Goal: Task Accomplishment & Management: Manage account settings

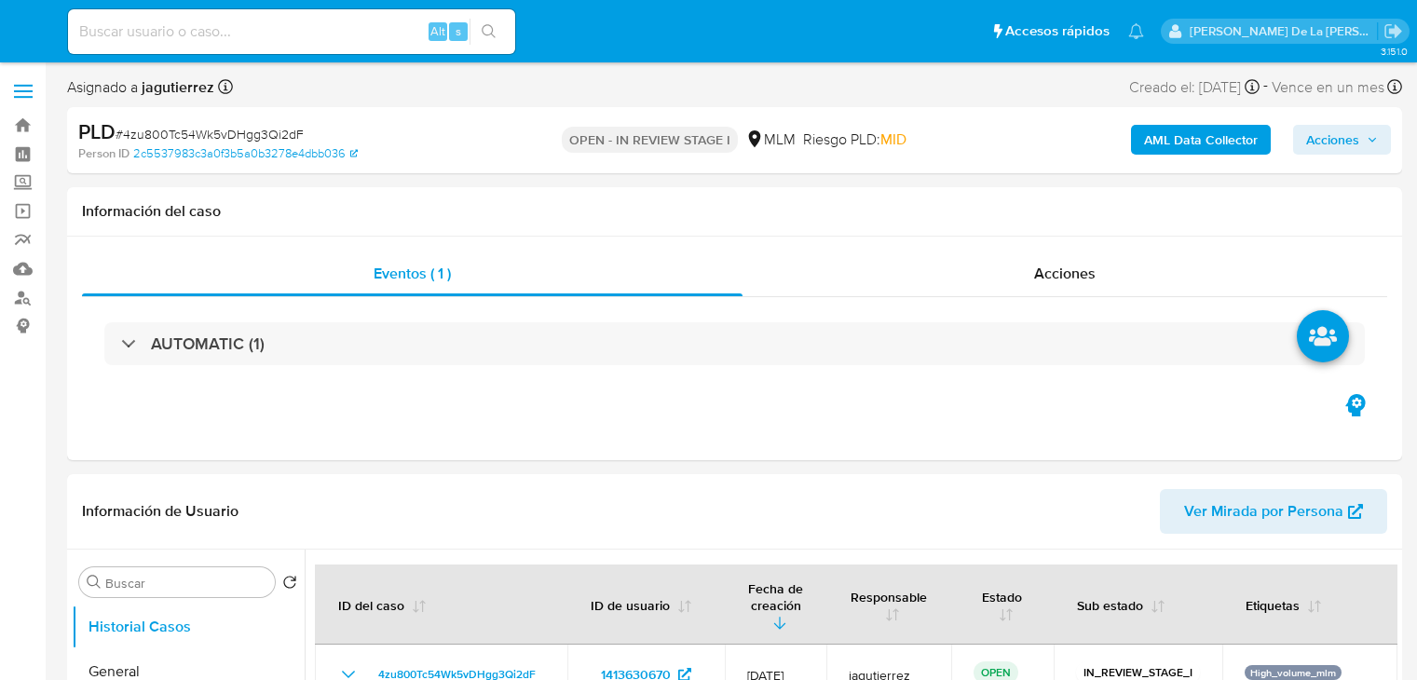
select select "10"
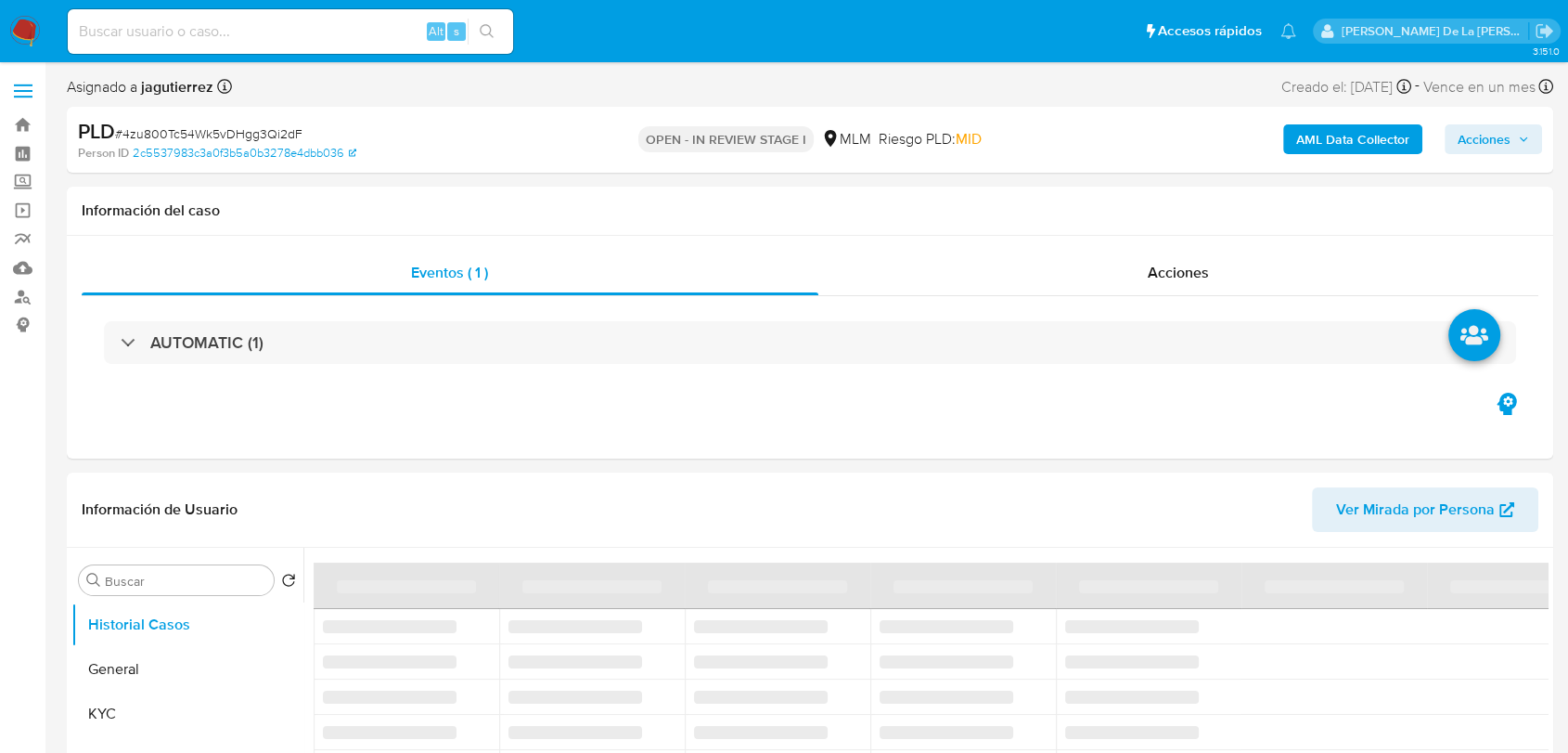
select select "10"
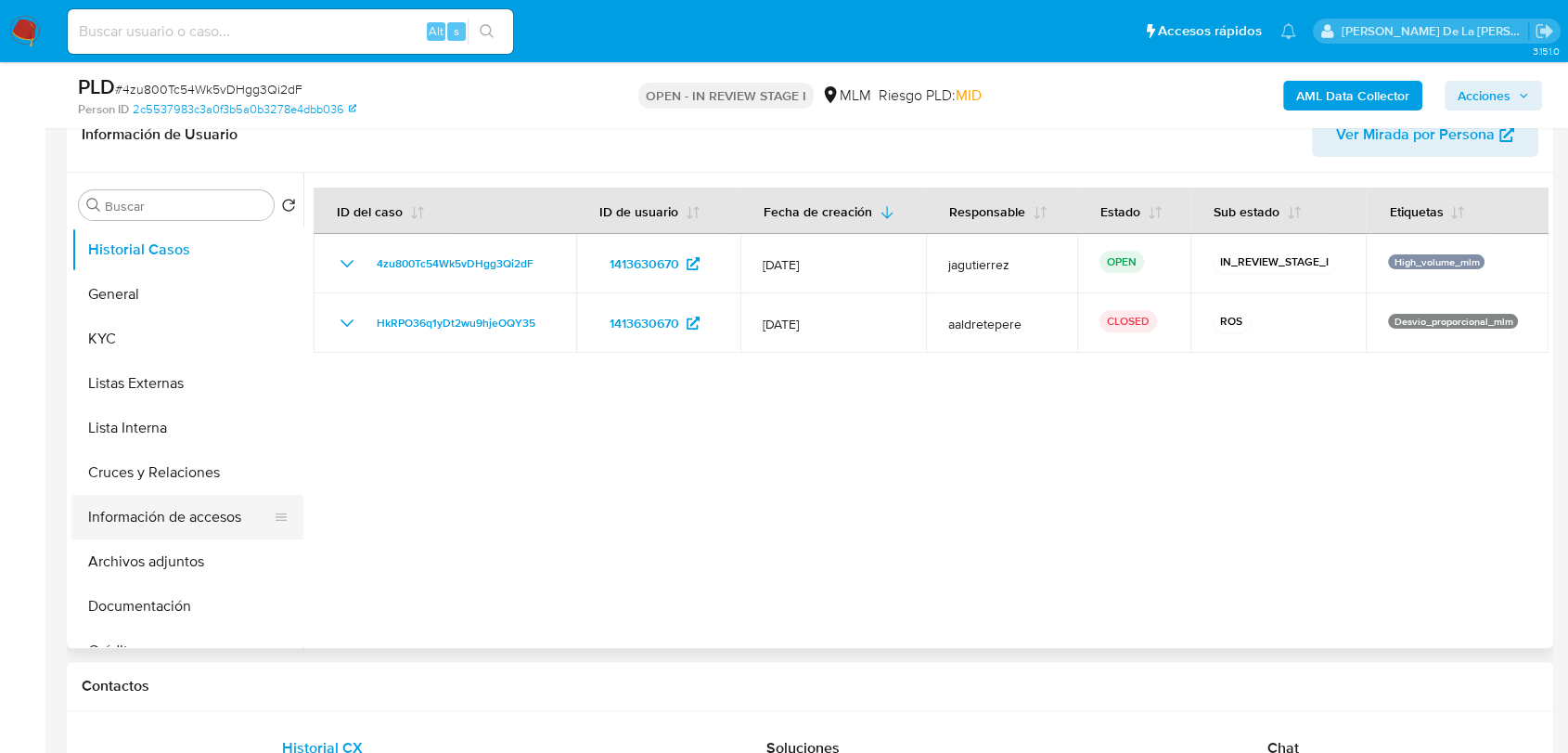
click at [174, 511] on button "Información de accesos" at bounding box center [180, 517] width 217 height 45
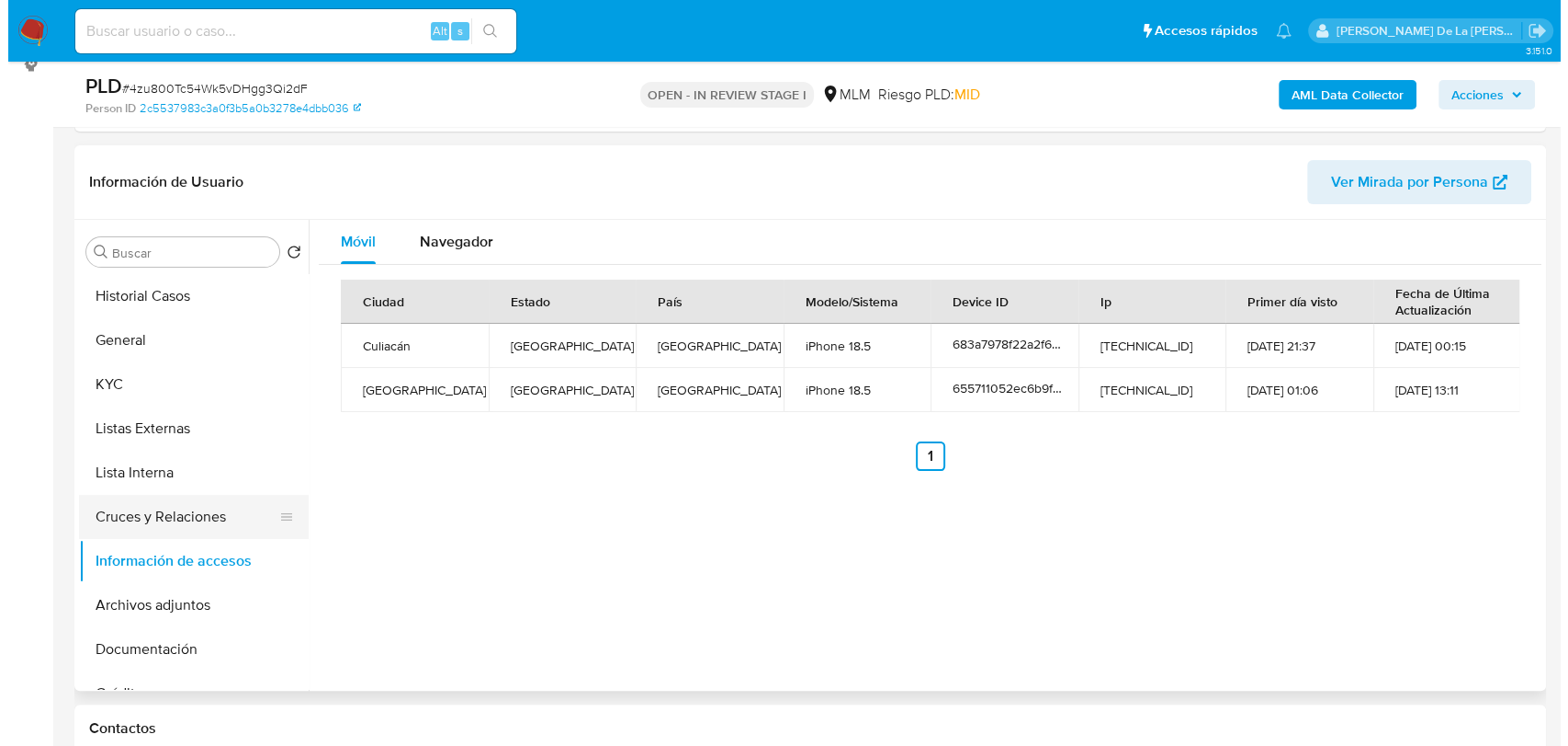
scroll to position [306, 0]
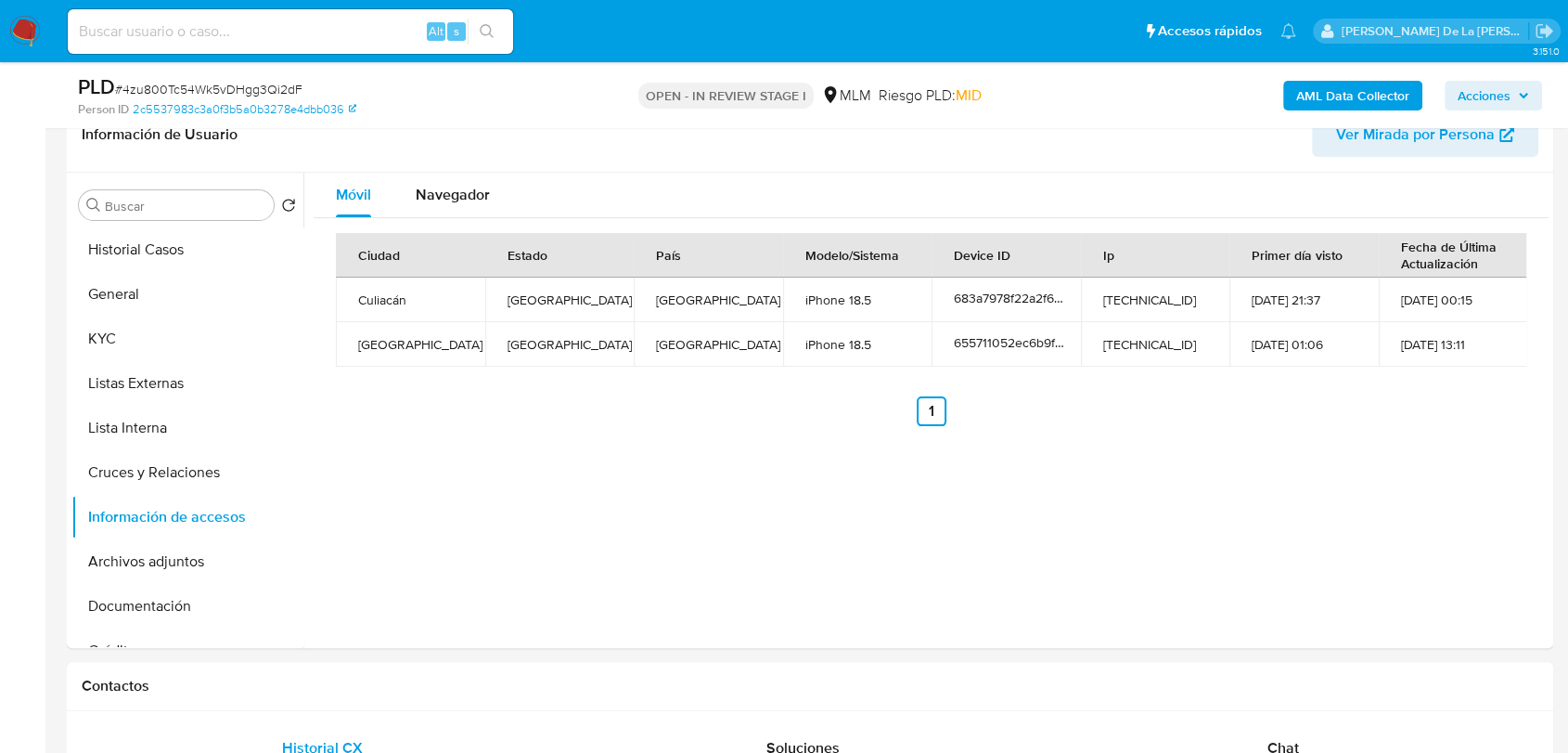
drag, startPoint x: 178, startPoint y: 556, endPoint x: 1295, endPoint y: 48, distance: 1227.1
click at [178, 556] on button "Archivos adjuntos" at bounding box center [187, 561] width 232 height 45
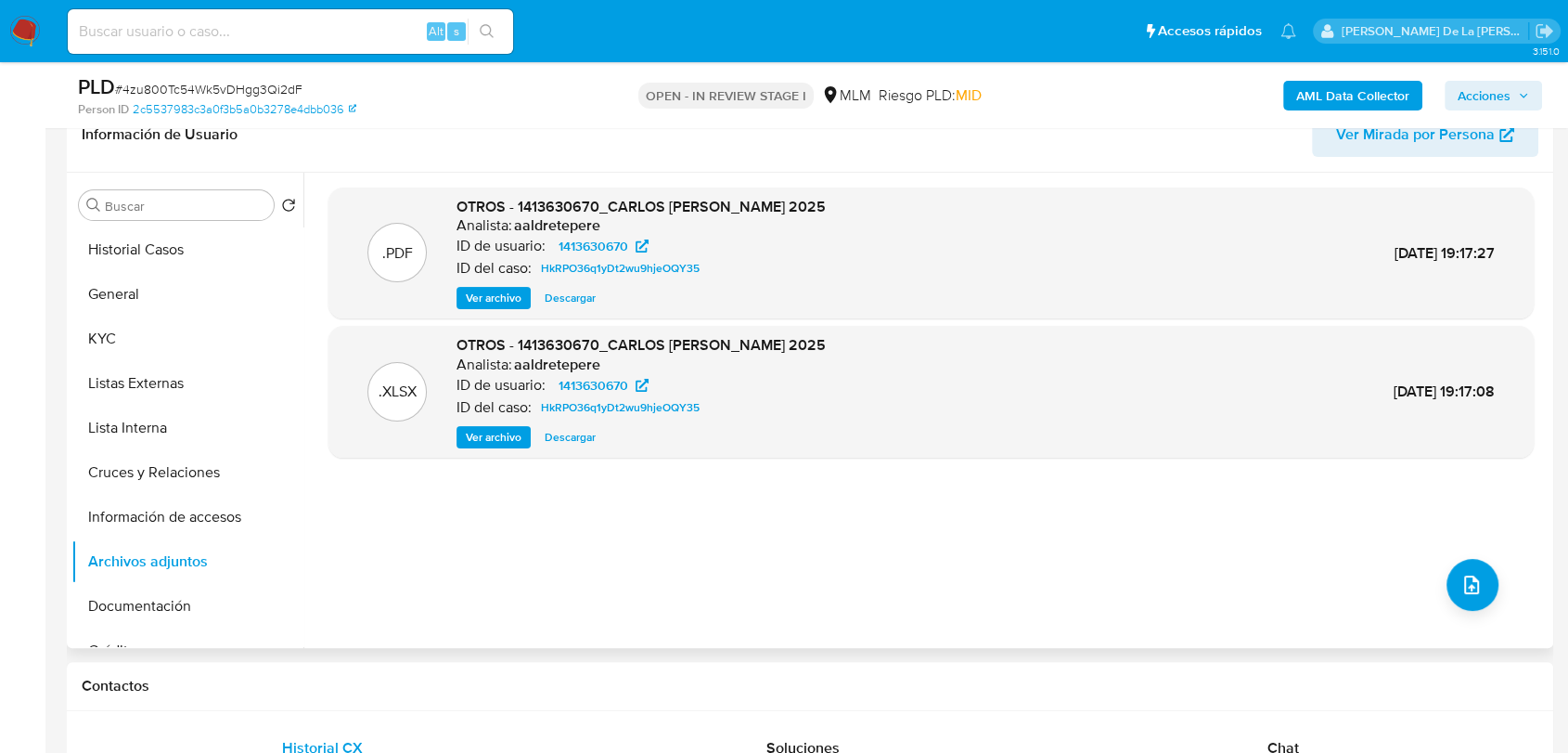
click at [500, 295] on span "Ver archivo" at bounding box center [494, 298] width 56 height 19
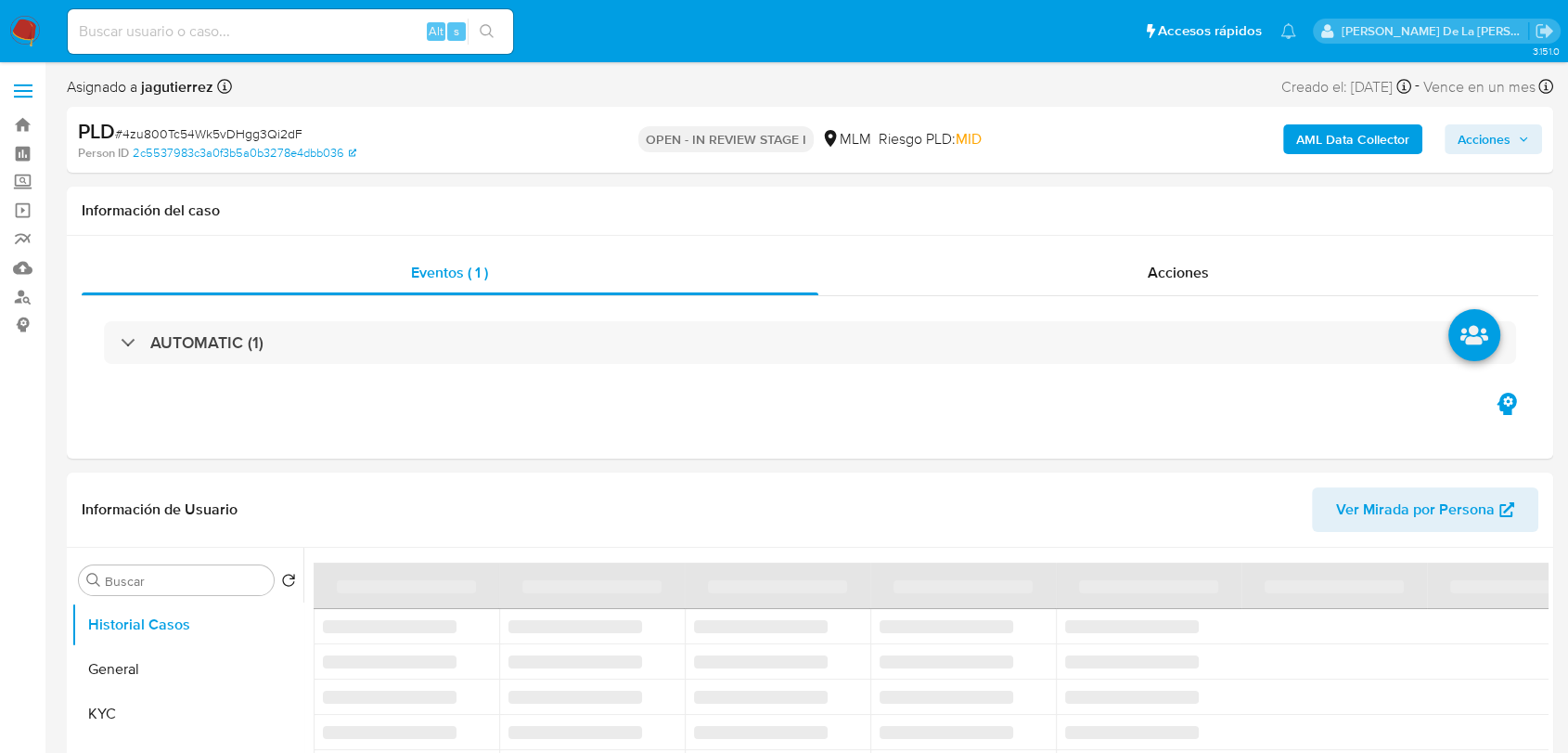
select select "10"
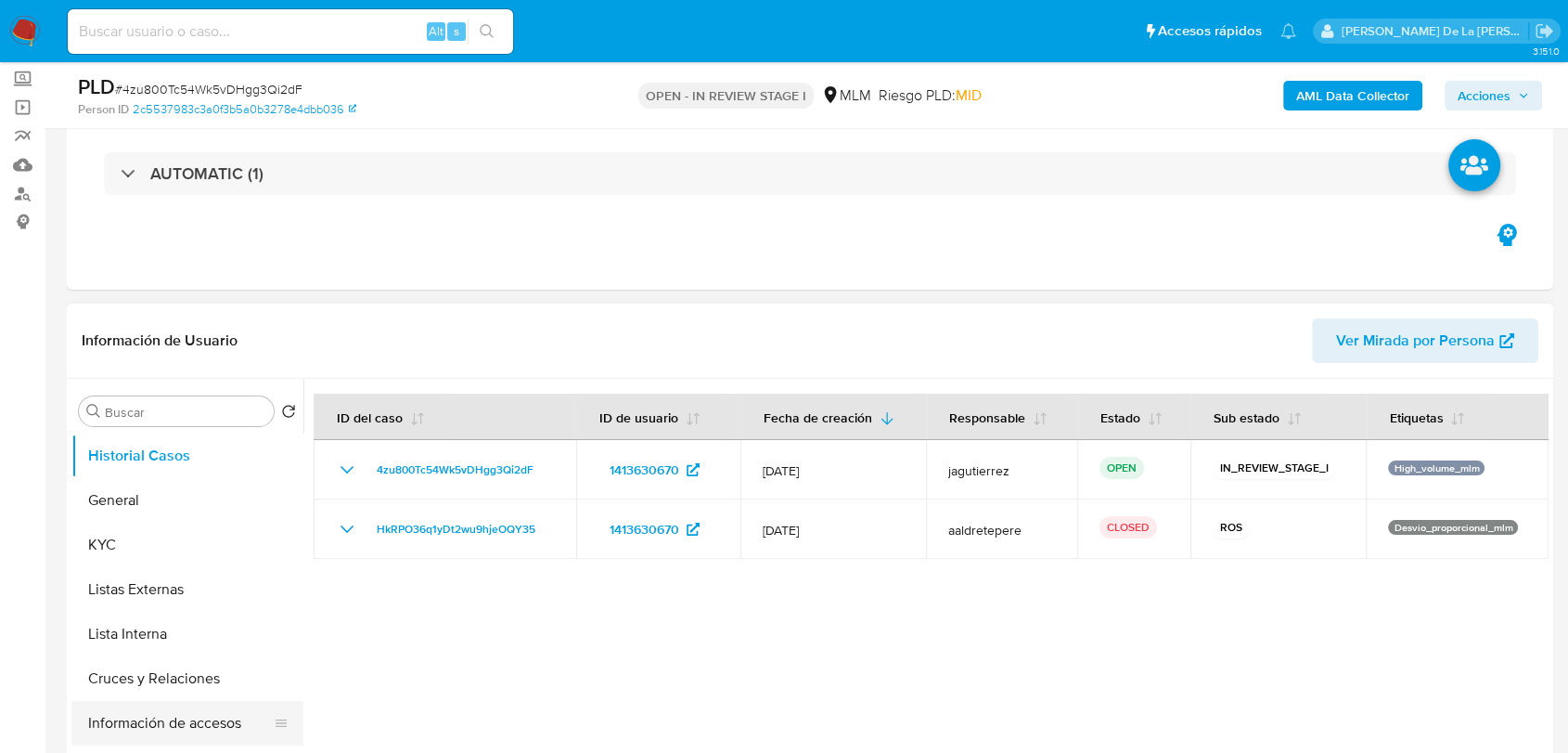
scroll to position [103, 0]
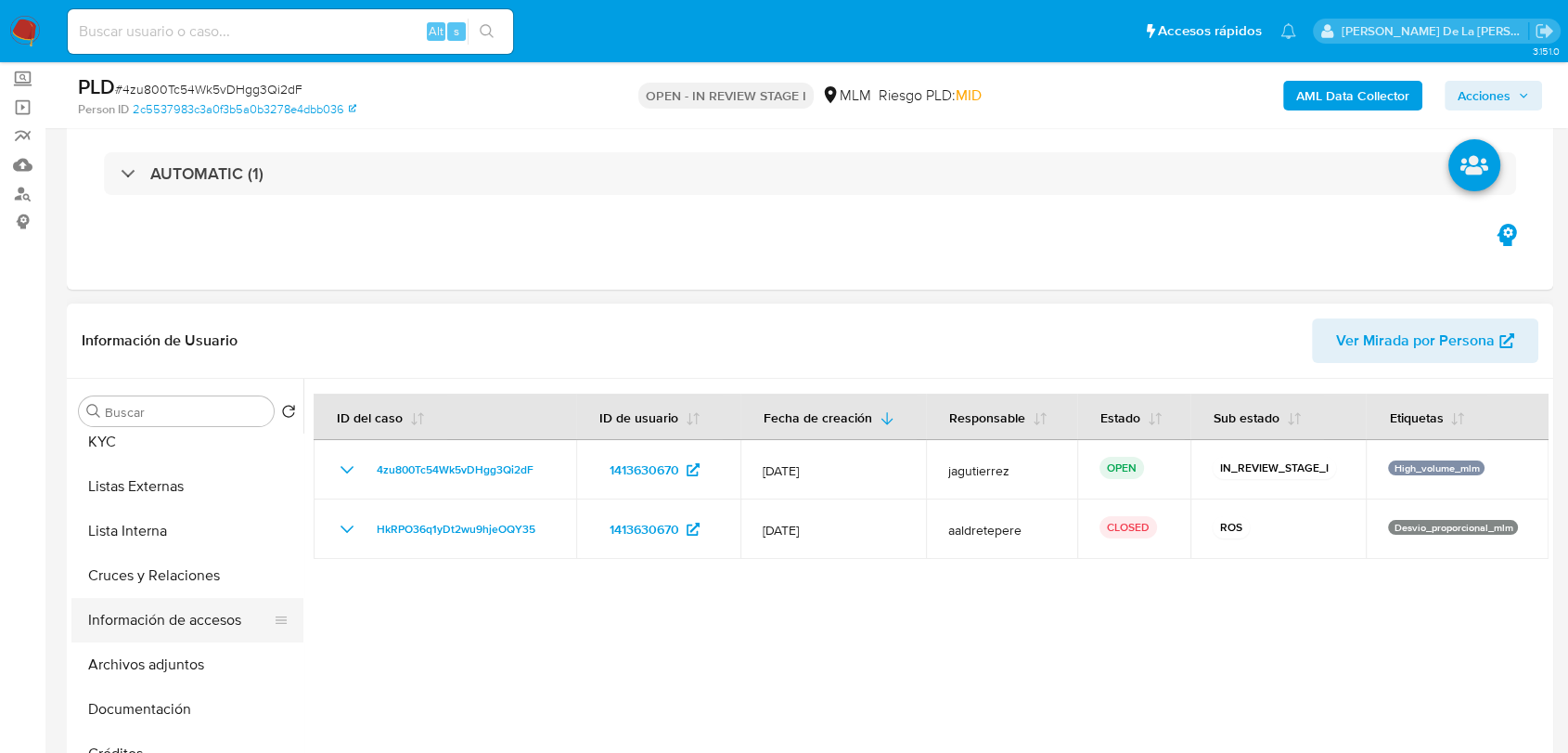
click at [204, 613] on button "Información de accesos" at bounding box center [180, 620] width 217 height 45
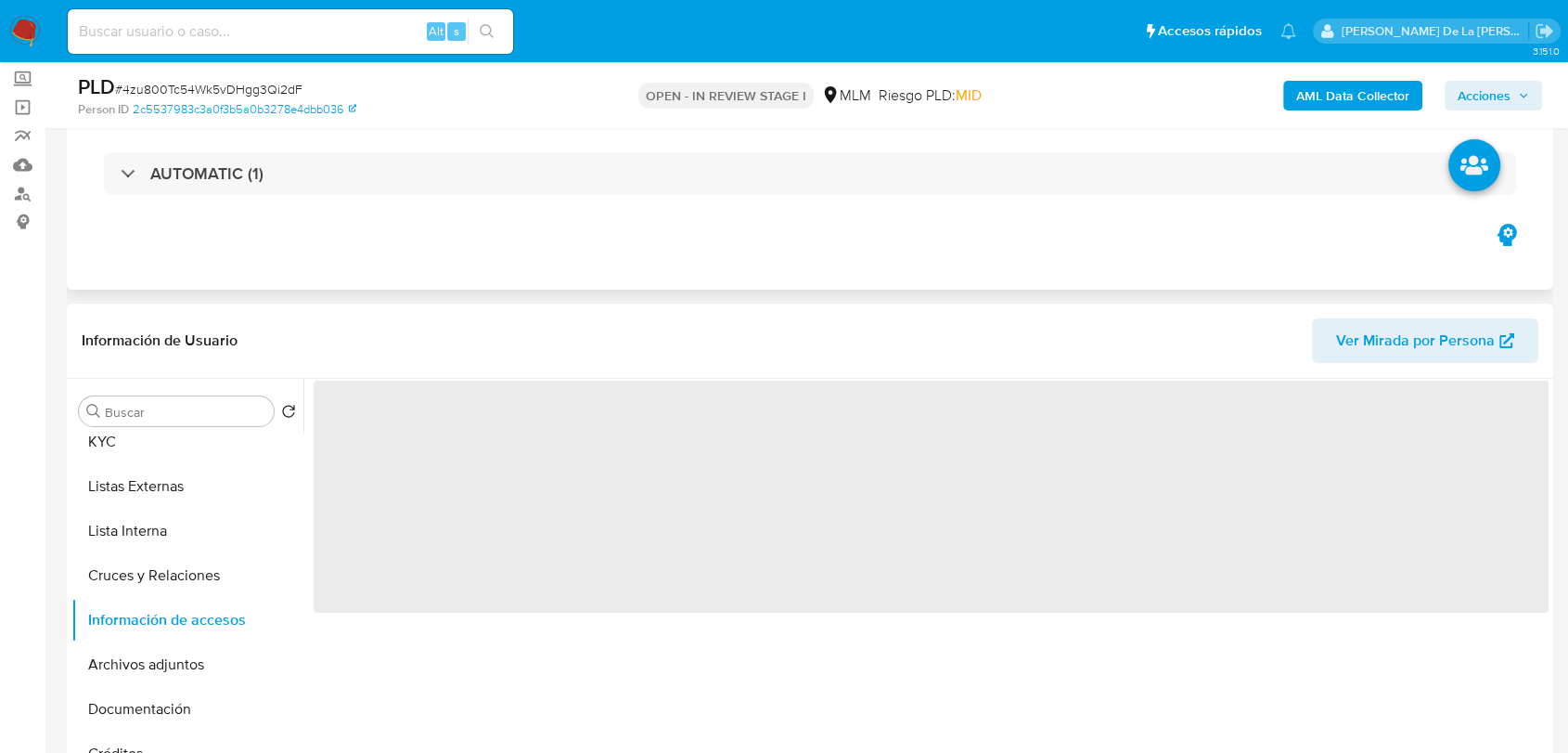
scroll to position [206, 0]
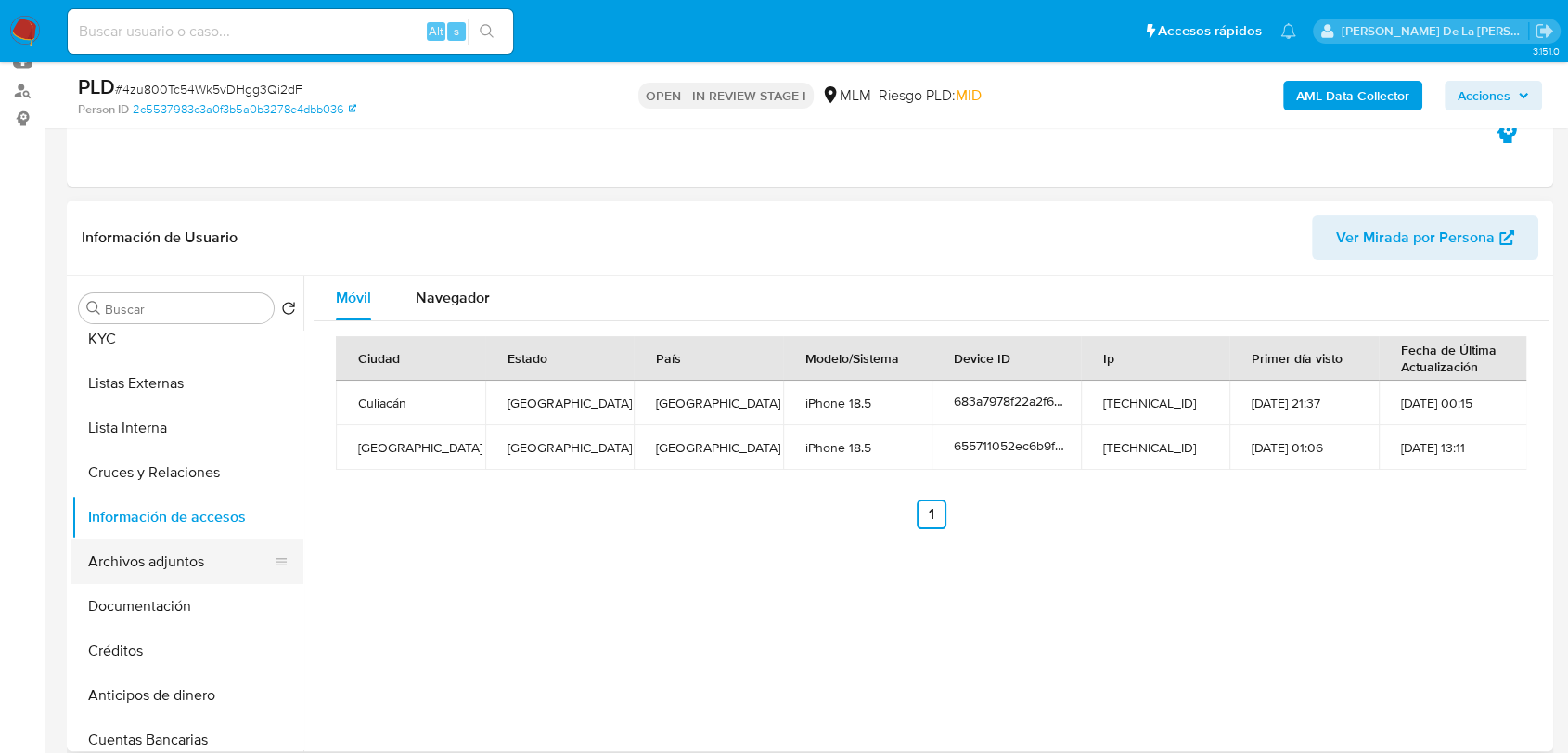
click at [150, 565] on button "Archivos adjuntos" at bounding box center [180, 561] width 217 height 45
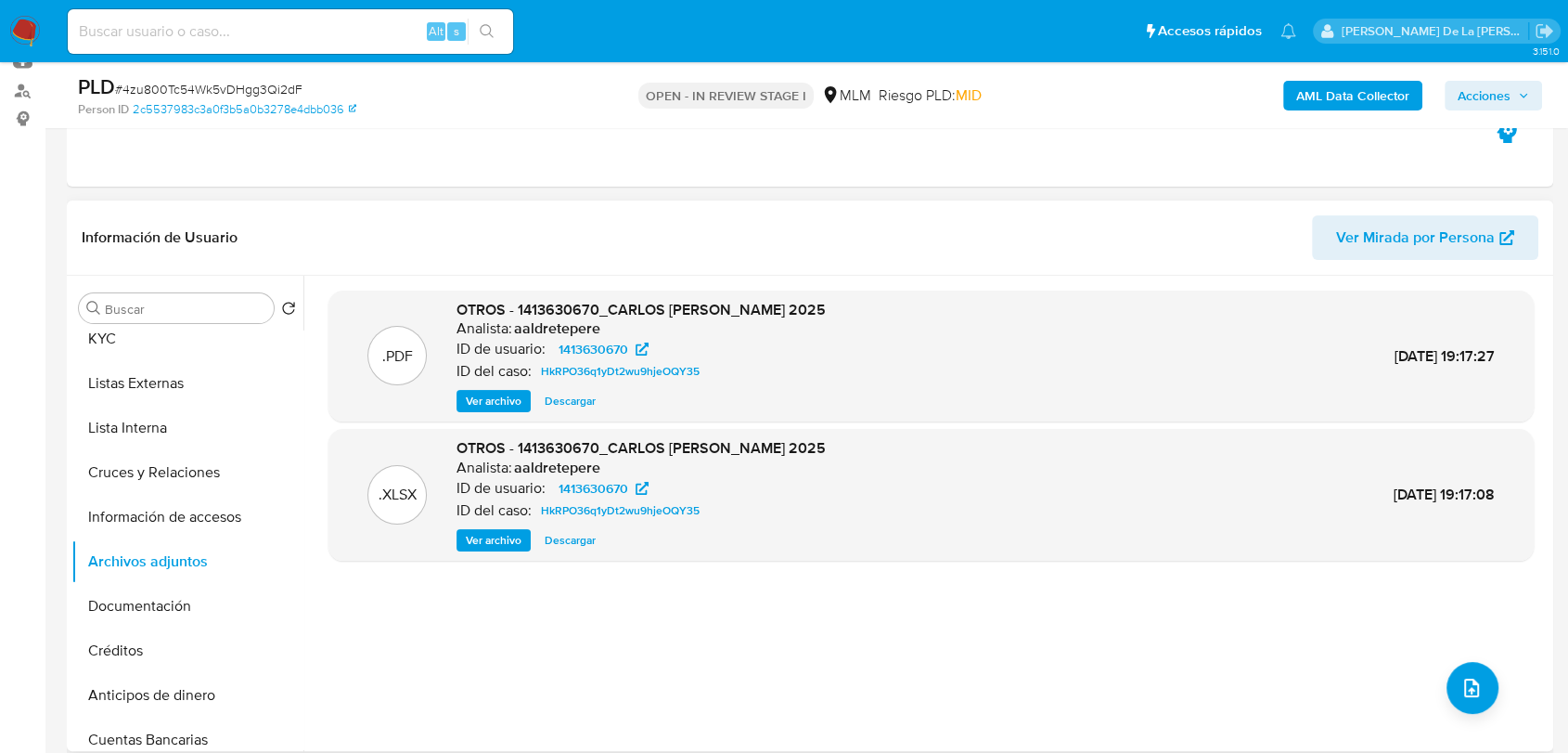
click at [466, 405] on span "Ver archivo" at bounding box center [494, 400] width 56 height 19
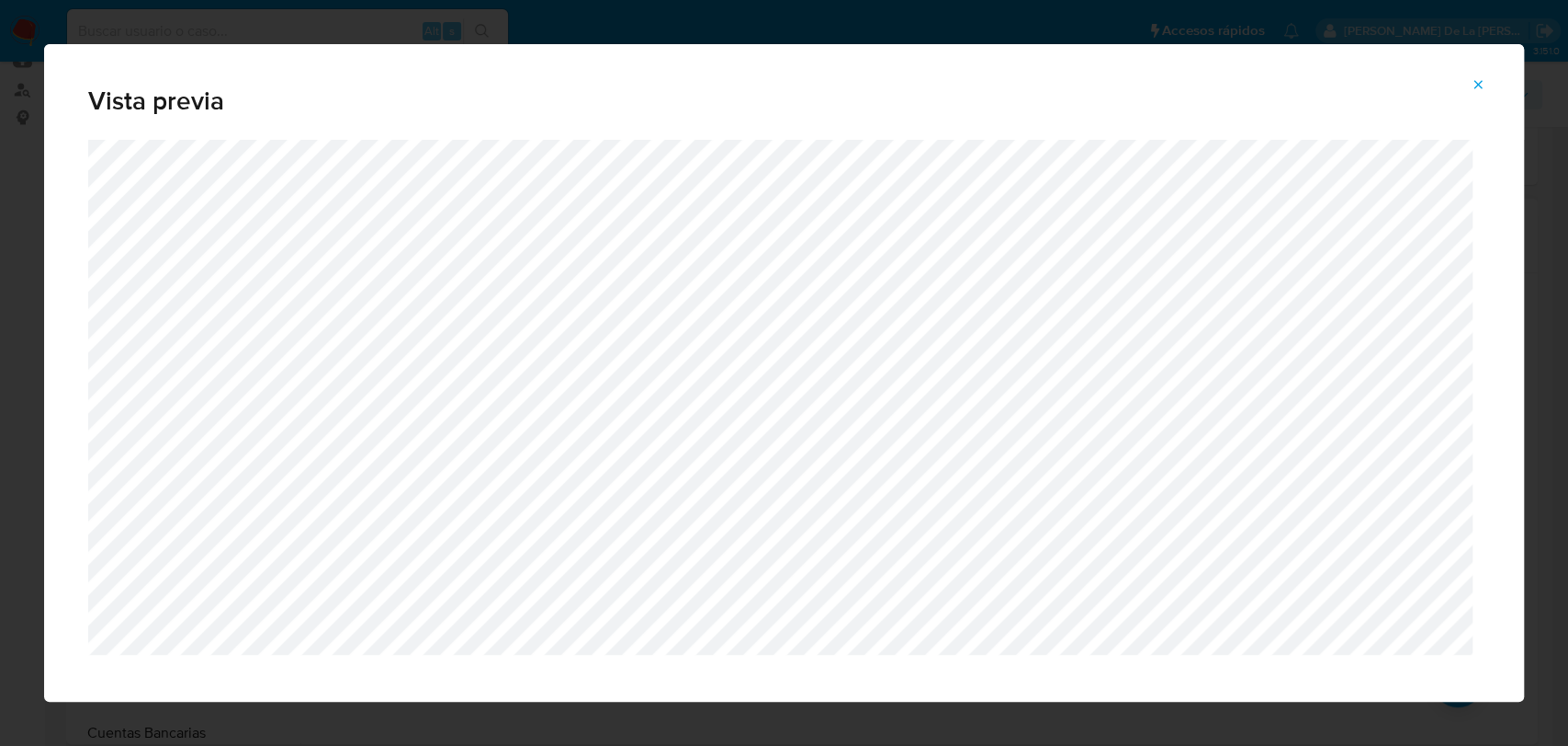
drag, startPoint x: 1488, startPoint y: 77, endPoint x: 1457, endPoint y: 92, distance: 34.4
click at [1488, 76] on button "Attachment preview" at bounding box center [1477, 85] width 40 height 30
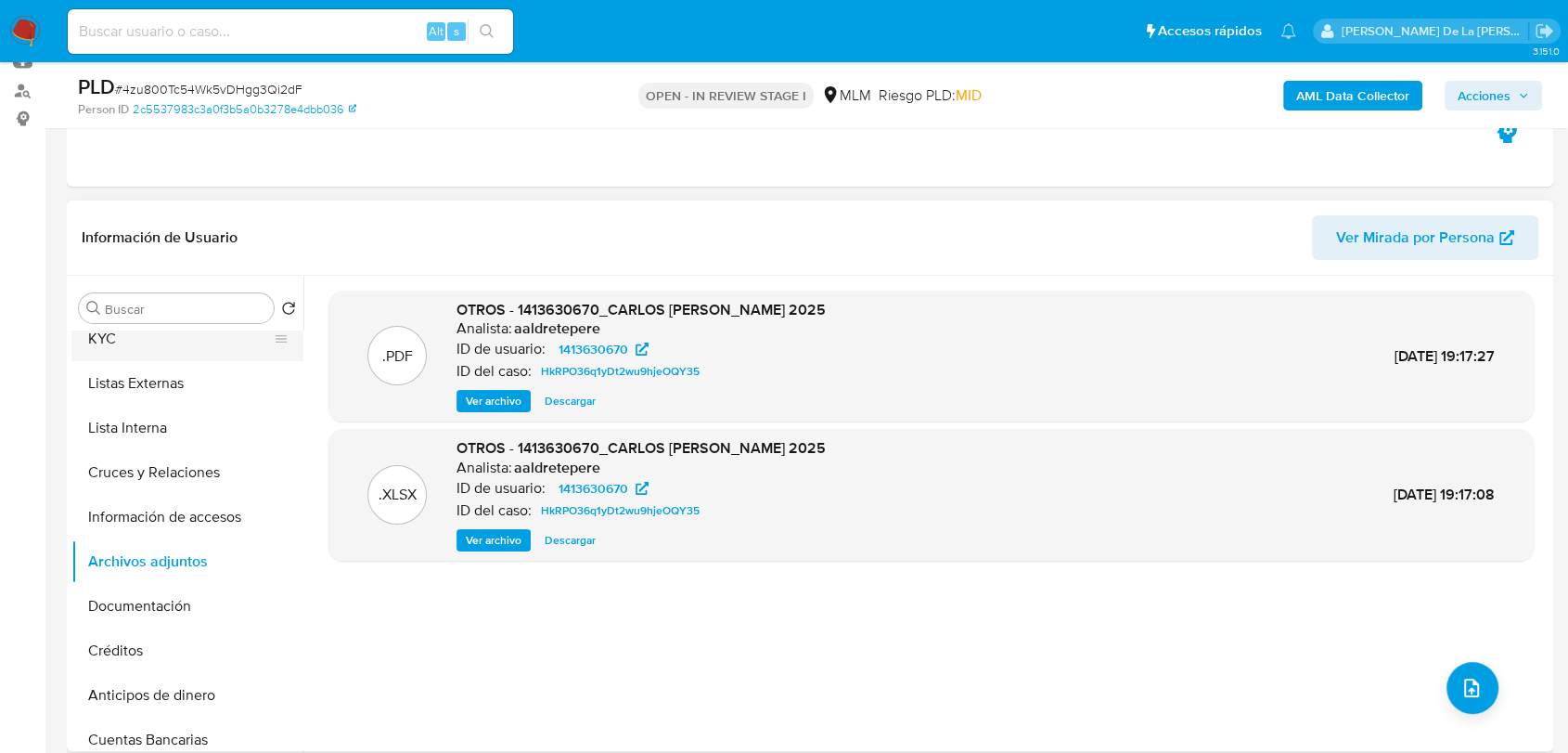
scroll to position [0, 0]
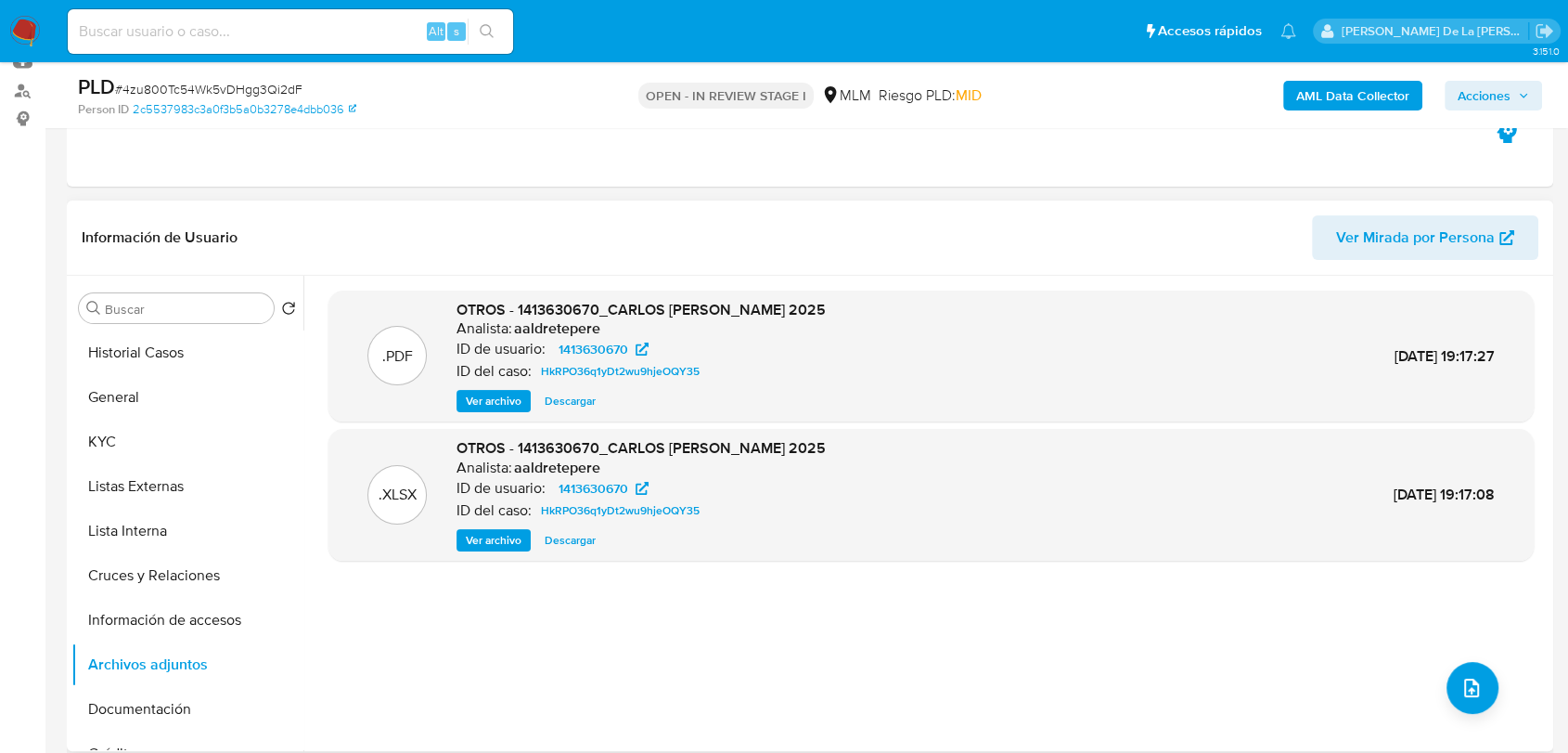
drag, startPoint x: 145, startPoint y: 392, endPoint x: 267, endPoint y: 292, distance: 157.7
click at [144, 392] on button "General" at bounding box center [187, 396] width 232 height 45
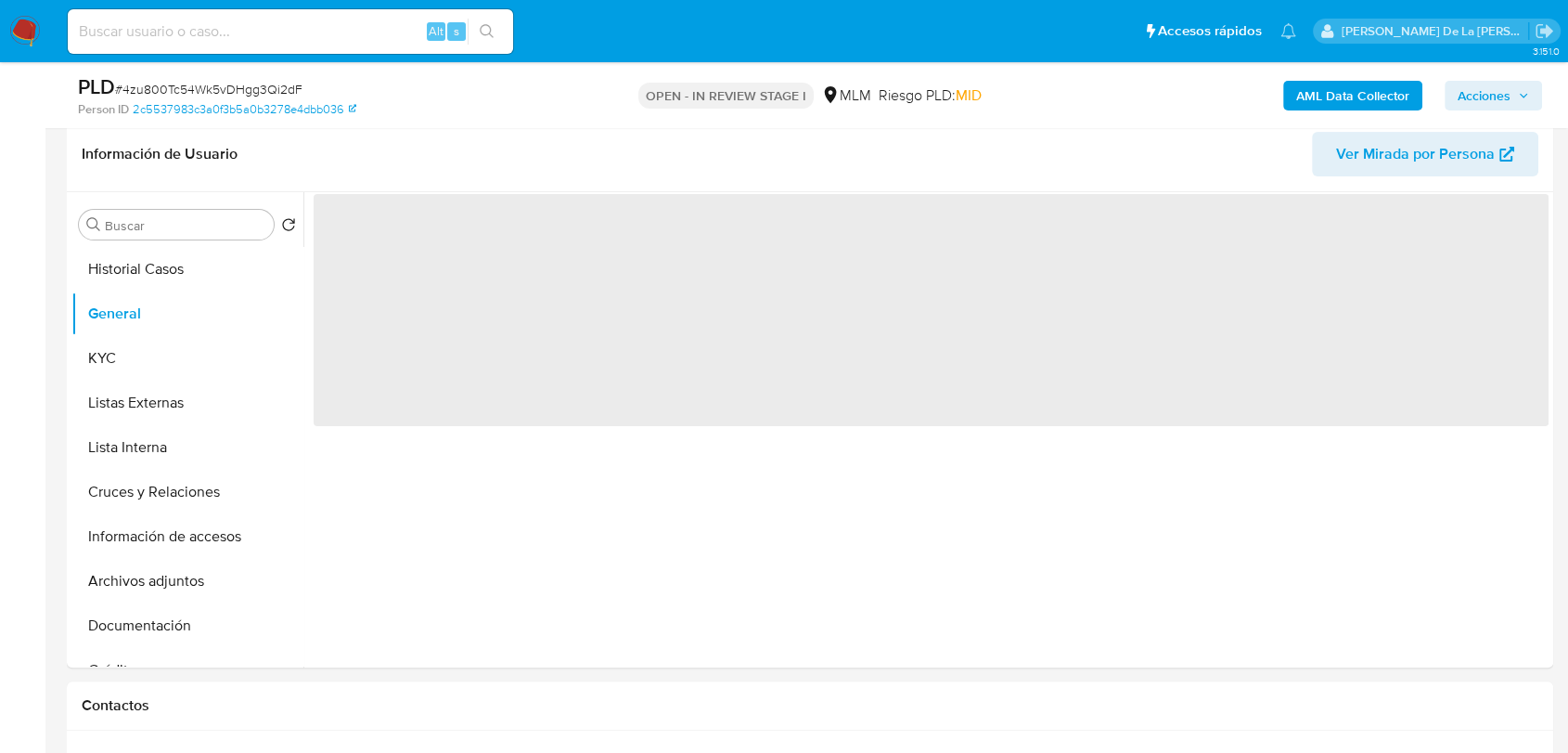
scroll to position [251, 0]
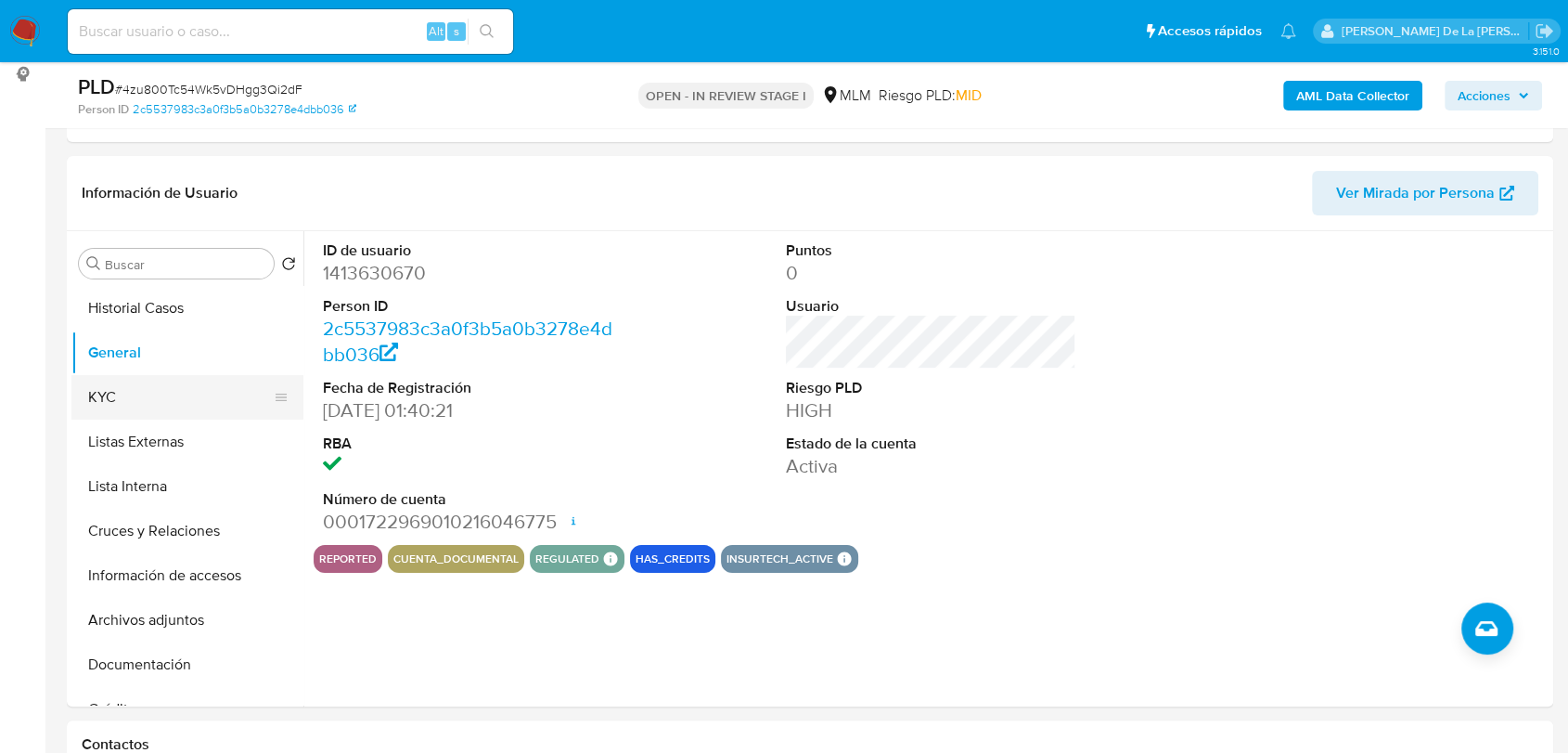
click at [194, 399] on button "KYC" at bounding box center [180, 396] width 217 height 45
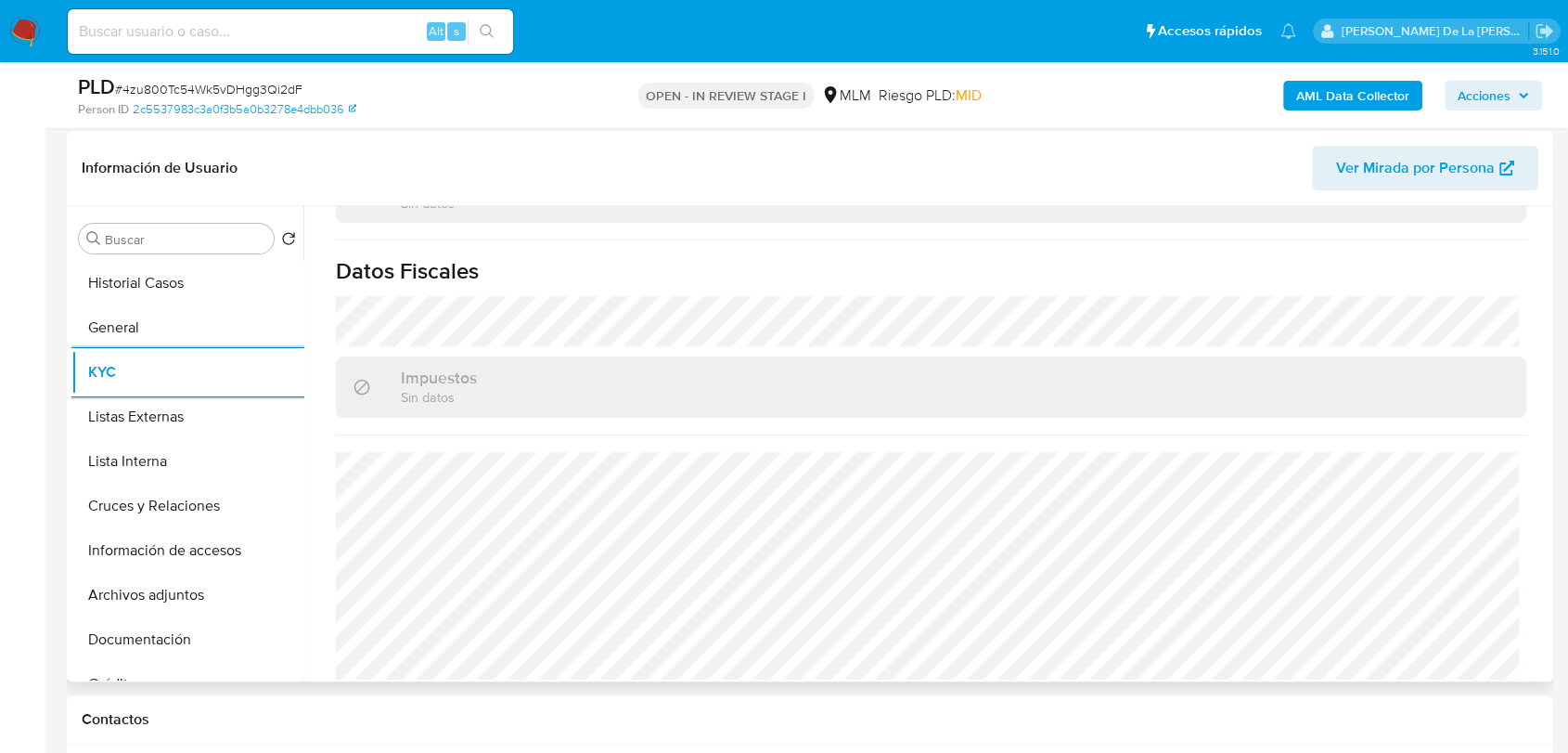
scroll to position [1147, 0]
click at [192, 417] on button "Listas Externas" at bounding box center [180, 416] width 217 height 45
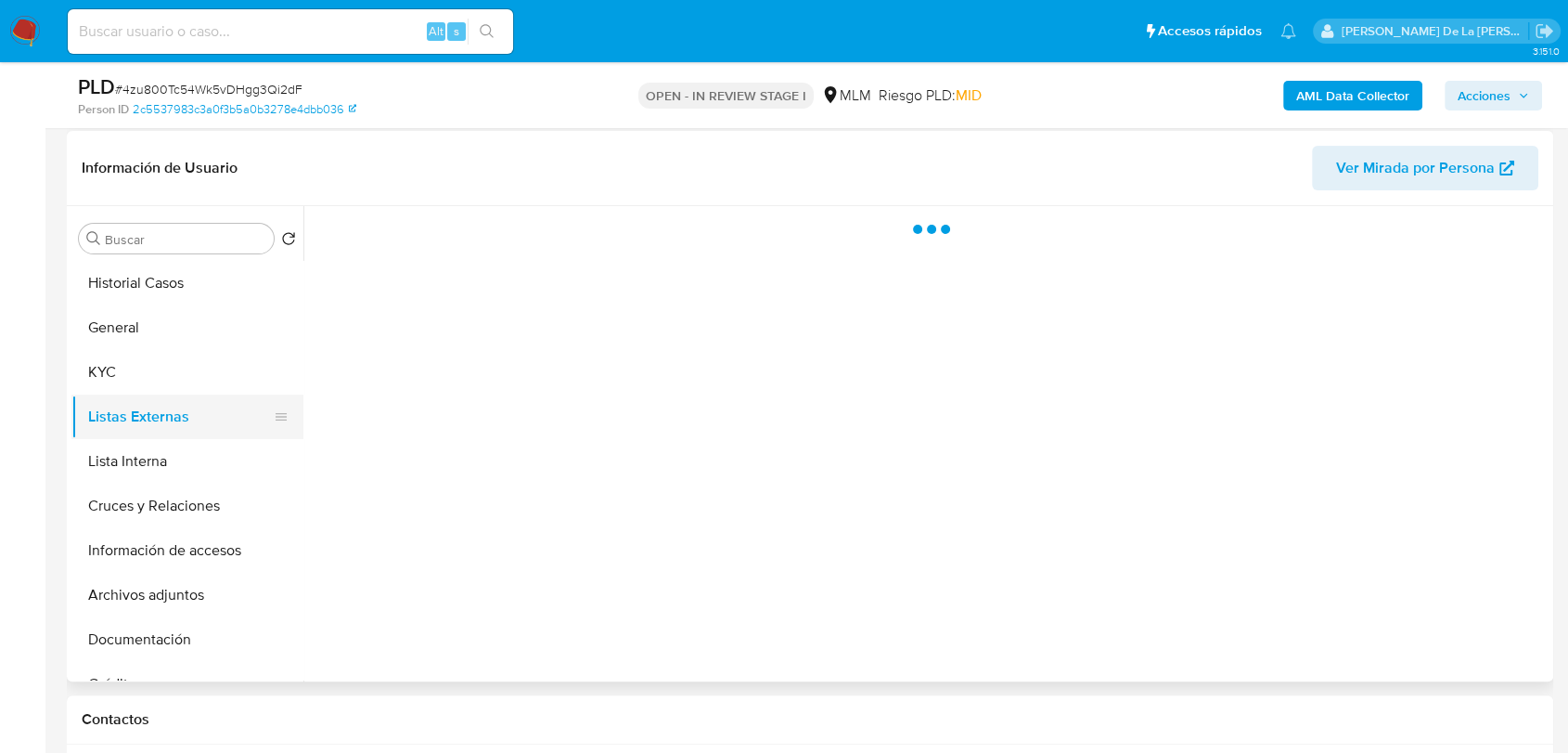
scroll to position [0, 0]
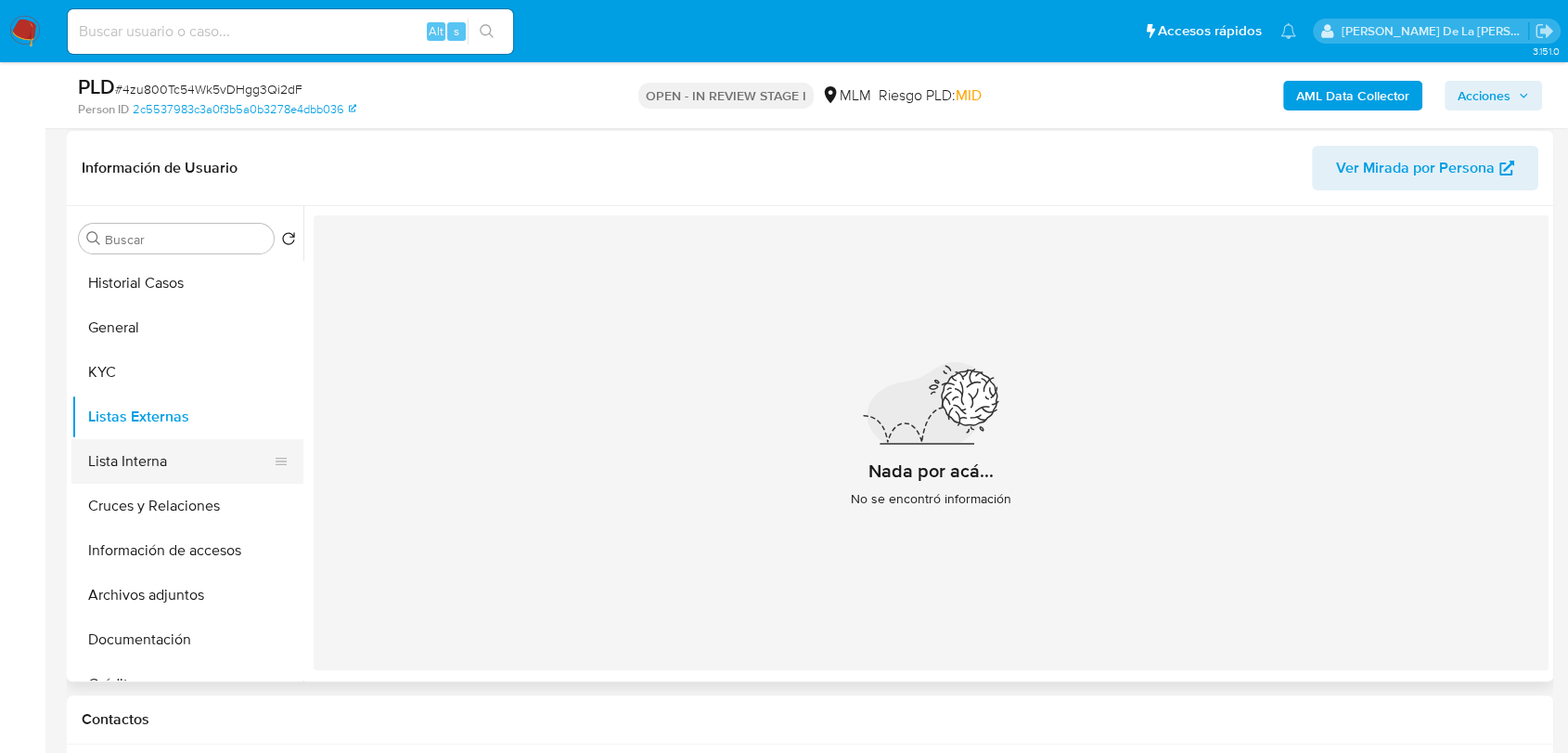
click at [205, 477] on button "Lista Interna" at bounding box center [180, 461] width 217 height 45
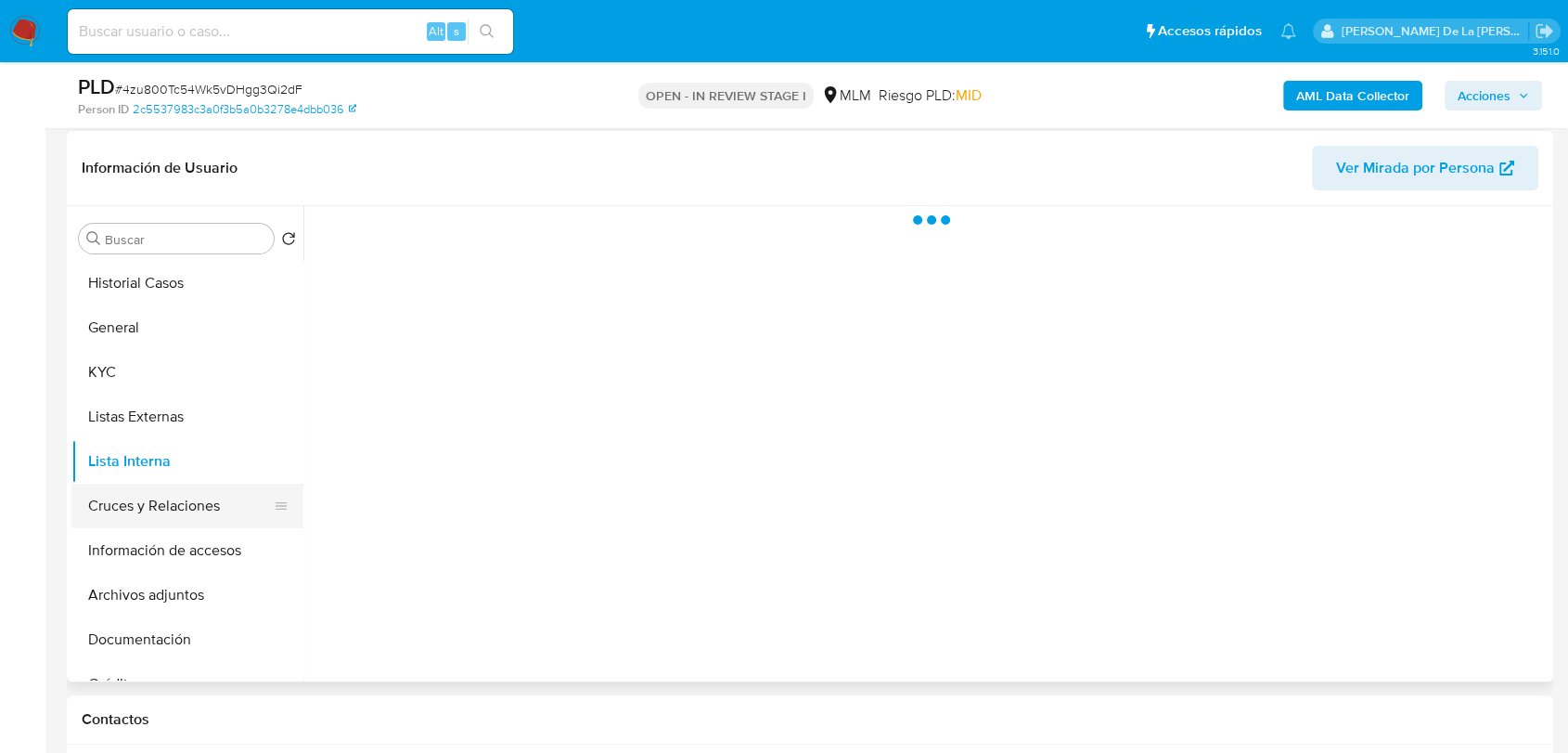
click at [207, 513] on button "Cruces y Relaciones" at bounding box center [180, 505] width 217 height 45
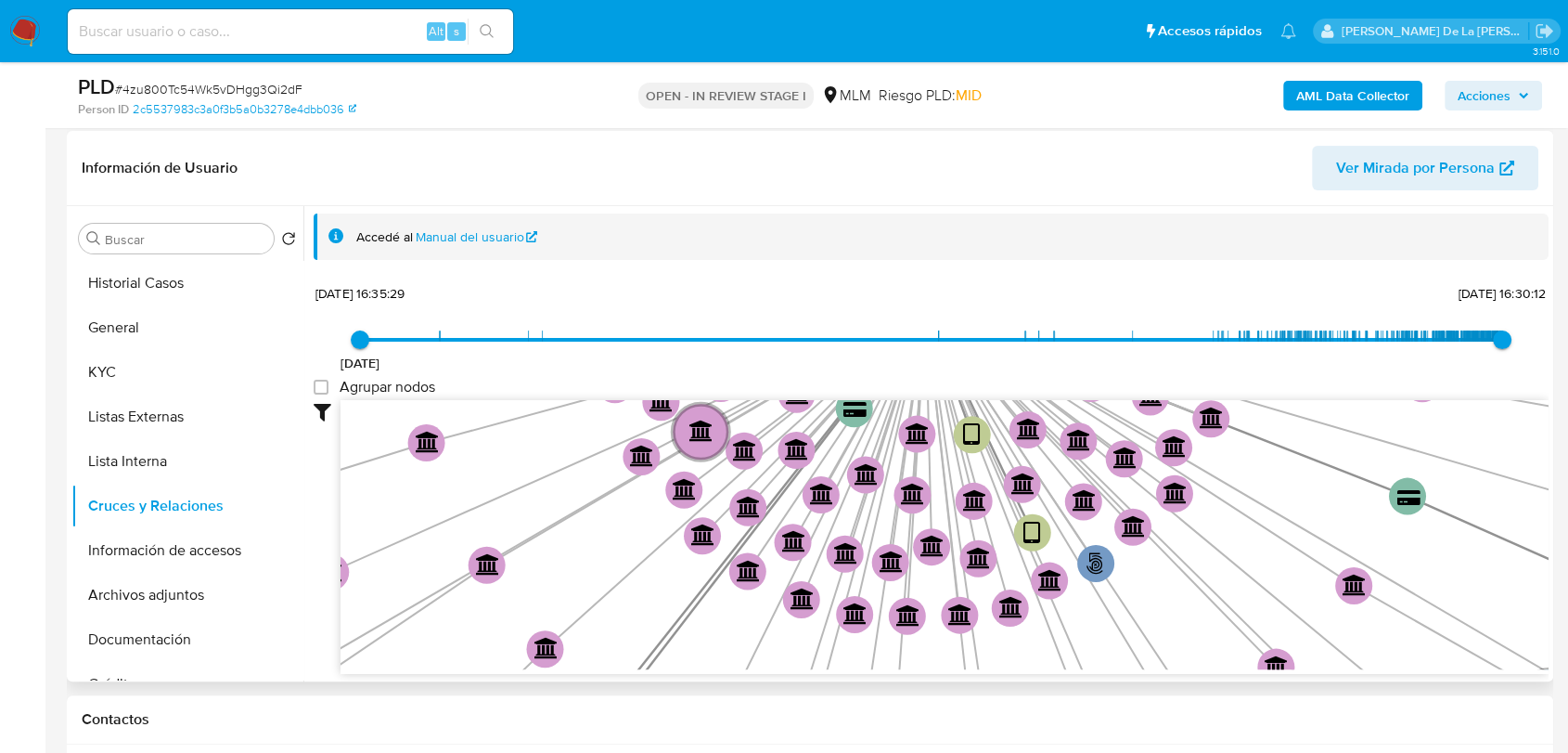
click at [1505, 319] on div "2/5/2021 2/5/2021, 16:35:29 11/8/2025, 16:30:12 Agrupar nodos Filtros Confianza…" at bounding box center [931, 476] width 1235 height 394
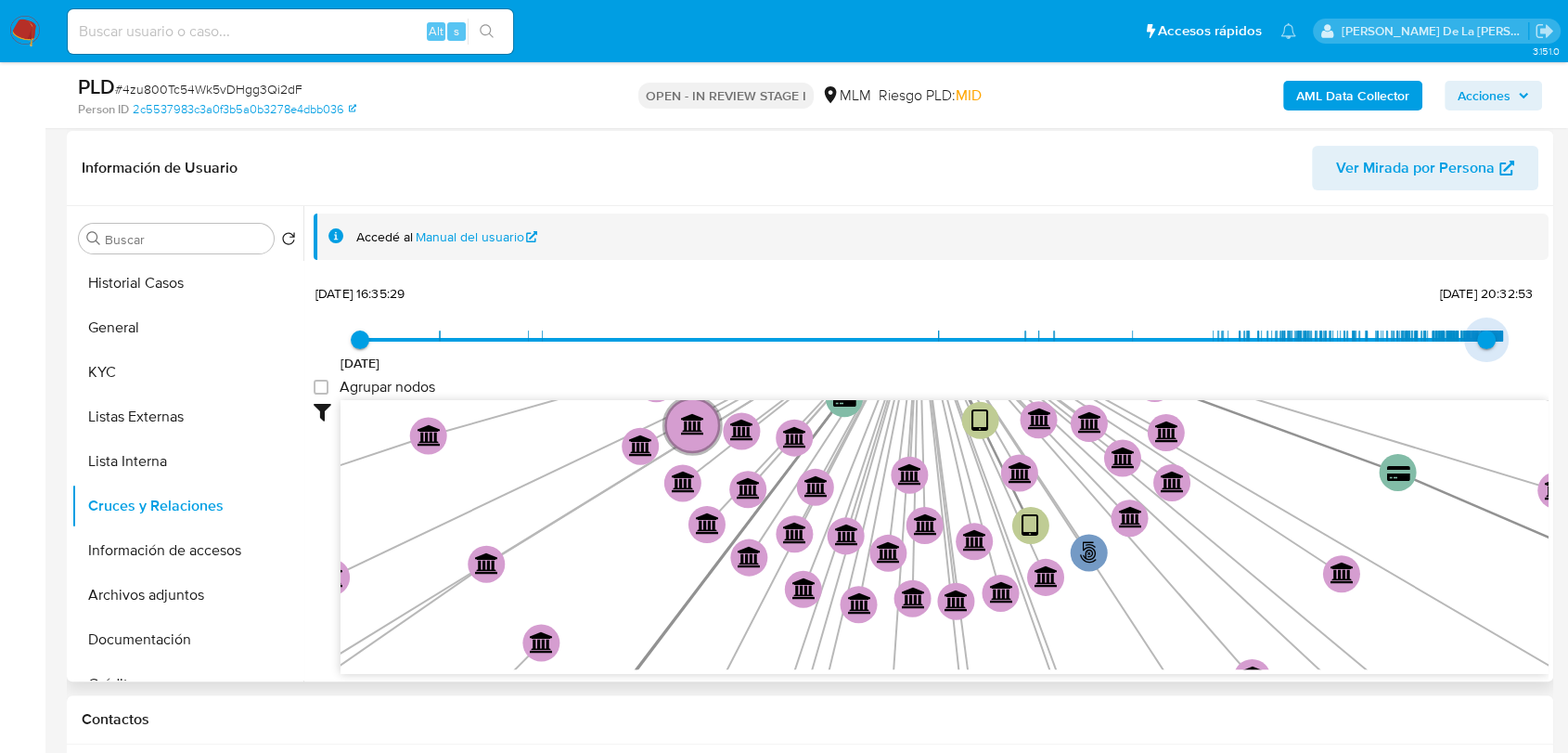
type input "1752865685000"
drag, startPoint x: 1499, startPoint y: 344, endPoint x: 1477, endPoint y: 339, distance: 22.6
click at [1477, 339] on span "18/7/2025, 13:08:05" at bounding box center [1484, 340] width 19 height 19
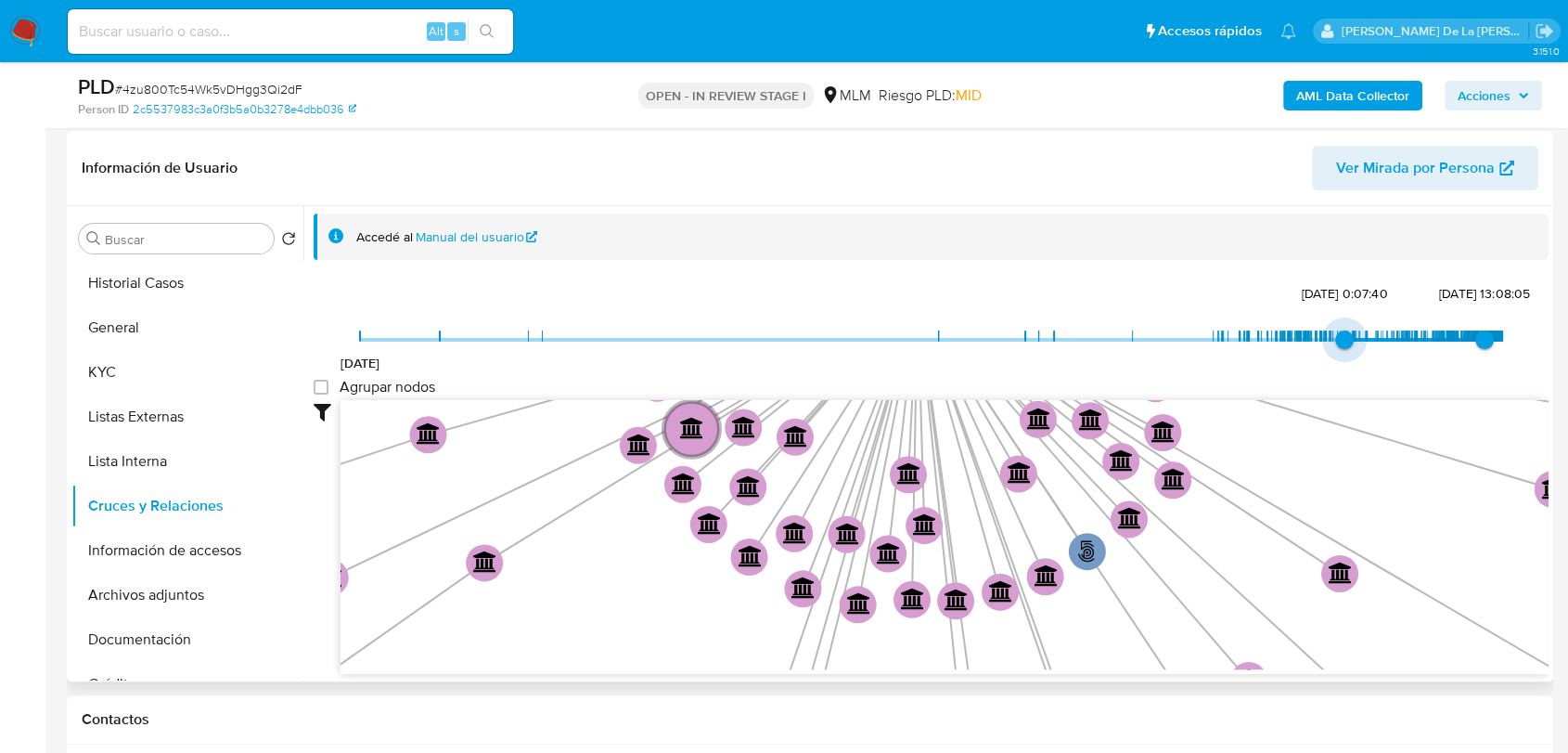
drag, startPoint x: 882, startPoint y: 339, endPoint x: 1332, endPoint y: 338, distance: 450.0
click at [1337, 342] on span "8/1/2025, 0:07:40" at bounding box center [1345, 340] width 19 height 19
type input "1736300204000"
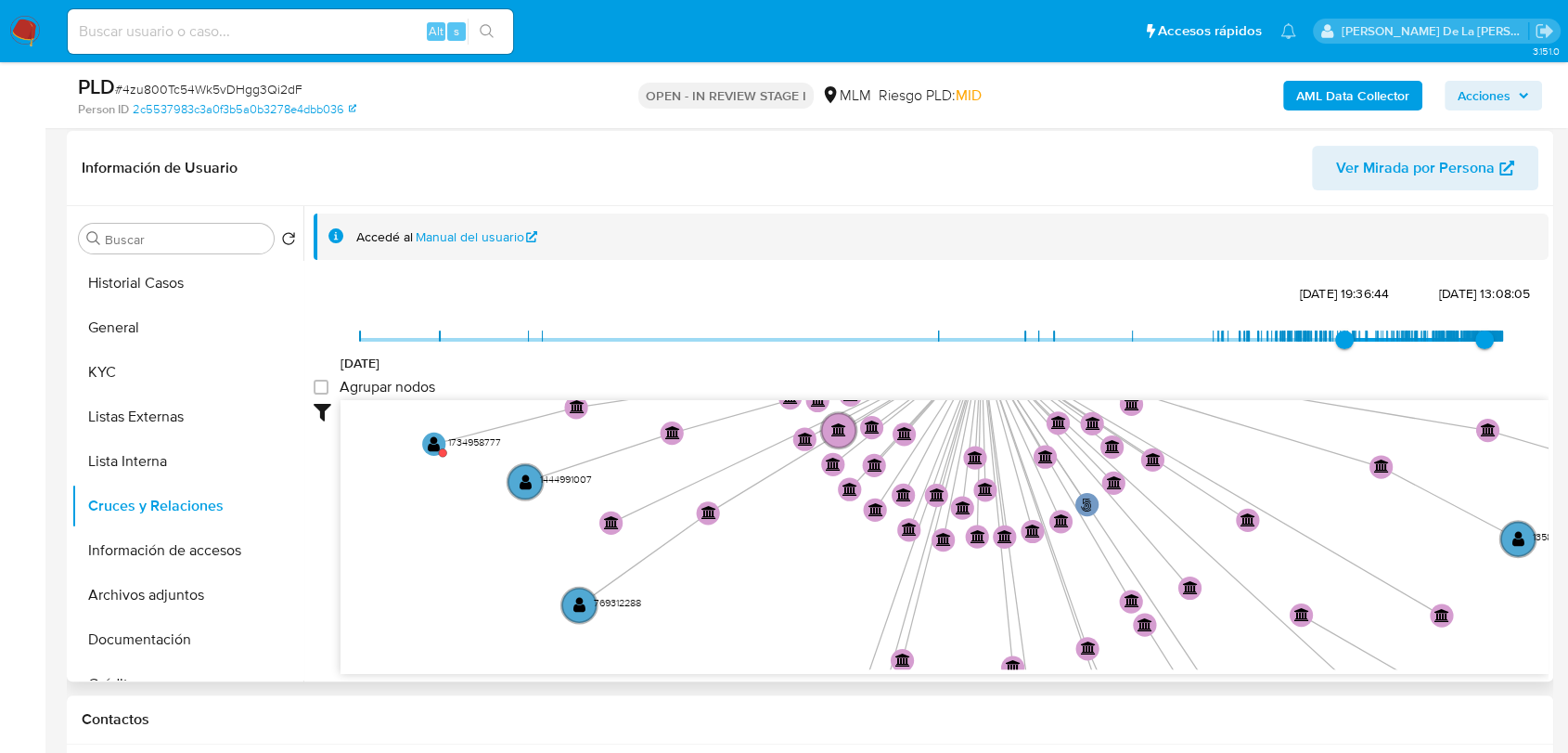
drag, startPoint x: 1133, startPoint y: 439, endPoint x: 1171, endPoint y: 545, distance: 112.6
click at [1125, 613] on circle at bounding box center [1131, 601] width 23 height 23
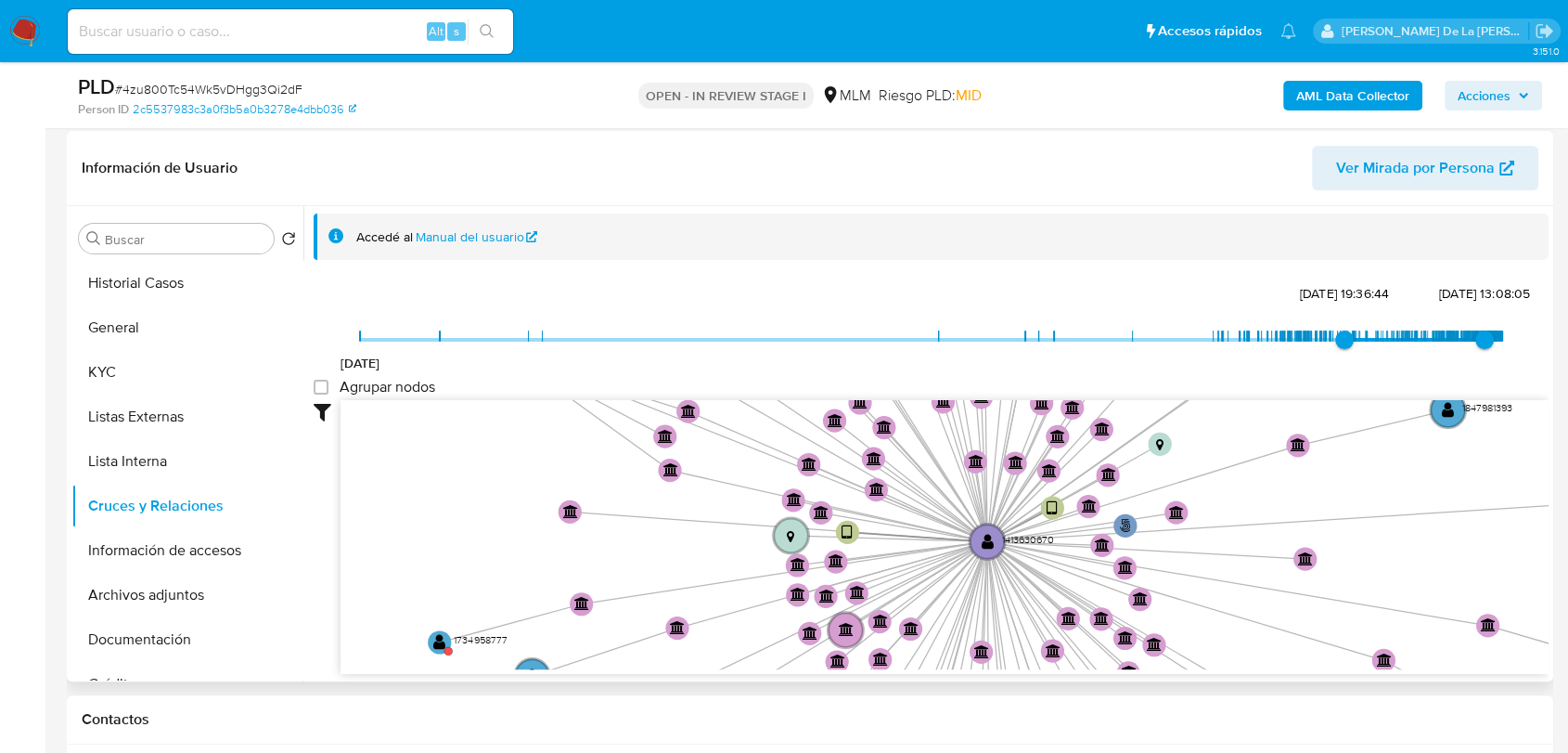
drag, startPoint x: 1216, startPoint y: 489, endPoint x: 1224, endPoint y: 632, distance: 143.2
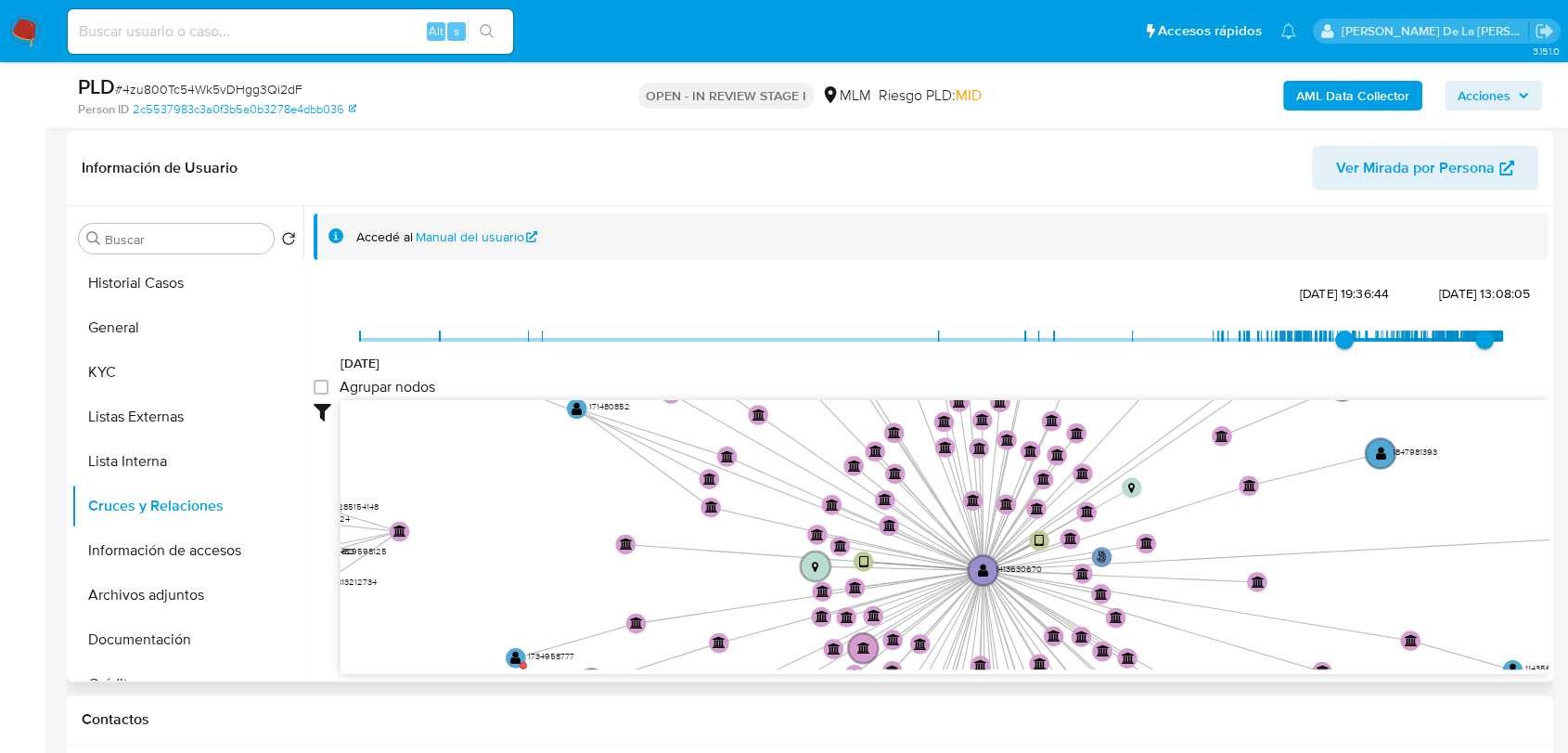
drag, startPoint x: 1217, startPoint y: 600, endPoint x: 1180, endPoint y: 620, distance: 42.1
click at [1180, 620] on icon "phone-68f7e42eabf523fd456fd46ba24f3aeb  user-1413630670  1413630670 person-2c…" at bounding box center [944, 535] width 1208 height 269
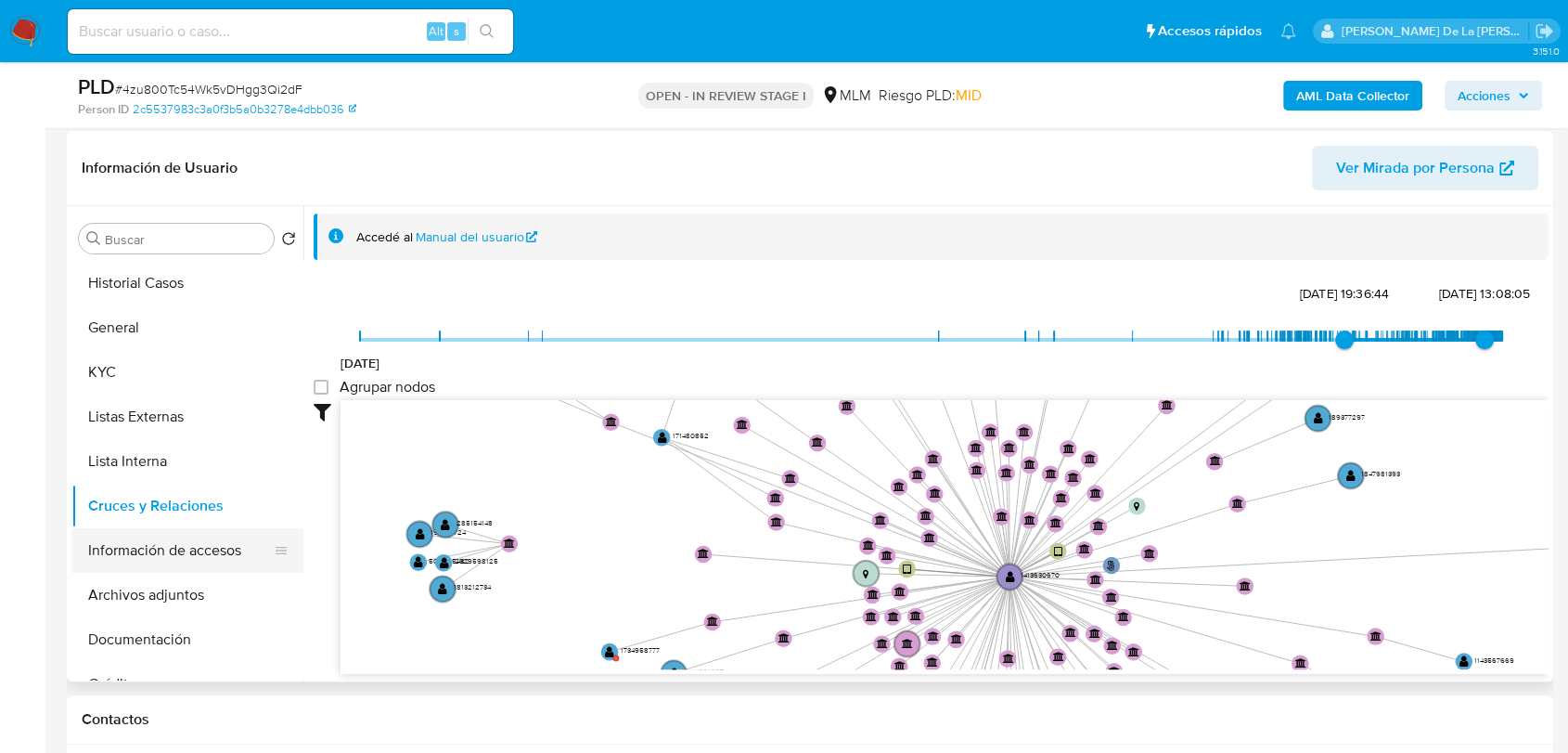
click at [179, 559] on button "Información de accesos" at bounding box center [180, 550] width 217 height 45
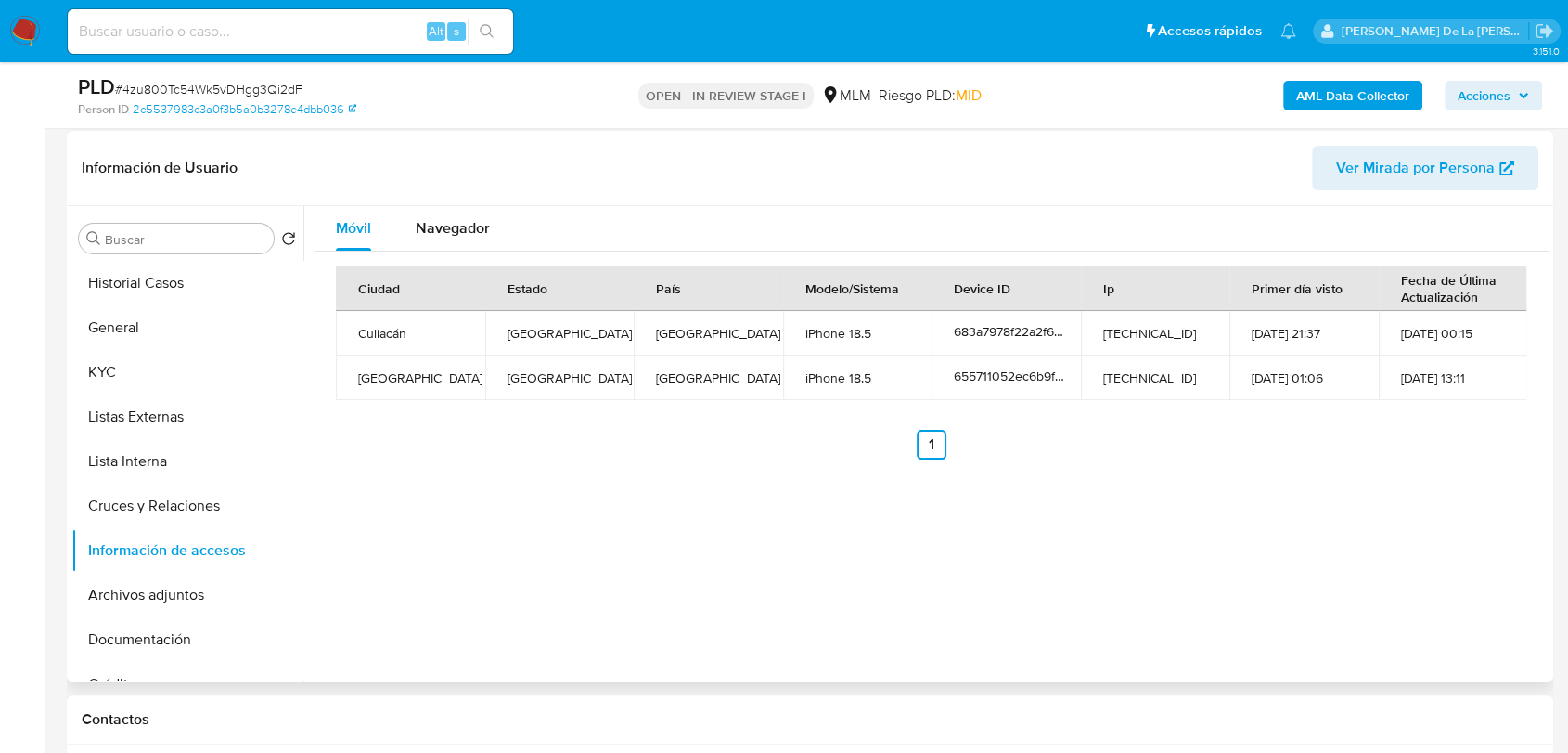
click at [649, 451] on ul "Anterior 1 Siguiente" at bounding box center [930, 444] width 1190 height 30
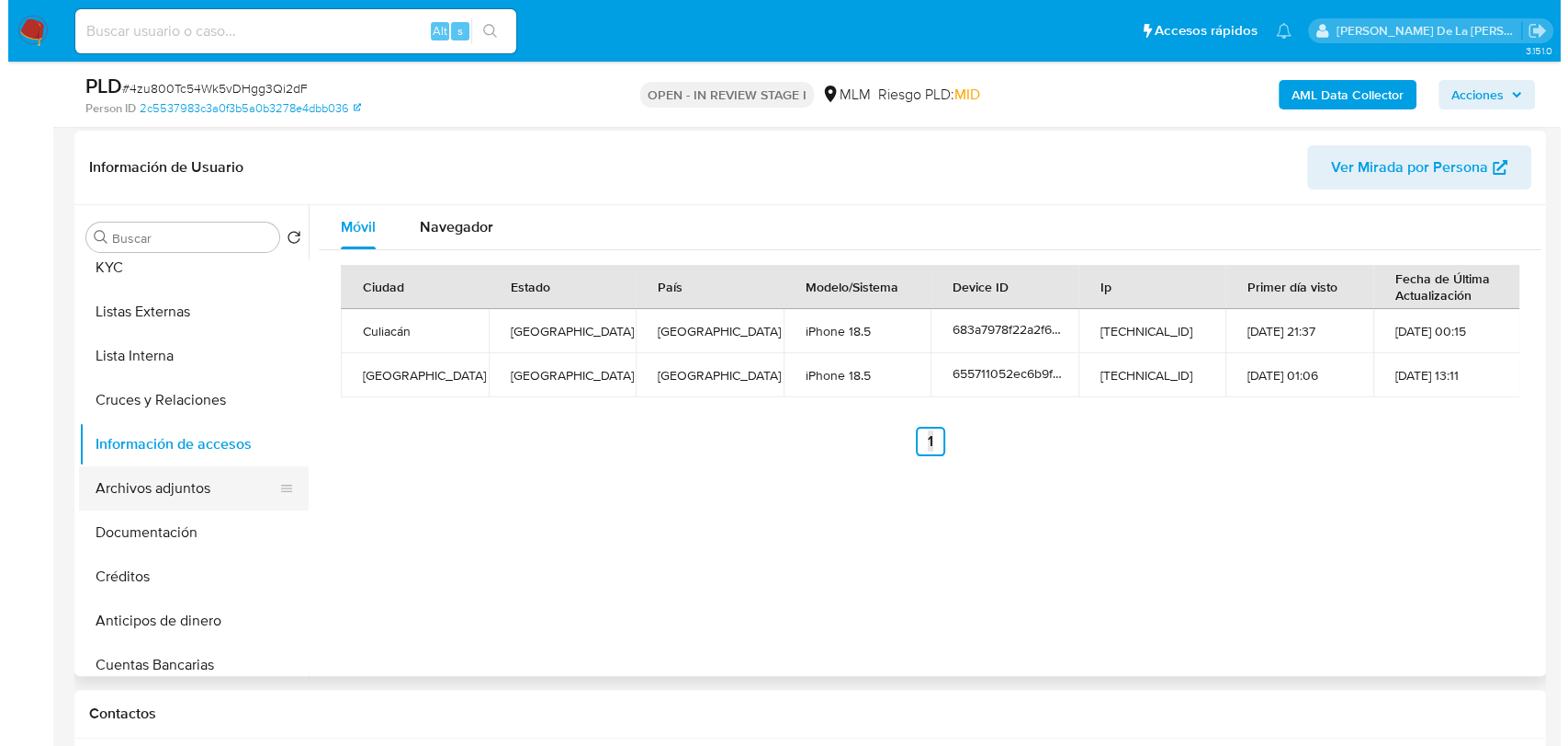
scroll to position [273, 0]
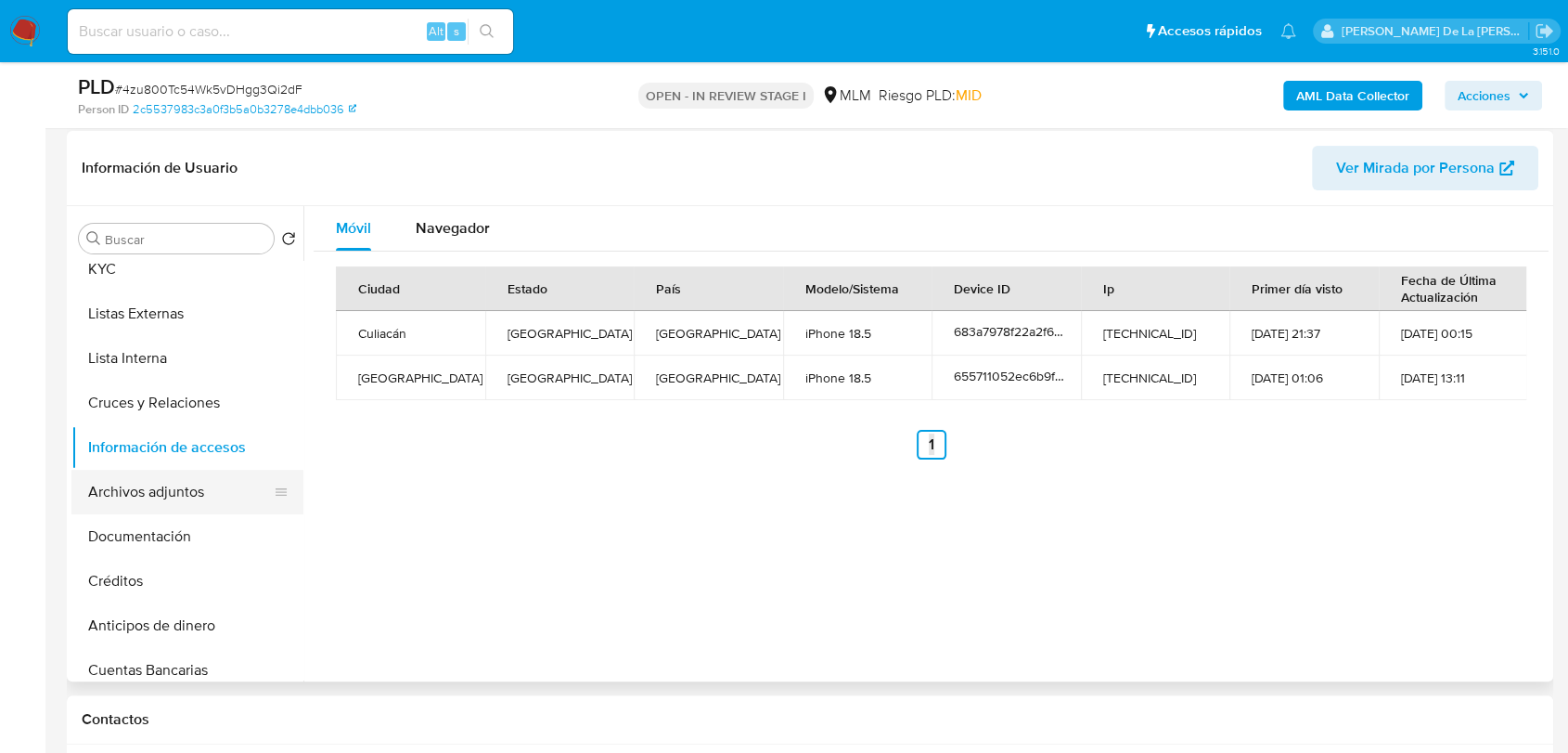
click at [201, 491] on button "Archivos adjuntos" at bounding box center [180, 491] width 217 height 45
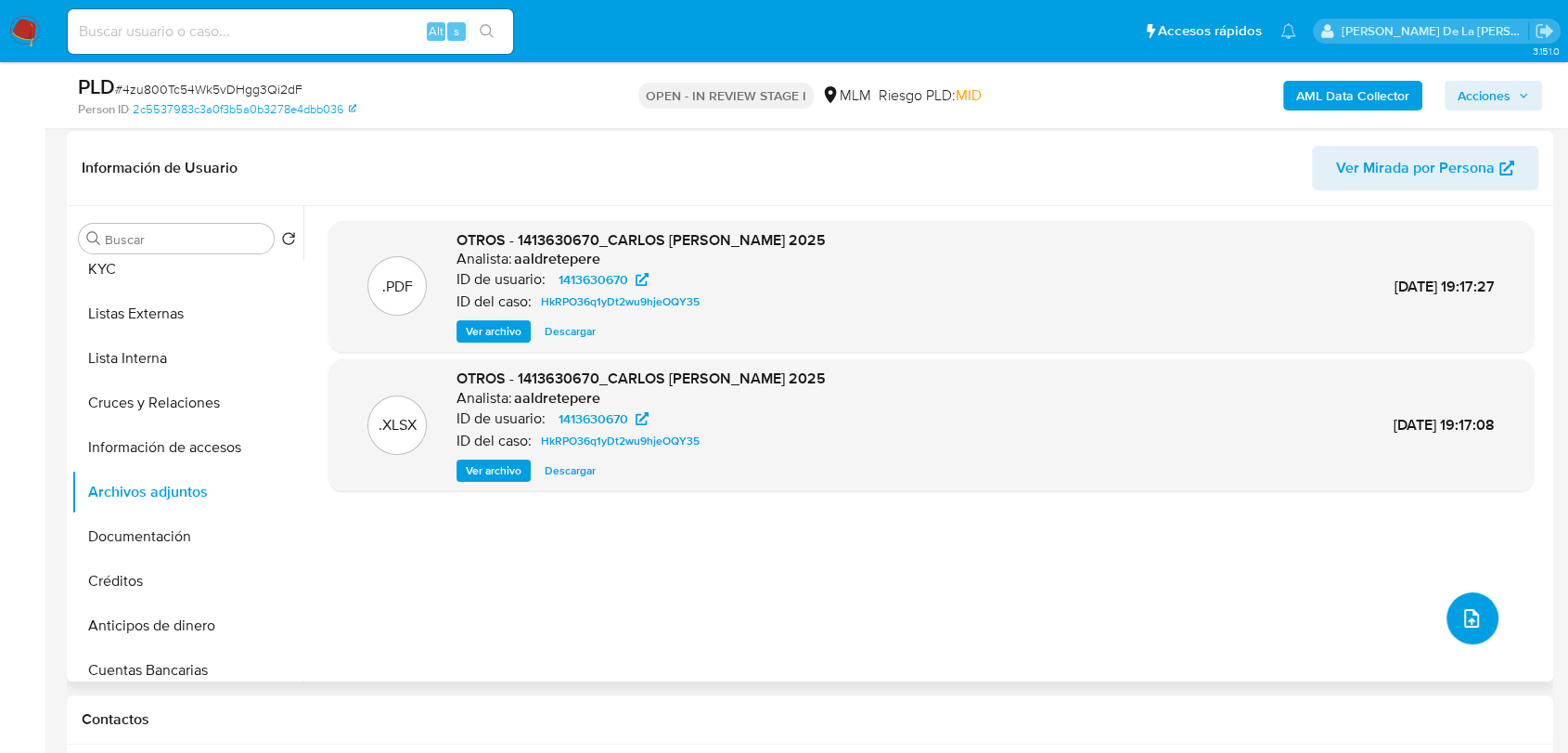
click at [1477, 612] on button "upload-file" at bounding box center [1472, 618] width 52 height 52
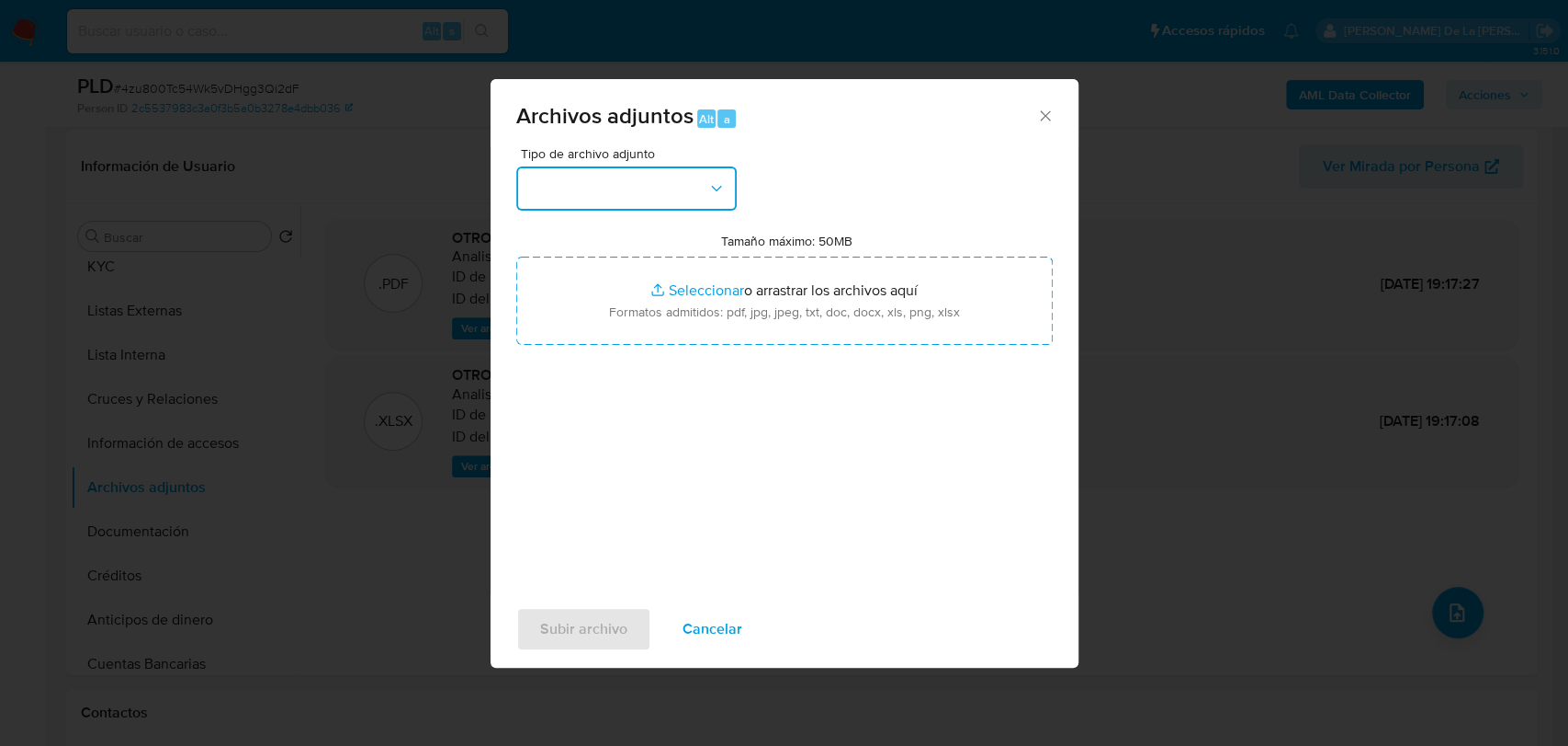
click at [647, 186] on button "button" at bounding box center [627, 188] width 221 height 44
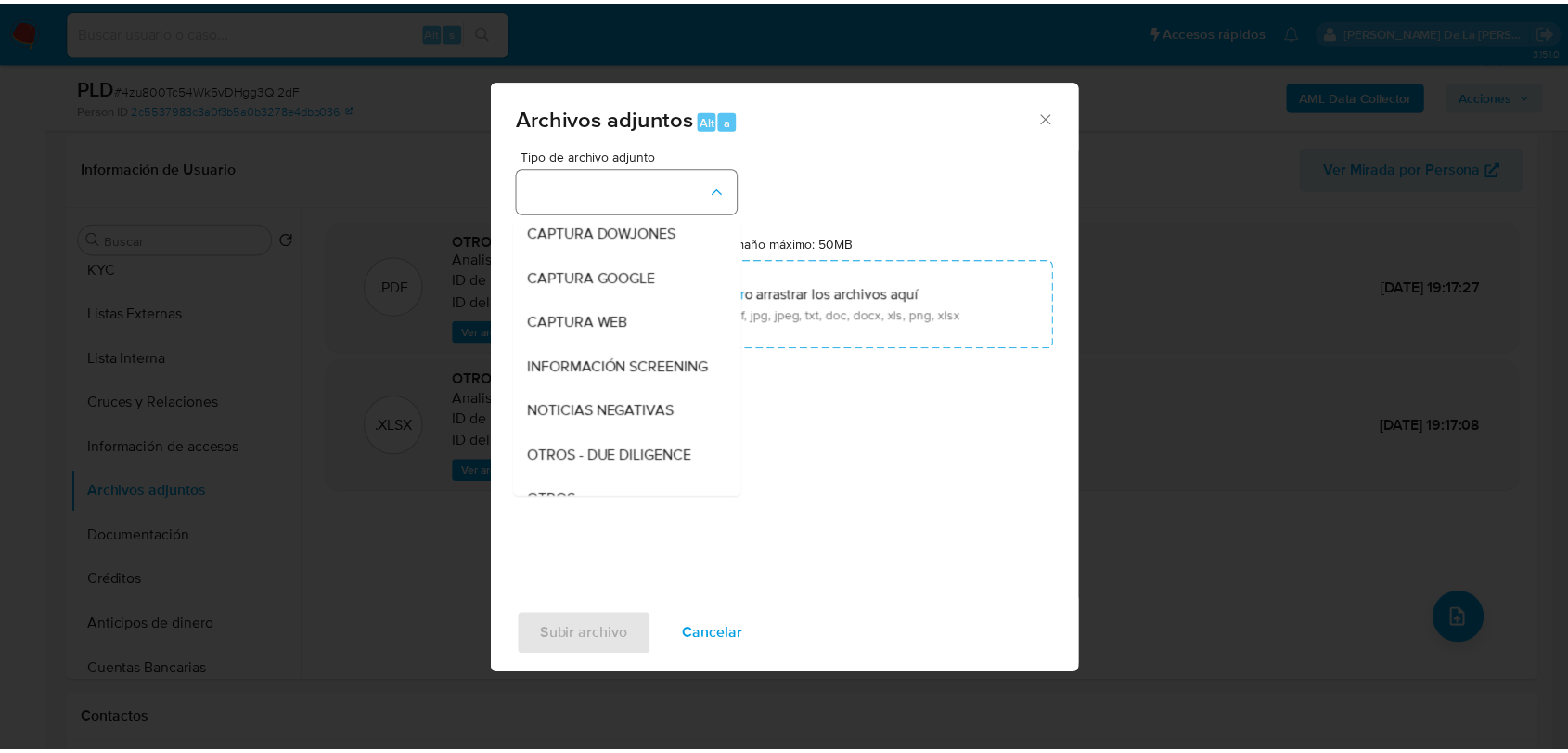
scroll to position [97, 0]
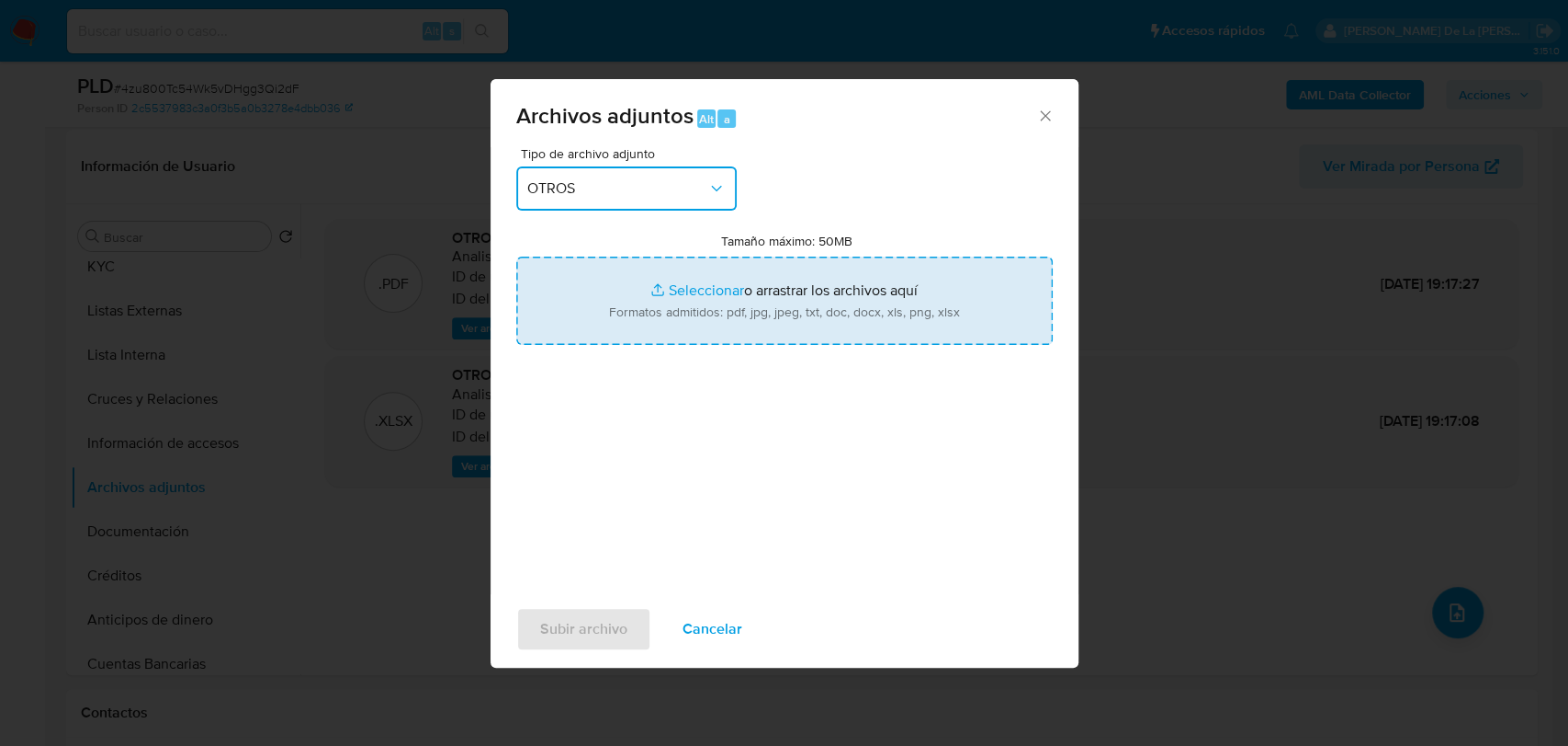
type input "C:\fakepath\1413630670_CARLOS MANUEL TARAZON ALVAREZ_JUL2025.pdf"
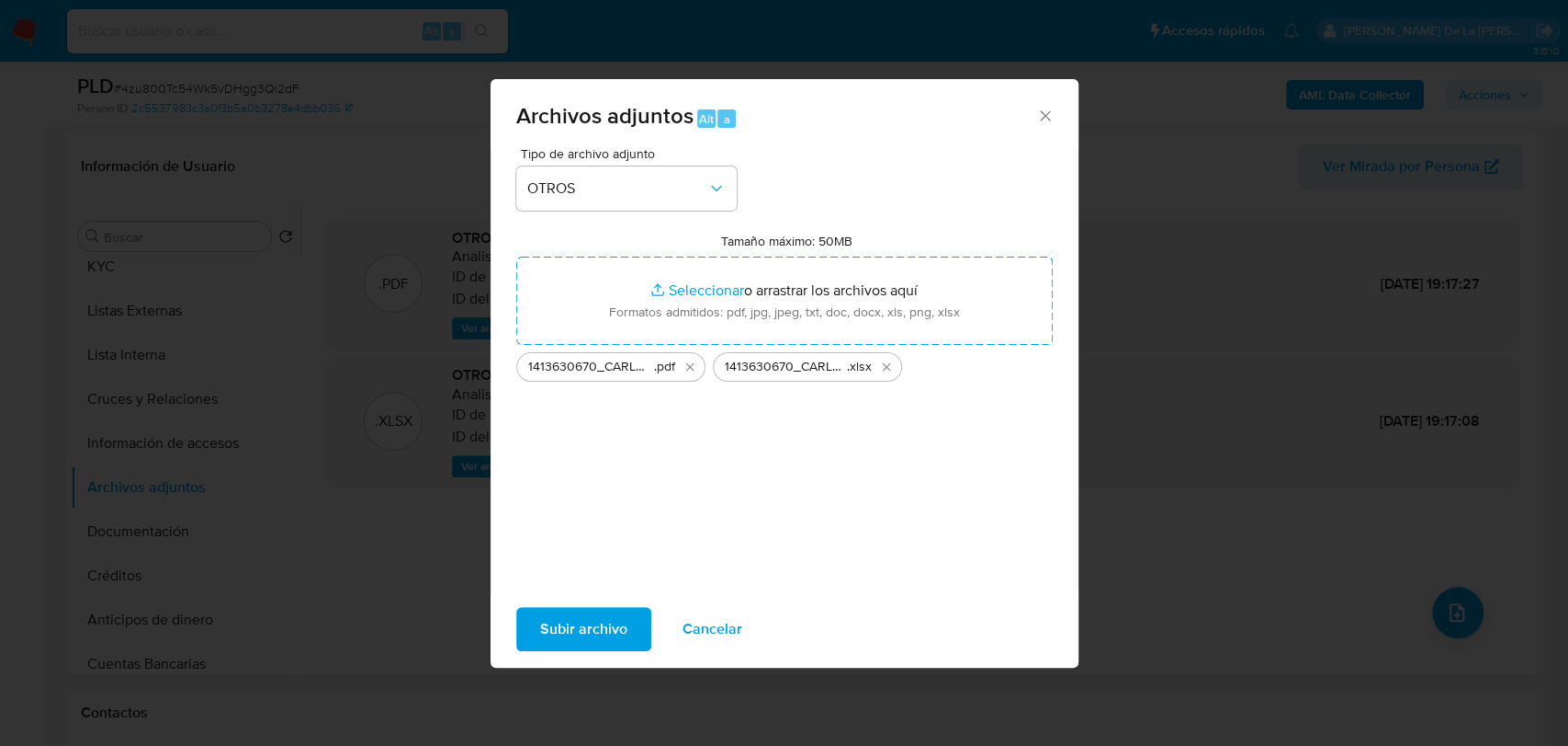
click at [589, 623] on span "Subir archivo" at bounding box center [584, 629] width 88 height 40
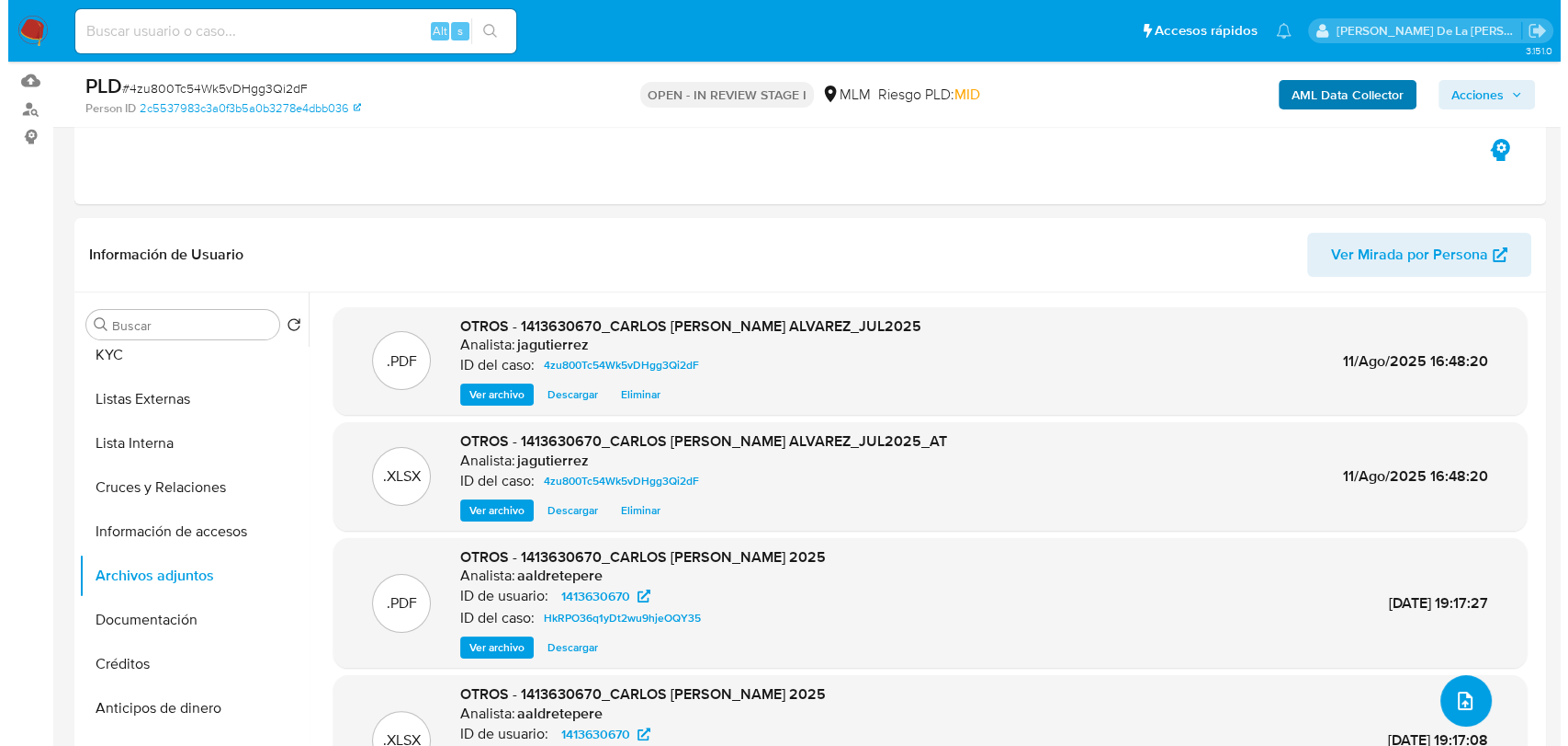
scroll to position [0, 0]
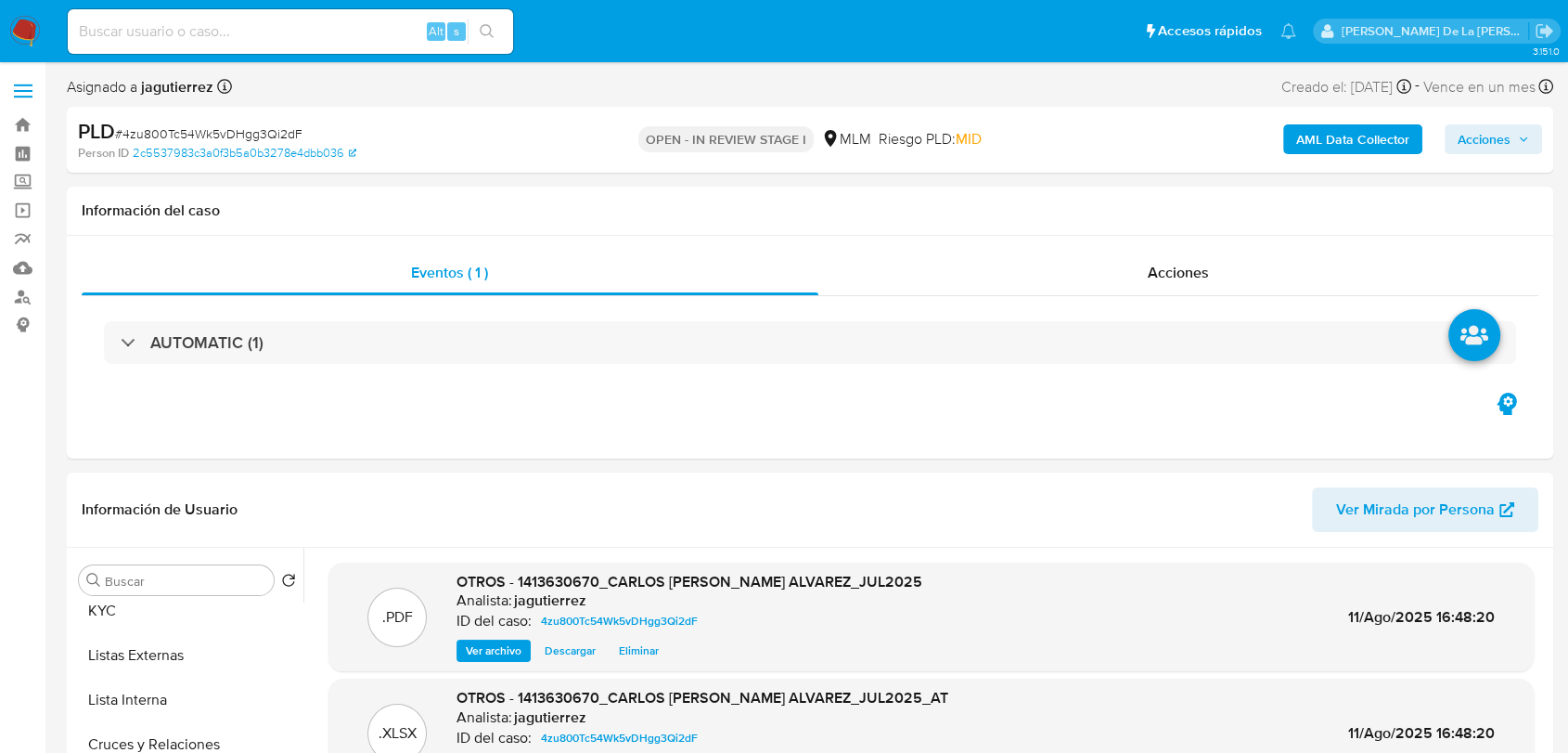
click at [1341, 116] on div "PLD # 4zu800Tc54Wk5vDHgg3Qi2dF Person ID 2c5537983c3a0f3b5a0b3278e4dbb036 OPEN …" at bounding box center [810, 139] width 1486 height 66
click at [1338, 121] on div "AML Data Collector Acciones" at bounding box center [1300, 139] width 483 height 44
click at [1351, 142] on b "AML Data Collector" at bounding box center [1353, 139] width 114 height 30
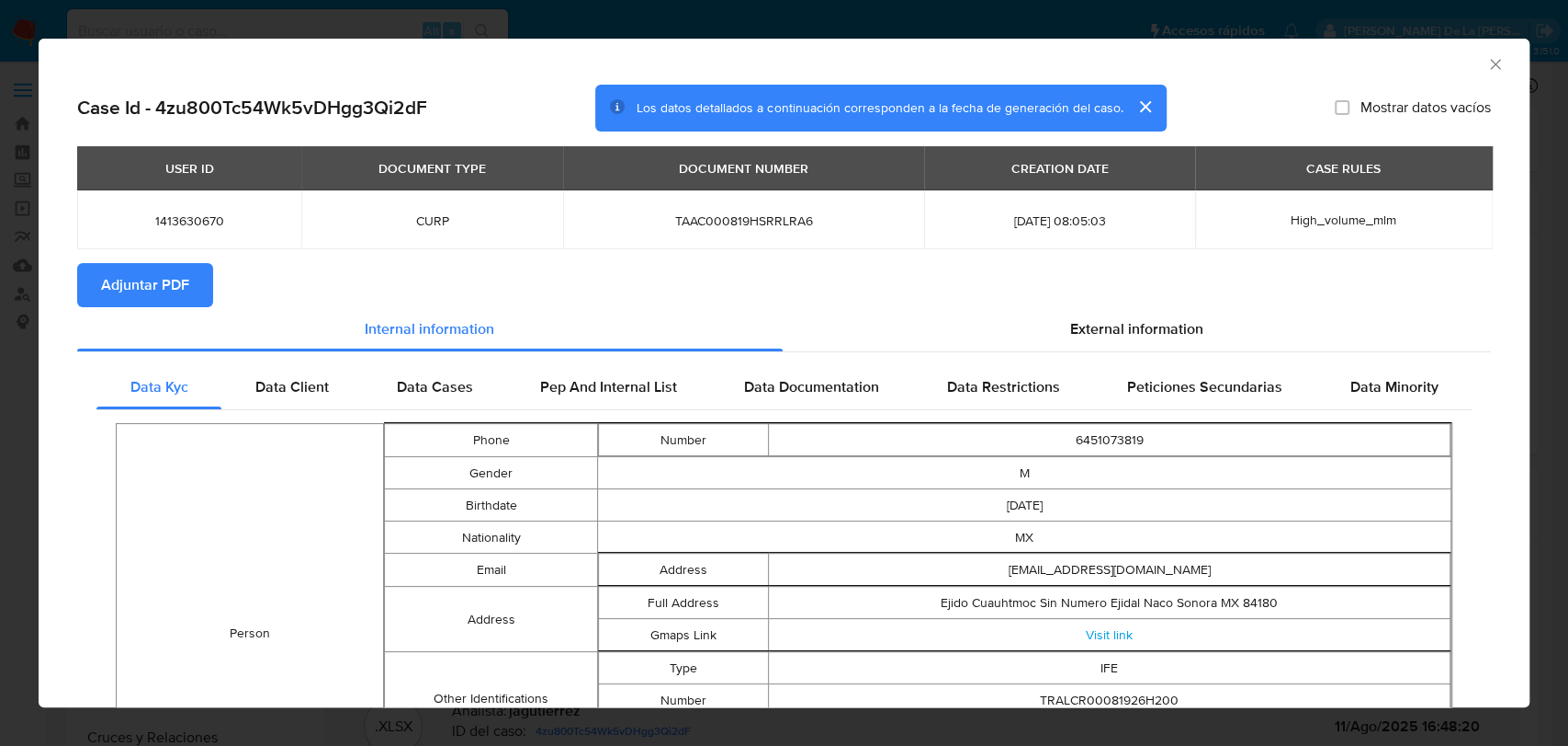
click at [166, 282] on span "Adjuntar PDF" at bounding box center [144, 284] width 88 height 40
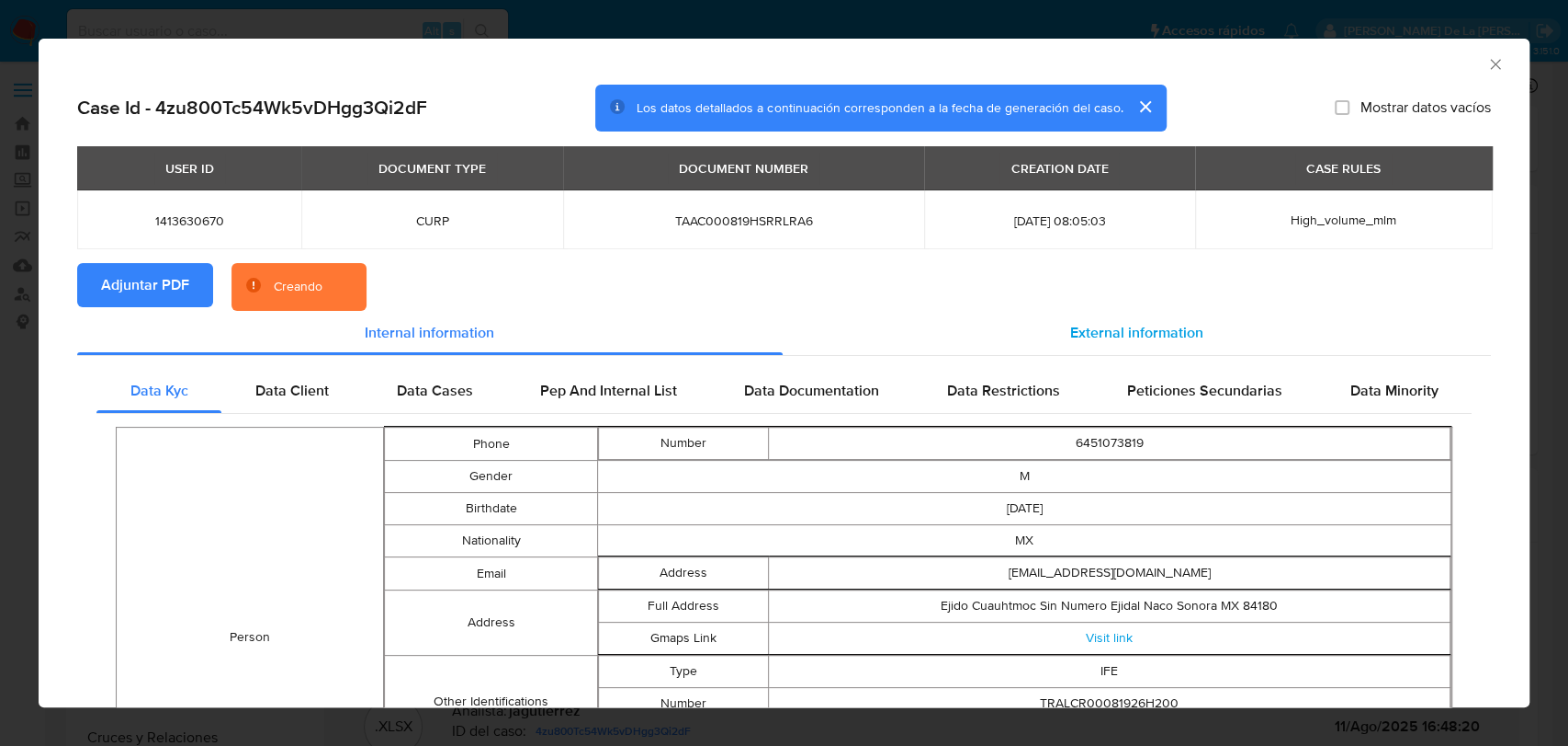
click at [1070, 323] on span "External information" at bounding box center [1136, 332] width 133 height 21
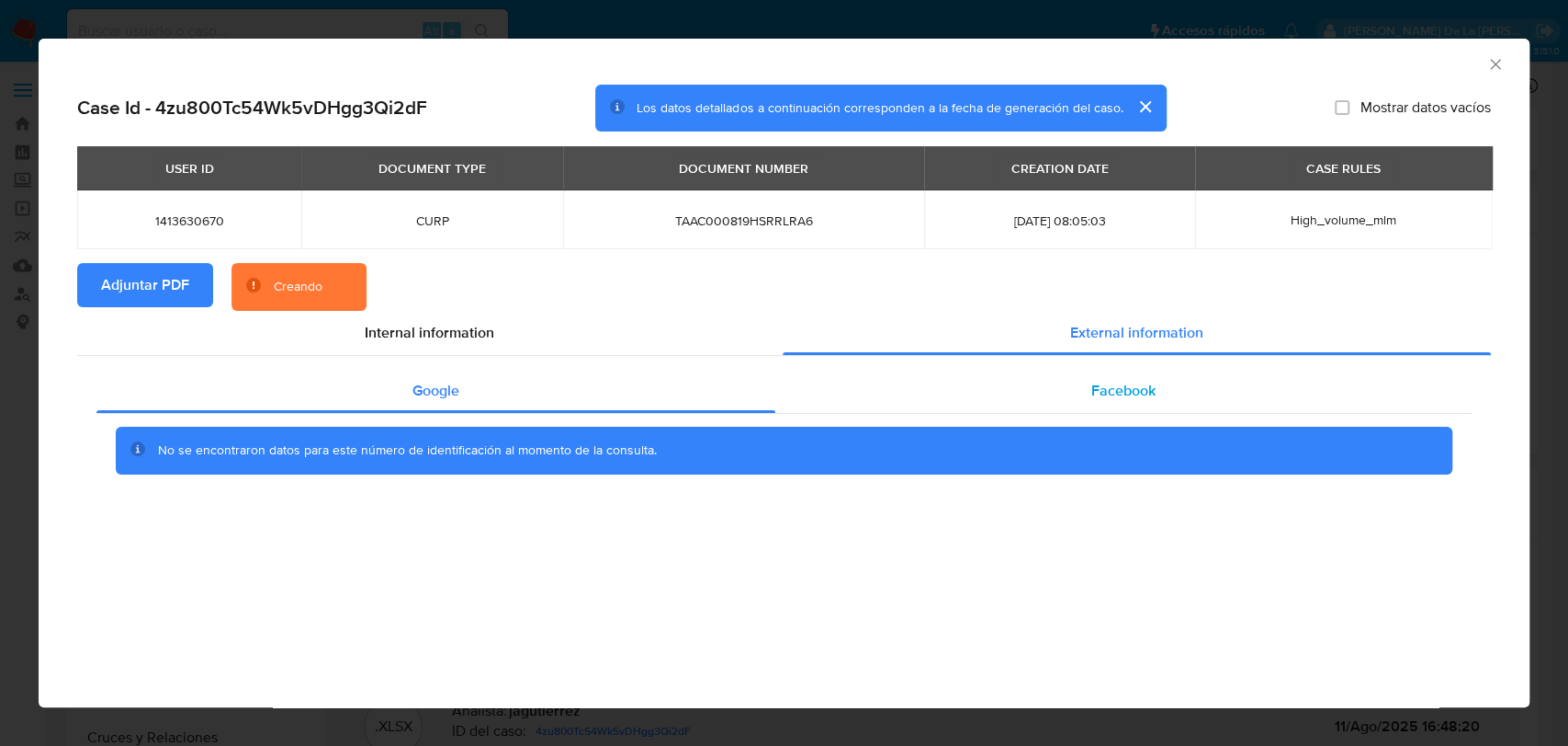
click at [1080, 383] on div "Facebook" at bounding box center [1123, 391] width 696 height 44
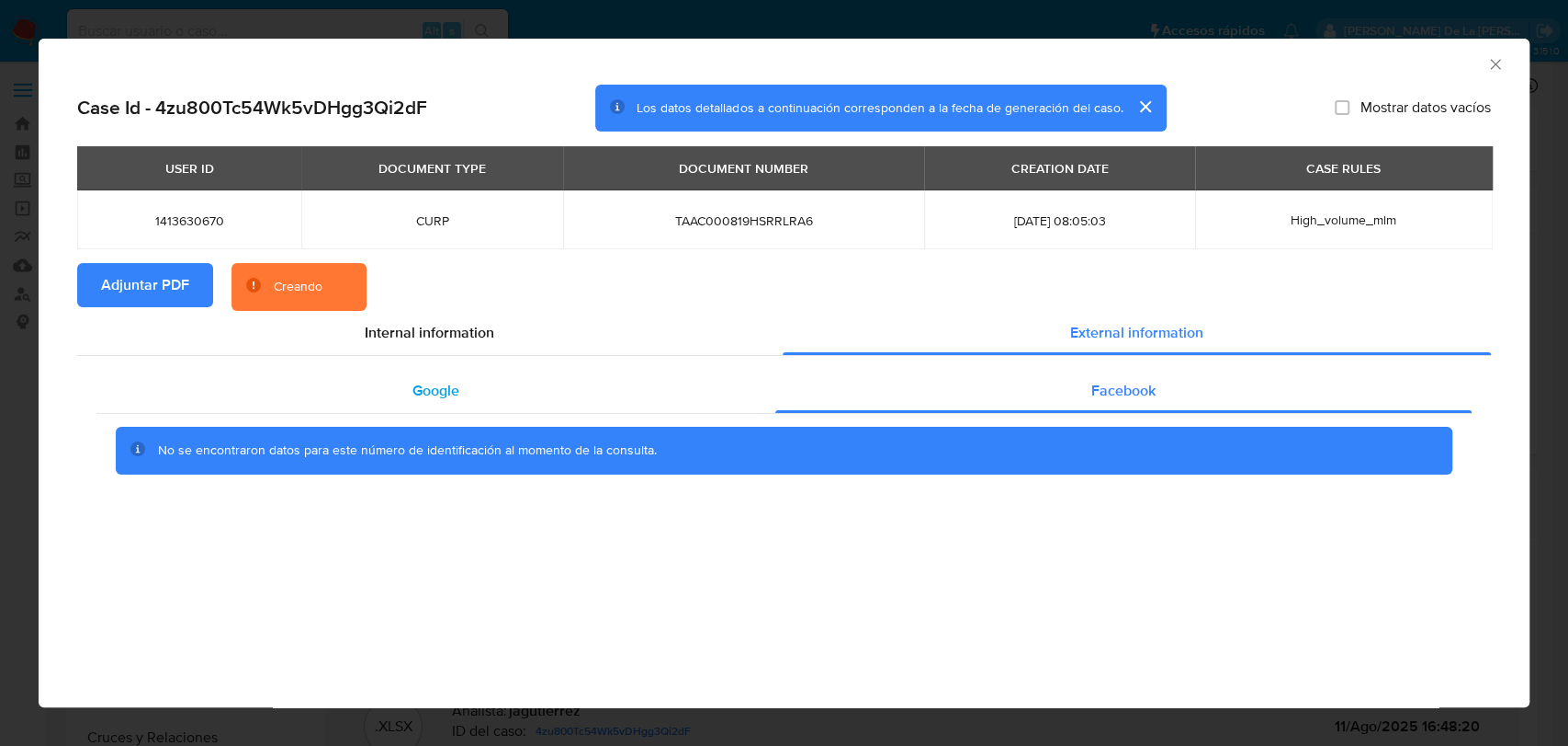
drag, startPoint x: 552, startPoint y: 398, endPoint x: 506, endPoint y: 387, distance: 47.3
click at [550, 398] on div "Google" at bounding box center [436, 391] width 678 height 44
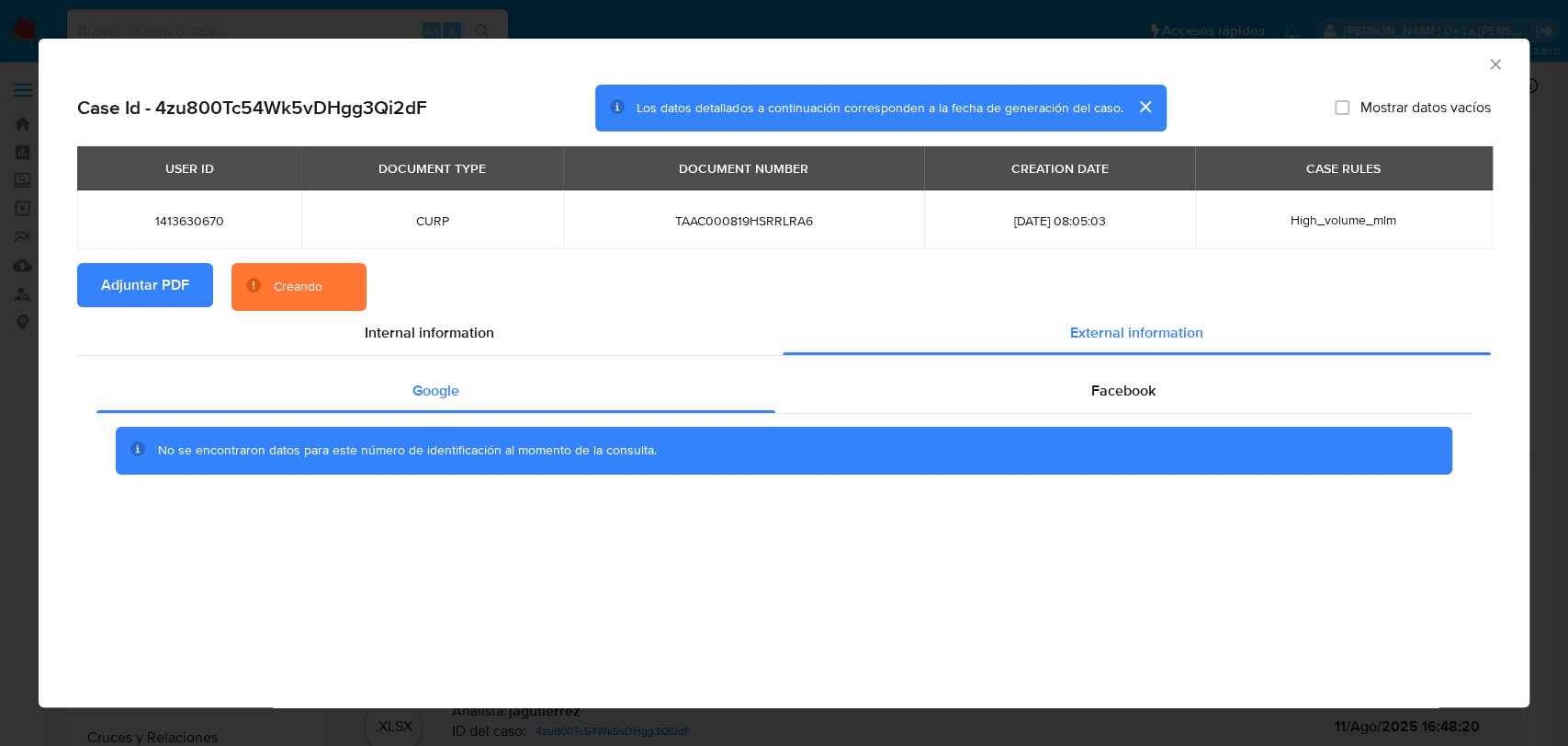
click at [451, 356] on div "Google Facebook No se encontraron datos para este número de identificación al m…" at bounding box center [784, 428] width 1414 height 144
click at [456, 327] on span "Internal information" at bounding box center [429, 332] width 129 height 21
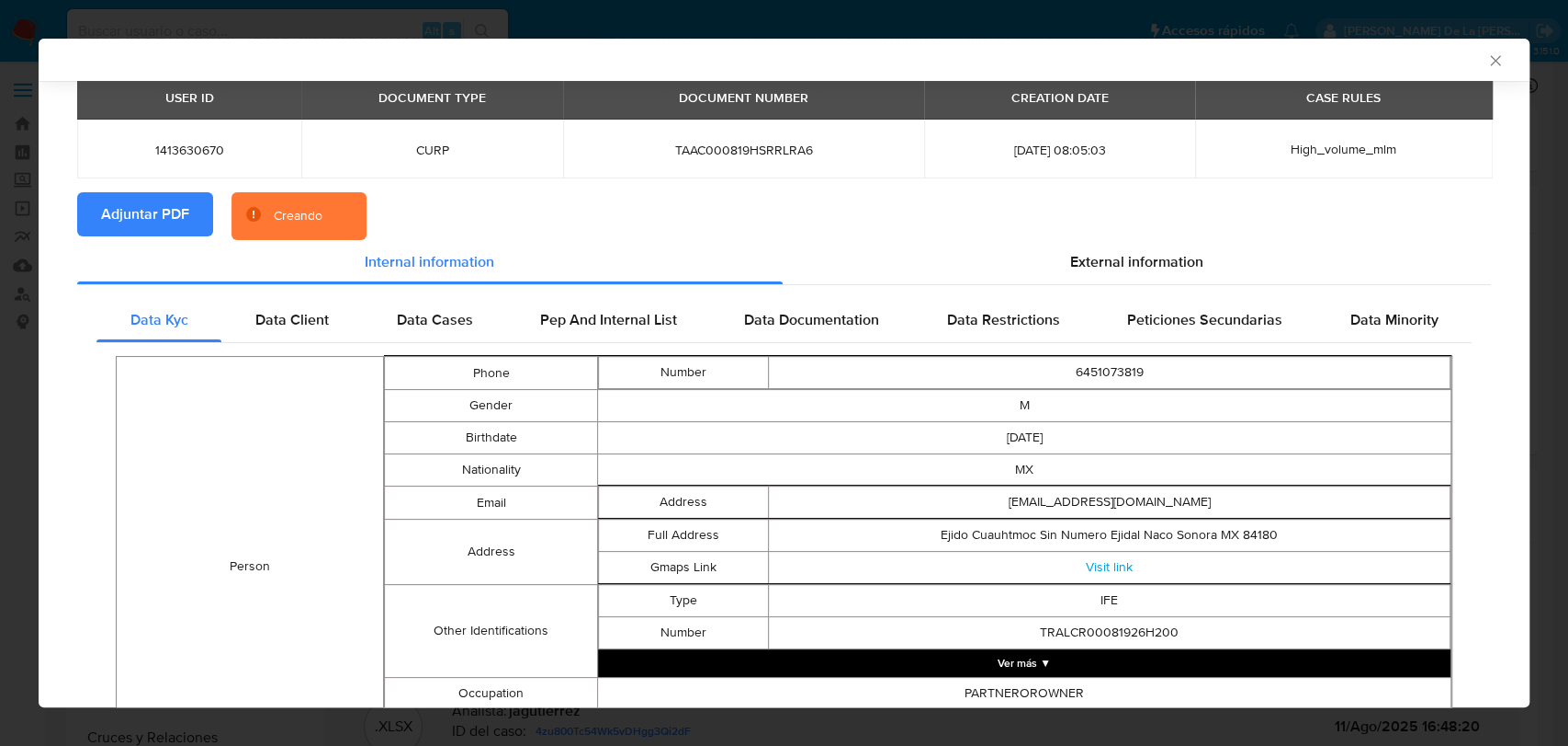
scroll to position [98, 0]
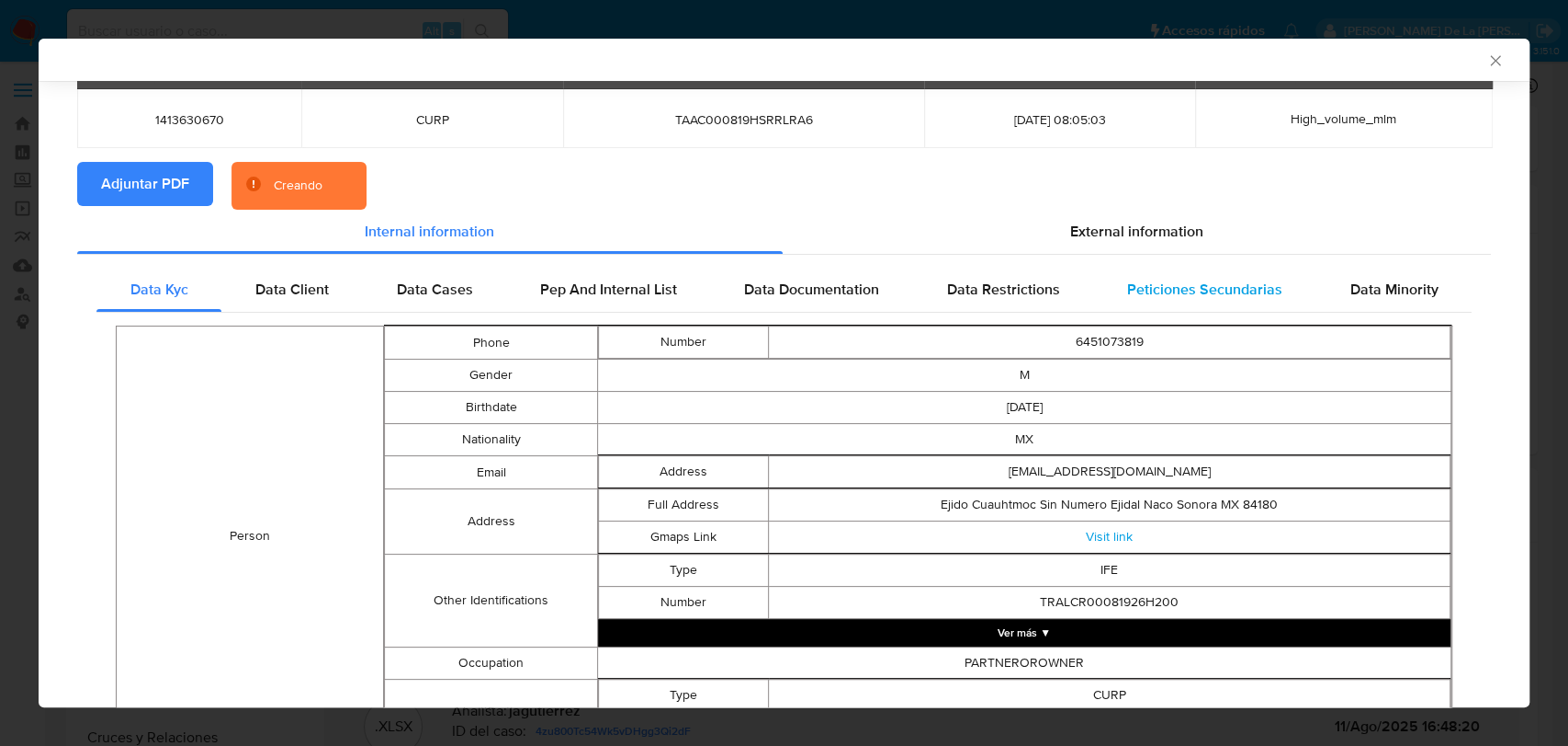
click at [1230, 295] on span "Peticiones Secundarias" at bounding box center [1204, 288] width 155 height 21
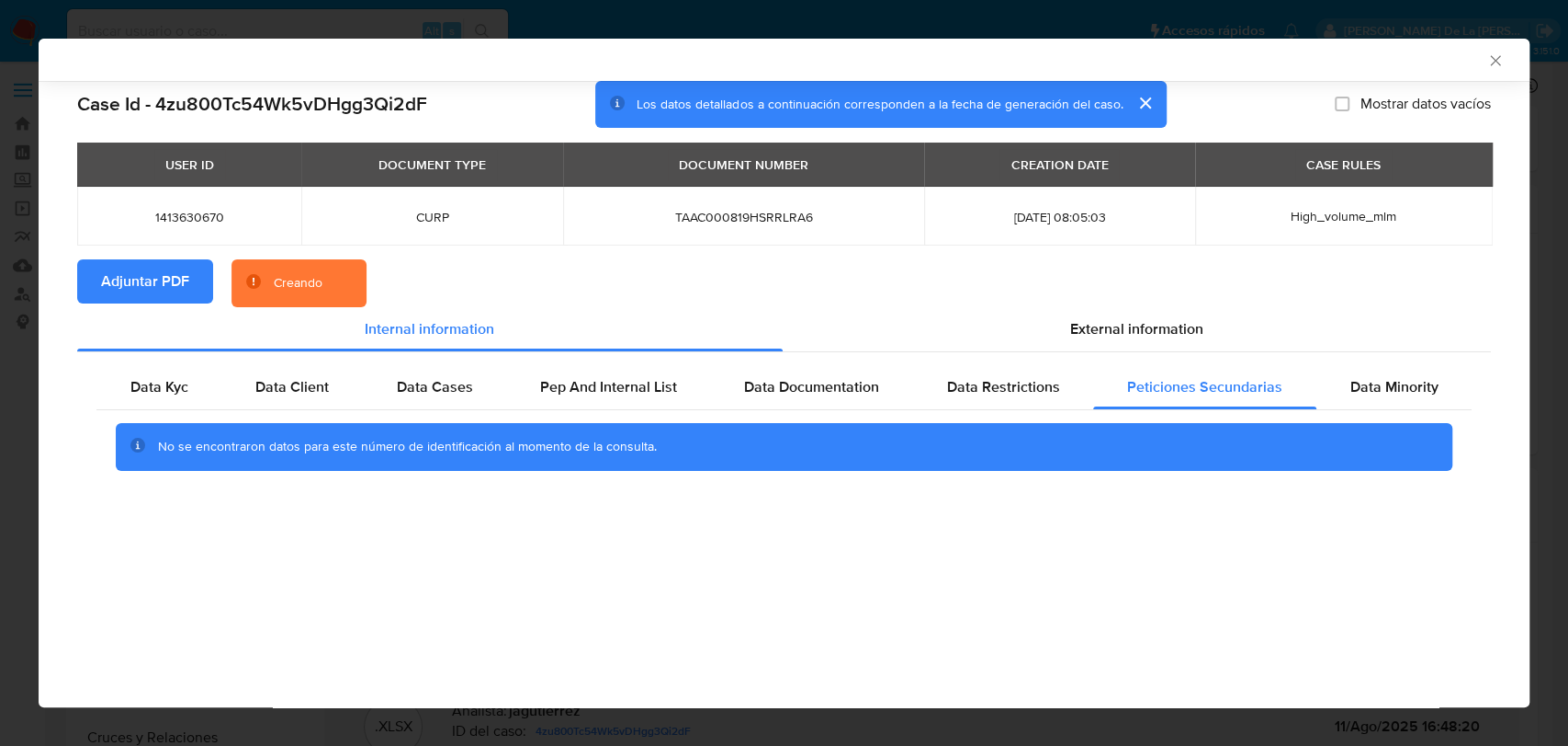
scroll to position [0, 0]
click at [1350, 397] on span "Data Minority" at bounding box center [1393, 386] width 88 height 21
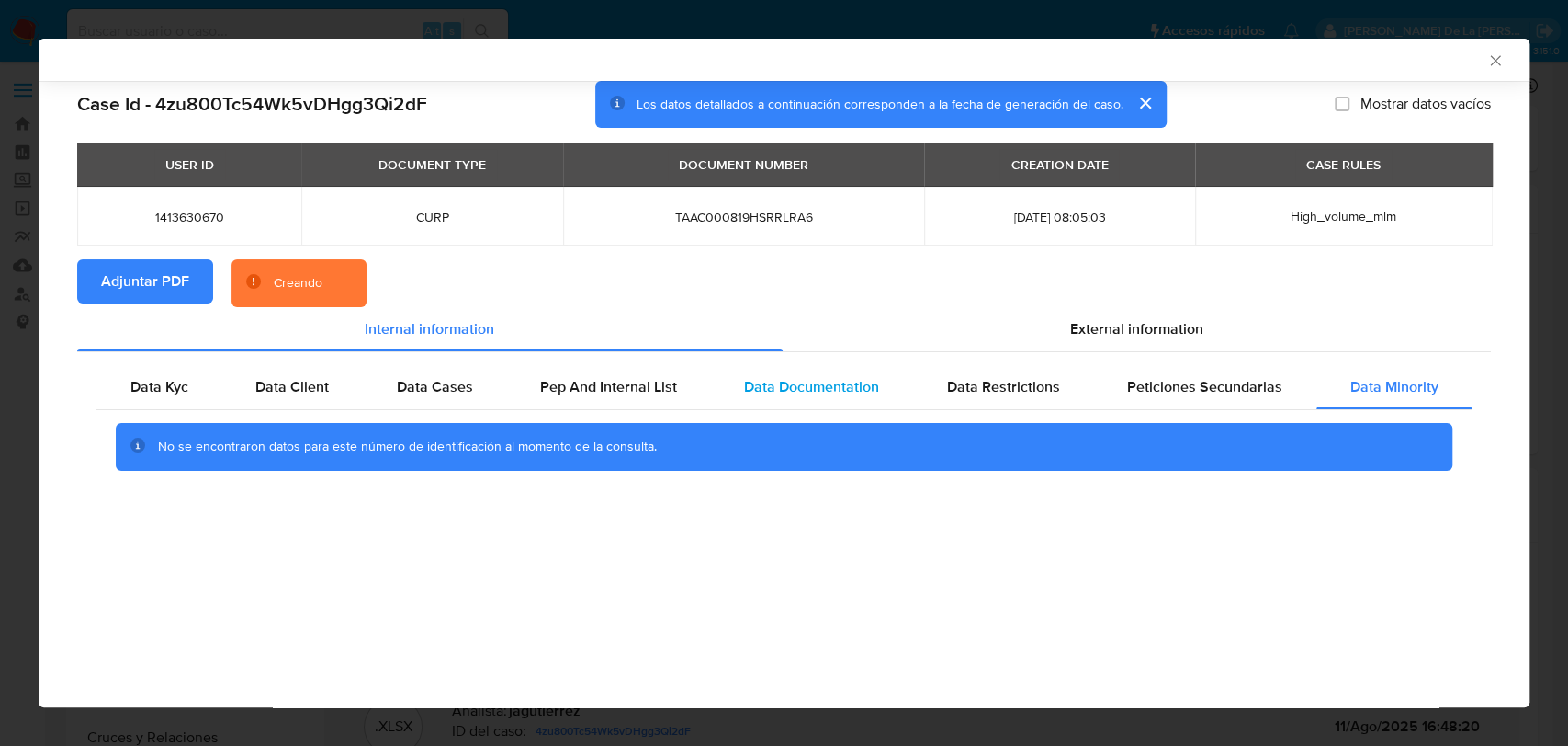
click at [828, 394] on span "Data Documentation" at bounding box center [812, 386] width 135 height 21
click at [620, 366] on div "Pep And Internal List" at bounding box center [607, 387] width 204 height 44
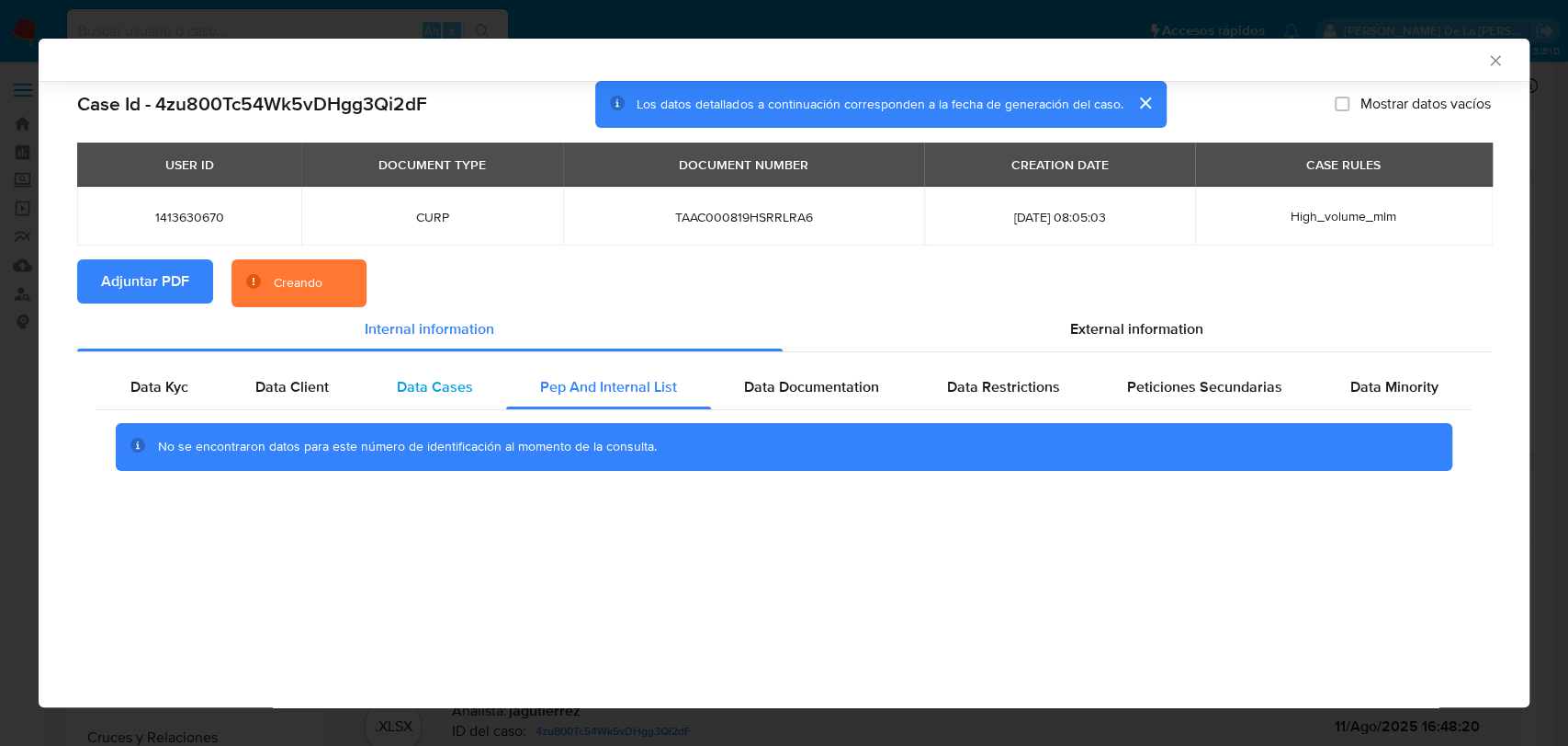
click at [395, 380] on div "Data Cases" at bounding box center [434, 387] width 143 height 44
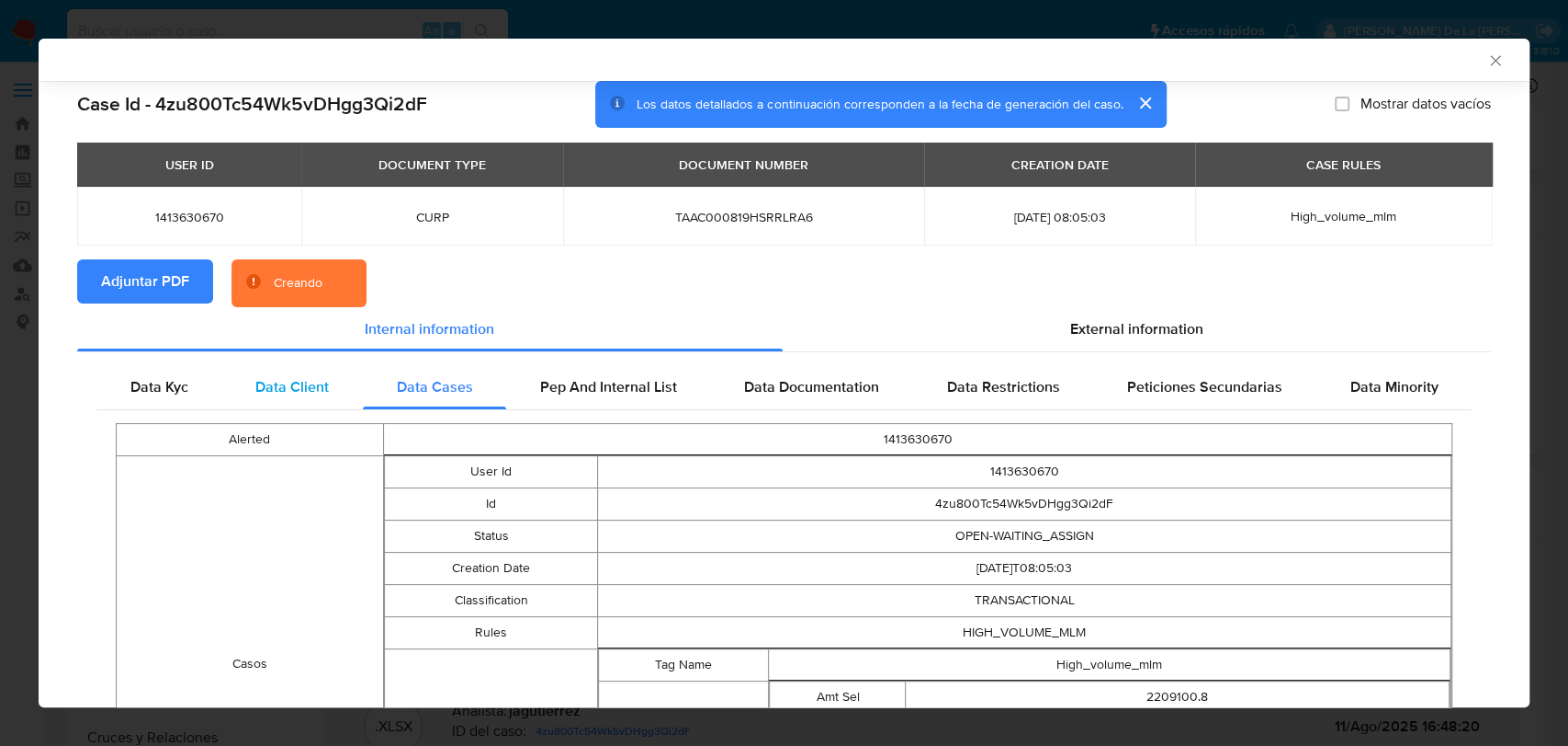
click at [324, 392] on span "Data Client" at bounding box center [292, 386] width 74 height 21
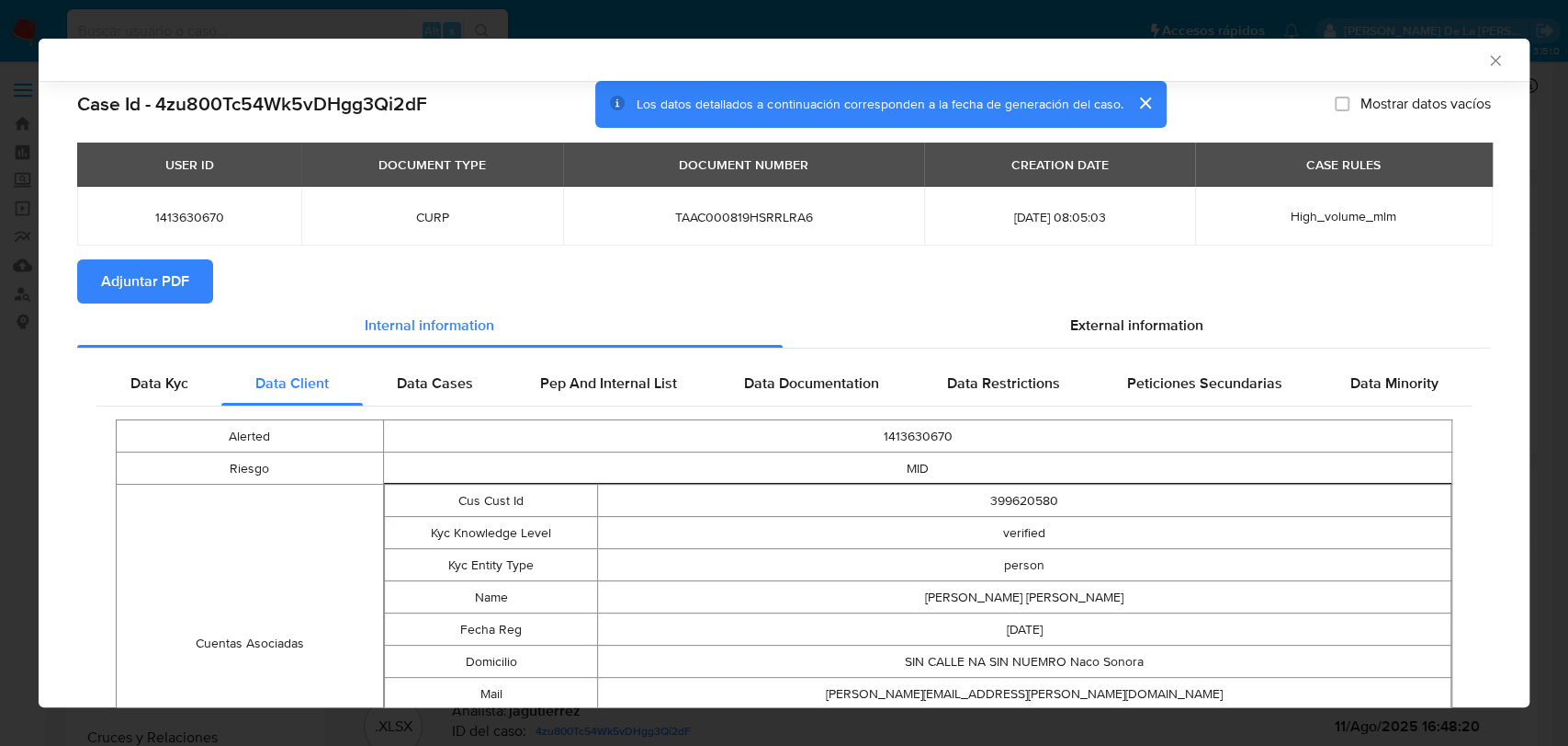
click at [533, 418] on div "Alerted 1413630670 Riesgo MID Cuentas Asociadas Cus Cust Id 399620580 Kyc Knowl…" at bounding box center [784, 627] width 1376 height 441
click at [411, 381] on span "Data Cases" at bounding box center [434, 382] width 76 height 21
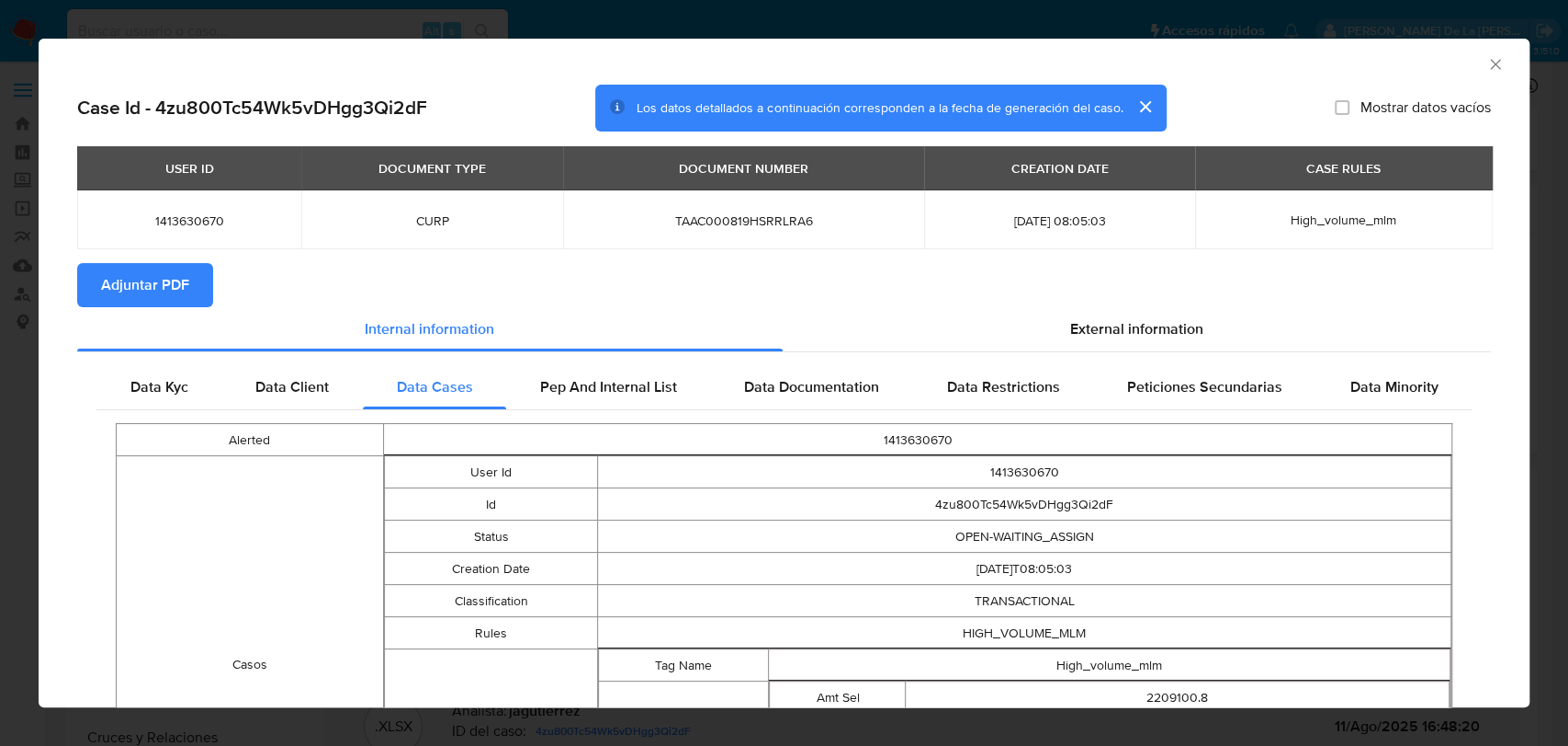
click at [1490, 61] on icon "Cerrar ventana" at bounding box center [1495, 64] width 10 height 10
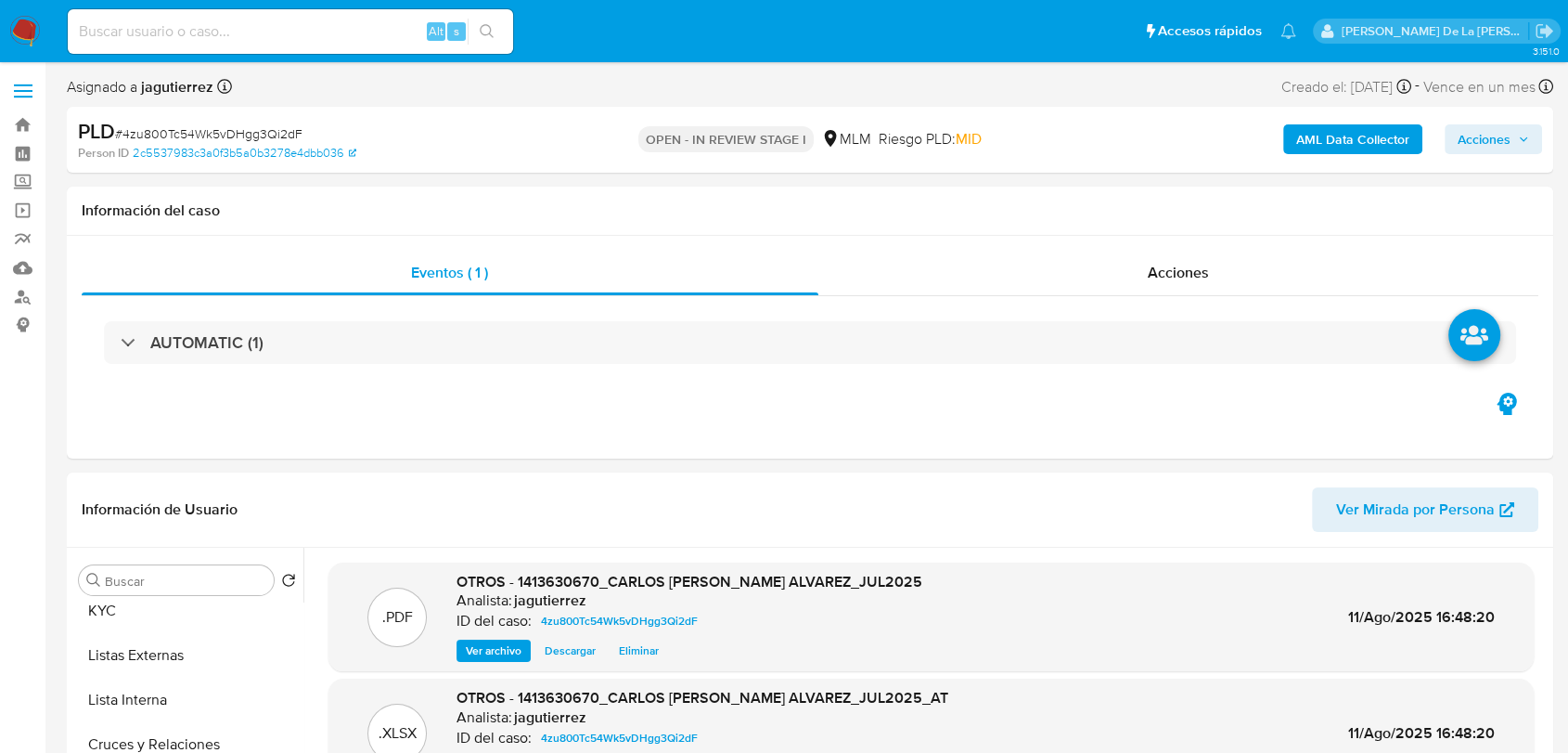
drag, startPoint x: 1473, startPoint y: 140, endPoint x: 1433, endPoint y: 139, distance: 40.0
click at [1473, 139] on span "Acciones" at bounding box center [1484, 139] width 53 height 30
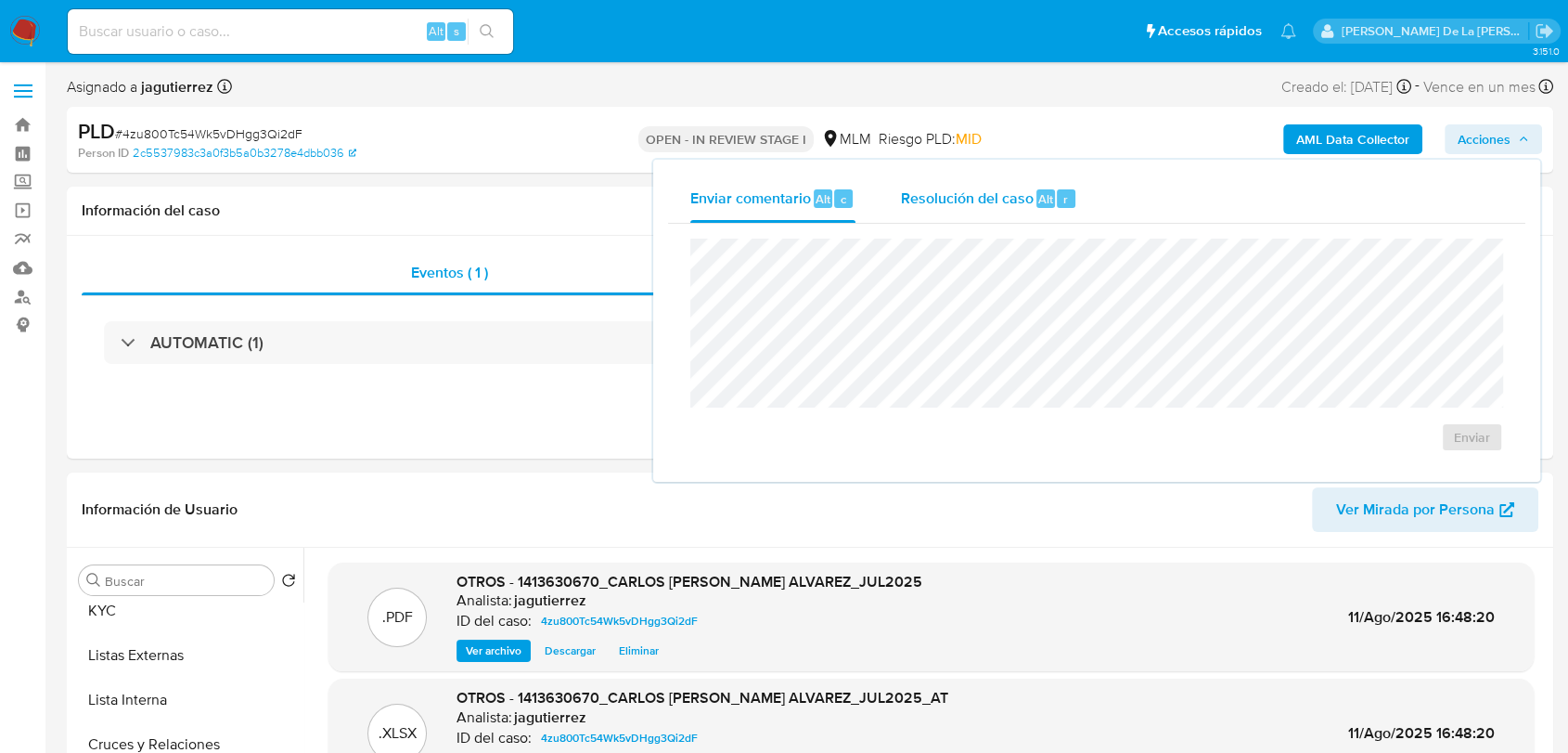
click at [952, 191] on span "Resolución del caso" at bounding box center [966, 197] width 132 height 21
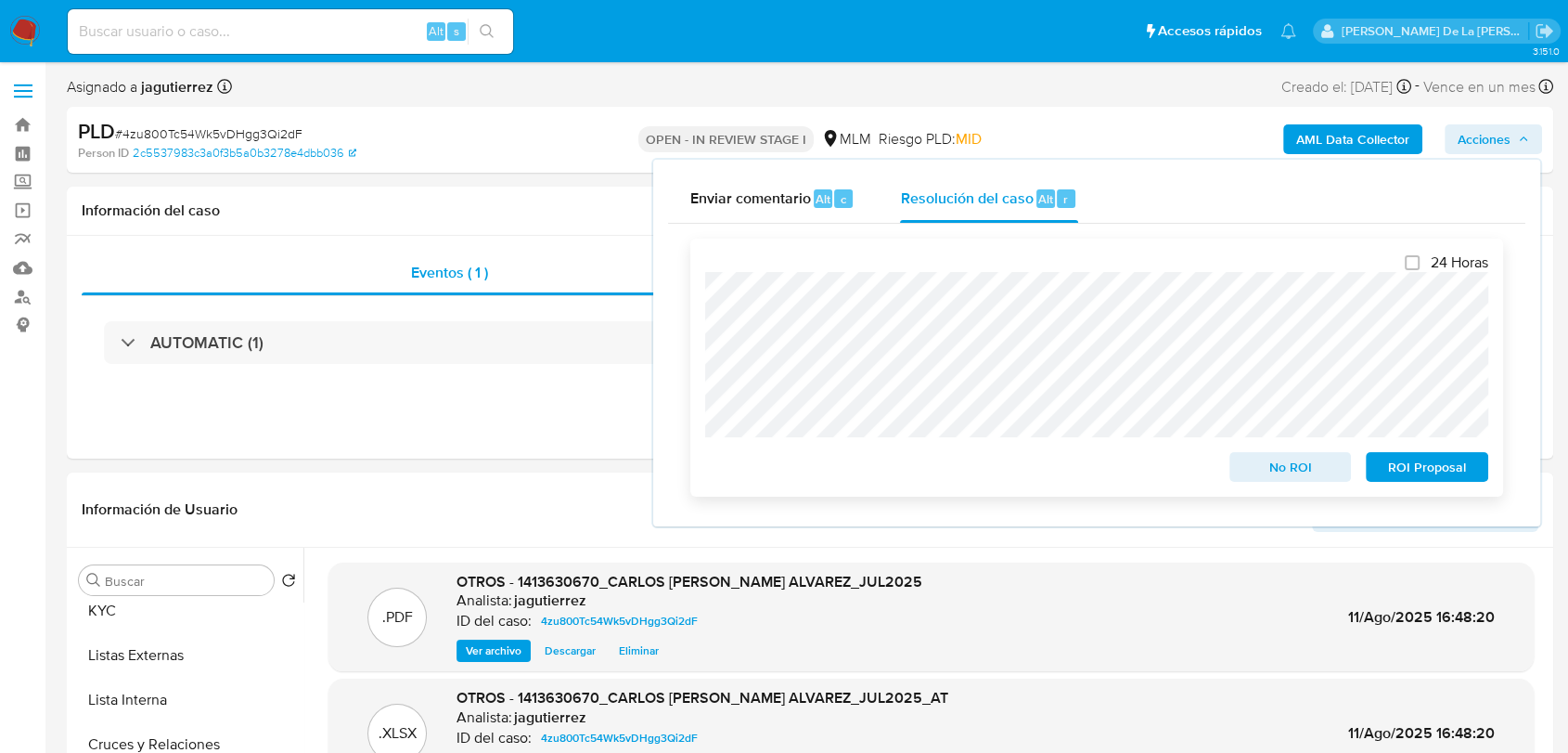
click at [1429, 480] on span "ROI Proposal" at bounding box center [1427, 467] width 97 height 26
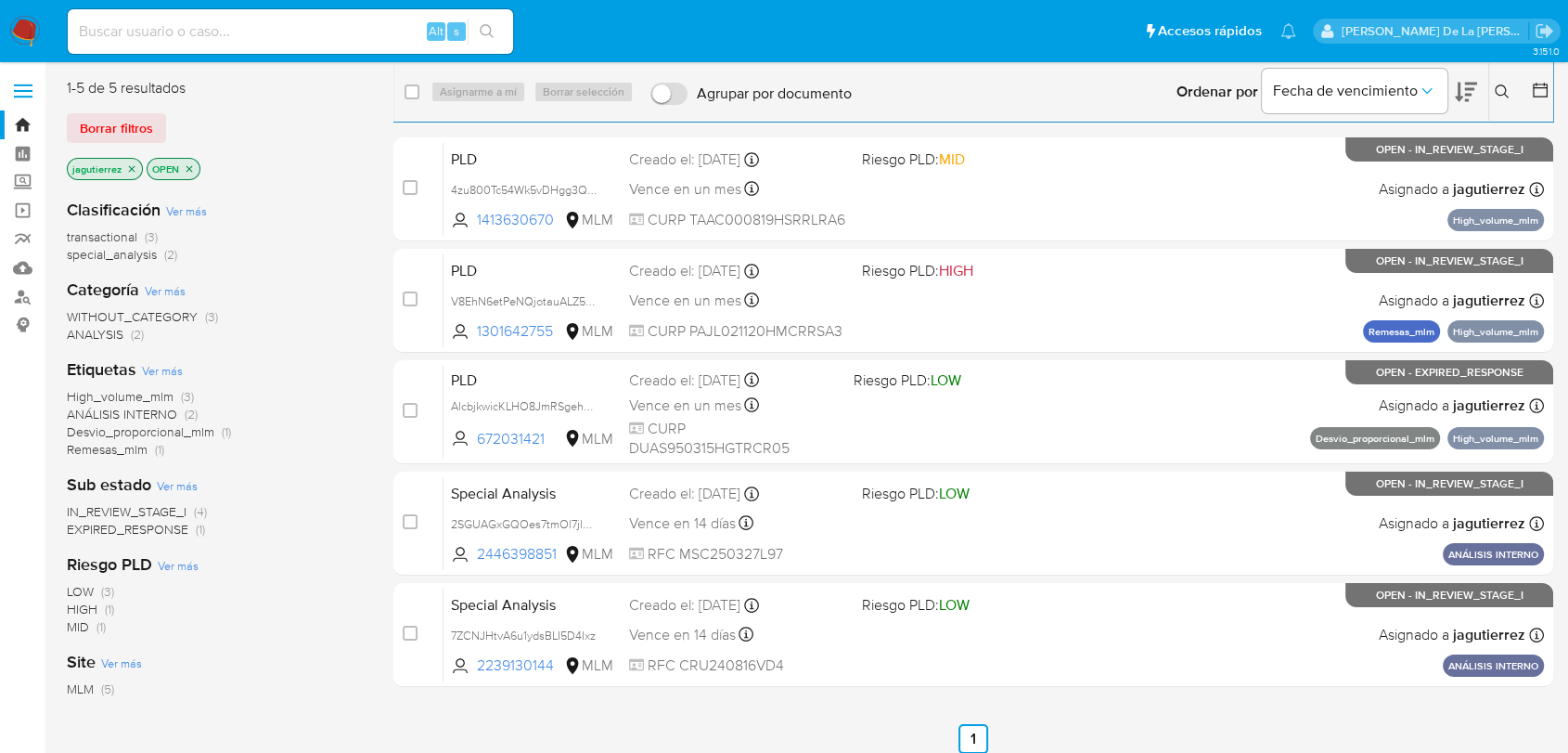
click at [26, 39] on img at bounding box center [25, 32] width 32 height 32
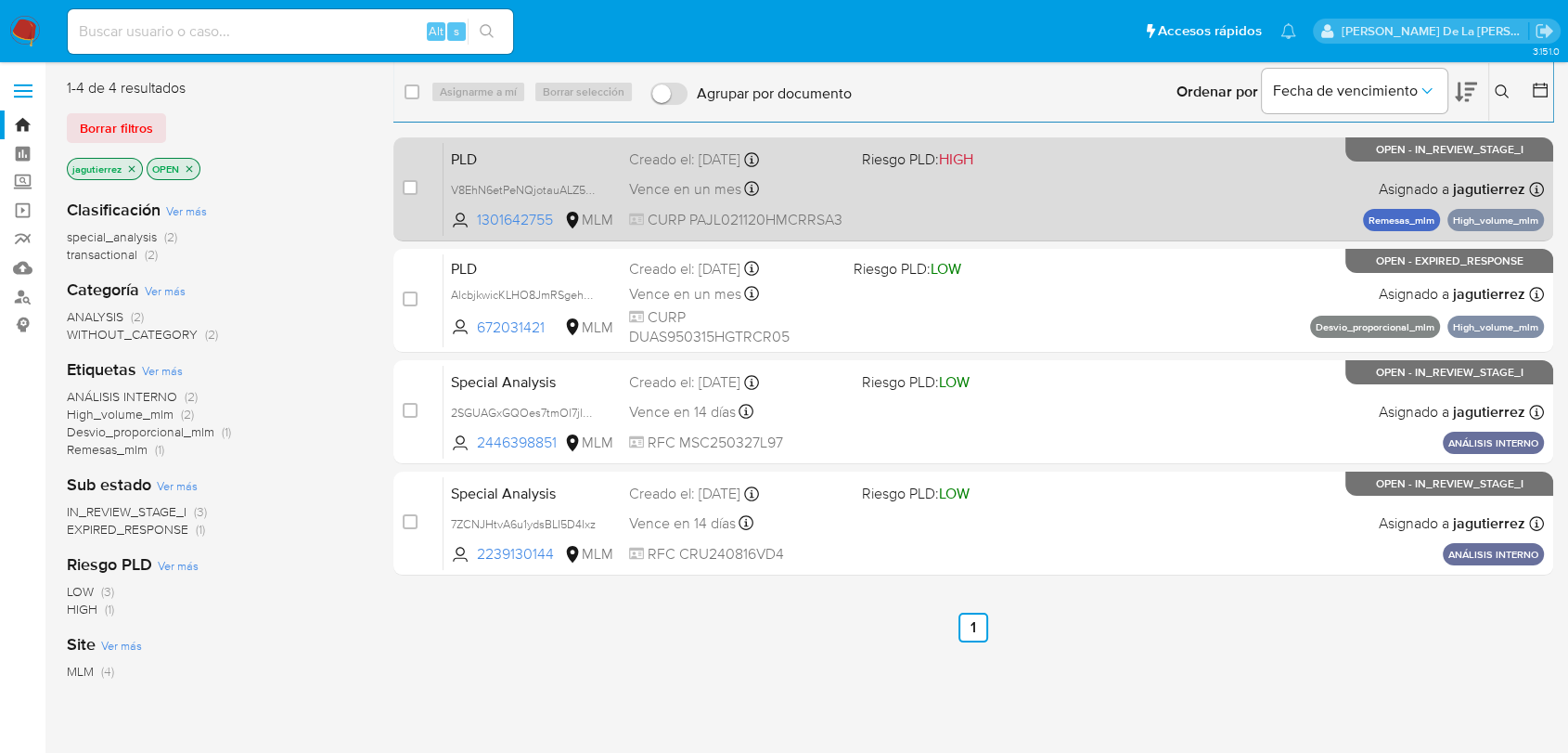
click at [1001, 208] on div "PLD V8EhN6etPeNQjotauALZ5OSY 1301642755 MLM Riesgo PLD: HIGH Creado el: 12/07/2…" at bounding box center [993, 189] width 1101 height 94
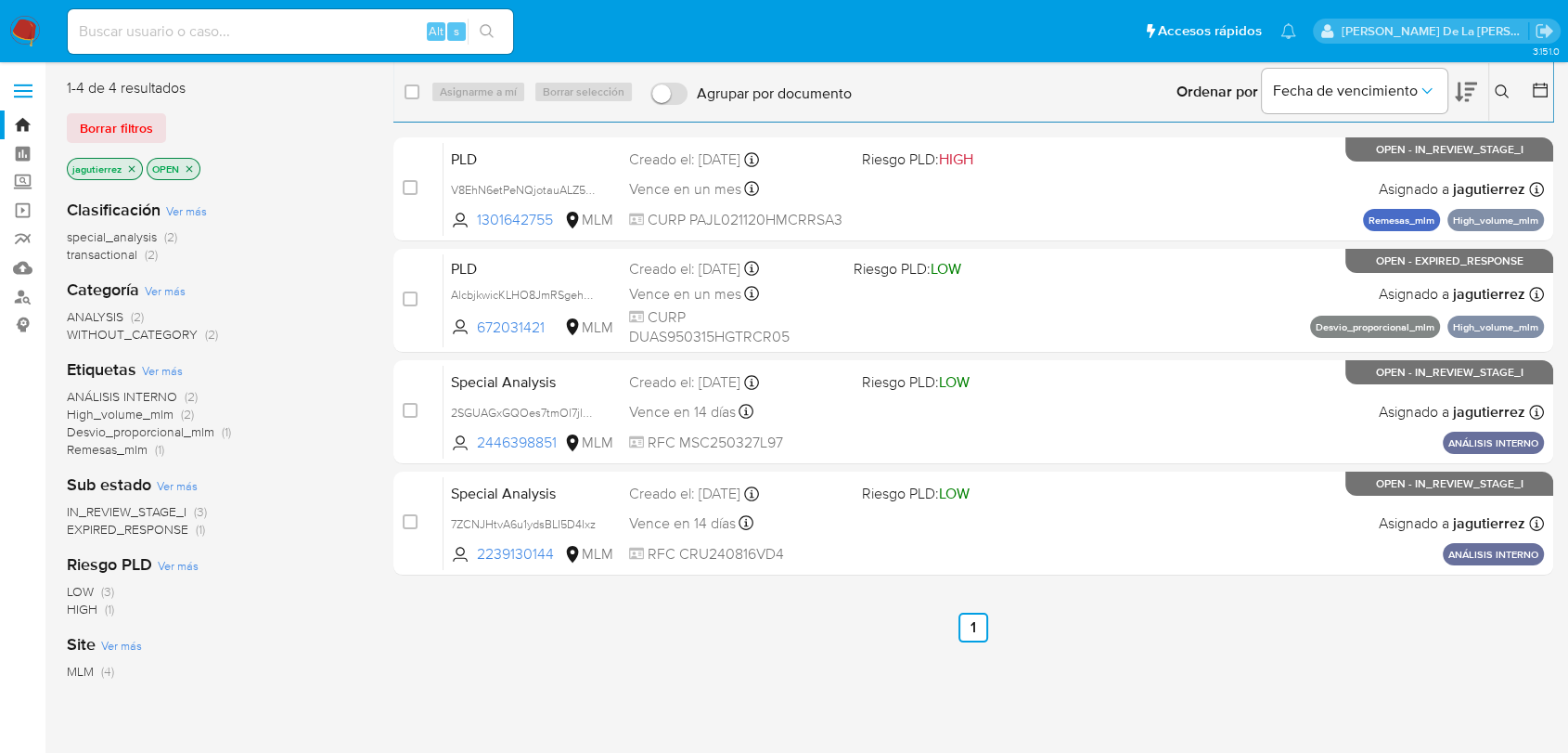
click at [131, 158] on p "jagutierrez" at bounding box center [105, 168] width 75 height 20
click at [130, 163] on icon "close-filter" at bounding box center [131, 168] width 11 height 11
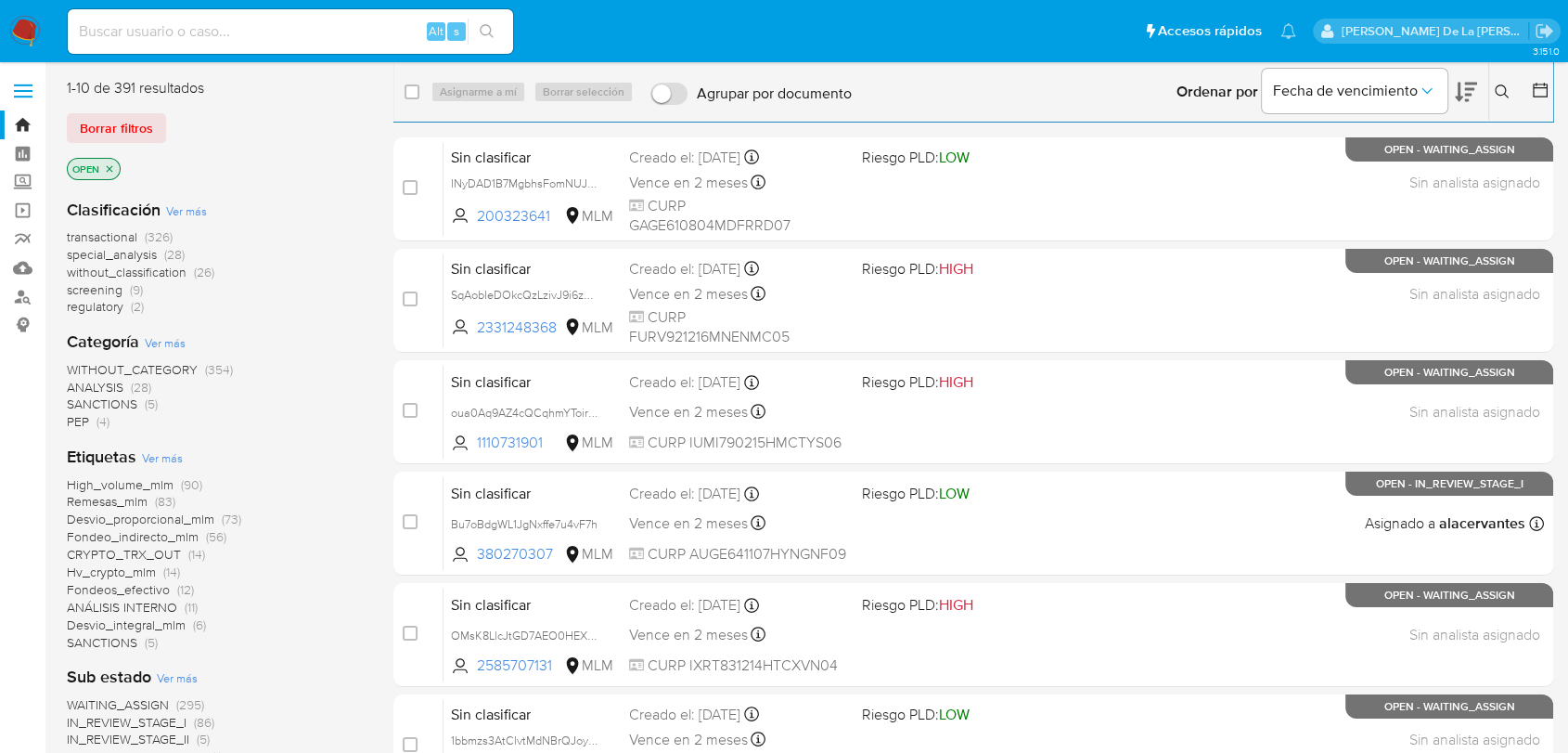
click at [112, 294] on span "screening" at bounding box center [95, 289] width 56 height 19
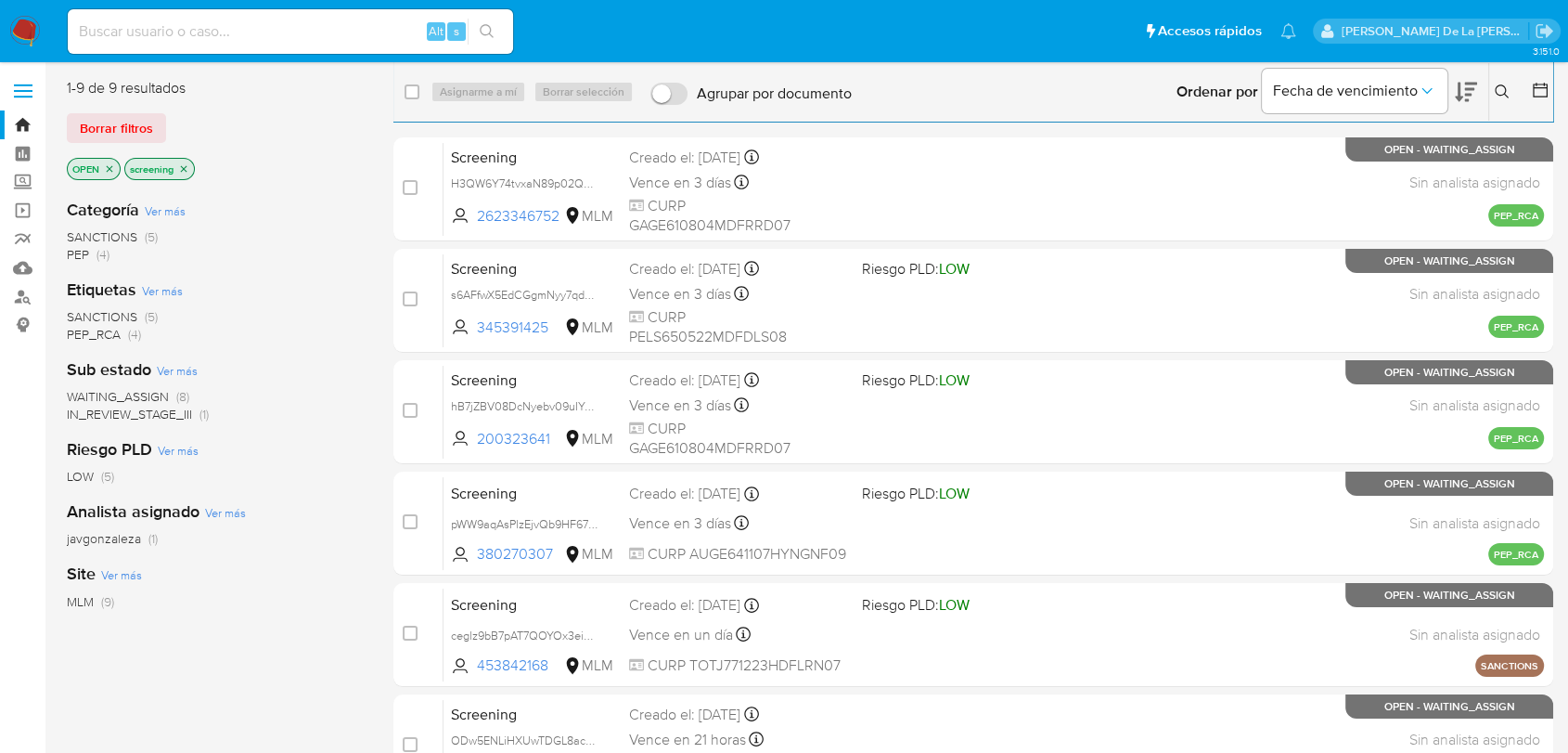
click at [93, 399] on span "WAITING_ASSIGN" at bounding box center [118, 395] width 102 height 19
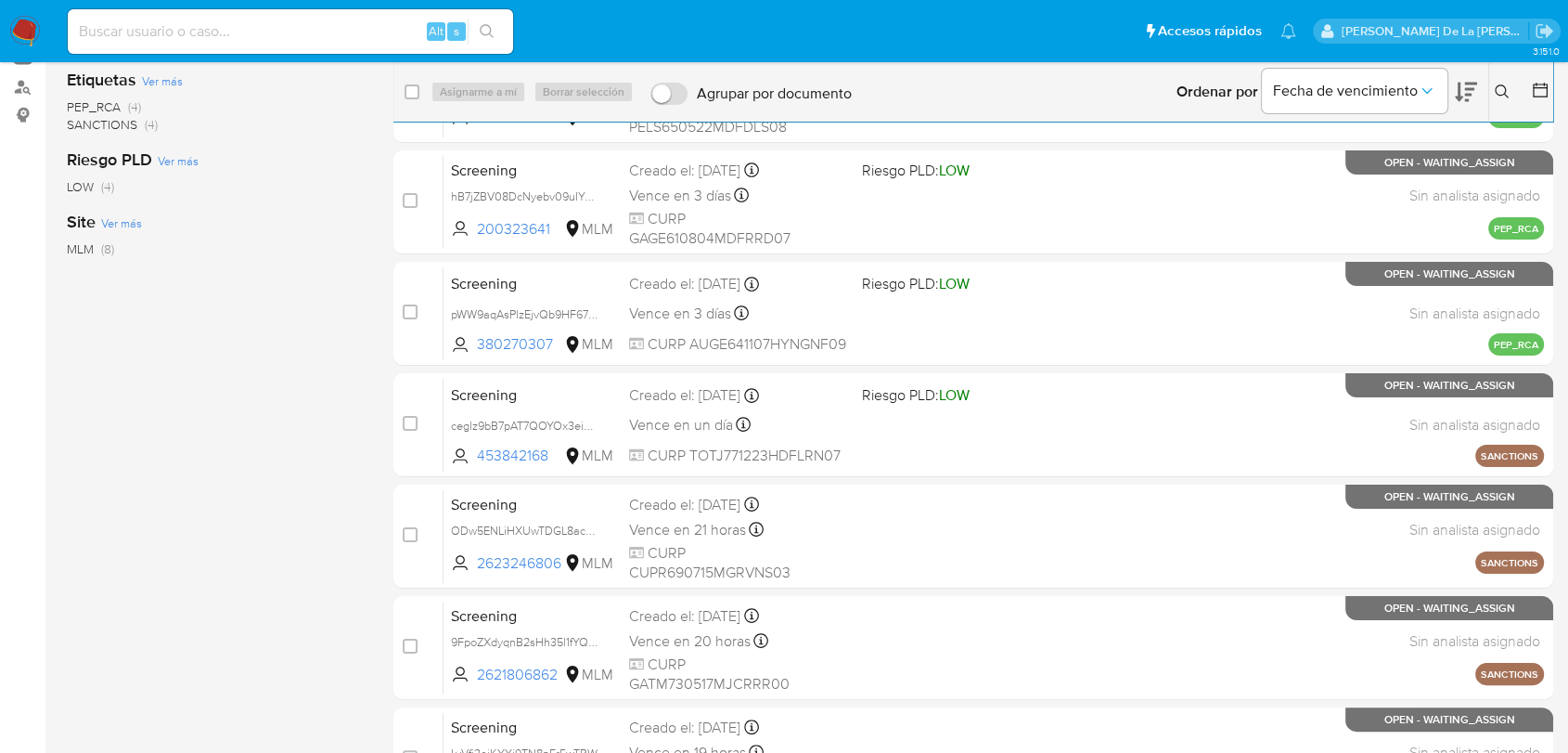
scroll to position [103, 0]
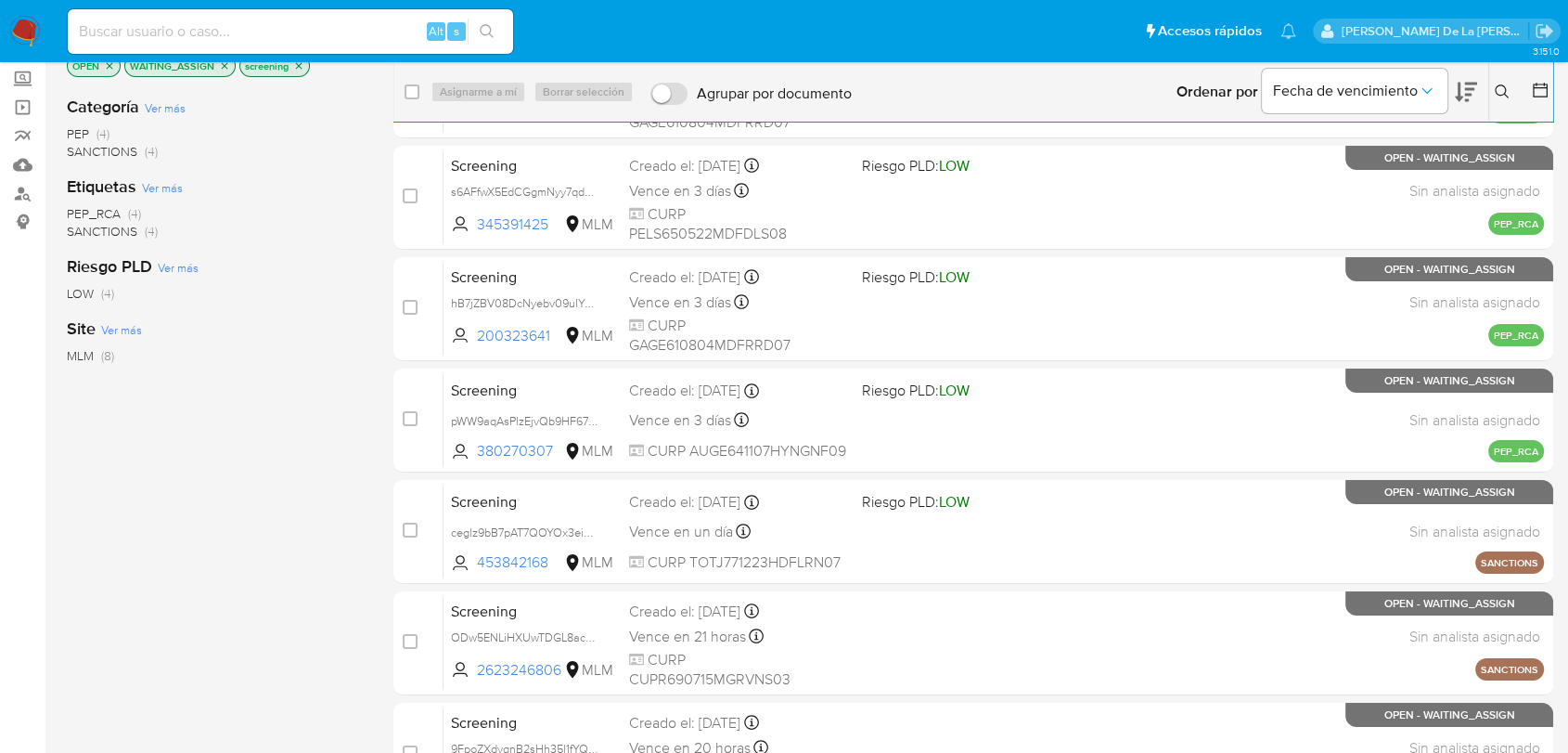
click at [101, 231] on span "SANCTIONS" at bounding box center [102, 231] width 71 height 19
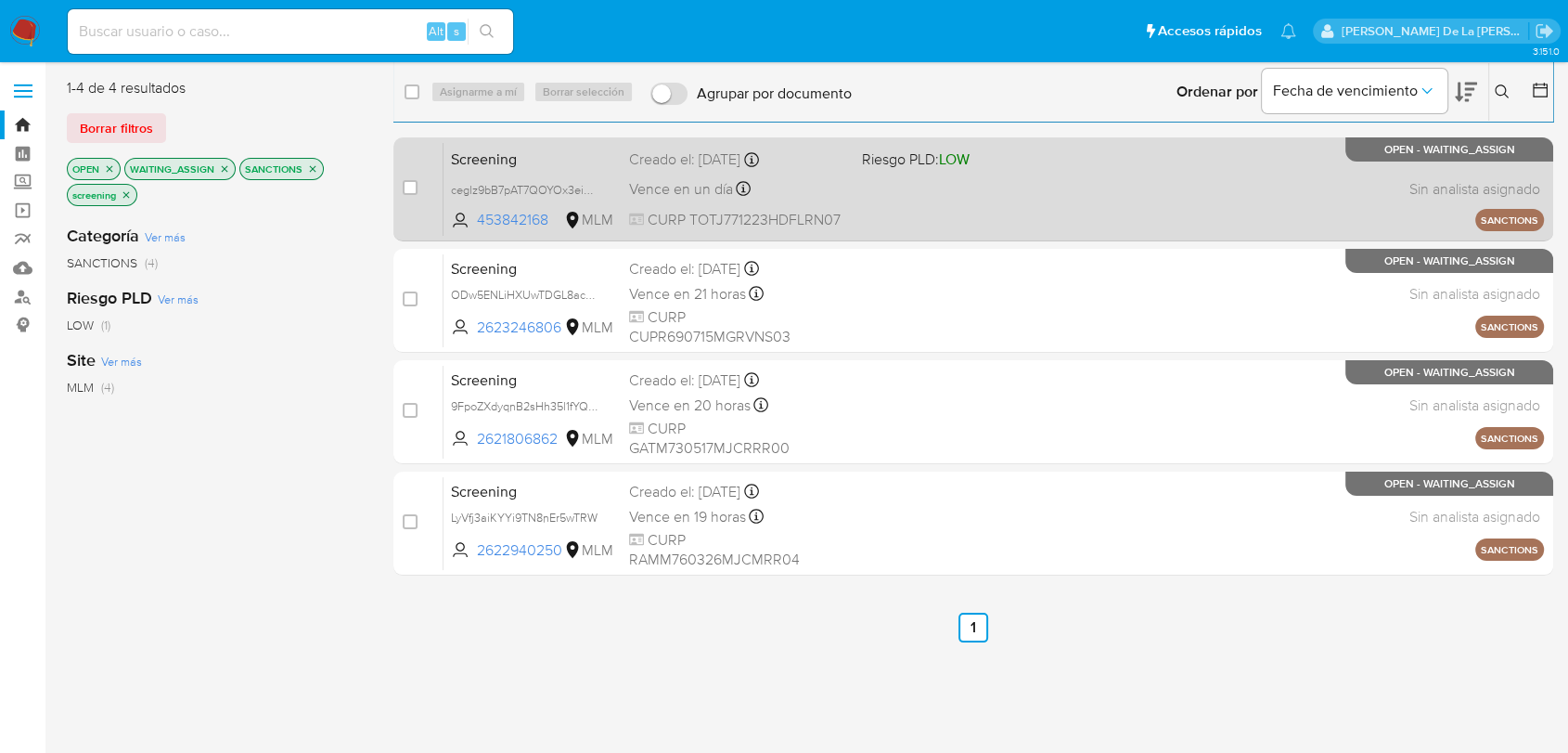
click at [1036, 176] on div "Screening ceglz9bB7pAT7QOYOx3eia2z 453842168 MLM Riesgo PLD: LOW Creado el: 09/…" at bounding box center [993, 189] width 1101 height 94
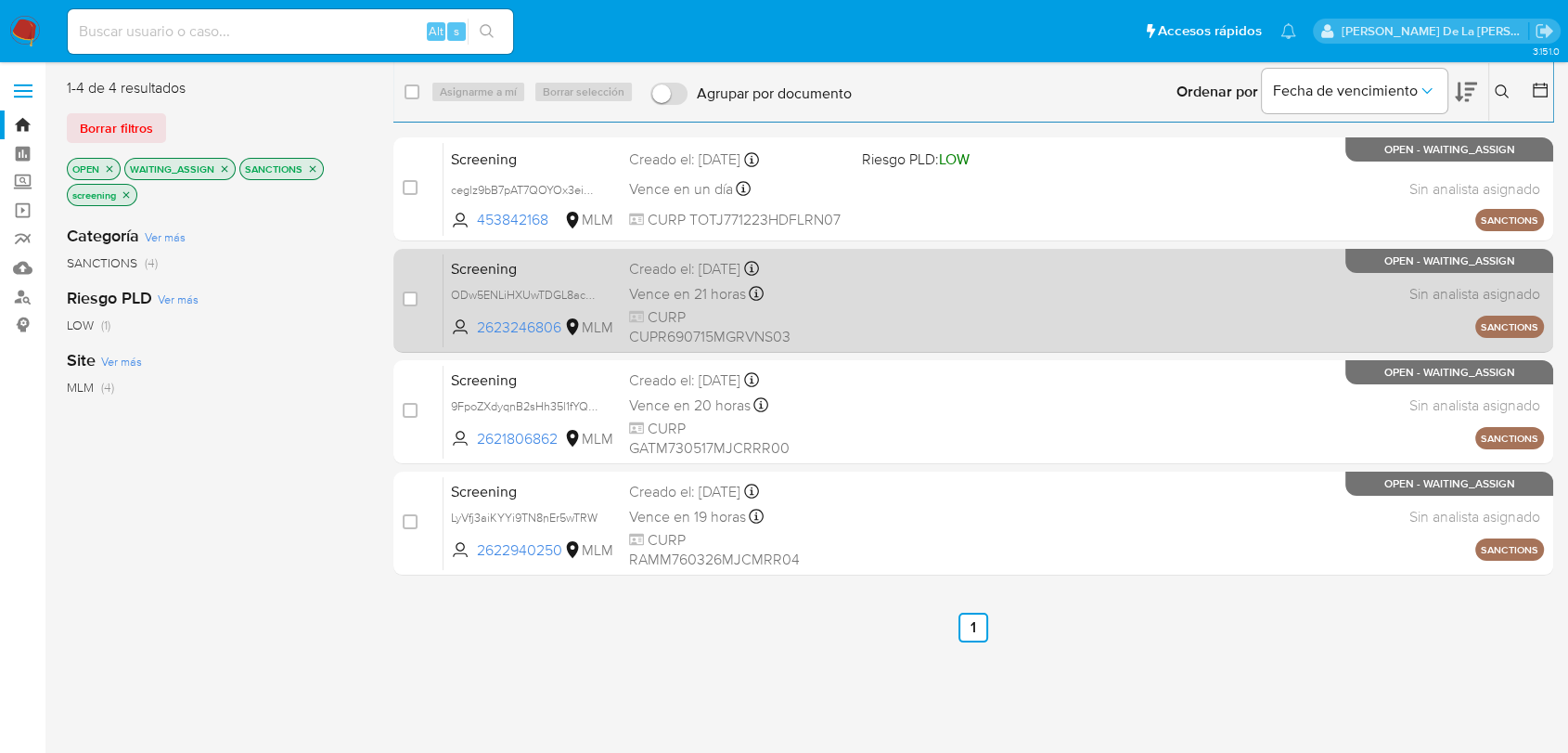
click at [1191, 314] on div "Screening ODw5ENLiHXUwTDGL8acqQiUB 2623246806 MLM Creado el: 11/08/2025 Creado …" at bounding box center [993, 300] width 1101 height 94
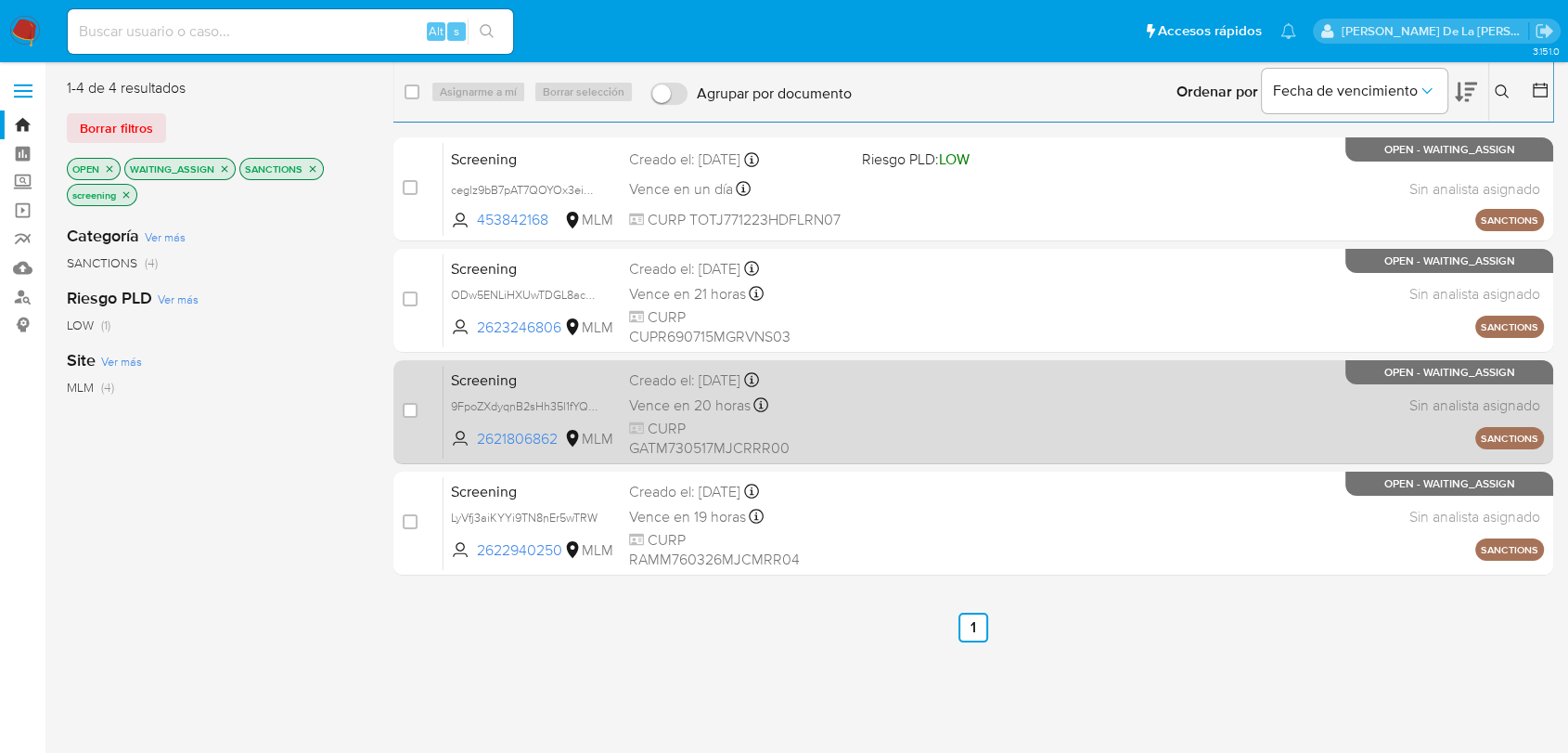
click at [967, 400] on div "Screening 9FpoZXdyqnB2sHh35l1fYQ4g 2621806862 MLM Creado el: 11/08/2025 Creado …" at bounding box center [993, 411] width 1101 height 94
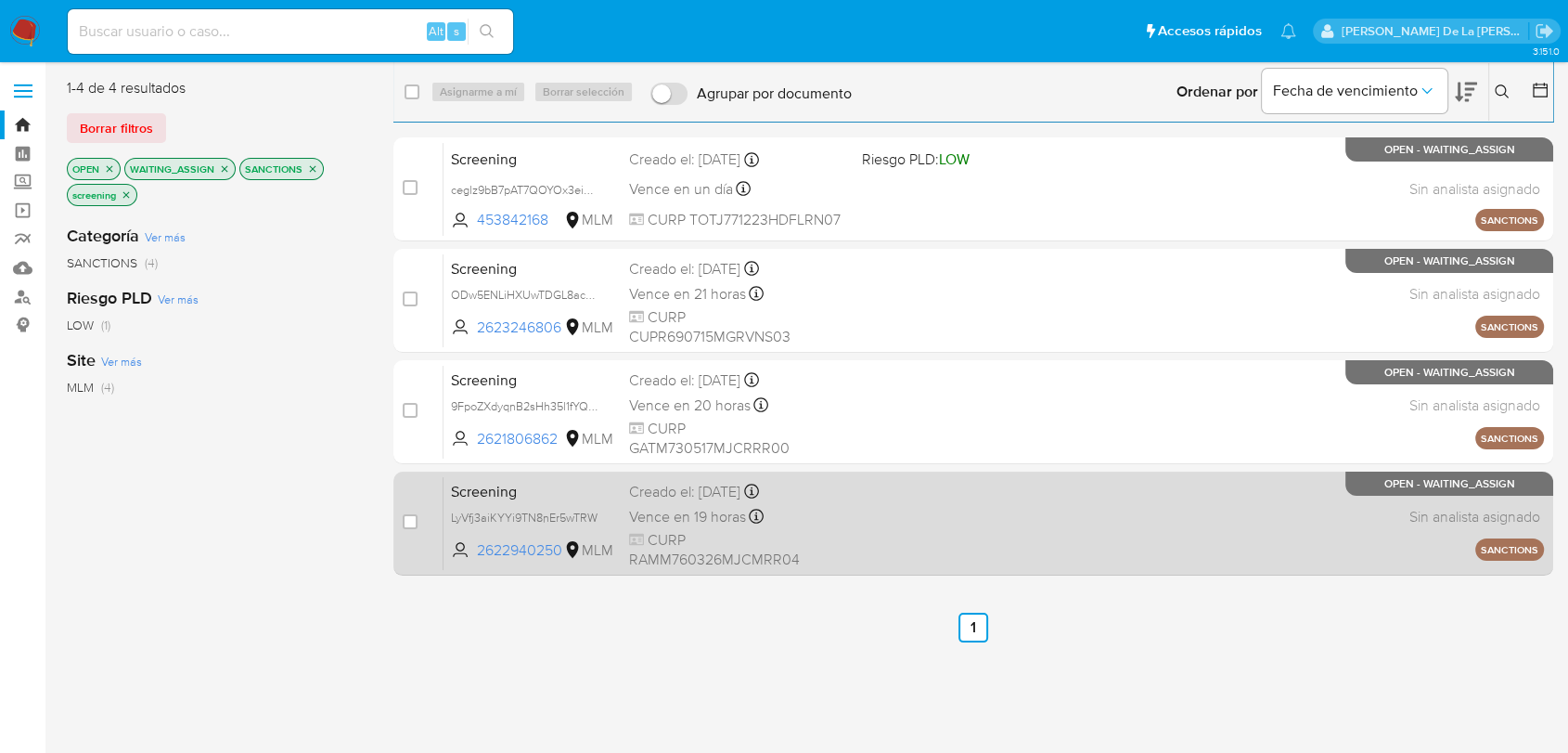
click at [912, 520] on div "Screening LyVfj3aiKYYi9TN8nEr5wTRW 2622940250 MLM Creado el: 11/08/2025 Creado …" at bounding box center [993, 523] width 1101 height 94
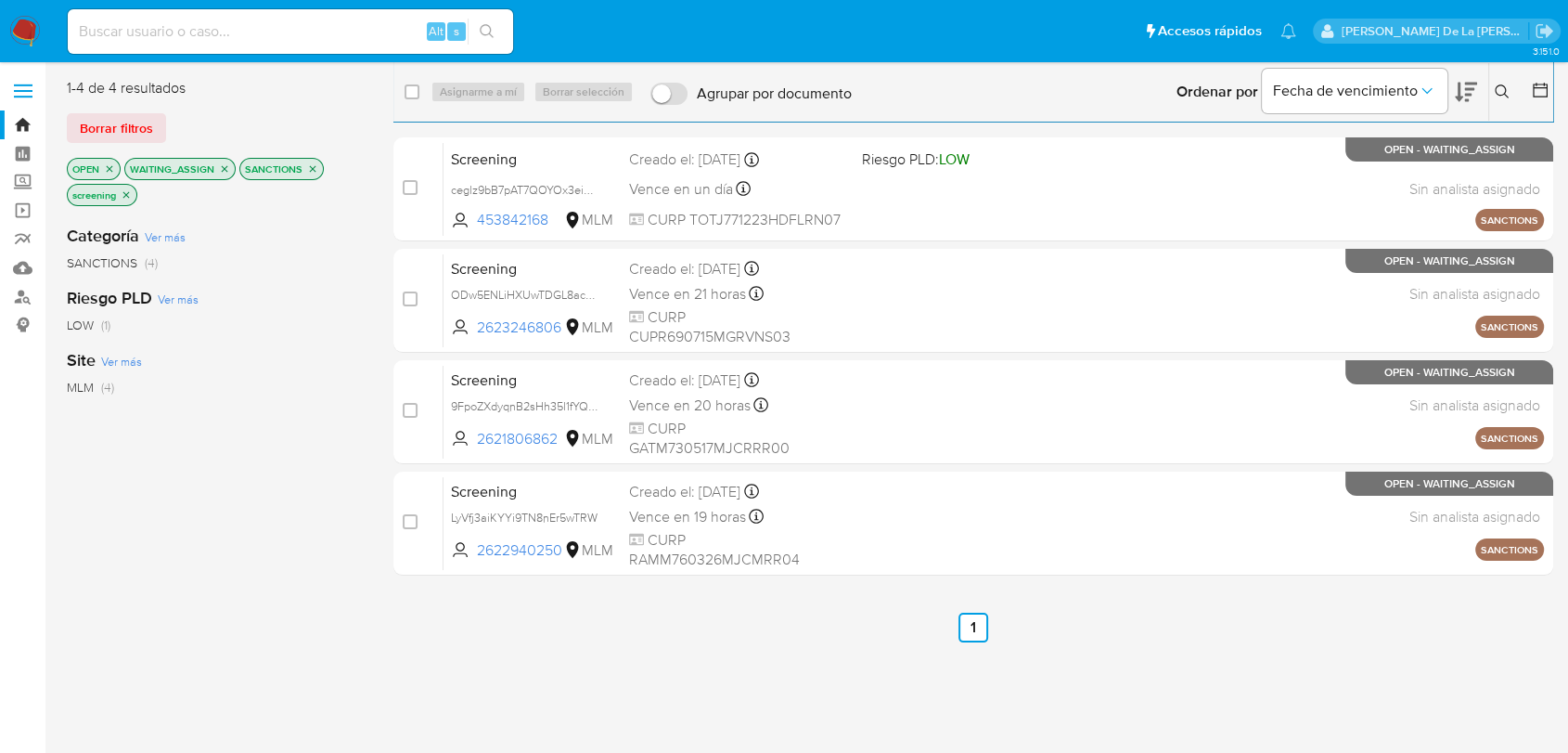
click at [37, 31] on img at bounding box center [25, 32] width 32 height 32
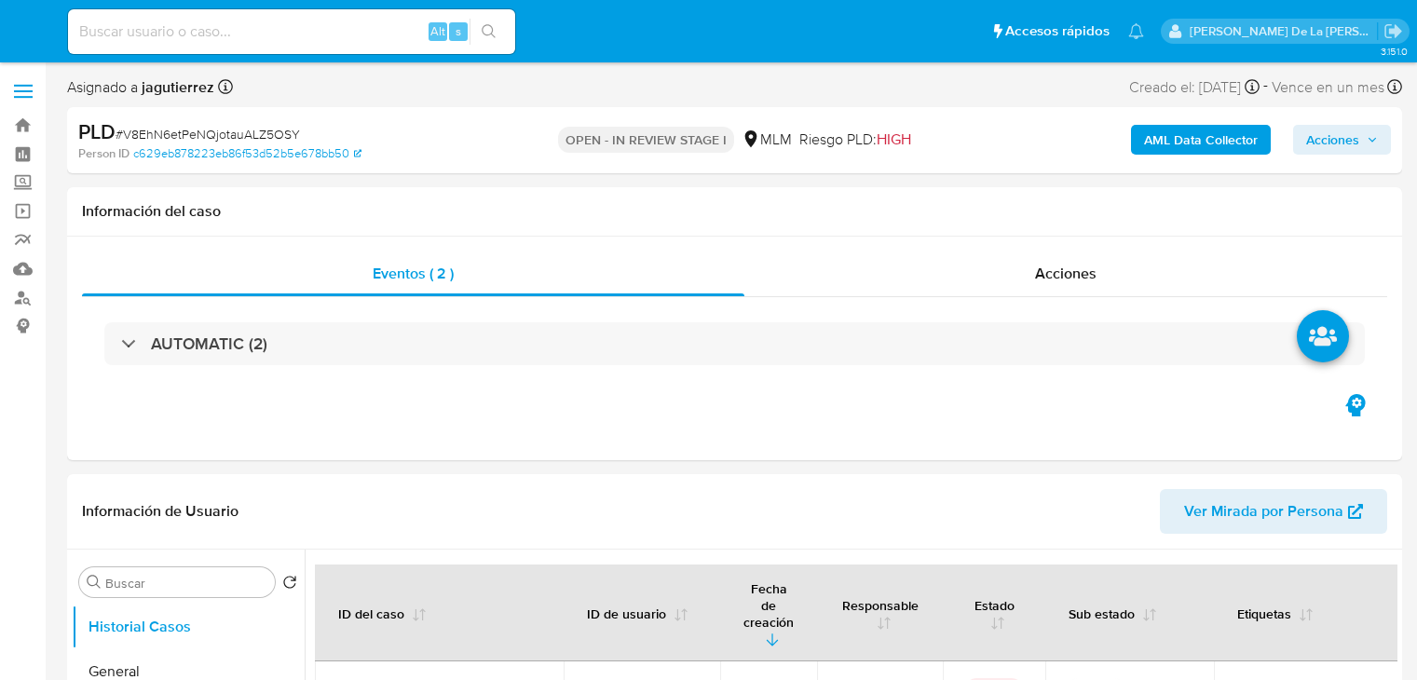
select select "10"
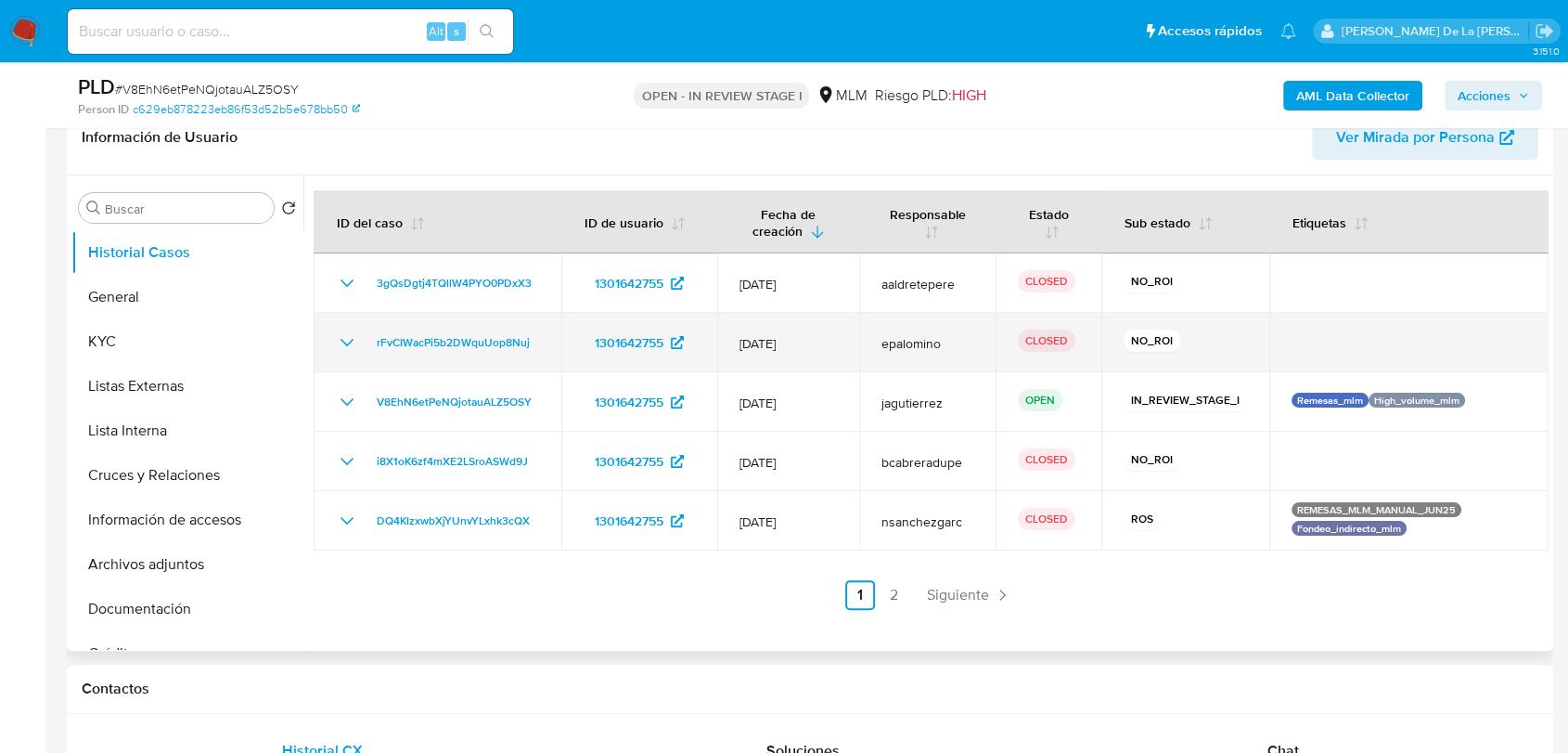
scroll to position [206, 0]
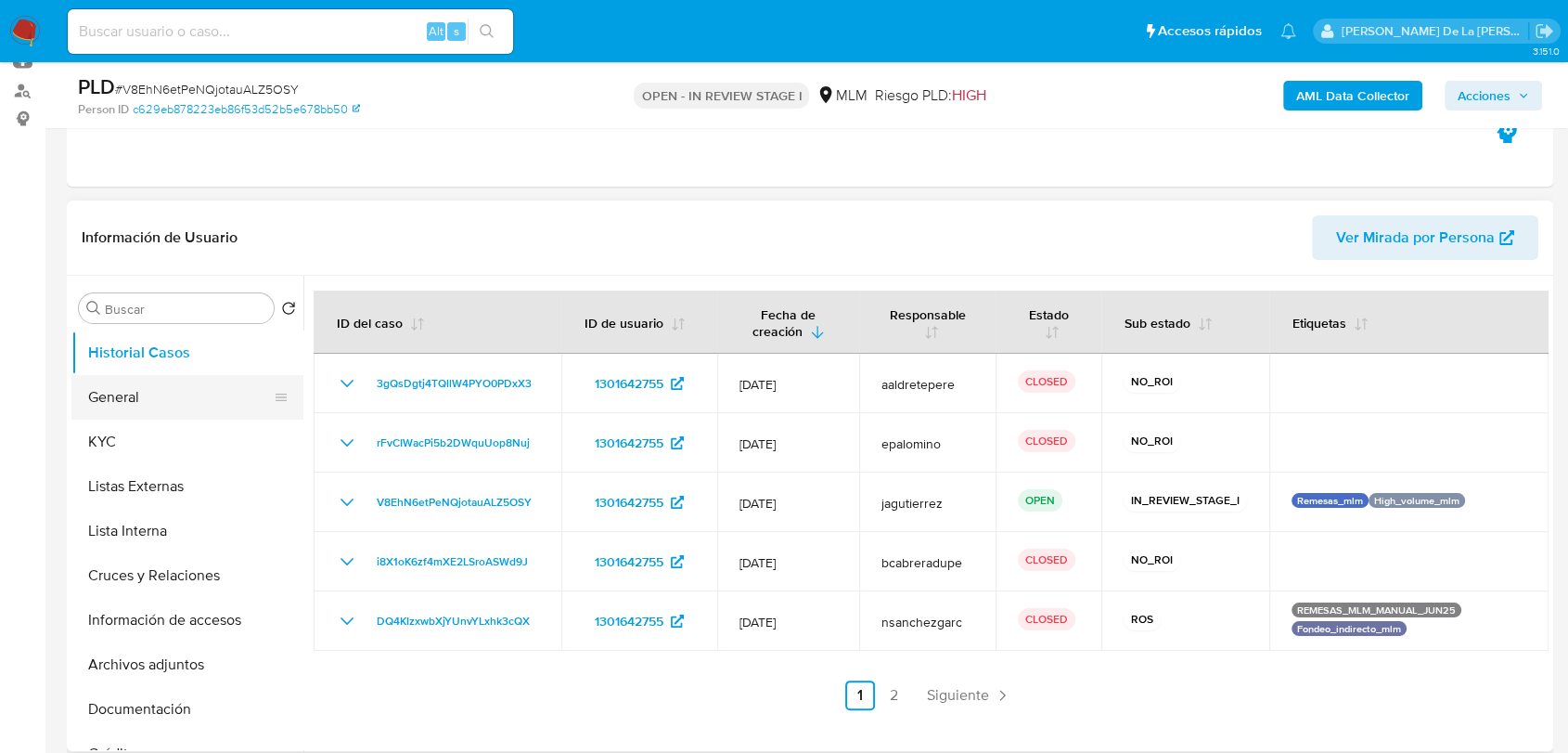
click at [156, 385] on button "General" at bounding box center [180, 396] width 217 height 45
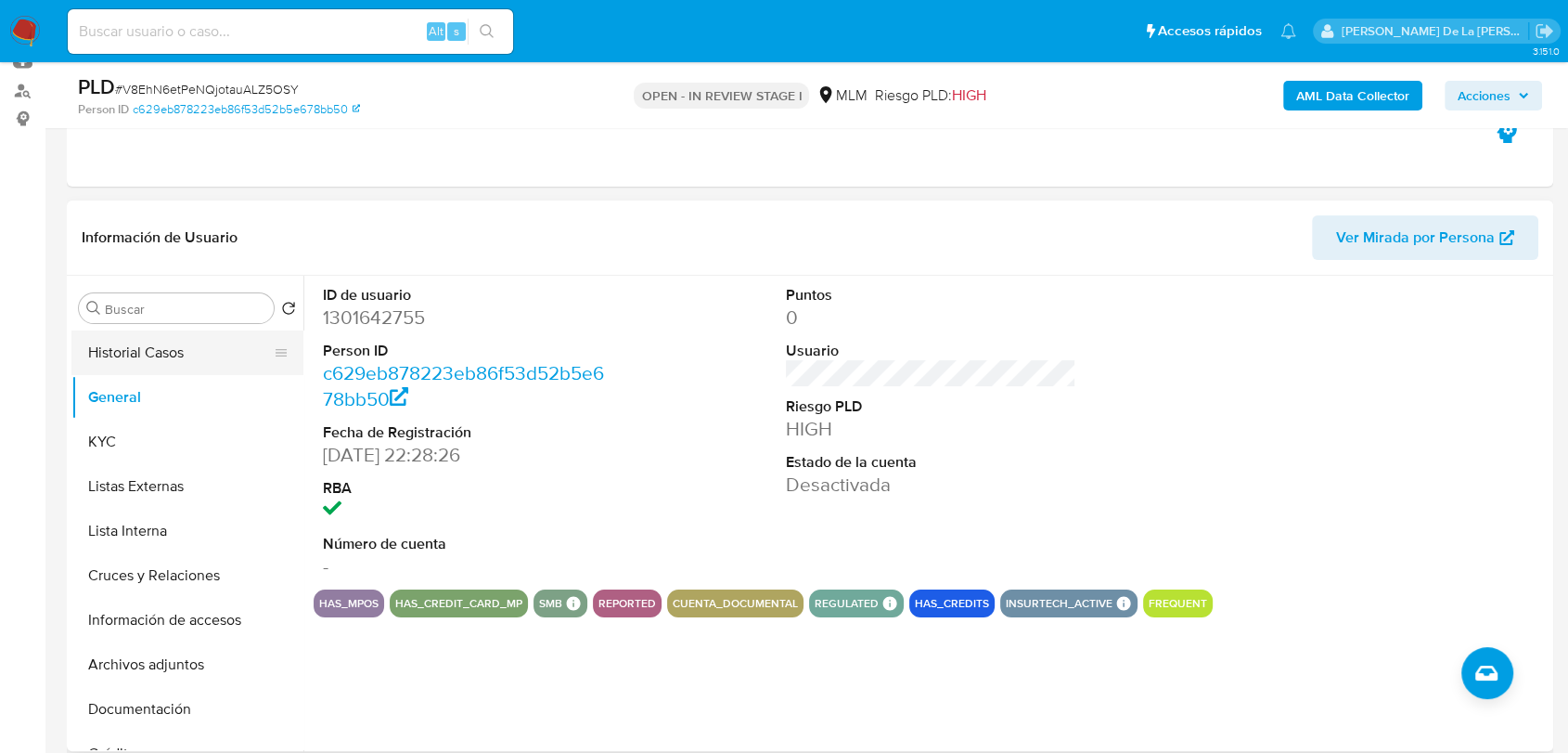
click at [216, 346] on button "Historial Casos" at bounding box center [180, 353] width 217 height 45
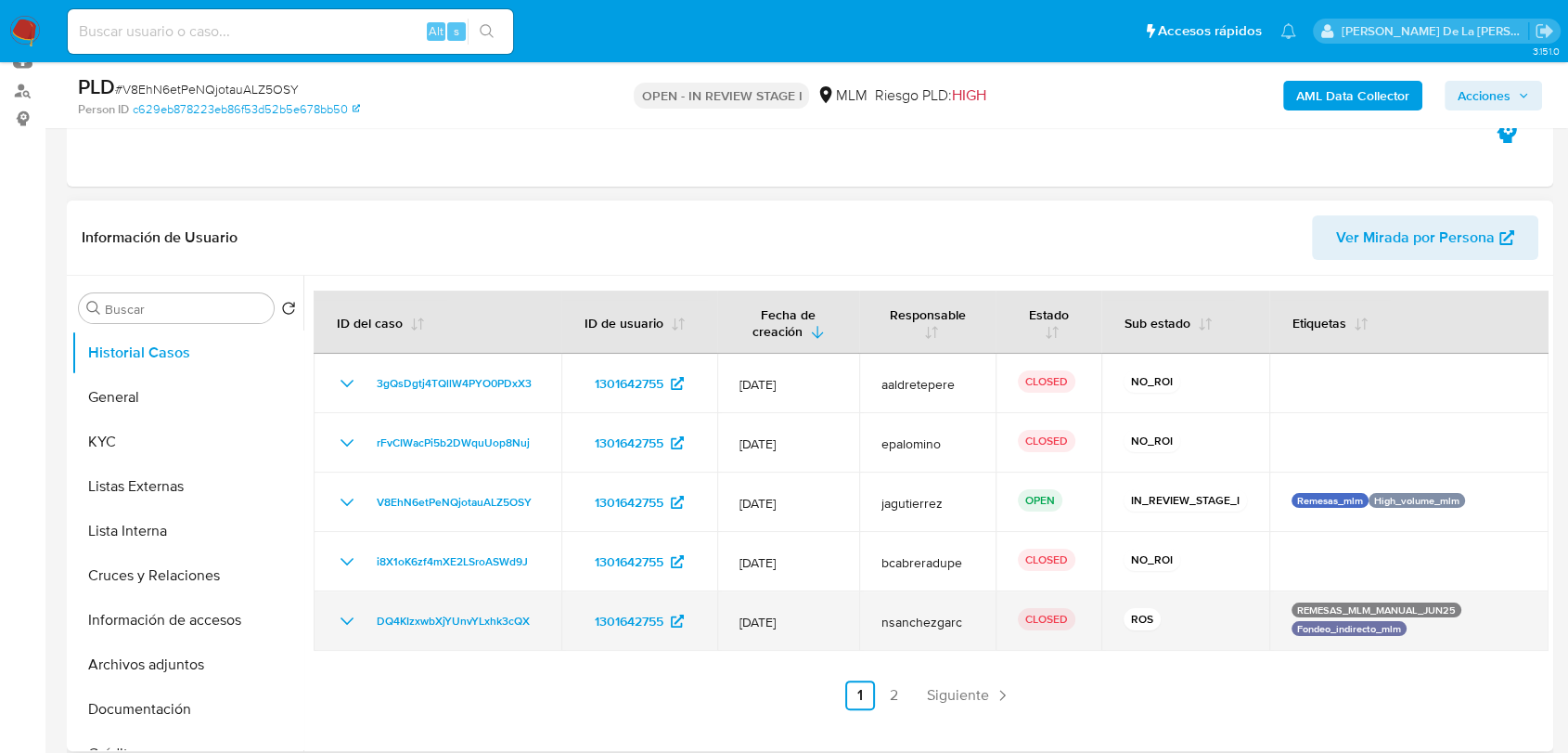
click at [344, 618] on icon "Mostrar/Ocultar" at bounding box center [347, 621] width 22 height 22
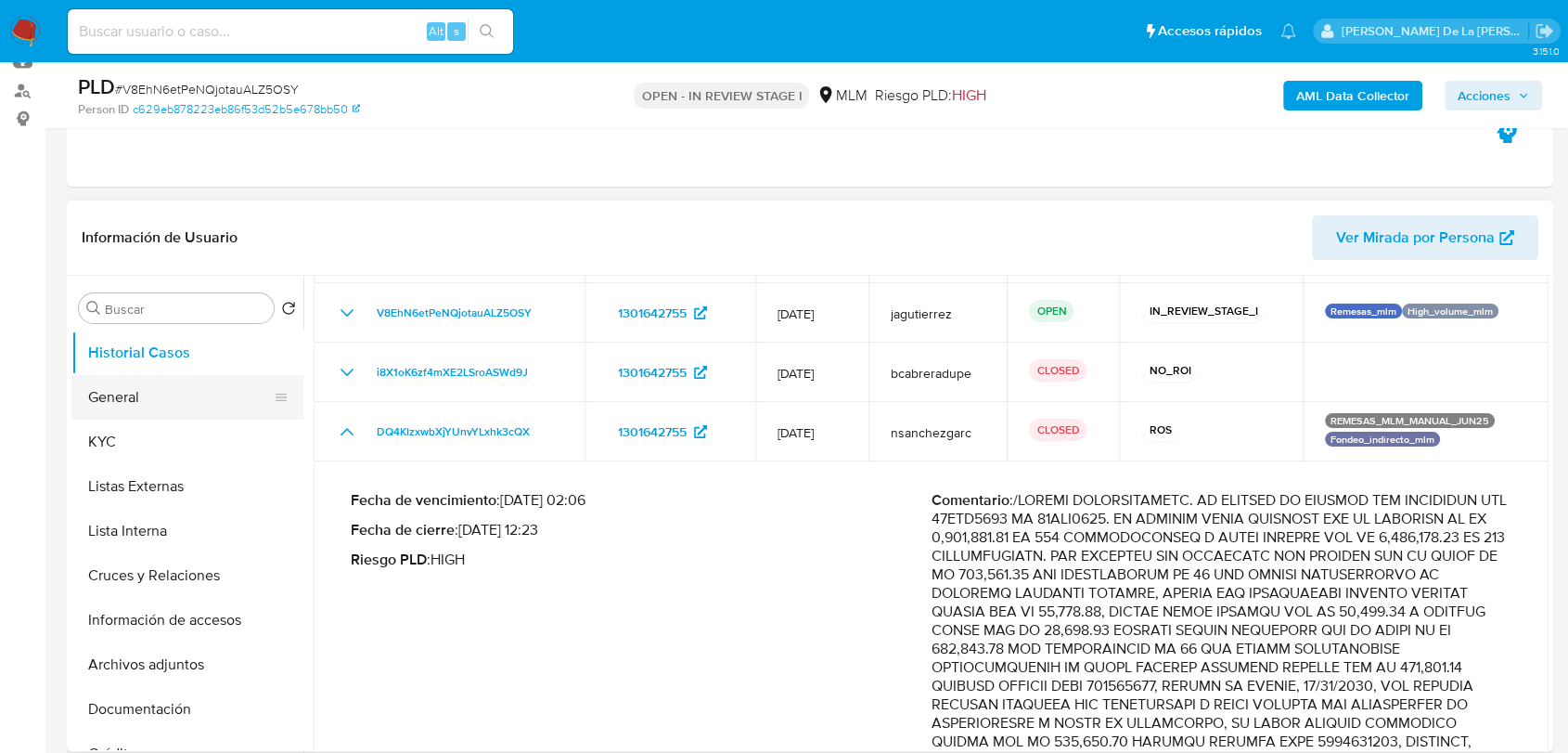
click at [102, 395] on button "General" at bounding box center [180, 396] width 217 height 45
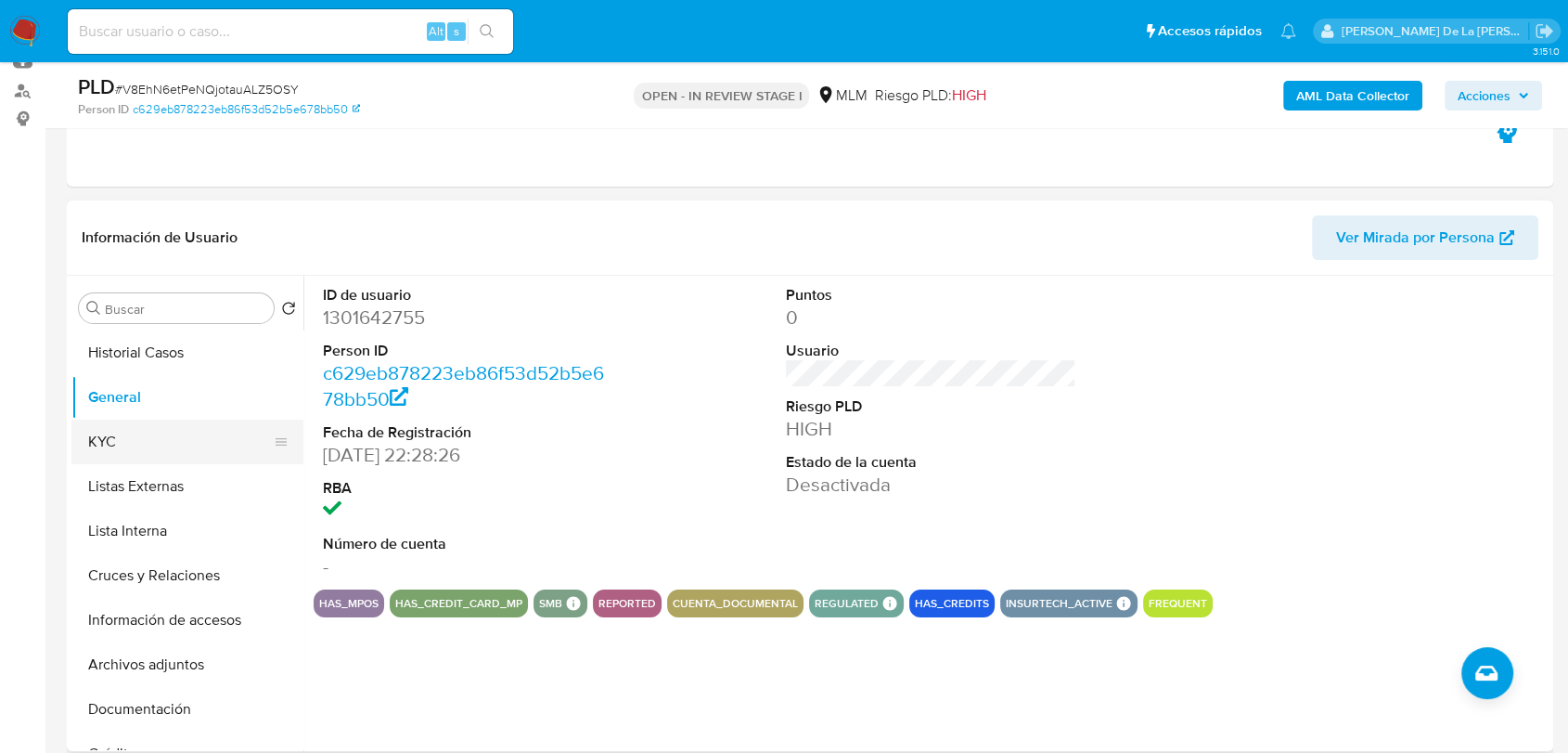
click at [124, 456] on button "KYC" at bounding box center [180, 441] width 217 height 45
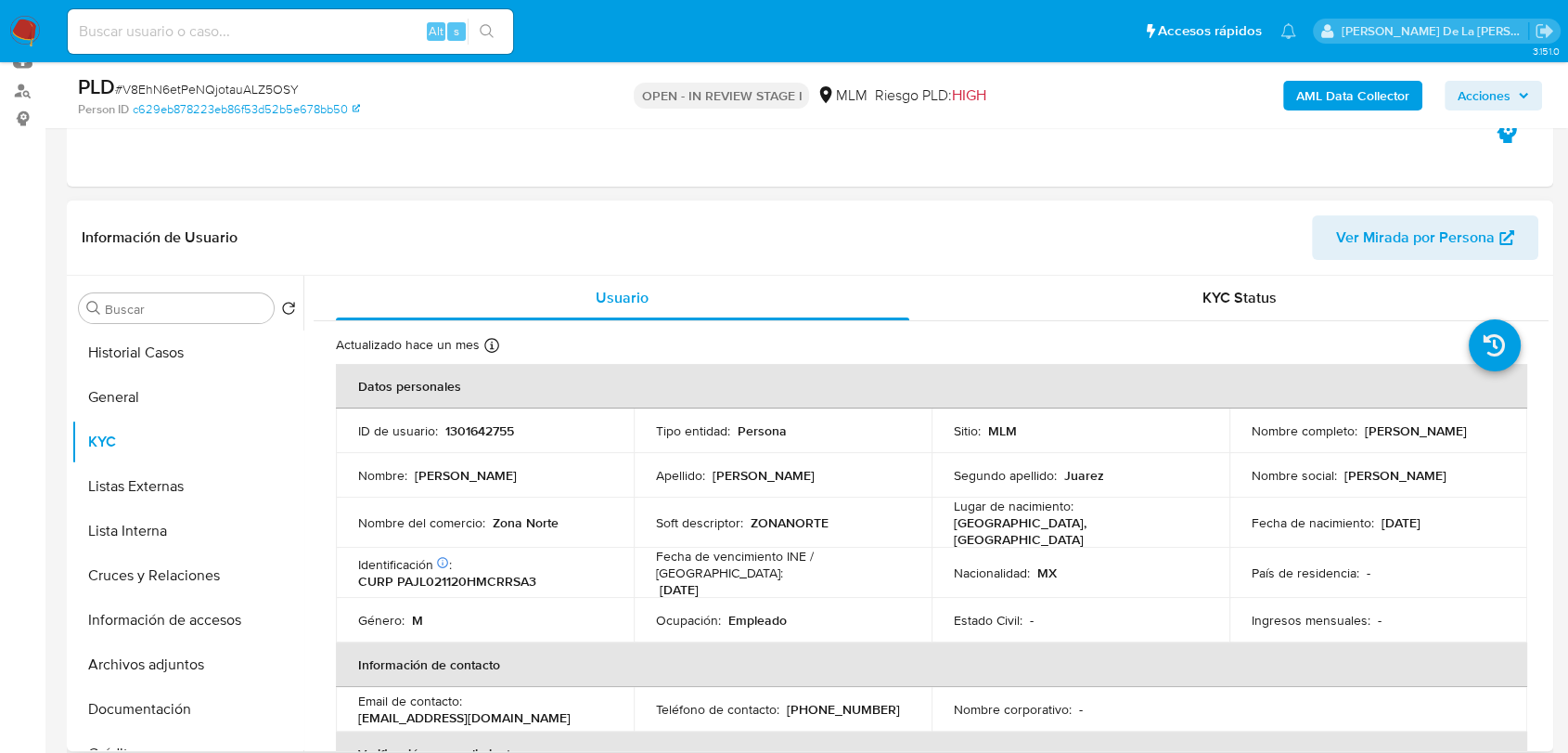
drag, startPoint x: 1241, startPoint y: 440, endPoint x: 1426, endPoint y: 439, distance: 185.0
click at [1411, 439] on td "Nombre completo : Luis Andres Prado Juarez" at bounding box center [1378, 430] width 298 height 45
drag, startPoint x: 550, startPoint y: 522, endPoint x: 481, endPoint y: 528, distance: 69.3
click at [481, 528] on div "Nombre del comercio : Zona Norte" at bounding box center [485, 522] width 253 height 17
click at [540, 522] on p "Zona Norte" at bounding box center [526, 522] width 66 height 17
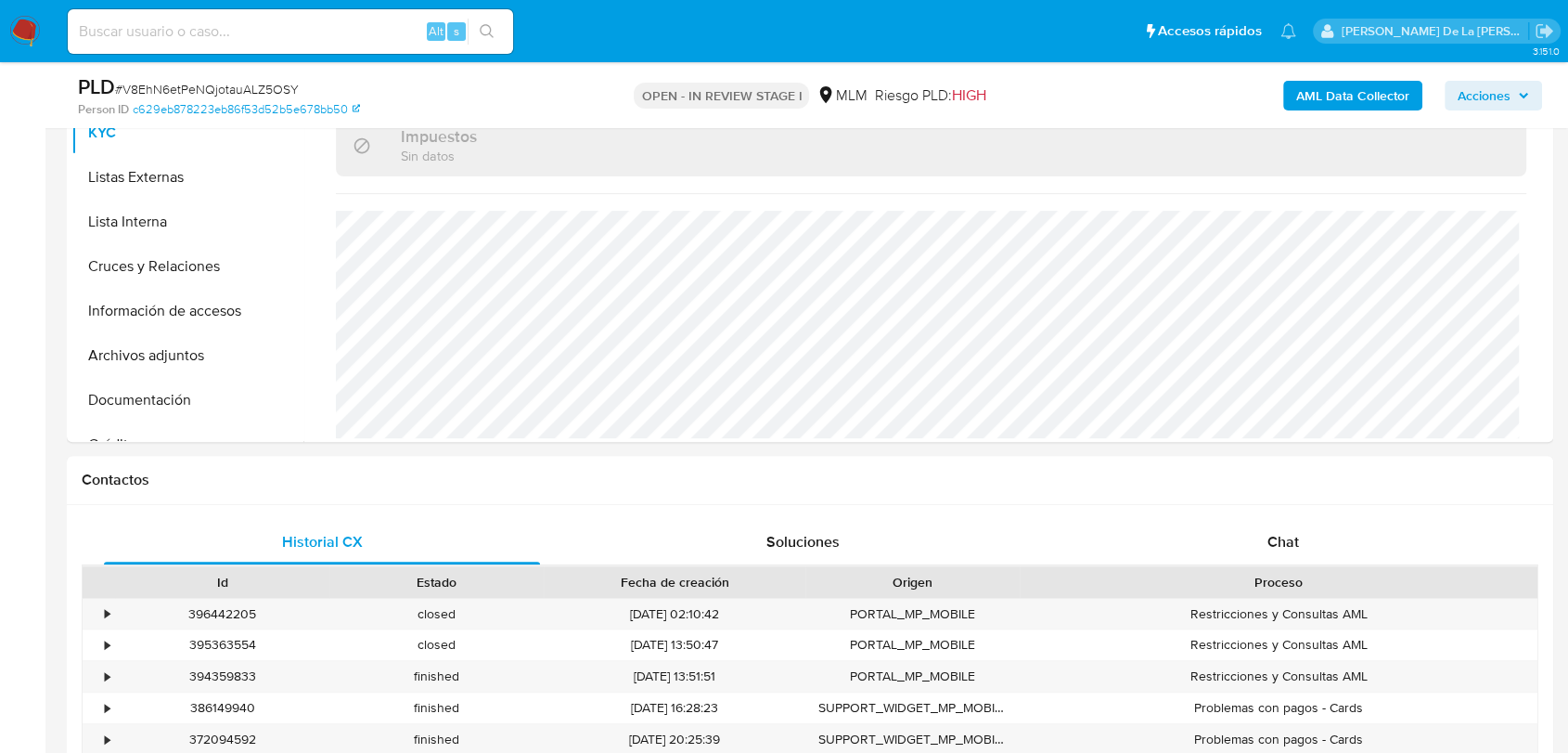
scroll to position [103, 0]
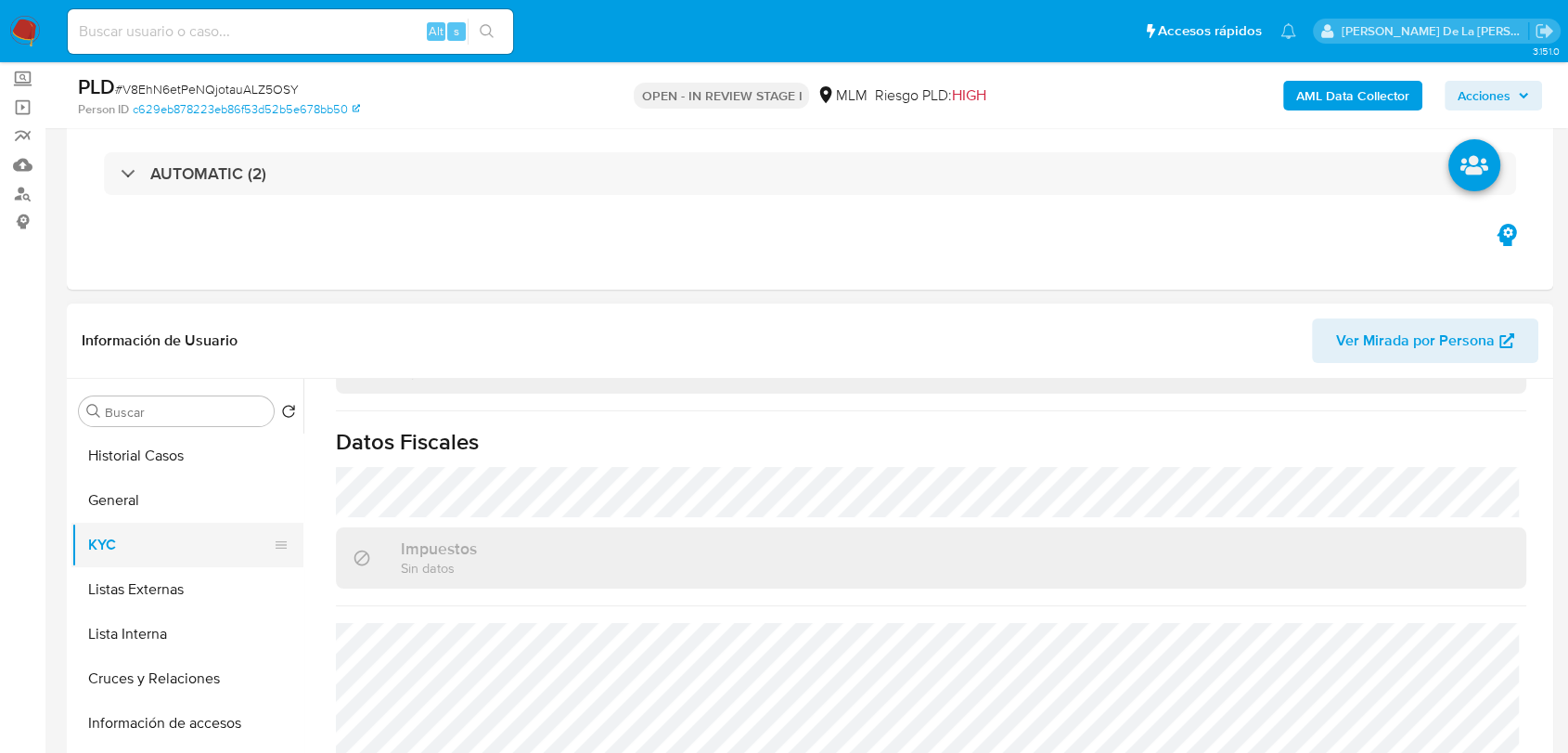
click at [124, 522] on button "KYC" at bounding box center [180, 544] width 217 height 45
drag, startPoint x: 140, startPoint y: 505, endPoint x: 170, endPoint y: 495, distance: 31.6
click at [141, 503] on button "General" at bounding box center [180, 500] width 217 height 45
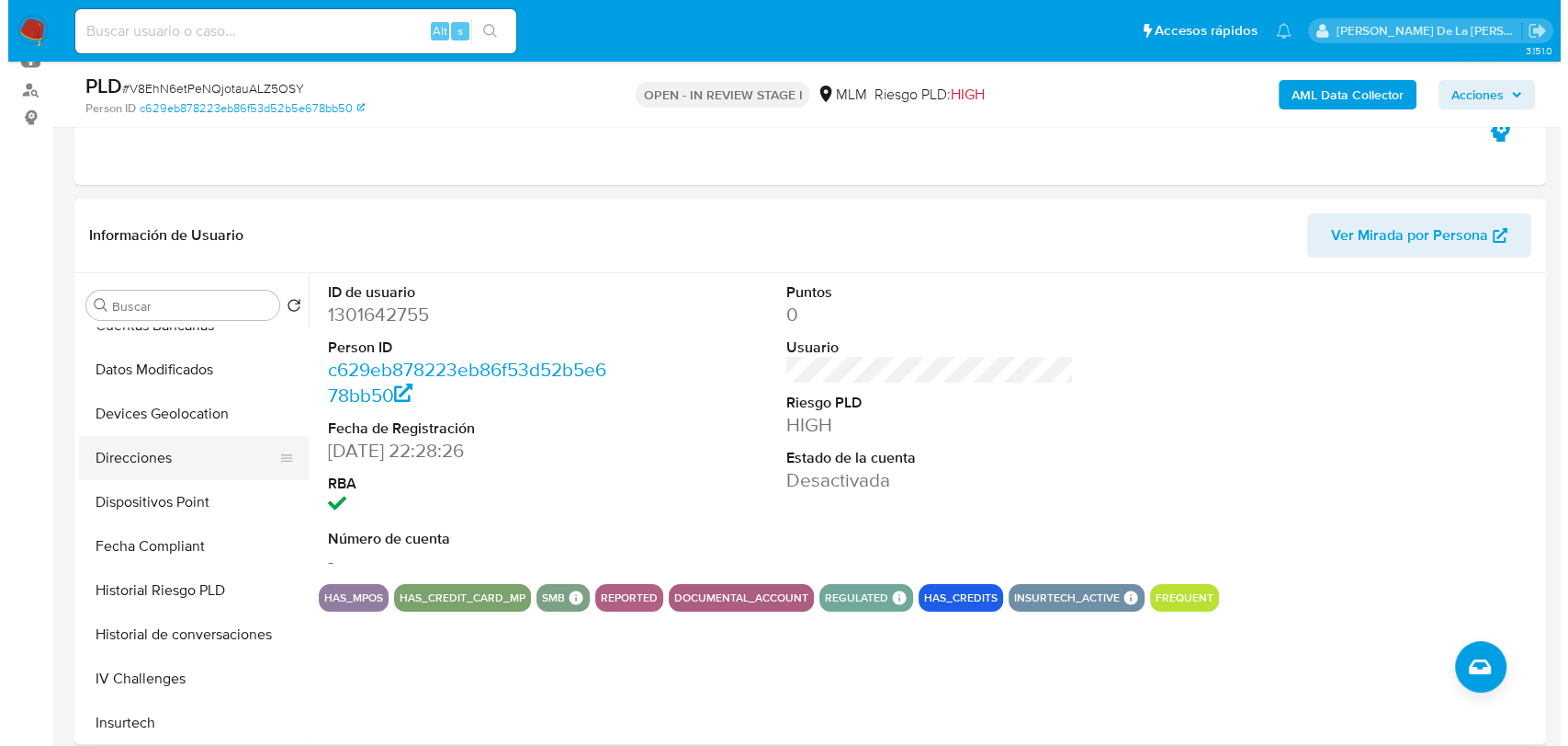
scroll to position [510, 0]
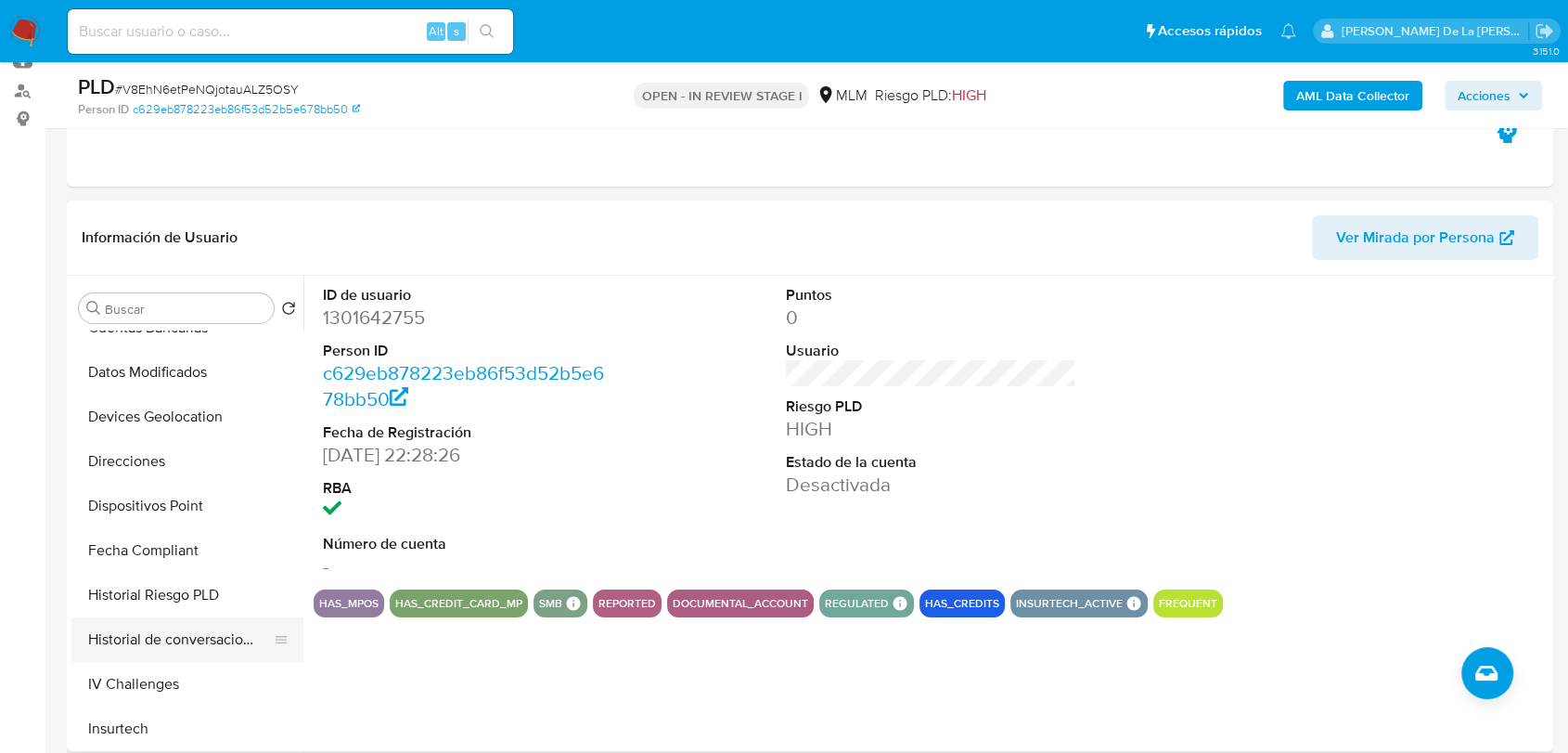
click at [190, 642] on button "Historial de conversaciones" at bounding box center [180, 639] width 217 height 45
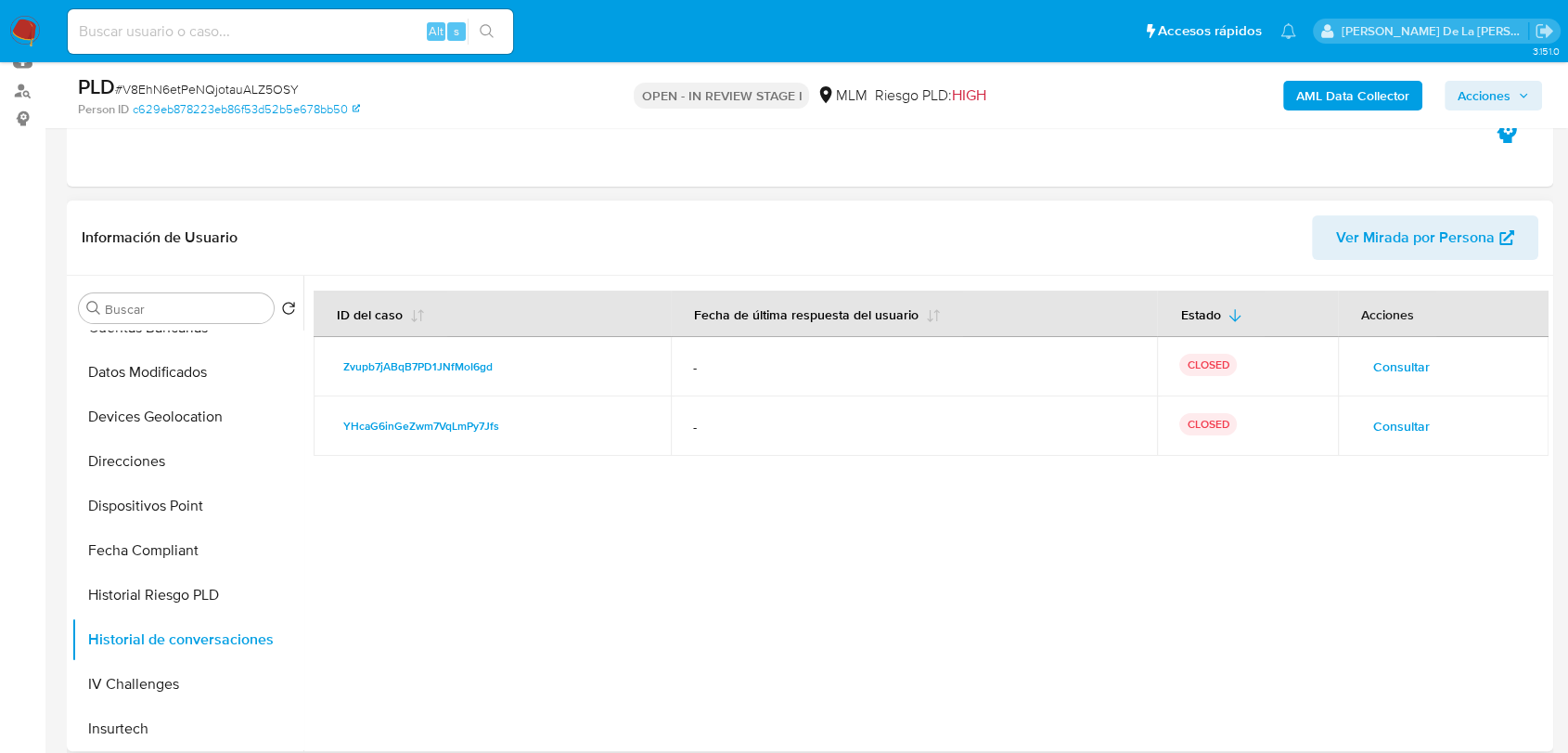
click at [1411, 379] on span "Consultar" at bounding box center [1402, 367] width 57 height 26
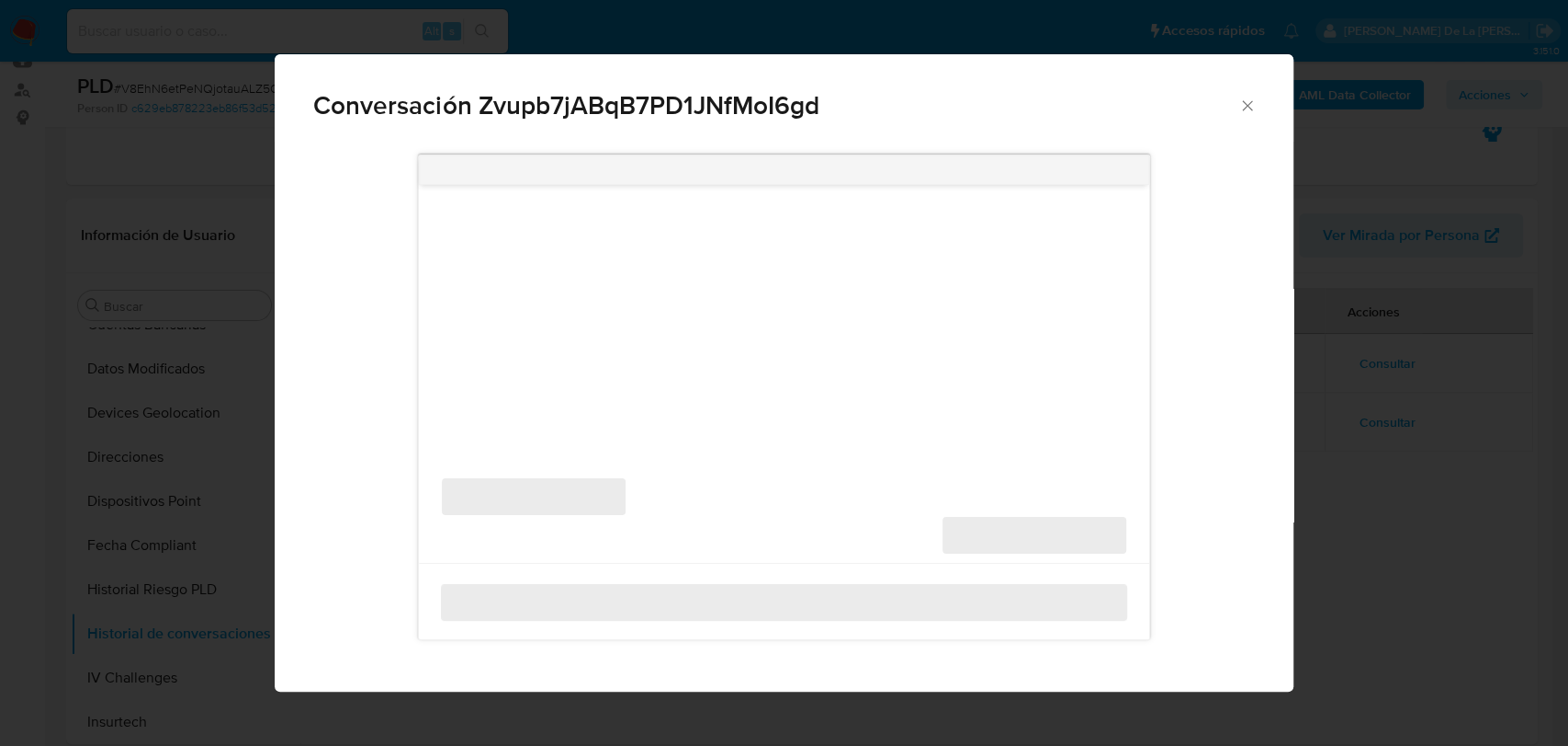
click at [1387, 359] on div "Conversación Zvupb7jABqB7PD1JNfMoI6gd ‌ ‌ ‌ ‌" at bounding box center [784, 373] width 1568 height 746
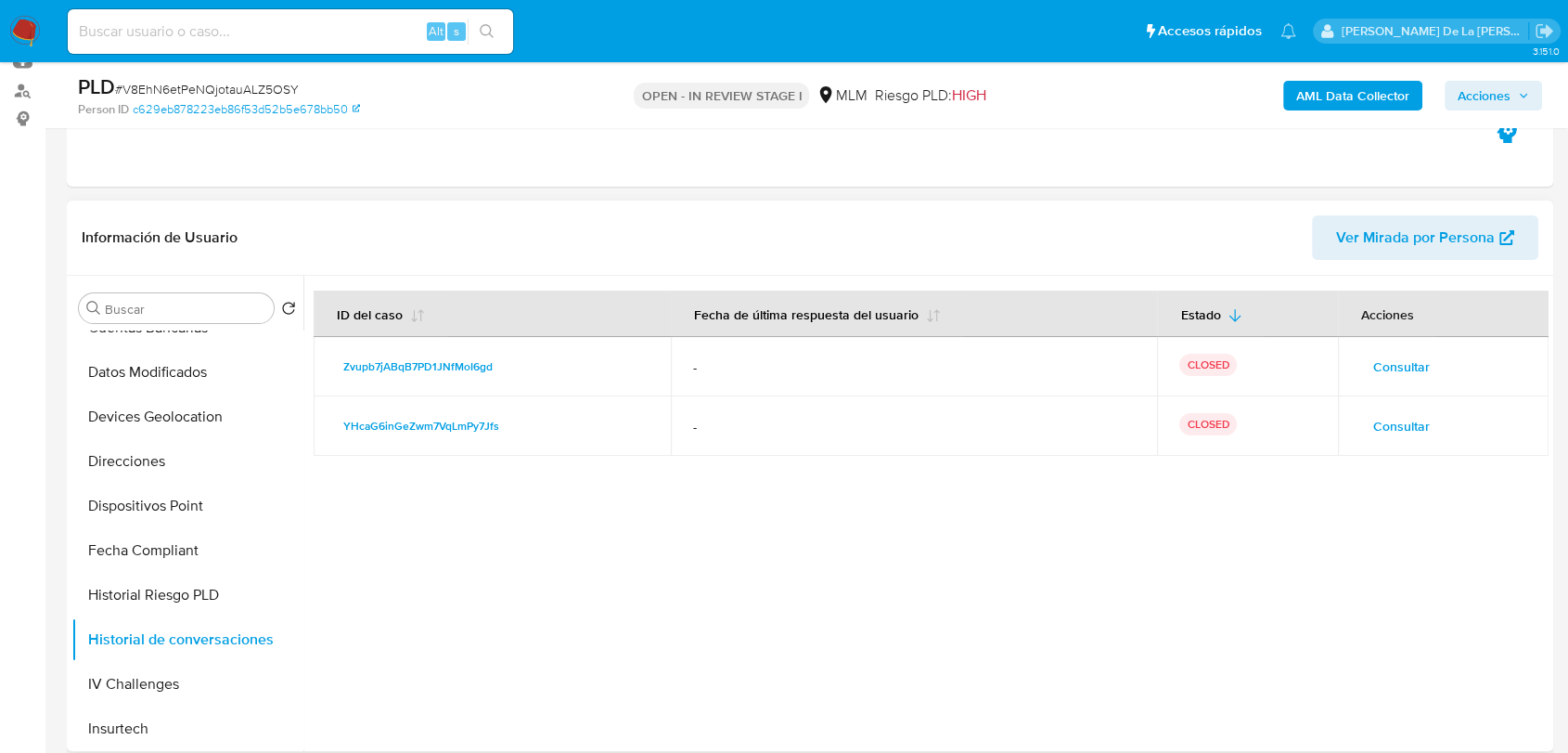
click at [1404, 360] on span "Consultar" at bounding box center [1402, 367] width 57 height 26
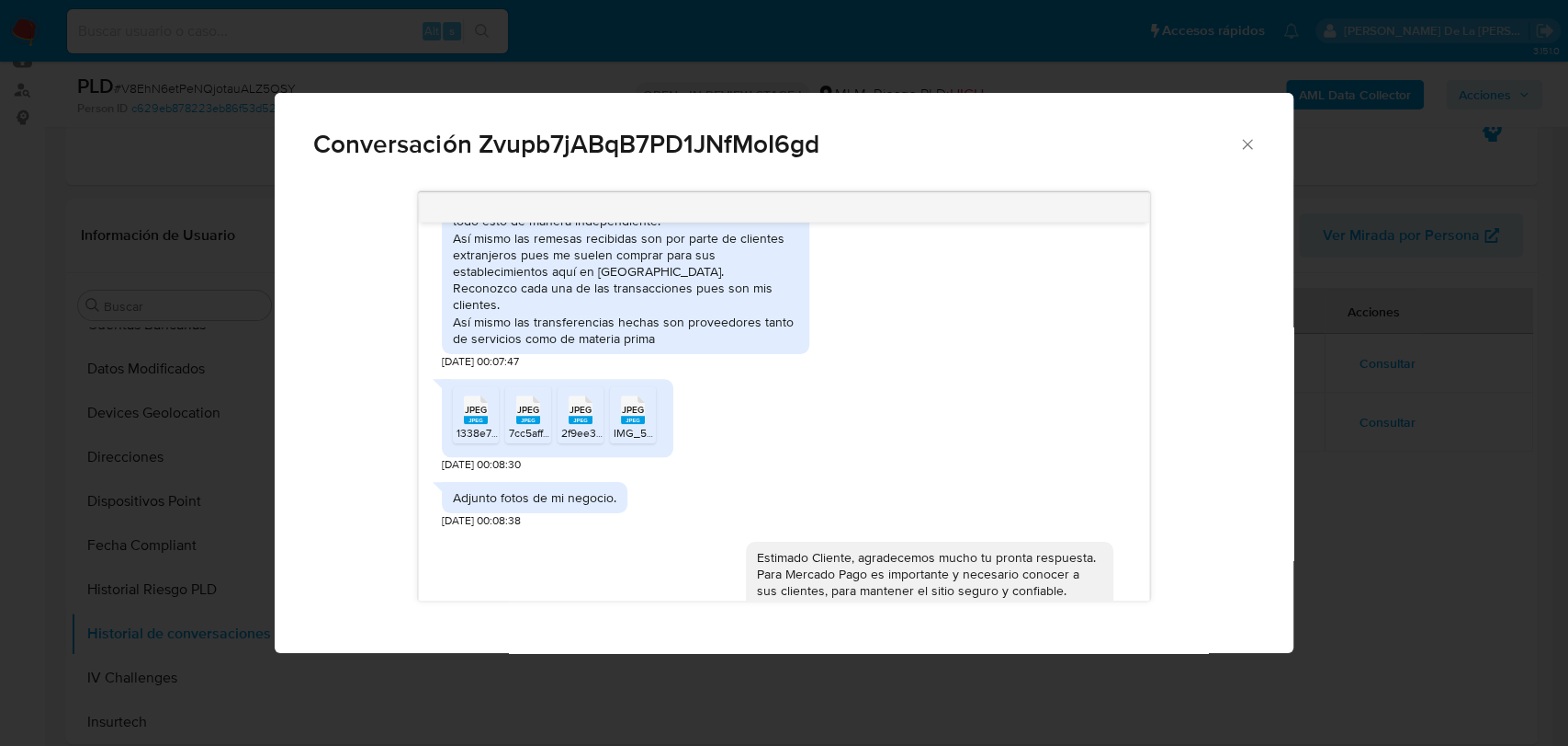
scroll to position [1015, 0]
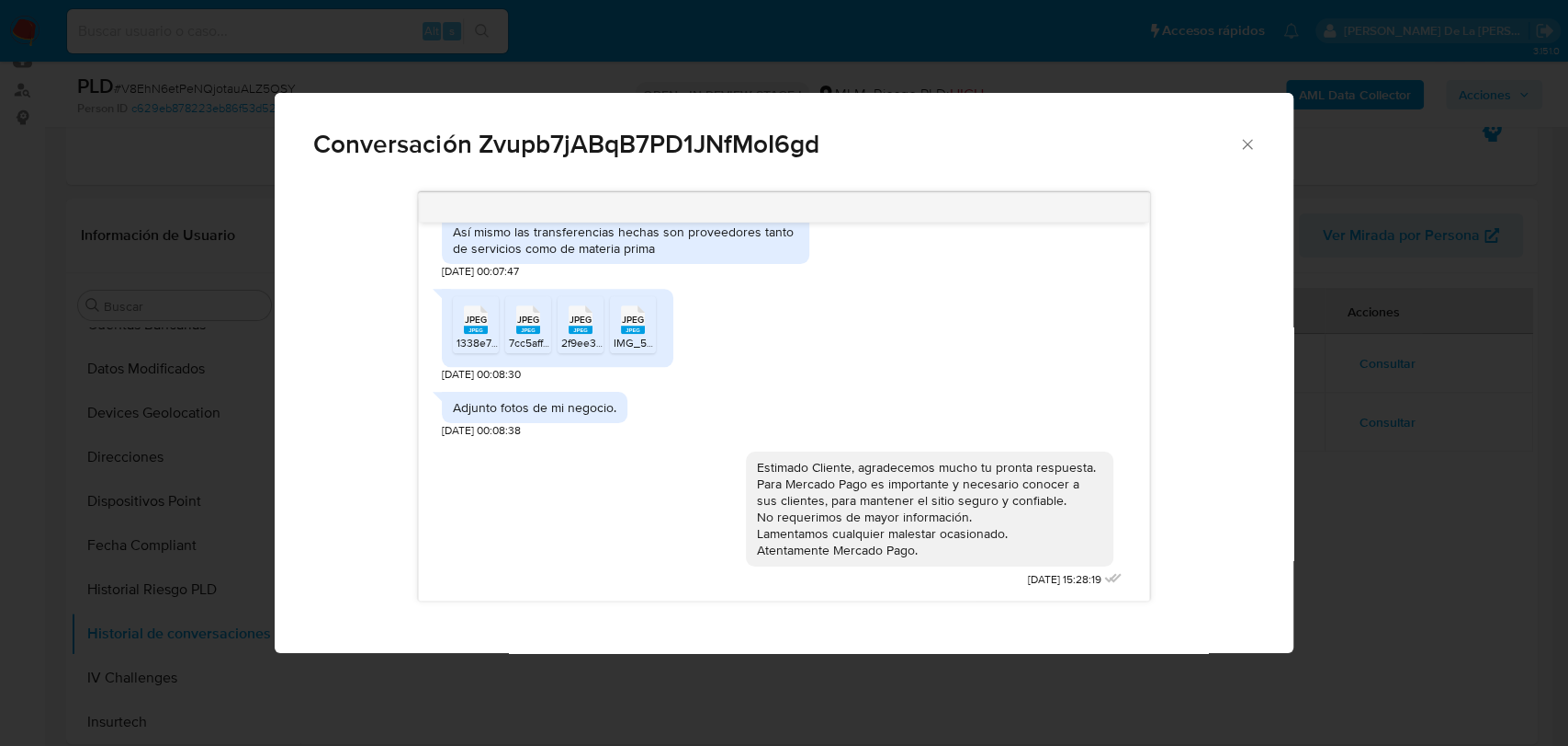
click at [1396, 514] on div "Conversación Zvupb7jABqB7PD1JNfMoI6gd 28/05/2025 22:24:31 Hola buenas tardes. M…" at bounding box center [784, 373] width 1568 height 746
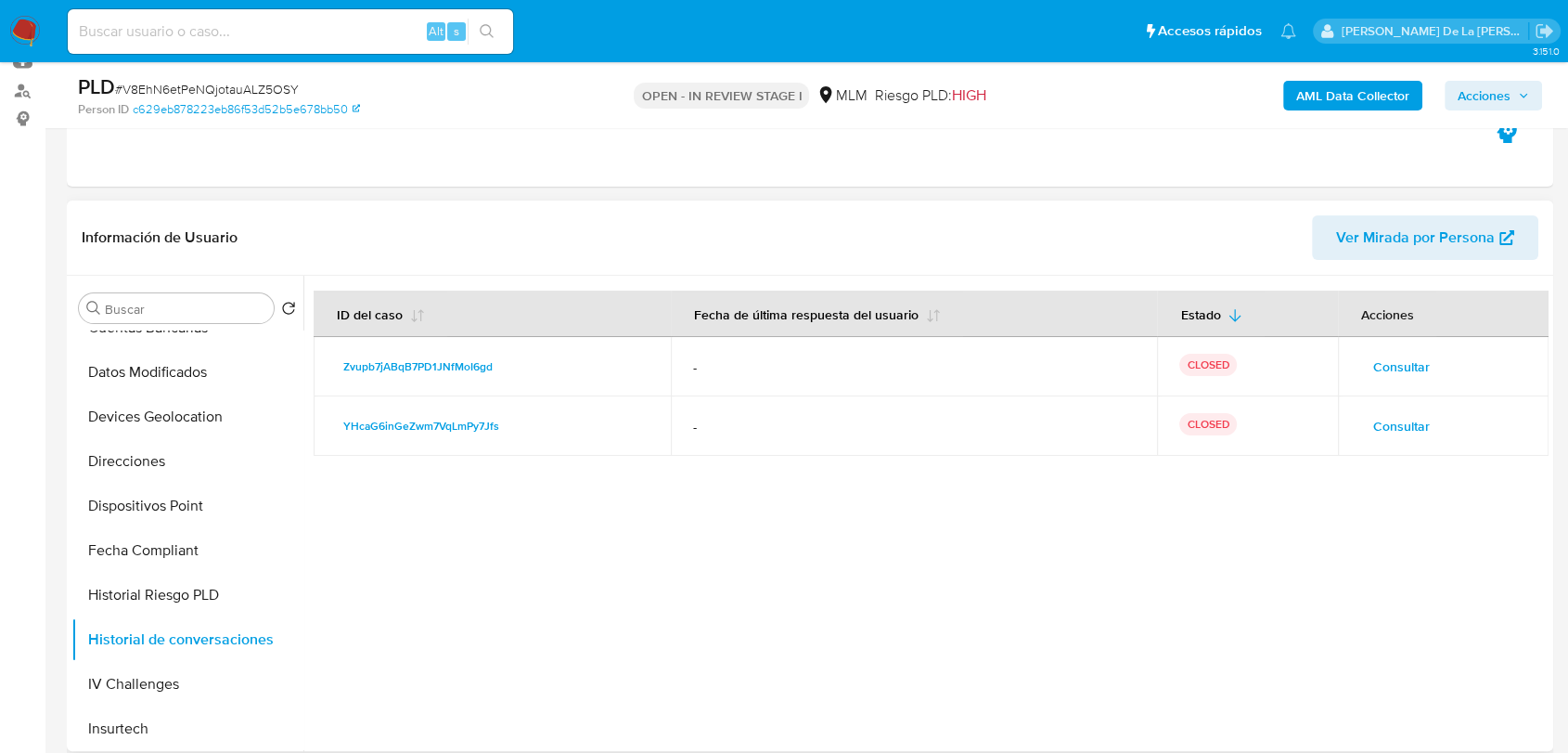
click at [1393, 427] on span "Consultar" at bounding box center [1402, 426] width 57 height 26
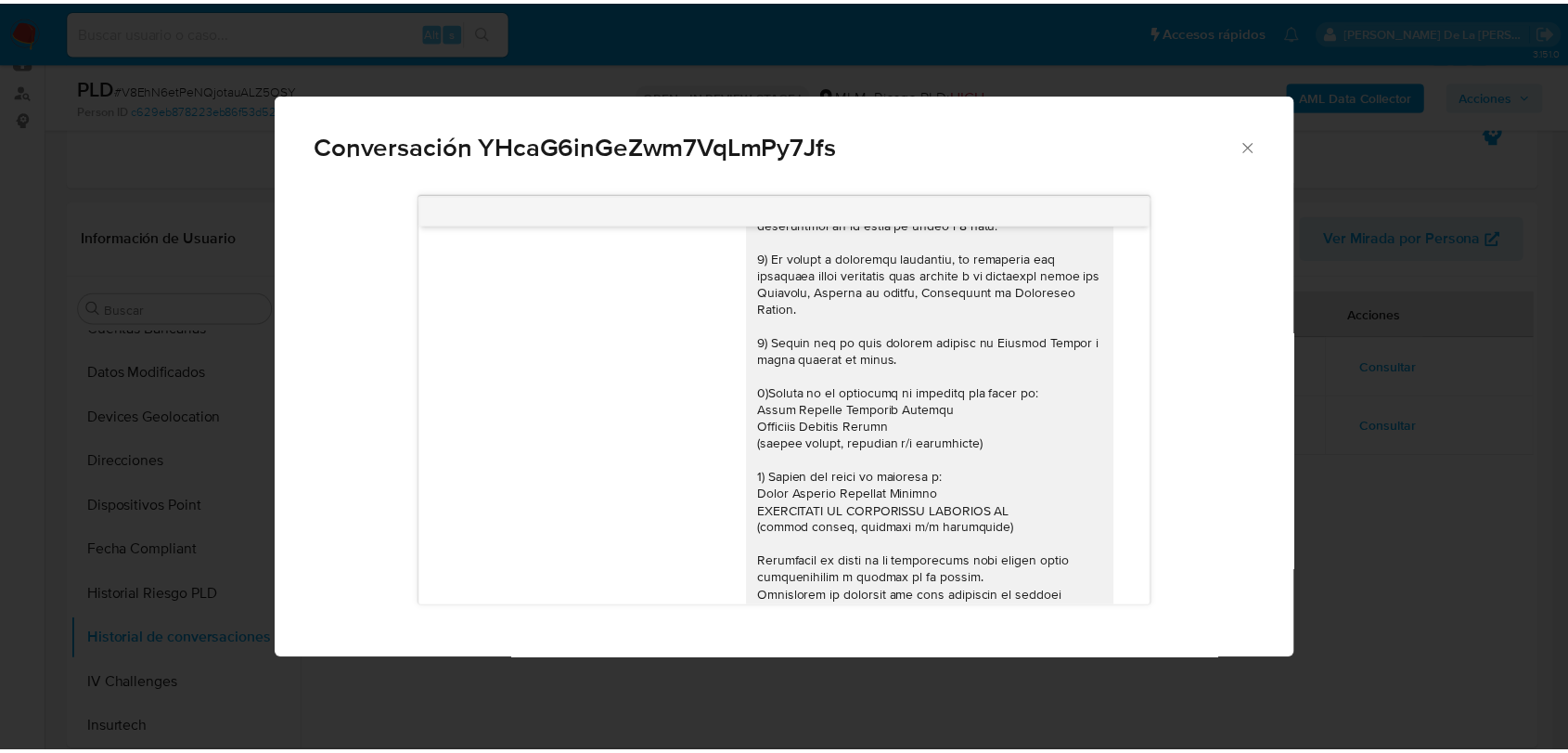
scroll to position [265, 0]
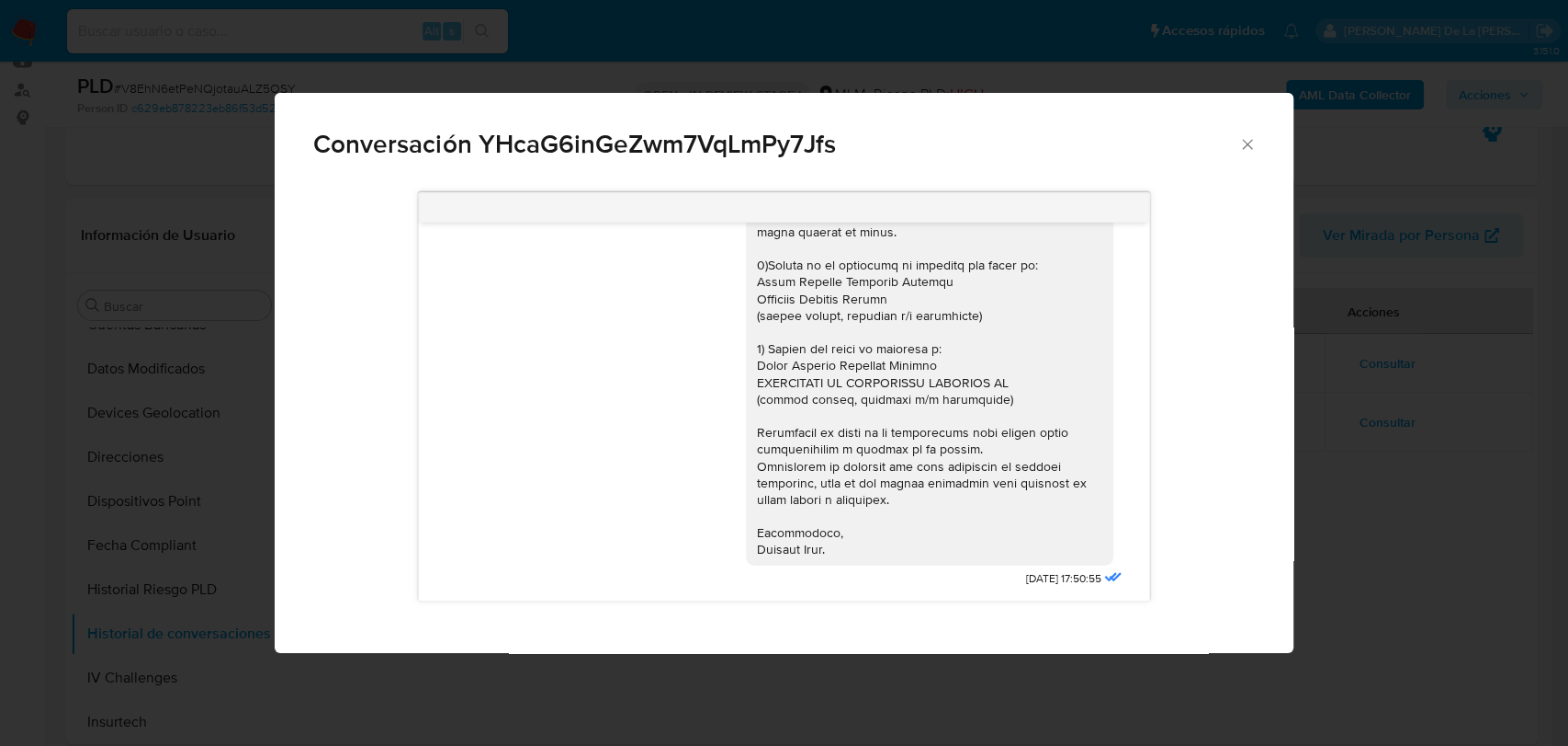
click at [1396, 638] on div "Conversación YHcaG6inGeZwm7VqLmPy7Jfs 05/04/2025 17:50:55" at bounding box center [784, 373] width 1568 height 746
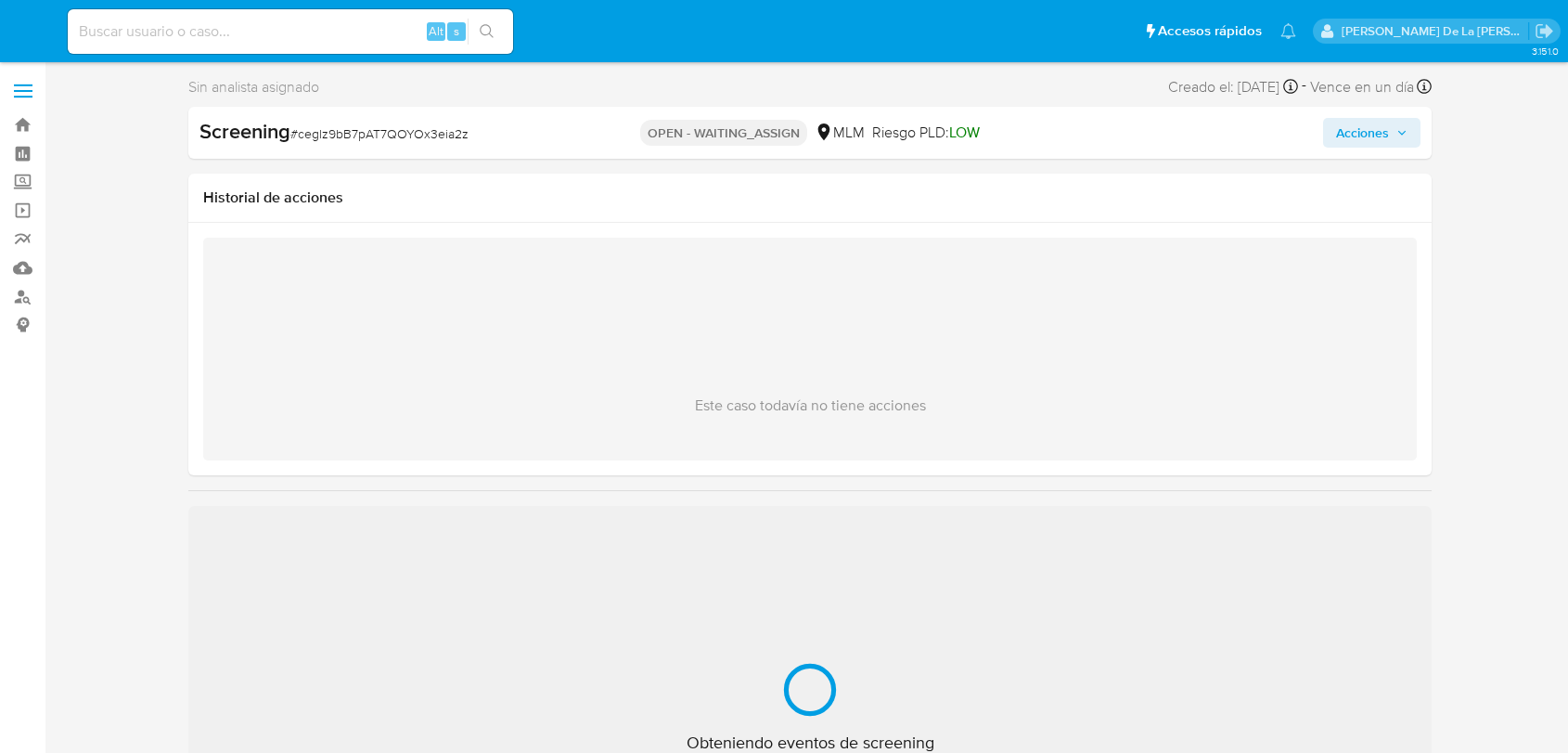
select select "10"
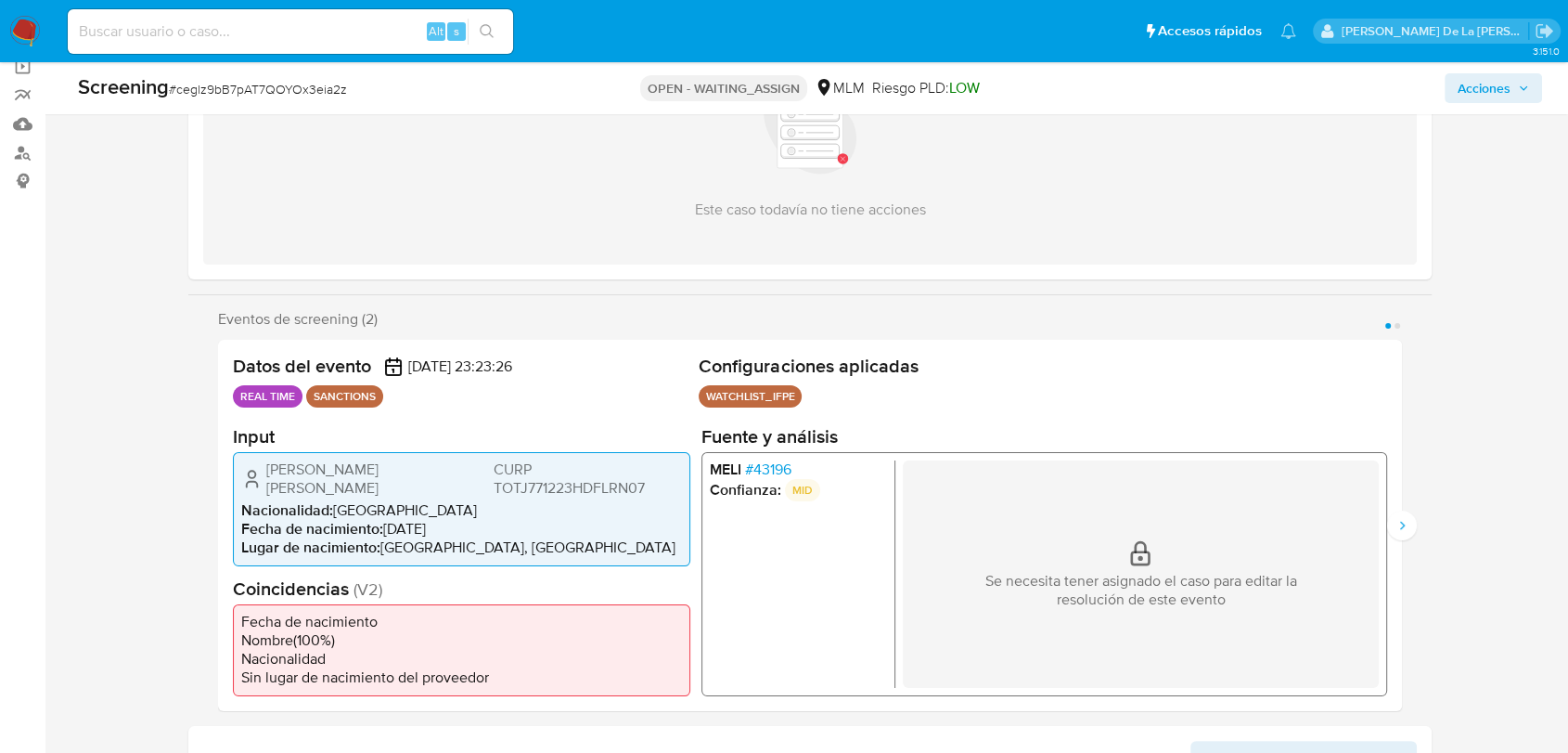
scroll to position [206, 0]
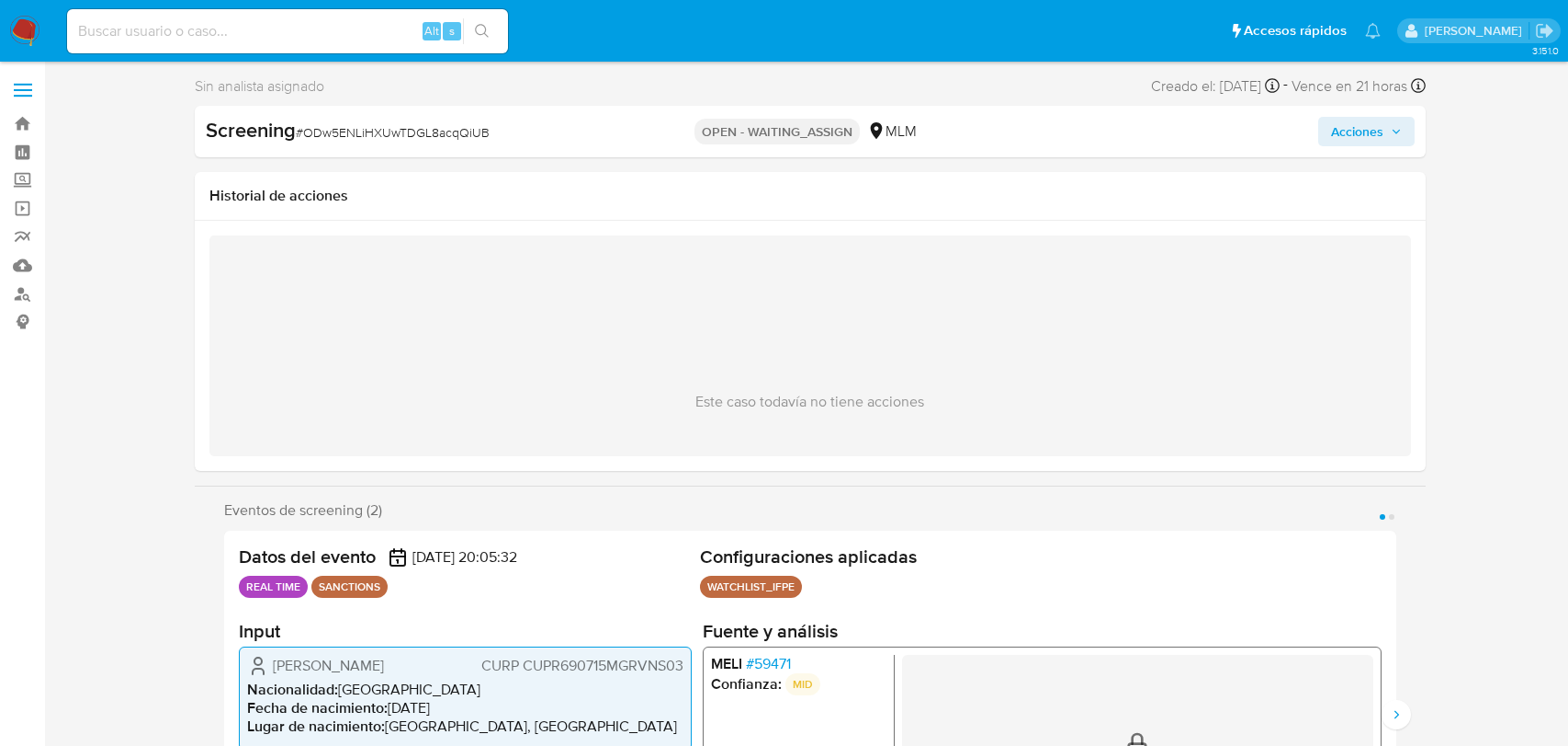
select select "10"
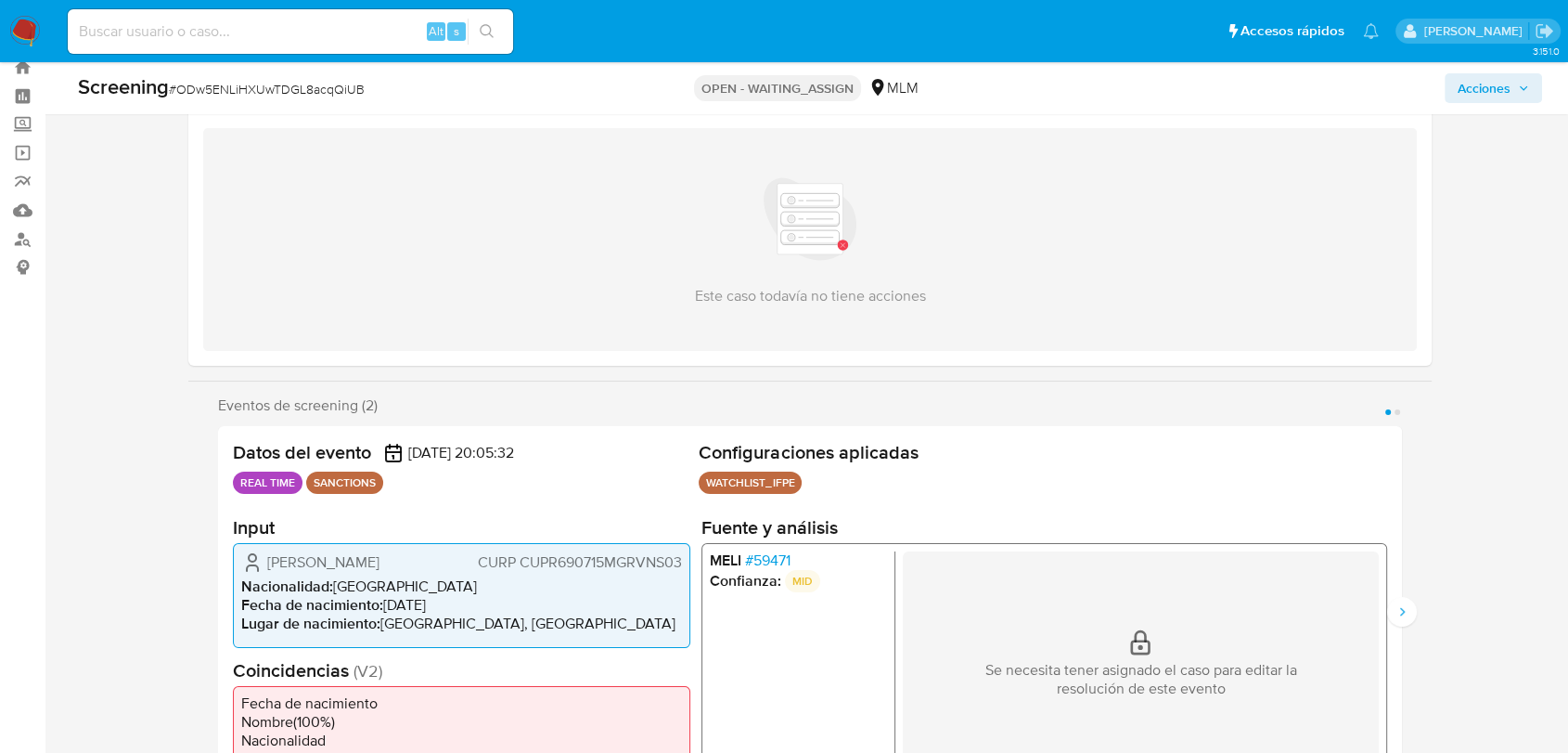
scroll to position [103, 0]
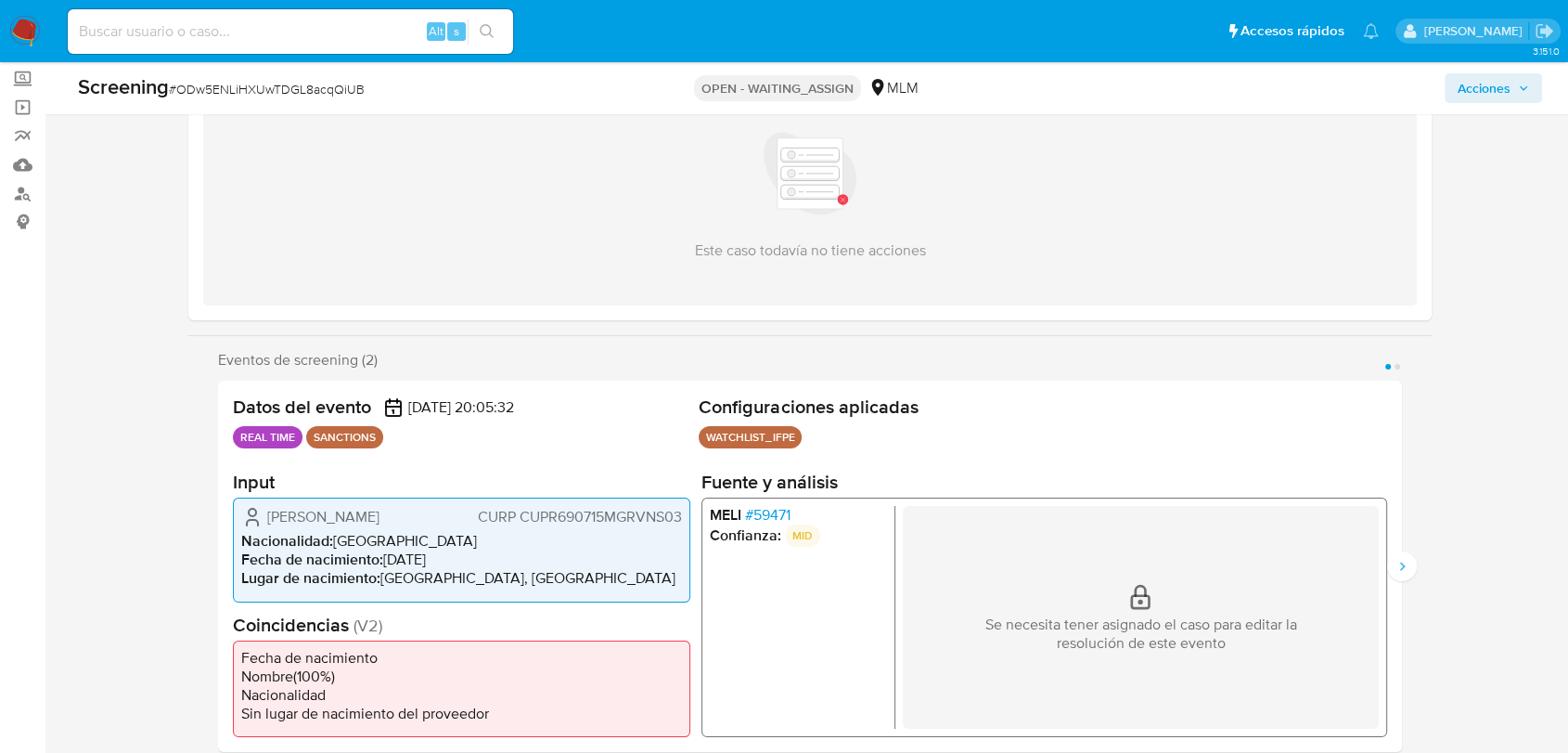
click at [288, 76] on div "Screening # ODw5ENLiHXUwTDGL8acqQiUB" at bounding box center [319, 88] width 482 height 28
click at [287, 80] on span "# ODw5ENLiHXUwTDGL8acqQiUB" at bounding box center [267, 89] width 196 height 19
click at [282, 95] on span "# ODw5ENLiHXUwTDGL8acqQiUB" at bounding box center [267, 89] width 196 height 19
copy span "ODw5ENLiHXUwTDGL8acqQiUB"
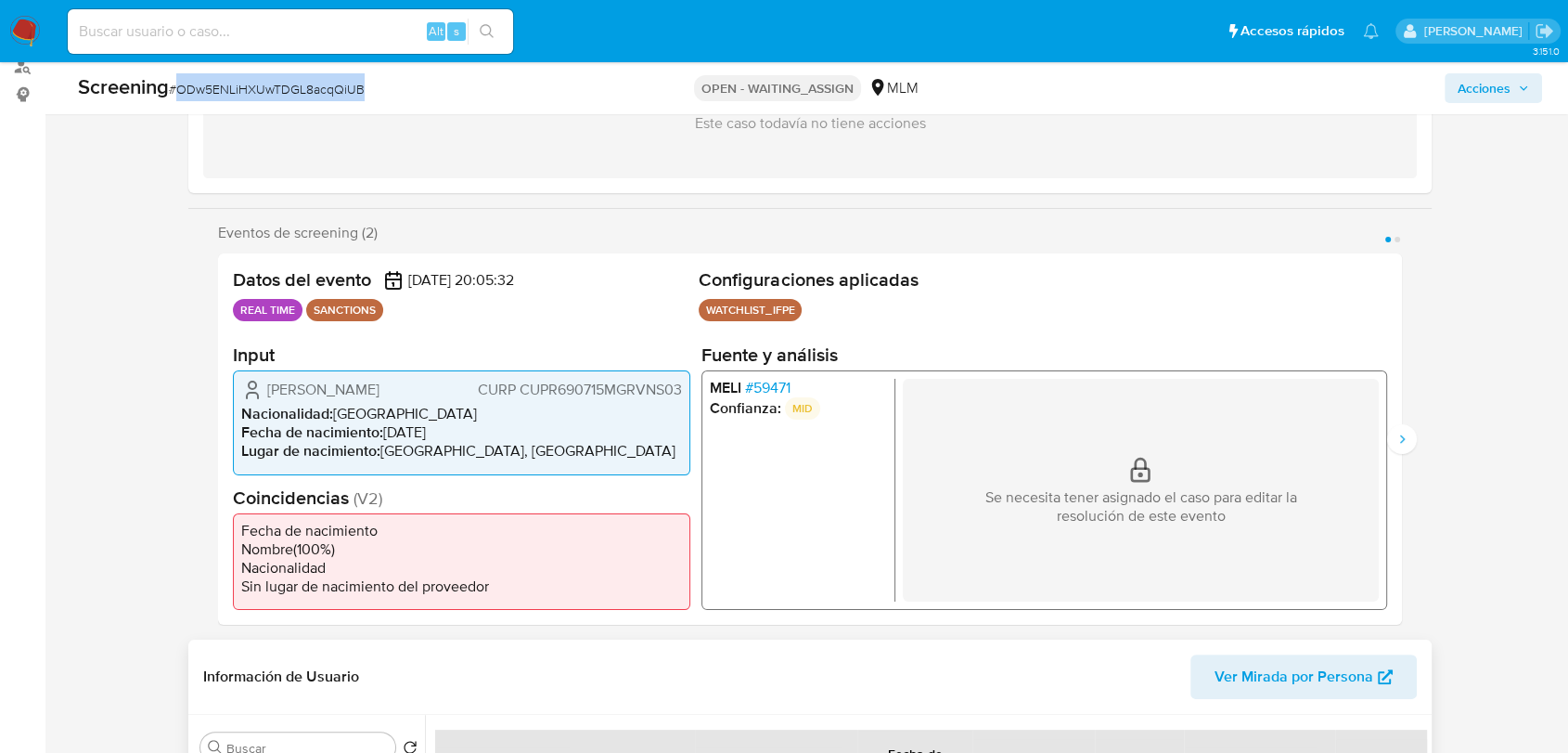
scroll to position [515, 0]
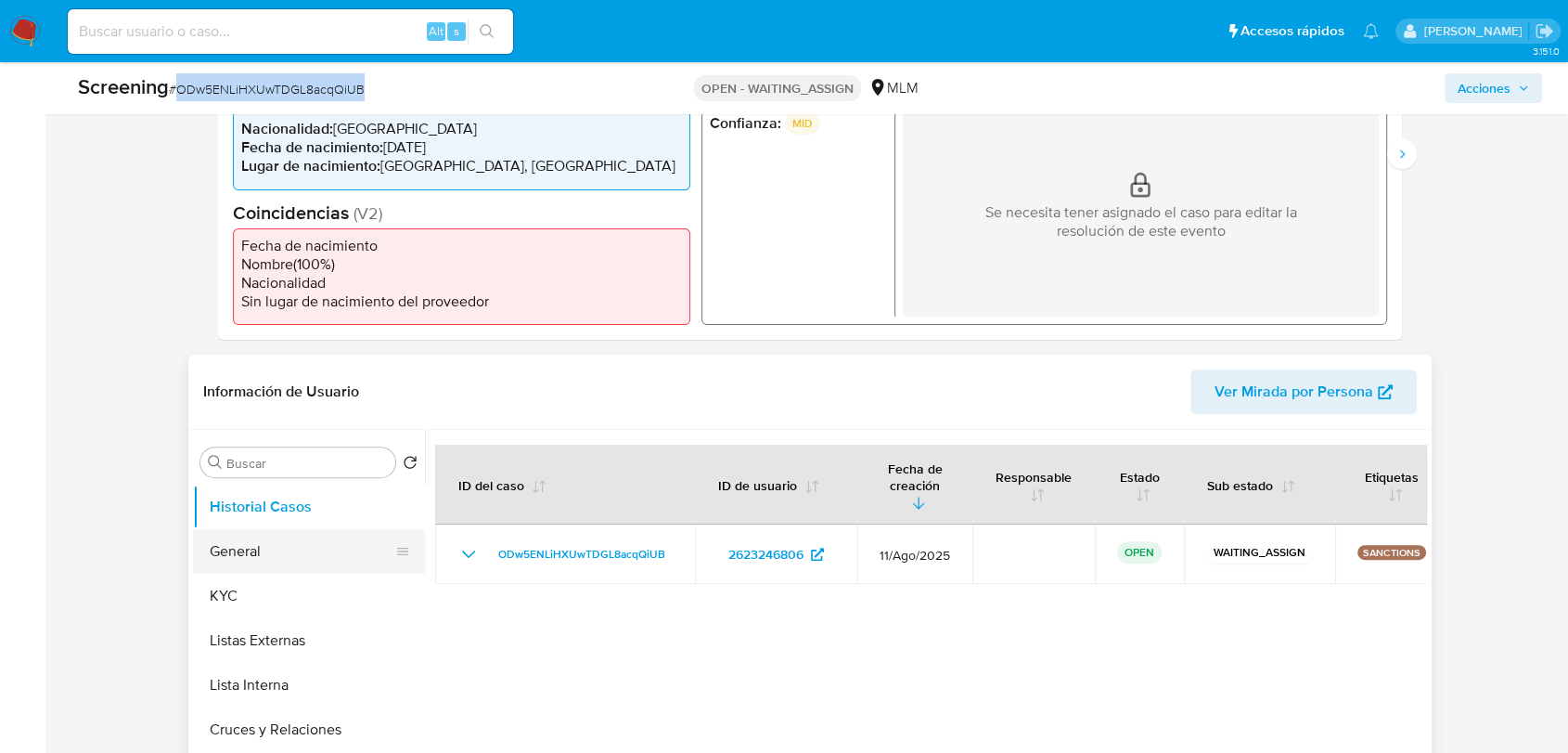
click at [353, 559] on button "General" at bounding box center [302, 551] width 217 height 45
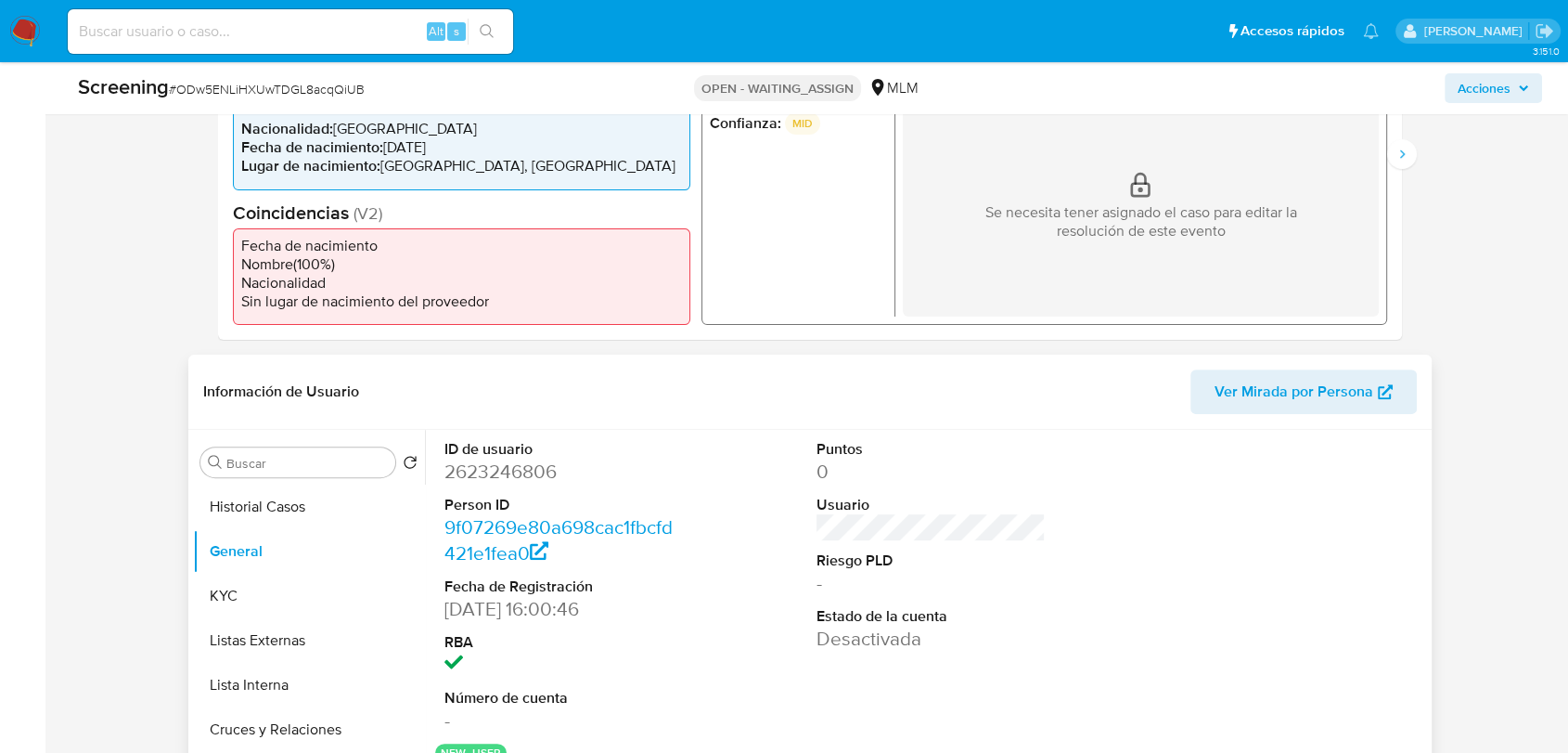
click at [507, 477] on dd "2623246806" at bounding box center [559, 471] width 229 height 26
copy dd "2623246806"
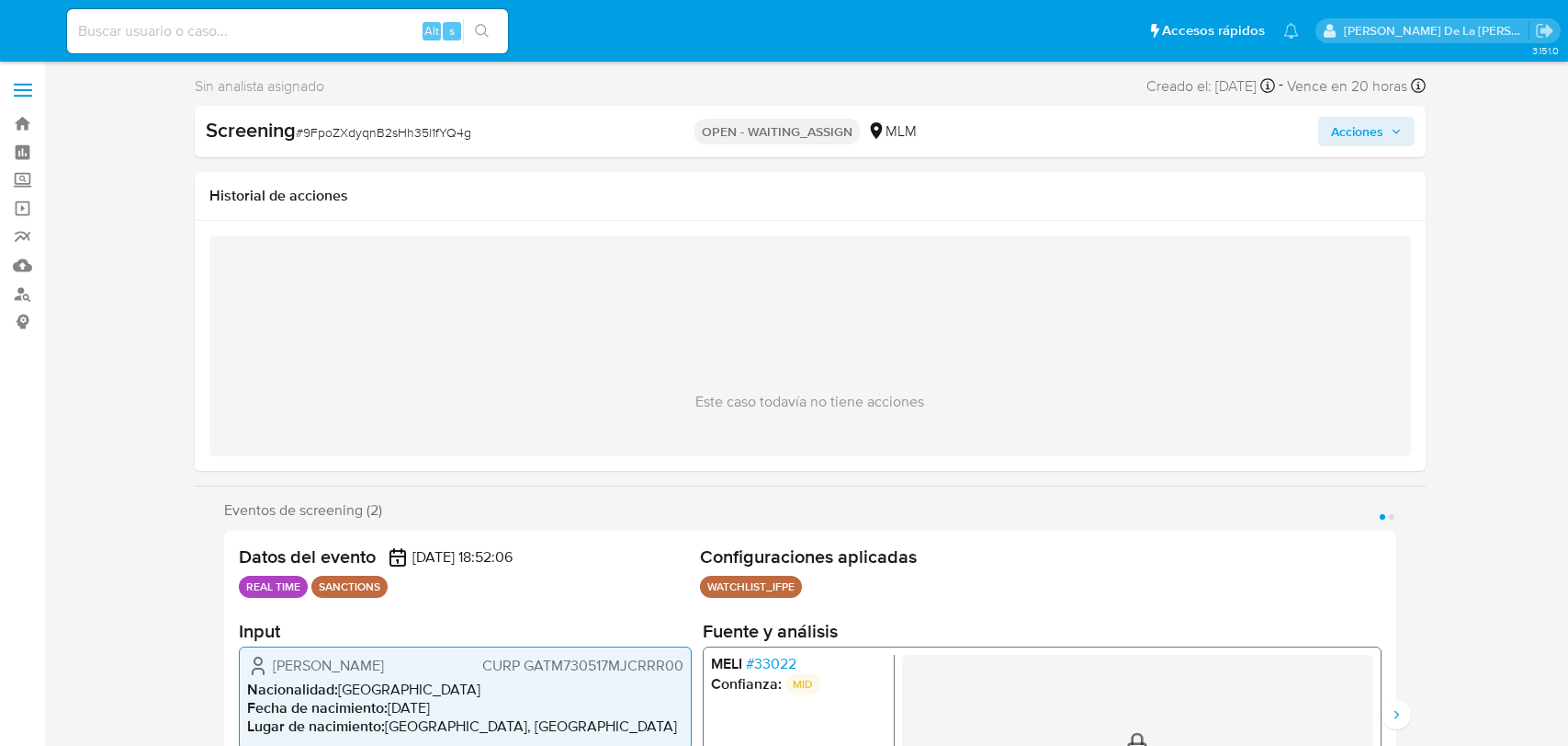
select select "10"
click at [401, 134] on span "# 9FpoZXdyqnB2sHh35l1fYQ4g" at bounding box center [376, 132] width 176 height 19
copy span "9FpoZXdyqnB2sHh35l1fYQ4g"
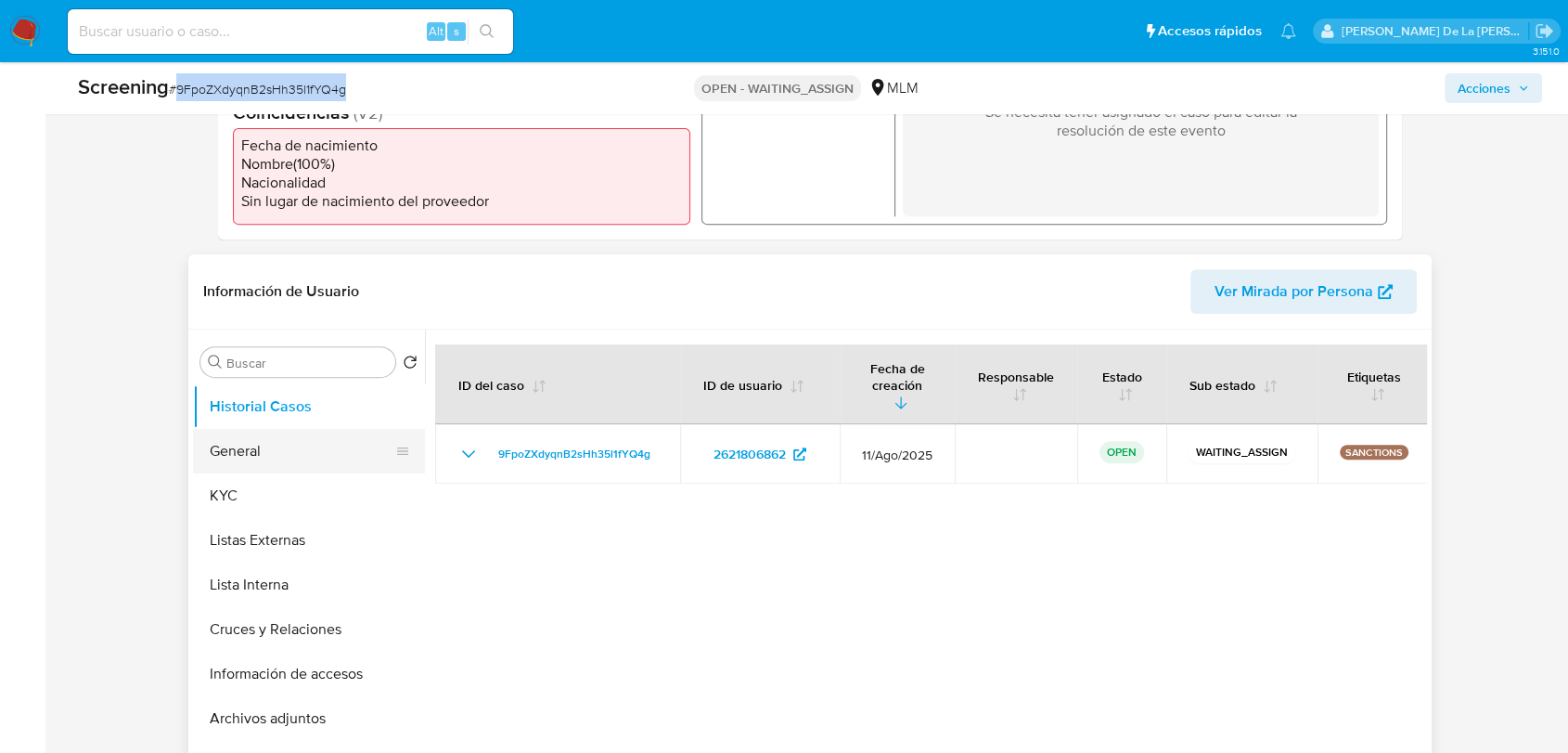
scroll to position [721, 0]
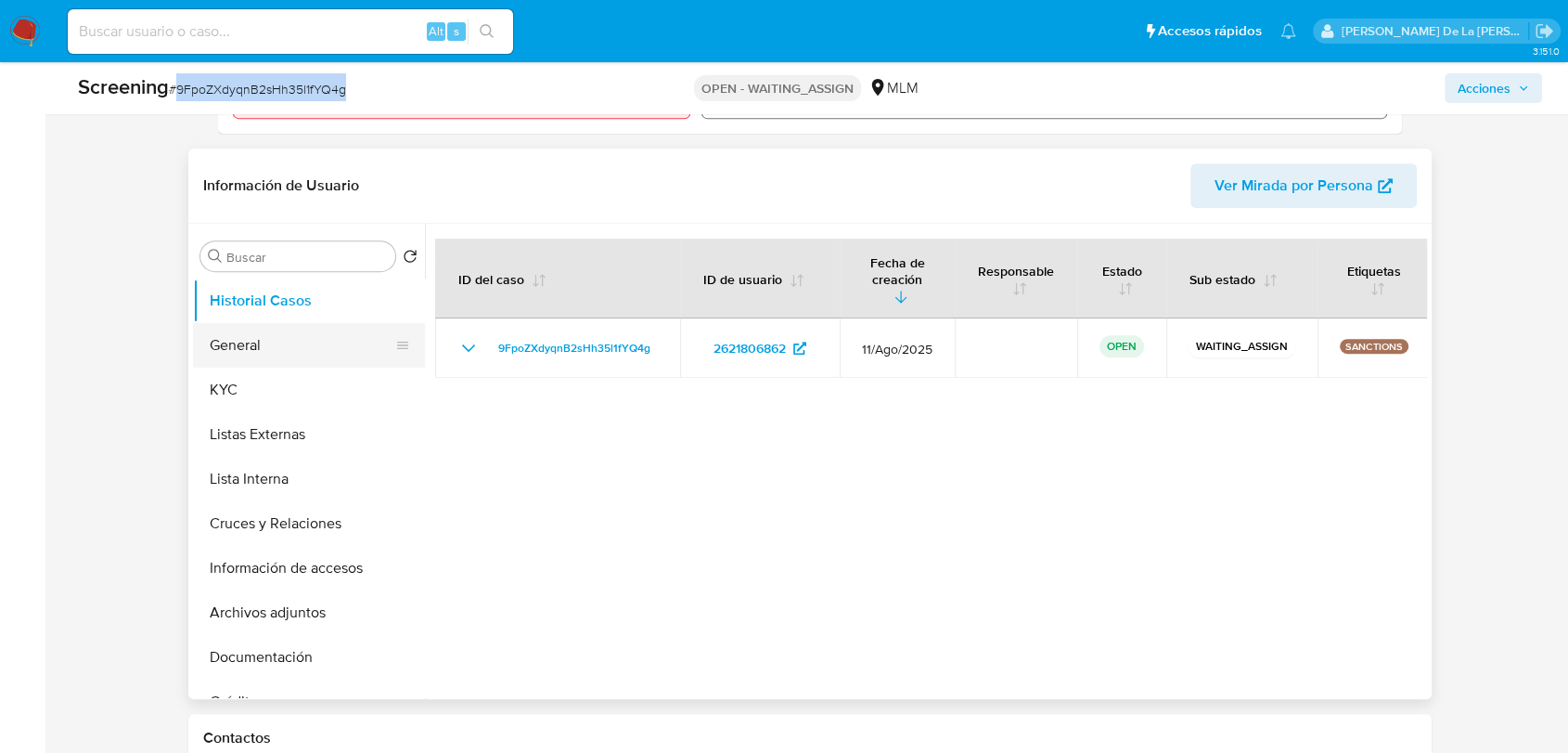
click at [299, 340] on button "General" at bounding box center [302, 345] width 217 height 45
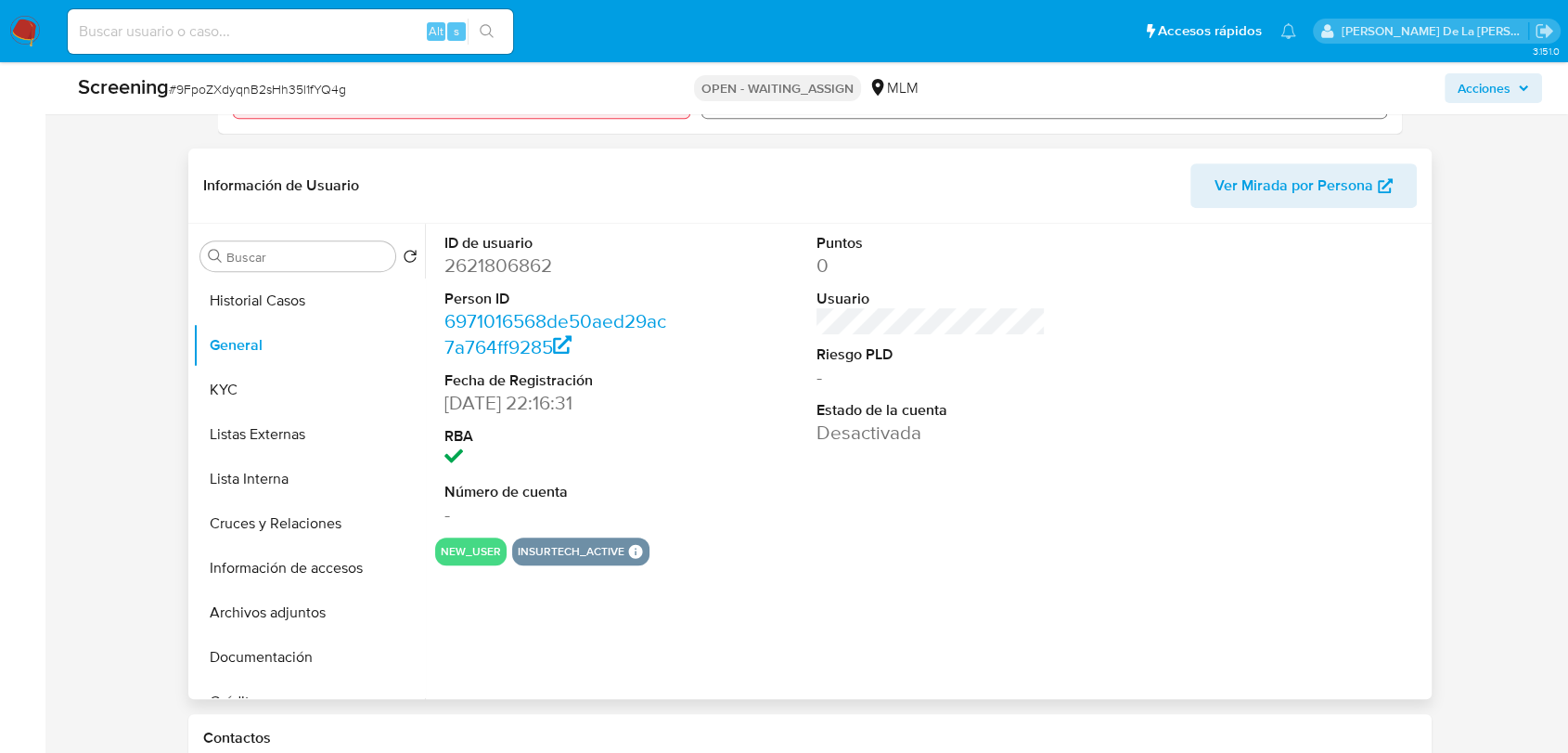
click at [500, 254] on dd "2621806862" at bounding box center [559, 265] width 229 height 26
copy dd "2621806862"
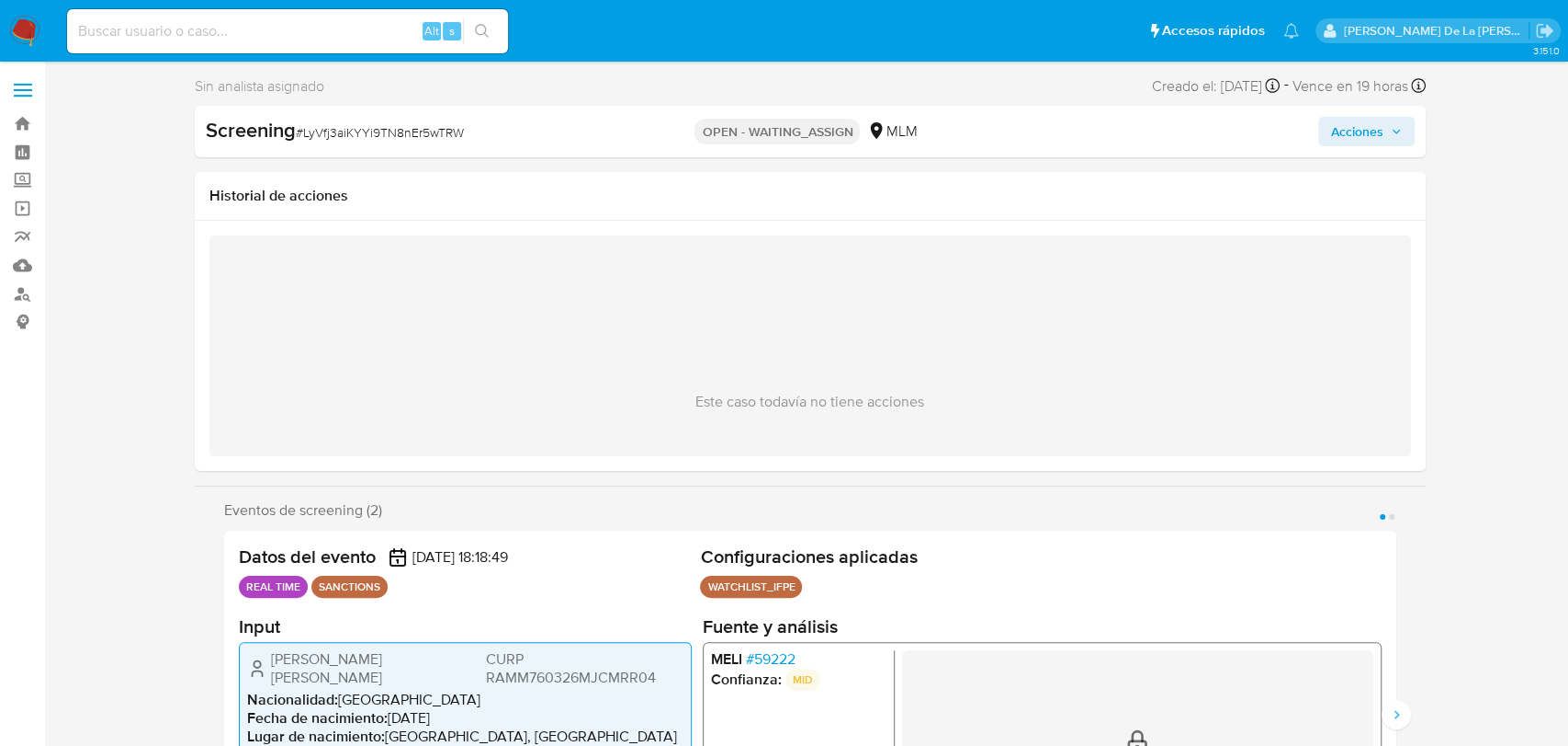
select select "10"
click at [363, 134] on span "# LyVfj3aiKYYi9TN8nEr5wTRW" at bounding box center [372, 132] width 168 height 19
copy span "LyVfj3aiKYYi9TN8nEr5wTRW"
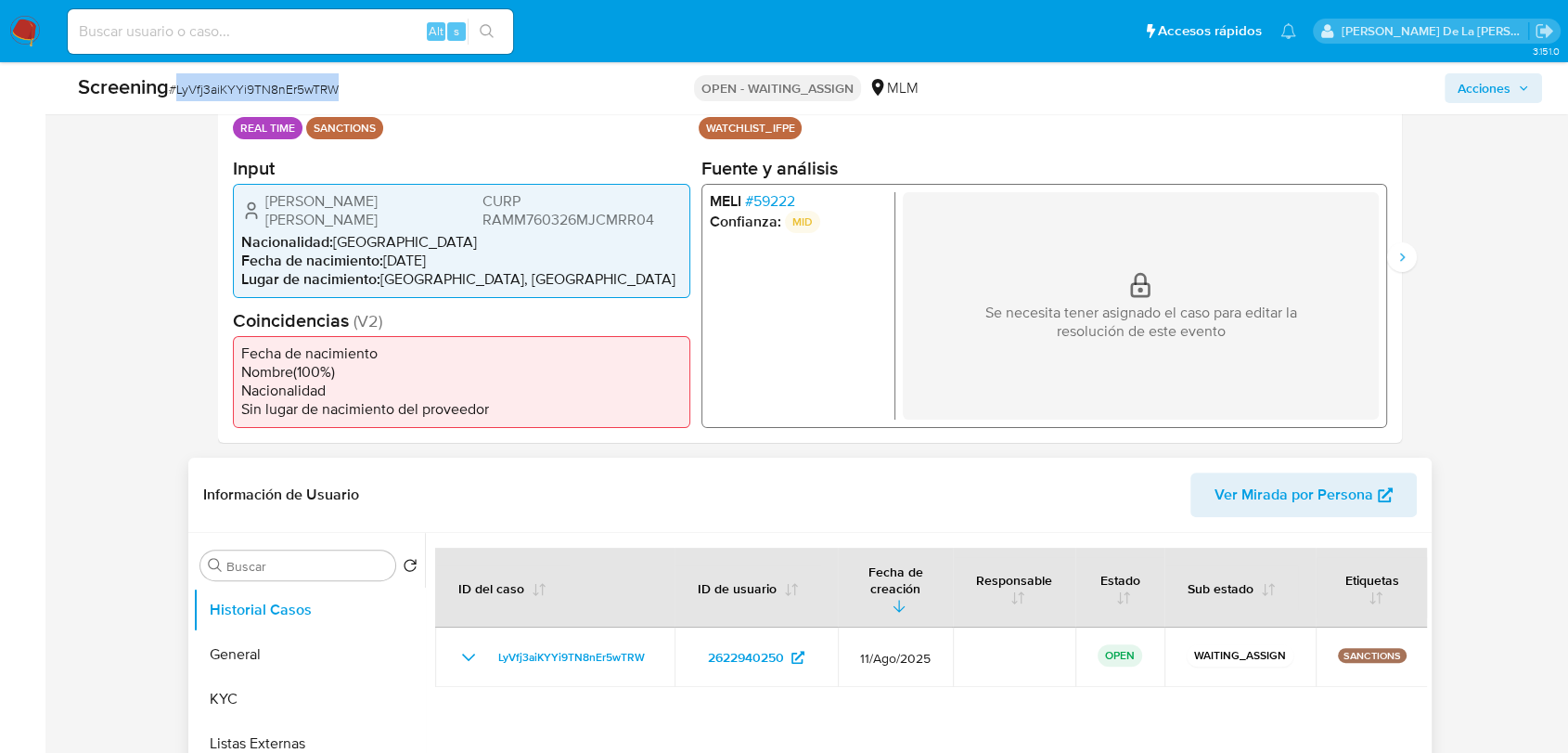
scroll to position [618, 0]
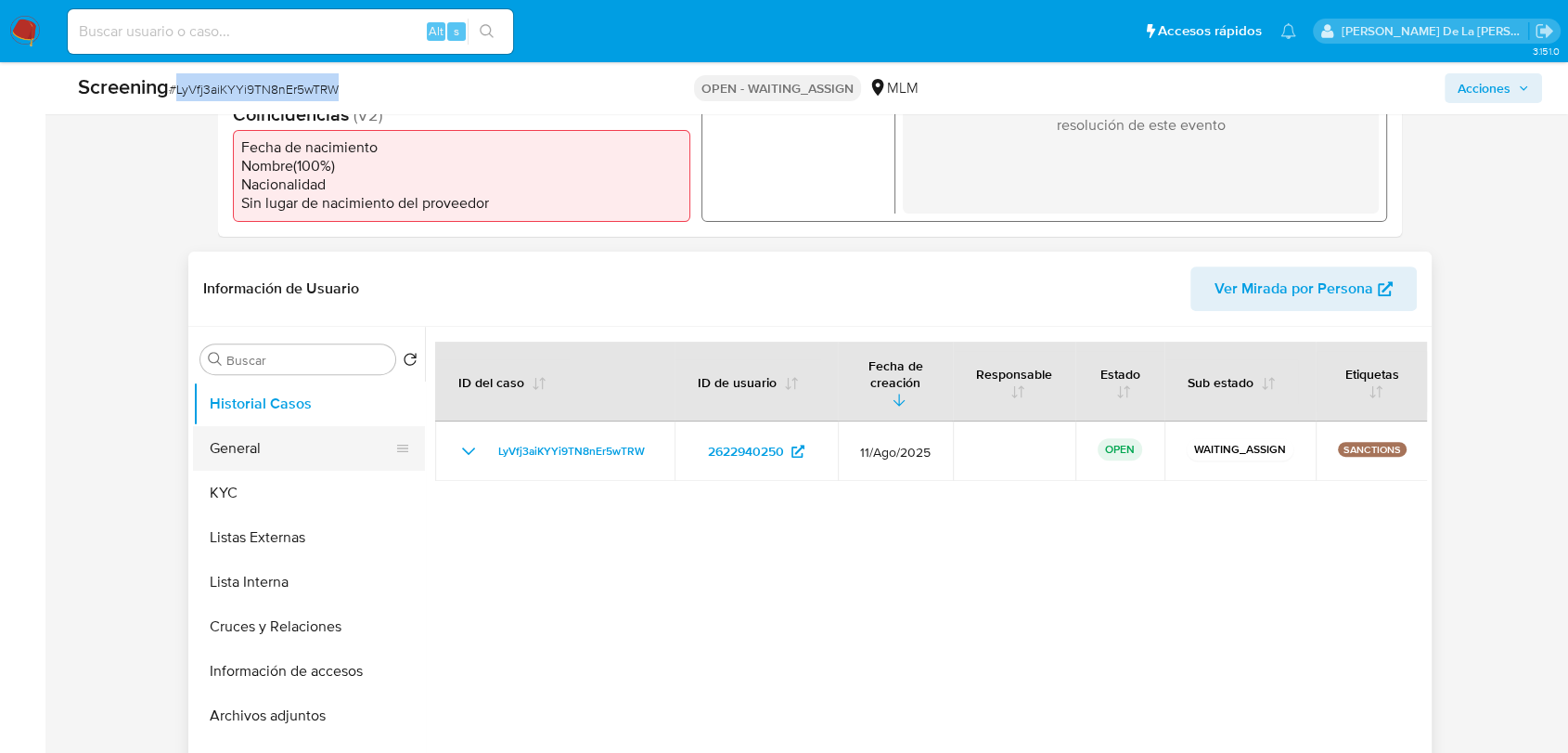
click at [278, 435] on button "General" at bounding box center [302, 448] width 217 height 45
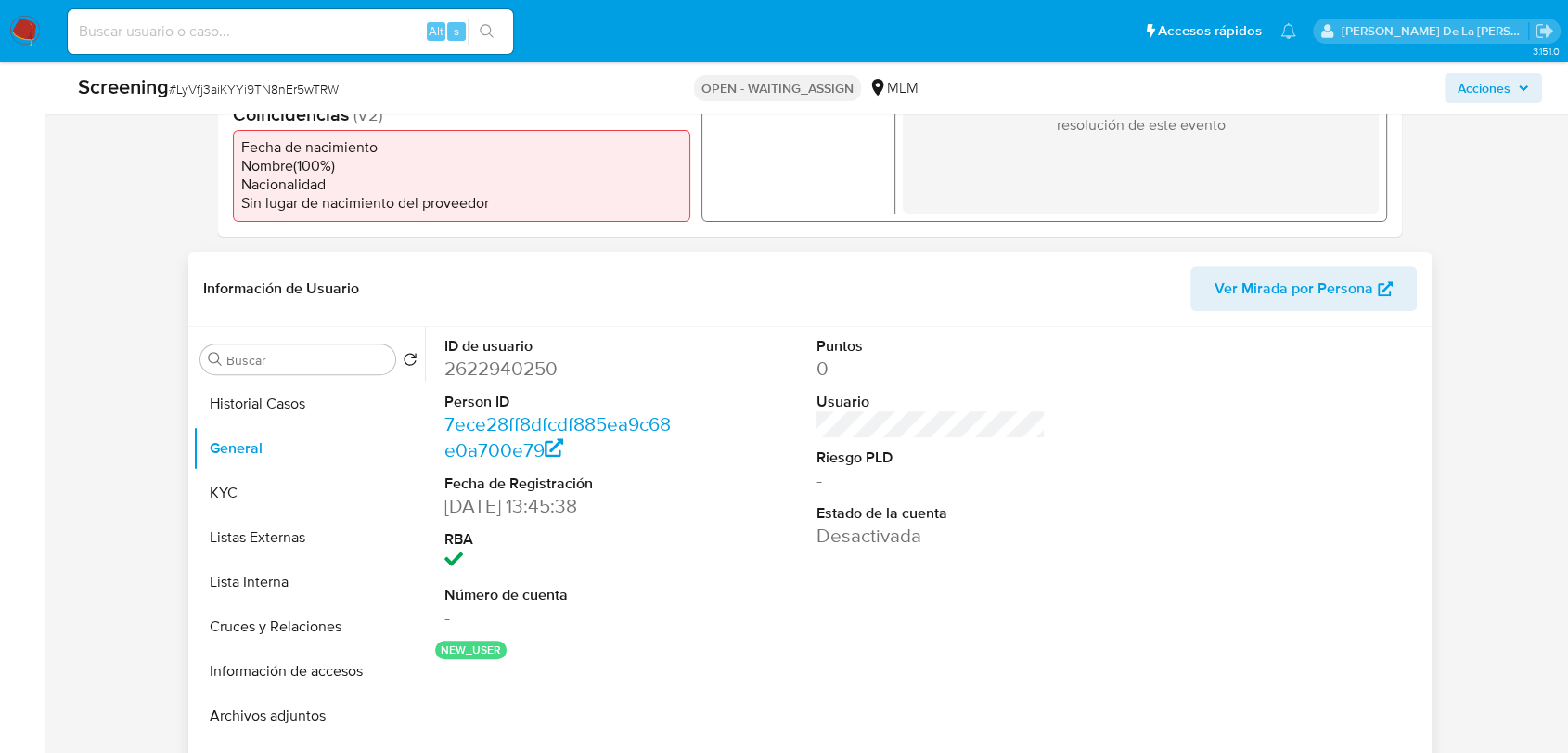
click at [482, 360] on dd "2622940250" at bounding box center [559, 369] width 229 height 26
copy dd "2622940250"
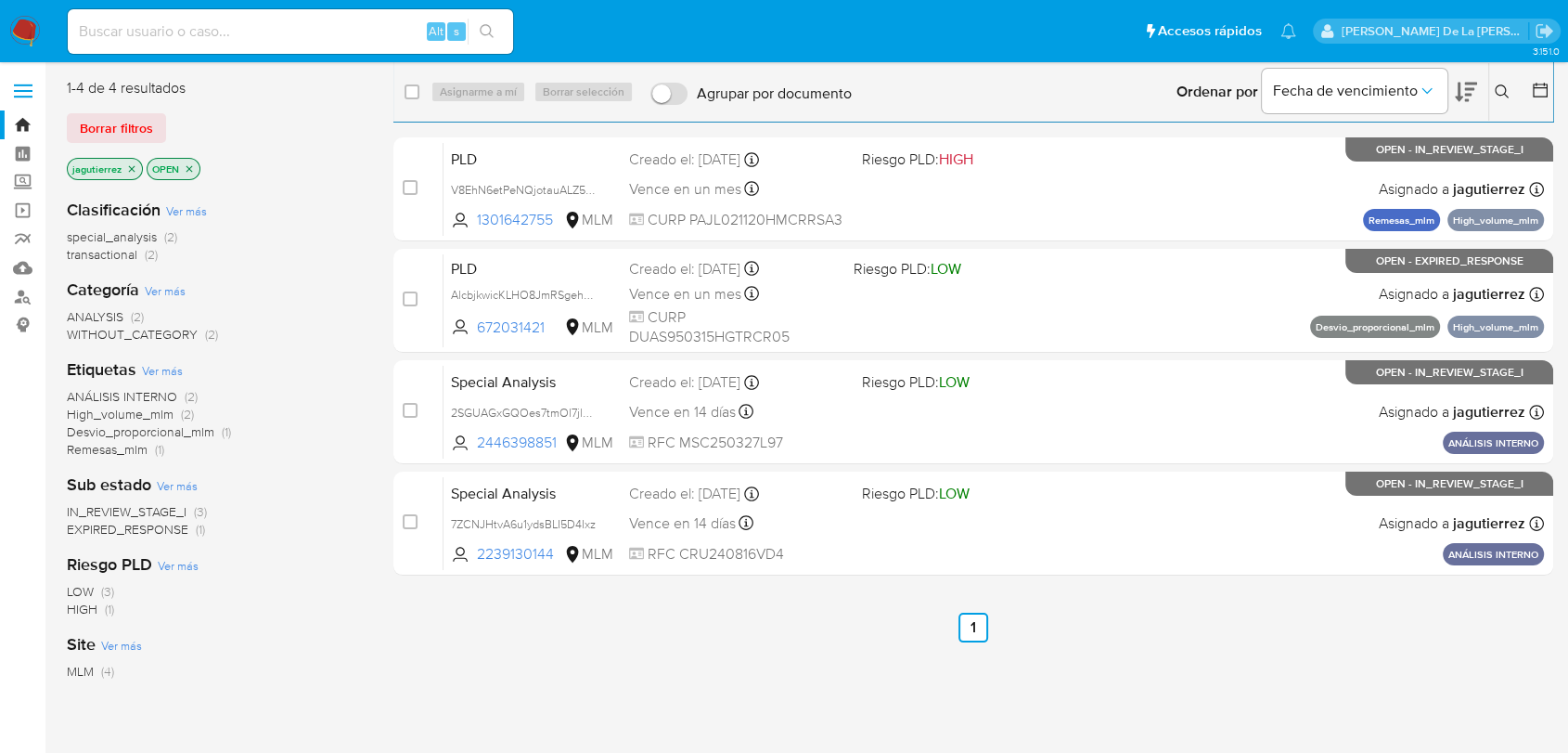
click at [133, 170] on icon "close-filter" at bounding box center [131, 168] width 11 height 11
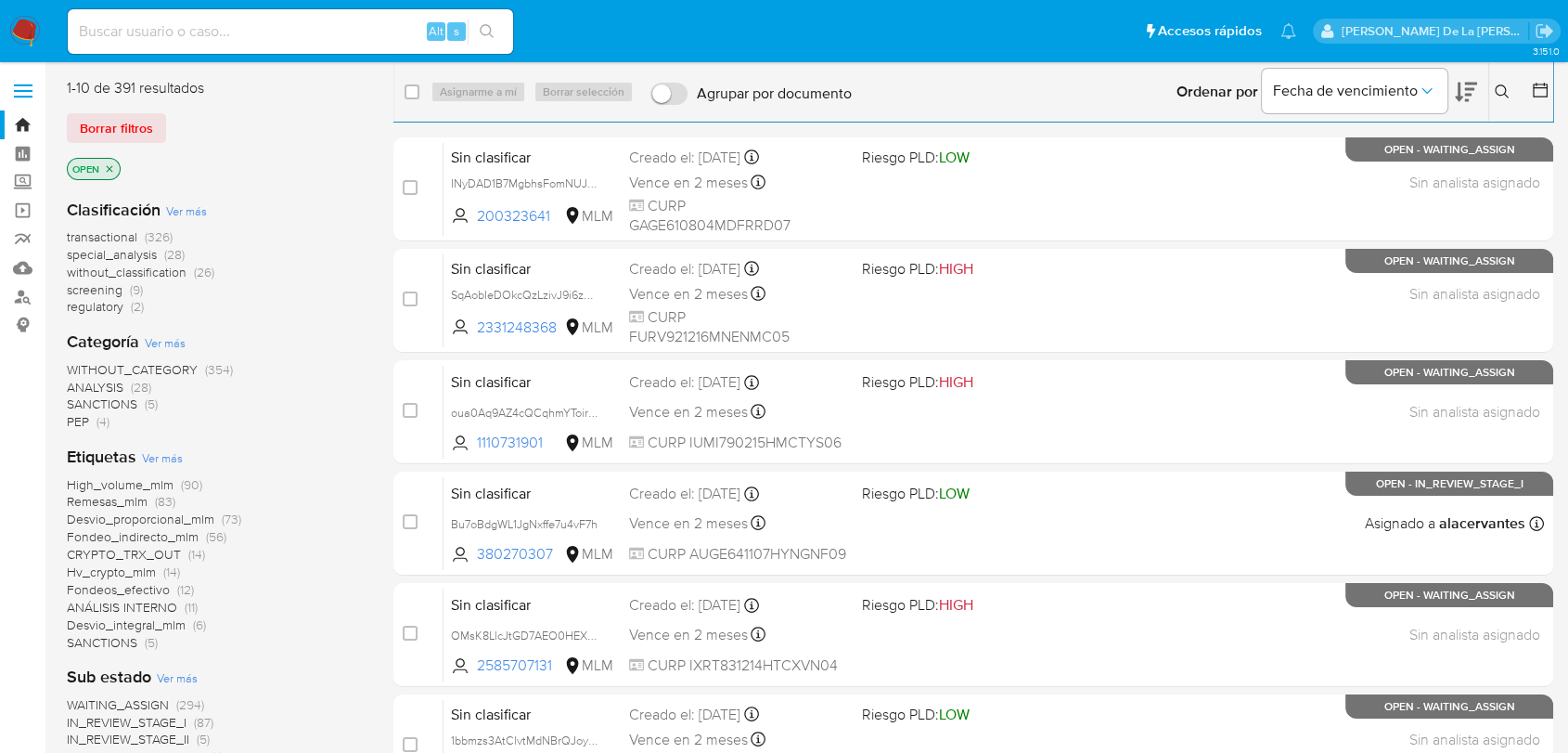
click at [95, 292] on span "screening" at bounding box center [95, 289] width 56 height 19
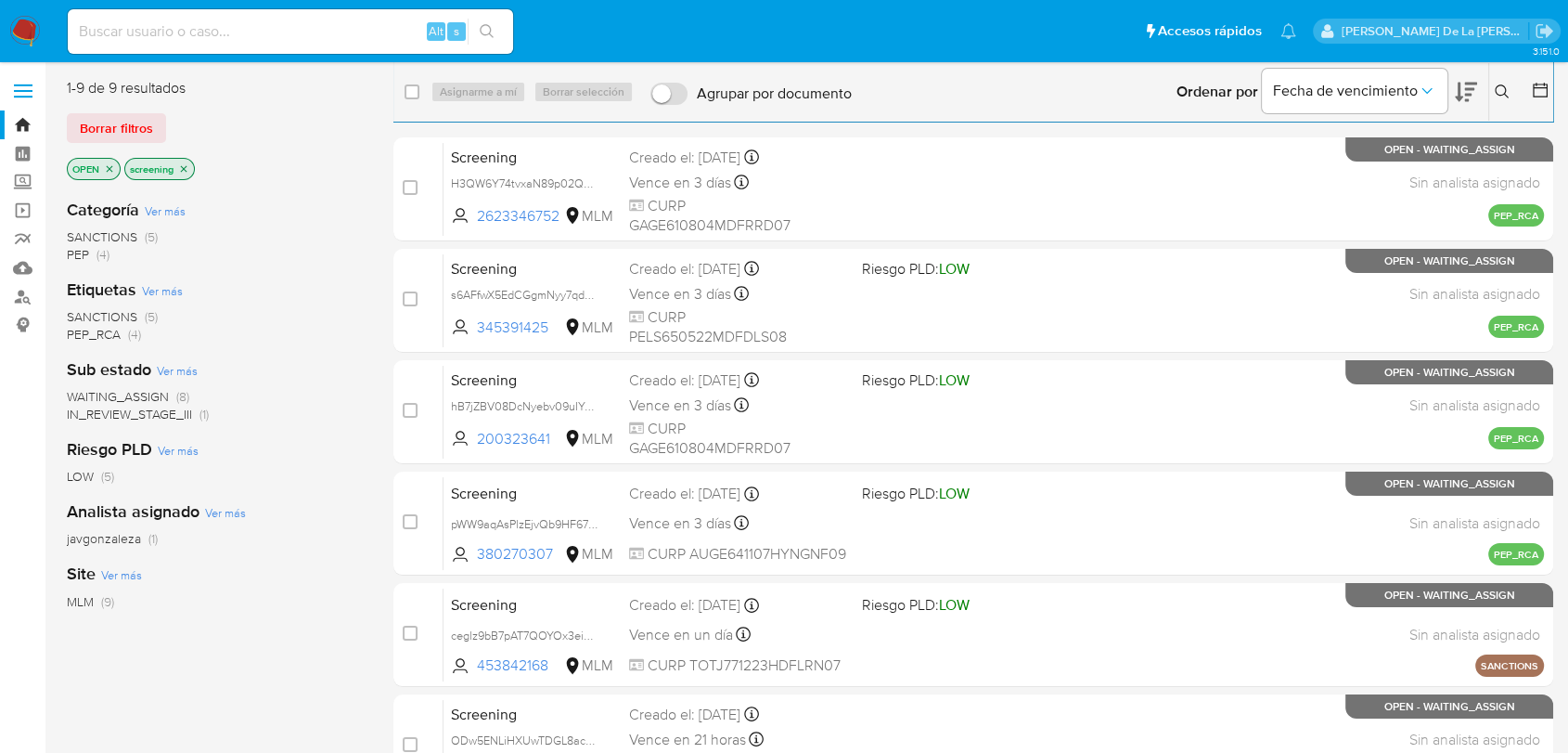
click at [140, 381] on div "Sub estado Ver más WAITING_ASSIGN (8) IN_REVIEW_STAGE_III (1)" at bounding box center [215, 390] width 297 height 65
click at [143, 387] on span "WAITING_ASSIGN" at bounding box center [118, 395] width 102 height 19
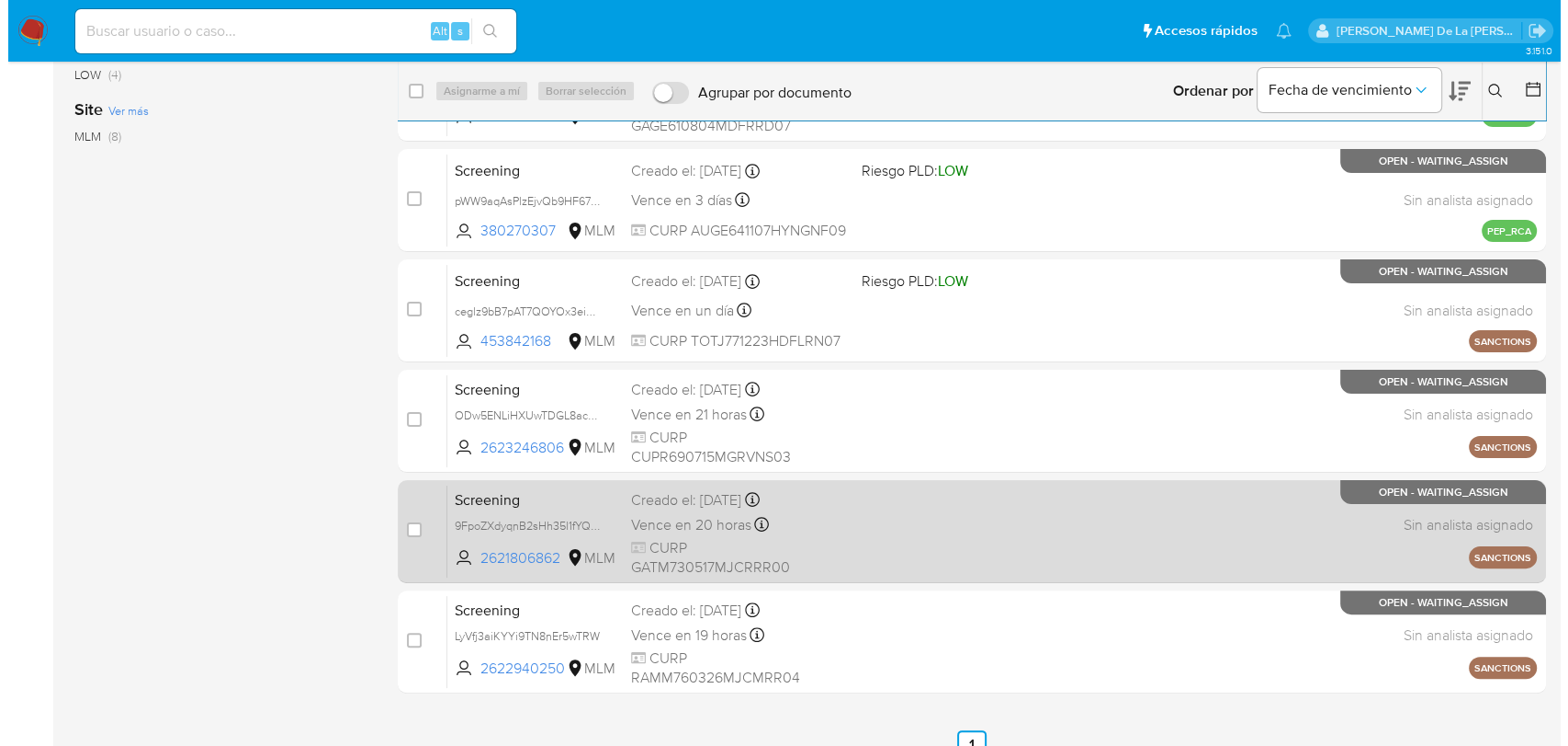
scroll to position [343, 0]
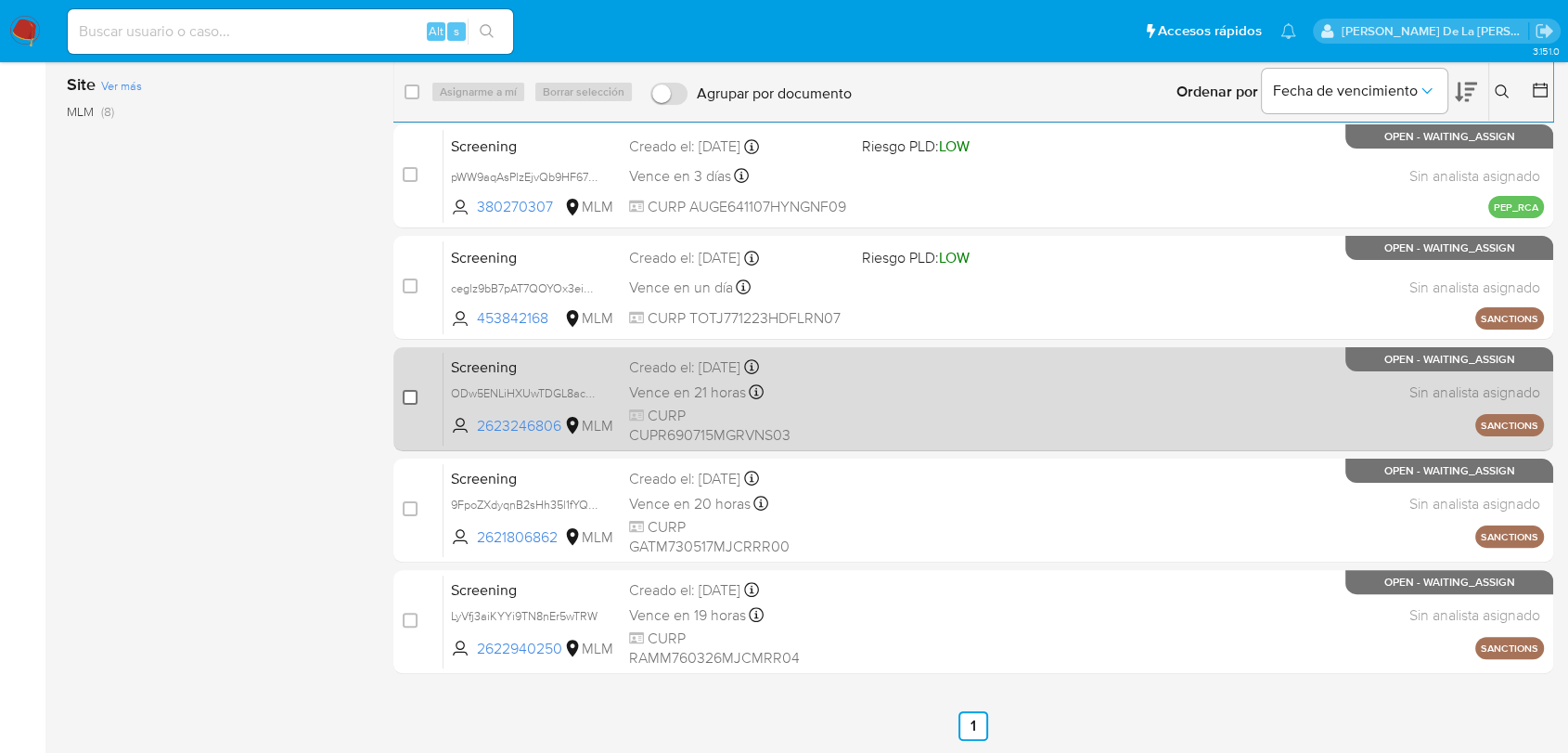
click at [410, 395] on input "checkbox" at bounding box center [409, 396] width 15 height 15
checkbox input "true"
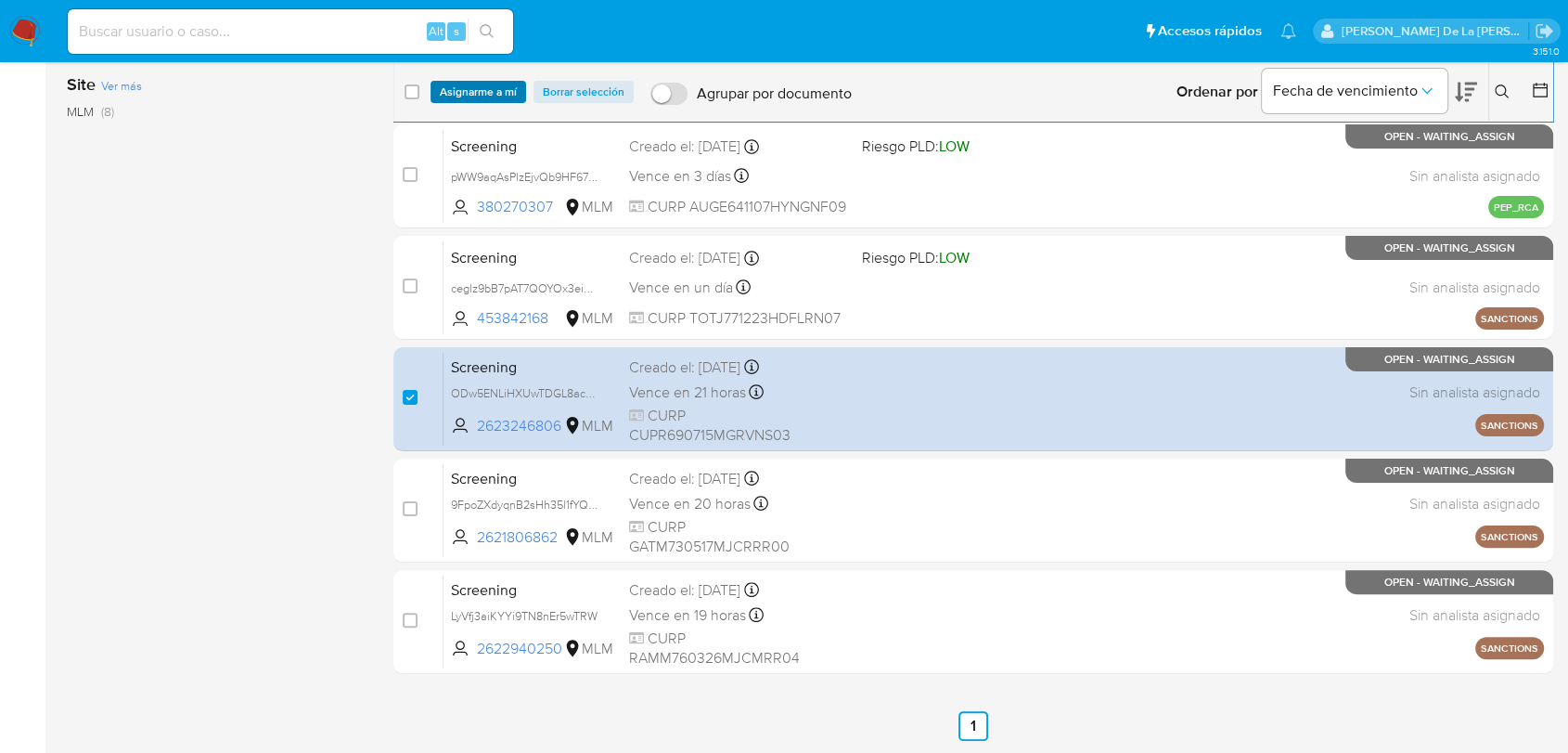
click at [492, 83] on span "Asignarme a mí" at bounding box center [478, 92] width 77 height 19
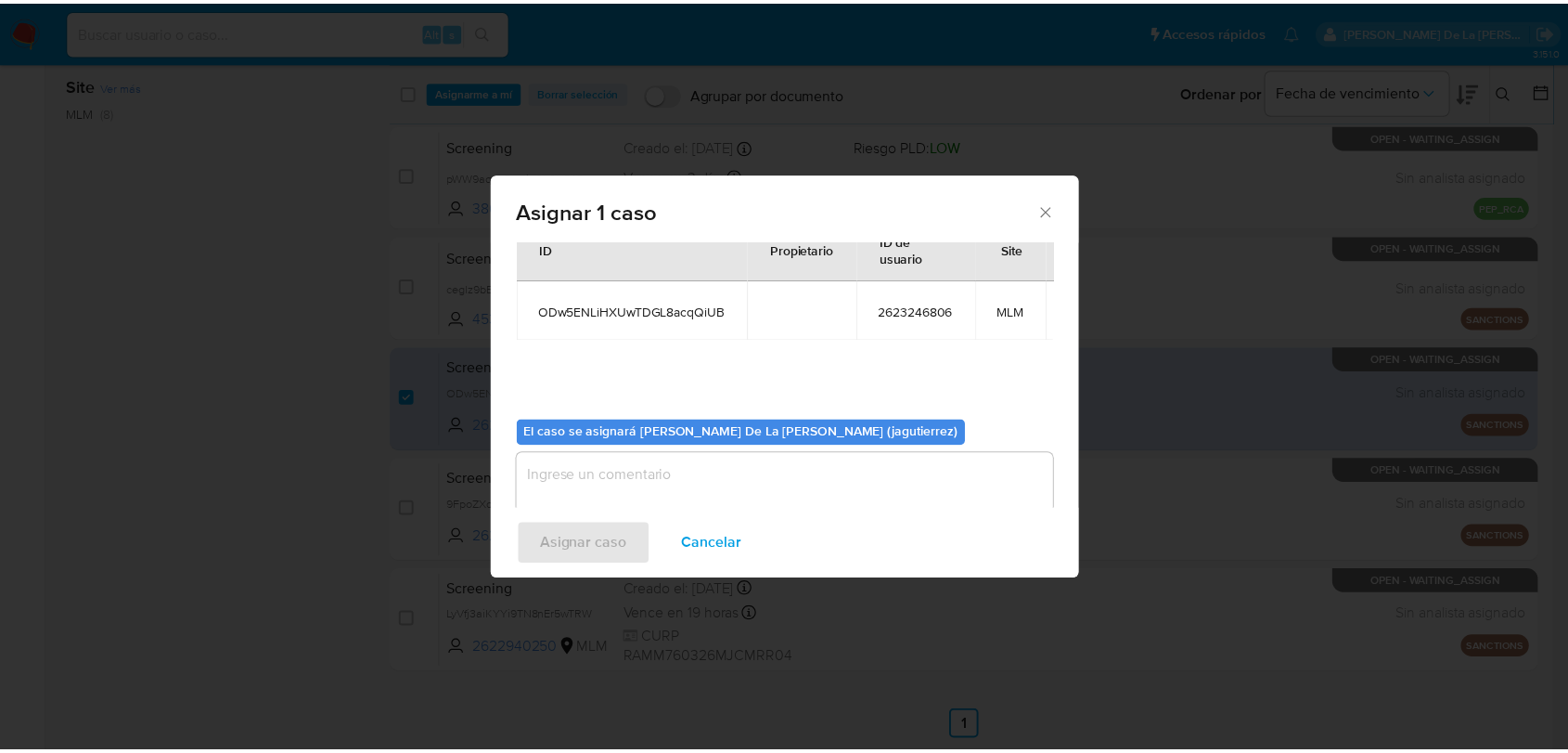
scroll to position [112, 0]
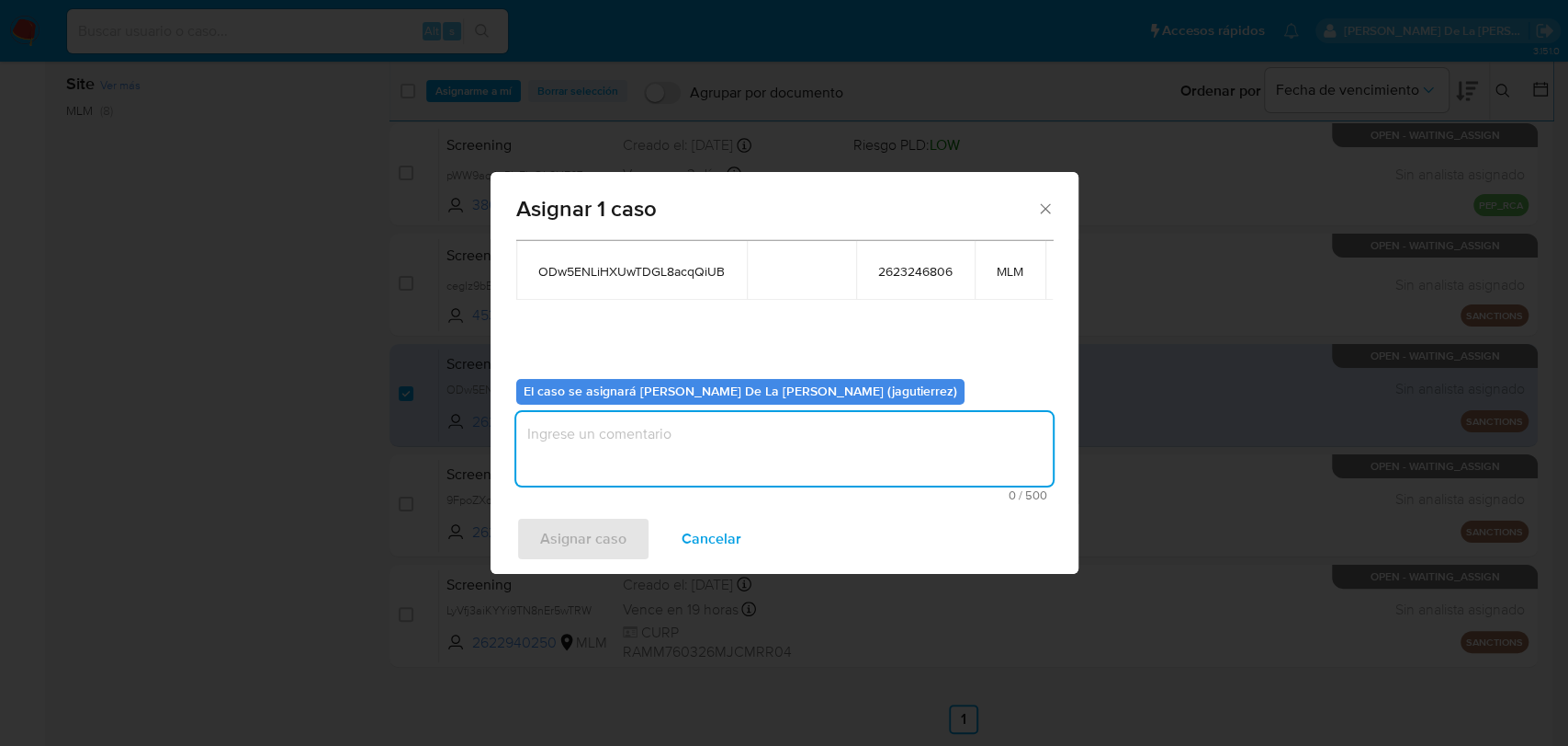
click at [663, 454] on textarea "assign-modal" at bounding box center [785, 448] width 536 height 74
type textarea "jg"
click at [599, 524] on span "Asignar caso" at bounding box center [584, 538] width 87 height 40
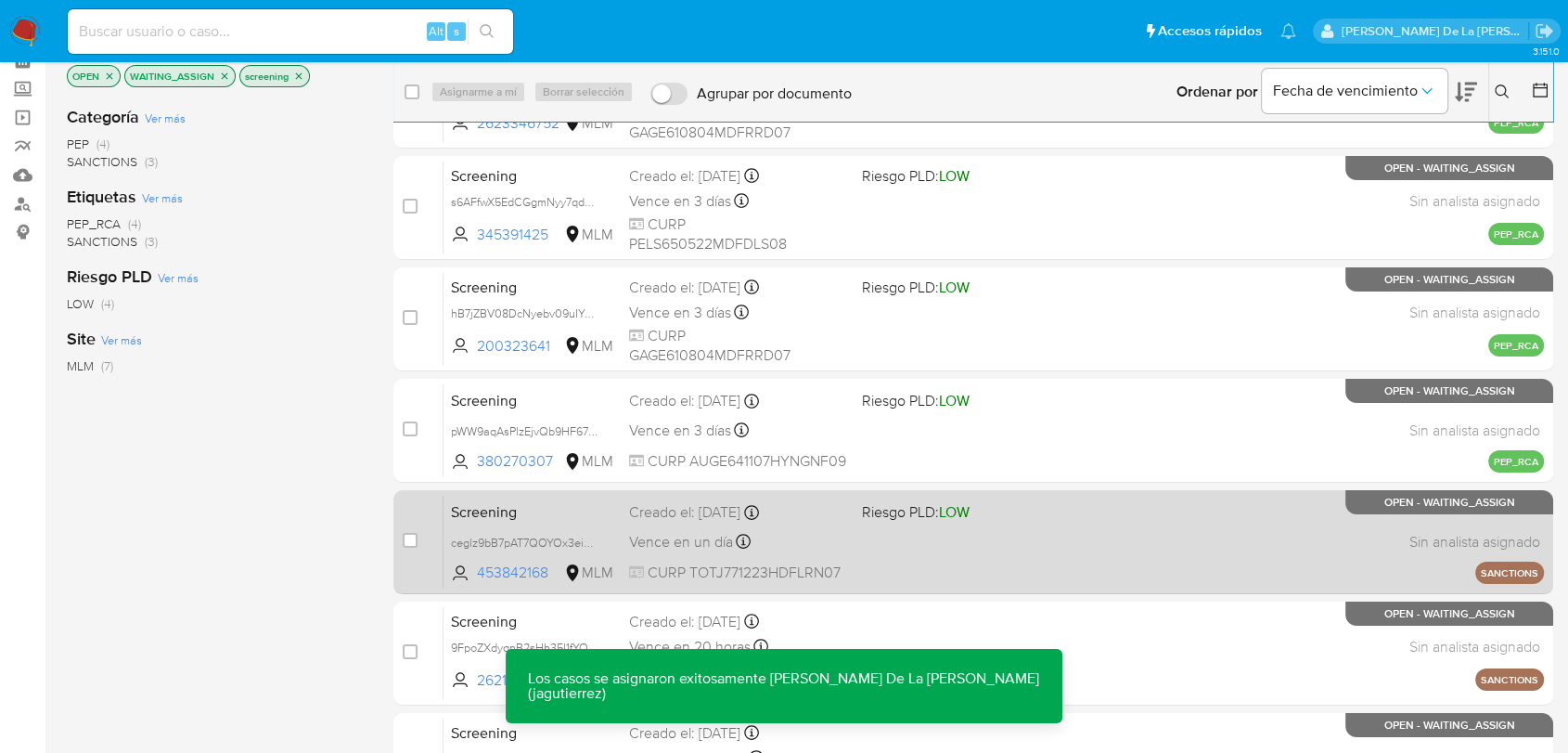
scroll to position [0, 0]
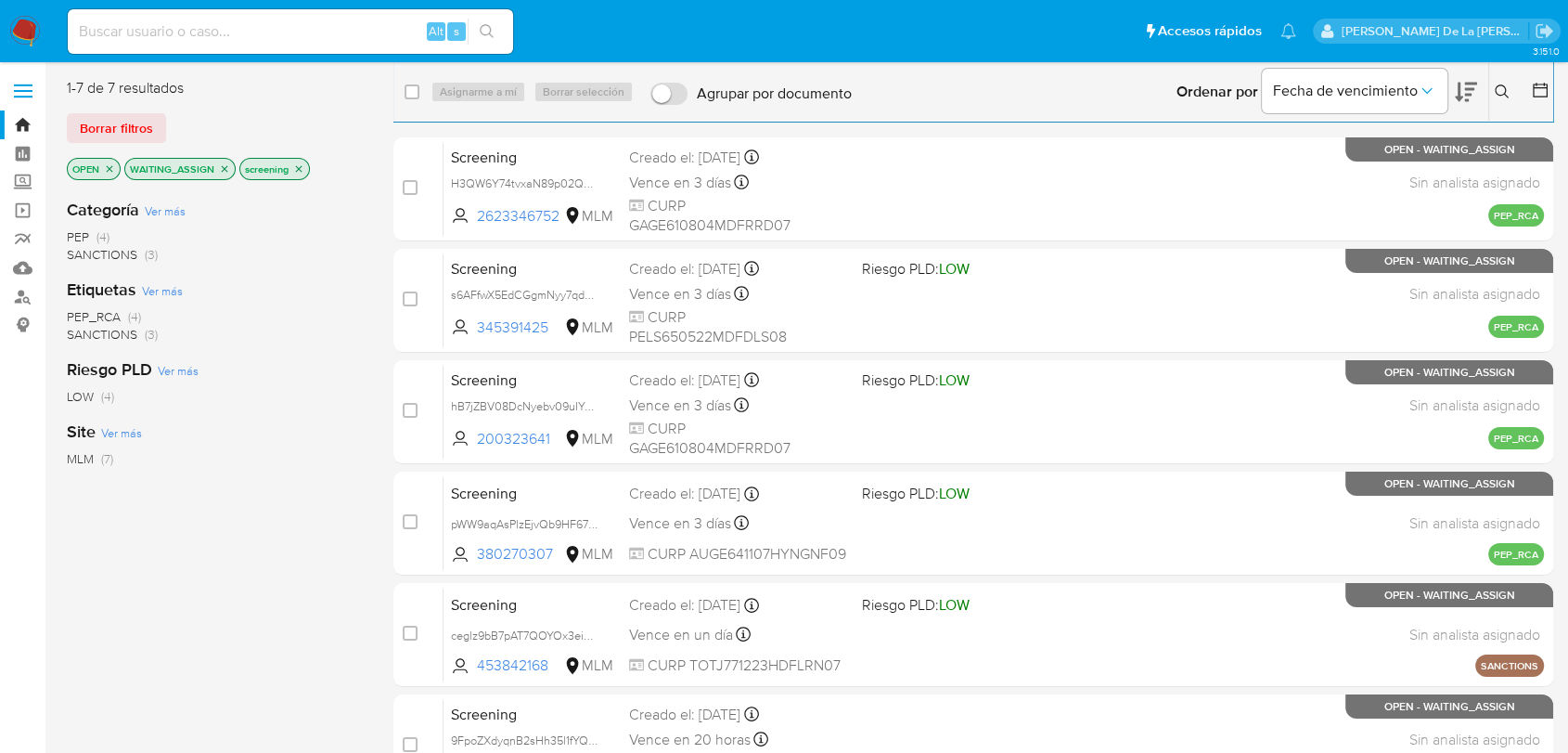
click at [18, 34] on img at bounding box center [25, 32] width 32 height 32
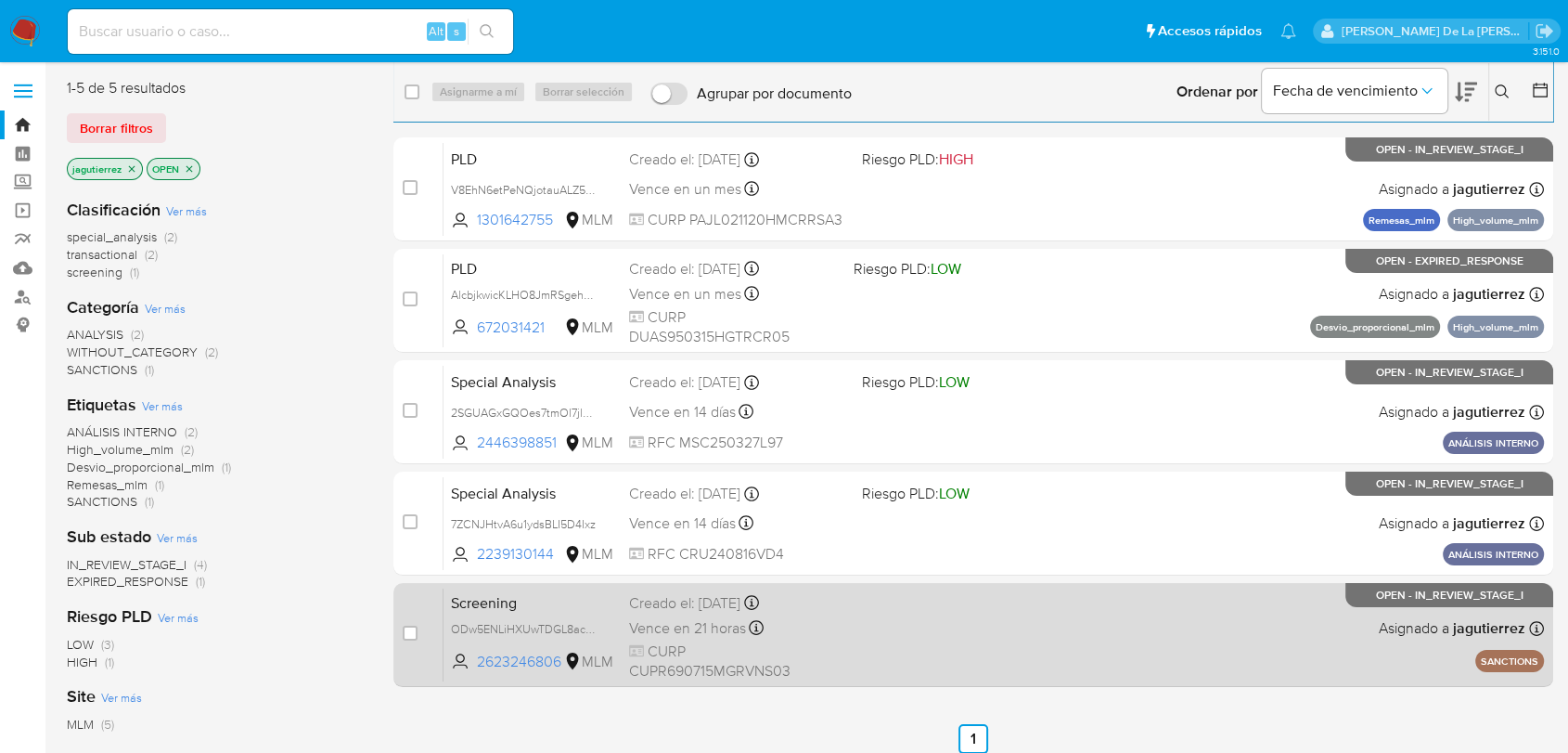
click at [1070, 628] on div "Screening ODw5ENLiHXUwTDGL8acqQiUB 2623246806 MLM Creado el: [DATE] Creado el: …" at bounding box center [993, 634] width 1101 height 94
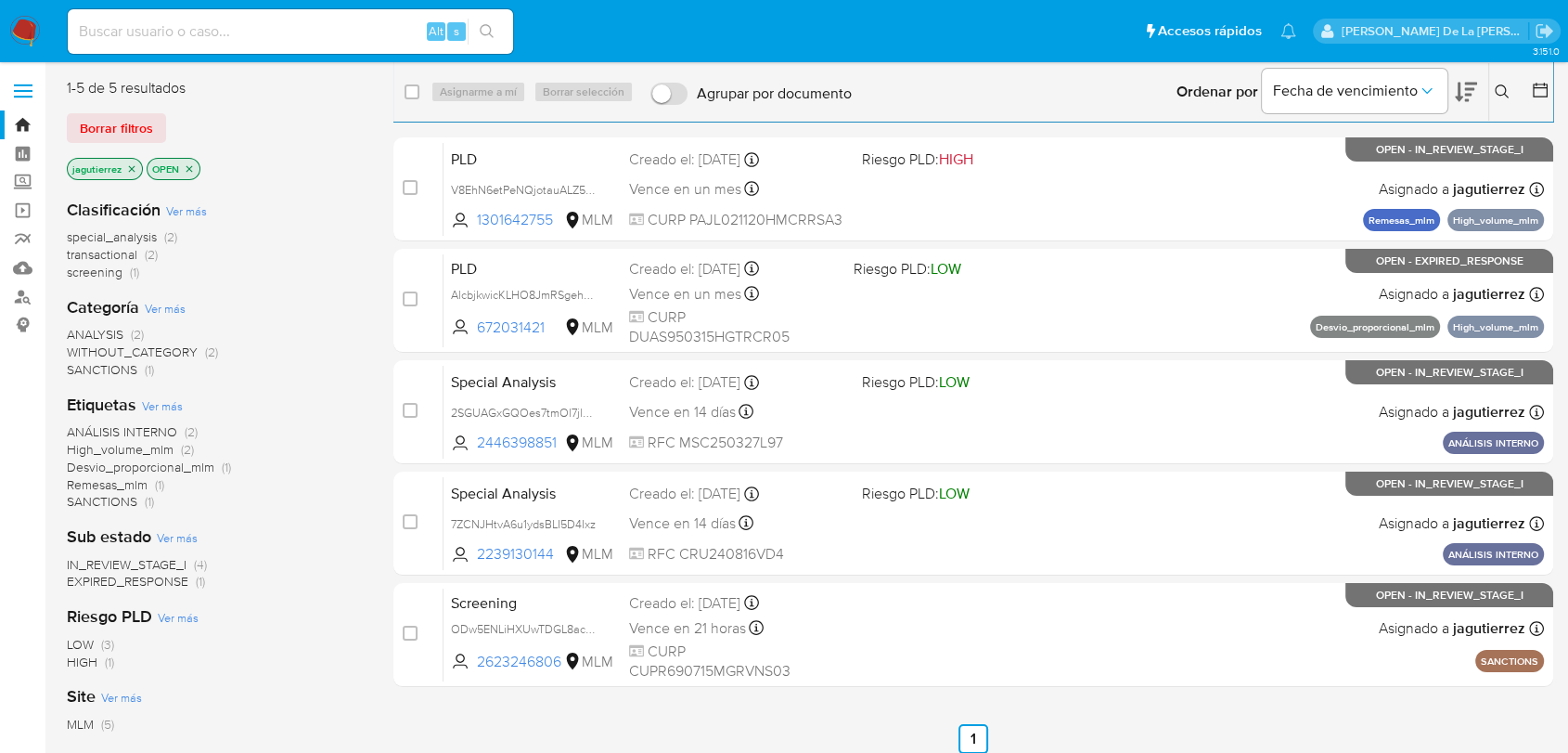
click at [46, 38] on nav "Pausado Ver notificaciones Alt s Accesos rápidos Presiona las siguientes teclas…" at bounding box center [784, 31] width 1568 height 62
click at [41, 32] on nav "Pausado Ver notificaciones Alt s Accesos rápidos Presiona las siguientes teclas…" at bounding box center [784, 31] width 1568 height 62
click at [34, 26] on img at bounding box center [25, 32] width 32 height 32
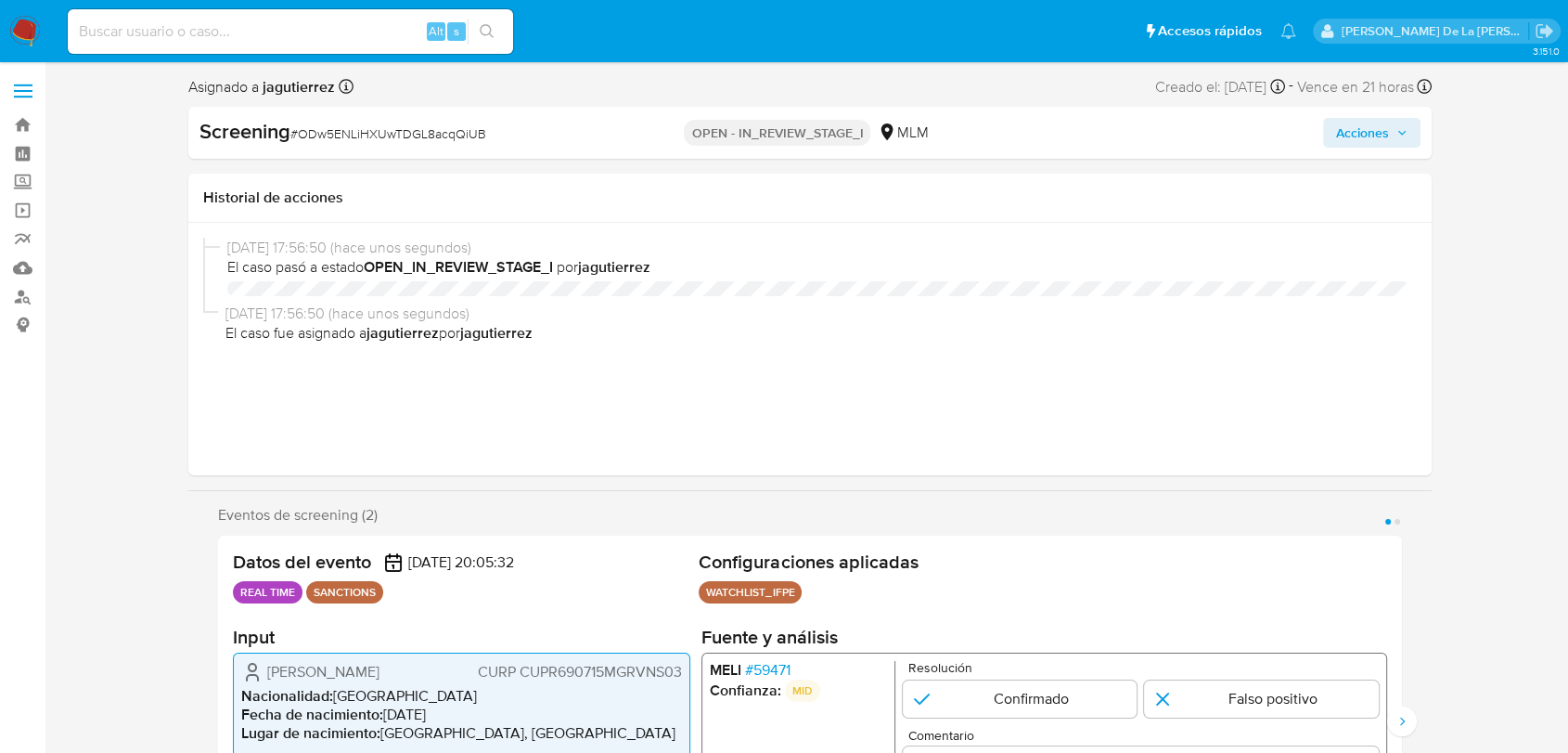
select select "10"
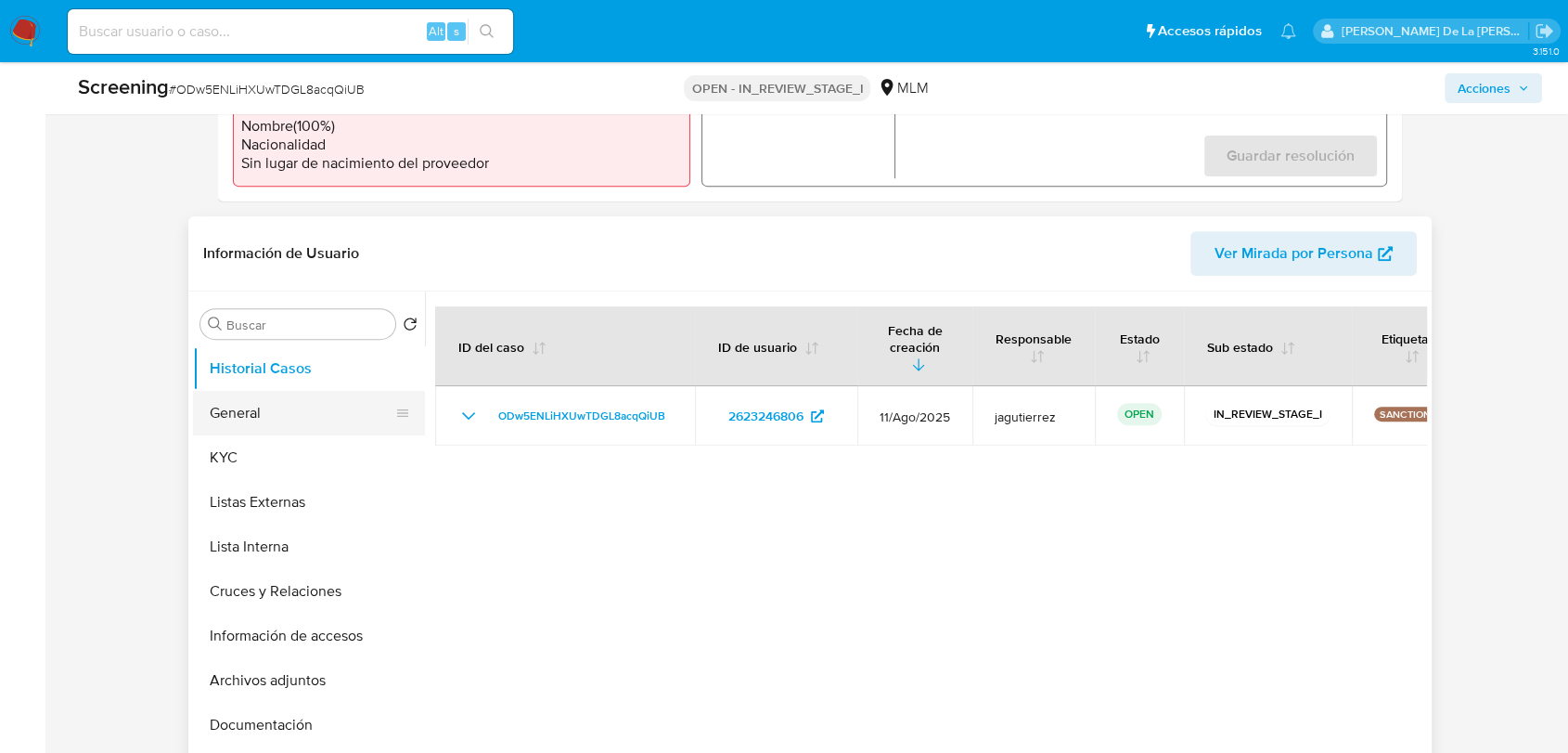
scroll to position [618, 0]
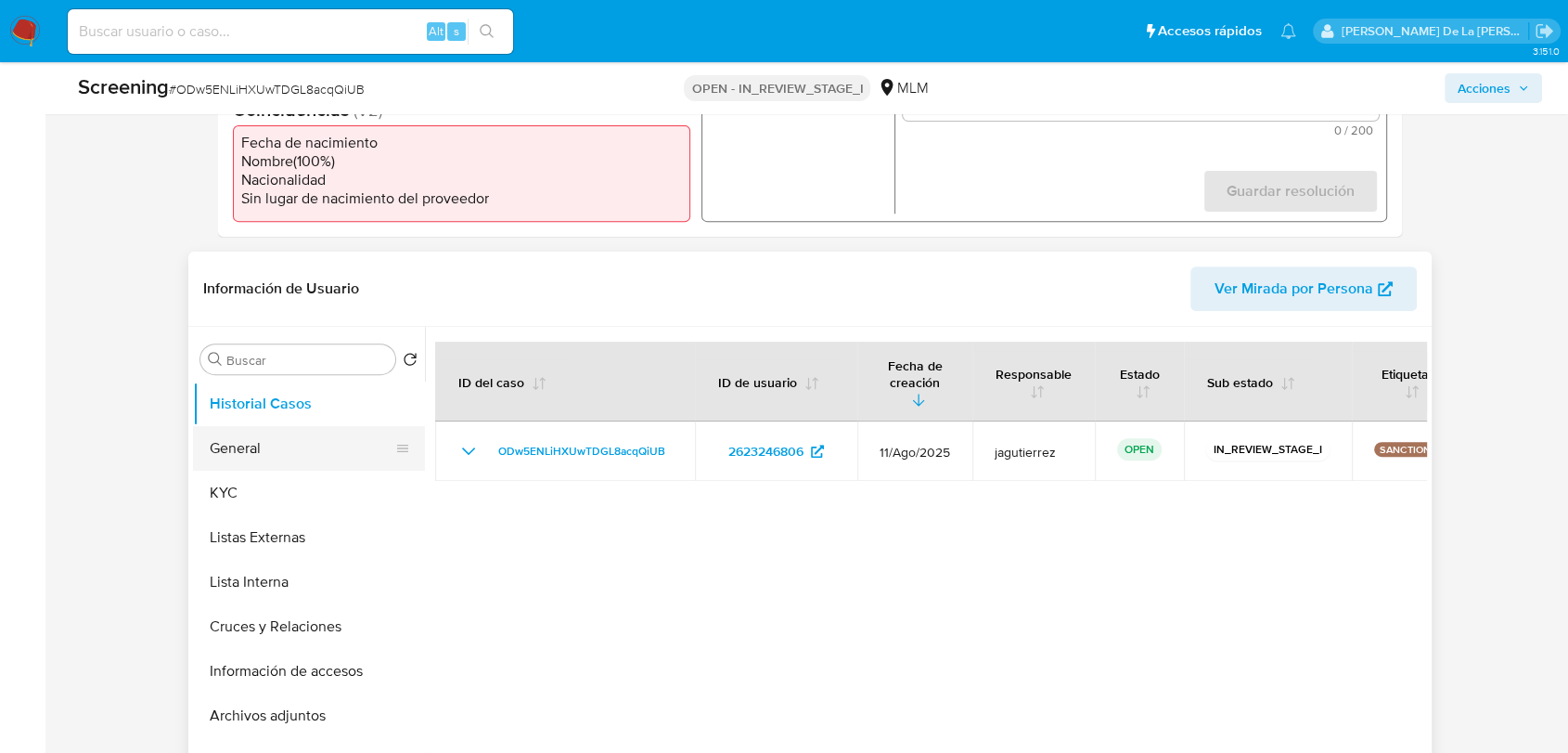
drag, startPoint x: 281, startPoint y: 432, endPoint x: 343, endPoint y: 433, distance: 62.0
click at [281, 432] on button "General" at bounding box center [302, 448] width 217 height 45
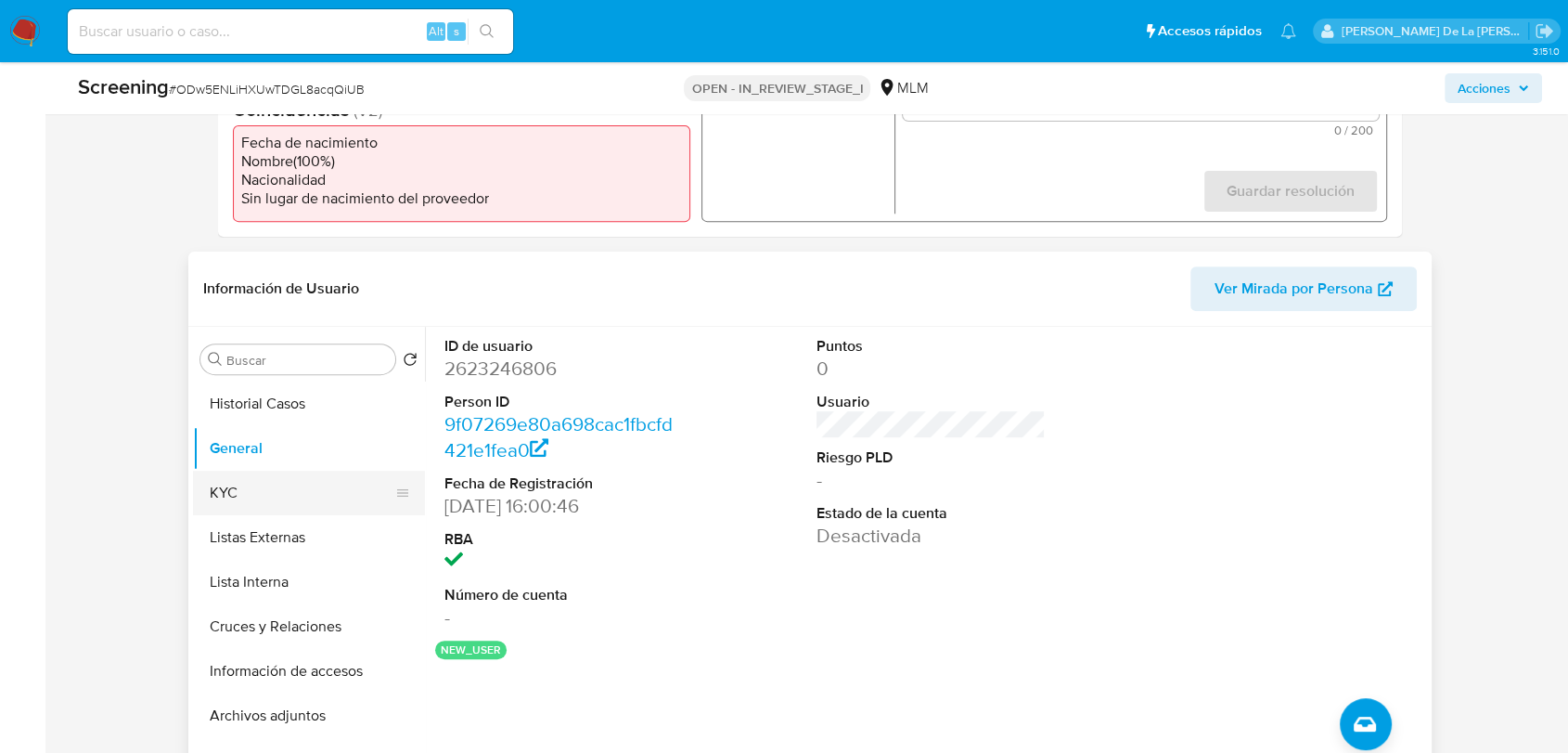
click at [285, 480] on button "KYC" at bounding box center [302, 492] width 217 height 45
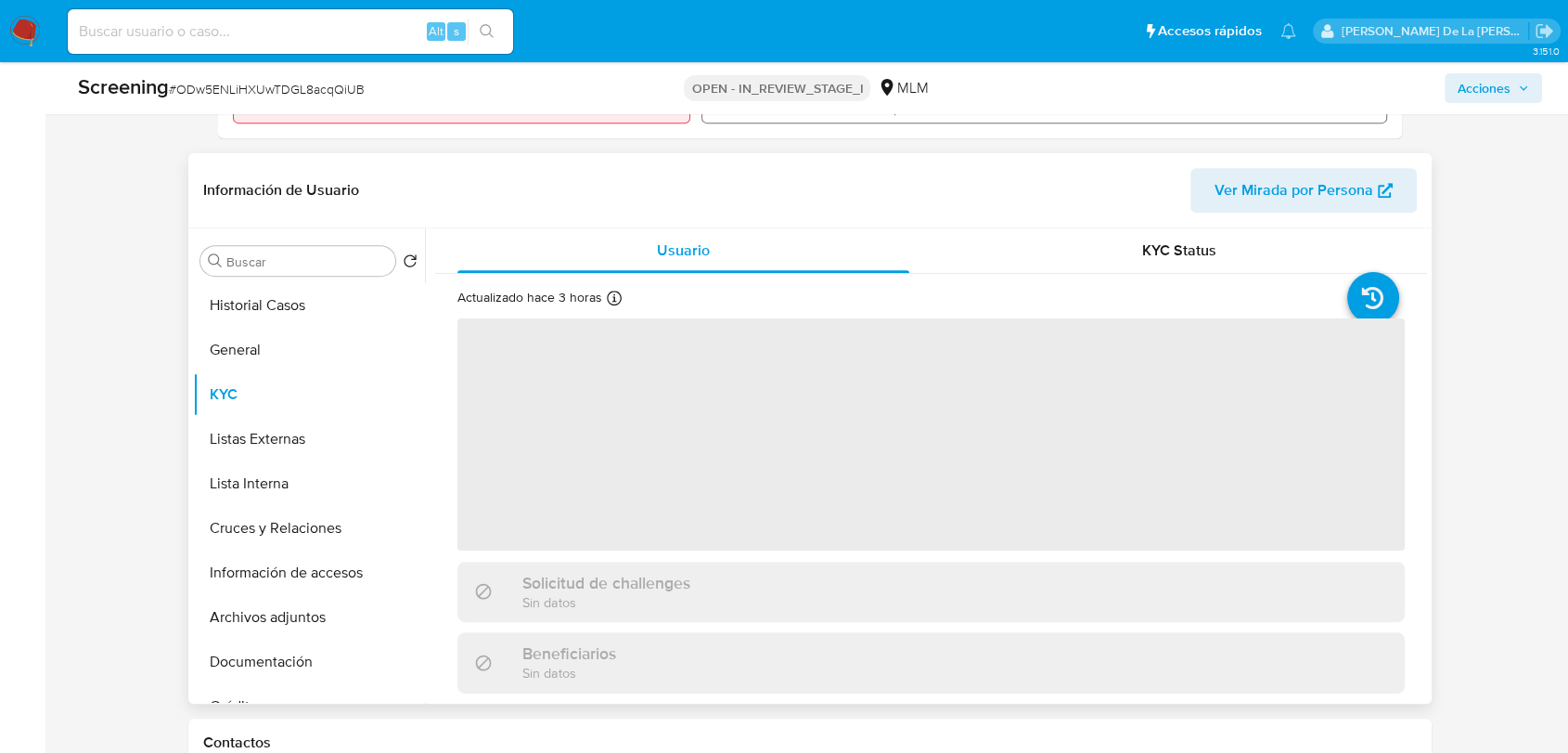
scroll to position [721, 0]
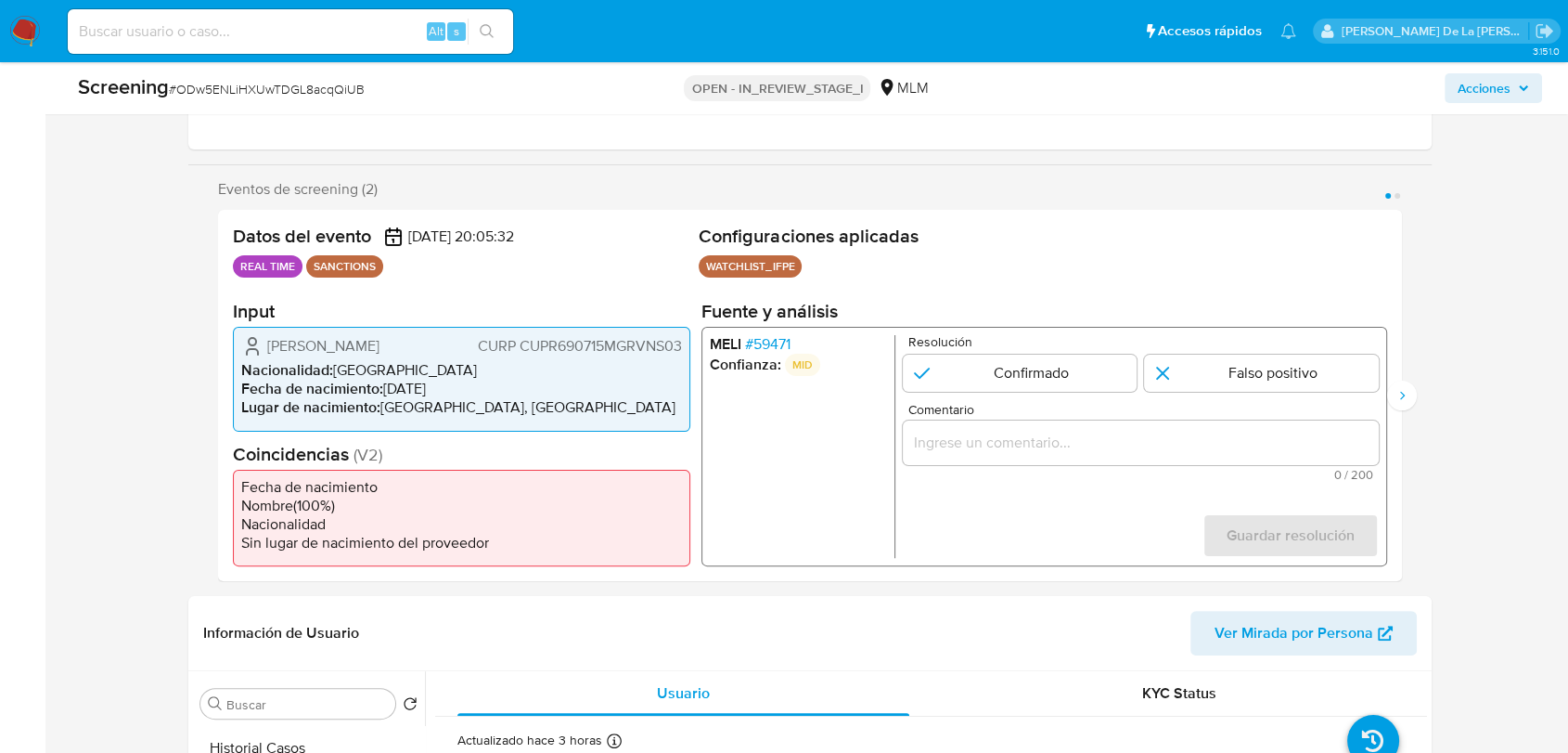
scroll to position [309, 0]
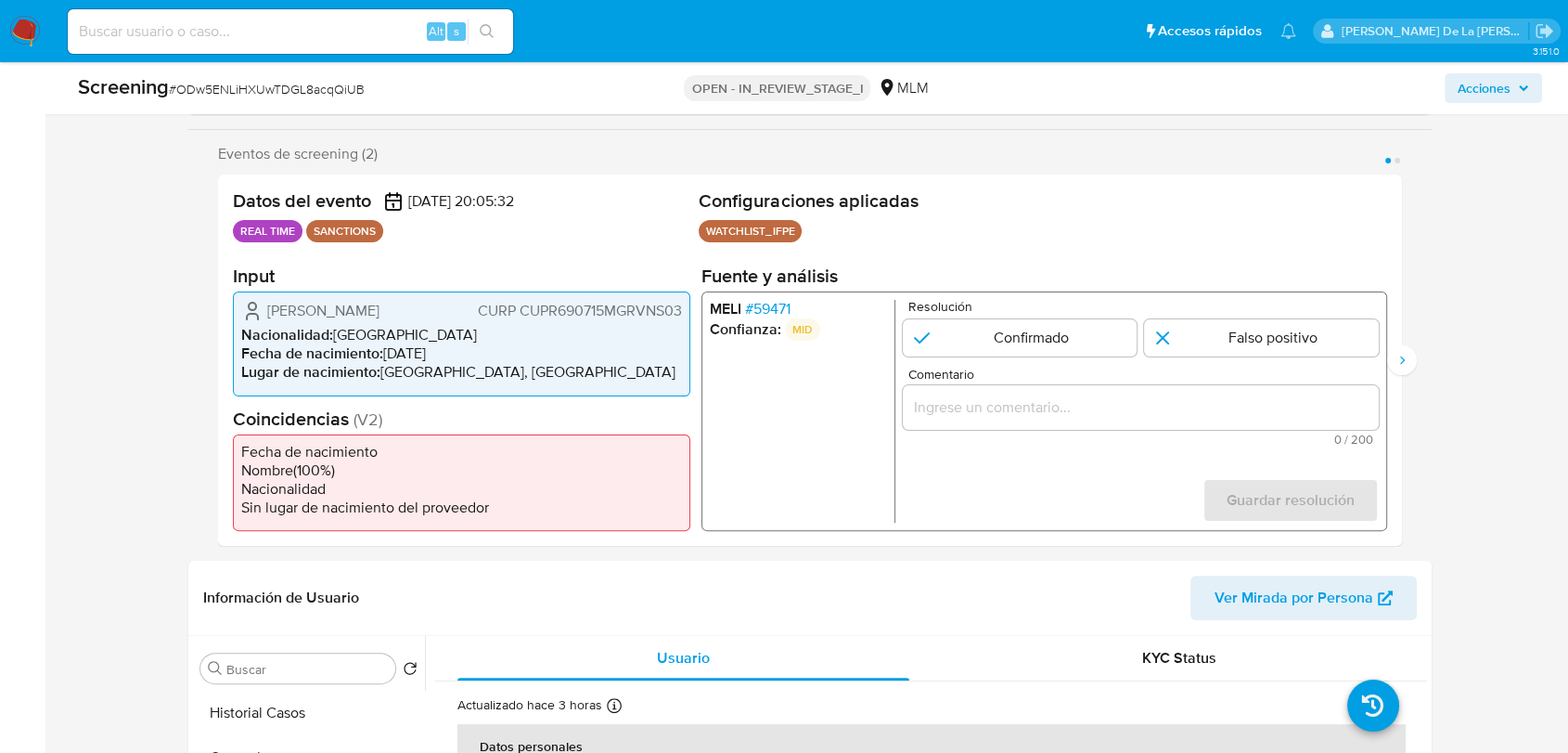
click at [754, 295] on div "MELI # 59471 Confianza: MID Resolución Confirmado Falso positivo Comentario 0 /…" at bounding box center [1044, 411] width 685 height 239
click at [757, 301] on span "# 59471" at bounding box center [768, 309] width 46 height 19
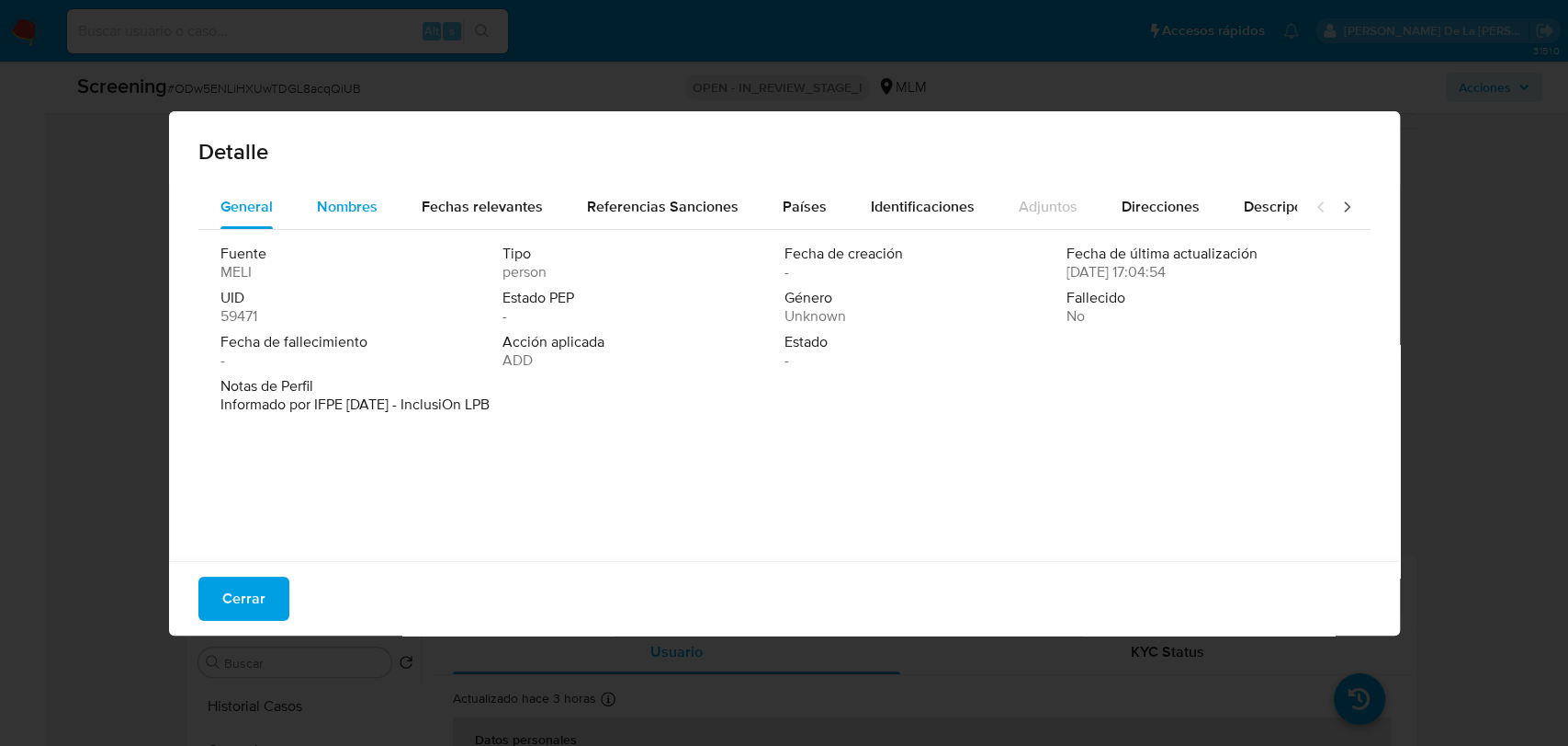
click at [364, 207] on span "Nombres" at bounding box center [346, 205] width 60 height 21
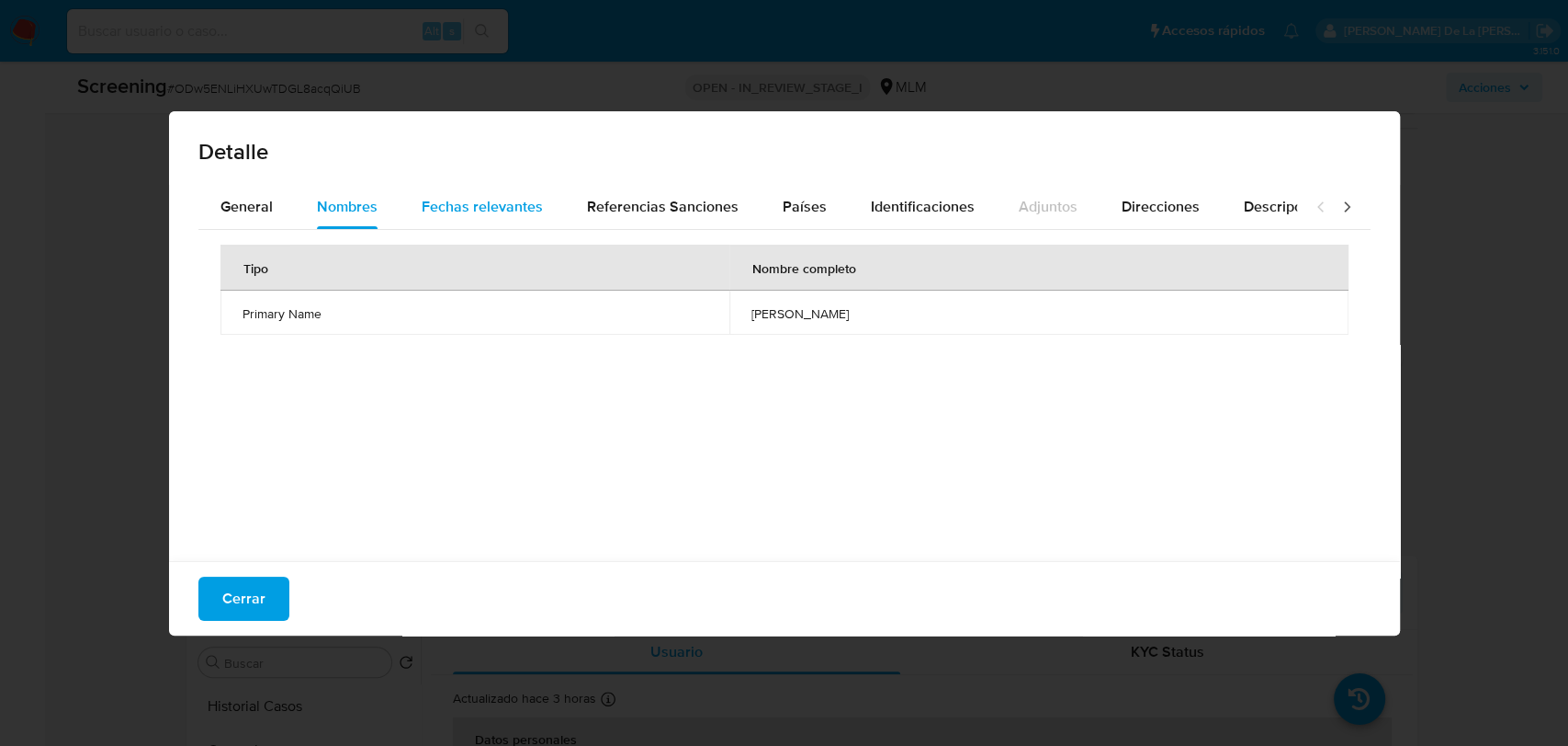
click at [508, 195] on span "Fechas relevantes" at bounding box center [482, 205] width 121 height 21
click at [265, 580] on button "Cerrar" at bounding box center [244, 598] width 91 height 44
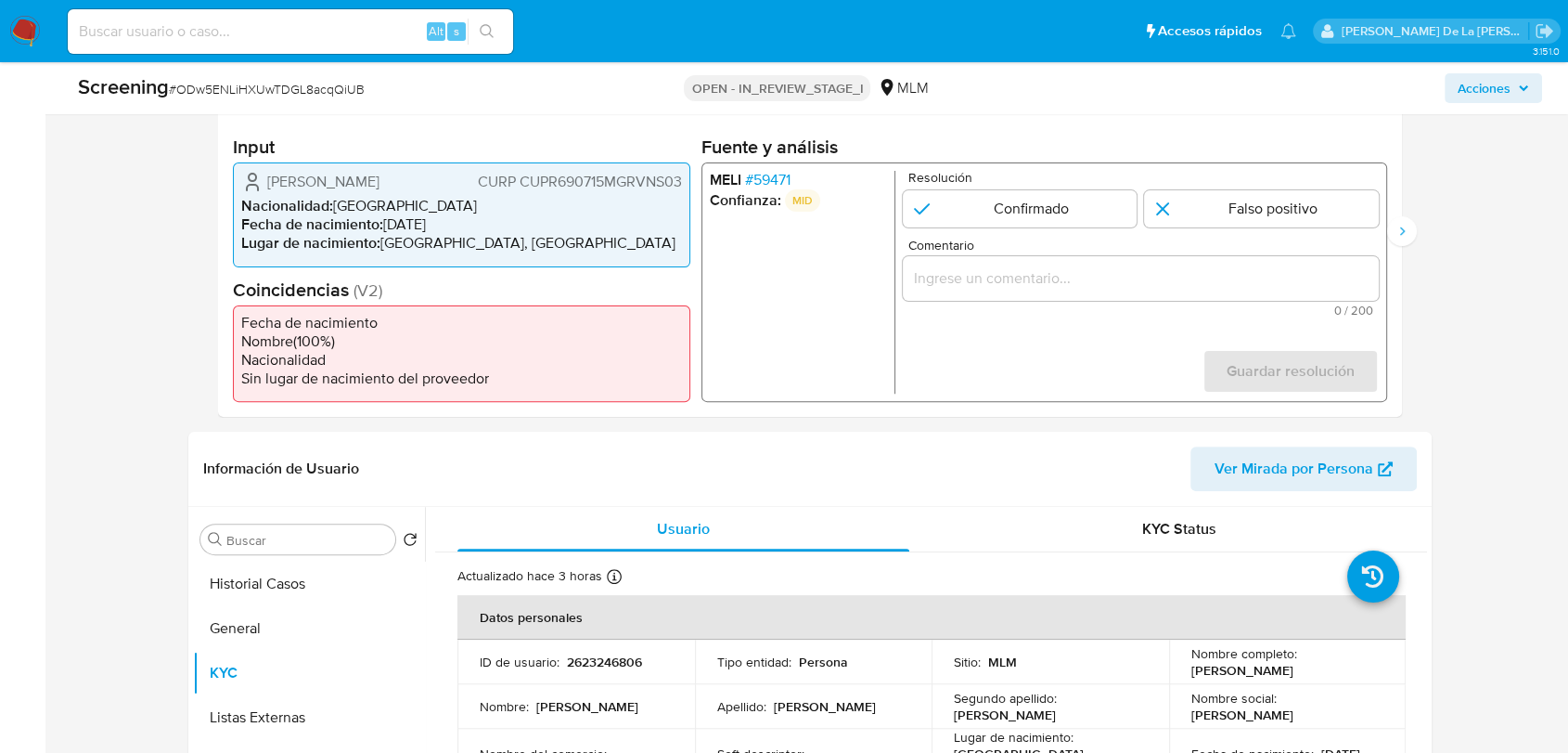
scroll to position [412, 0]
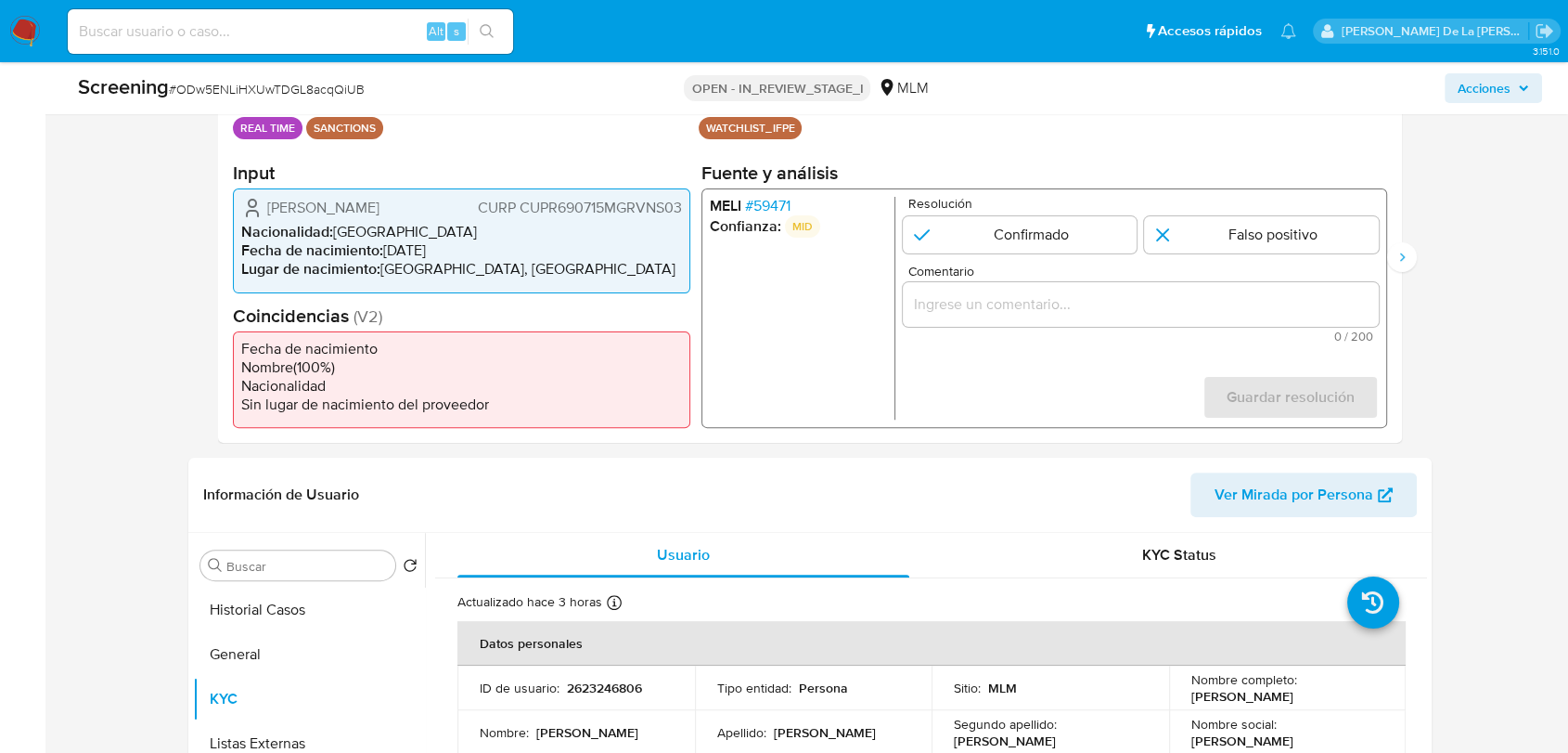
click at [825, 201] on li "MELI # 59471" at bounding box center [799, 206] width 177 height 19
click at [767, 208] on span "# 59471" at bounding box center [768, 206] width 46 height 19
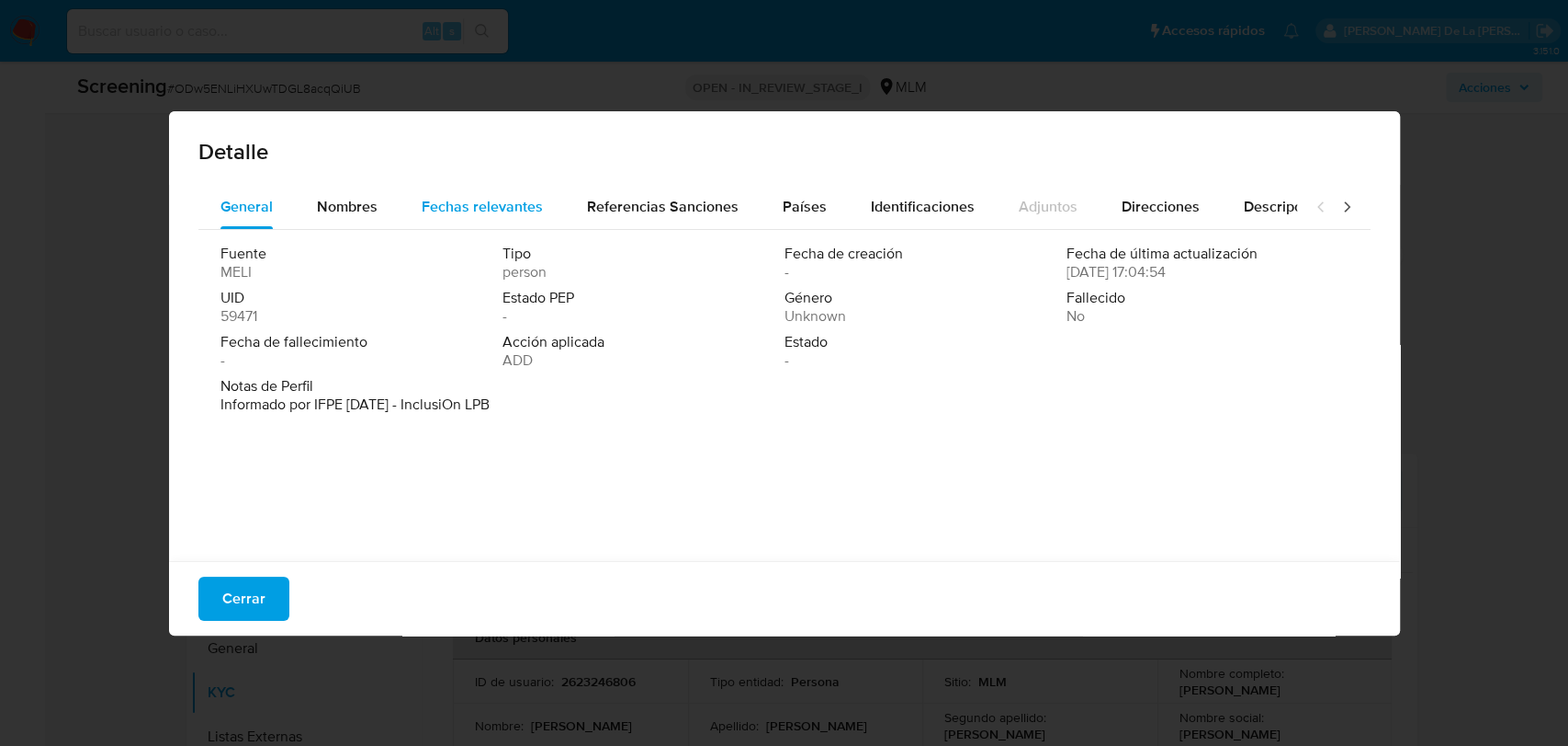
click at [480, 191] on div "Fechas relevantes" at bounding box center [482, 206] width 121 height 44
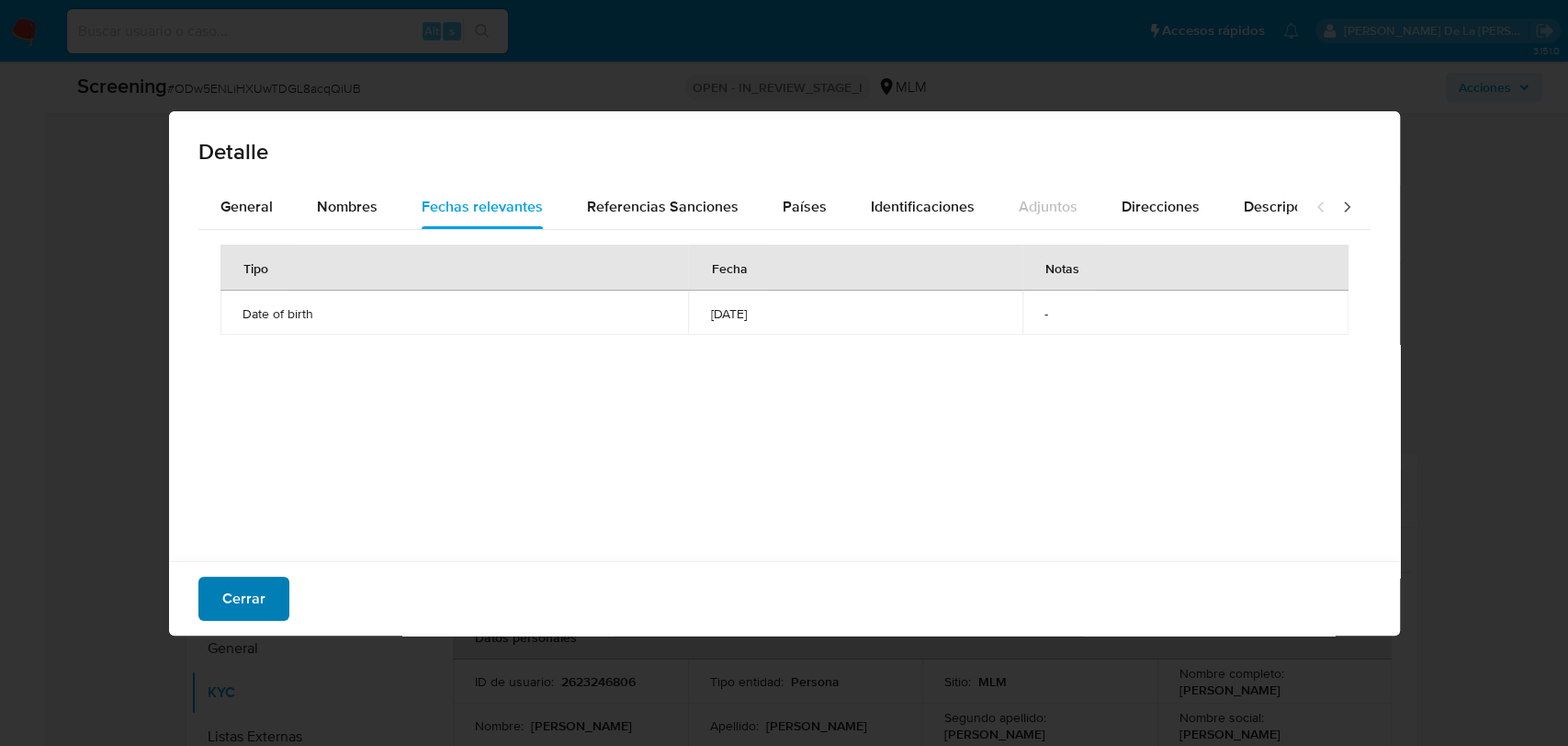
click at [249, 585] on span "Cerrar" at bounding box center [244, 598] width 43 height 40
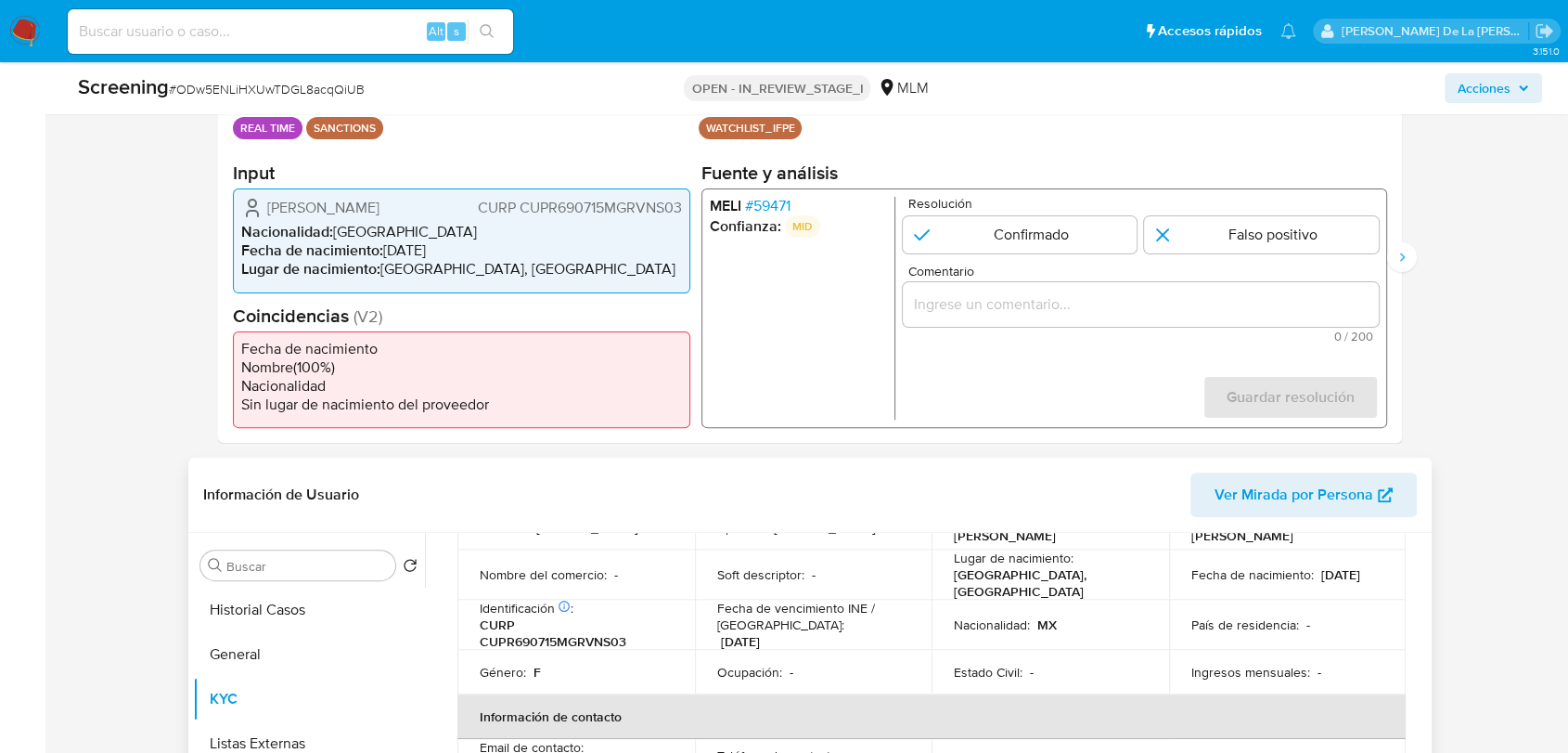
scroll to position [103, 0]
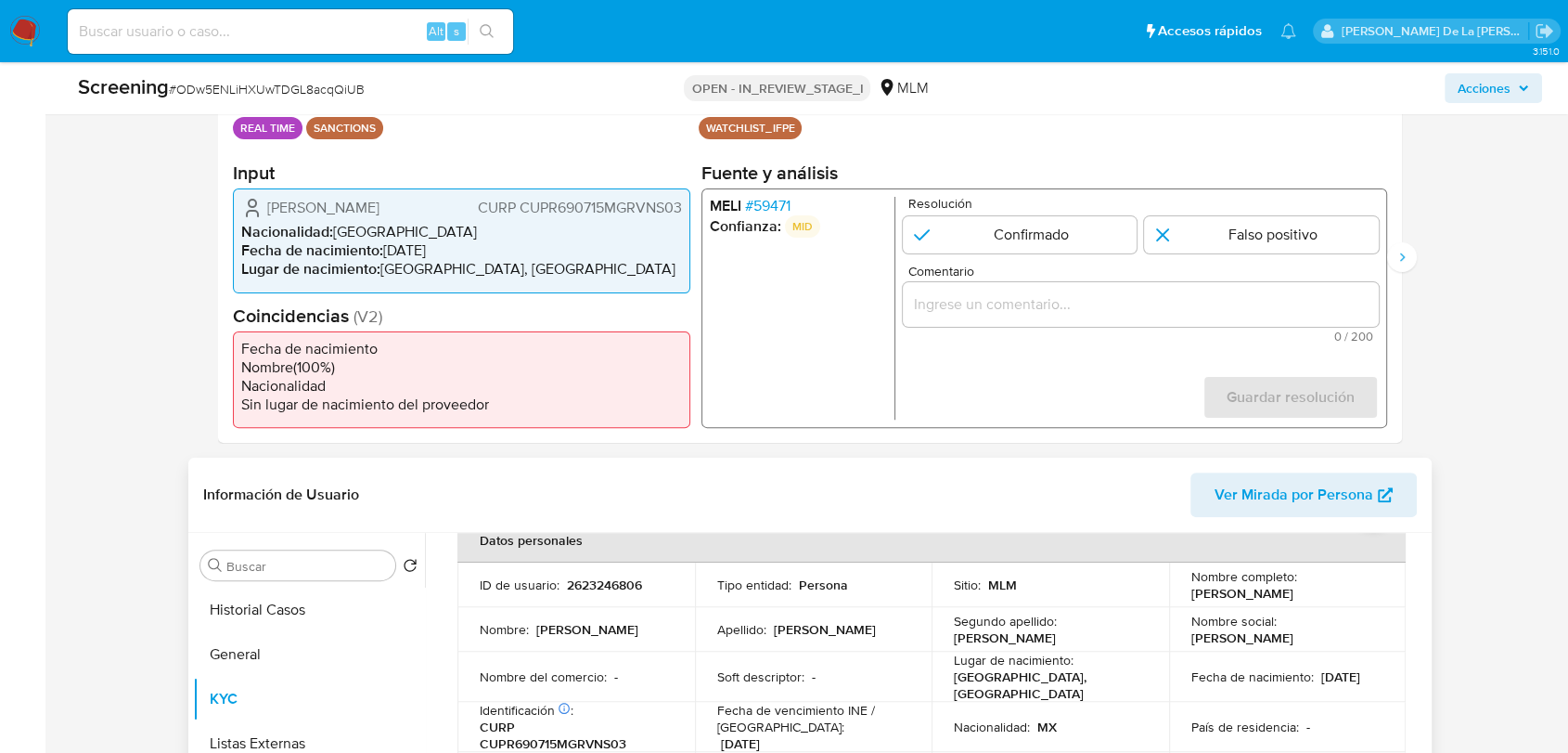
drag, startPoint x: 1187, startPoint y: 589, endPoint x: 1302, endPoint y: 605, distance: 116.1
click at [1302, 605] on td "Nombre completo : Rosa Cuevas Pineda" at bounding box center [1288, 585] width 237 height 45
copy p "Rosa Cuevas Pineda"
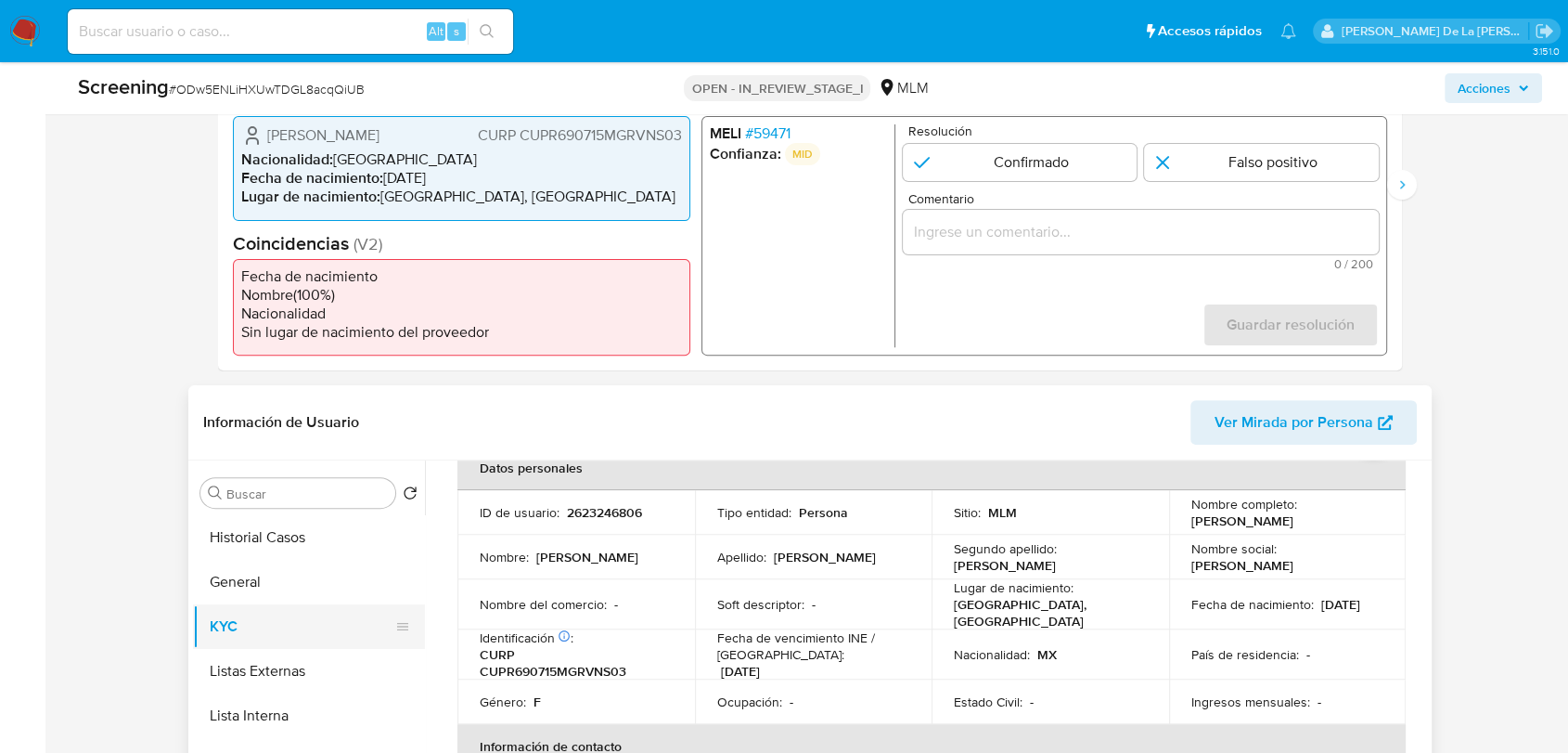
scroll to position [721, 0]
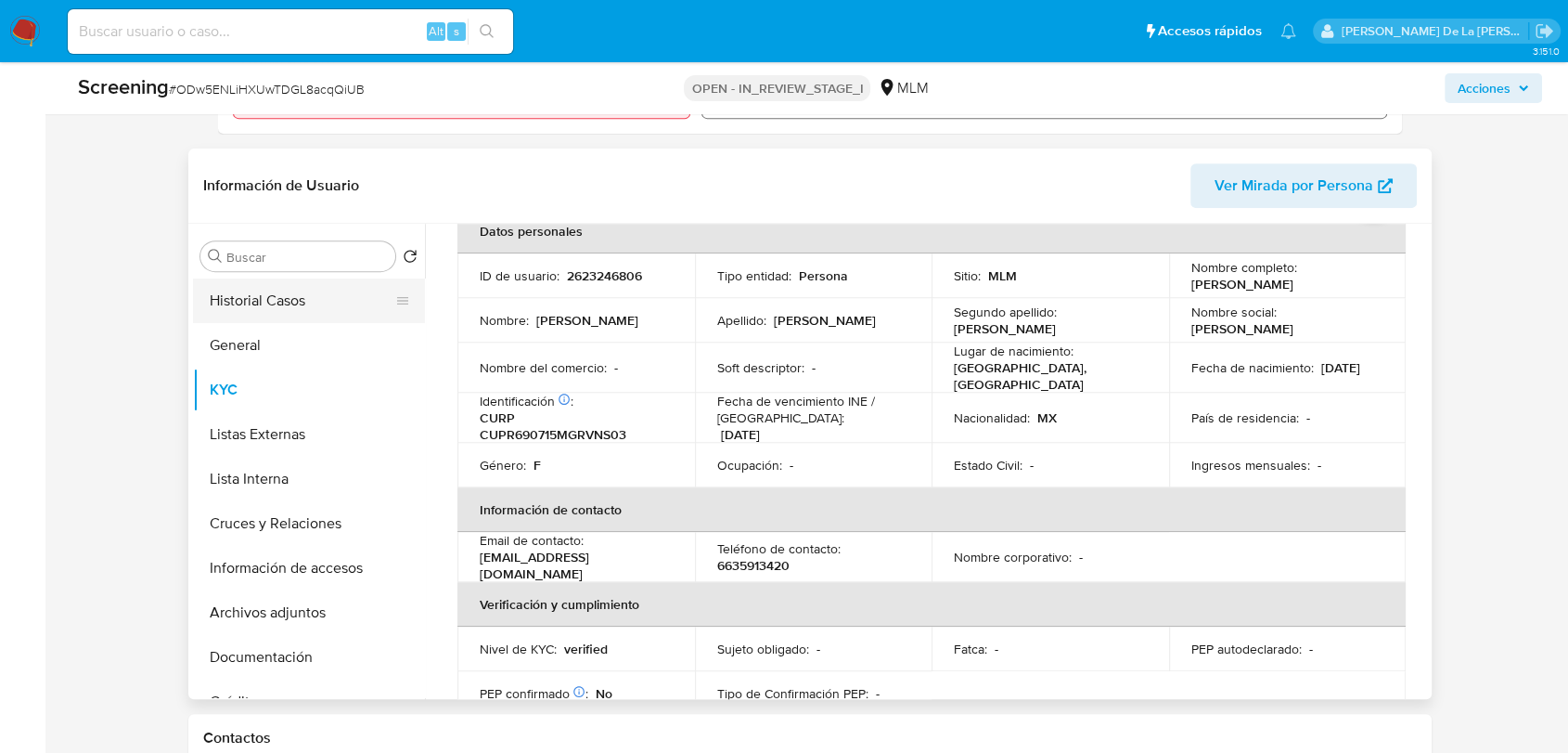
click at [299, 308] on button "Historial Casos" at bounding box center [302, 300] width 217 height 45
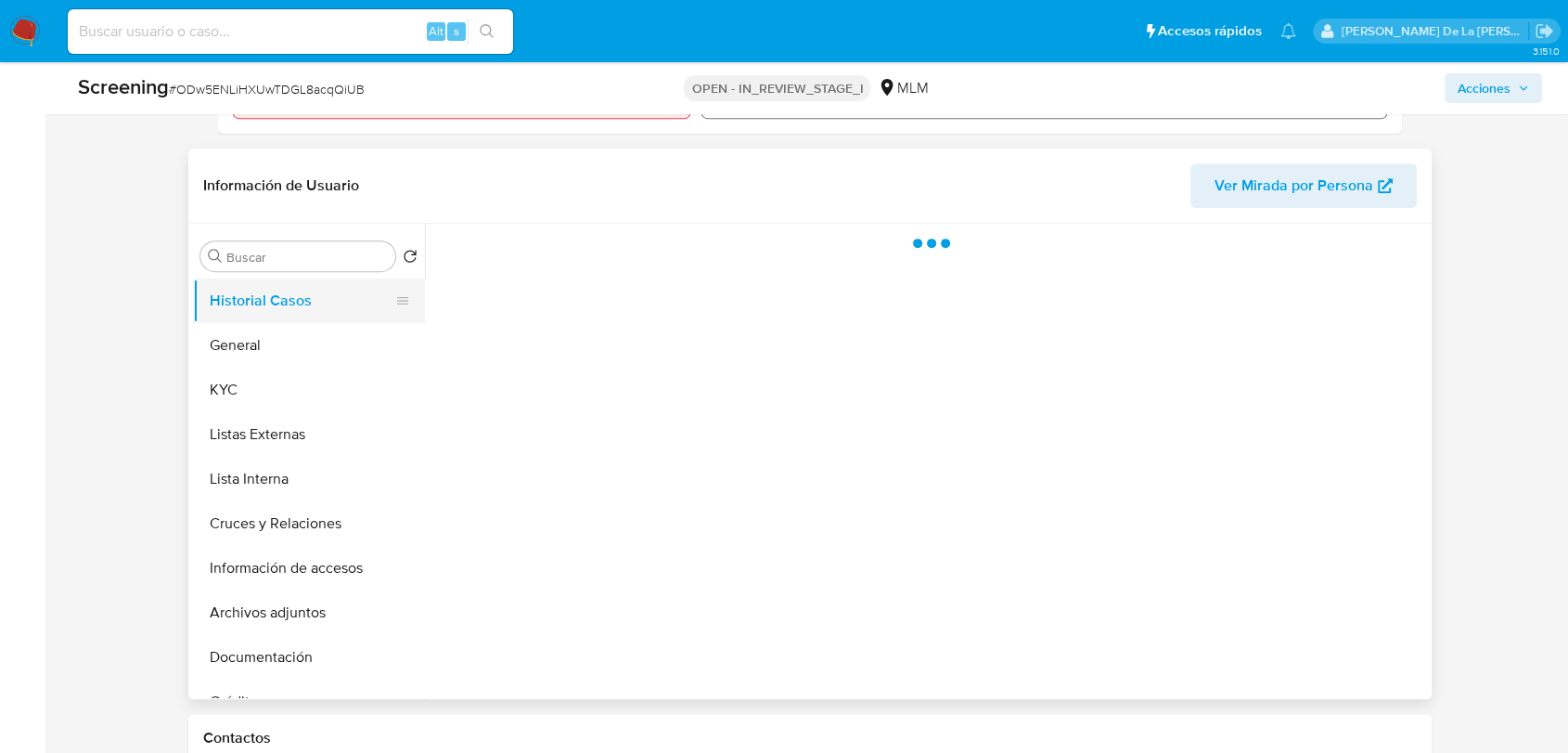
scroll to position [0, 0]
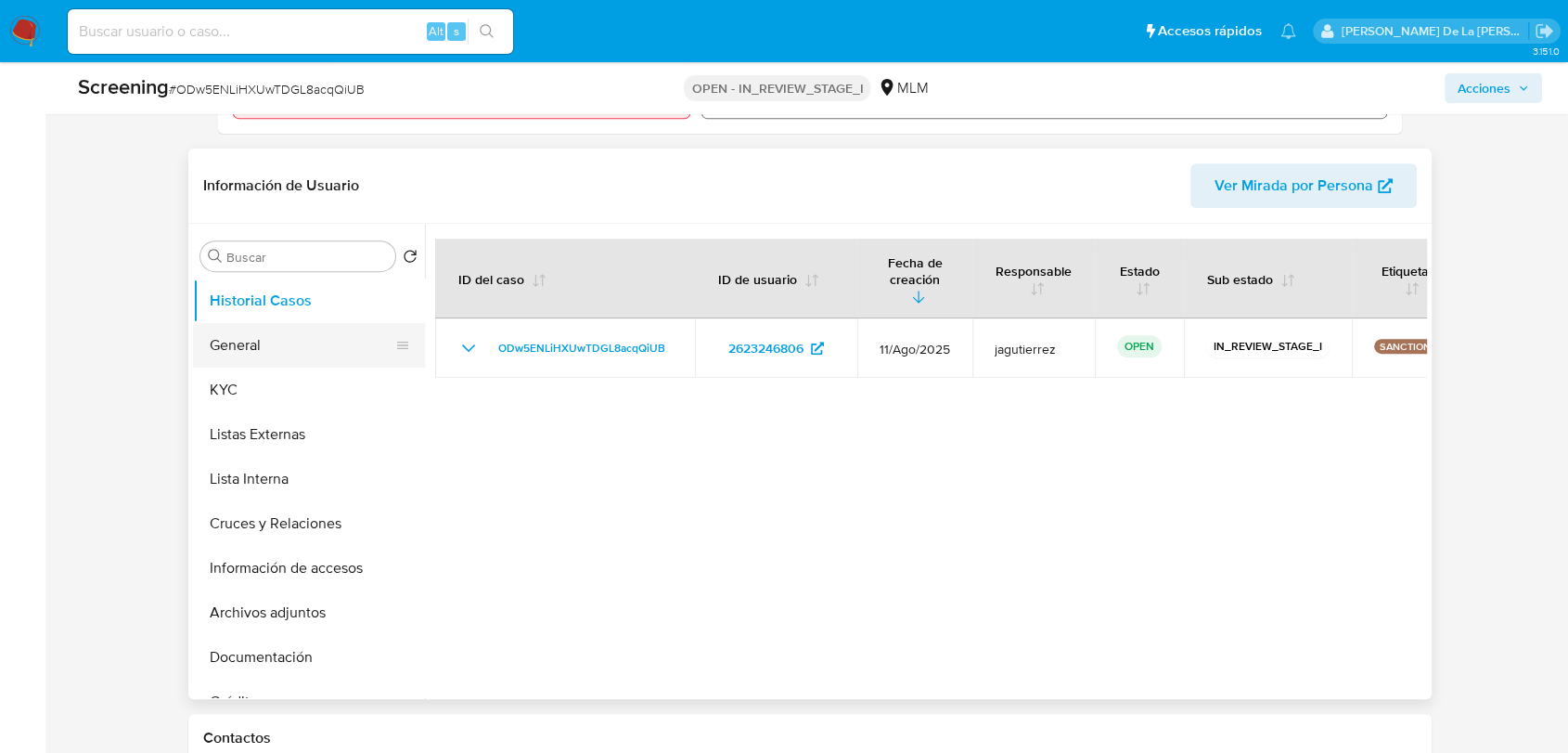
click at [305, 364] on button "General" at bounding box center [302, 345] width 217 height 45
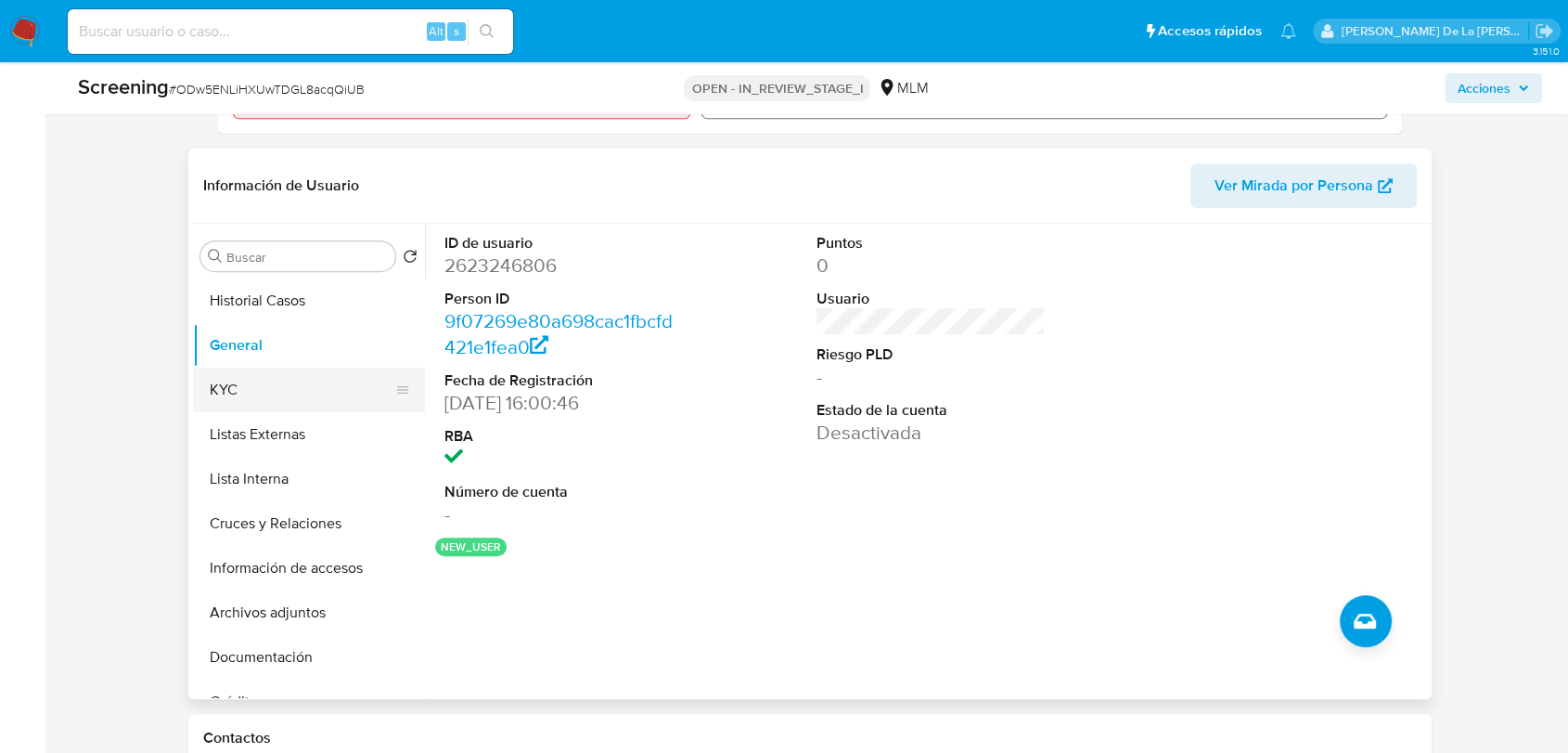
drag, startPoint x: 295, startPoint y: 388, endPoint x: 284, endPoint y: 405, distance: 20.2
click at [295, 388] on button "KYC" at bounding box center [302, 389] width 217 height 45
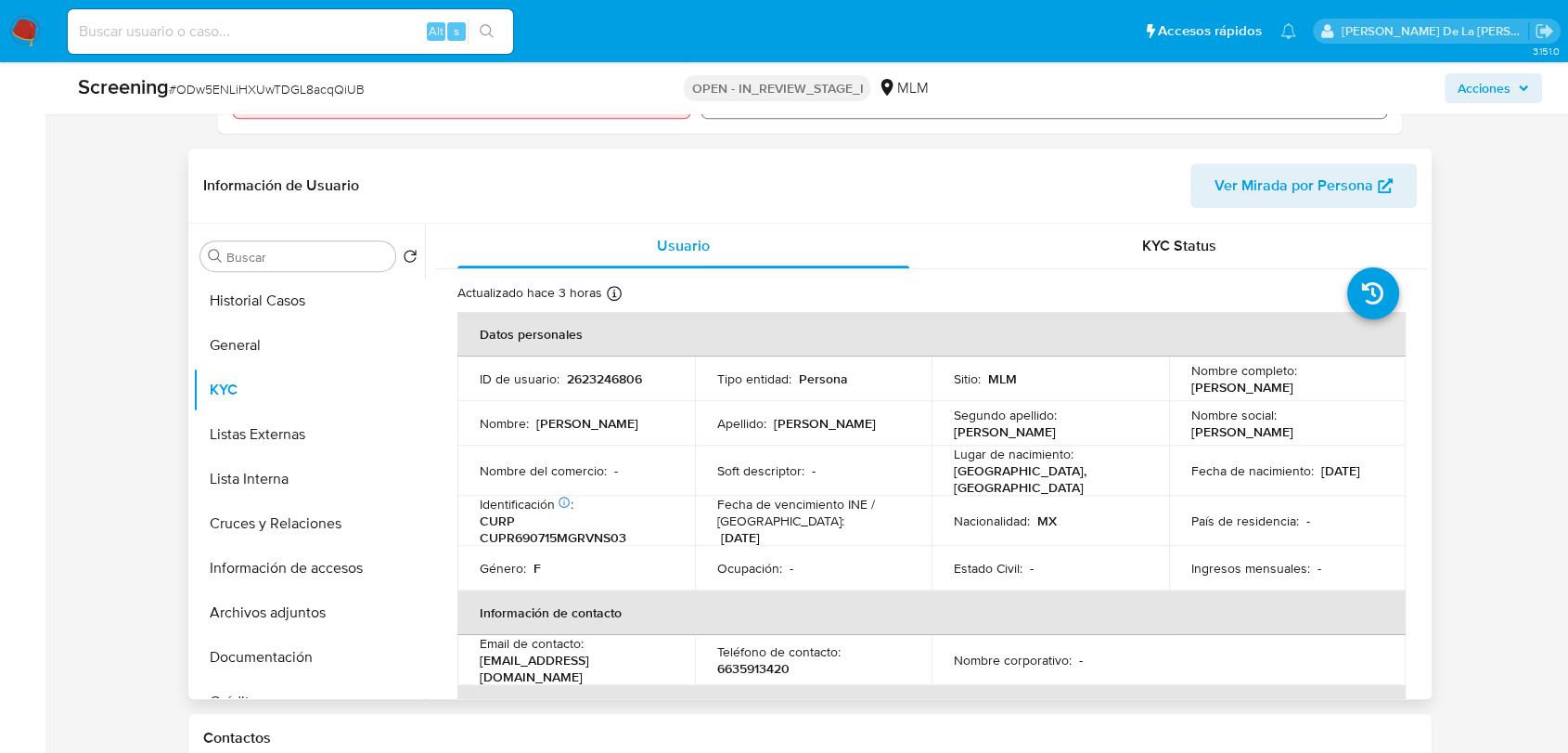
click at [614, 536] on p "CURP CUPR690715MGRVNS03" at bounding box center [573, 529] width 185 height 34
copy p "CUPR690715MGRVNS03"
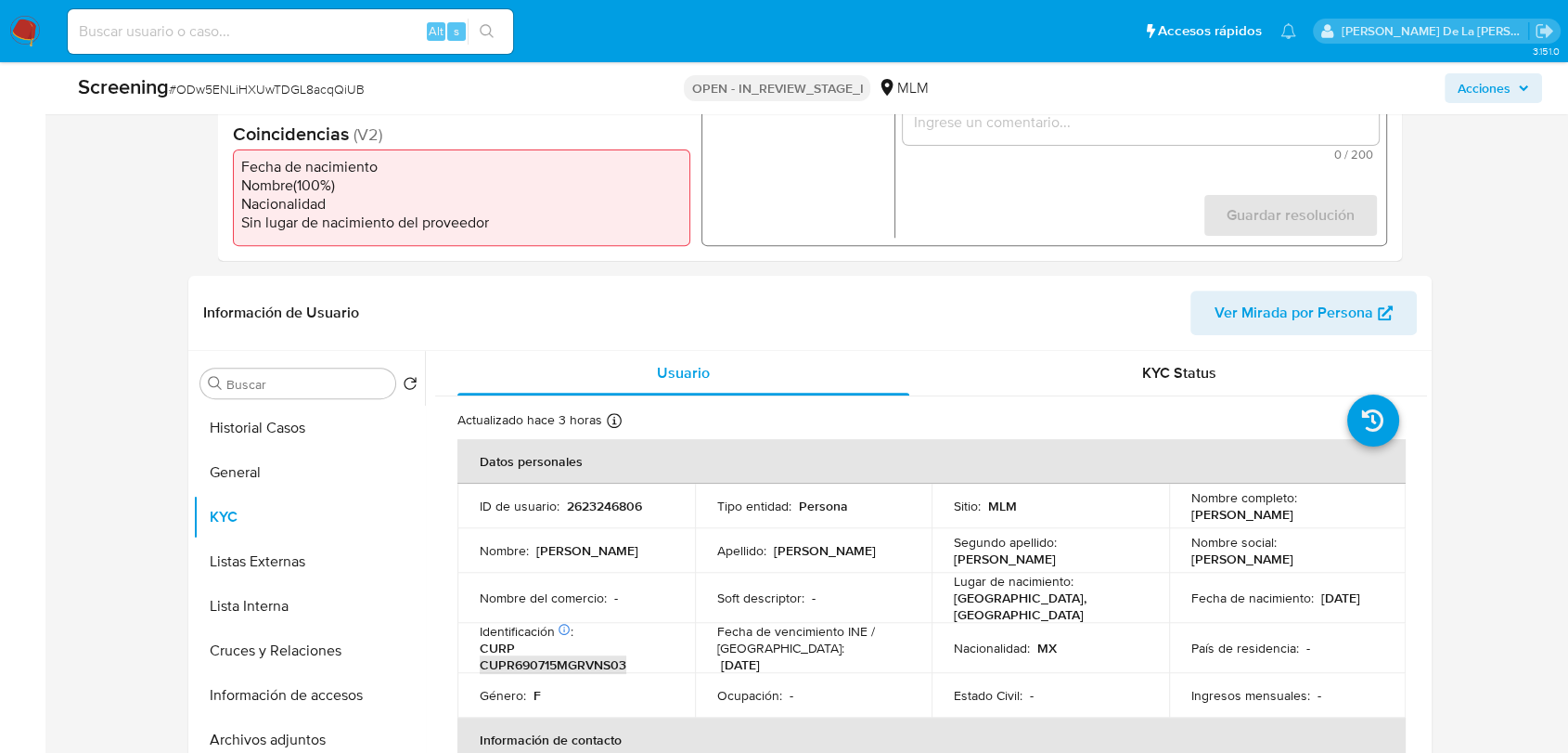
scroll to position [309, 0]
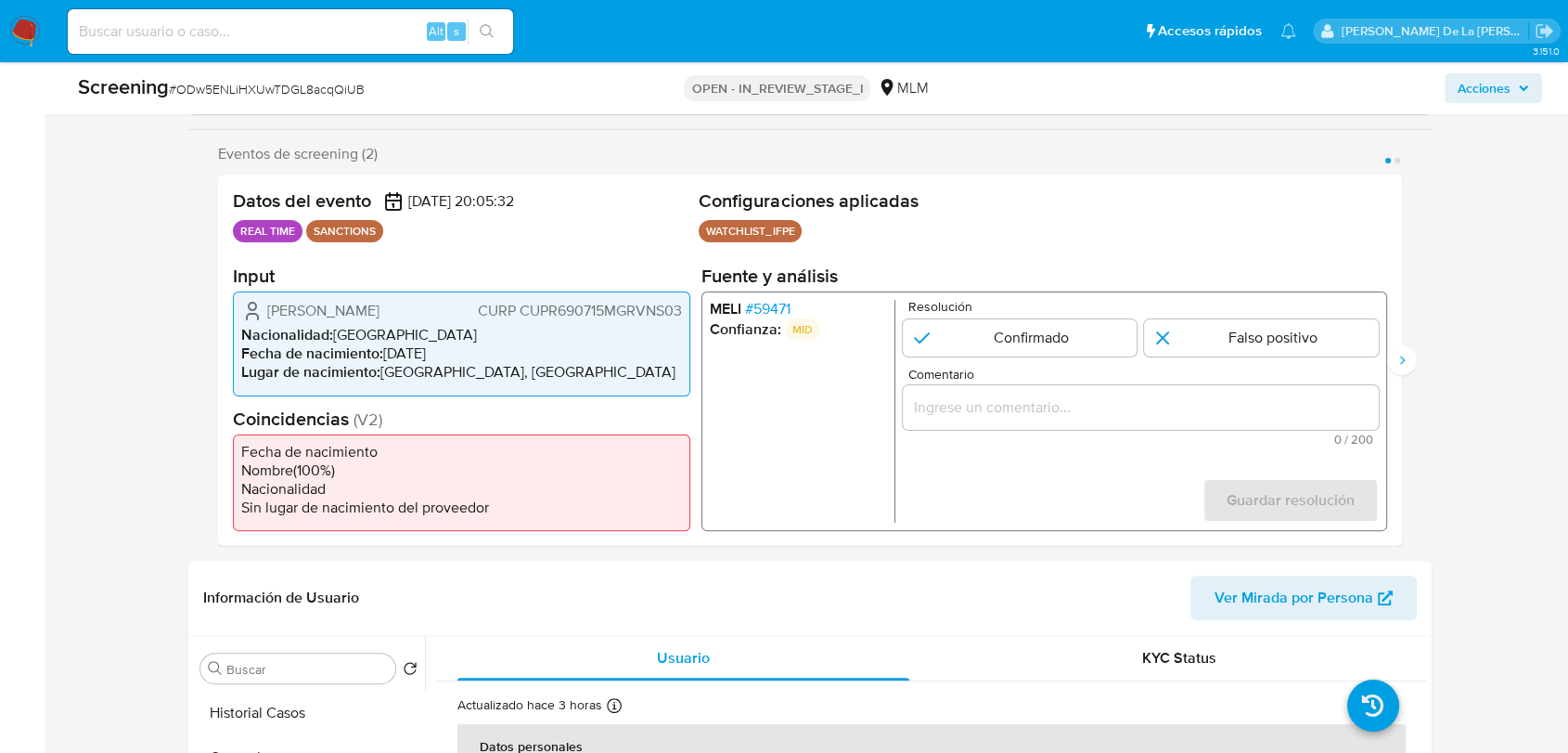
click at [1030, 317] on div "Resolución Confirmado Falso positivo" at bounding box center [1141, 328] width 476 height 57
click at [1024, 341] on input "1 de 2" at bounding box center [1020, 337] width 235 height 37
radio input "true"
click at [958, 455] on form "Resolución Confirmado Falso positivo Comentario 0 / 200 200 caracteres restante…" at bounding box center [1141, 411] width 476 height 223
click at [1007, 378] on span "Comentario" at bounding box center [1147, 375] width 476 height 14
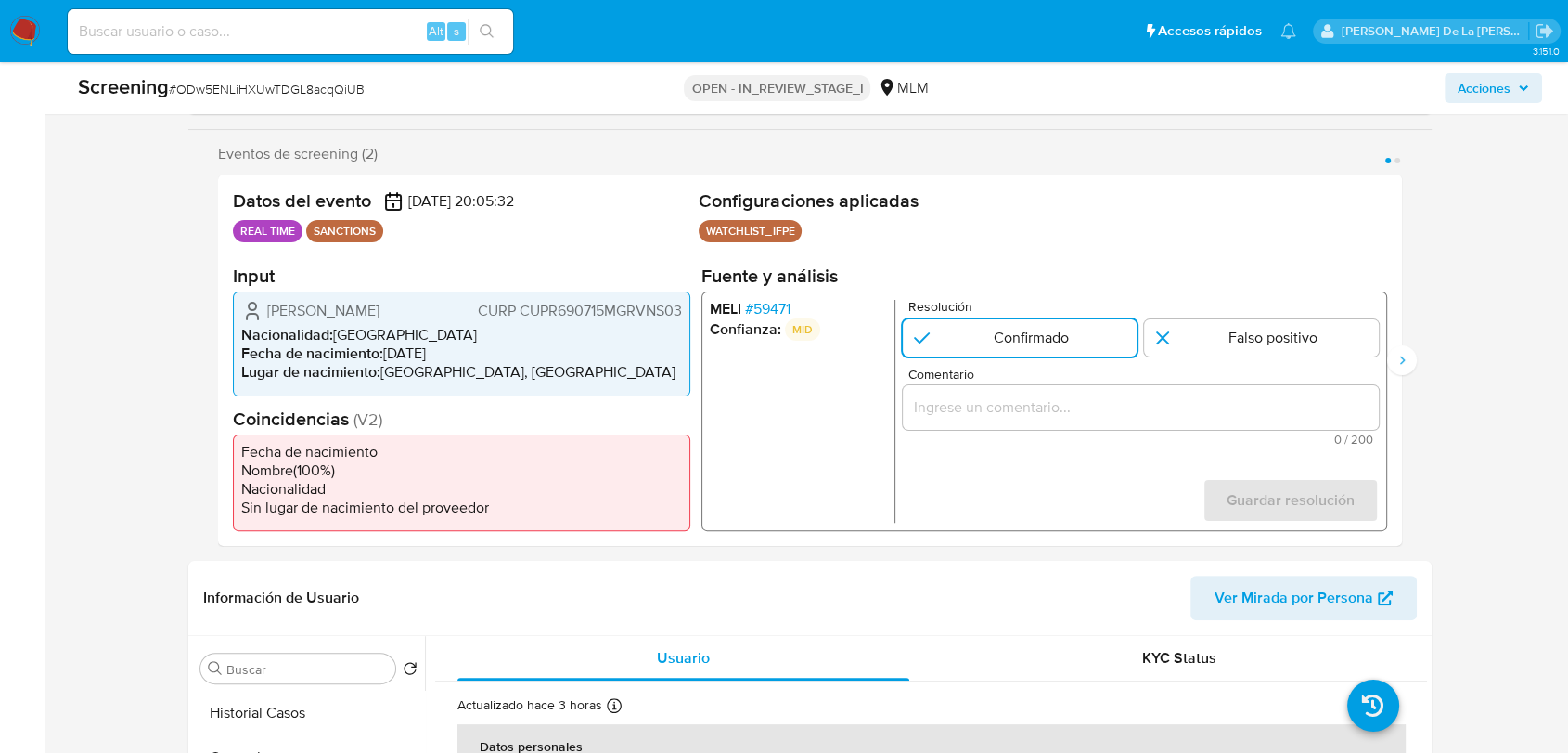
click at [1007, 395] on input "Comentario" at bounding box center [1141, 407] width 476 height 24
click at [987, 408] on input "Comentario" at bounding box center [1141, 407] width 476 height 24
click at [765, 307] on span "# 59471" at bounding box center [768, 309] width 46 height 19
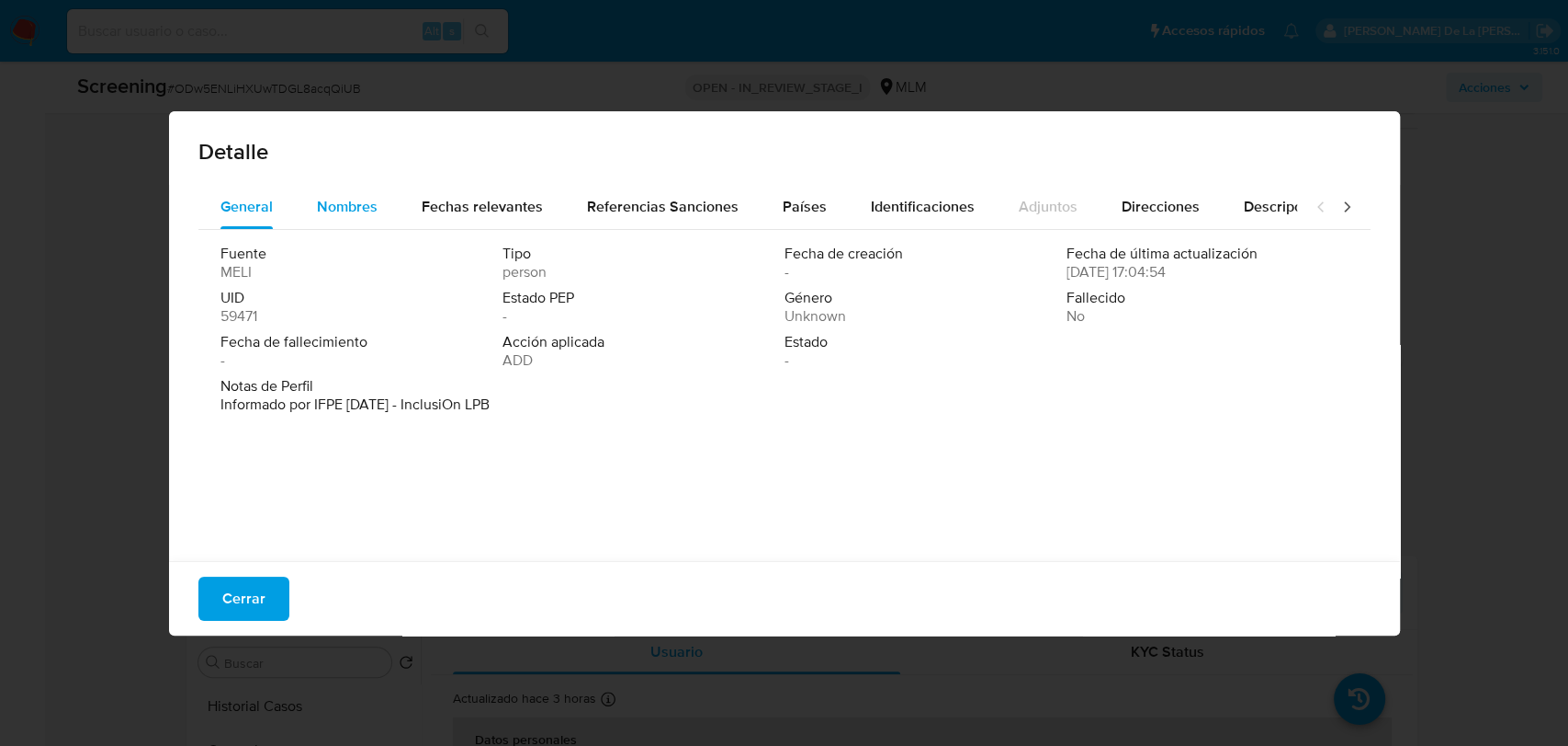
click at [344, 208] on span "Nombres" at bounding box center [346, 205] width 60 height 21
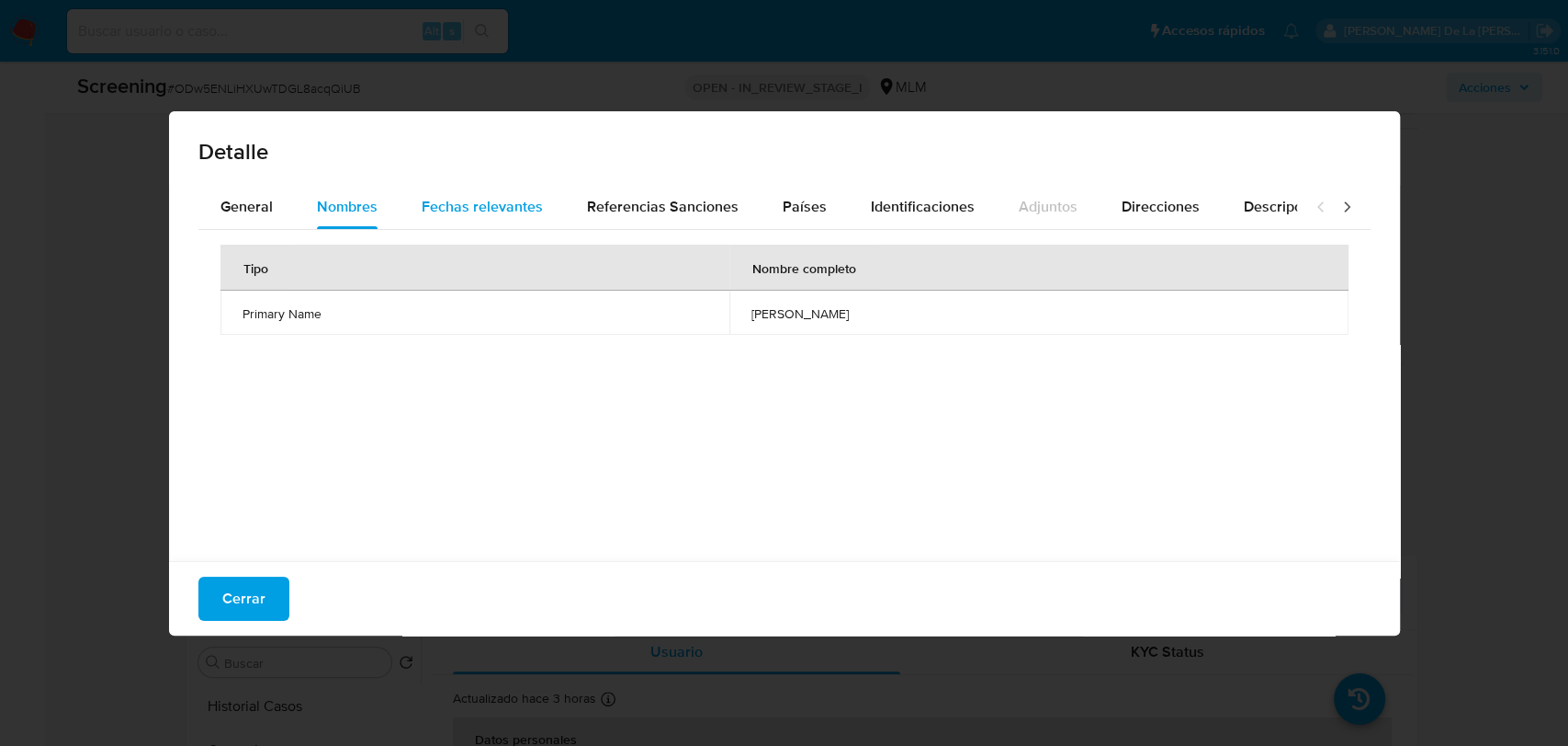
click at [492, 189] on div "Fechas relevantes" at bounding box center [482, 206] width 121 height 44
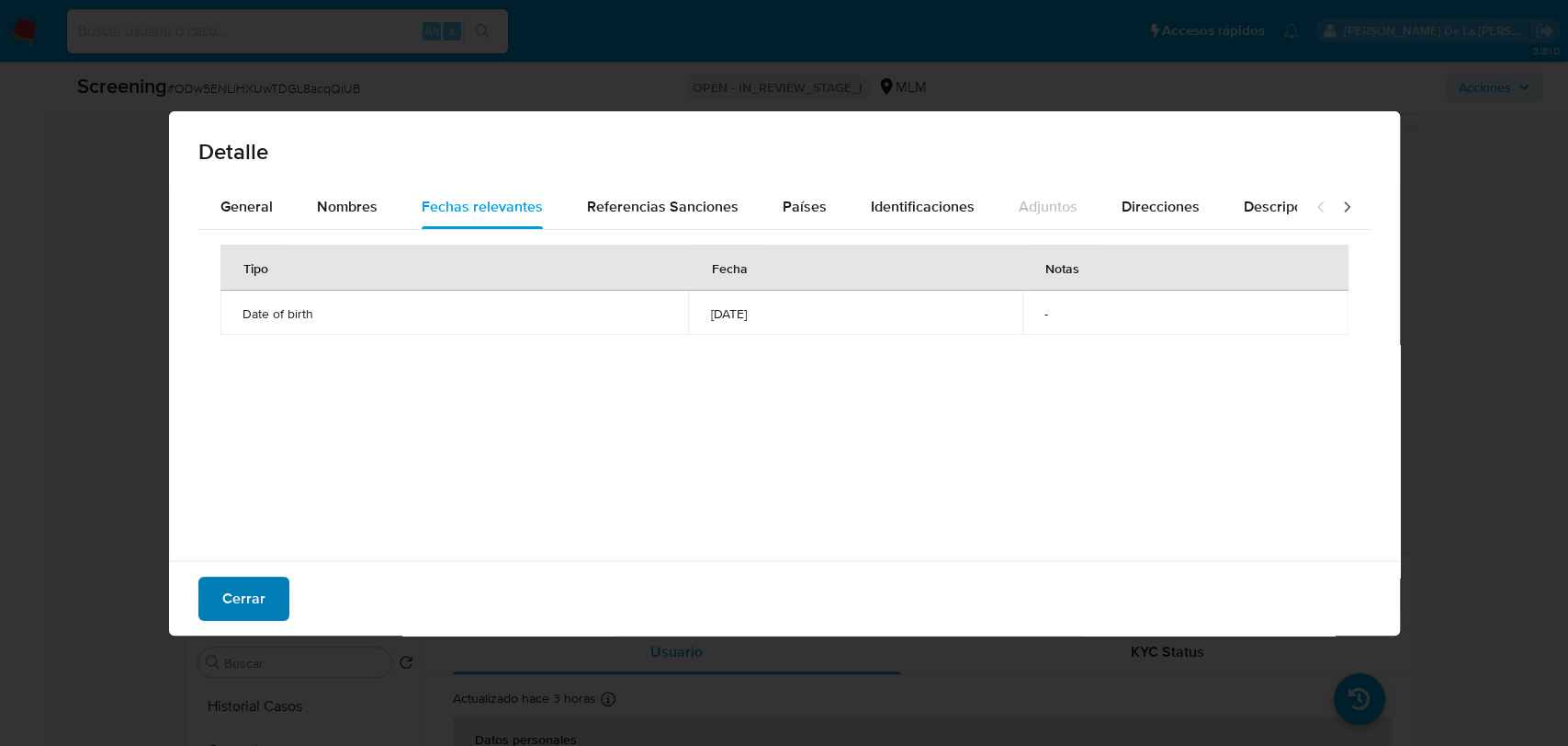
click at [233, 618] on span "Cerrar" at bounding box center [244, 598] width 43 height 40
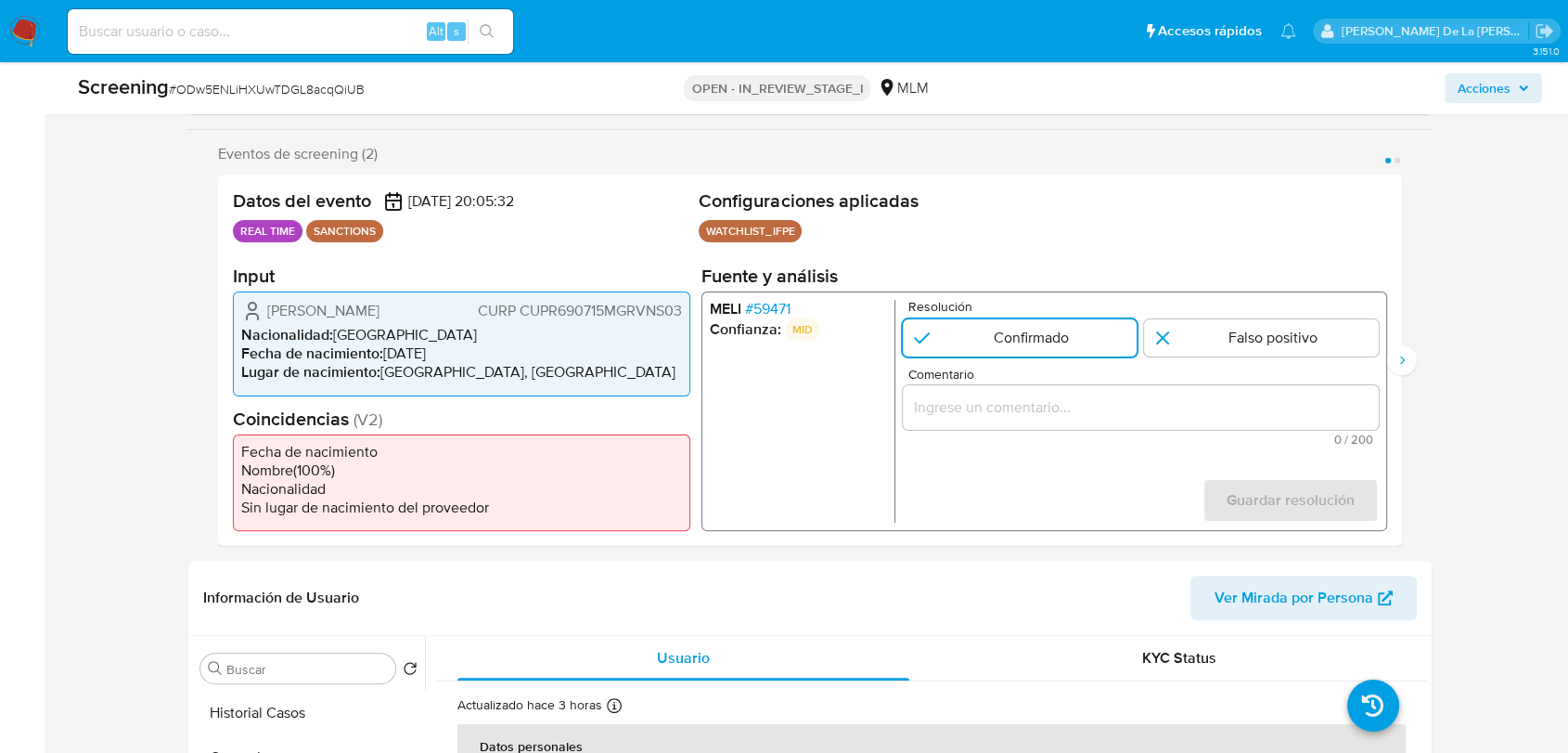
click at [1058, 441] on span "0 / 200" at bounding box center [1141, 439] width 465 height 12
click at [1058, 420] on div "1 de 2" at bounding box center [1141, 407] width 476 height 45
click at [1056, 409] on input "Comentario" at bounding box center [1141, 407] width 476 height 24
paste input "SE CONFIRMA COINCIDENCIA EN LISTA DE SANCIONES DENOMINADA IFPE POR NOMBRE Y FEC…"
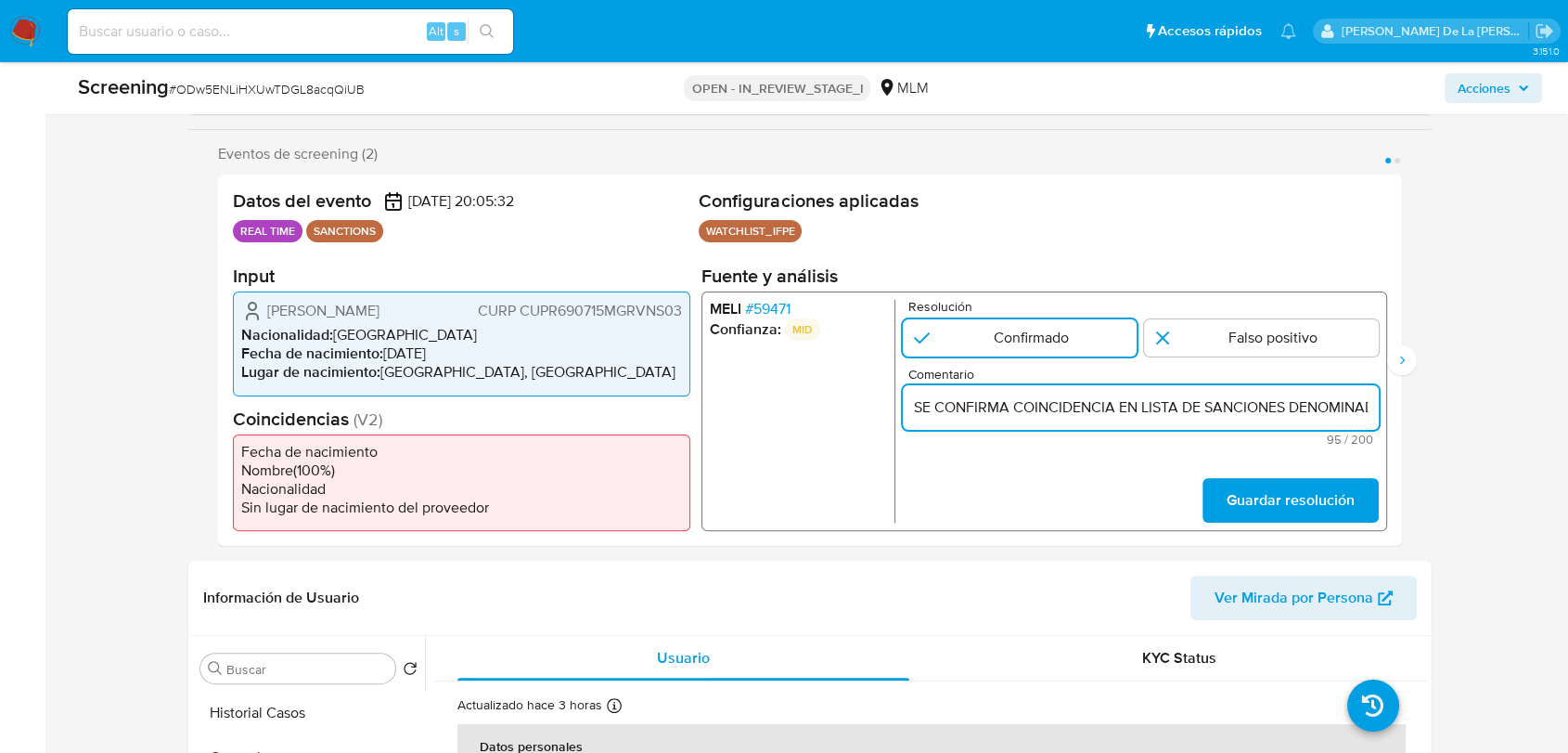
scroll to position [0, 326]
type input "SE CONFIRMA COINCIDENCIA EN LISTA DE SANCIONES DENOMINADA IFPE POR NOMBRE Y FEC…"
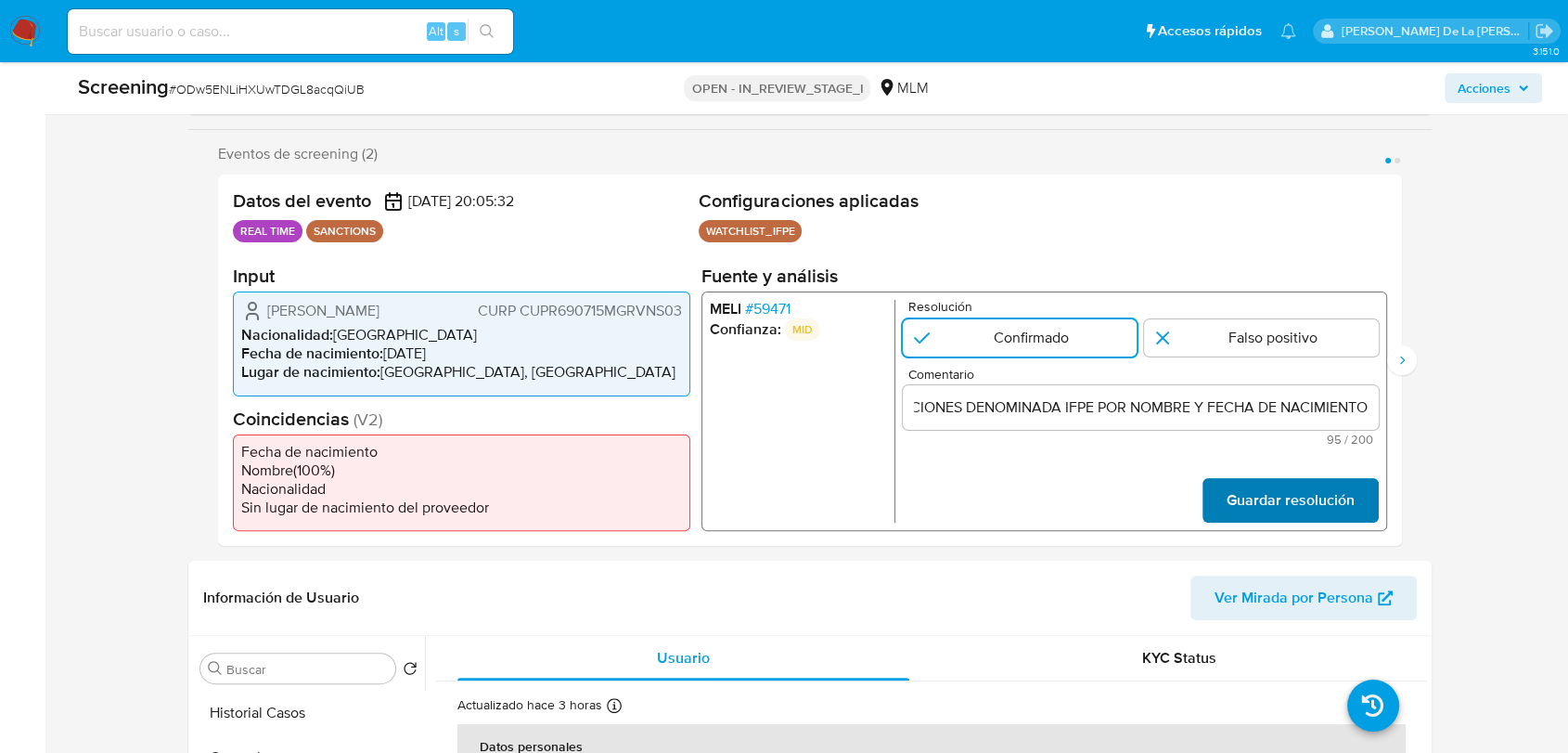
click at [1243, 506] on span "Guardar resolución" at bounding box center [1291, 500] width 129 height 41
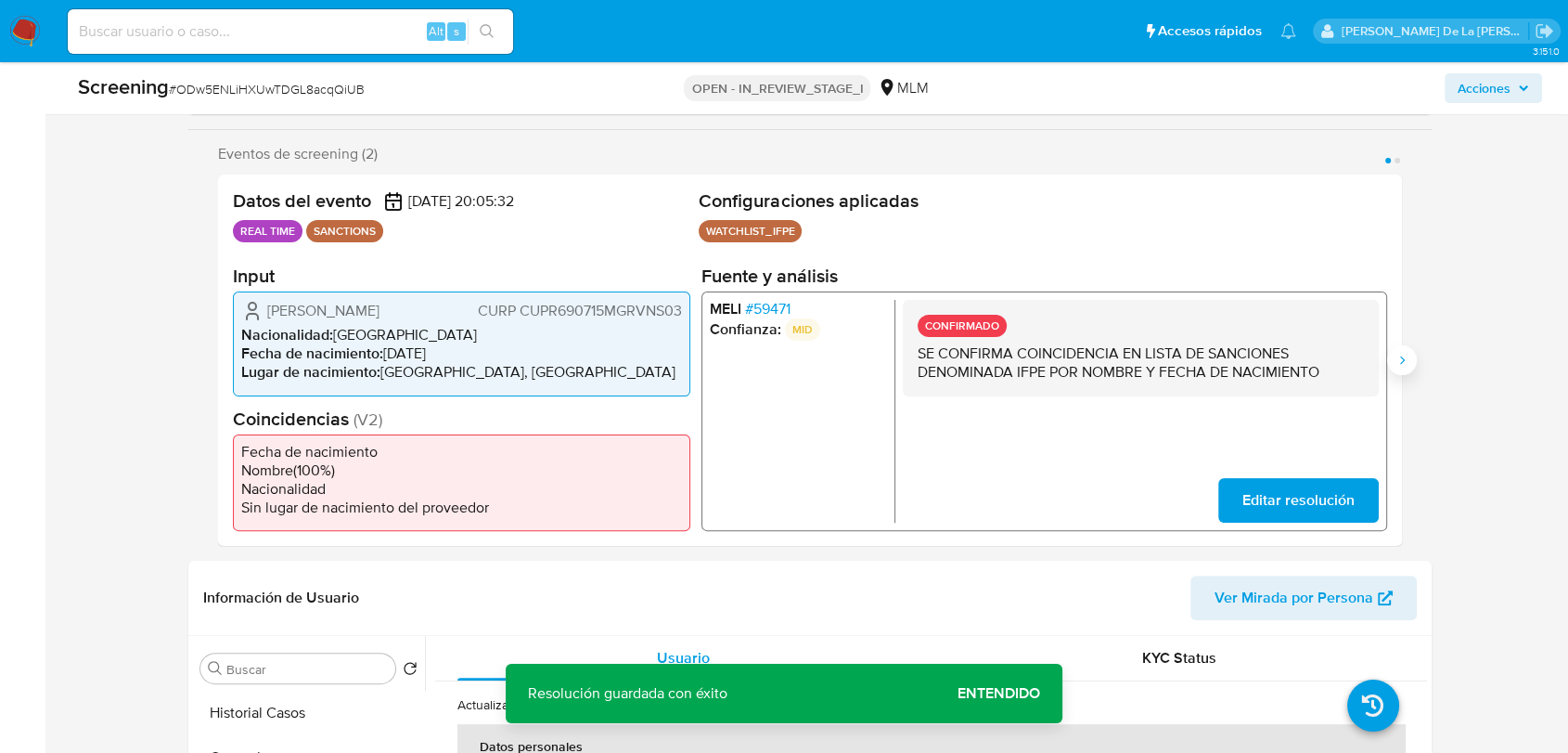
click at [1411, 360] on button "Siguiente" at bounding box center [1403, 361] width 30 height 30
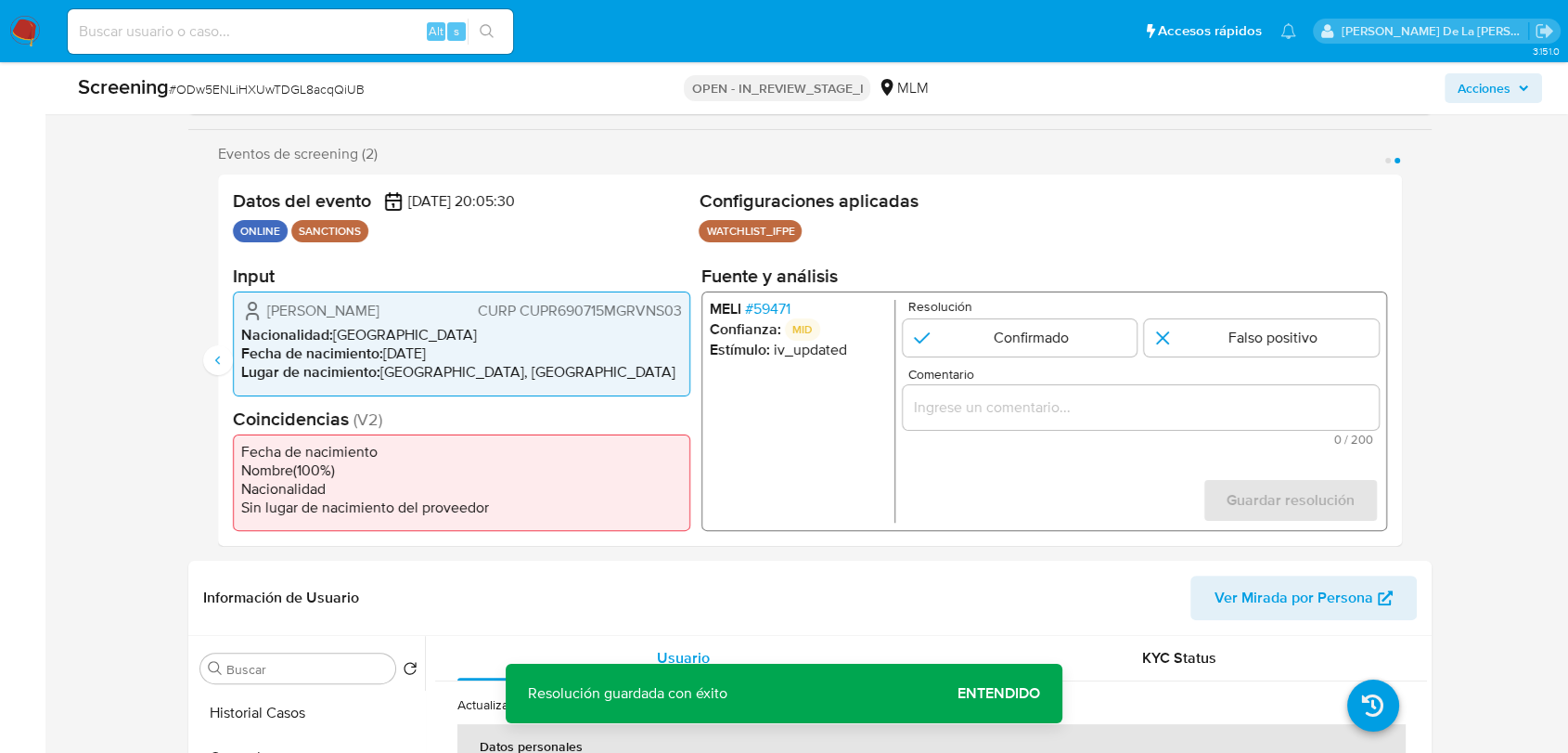
click at [767, 304] on span "# 59471" at bounding box center [768, 309] width 46 height 19
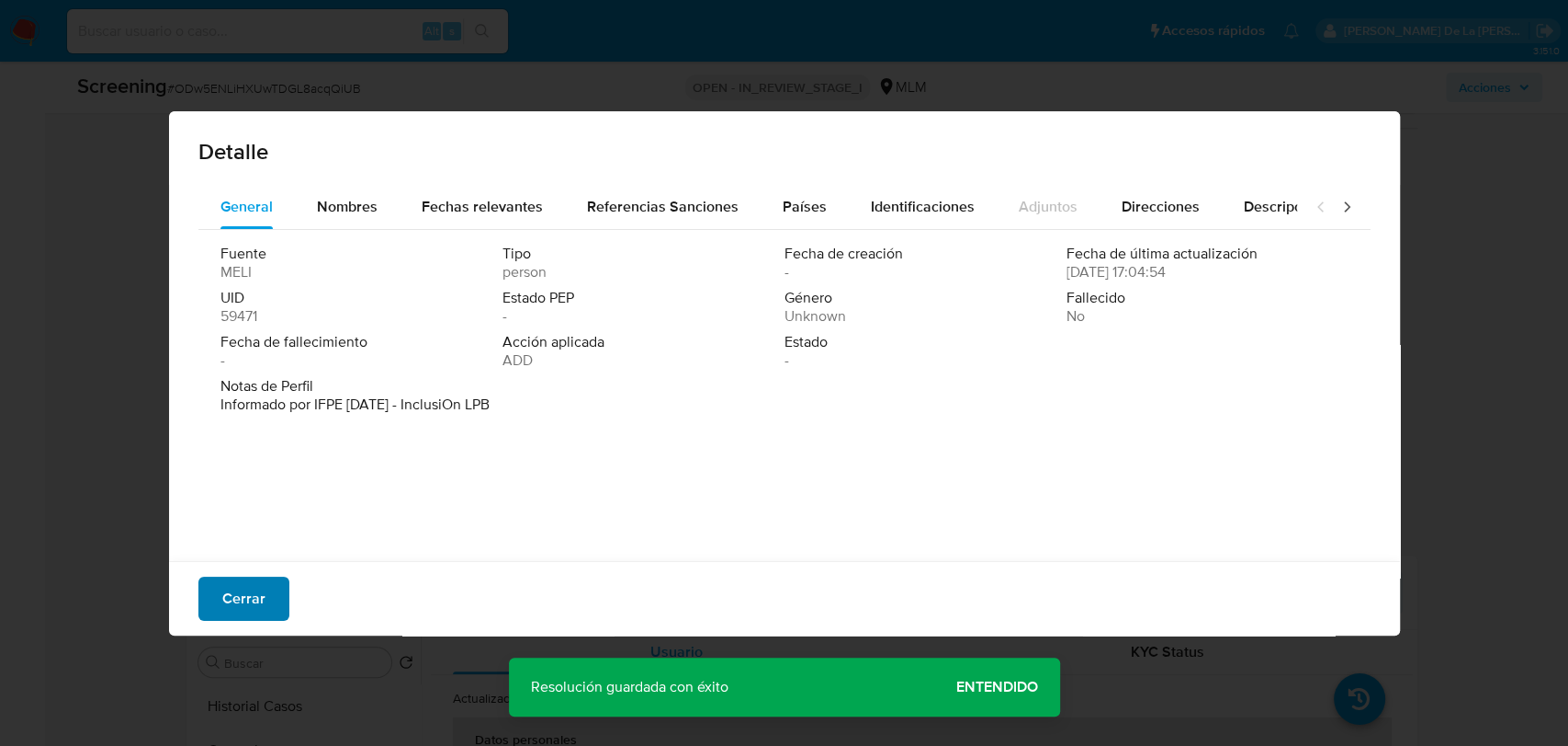
click at [248, 615] on span "Cerrar" at bounding box center [244, 598] width 43 height 40
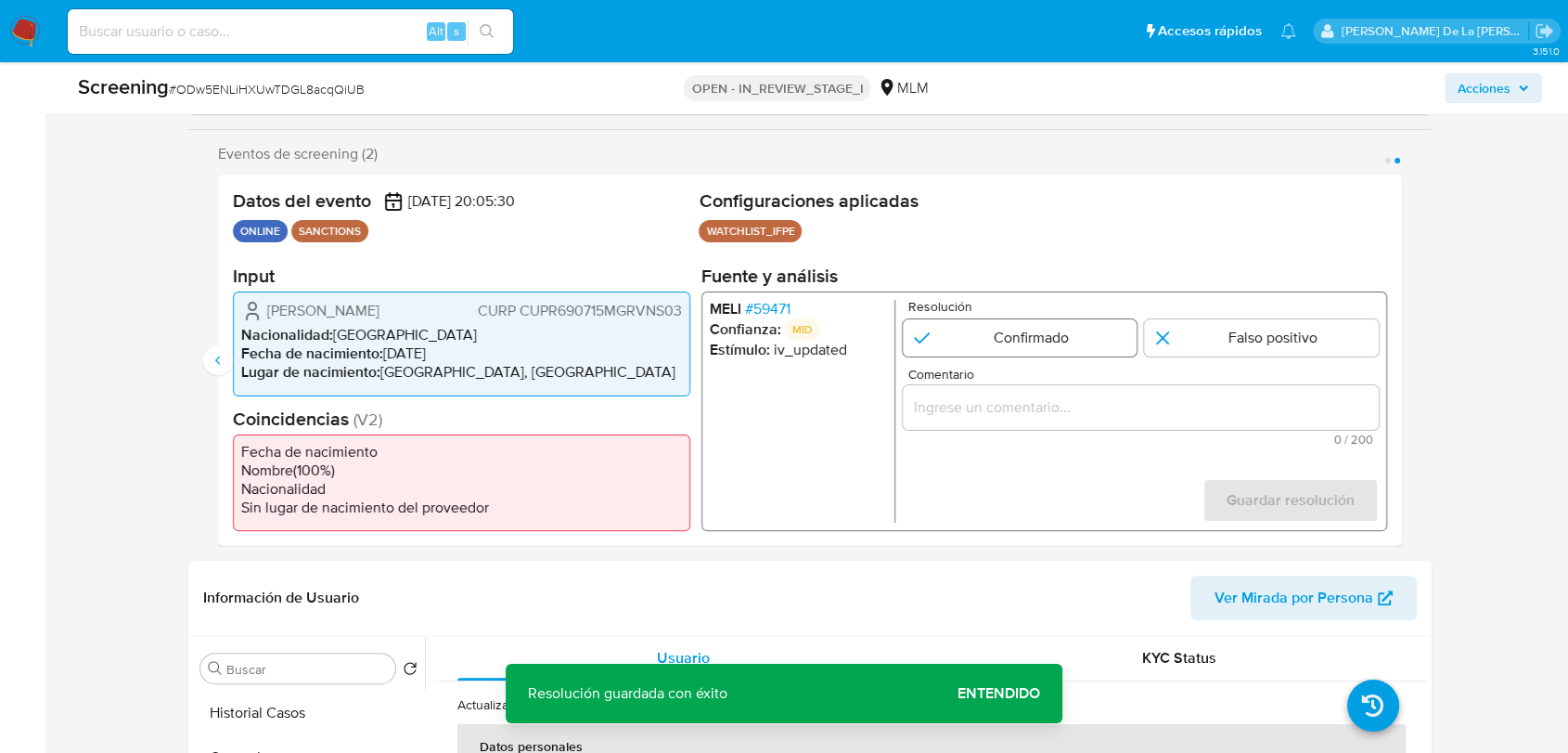
click at [1024, 327] on input "2 de 2" at bounding box center [1020, 337] width 235 height 37
radio input "true"
click at [976, 402] on input "Comentario" at bounding box center [1141, 407] width 476 height 24
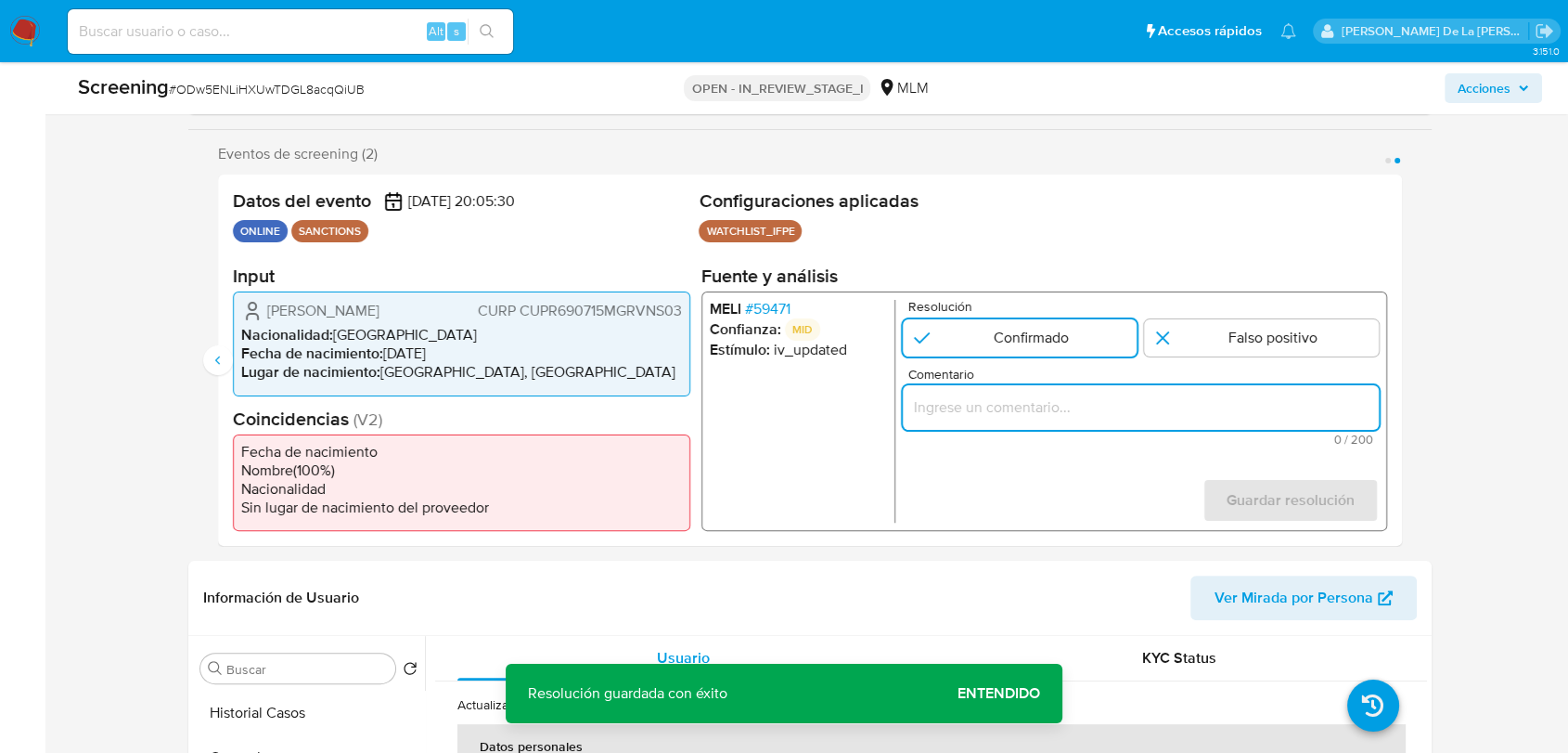
click at [978, 410] on input "Comentario" at bounding box center [1141, 407] width 476 height 24
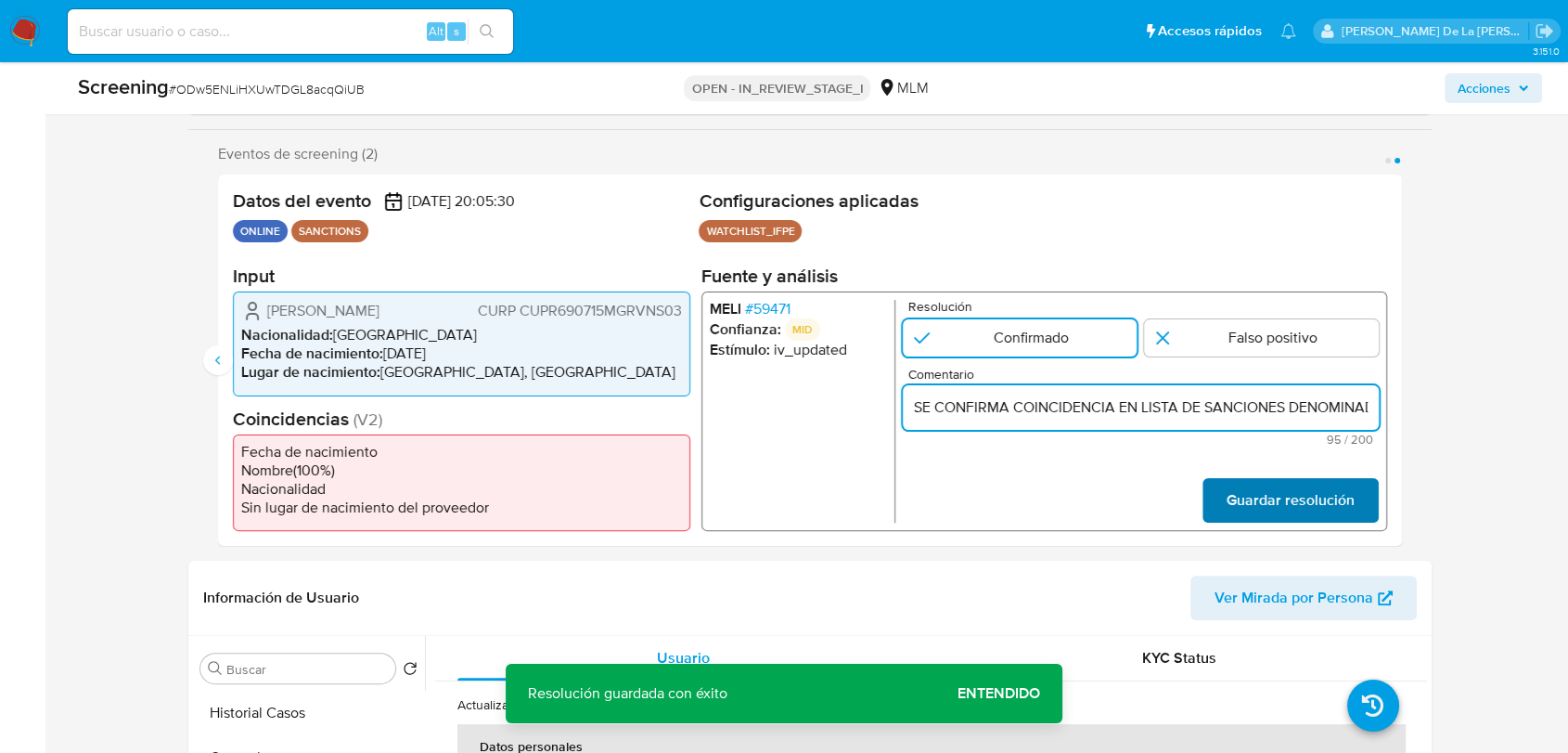
scroll to position [0, 326]
type input "SE CONFIRMA COINCIDENCIA EN LISTA DE SANCIONES DENOMINADA IFPE POR NOMBRE Y FEC…"
click at [1241, 484] on span "Guardar resolución" at bounding box center [1291, 500] width 129 height 41
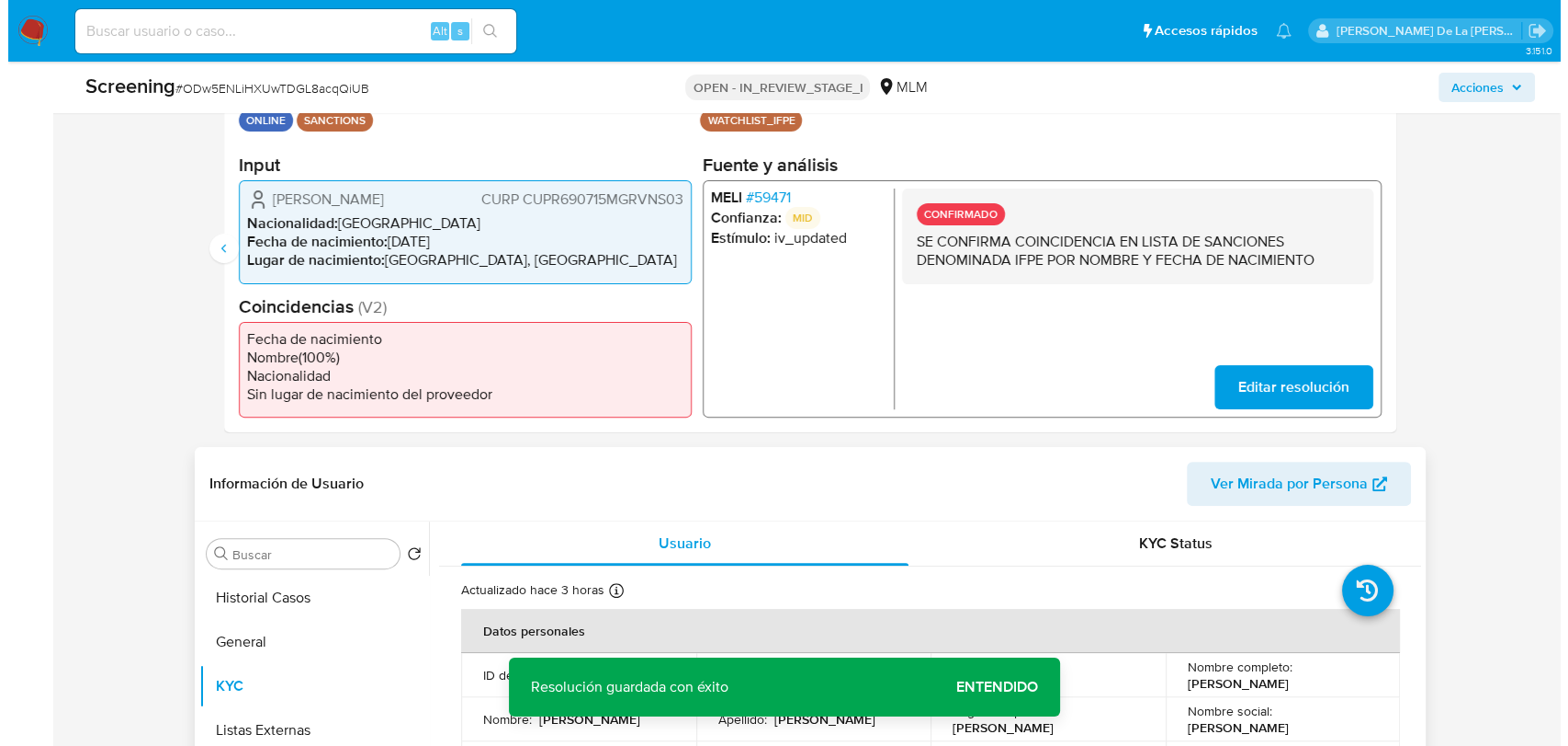
scroll to position [714, 0]
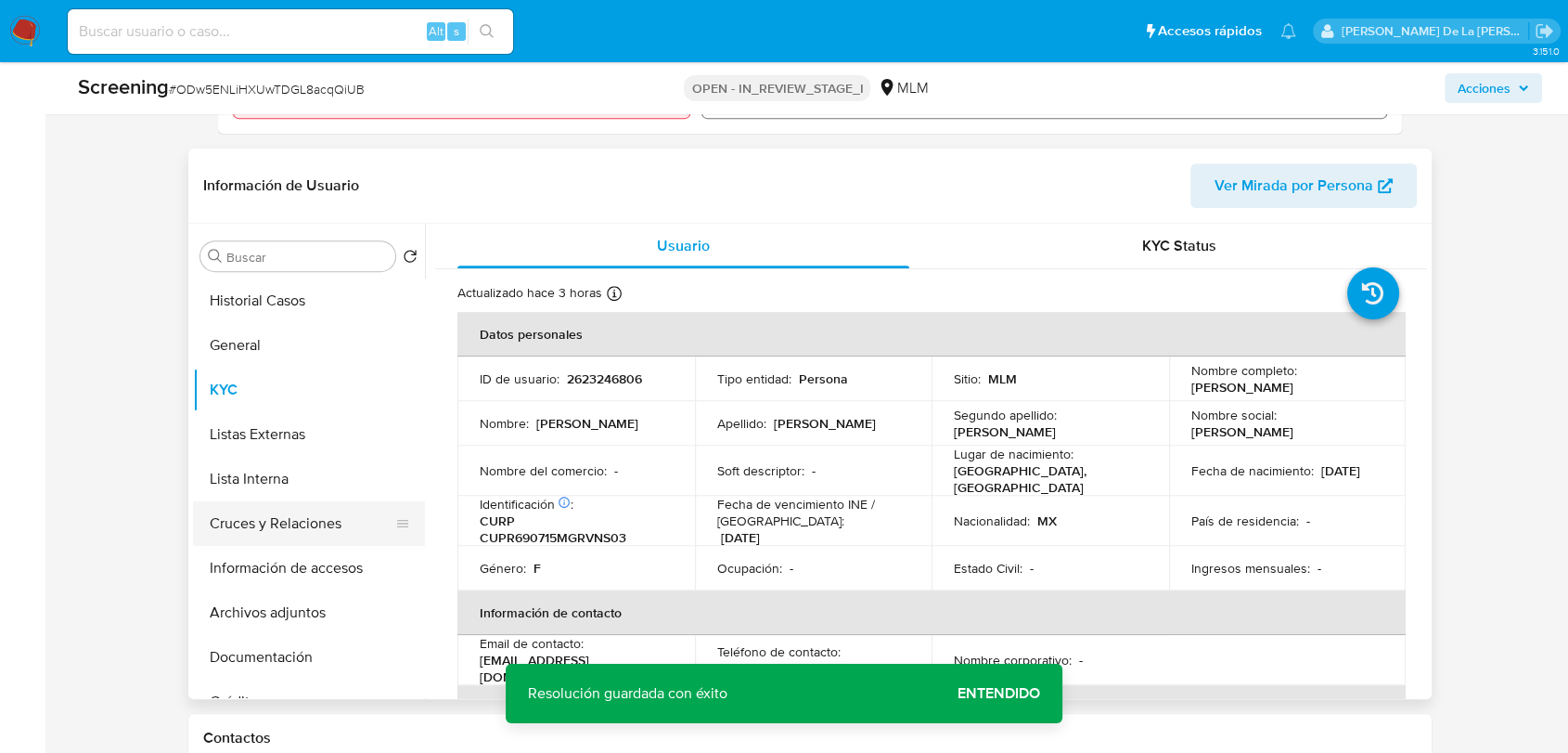
click at [254, 510] on button "Cruces y Relaciones" at bounding box center [302, 523] width 217 height 45
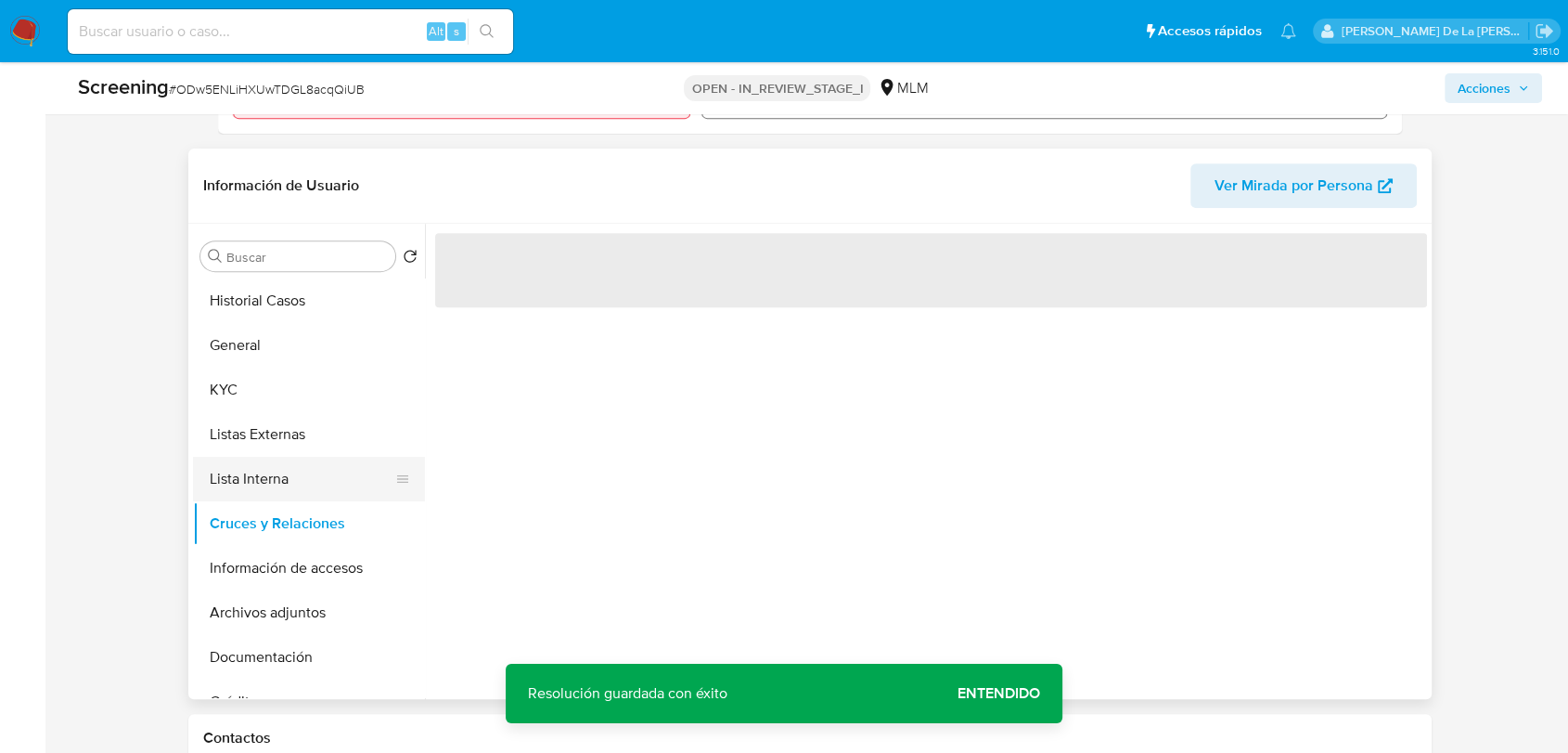
click at [273, 479] on button "Lista Interna" at bounding box center [302, 478] width 217 height 45
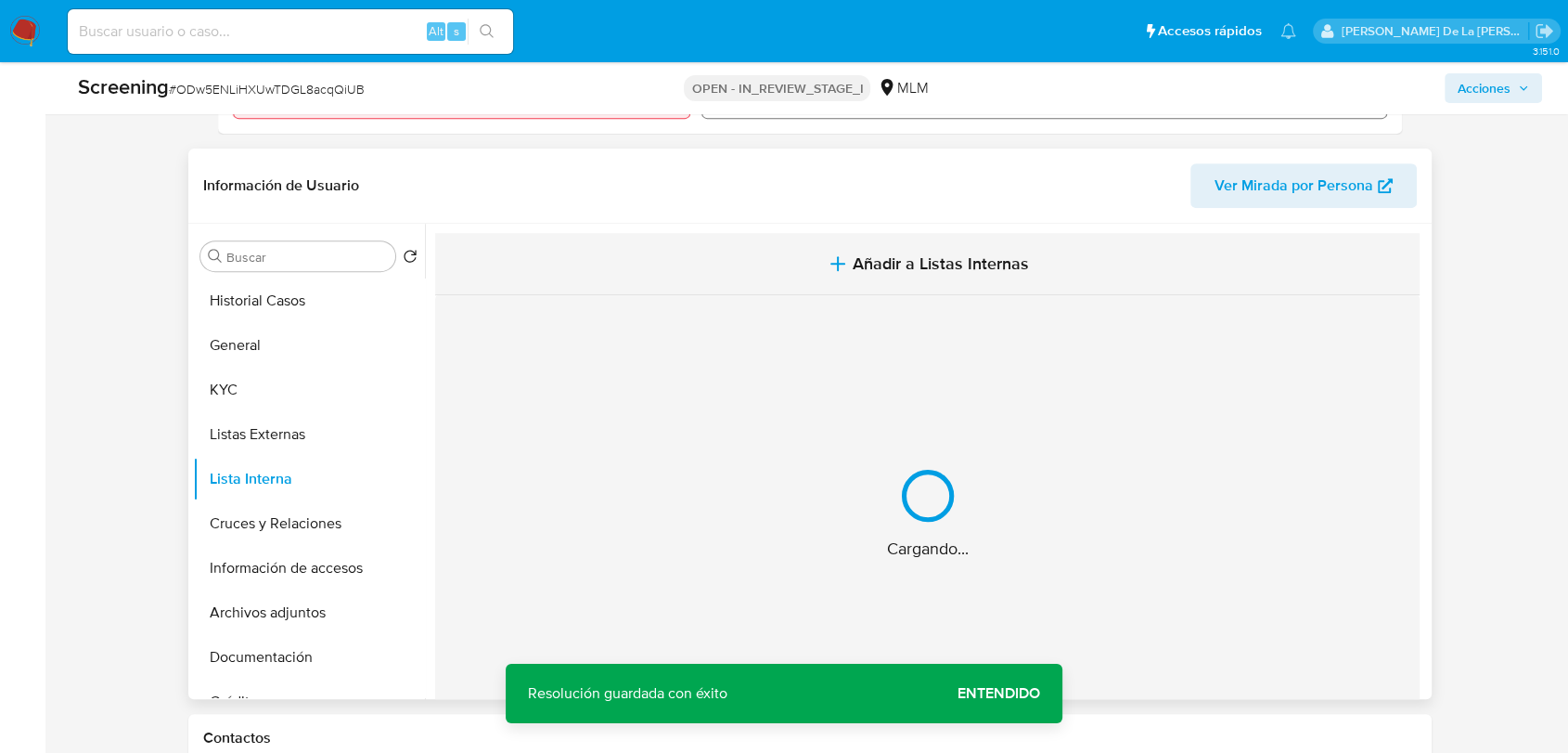
click at [1025, 242] on button "Añadir a Listas Internas" at bounding box center [927, 264] width 984 height 62
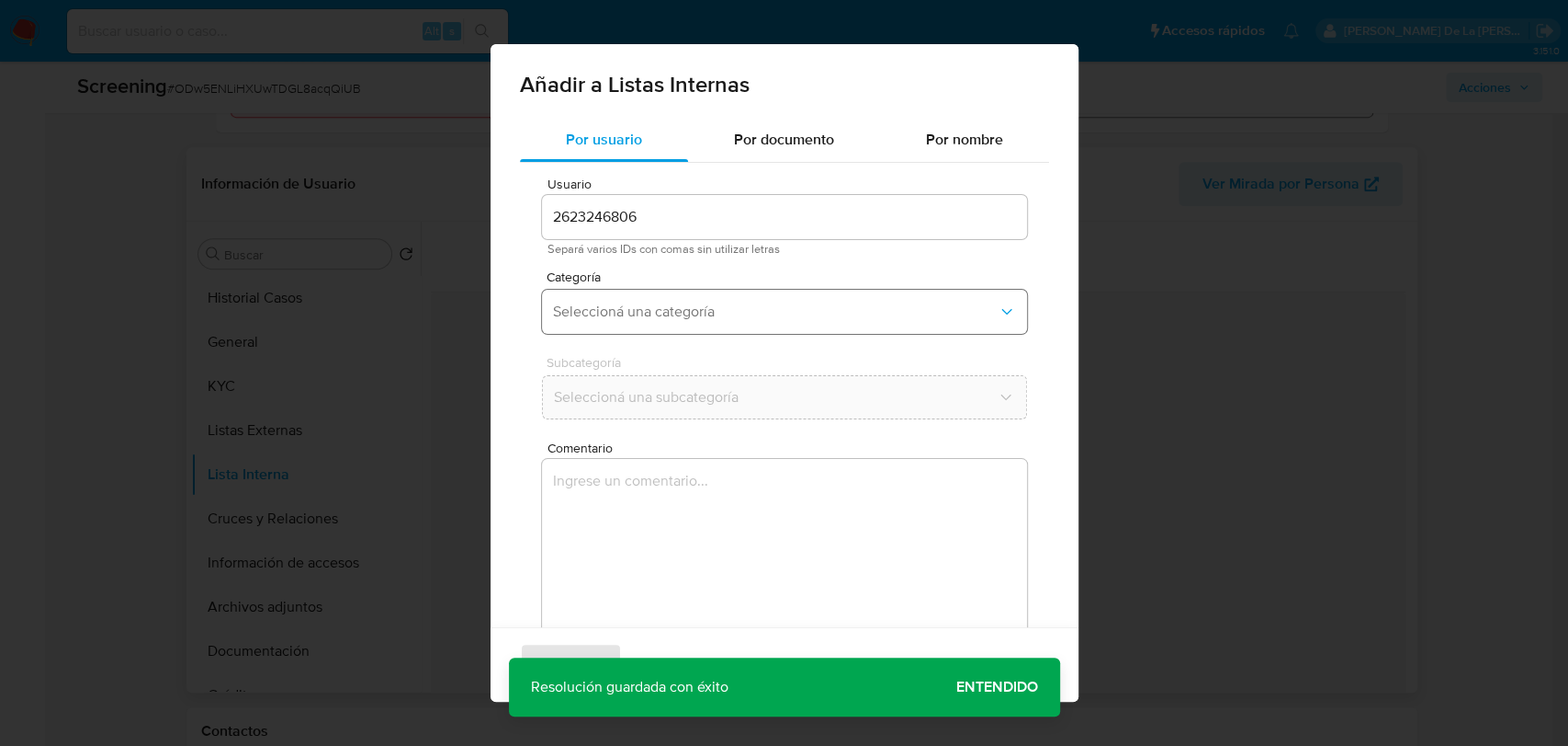
click at [735, 304] on span "Seleccioná una categoría" at bounding box center [775, 312] width 445 height 19
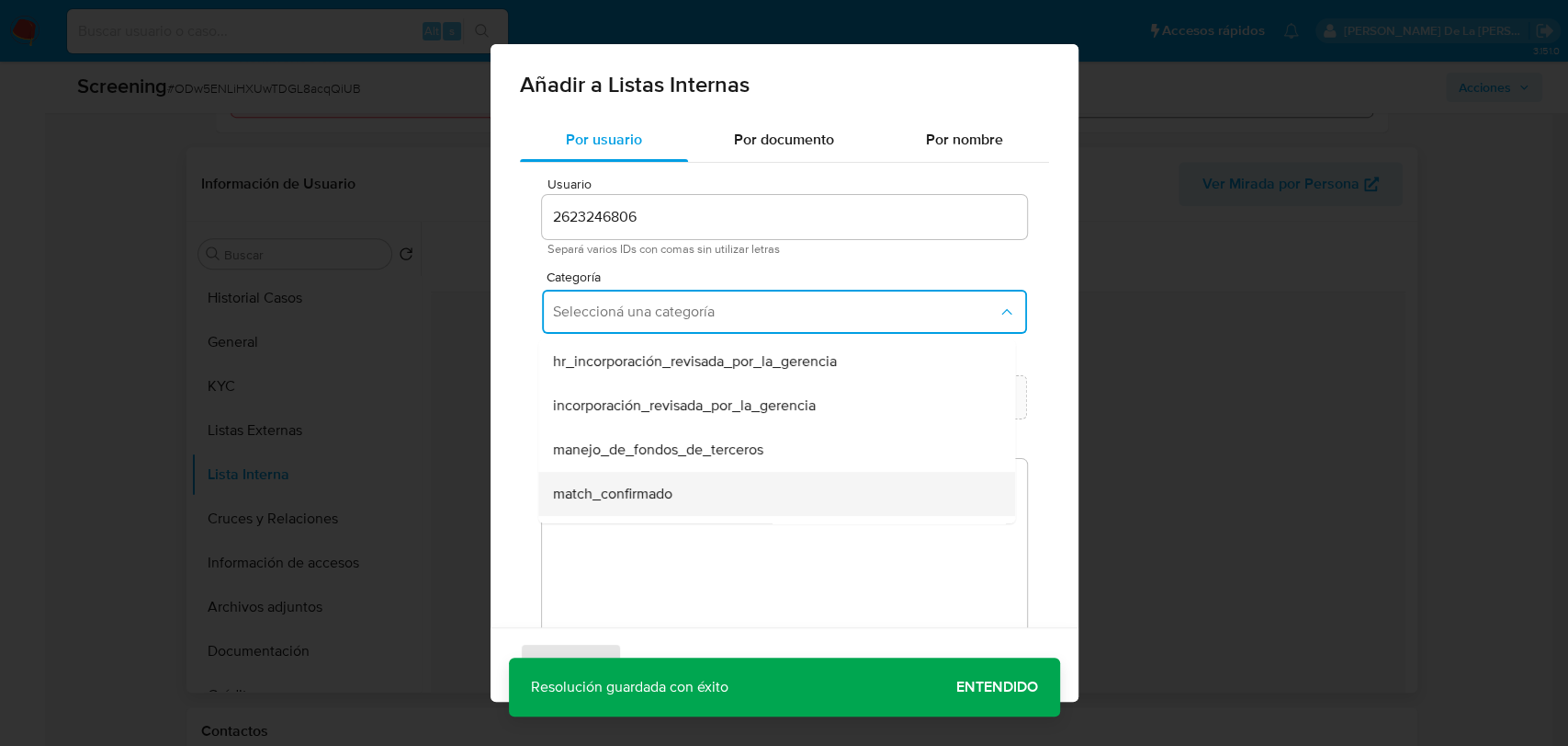
click at [670, 482] on div "match_confirmado" at bounding box center [771, 493] width 437 height 44
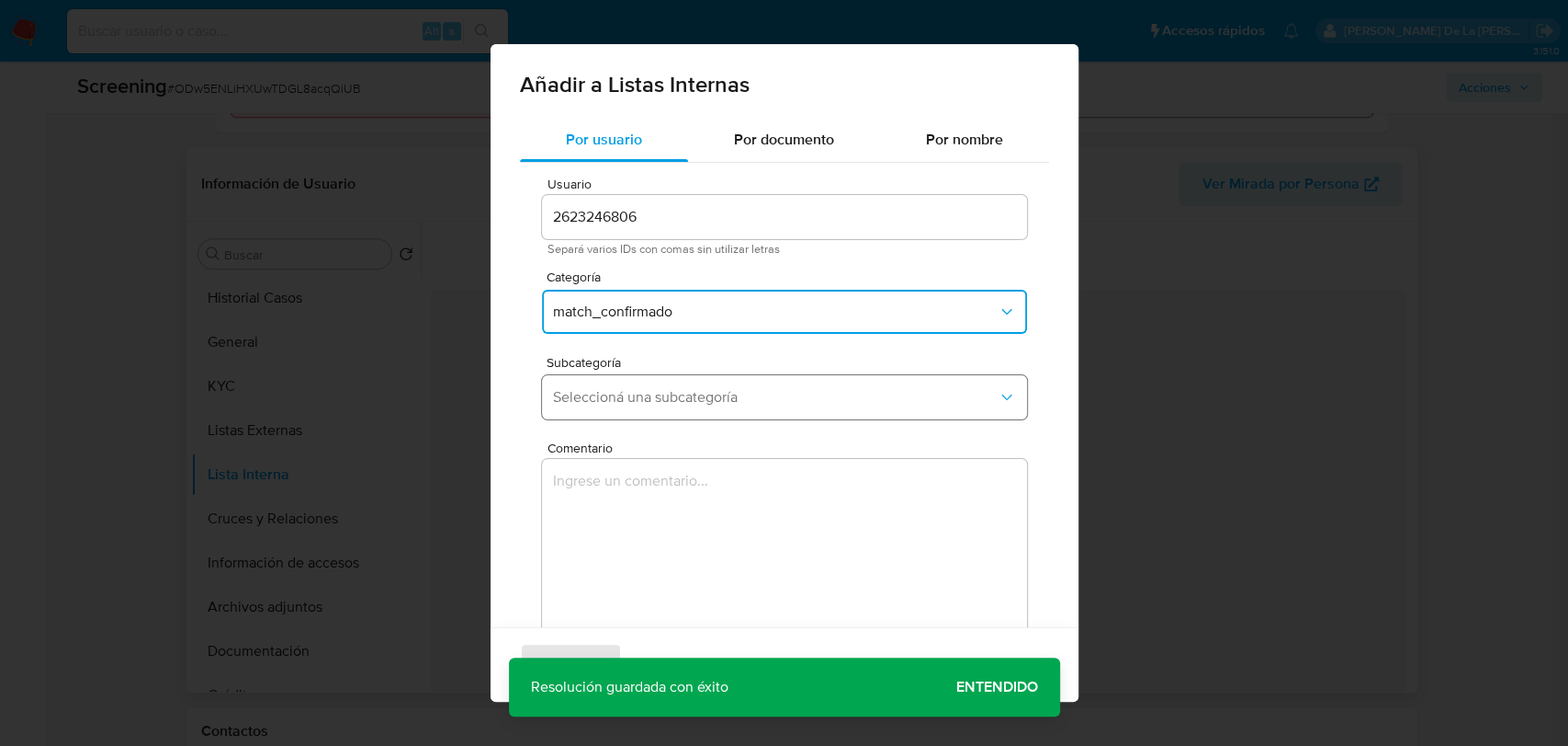
click at [674, 396] on span "Seleccioná una subcategoría" at bounding box center [775, 397] width 445 height 19
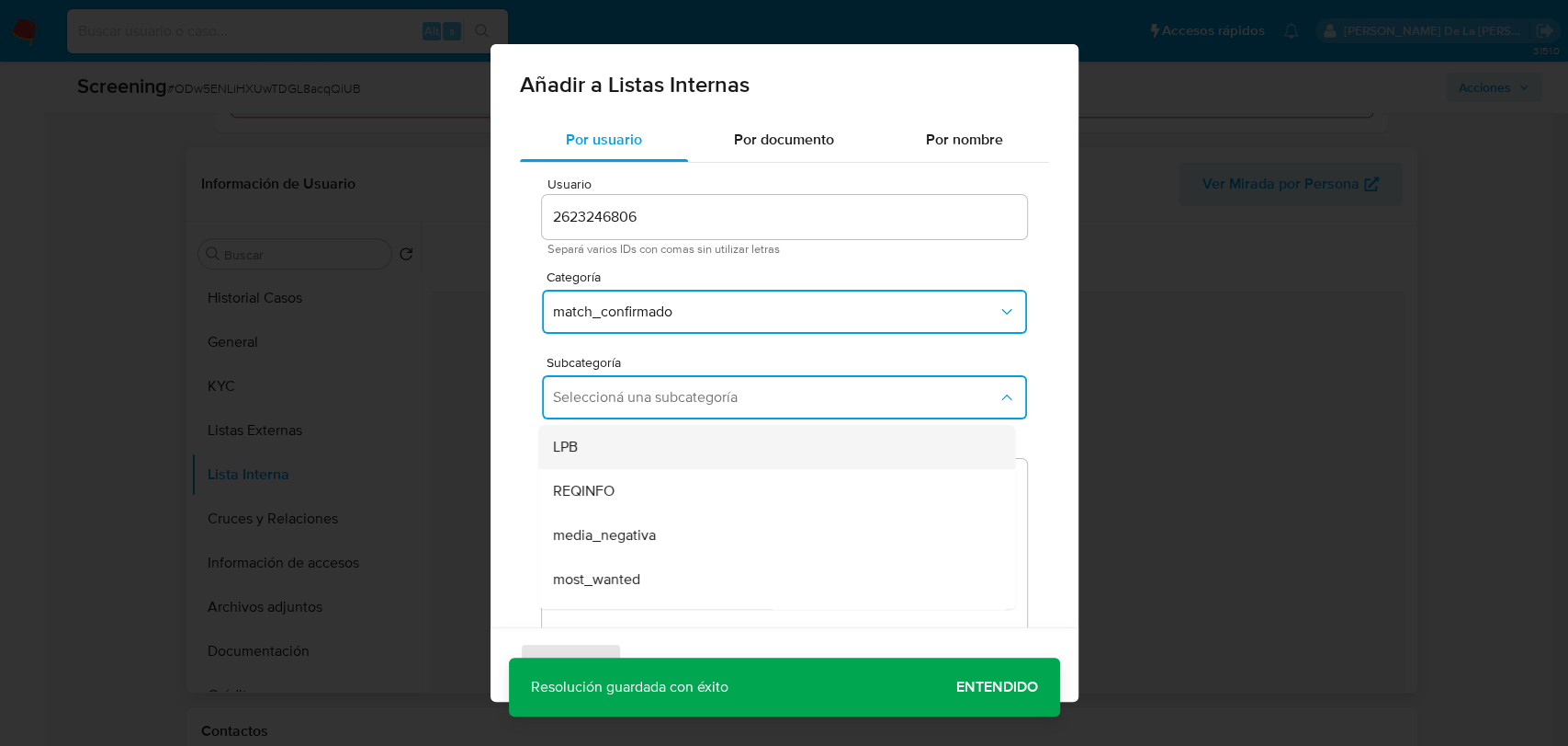
click at [655, 452] on div "LPB" at bounding box center [771, 446] width 437 height 44
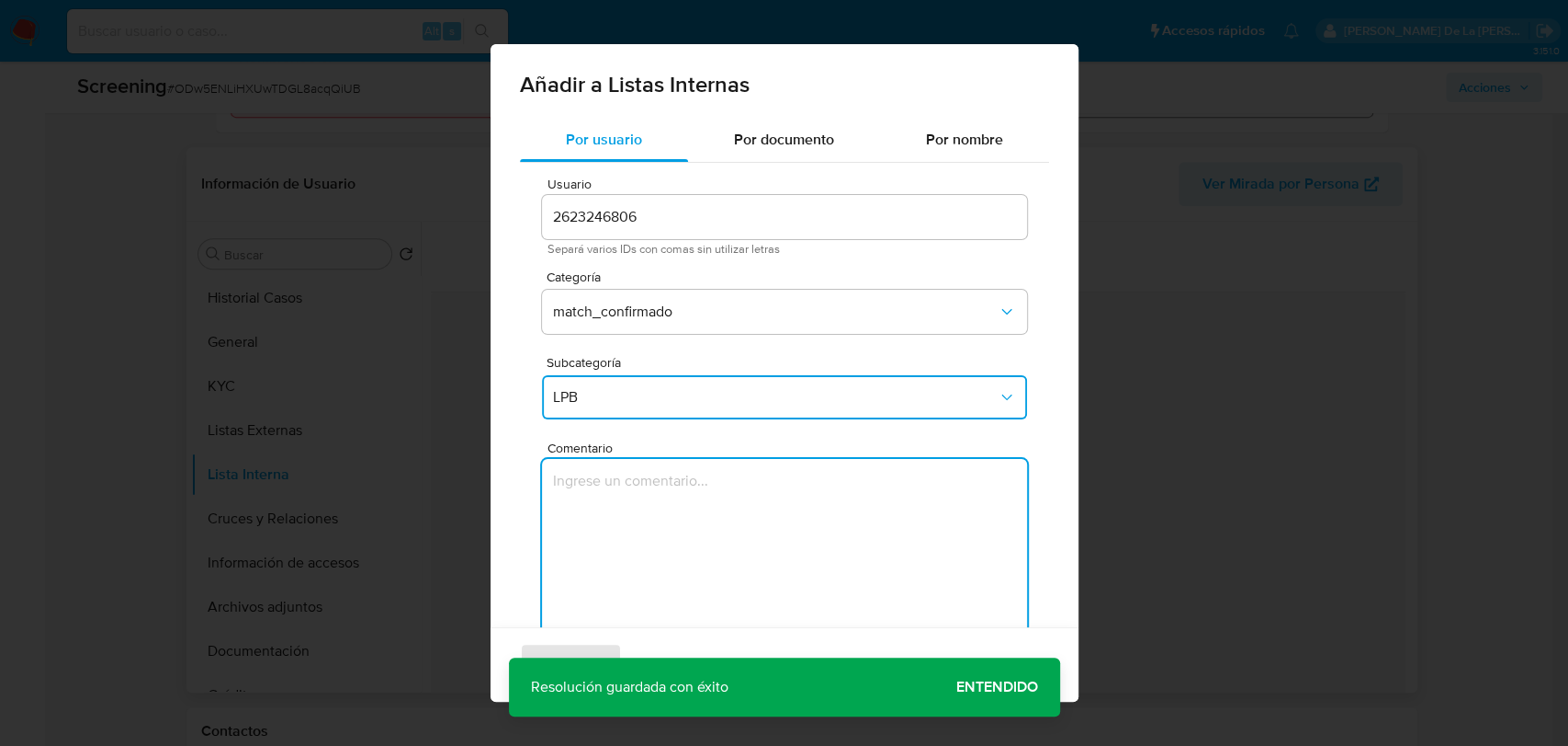
click at [592, 517] on textarea "Comentario" at bounding box center [785, 547] width 485 height 177
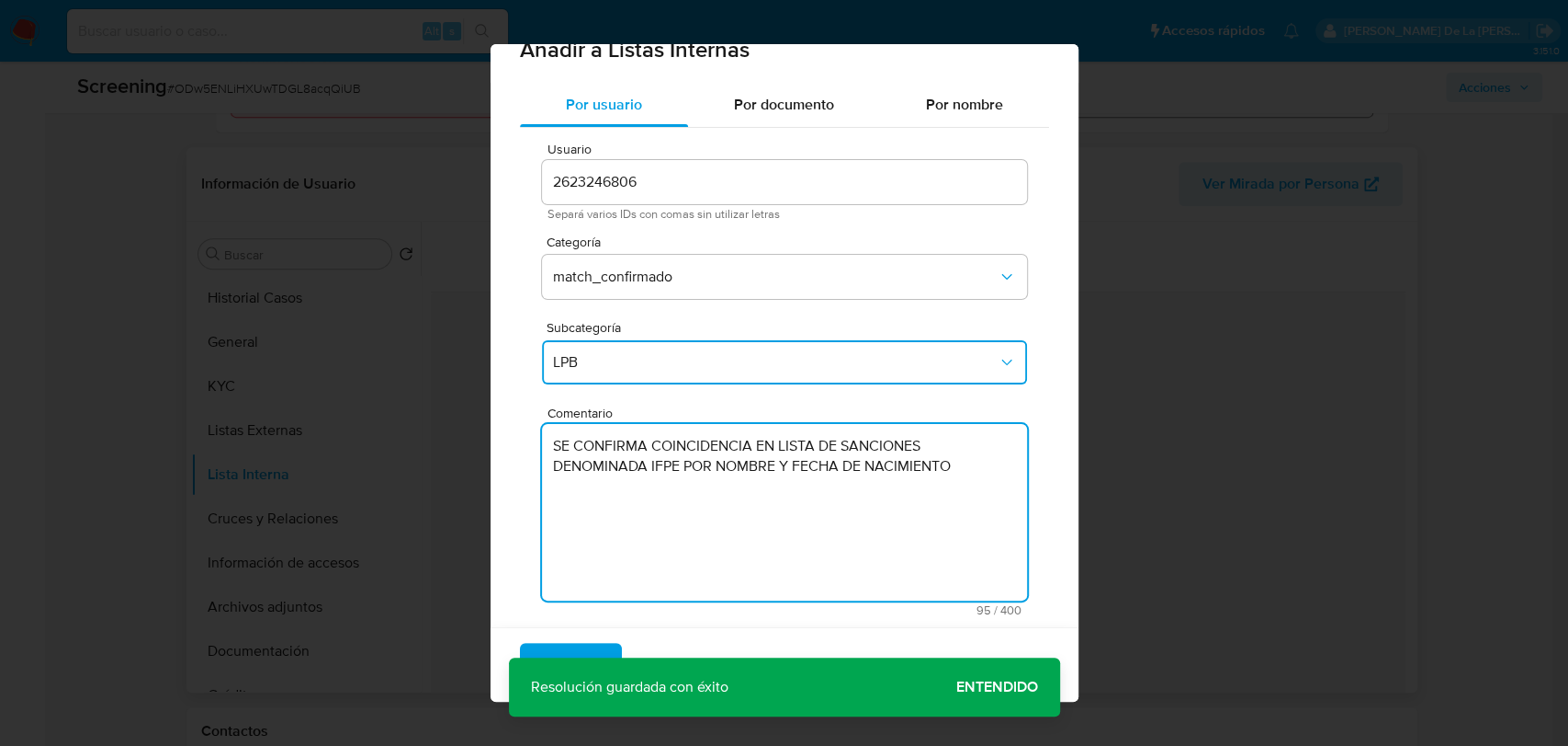
scroll to position [52, 0]
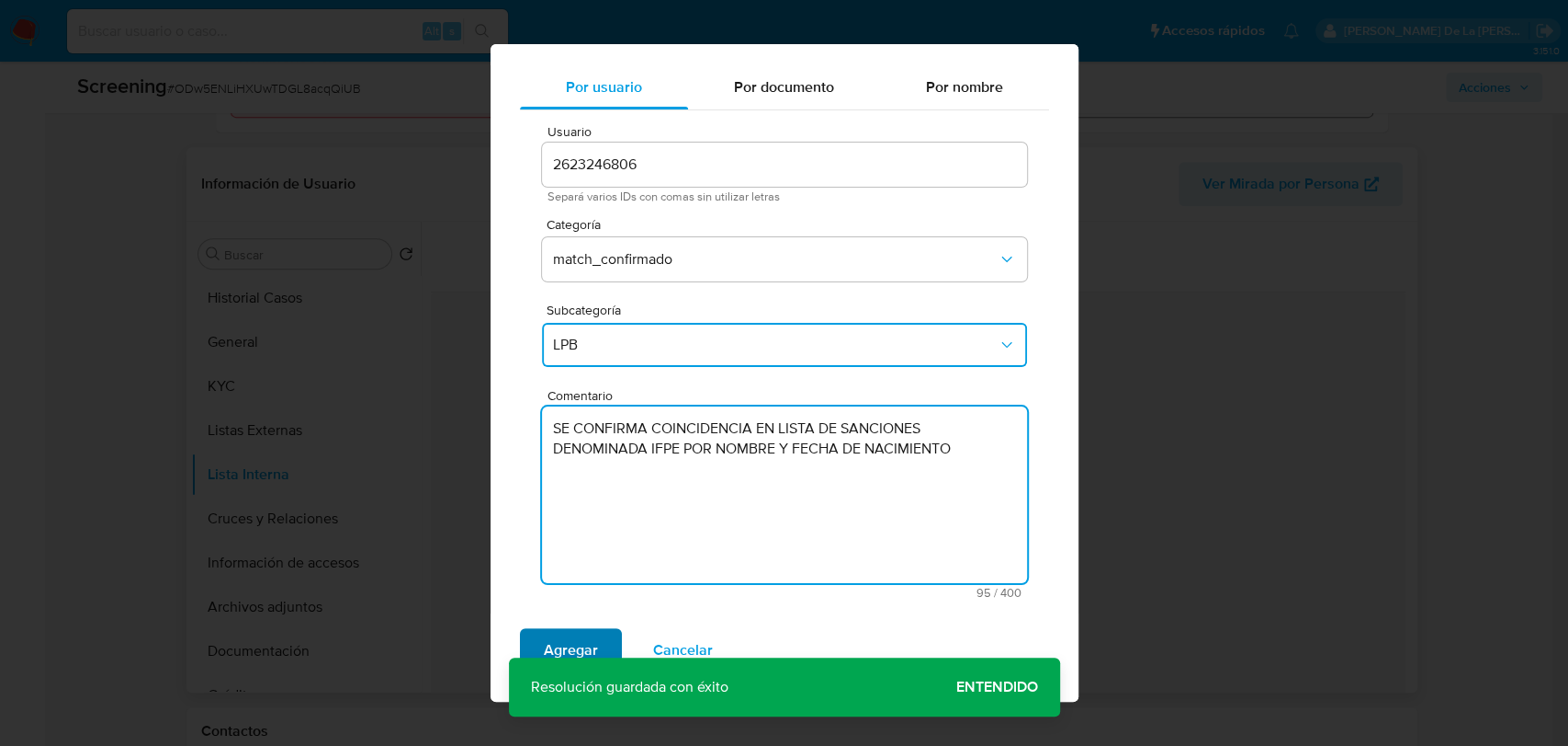
type textarea "SE CONFIRMA COINCIDENCIA EN LISTA DE SANCIONES DENOMINADA IFPE POR NOMBRE Y FEC…"
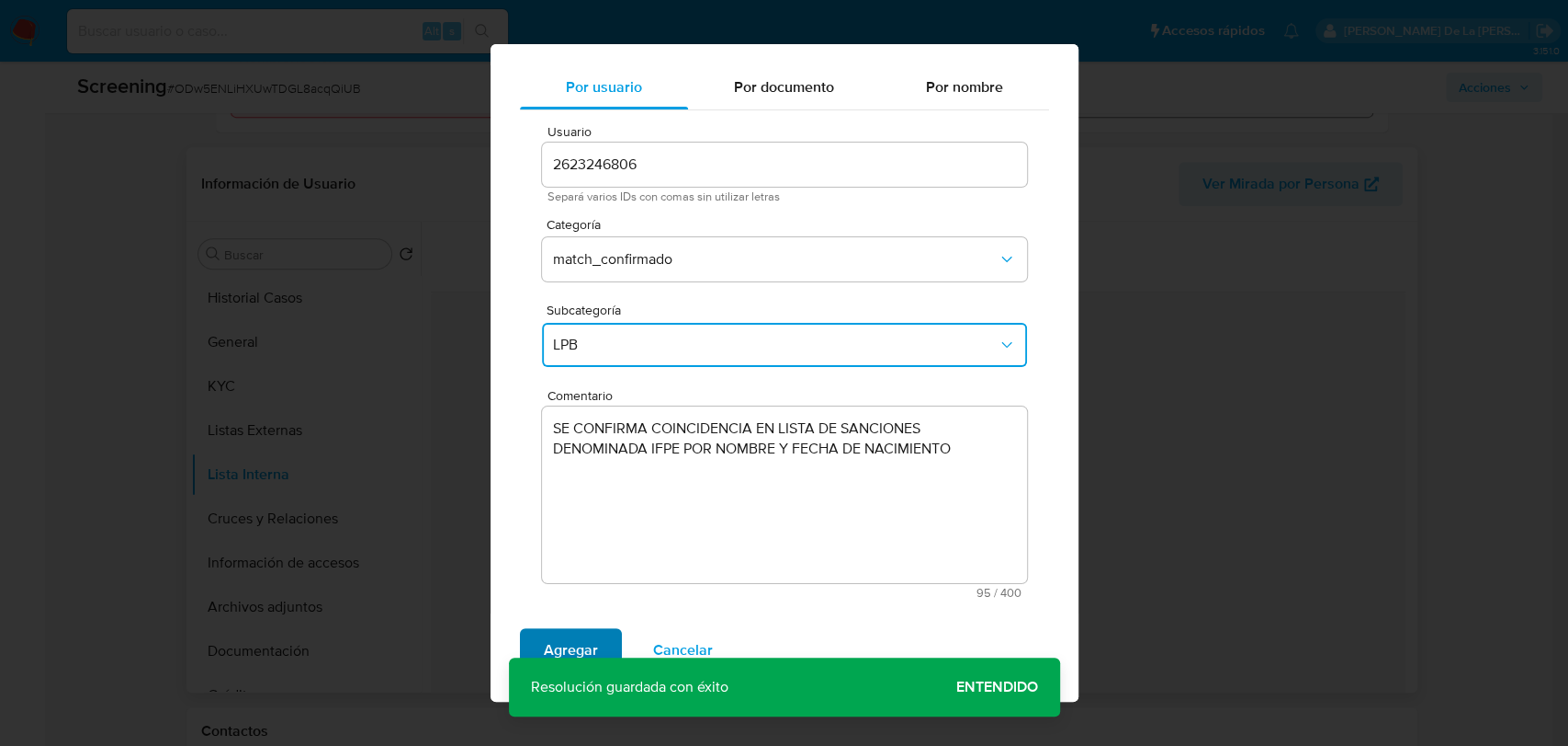
click at [594, 644] on span "Agregar" at bounding box center [571, 649] width 54 height 40
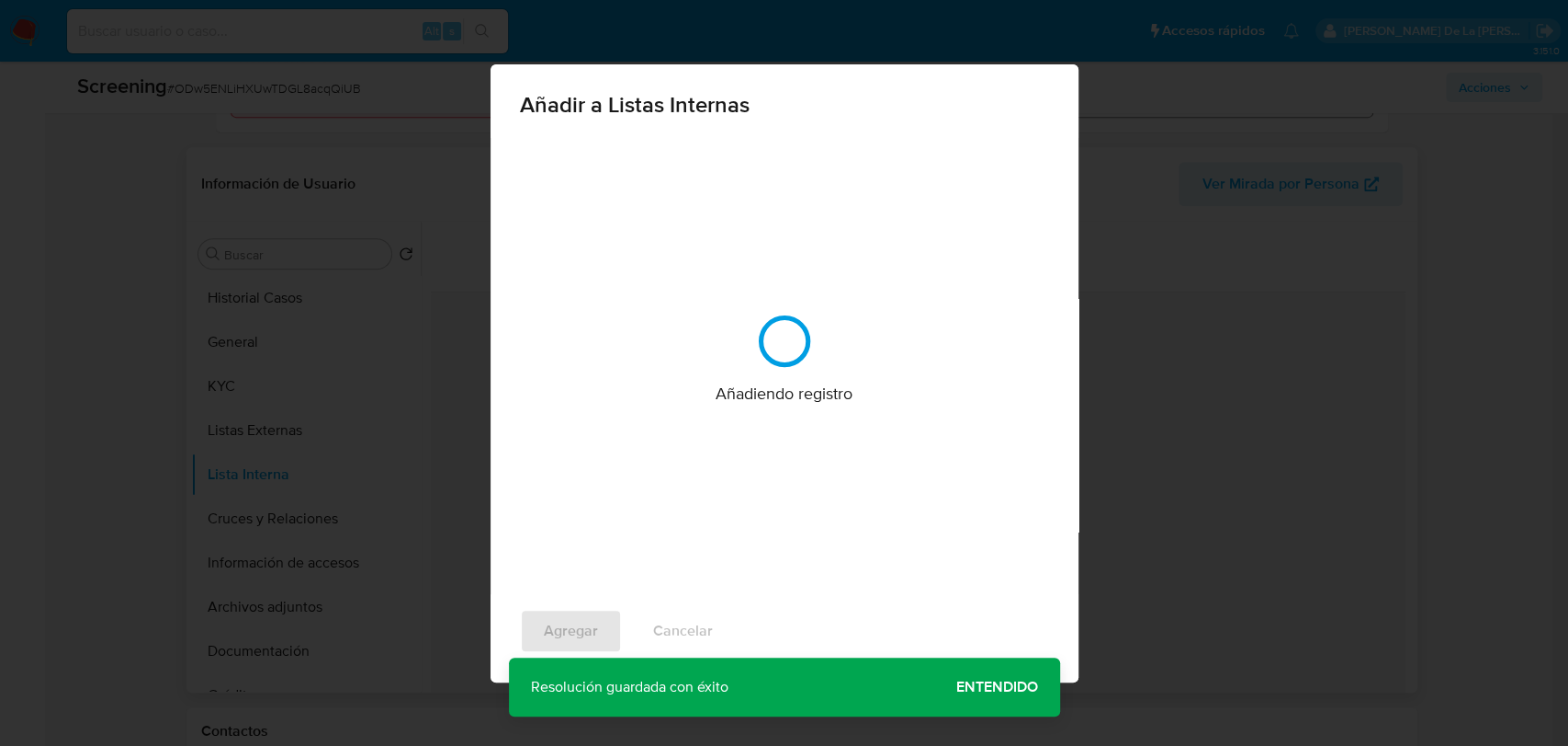
click at [594, 644] on div "Agregar Cancelar" at bounding box center [784, 637] width 588 height 88
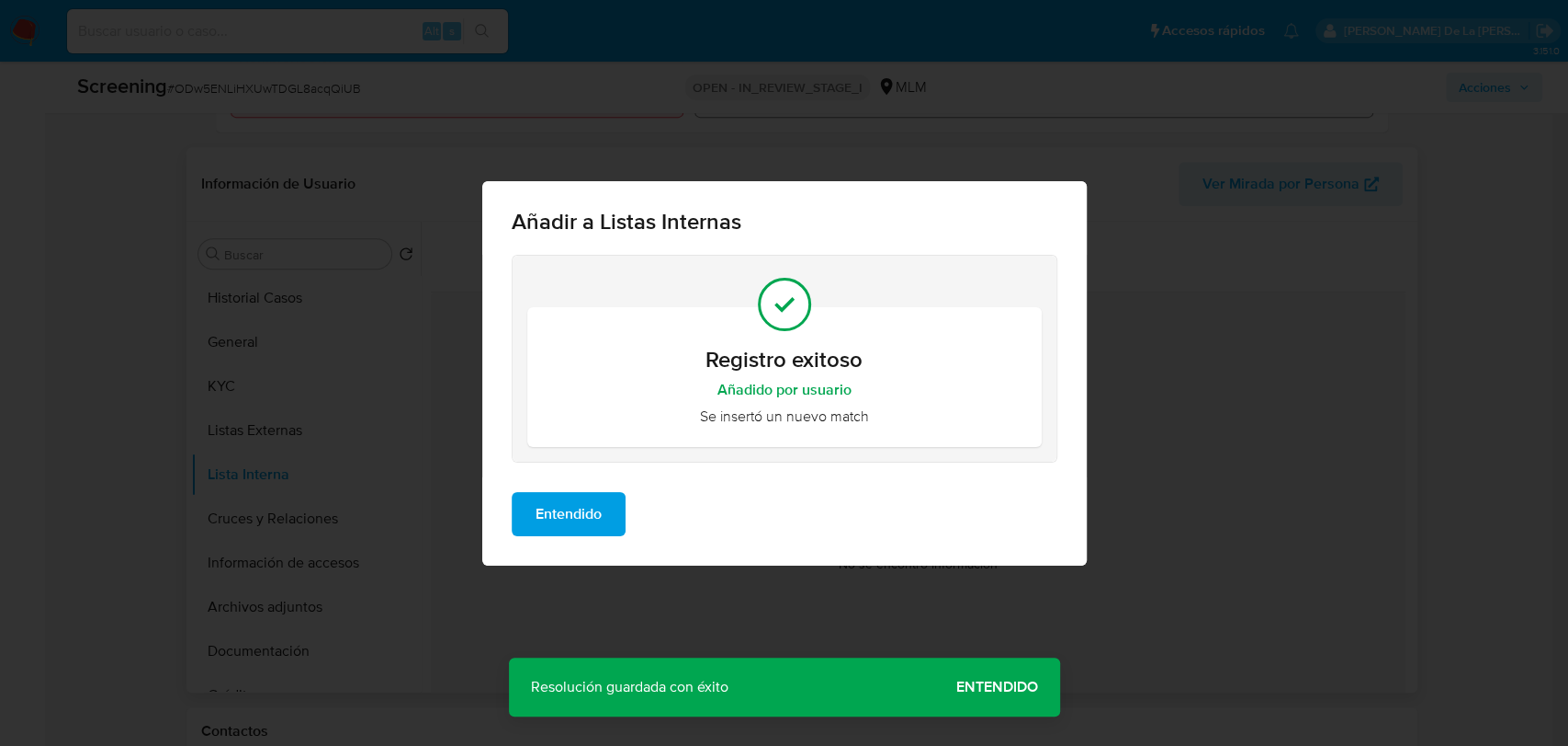
click at [604, 486] on div "Entendido" at bounding box center [784, 521] width 605 height 88
click at [579, 512] on span "Entendido" at bounding box center [568, 513] width 66 height 40
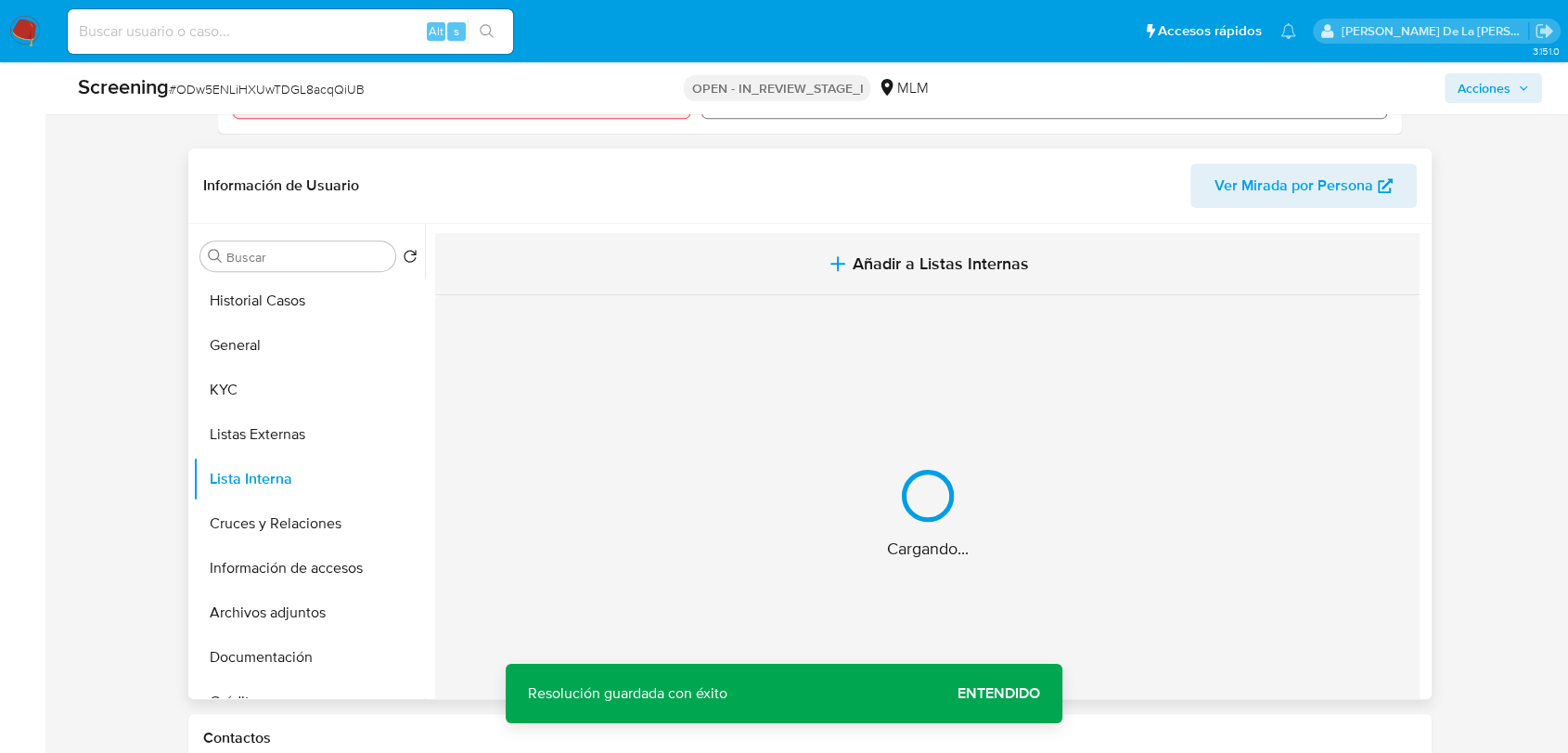
click at [938, 253] on span "Añadir a Listas Internas" at bounding box center [940, 263] width 176 height 20
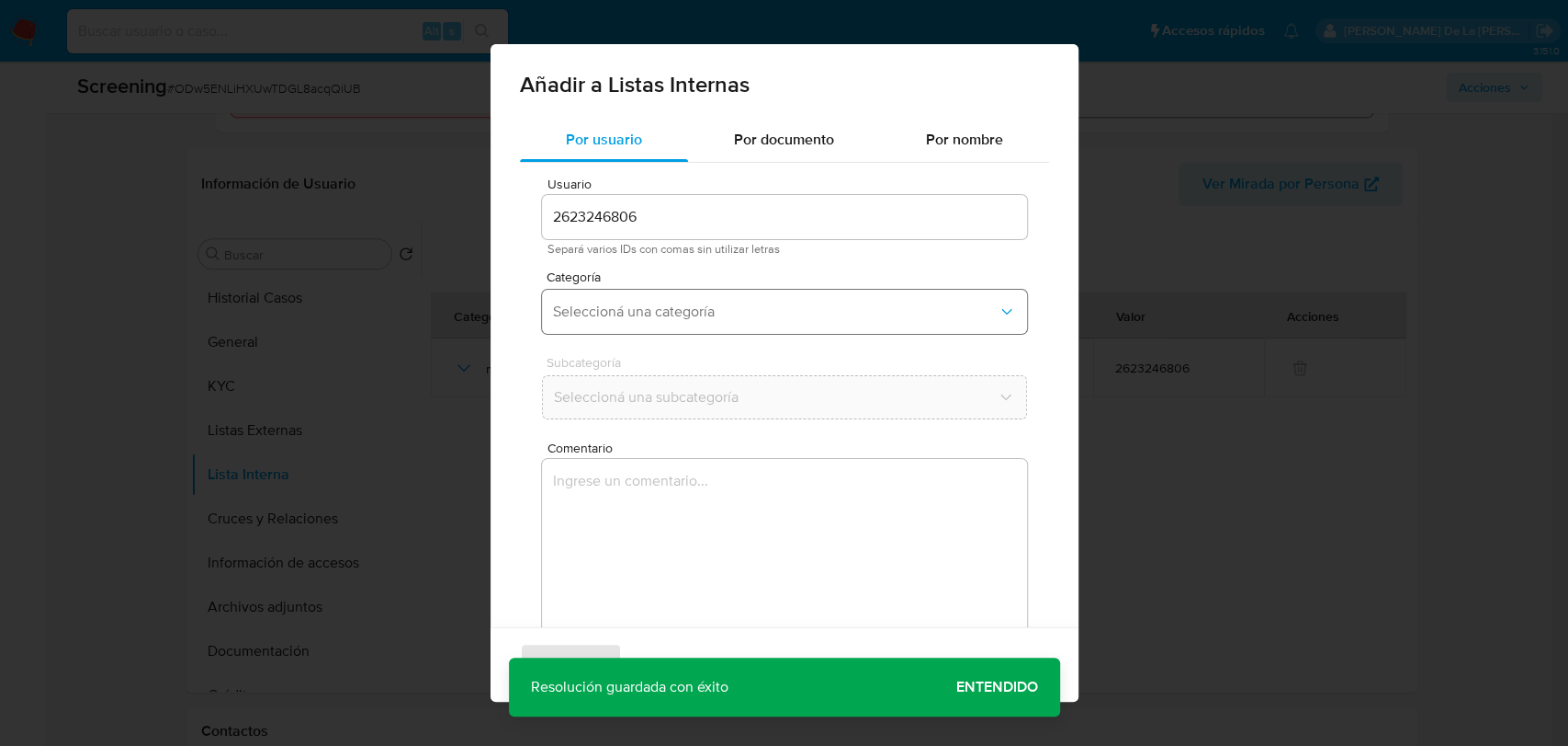
click at [687, 312] on span "Seleccioná una categoría" at bounding box center [775, 312] width 445 height 19
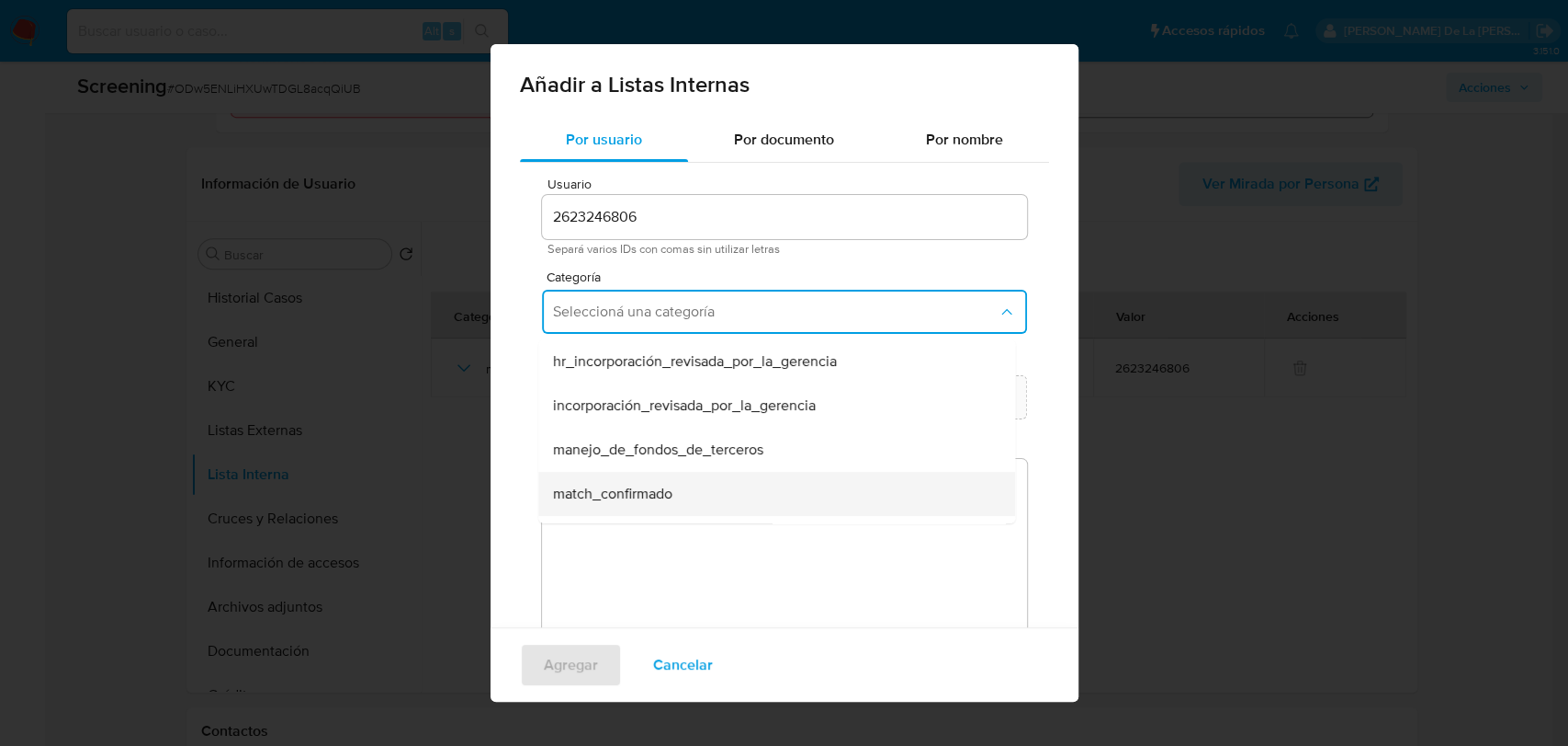
click at [606, 491] on span "match_confirmado" at bounding box center [612, 493] width 119 height 19
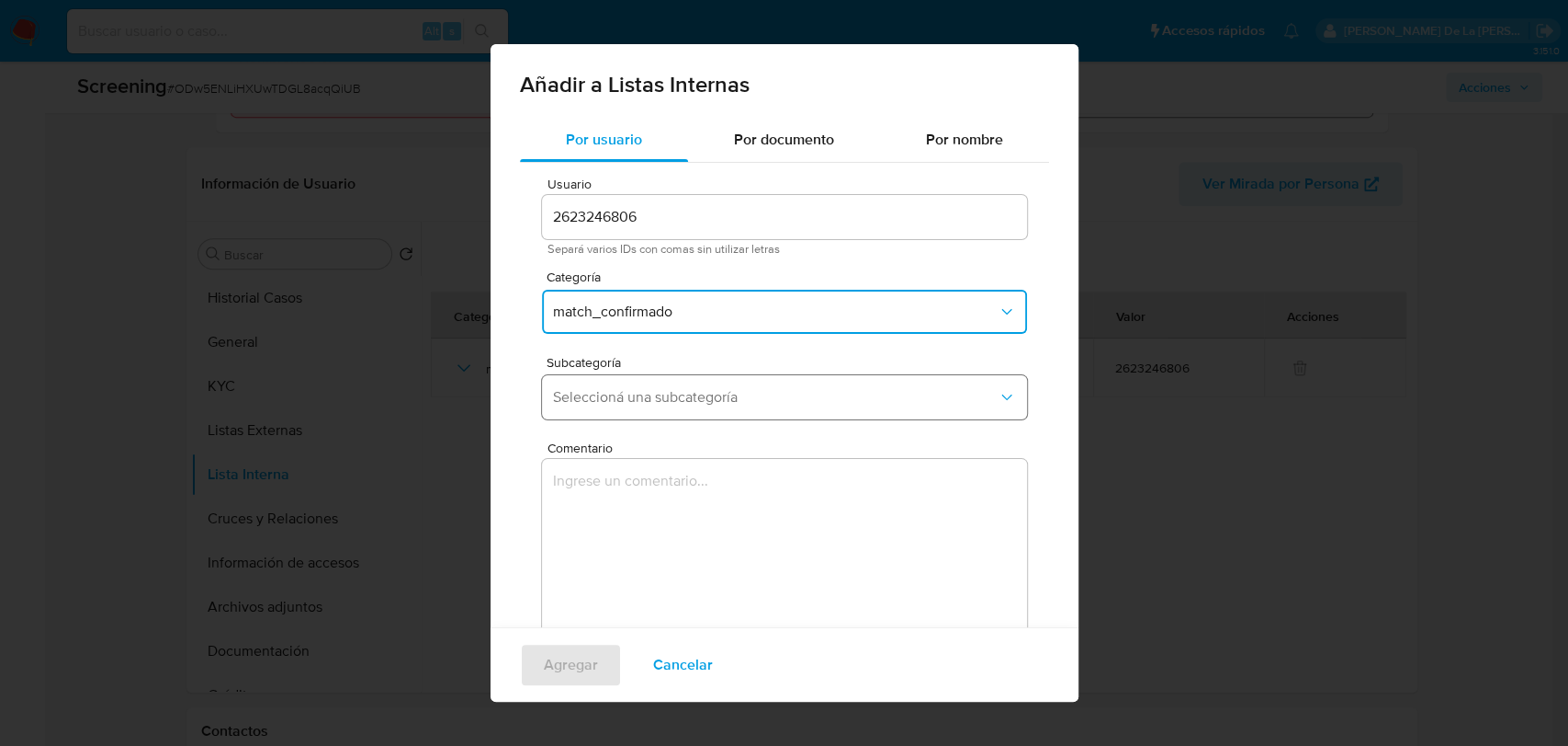
click at [653, 413] on button "Seleccioná una subcategoría" at bounding box center [785, 397] width 485 height 44
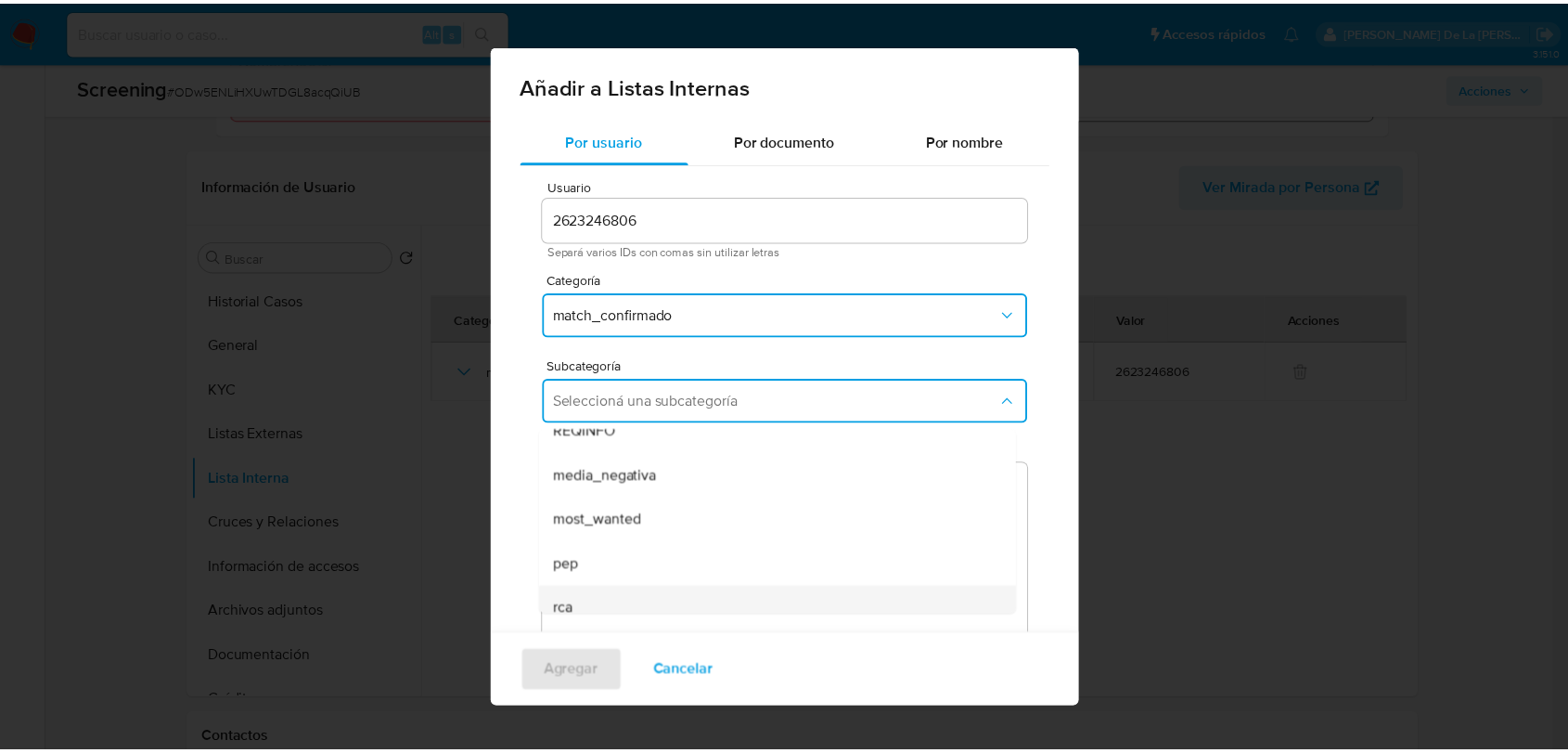
scroll to position [126, 0]
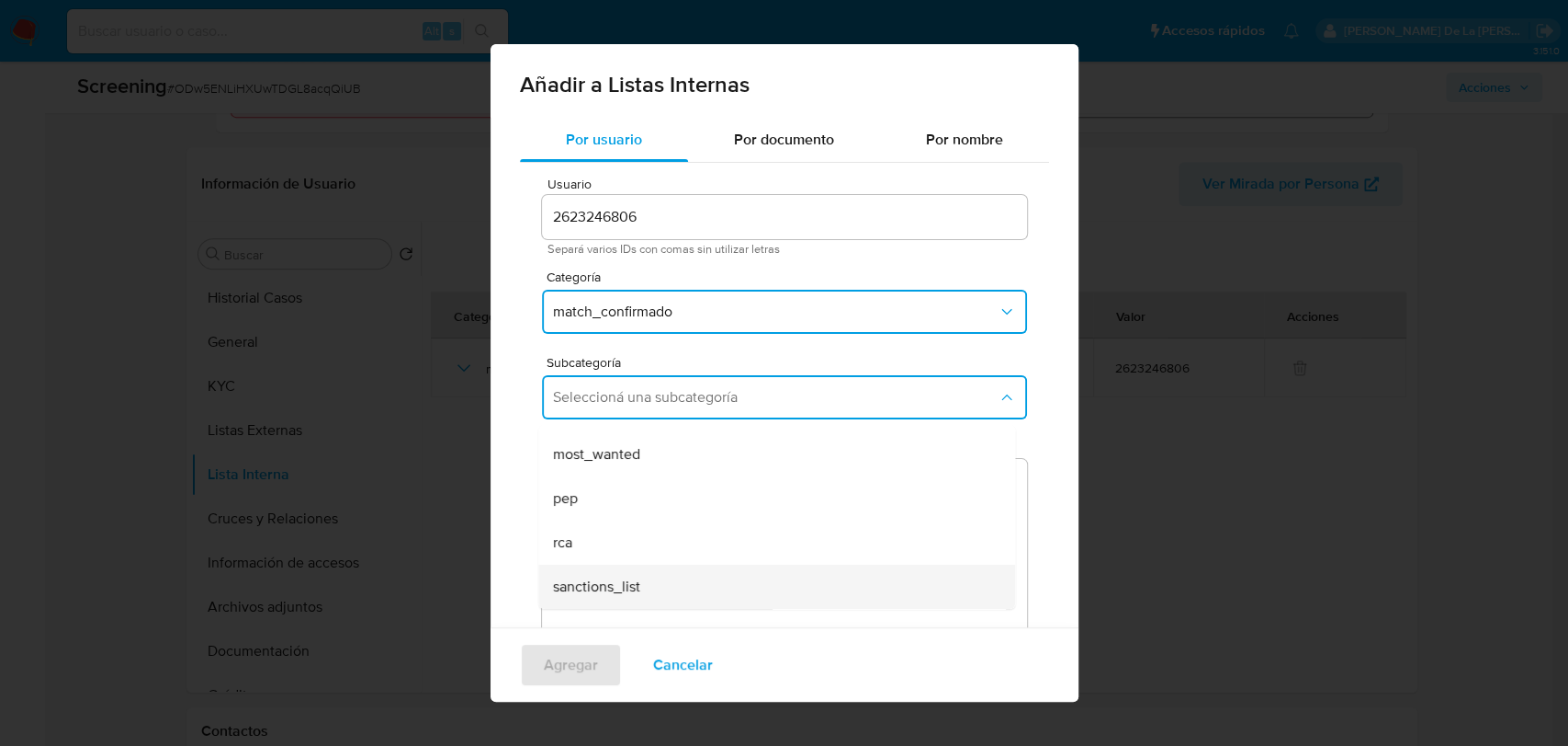
click at [610, 579] on span "sanctions_list" at bounding box center [597, 586] width 88 height 19
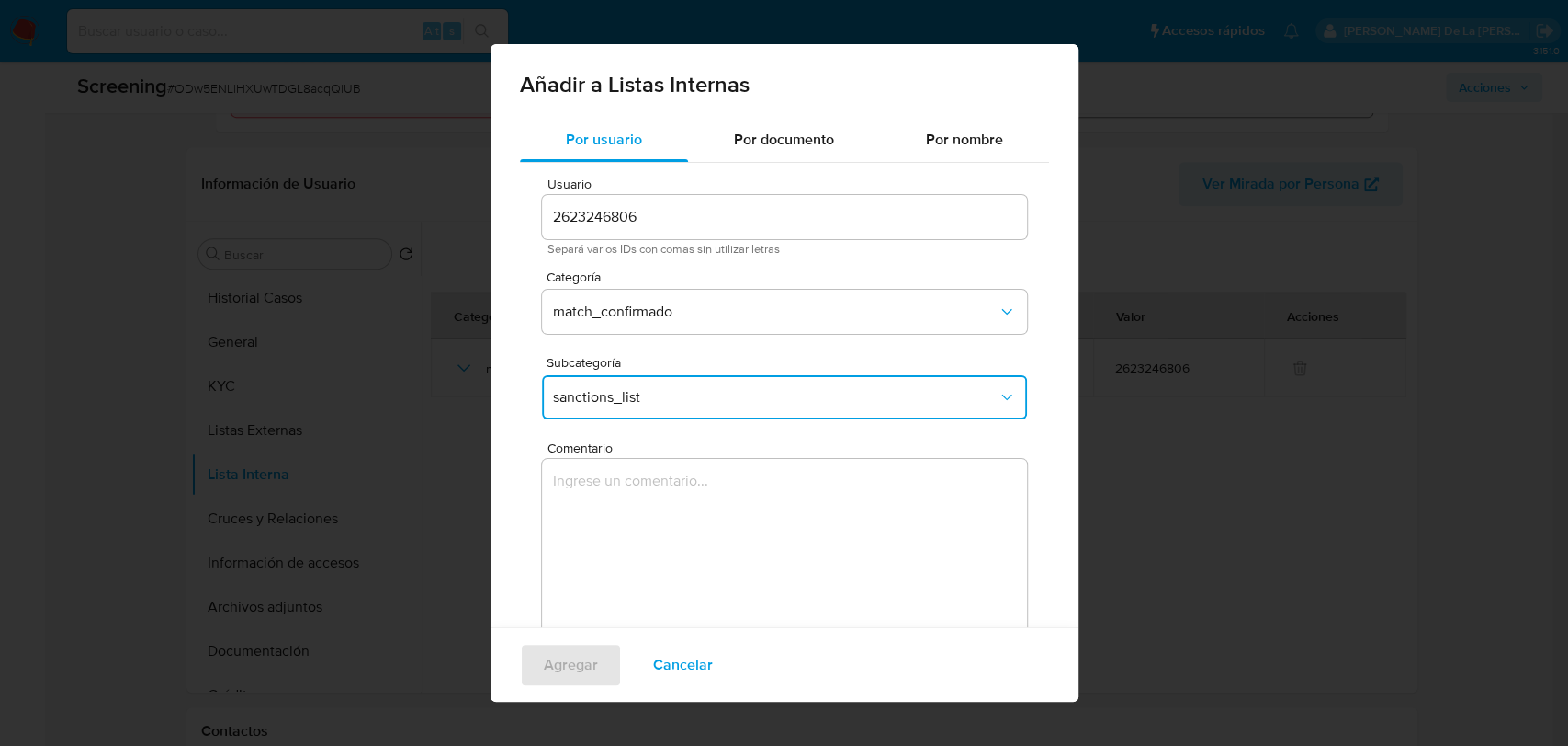
click at [659, 531] on textarea "Comentario" at bounding box center [785, 547] width 485 height 177
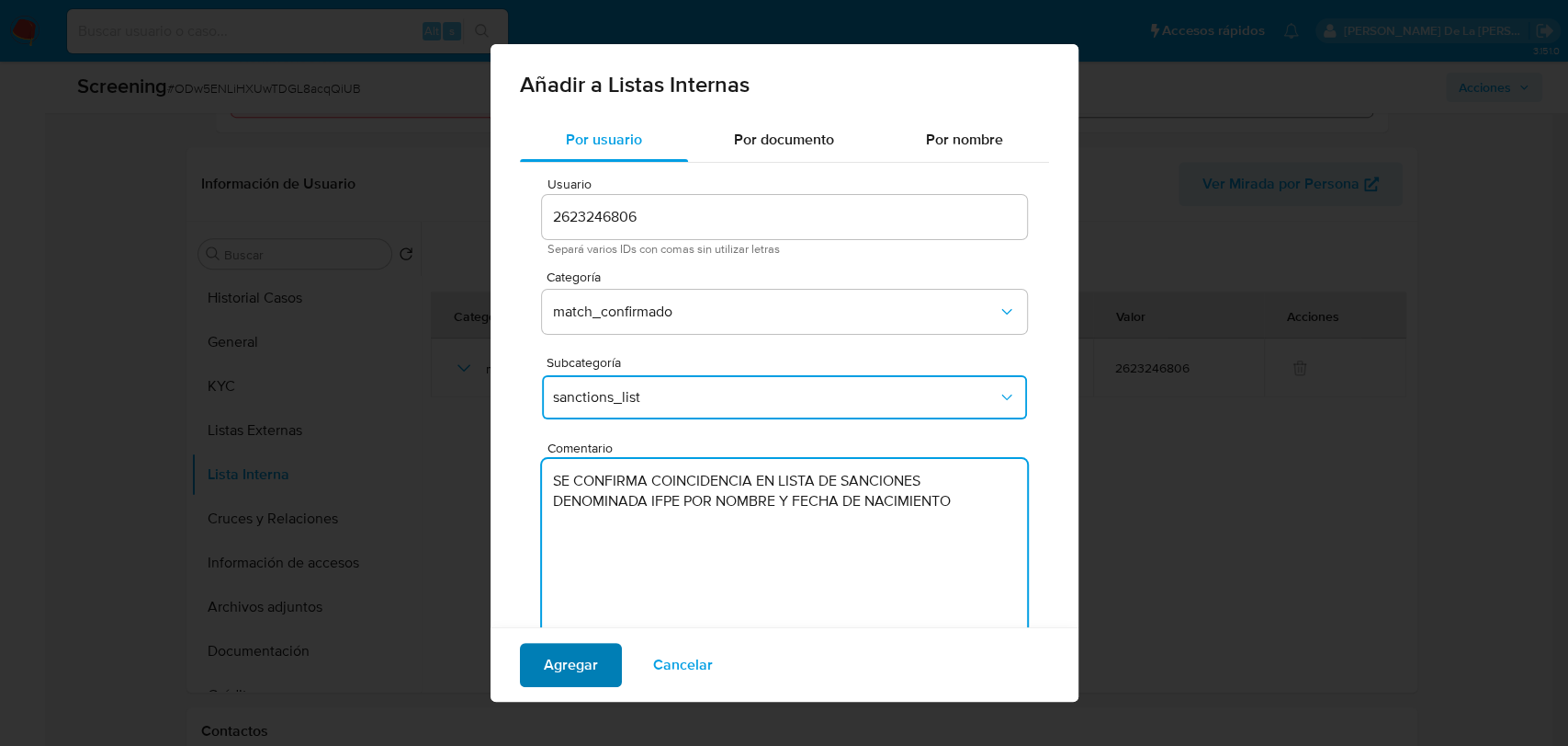
type textarea "SE CONFIRMA COINCIDENCIA EN LISTA DE SANCIONES DENOMINADA IFPE POR NOMBRE Y FEC…"
click at [573, 684] on span "Agregar" at bounding box center [571, 664] width 54 height 40
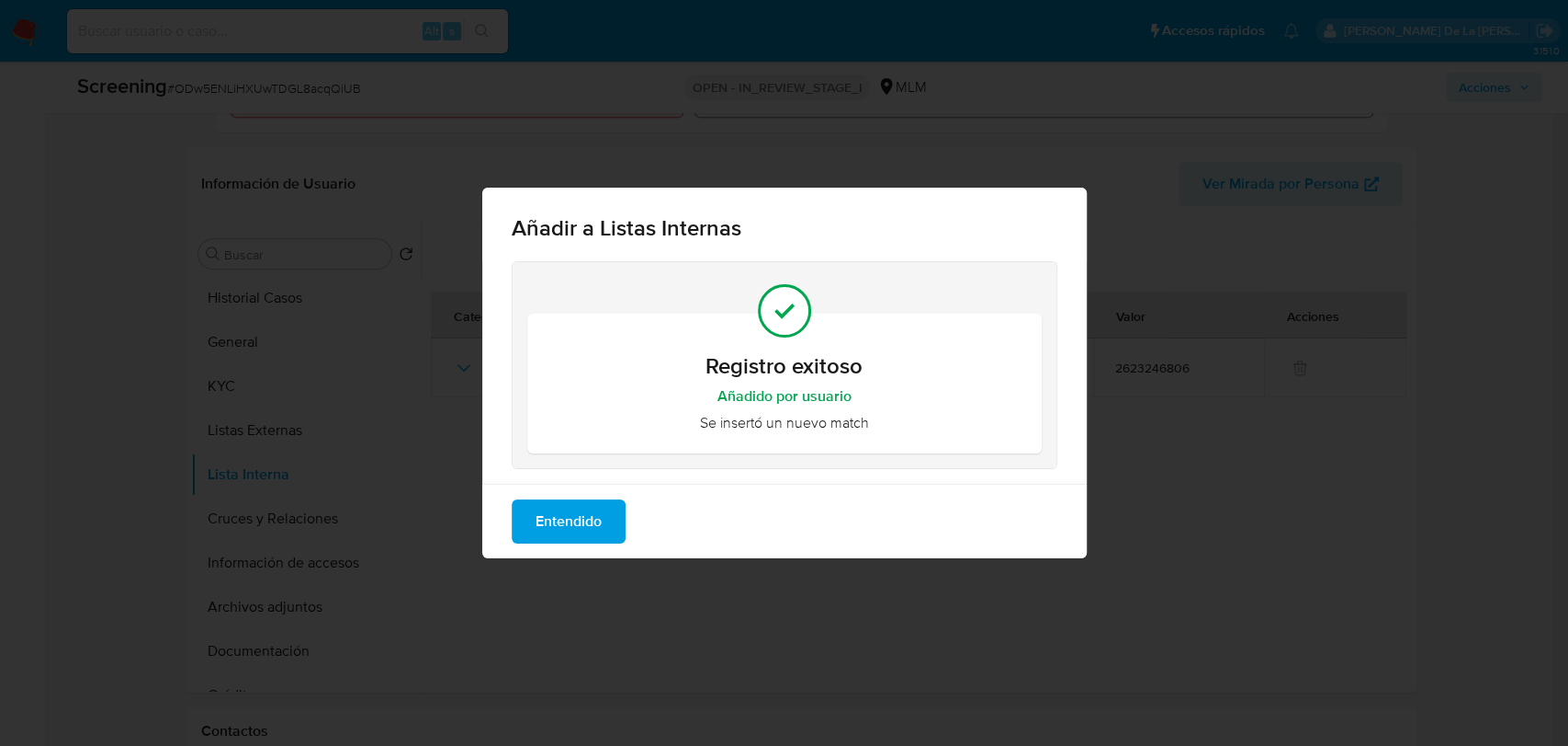
click at [564, 508] on span "Entendido" at bounding box center [568, 521] width 66 height 40
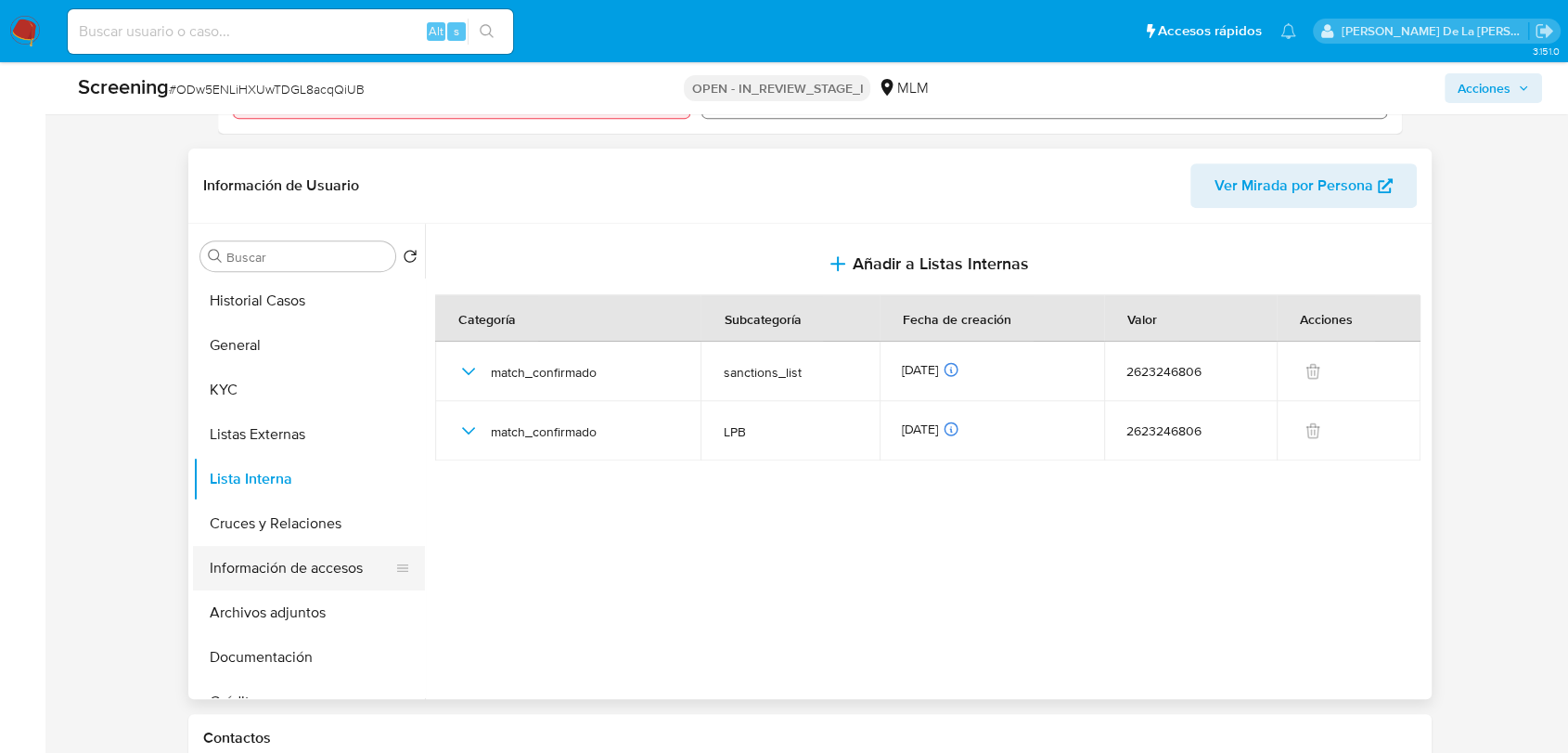
click at [306, 569] on button "Información de accesos" at bounding box center [302, 568] width 217 height 45
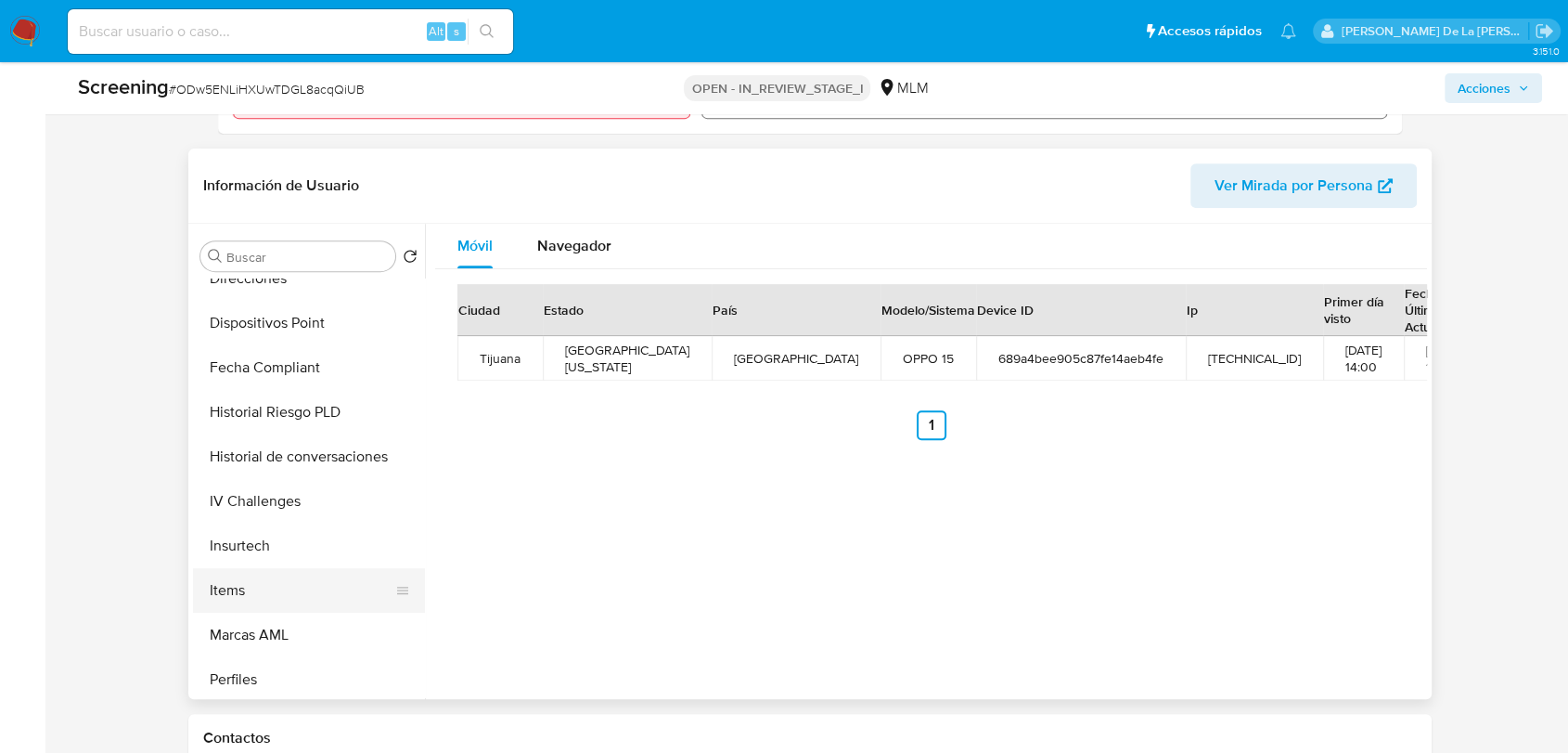
scroll to position [739, 0]
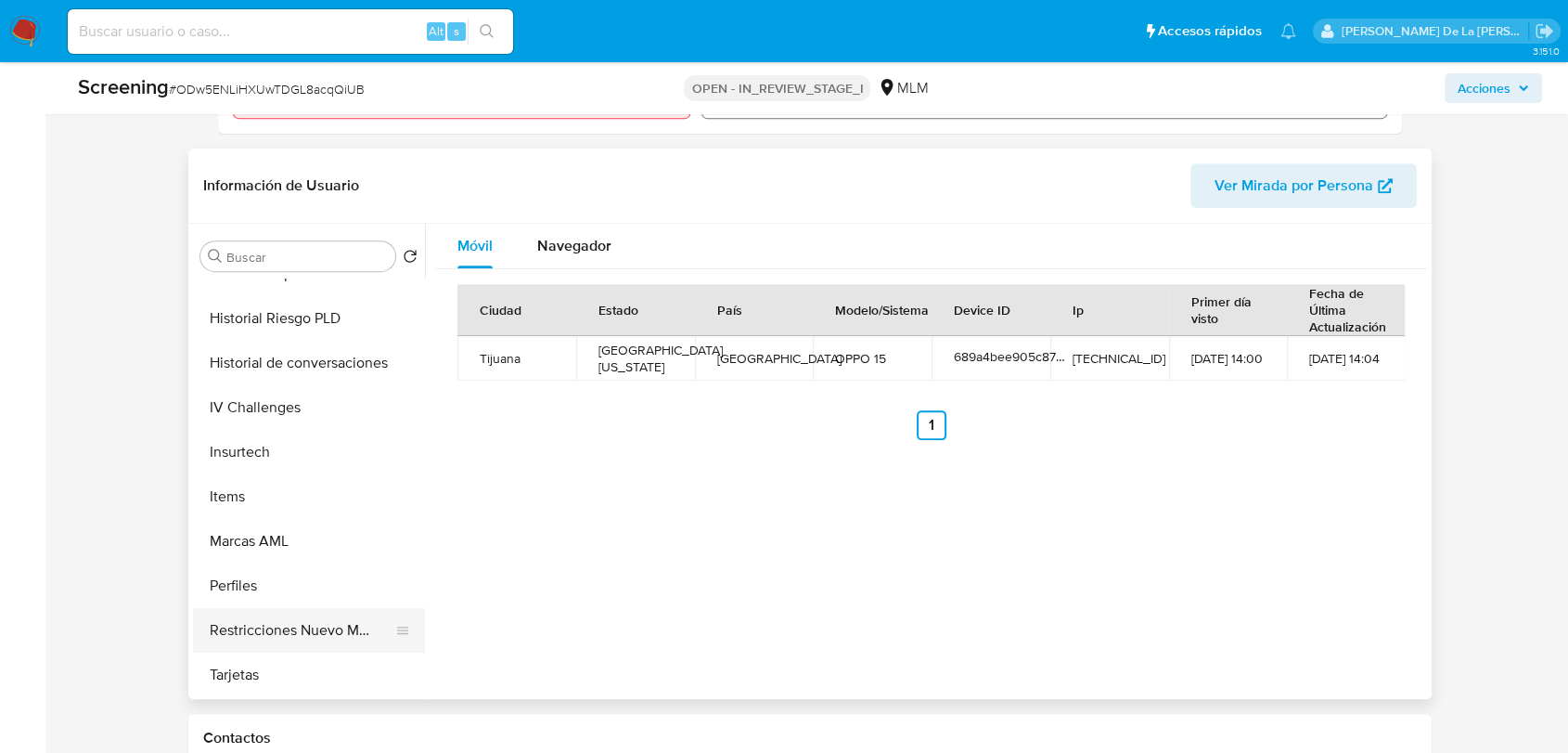
click at [305, 630] on button "Restricciones Nuevo Mundo" at bounding box center [302, 629] width 217 height 45
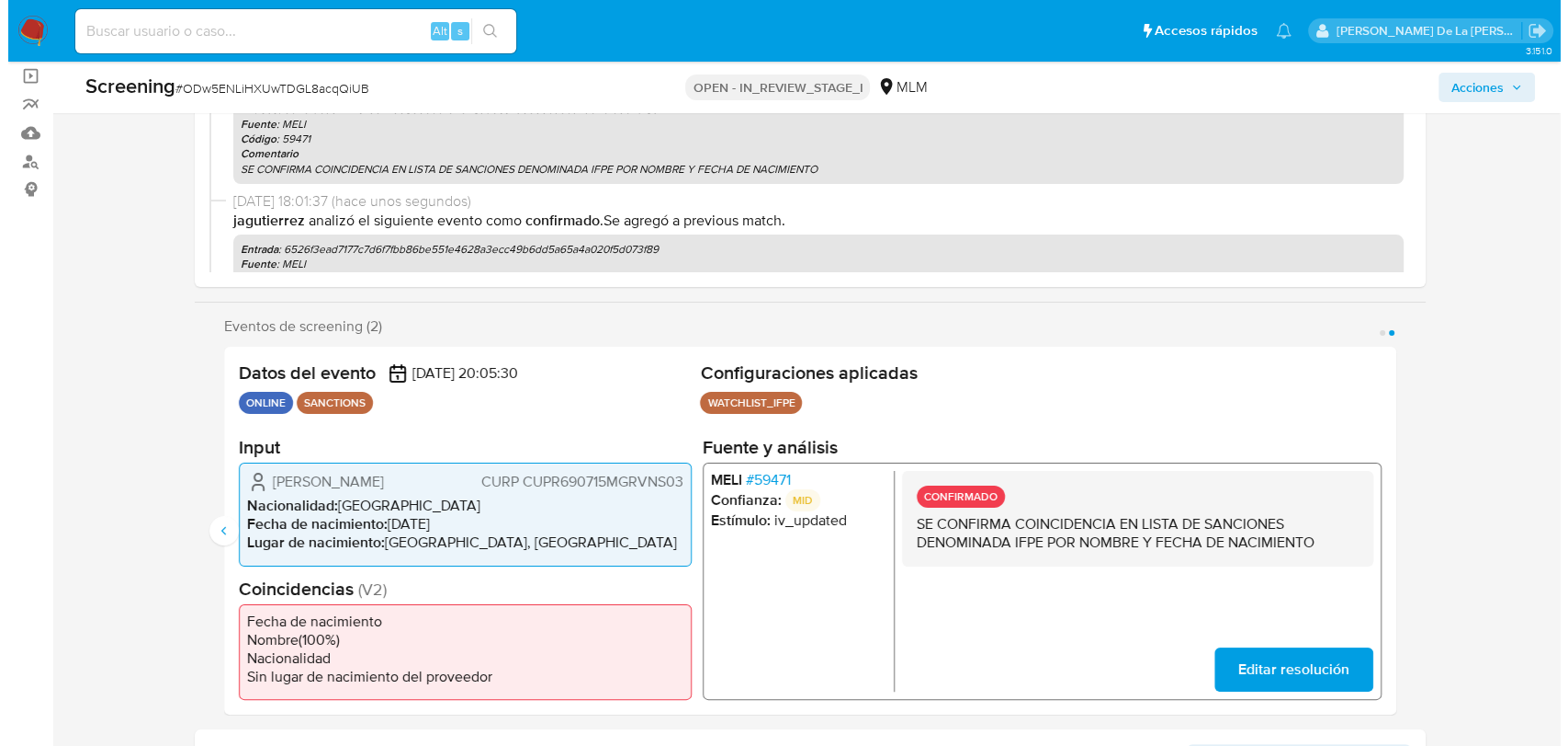
scroll to position [0, 0]
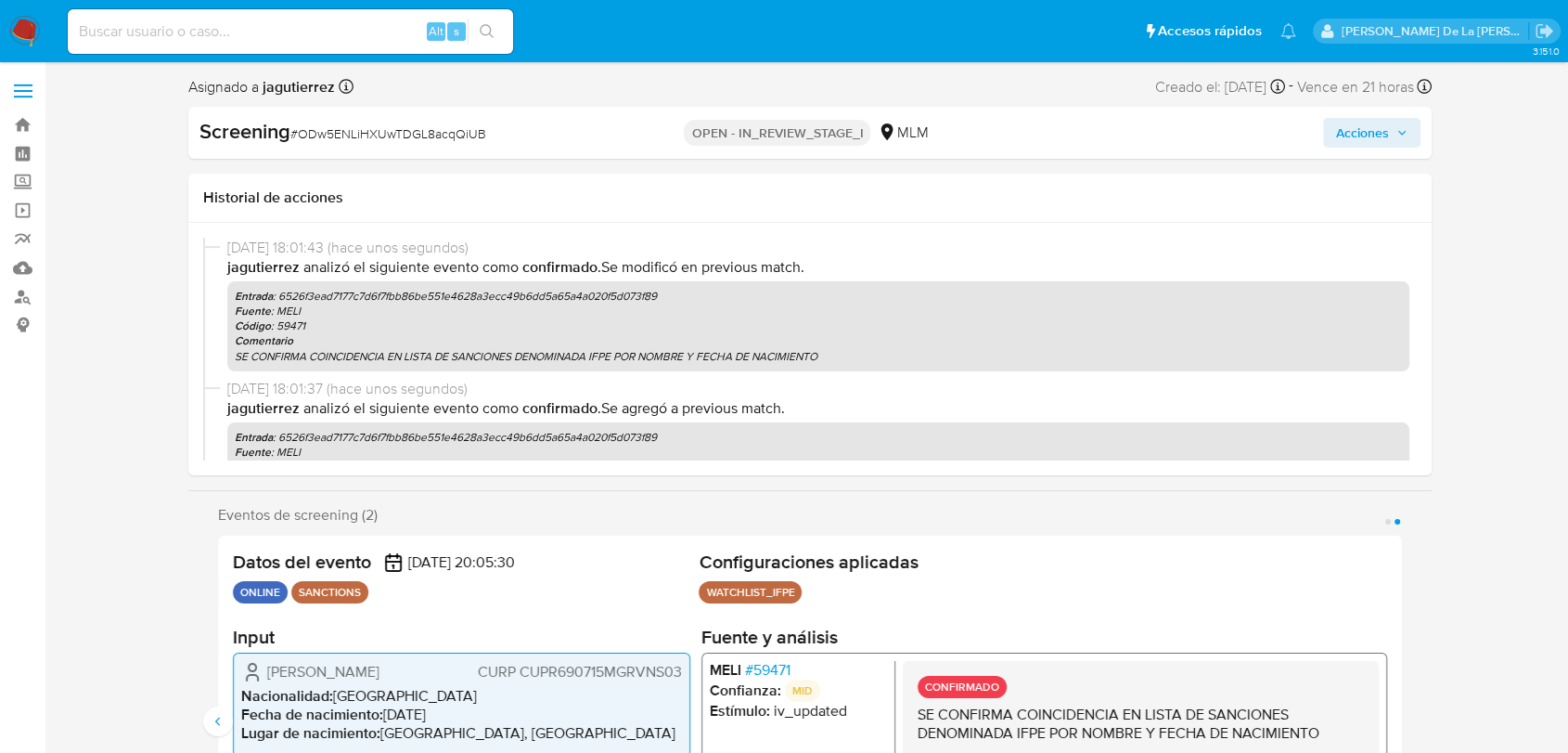
click at [1392, 123] on span "Acciones" at bounding box center [1373, 132] width 72 height 26
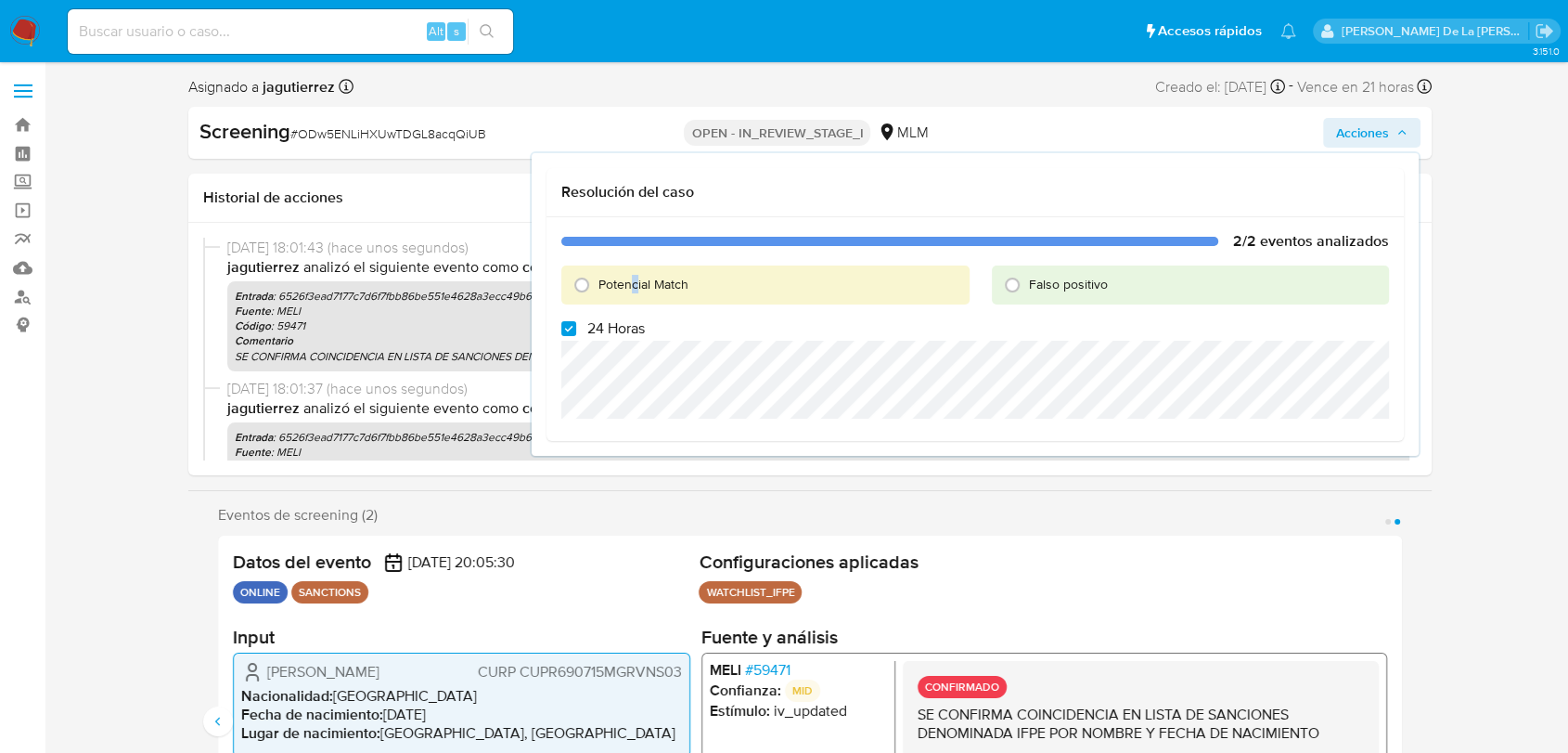
drag, startPoint x: 634, startPoint y: 289, endPoint x: 607, endPoint y: 298, distance: 28.5
click at [636, 289] on span "Potencial Match" at bounding box center [644, 284] width 90 height 19
click at [583, 293] on input "Potencial Match" at bounding box center [582, 285] width 30 height 30
radio input "true"
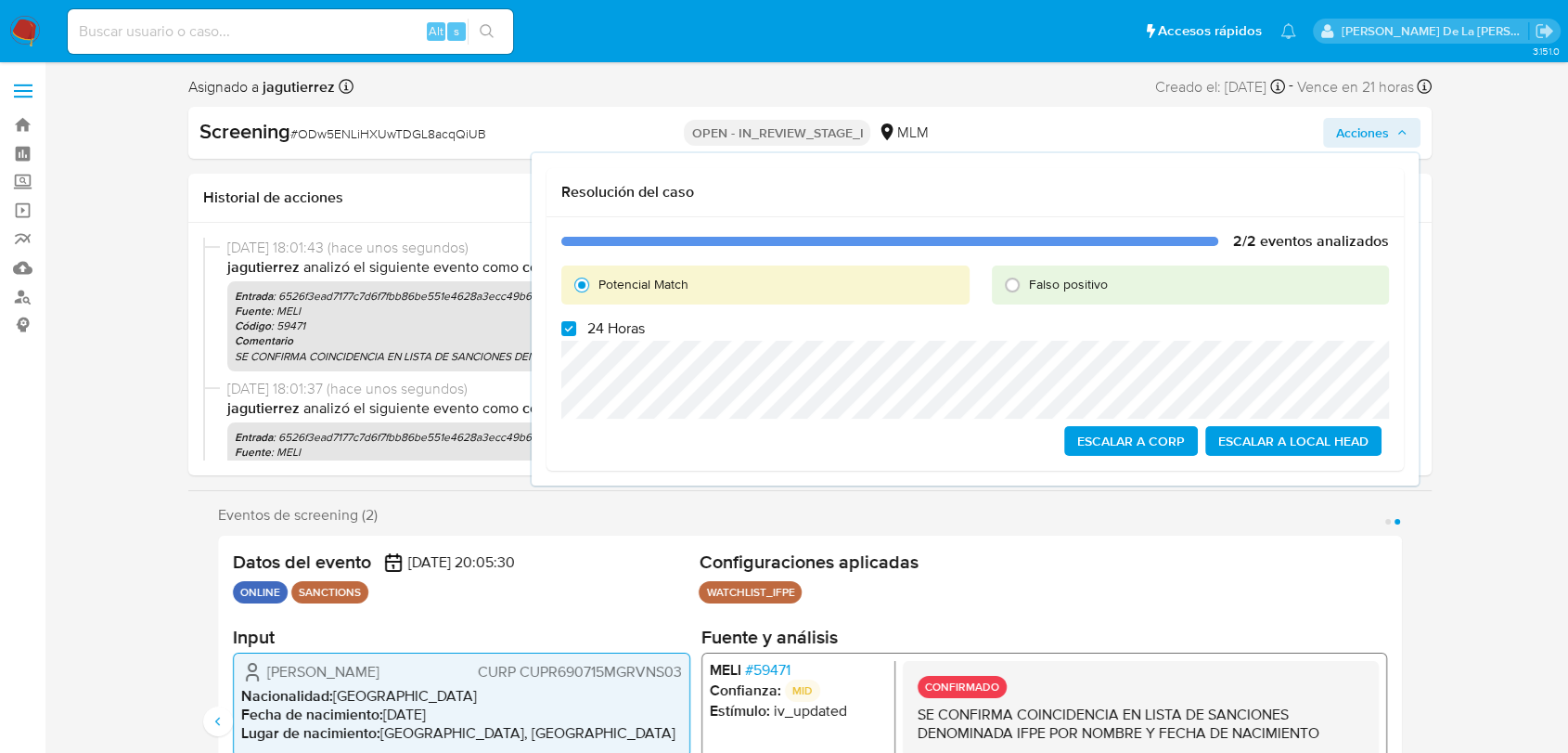
click at [572, 336] on label "24 Horas" at bounding box center [604, 328] width 84 height 19
click at [572, 336] on input "24 Horas" at bounding box center [569, 328] width 15 height 15
checkbox input "false"
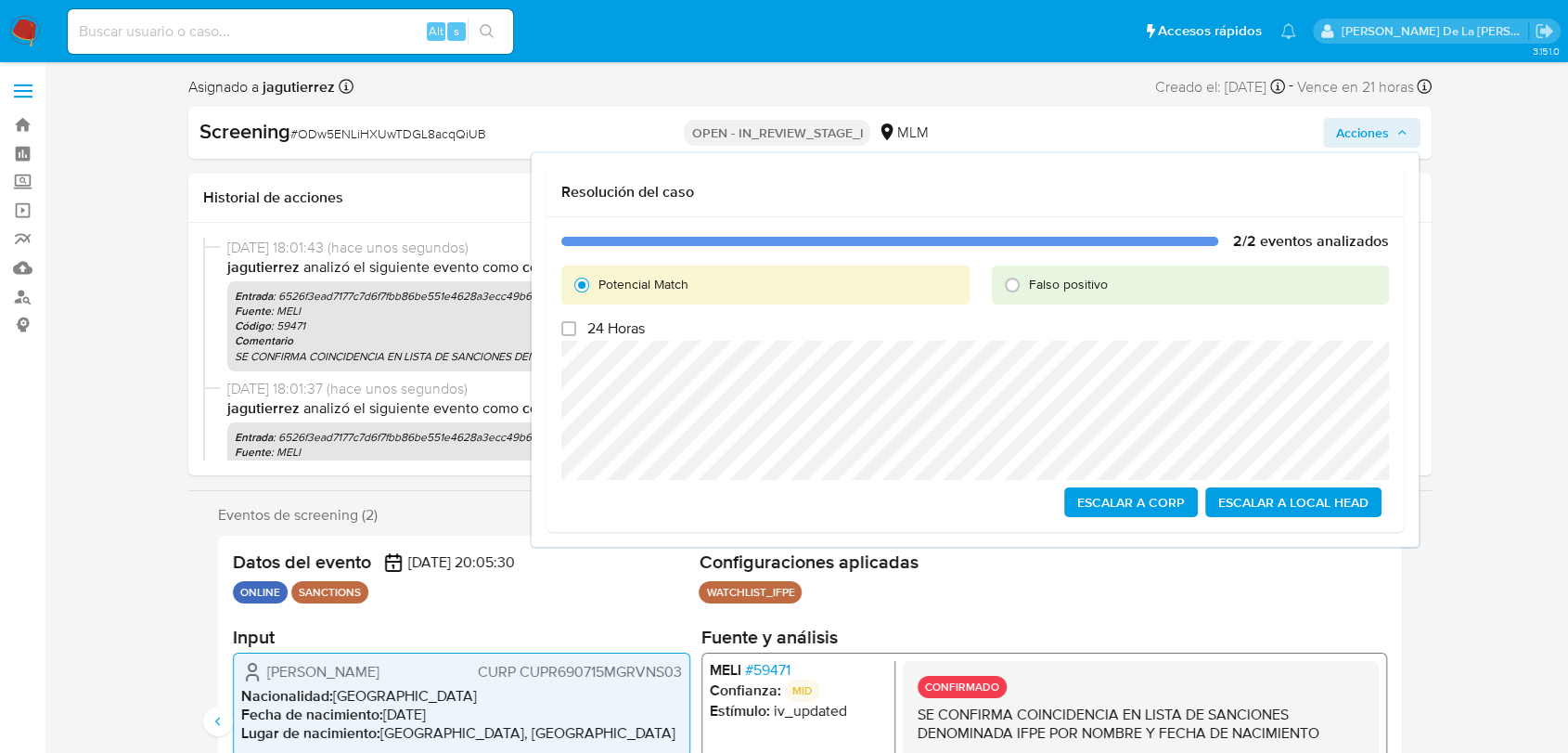
click at [1277, 494] on span "Escalar a Local Head" at bounding box center [1293, 502] width 150 height 26
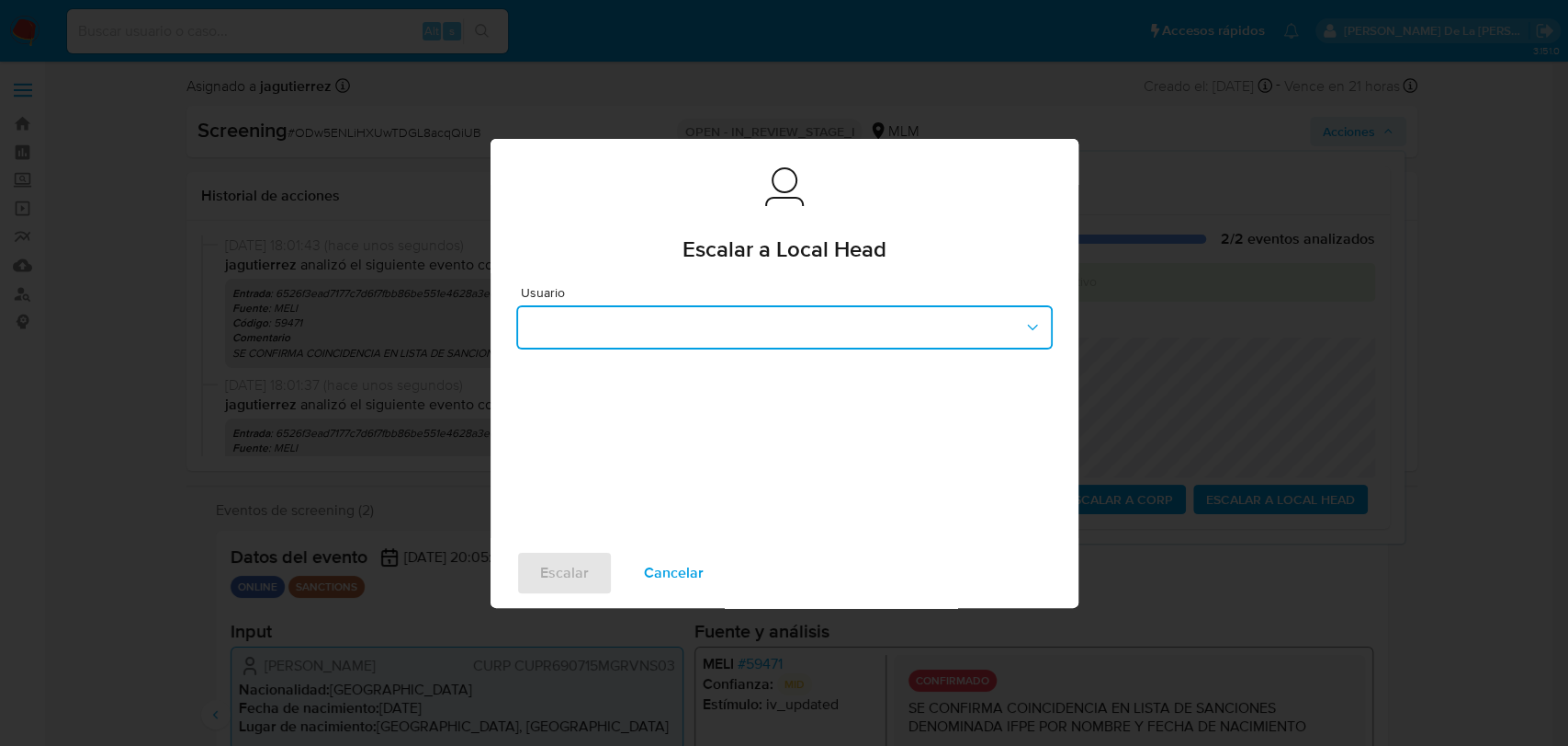
click at [809, 338] on button "button" at bounding box center [785, 327] width 536 height 44
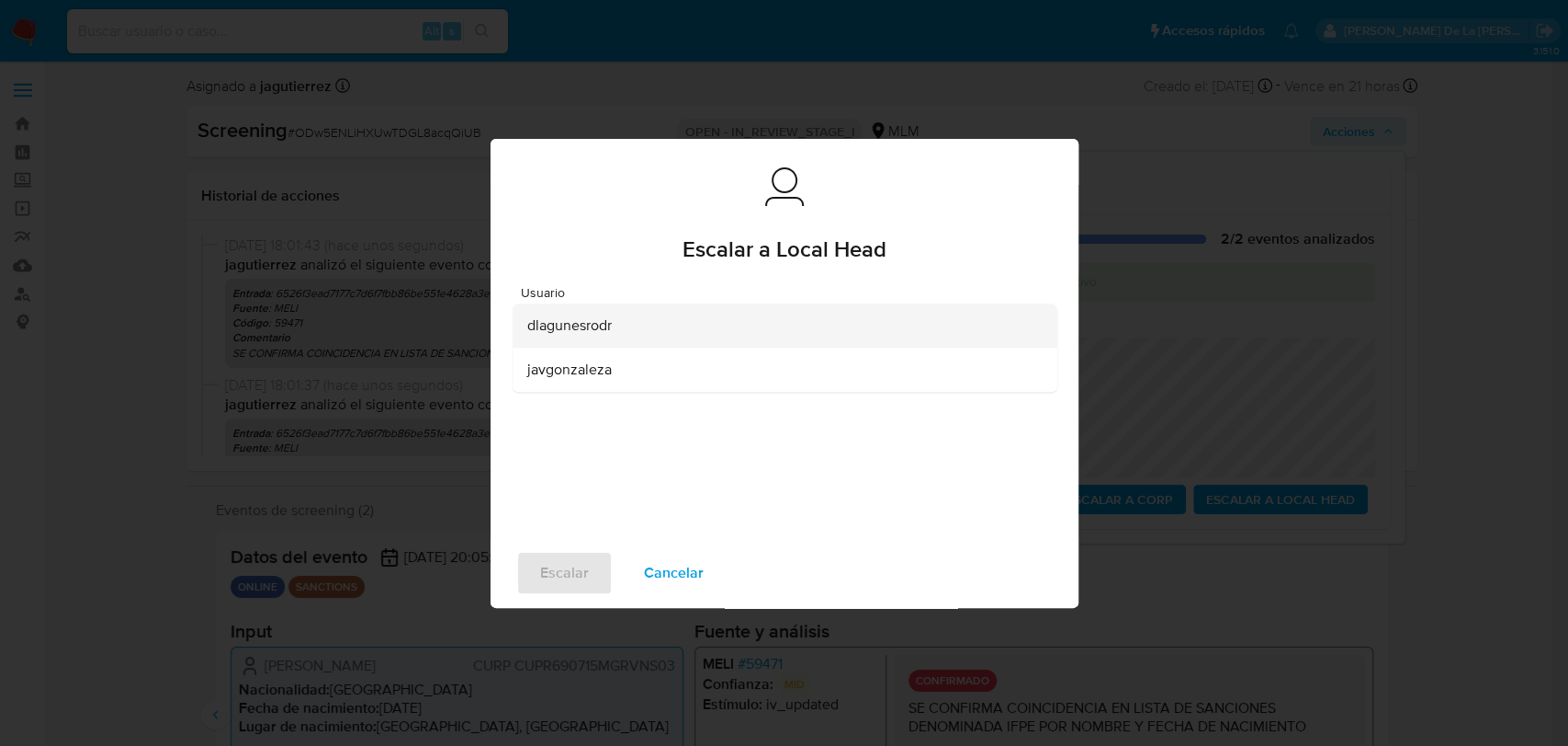
click at [744, 335] on div "dlagunesrodr" at bounding box center [779, 325] width 504 height 44
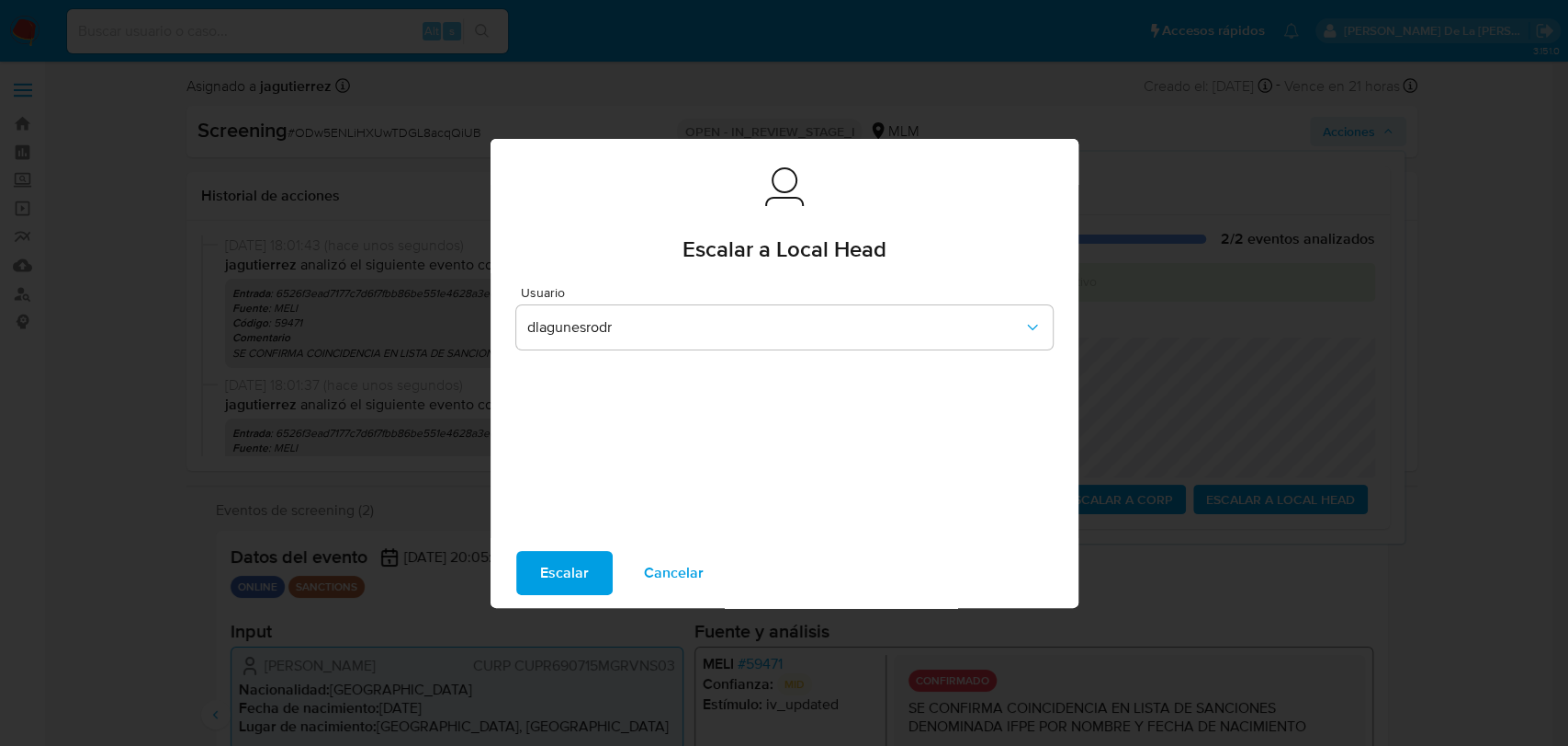
click at [596, 524] on div "Usuario dlagunesrodr" at bounding box center [784, 406] width 588 height 264
click at [562, 558] on span "Escalar" at bounding box center [564, 572] width 48 height 40
click at [545, 597] on div "Escalar Cancelar" at bounding box center [784, 572] width 588 height 70
click at [556, 577] on span "Escalar" at bounding box center [564, 572] width 48 height 40
click at [571, 570] on span "Escalar" at bounding box center [564, 572] width 48 height 40
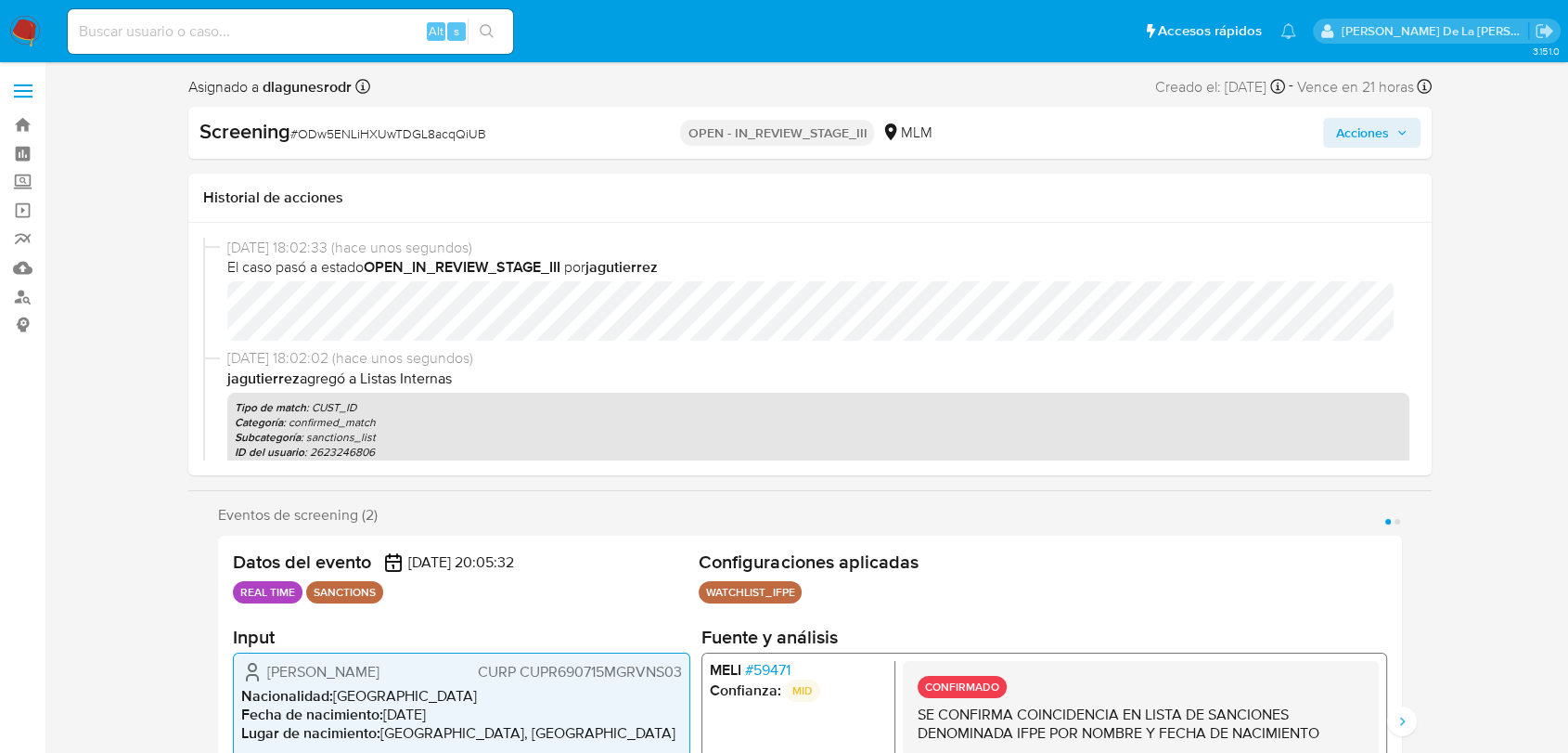
select select "10"
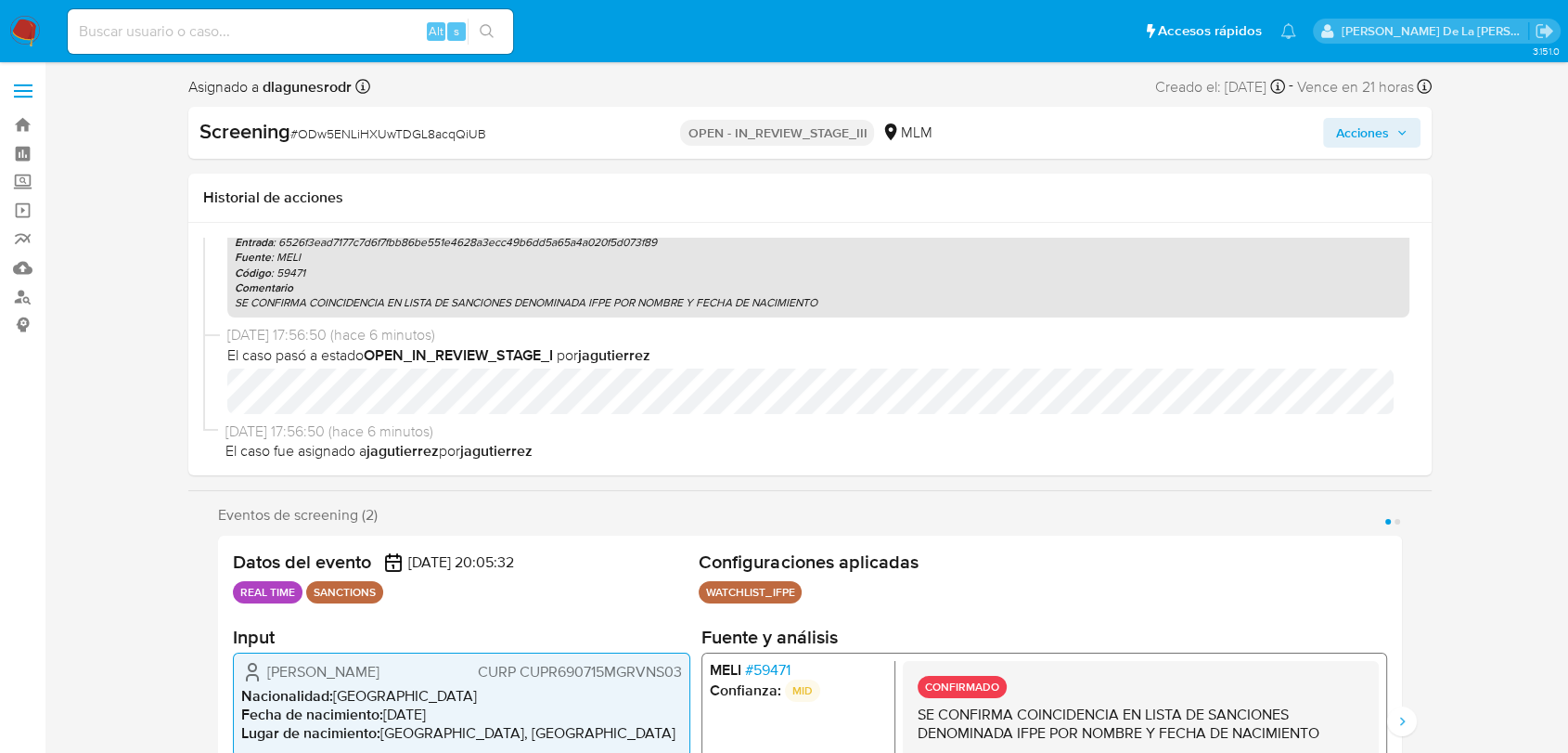
scroll to position [627, 0]
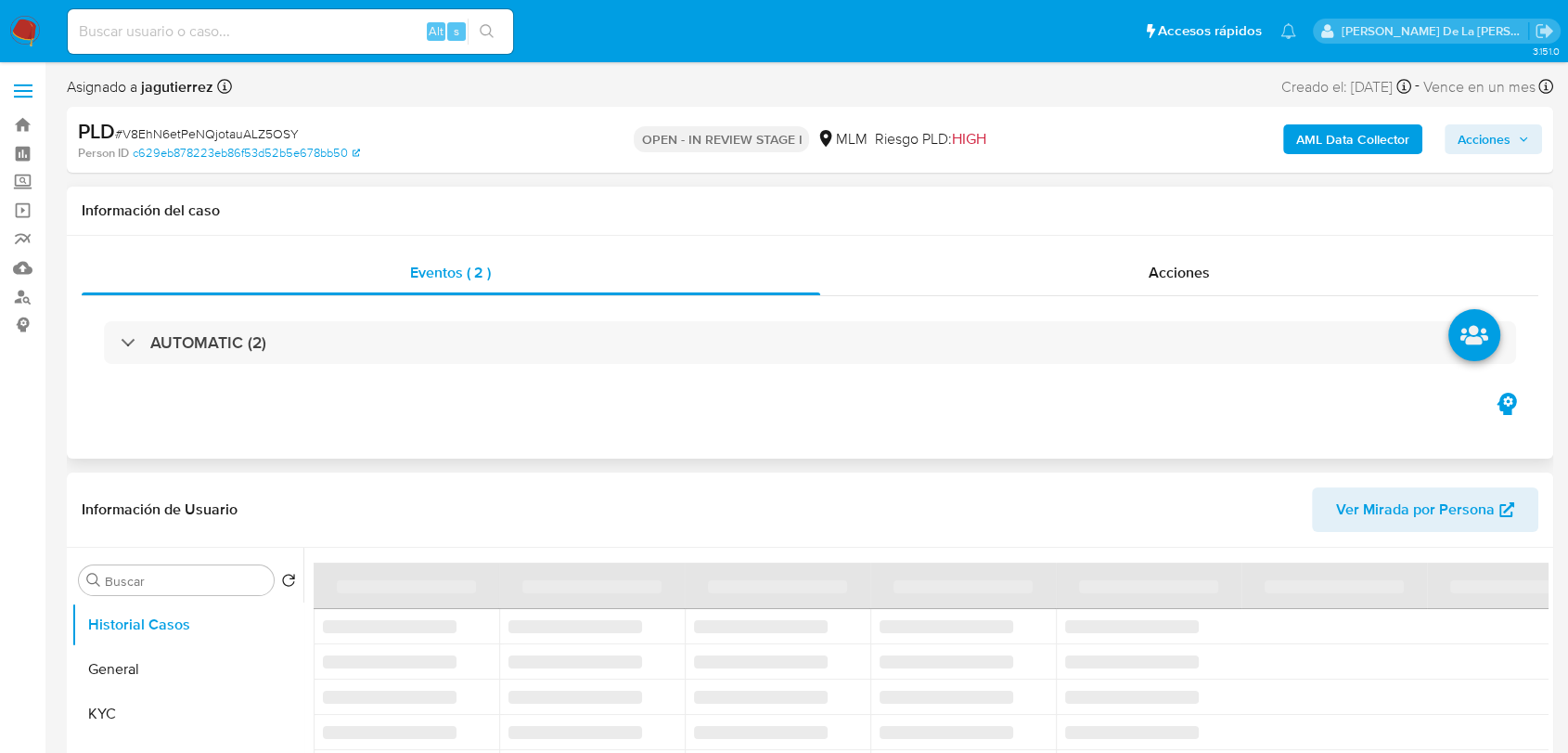
select select "10"
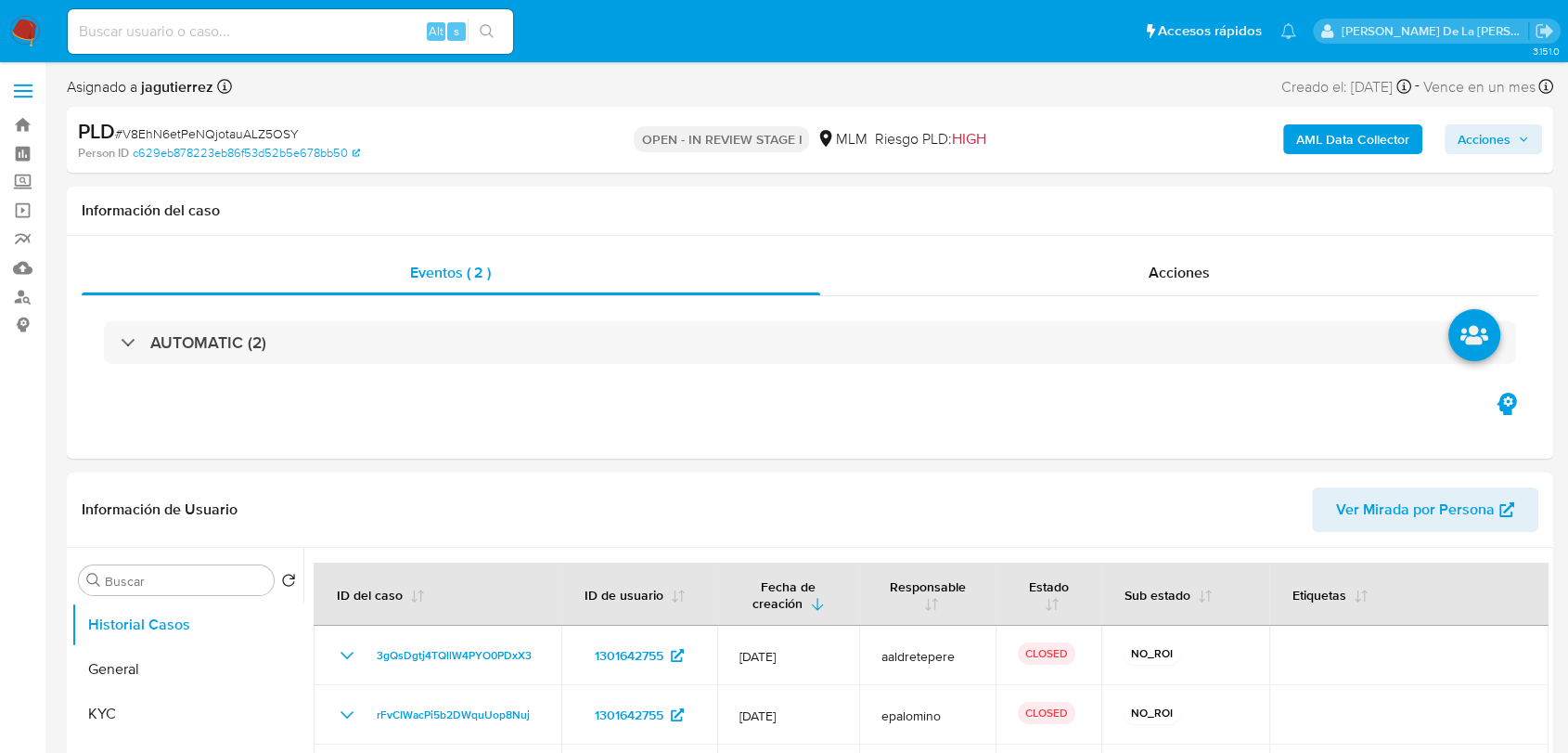
click at [30, 34] on img at bounding box center [25, 32] width 32 height 32
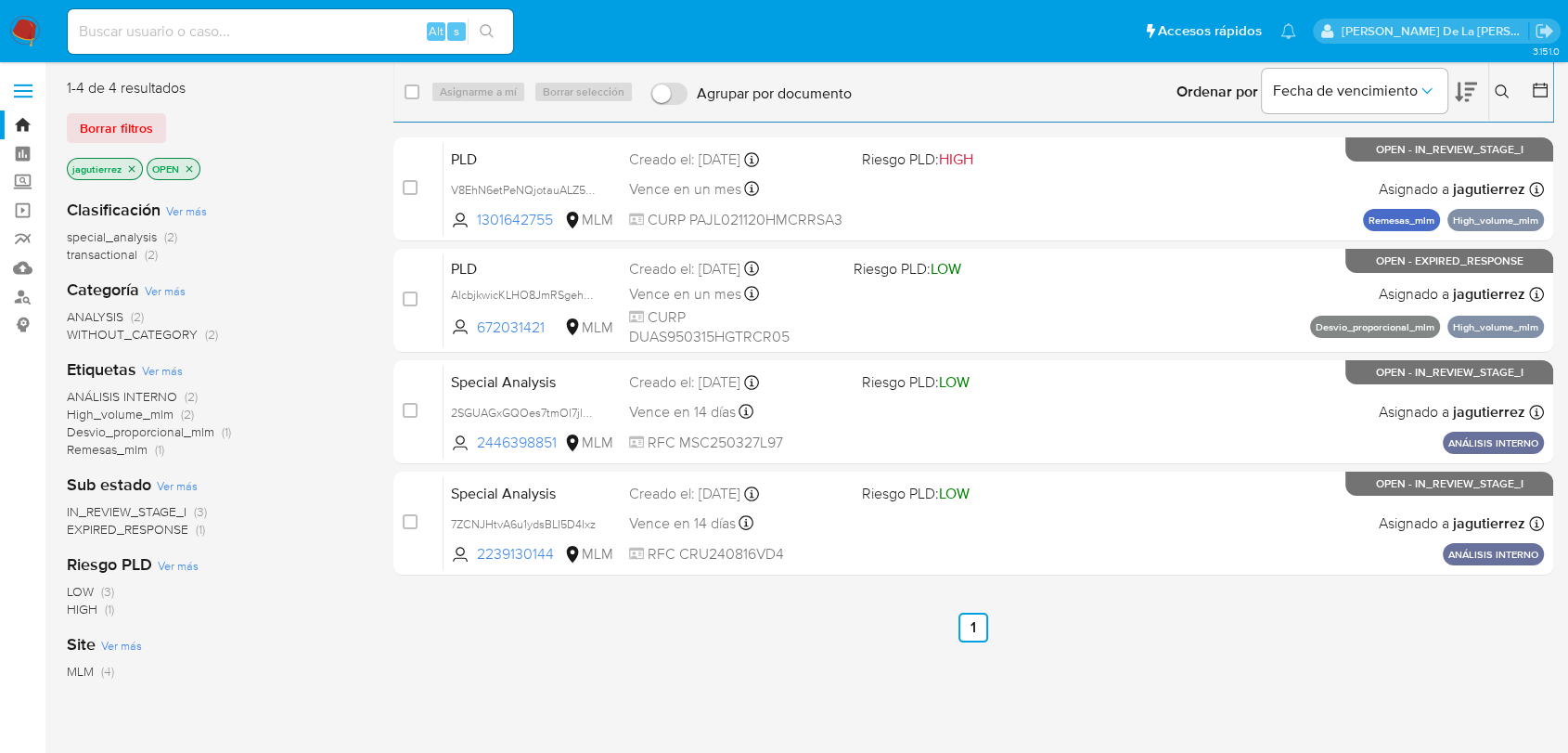
click at [1499, 91] on icon at bounding box center [1502, 92] width 15 height 15
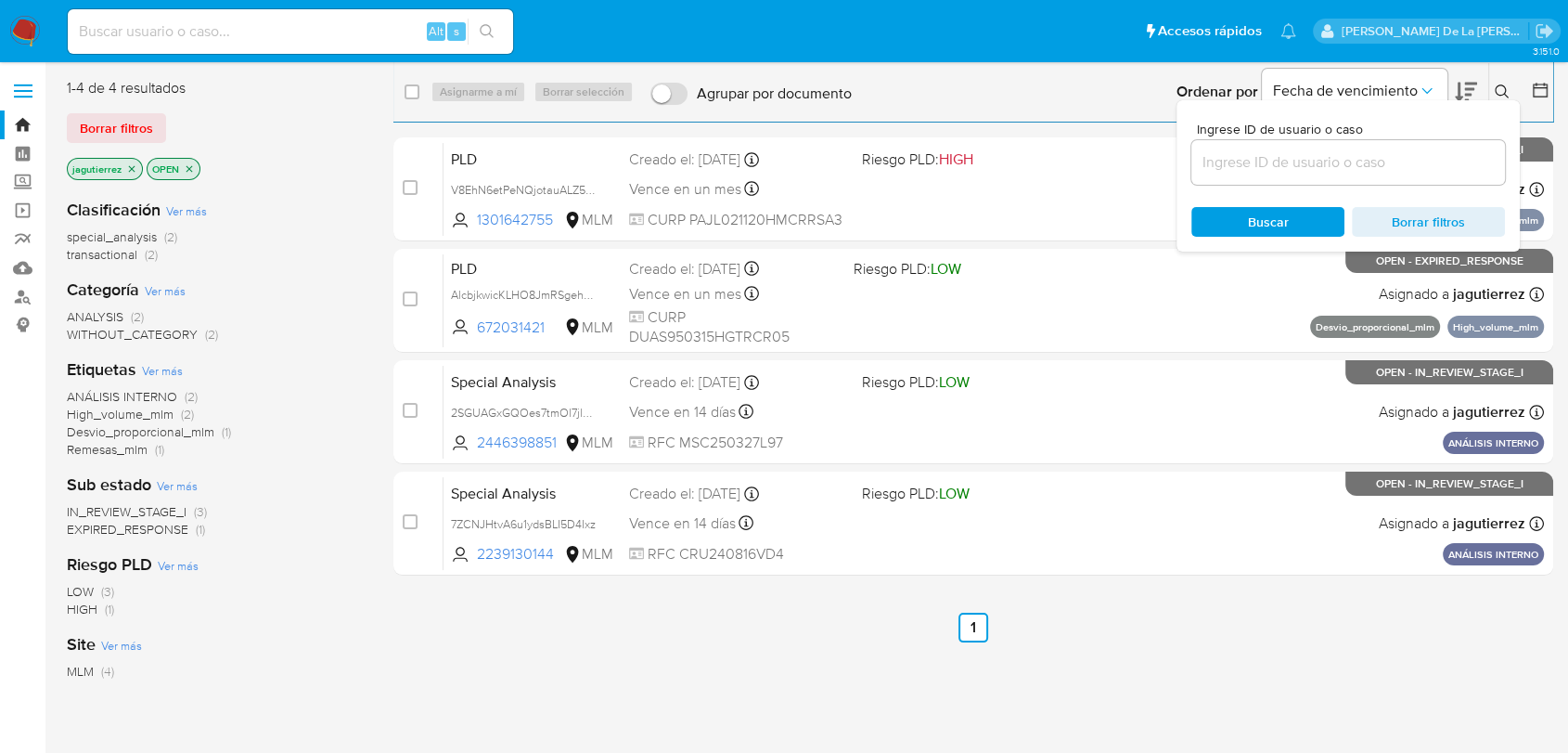
click at [1293, 169] on input at bounding box center [1348, 162] width 314 height 24
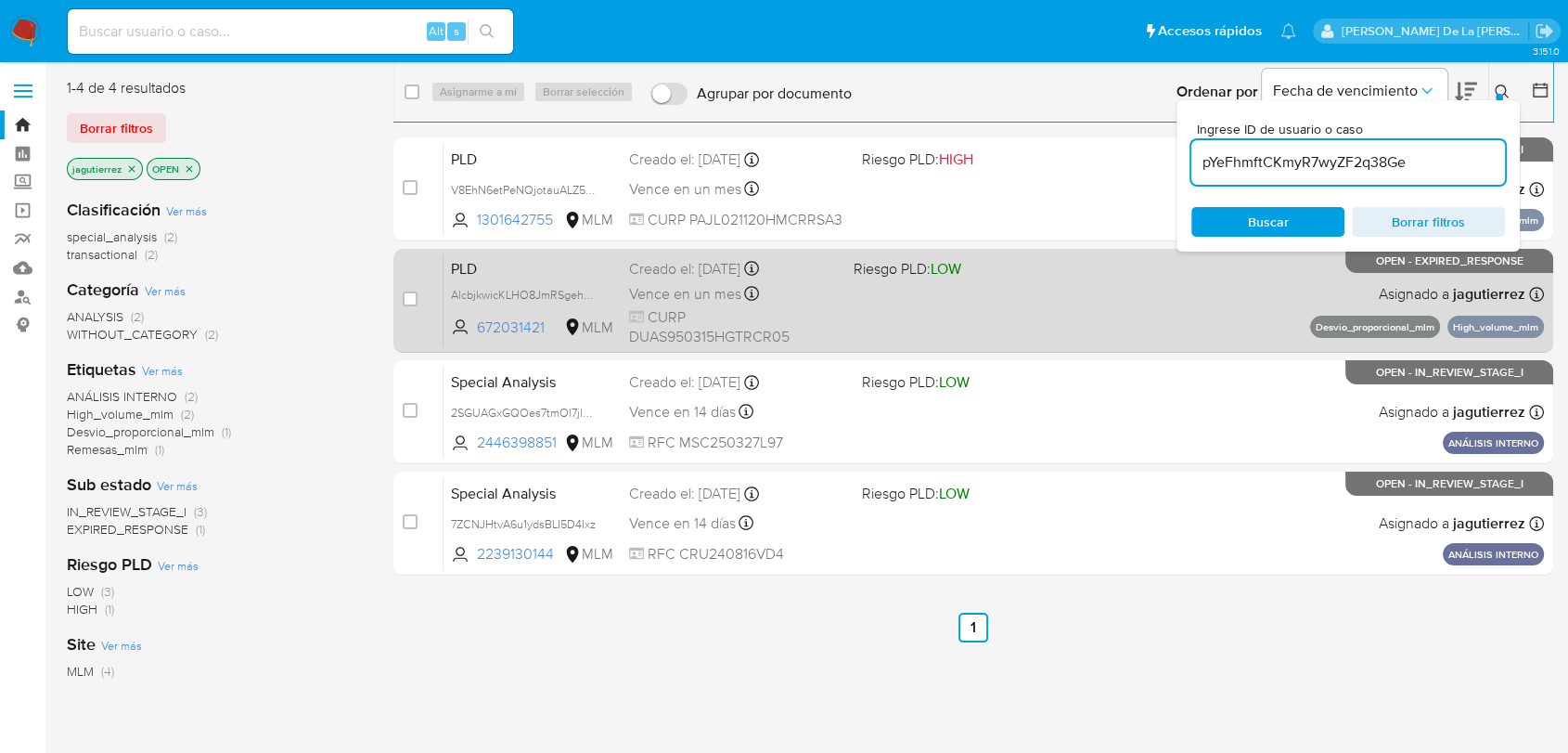
type input "pYeFhmftCKmyR7wyZF2q38Ge"
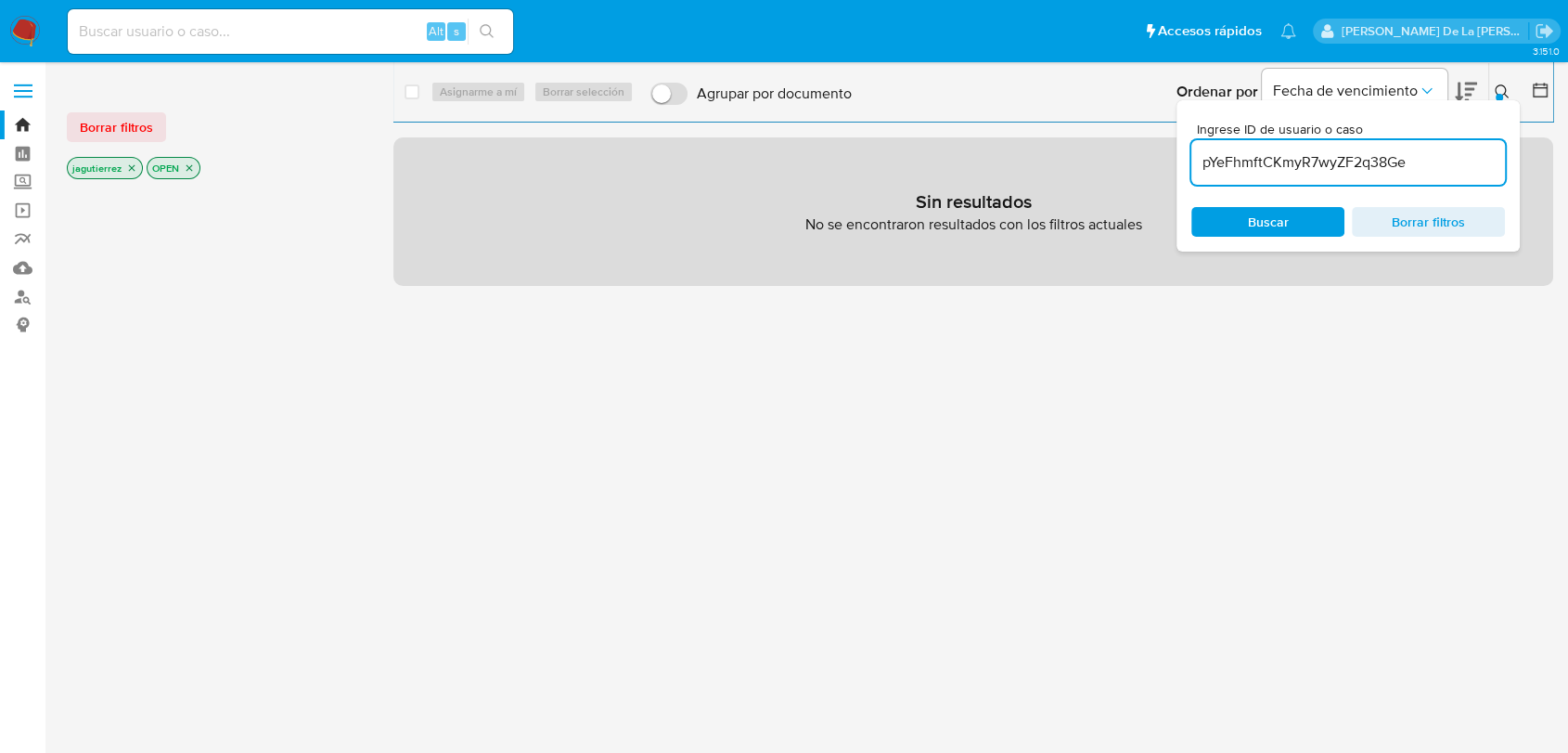
click at [131, 163] on icon "close-filter" at bounding box center [131, 167] width 11 height 11
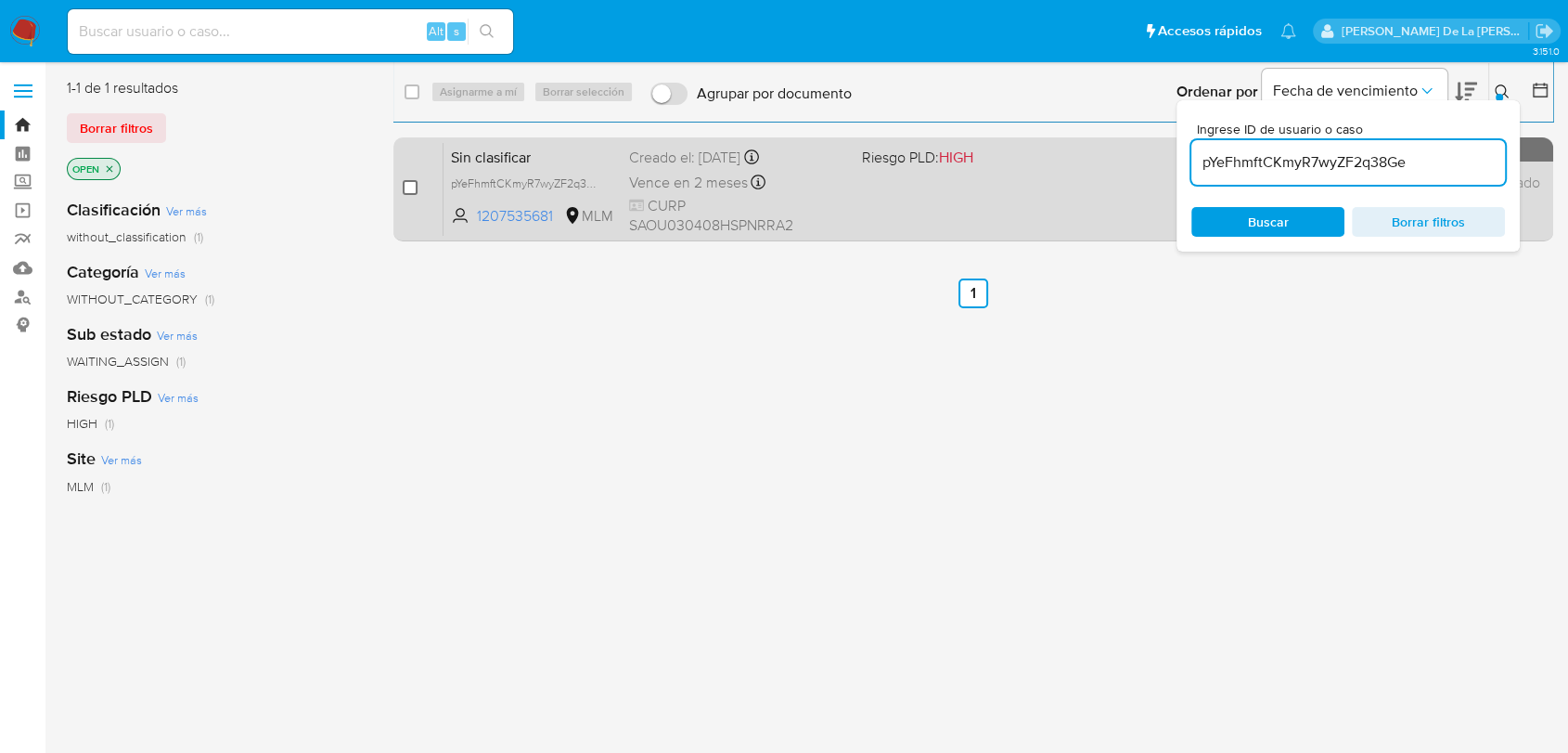
click at [402, 188] on input "checkbox" at bounding box center [409, 187] width 15 height 15
checkbox input "true"
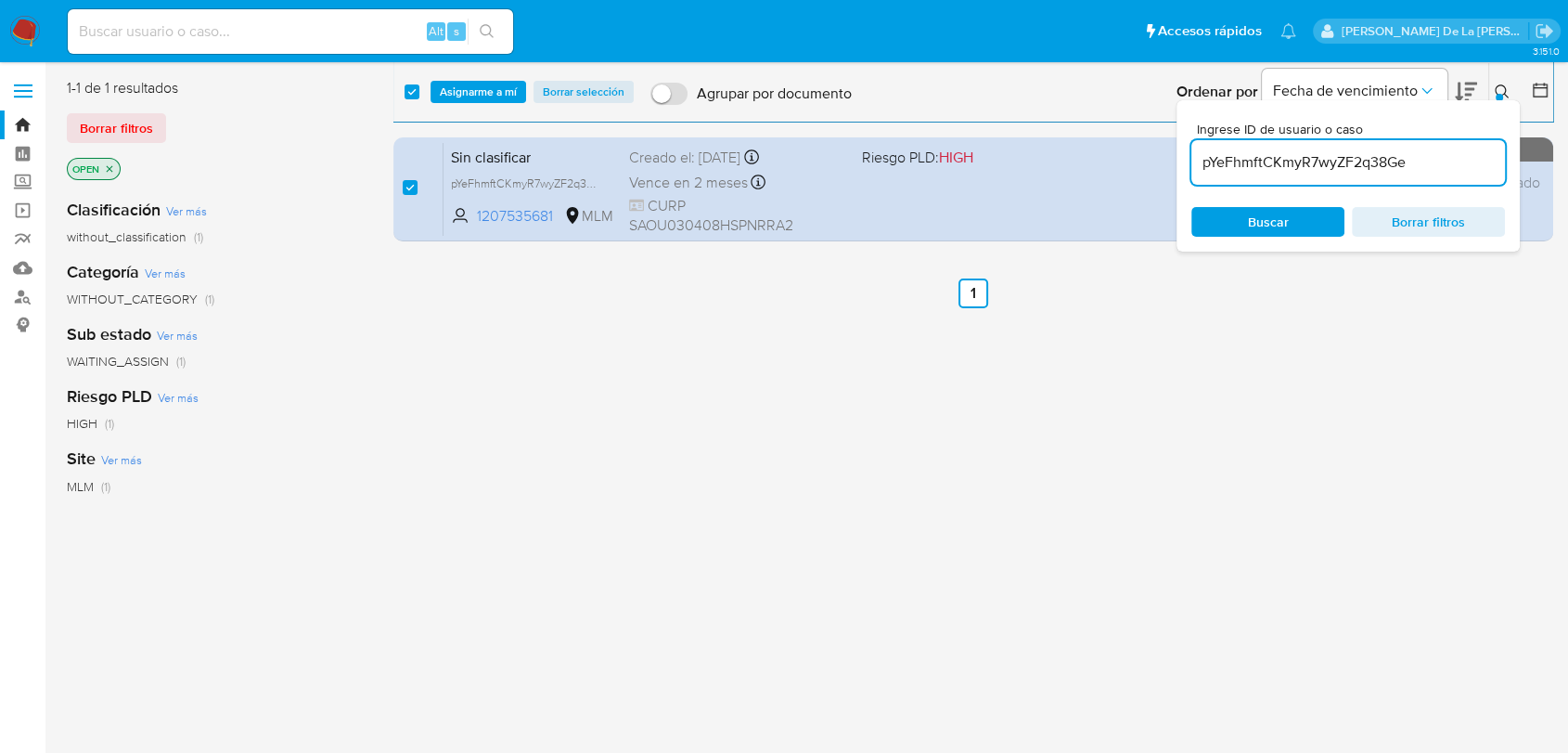
click at [1262, 156] on input "pYeFhmftCKmyR7wyZF2q38Ge" at bounding box center [1348, 162] width 314 height 24
type input "mHeSAhRwRM6zOvxoLqo5aHKx"
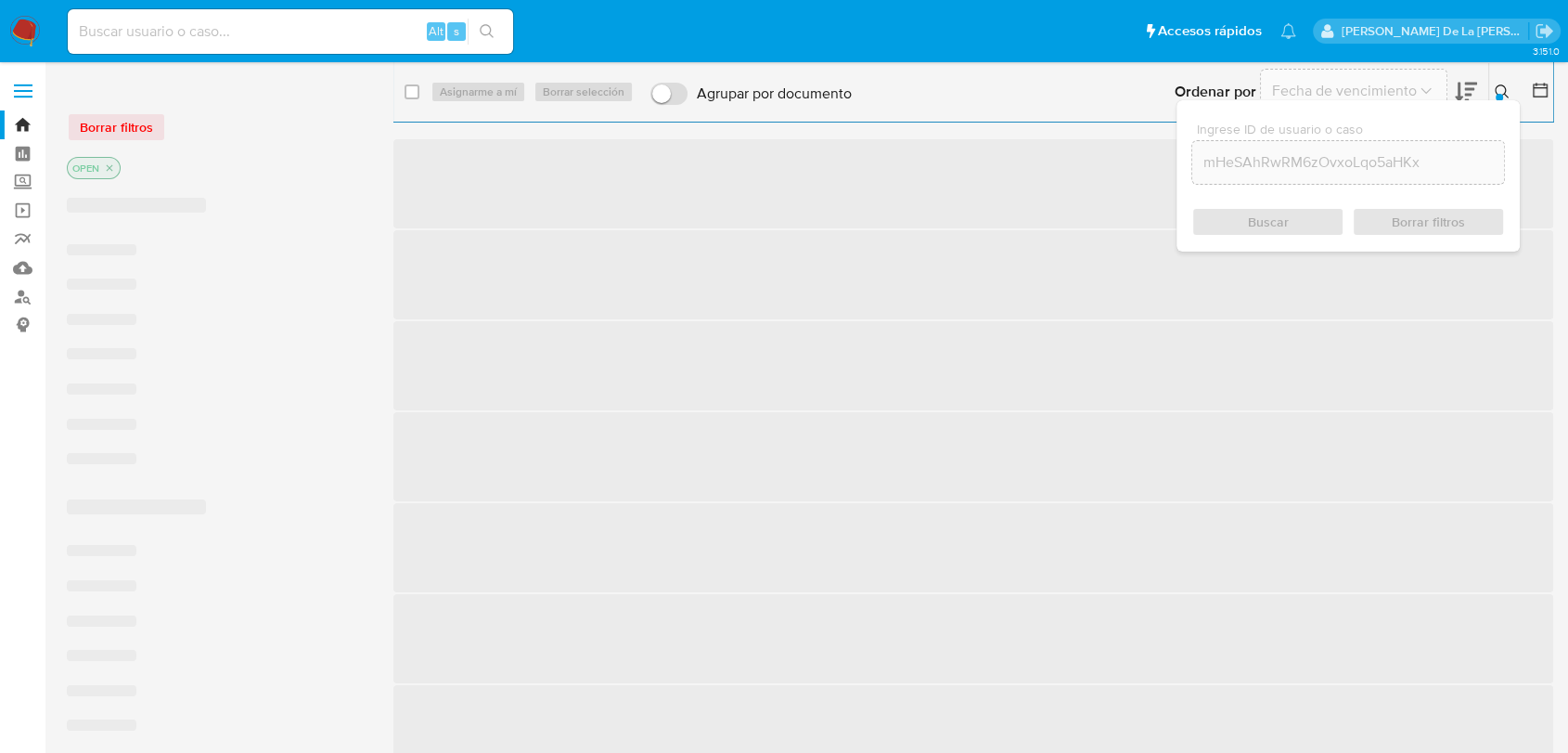
checkbox input "false"
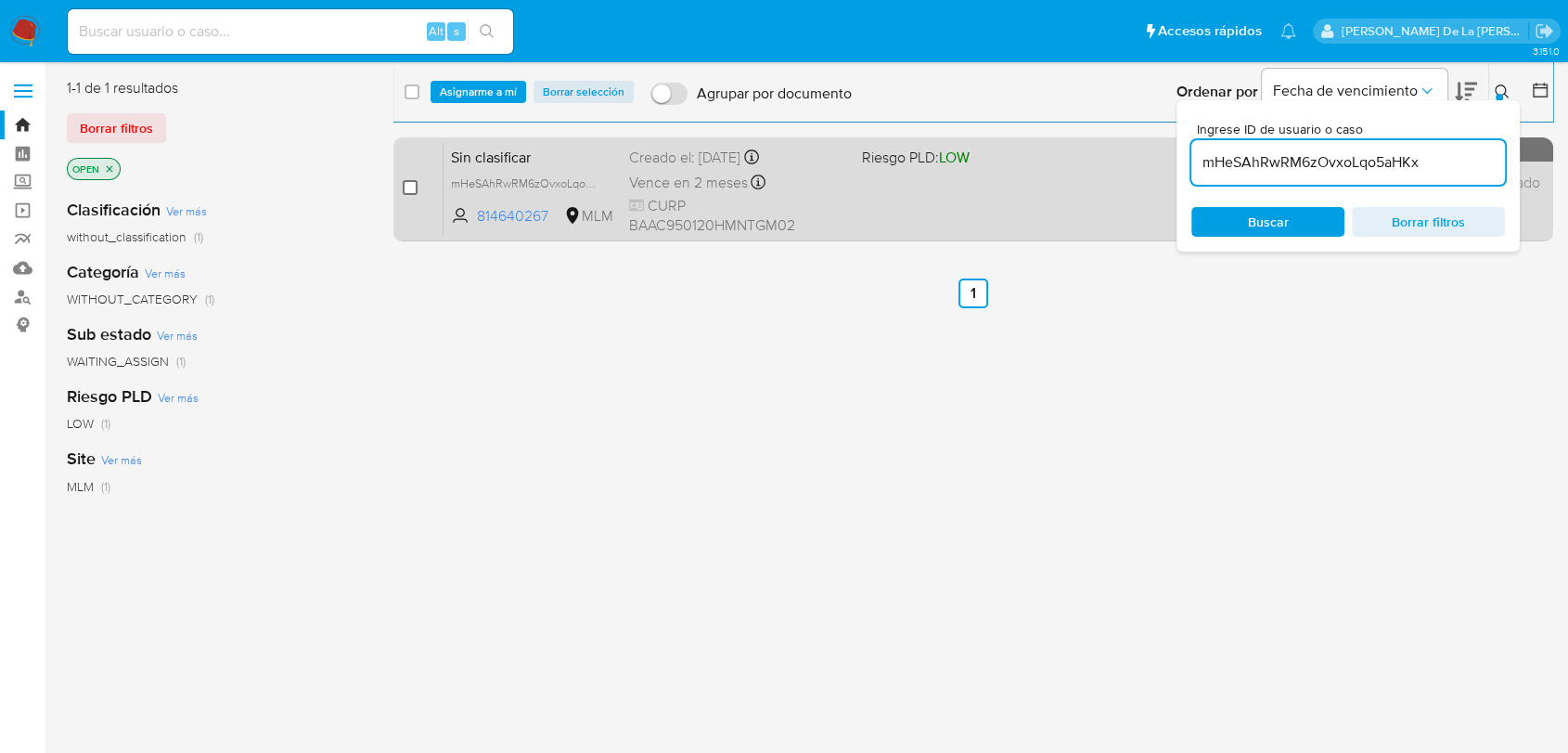
click at [406, 193] on input "checkbox" at bounding box center [409, 187] width 15 height 15
checkbox input "true"
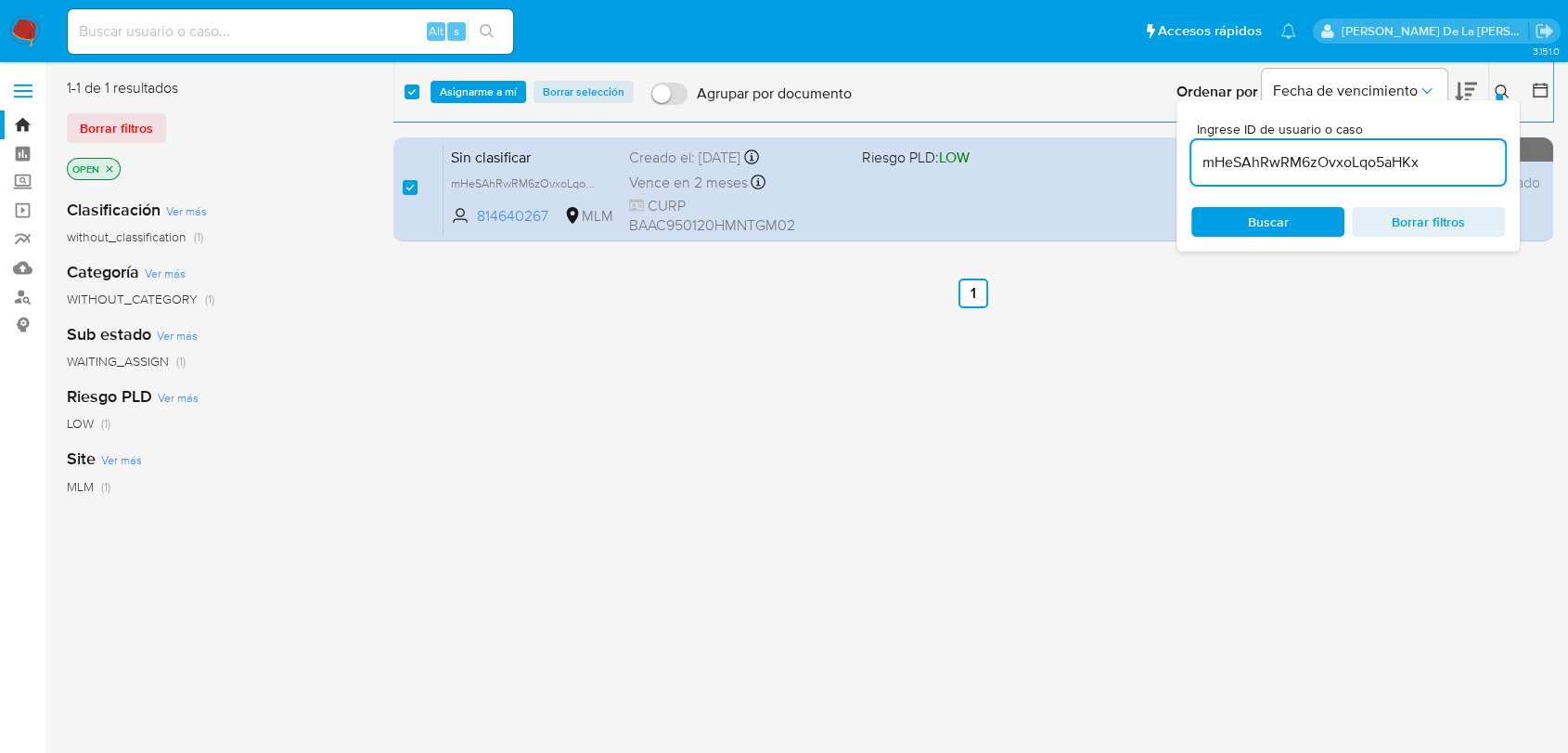
click at [1250, 160] on input "mHeSAhRwRM6zOvxoLqo5aHKx" at bounding box center [1348, 162] width 314 height 24
type input "h5IEYeULACChSKa9n7UnjdwU"
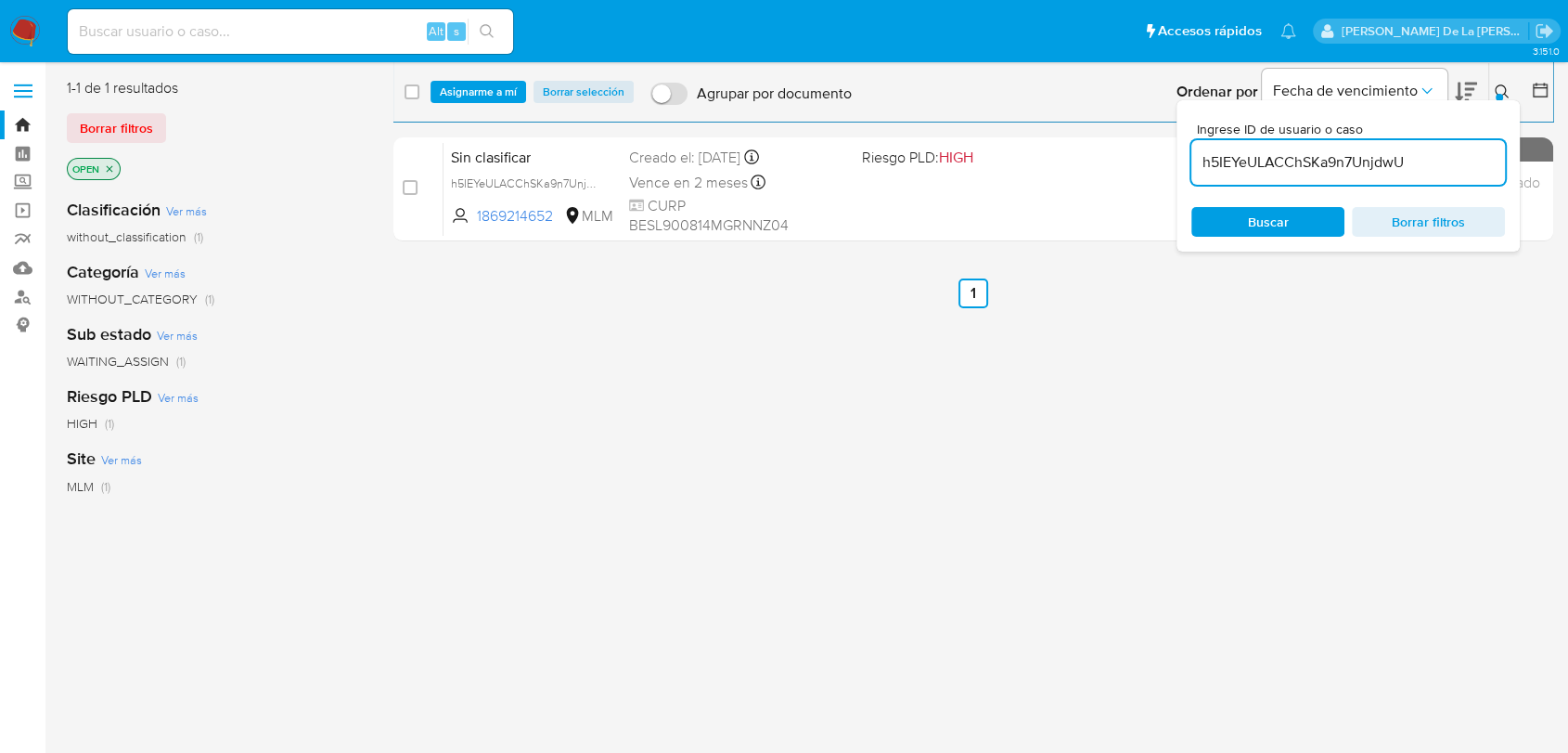
checkbox input "false"
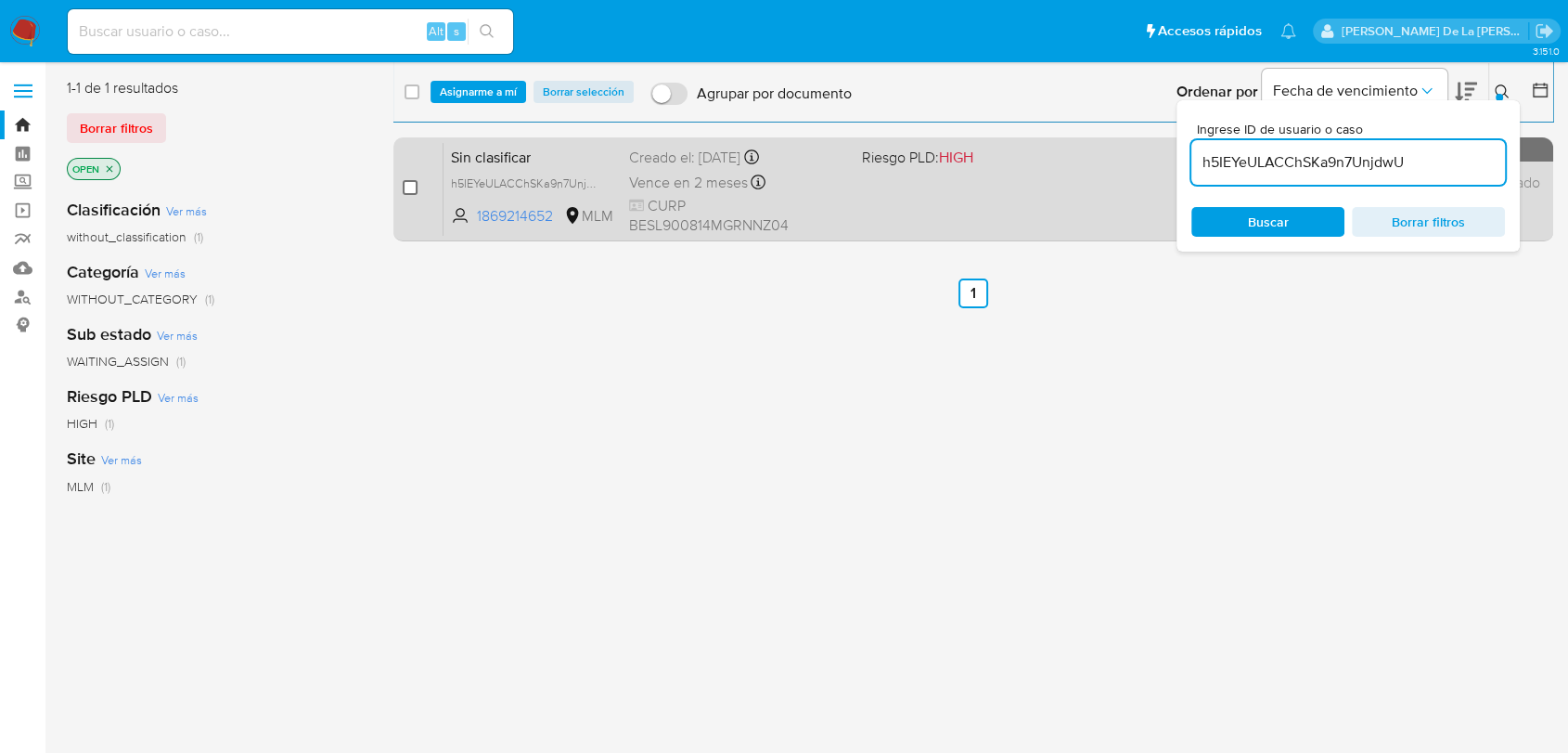
click at [411, 184] on input "checkbox" at bounding box center [409, 187] width 15 height 15
checkbox input "true"
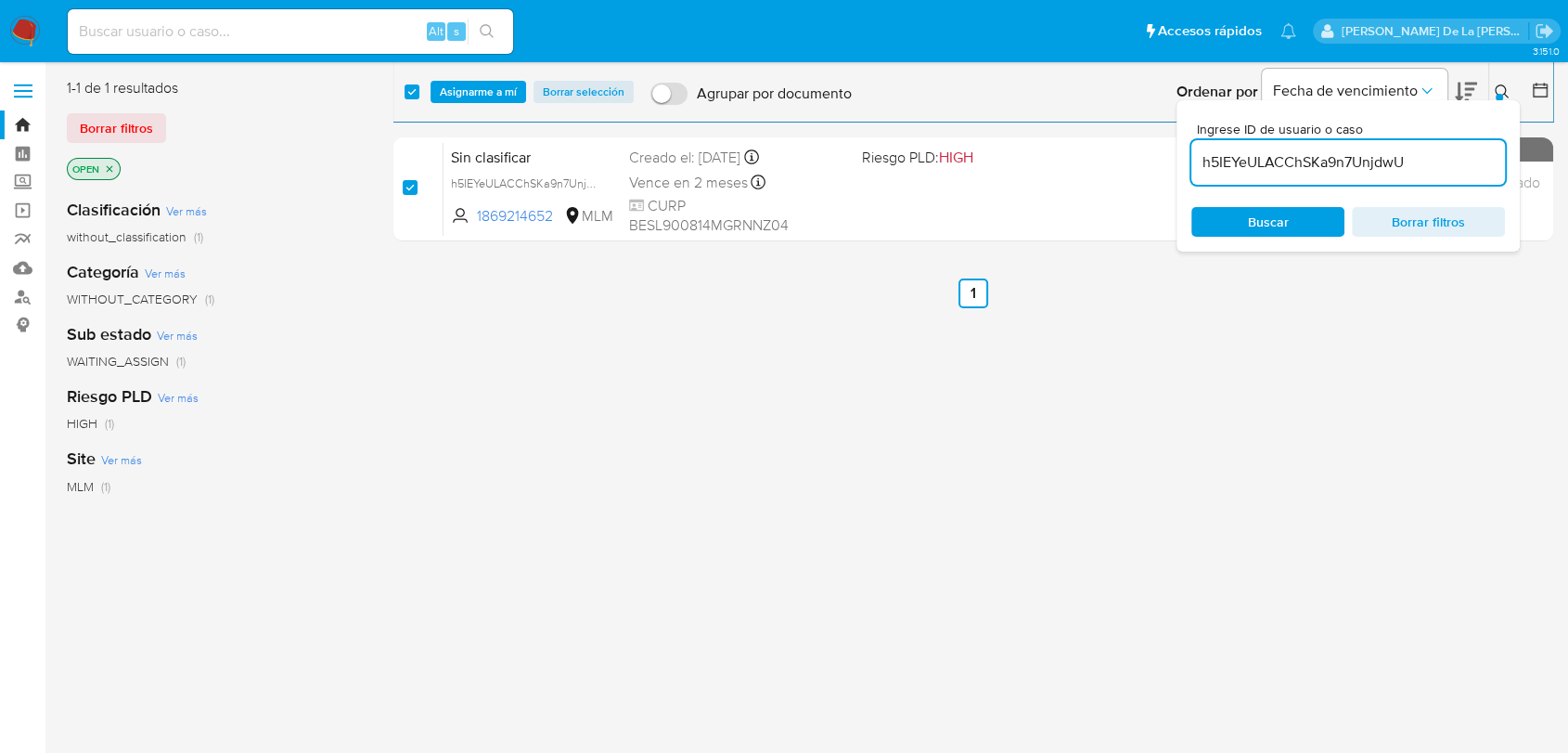
checkbox input "true"
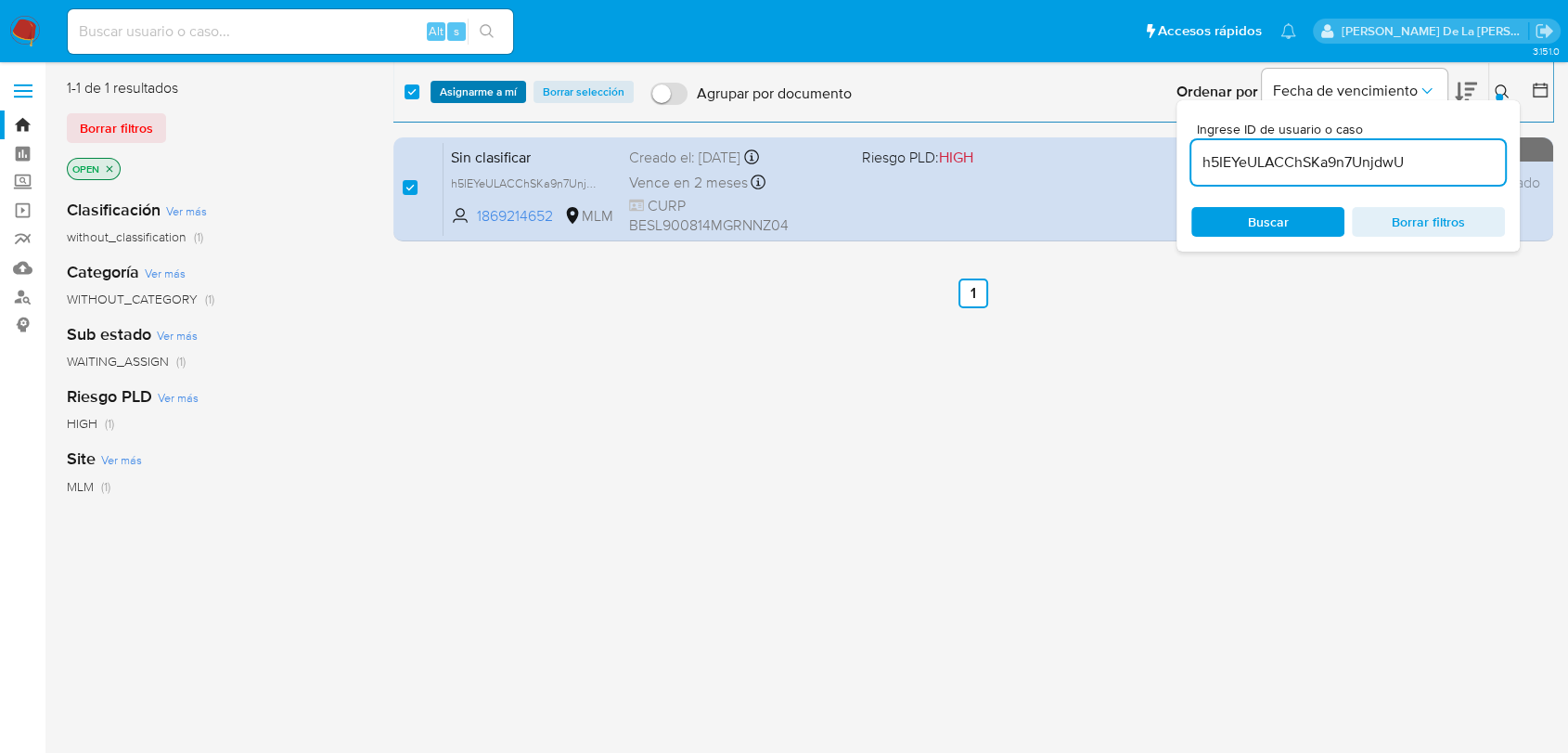
click at [453, 83] on span "Asignarme a mí" at bounding box center [478, 92] width 77 height 19
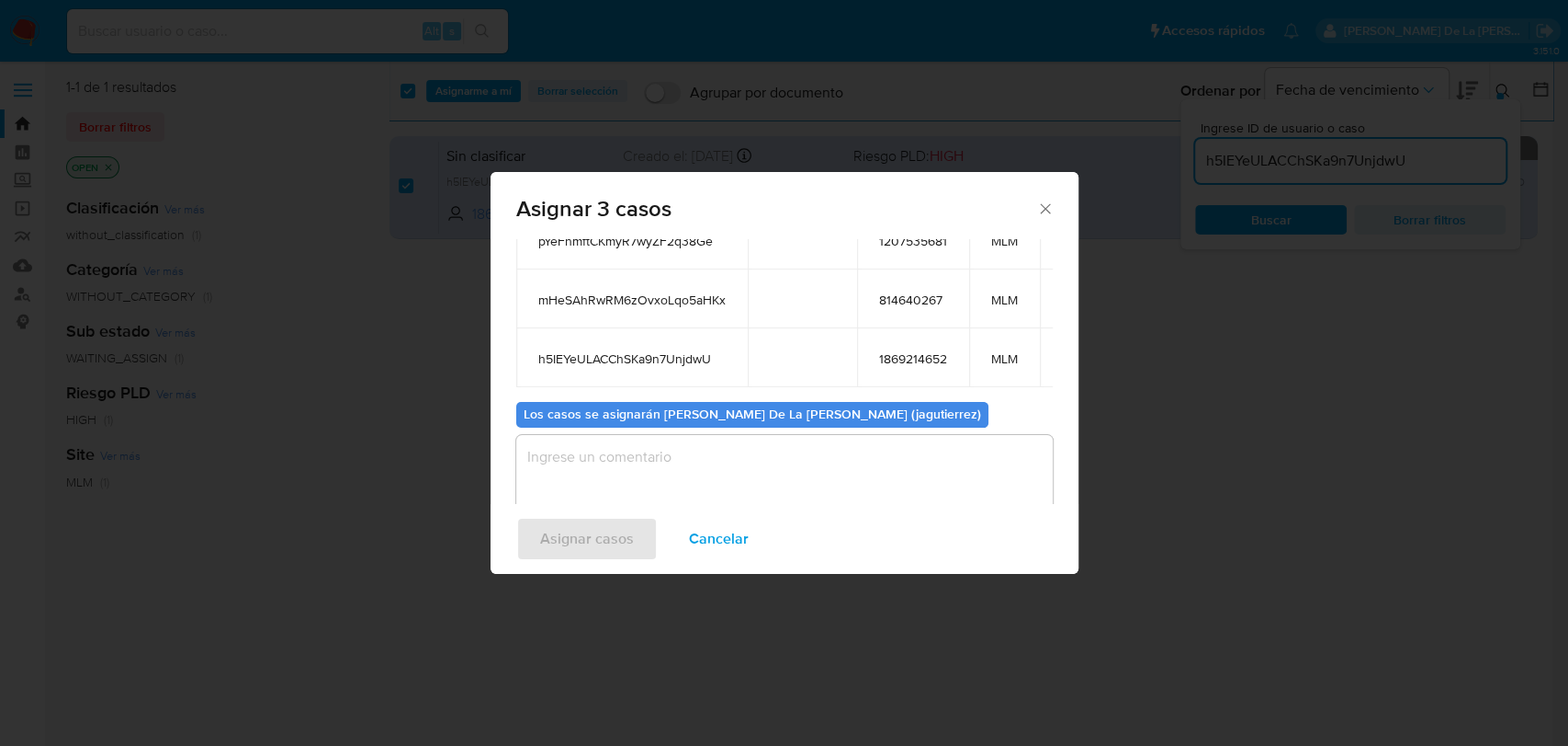
scroll to position [179, 0]
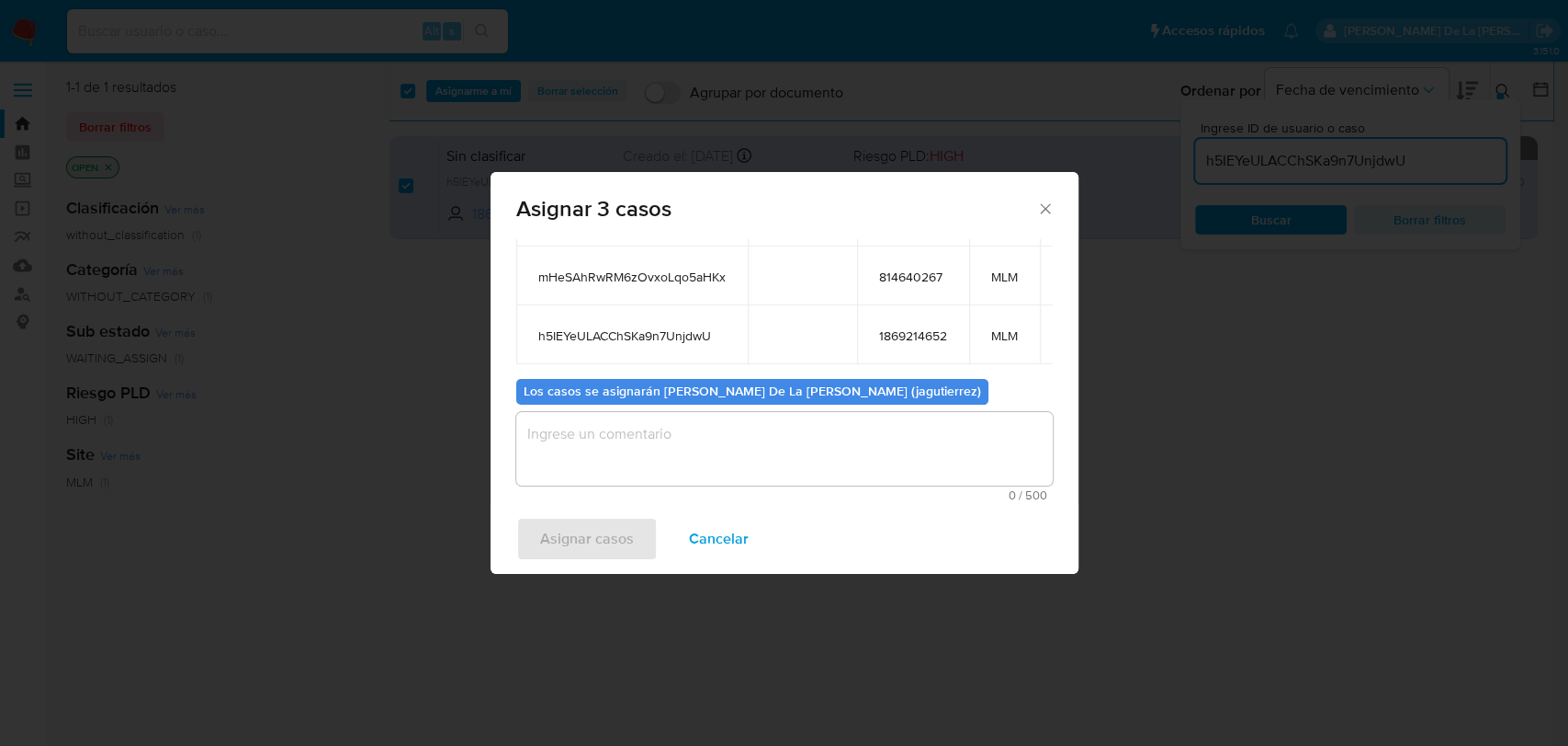
drag, startPoint x: 626, startPoint y: 467, endPoint x: 632, endPoint y: 443, distance: 24.7
click at [626, 464] on textarea "assign-modal" at bounding box center [785, 448] width 536 height 74
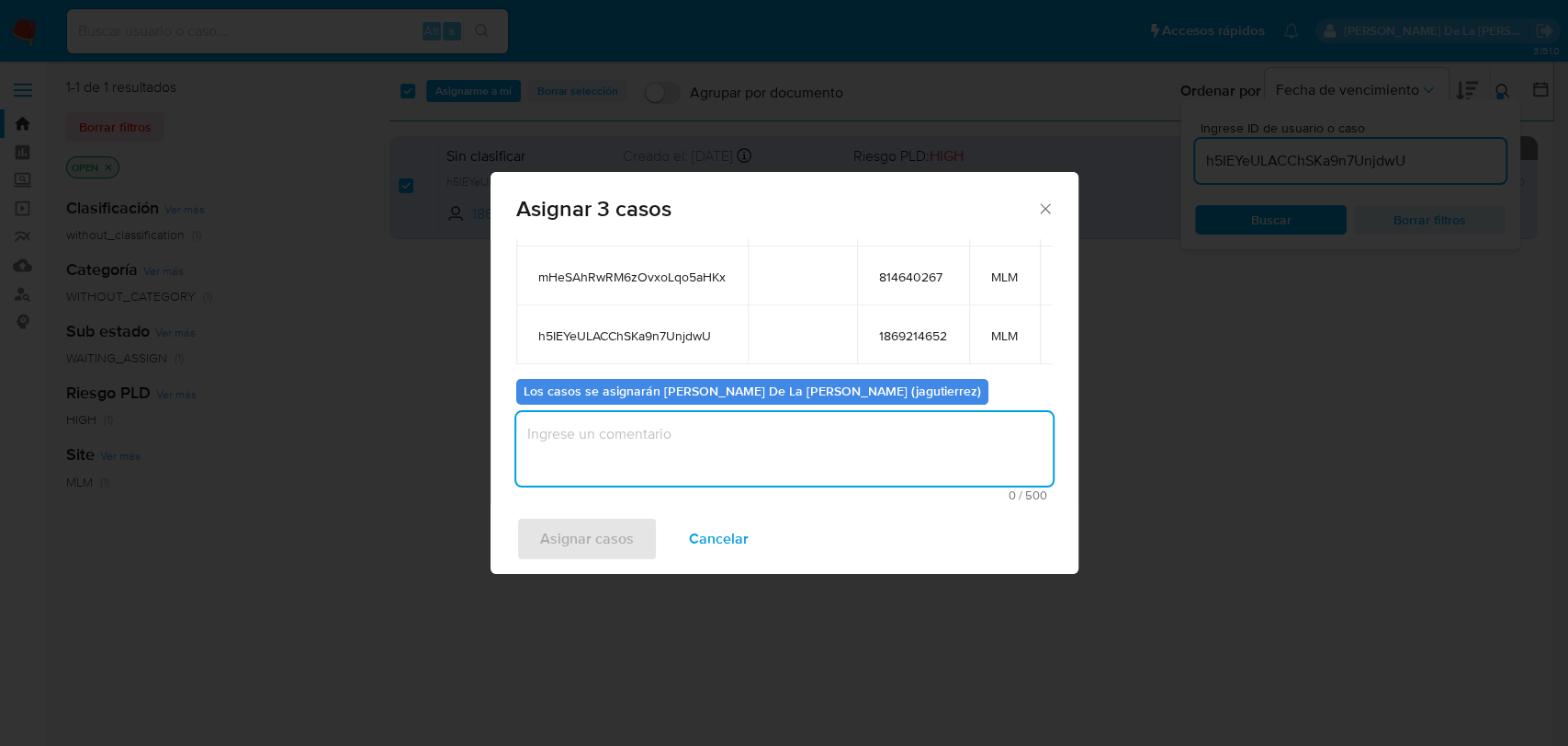
click at [633, 443] on textarea "assign-modal" at bounding box center [785, 448] width 536 height 74
type textarea "jg"
click at [547, 546] on span "Asignar casos" at bounding box center [587, 538] width 94 height 40
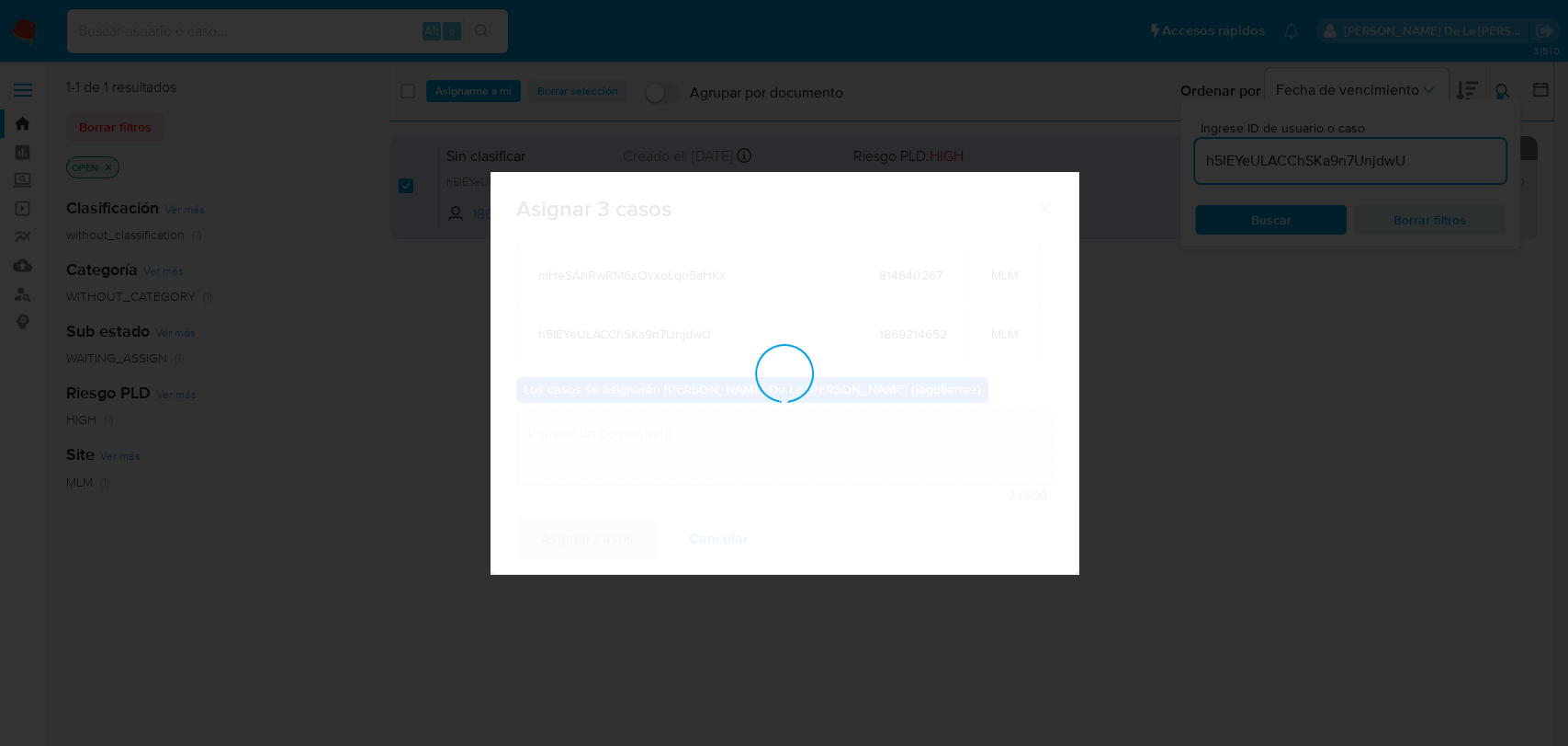
checkbox input "false"
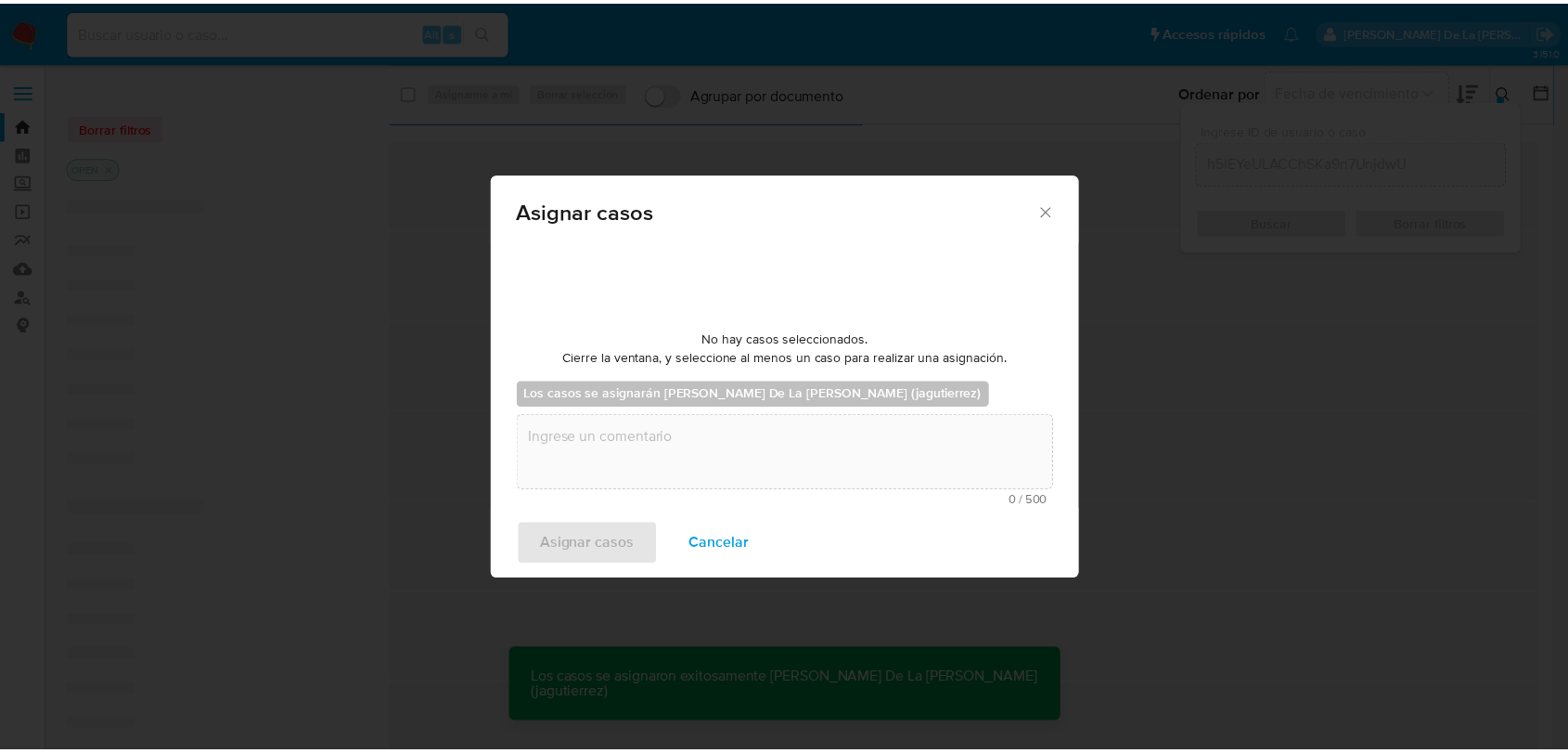
scroll to position [112, 0]
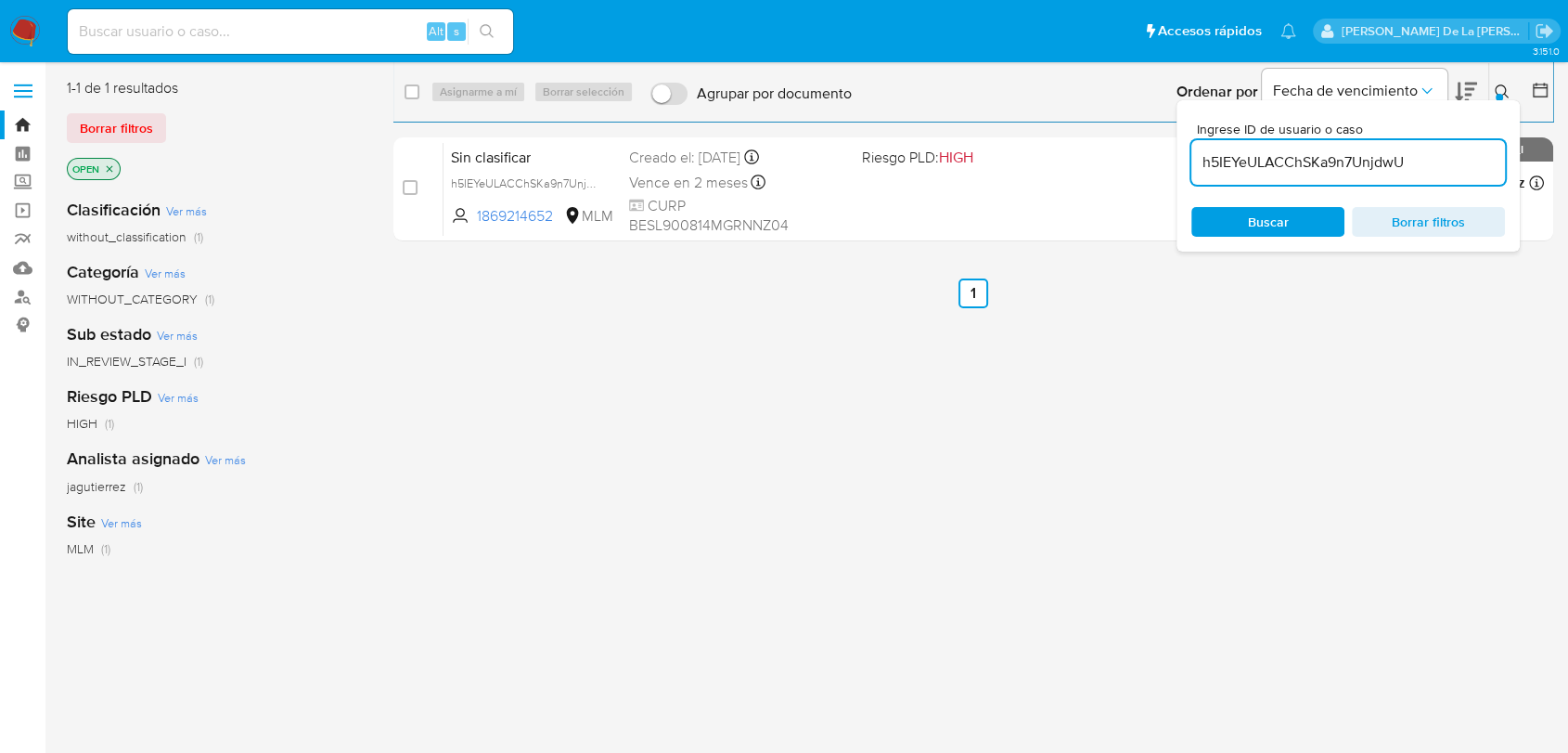
click at [1503, 82] on button at bounding box center [1504, 92] width 31 height 22
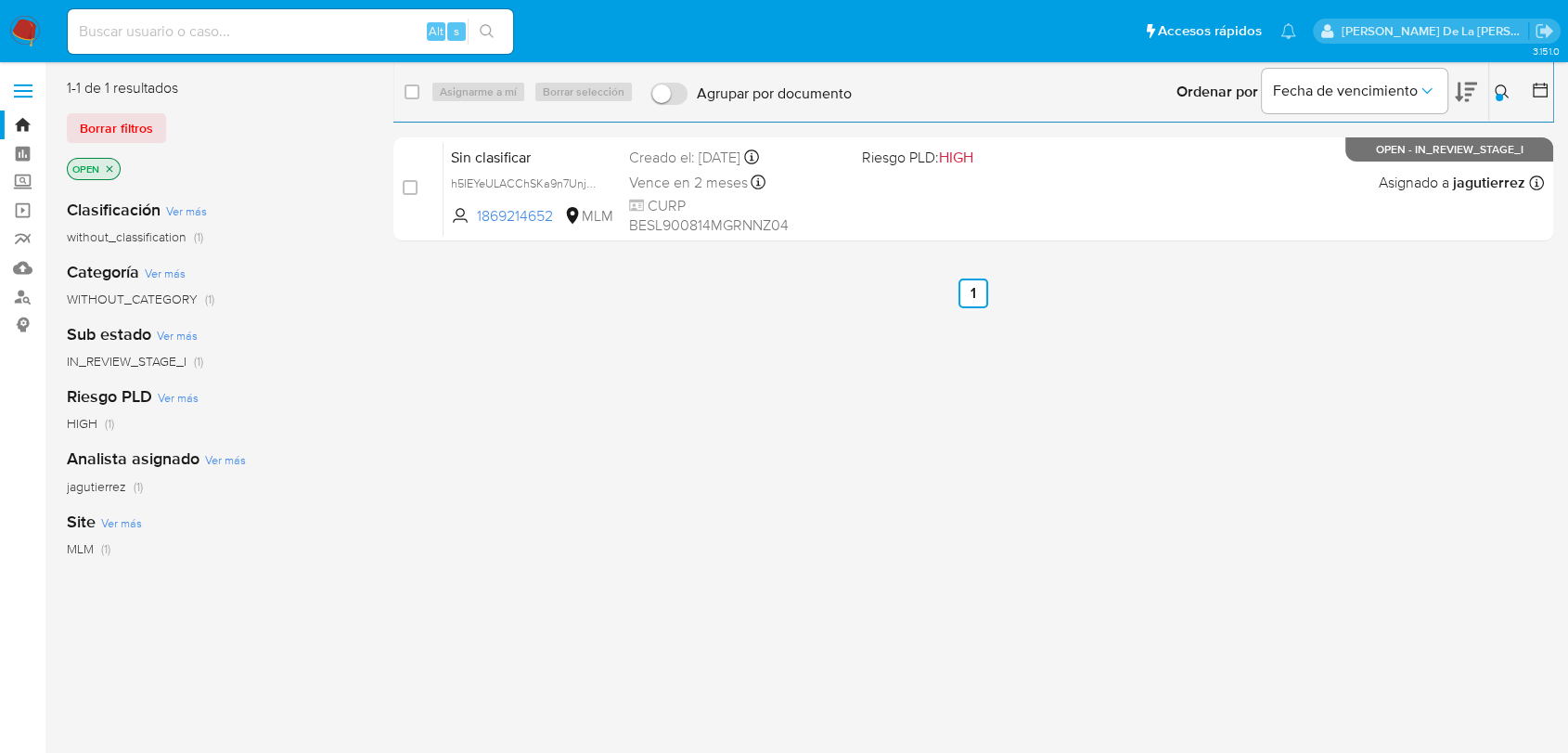
click at [4, 38] on nav "Pausado Ver notificaciones Alt s Accesos rápidos Presiona las siguientes teclas…" at bounding box center [784, 31] width 1568 height 62
click at [17, 29] on img at bounding box center [25, 32] width 32 height 32
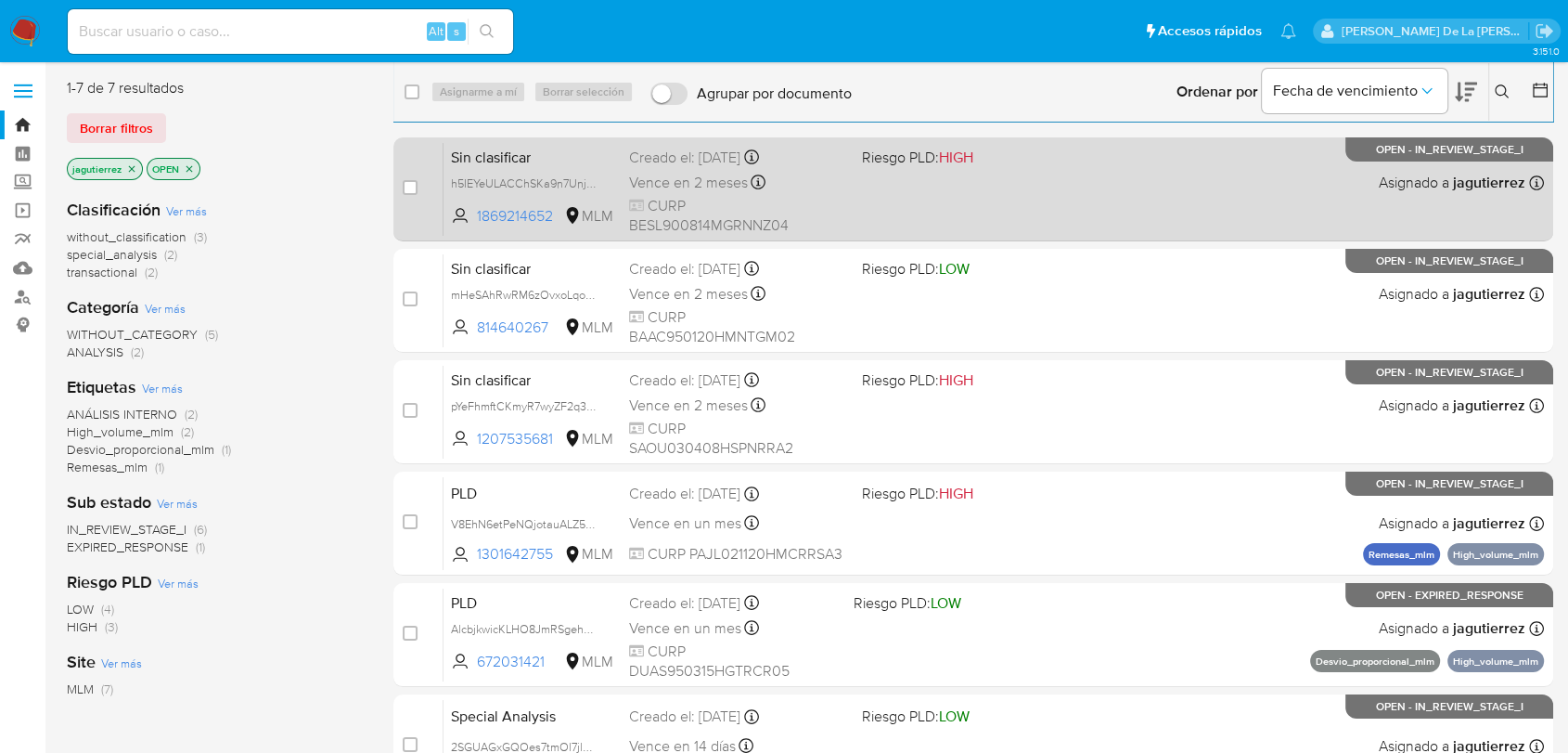
click at [956, 177] on div "Sin clasificar h5IEYeULACChSKa9n7UnjdwU 1869214652 MLM Riesgo PLD: HIGH Creado …" at bounding box center [993, 189] width 1101 height 94
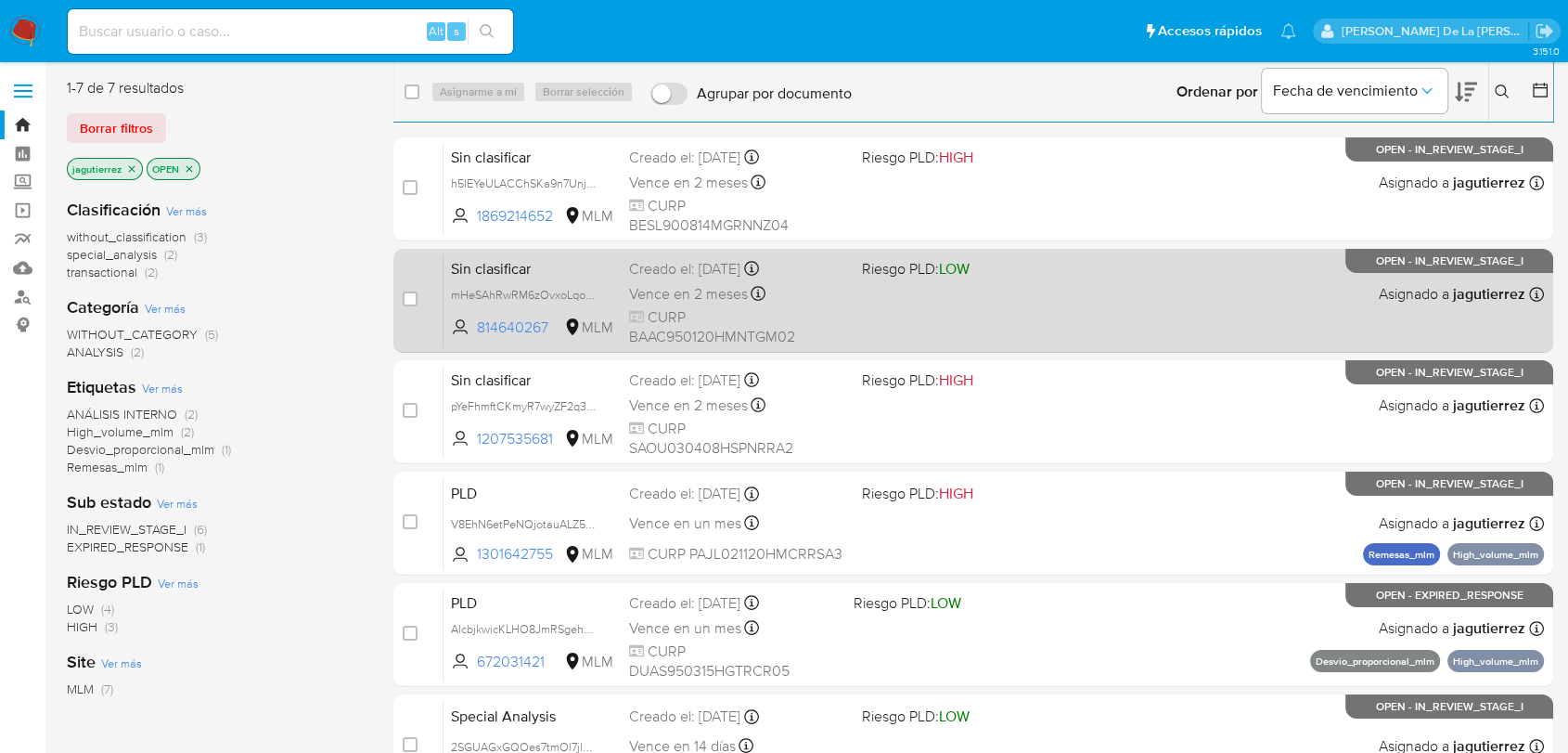
click at [1031, 321] on div "Sin clasificar mHeSAhRwRM6zOvxoLqo5aHKx 814640267 MLM Riesgo PLD: LOW Creado el…" at bounding box center [993, 300] width 1101 height 94
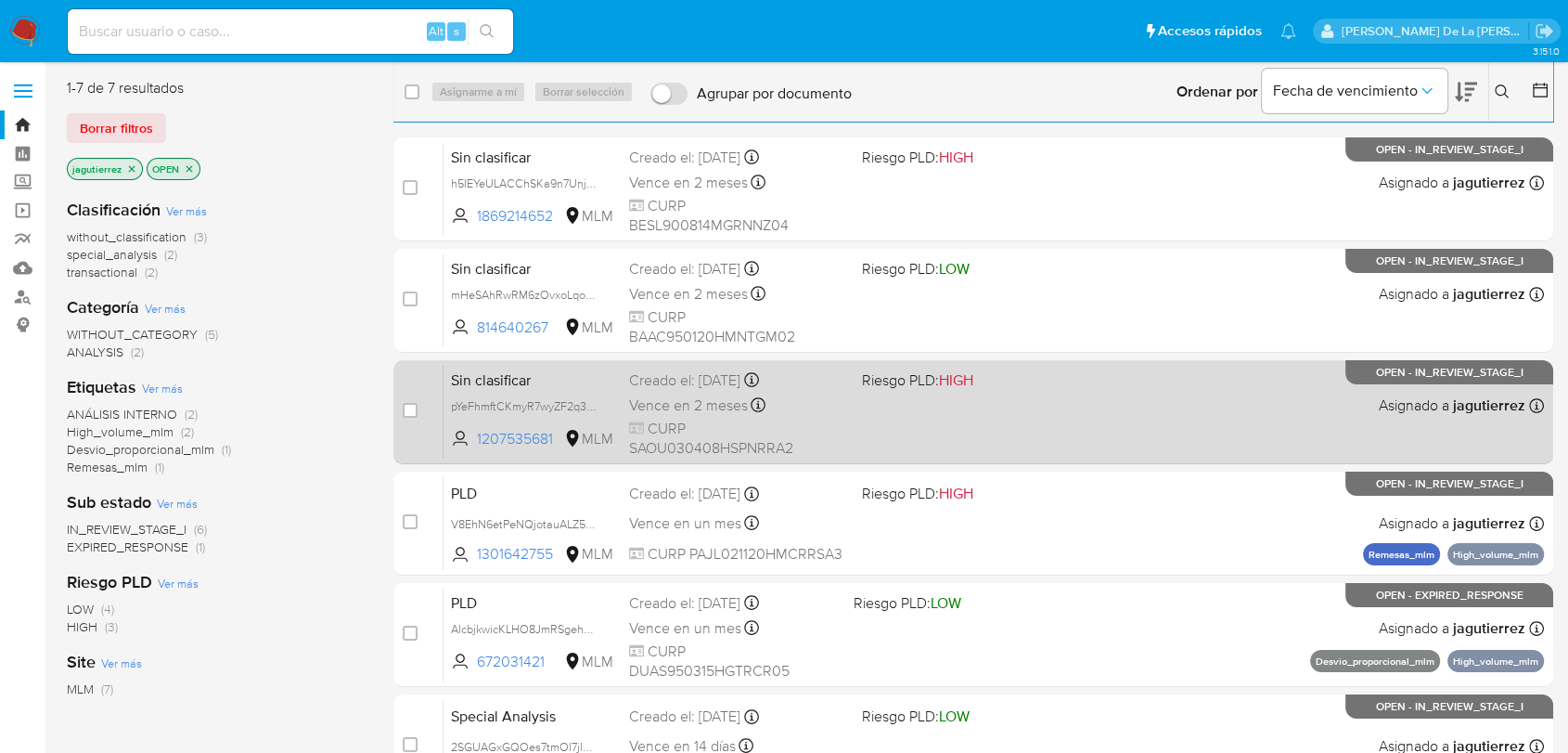
click at [1038, 425] on div "Sin clasificar pYeFhmftCKmyR7wyZF2q38Ge 1207535681 MLM Riesgo PLD: HIGH Creado …" at bounding box center [993, 411] width 1101 height 94
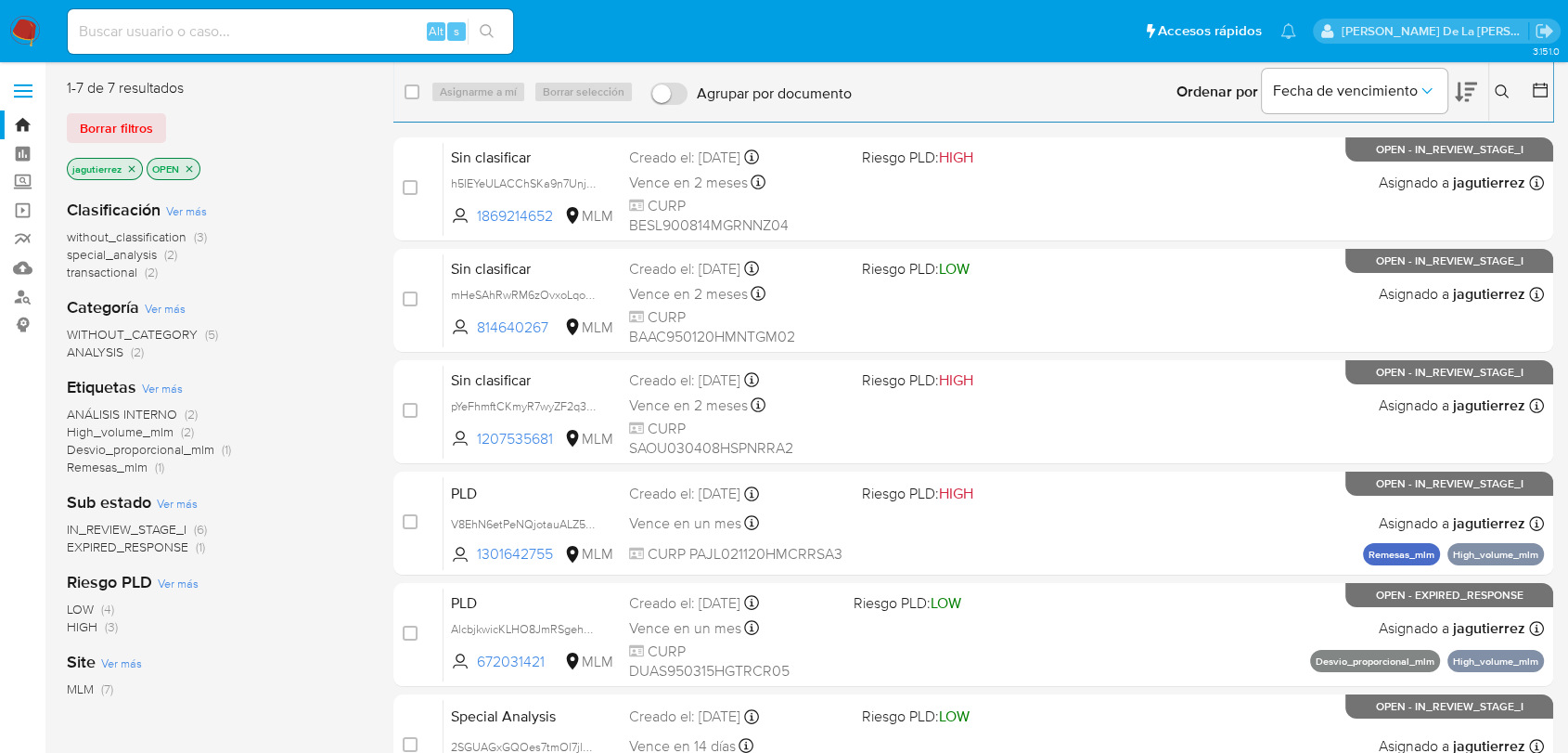
click at [23, 38] on img at bounding box center [25, 32] width 32 height 32
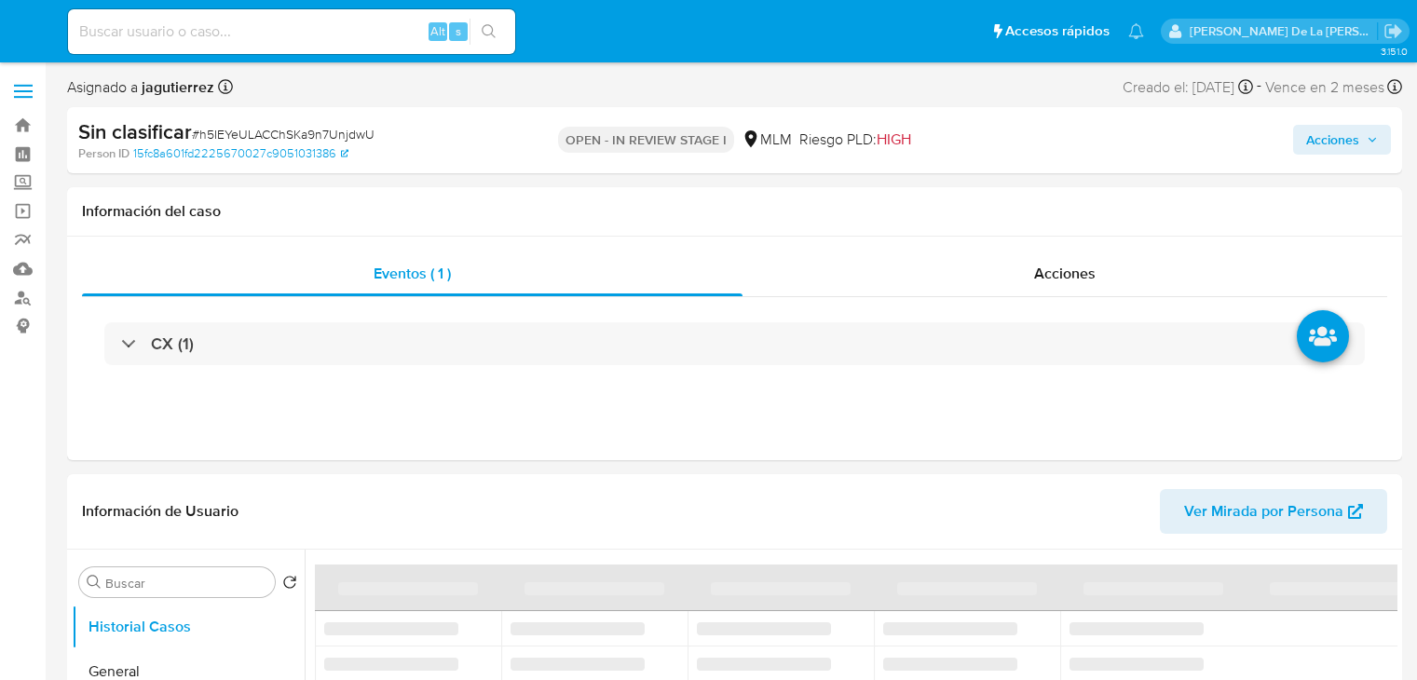
select select "10"
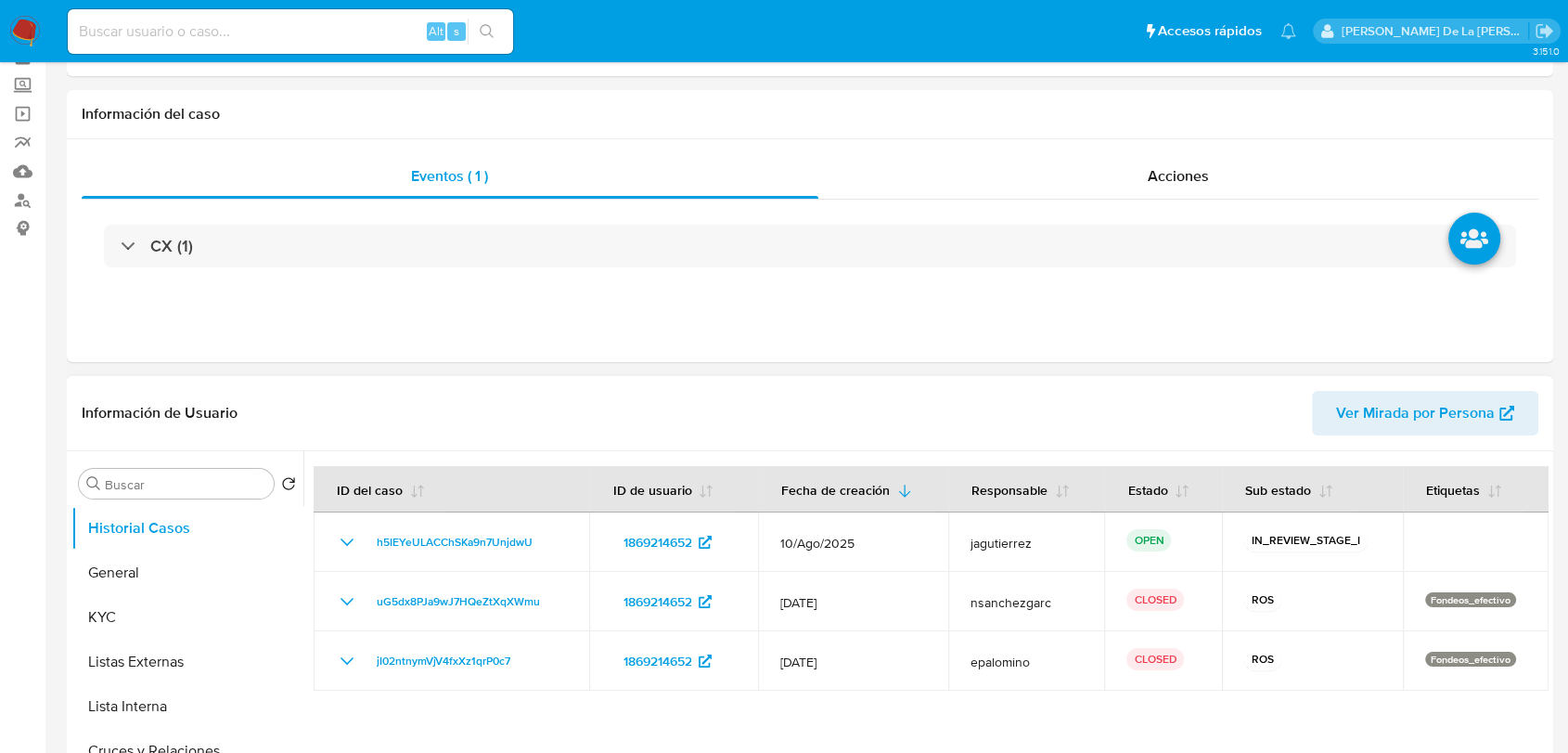
scroll to position [206, 0]
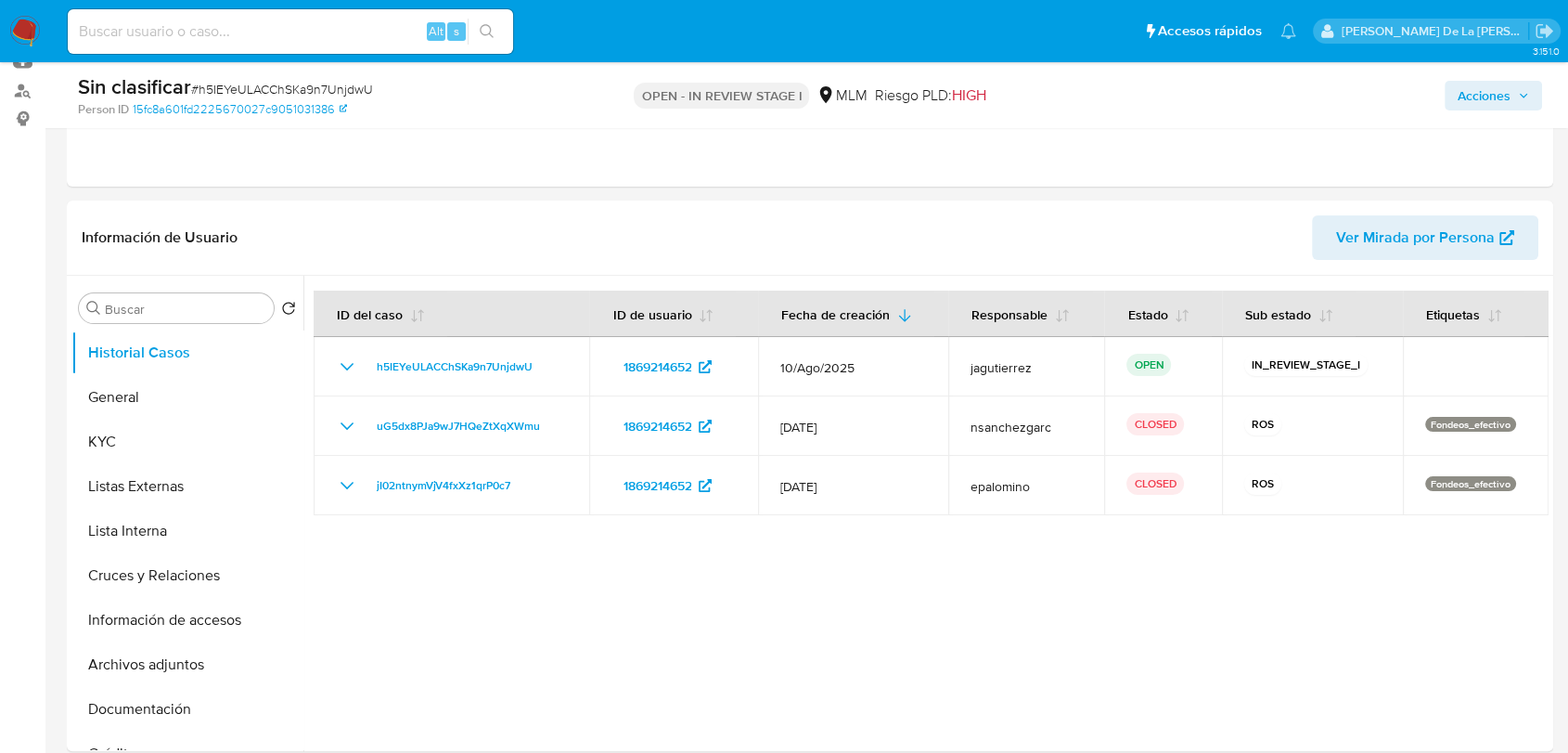
click at [1411, 106] on span "Acciones" at bounding box center [1484, 96] width 53 height 30
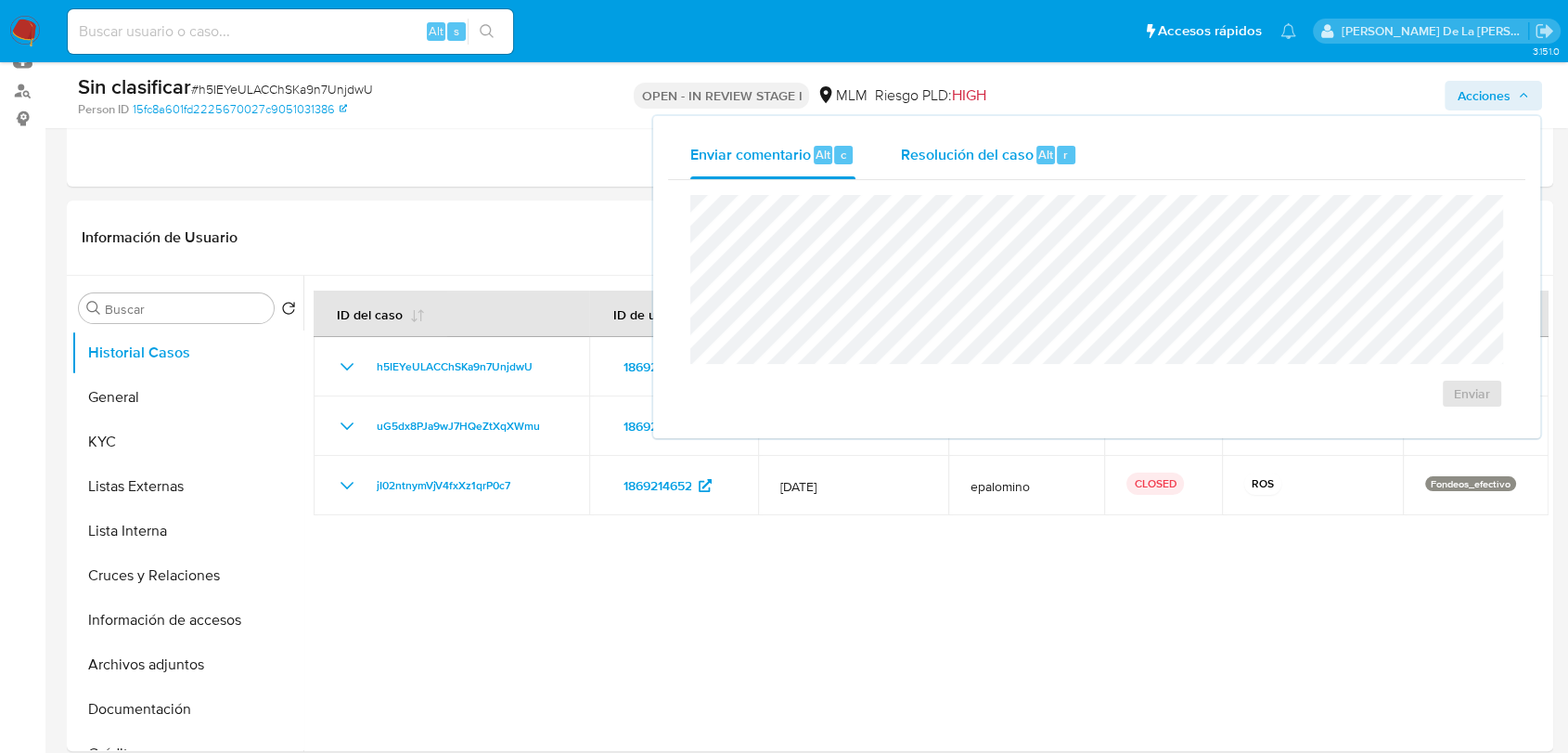
click at [972, 159] on span "Resolución del caso" at bounding box center [966, 152] width 132 height 21
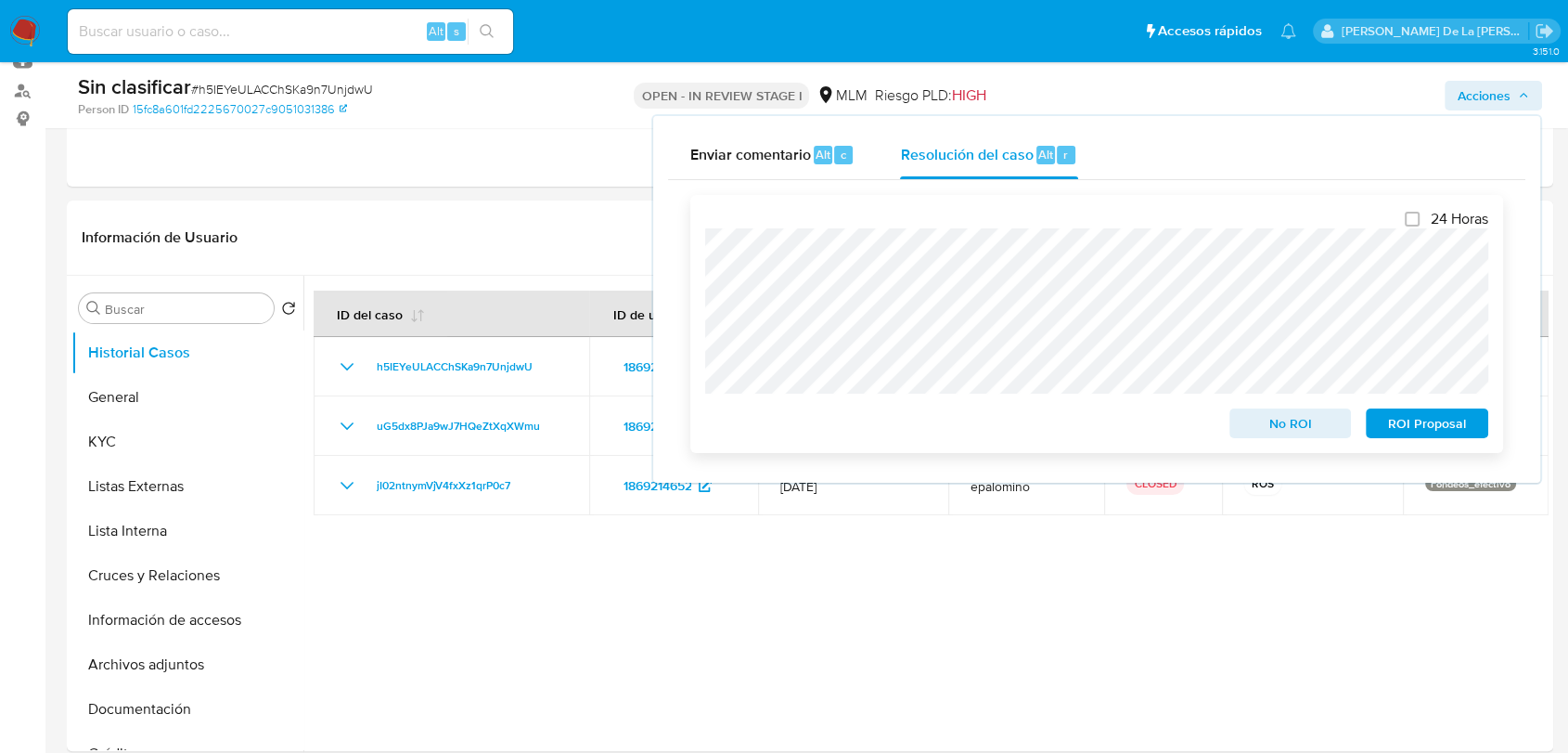
click at [1310, 425] on span "No ROI" at bounding box center [1290, 423] width 97 height 26
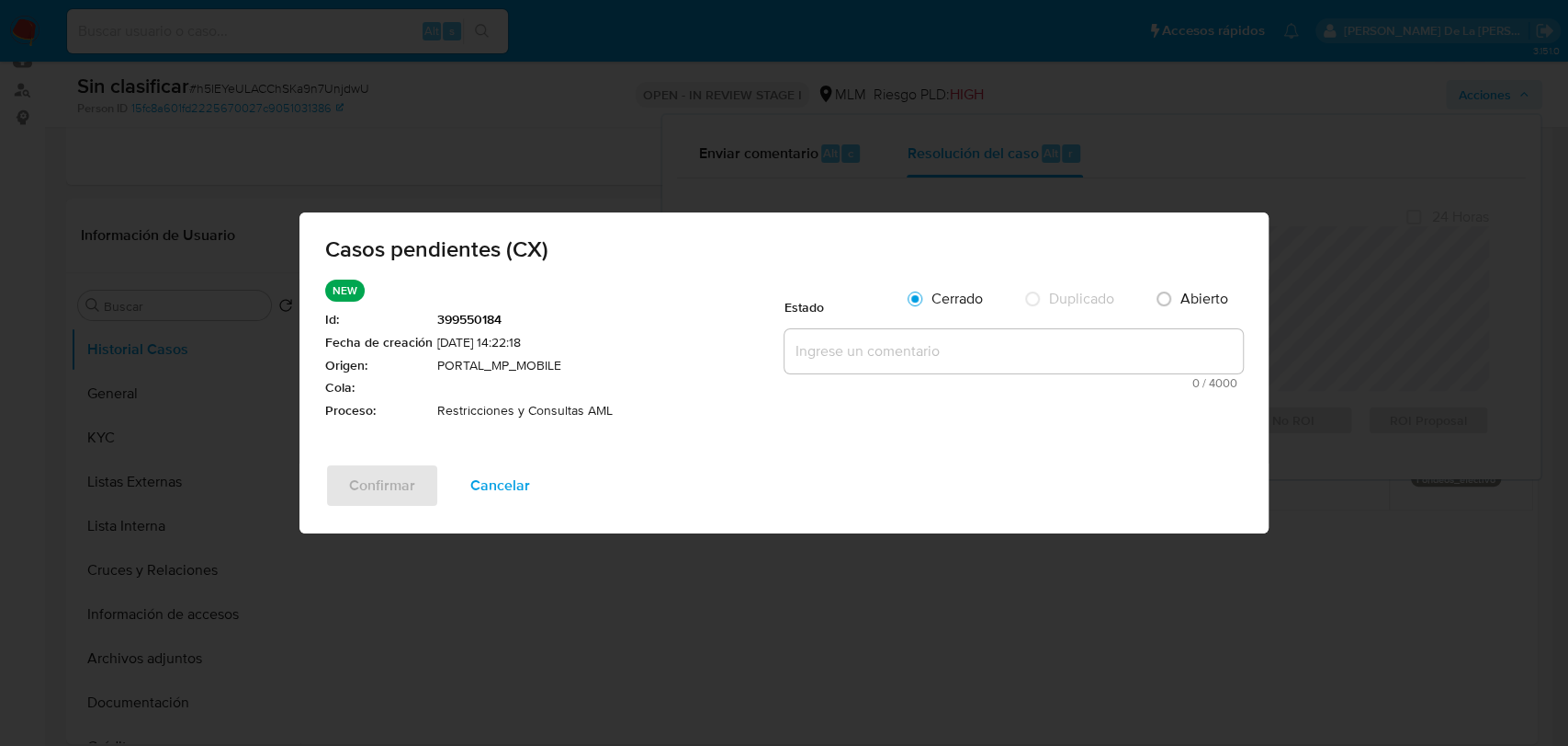
click at [827, 357] on textarea at bounding box center [1014, 351] width 459 height 44
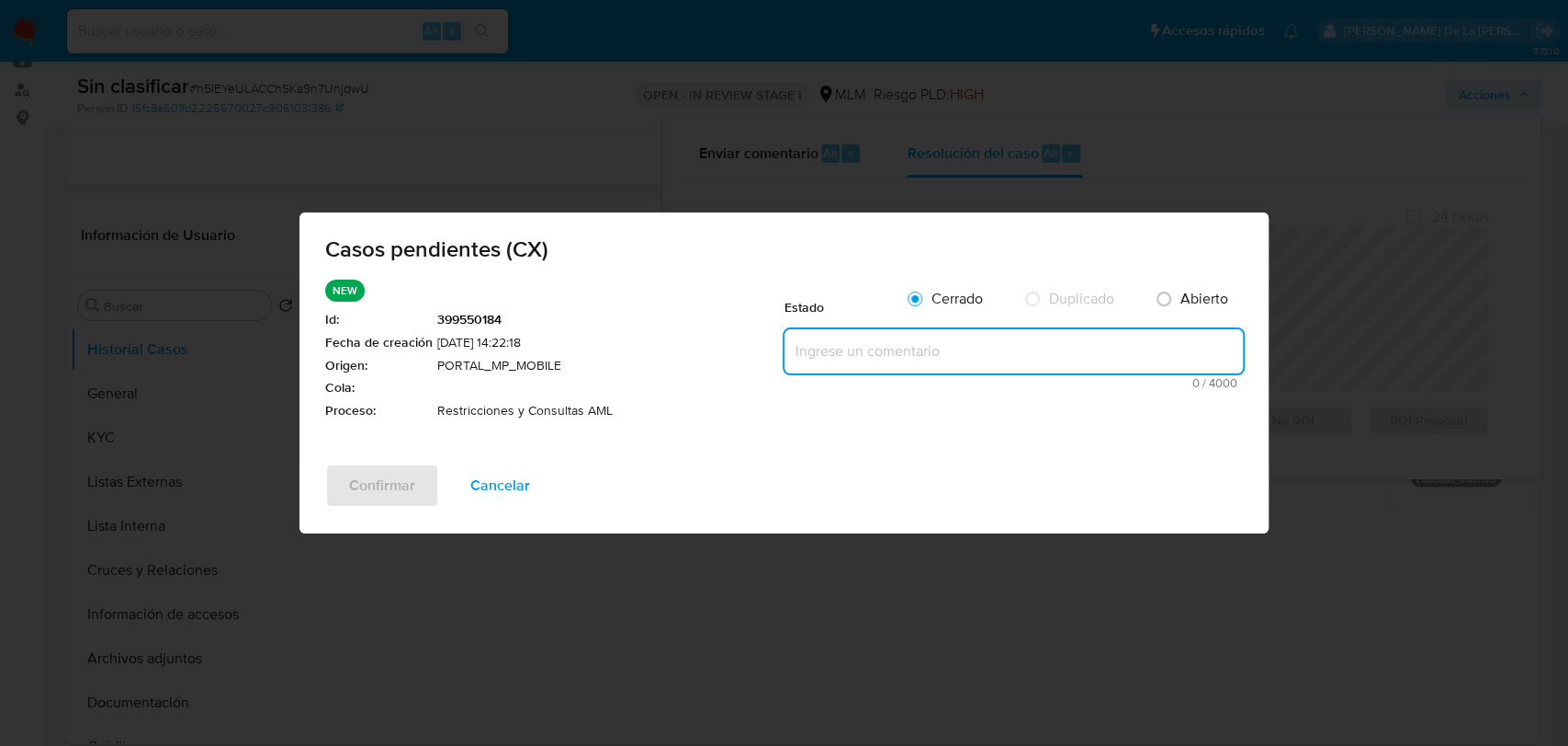
paste textarea "Se valida CX, cliente con dos ros, no se elimina restricción a la cuenta."
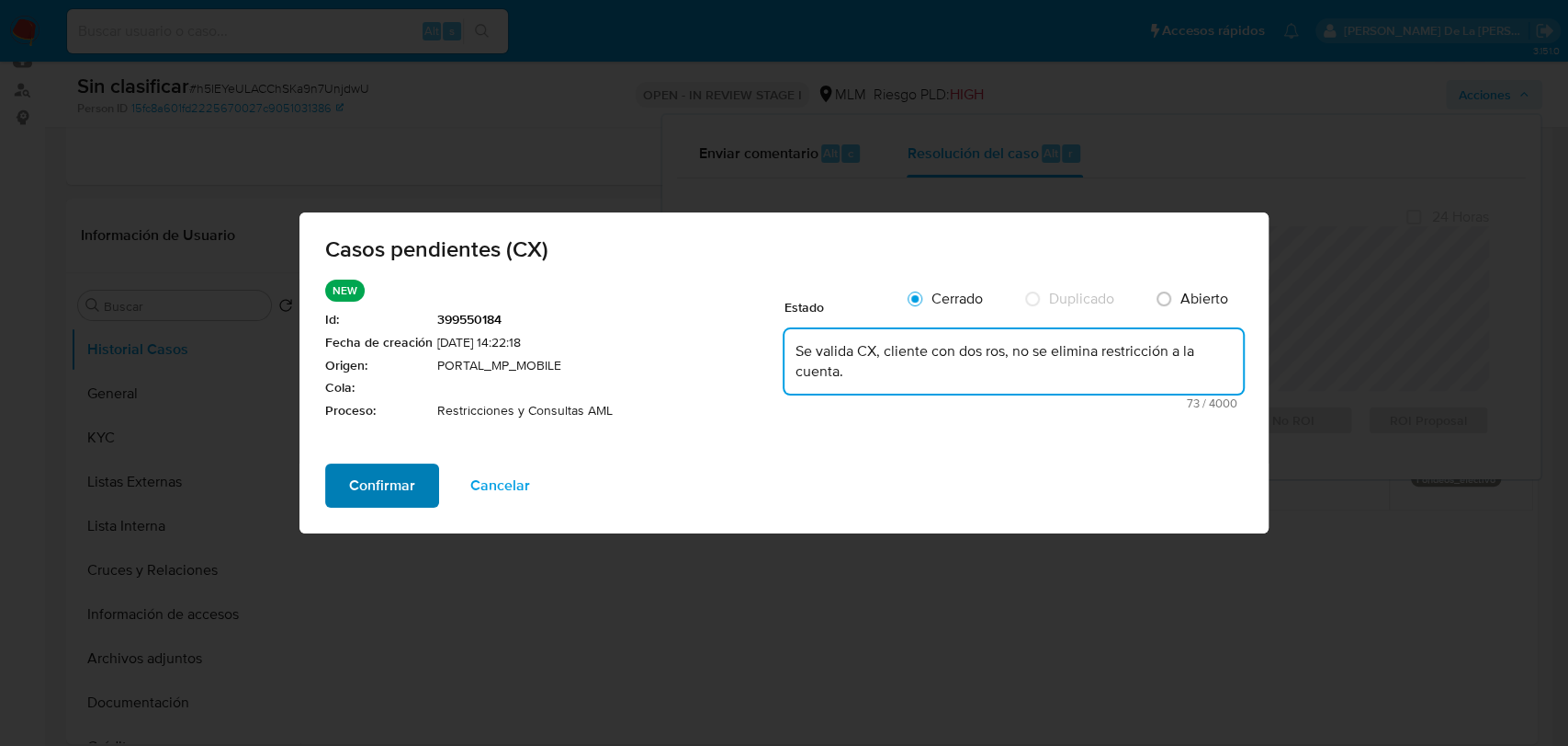
type textarea "Se valida CX, cliente con dos ros, no se elimina restricción a la cuenta."
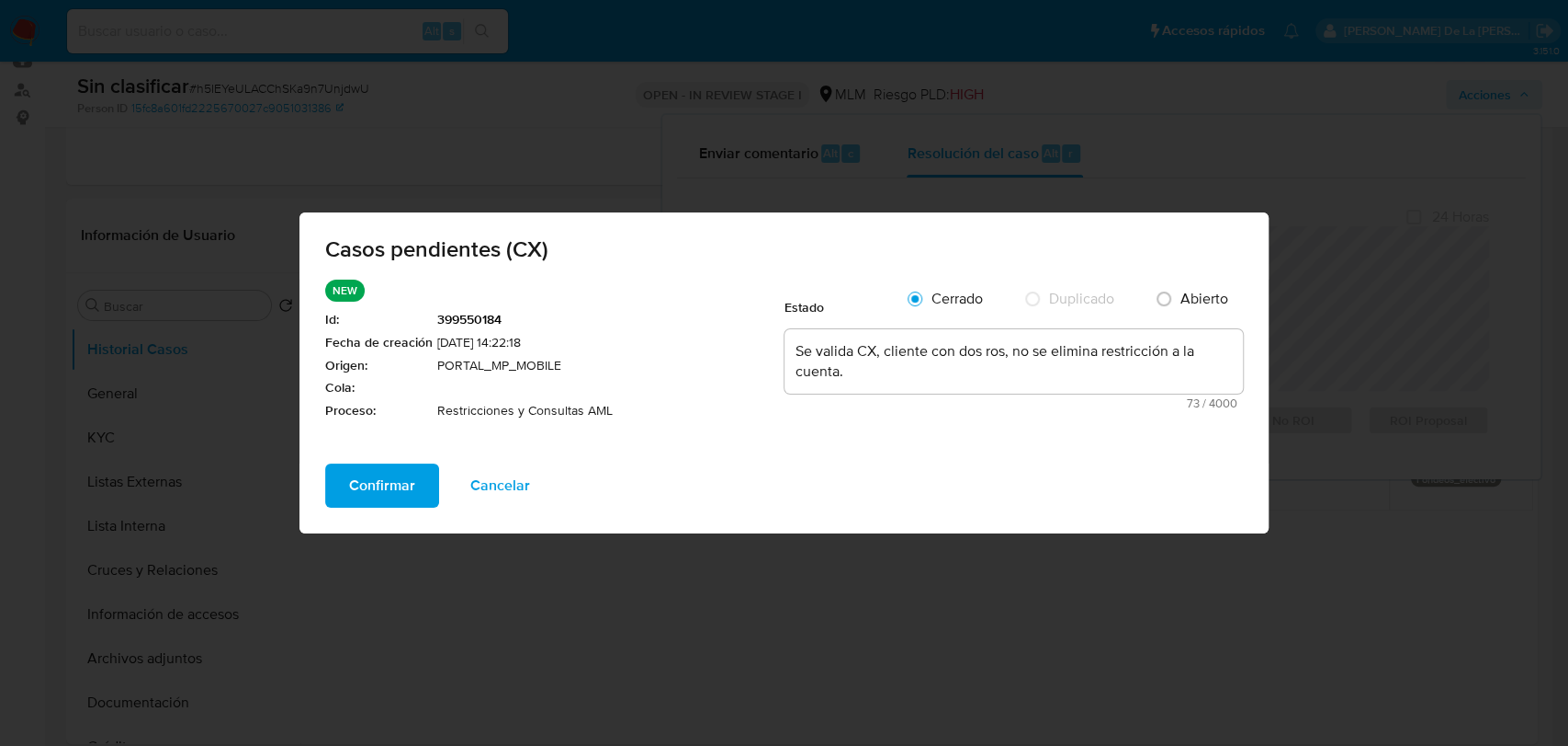
click at [404, 486] on span "Confirmar" at bounding box center [382, 485] width 66 height 40
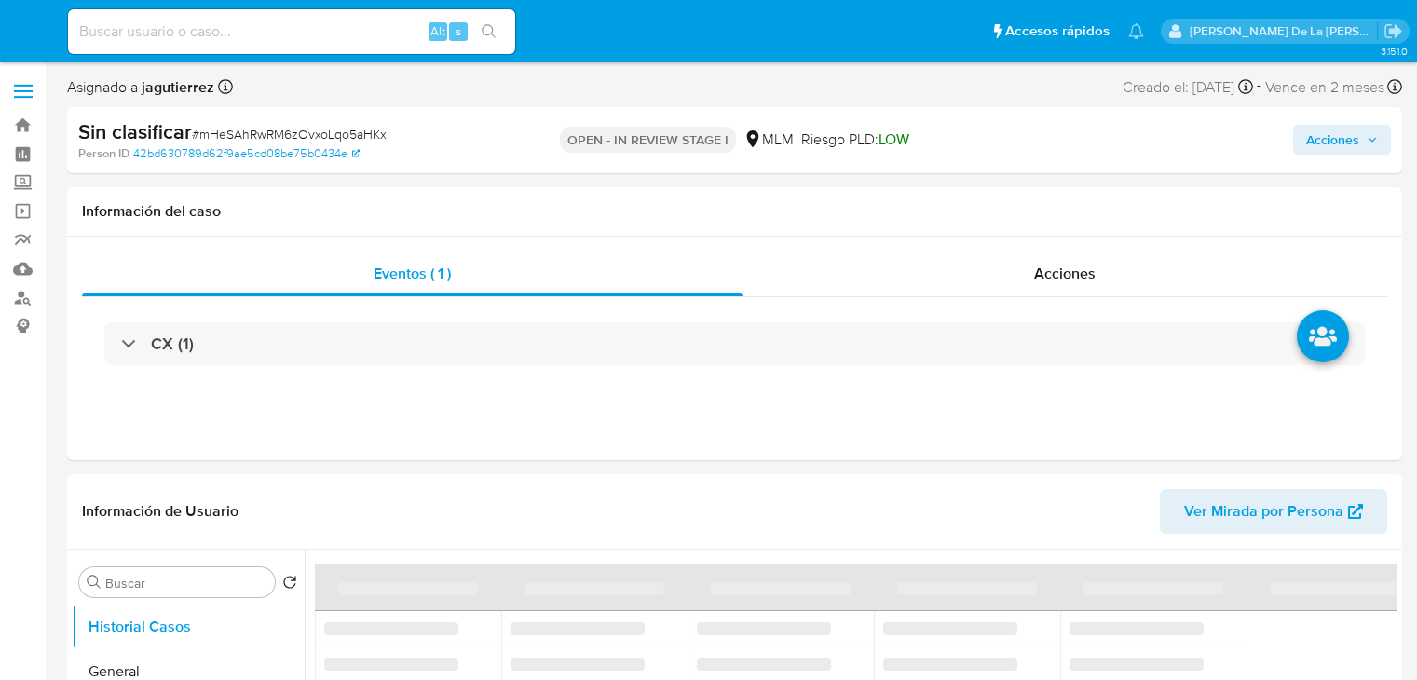
select select "10"
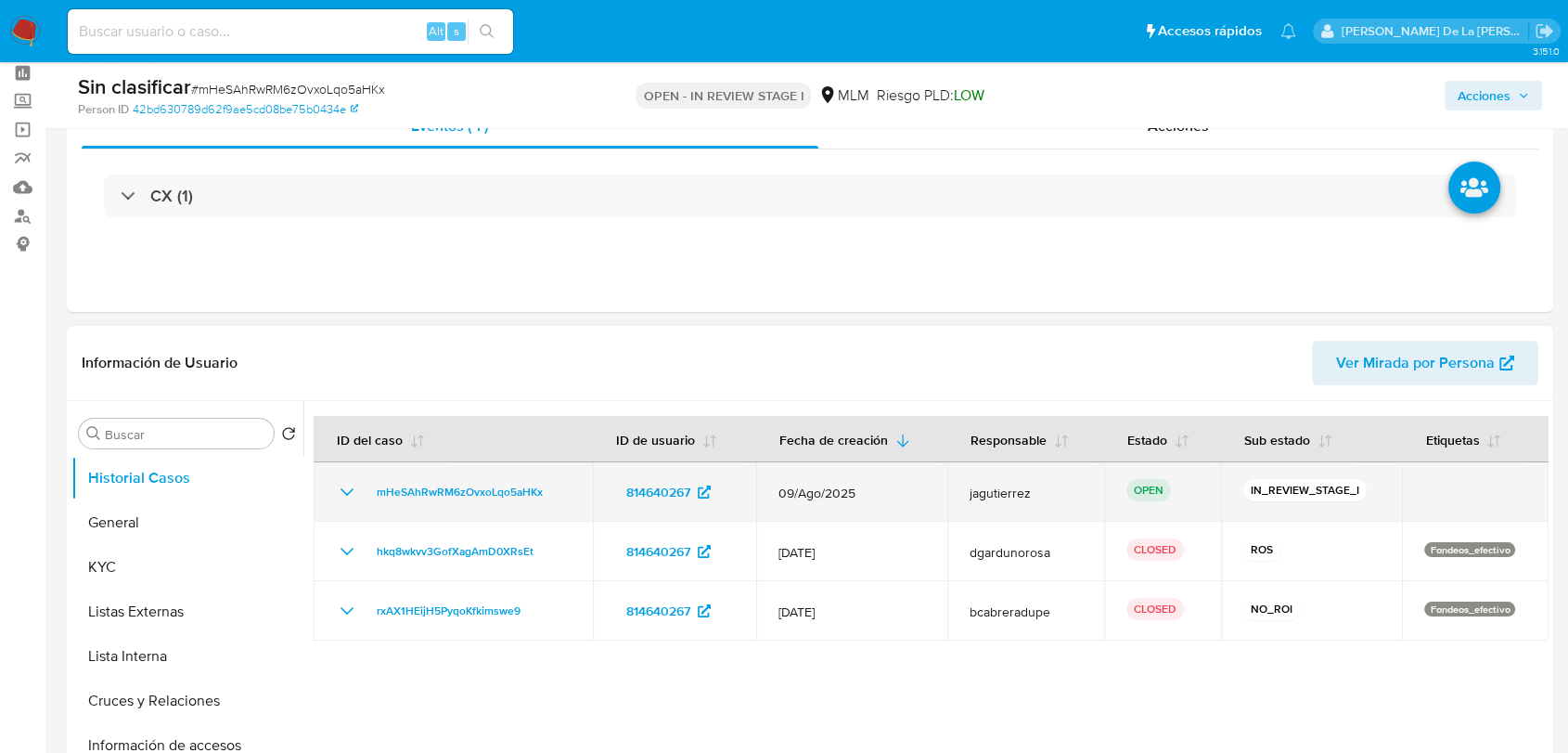
scroll to position [206, 0]
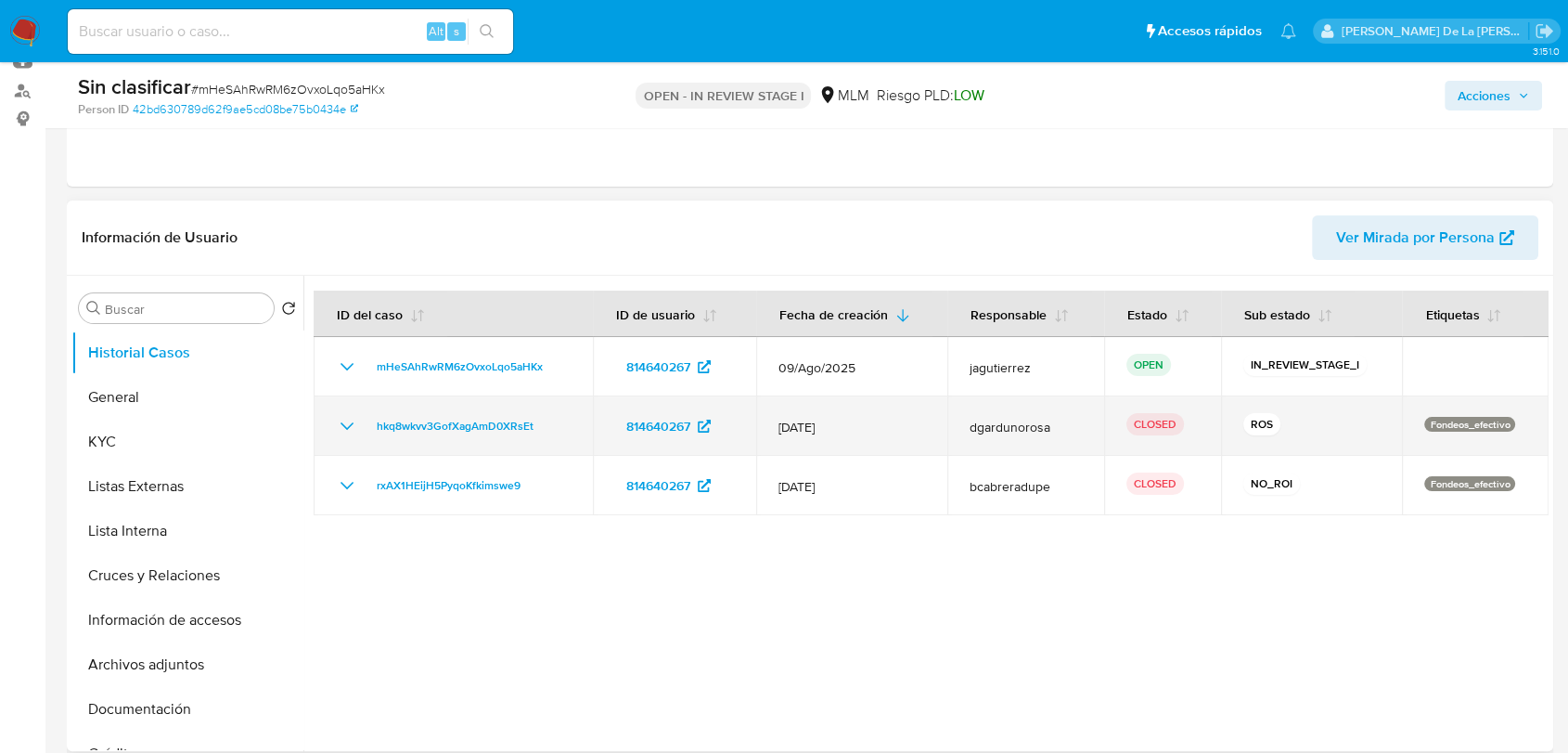
click at [327, 425] on td "hkq8wkvv3GofXagAmD0XRsEt" at bounding box center [453, 426] width 279 height 60
click at [334, 425] on td "hkq8wkvv3GofXagAmD0XRsEt" at bounding box center [453, 426] width 279 height 60
click at [341, 422] on icon "Mostrar/Ocultar" at bounding box center [347, 425] width 13 height 7
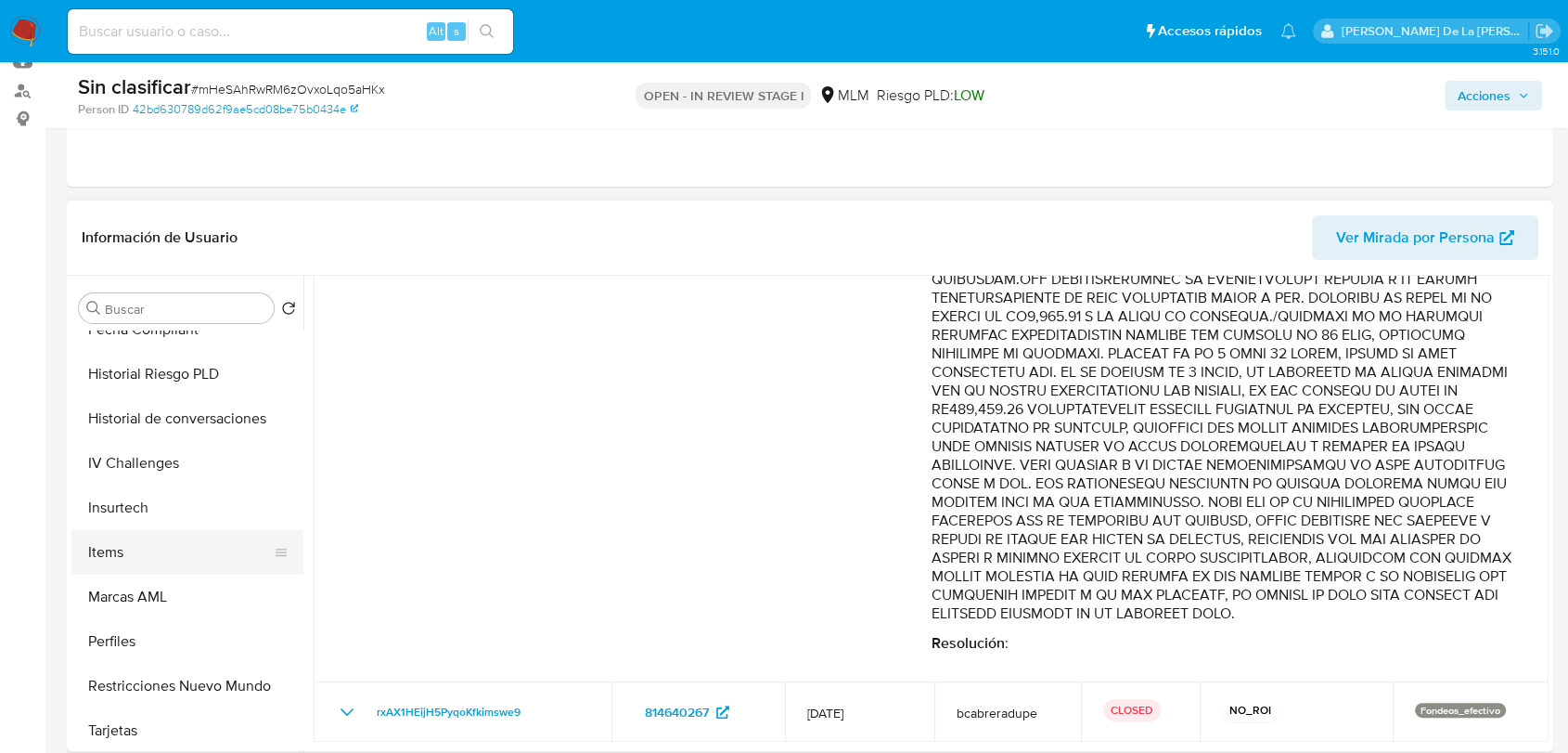
scroll to position [739, 0]
click at [183, 670] on button "Restricciones Nuevo Mundo" at bounding box center [180, 681] width 217 height 45
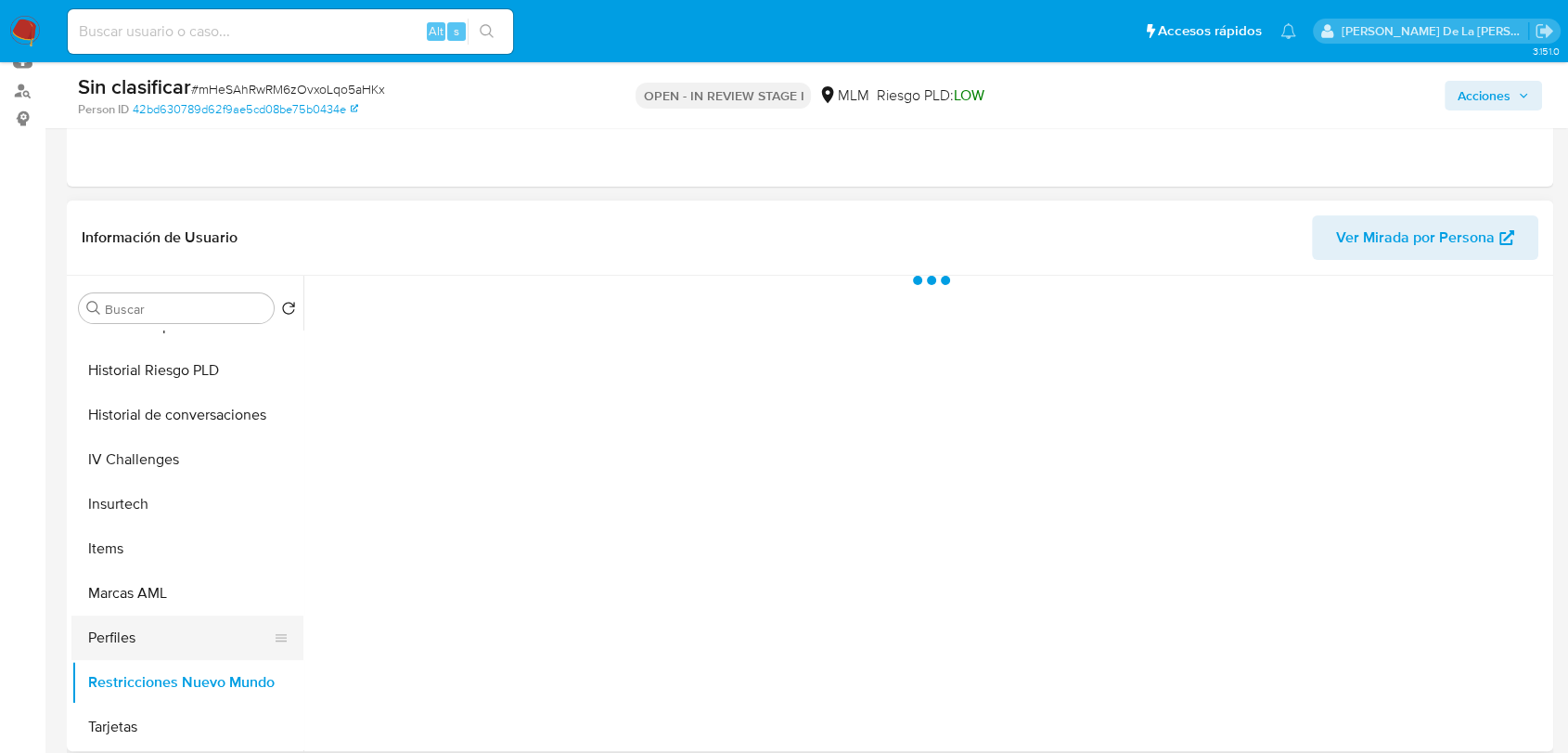
scroll to position [0, 0]
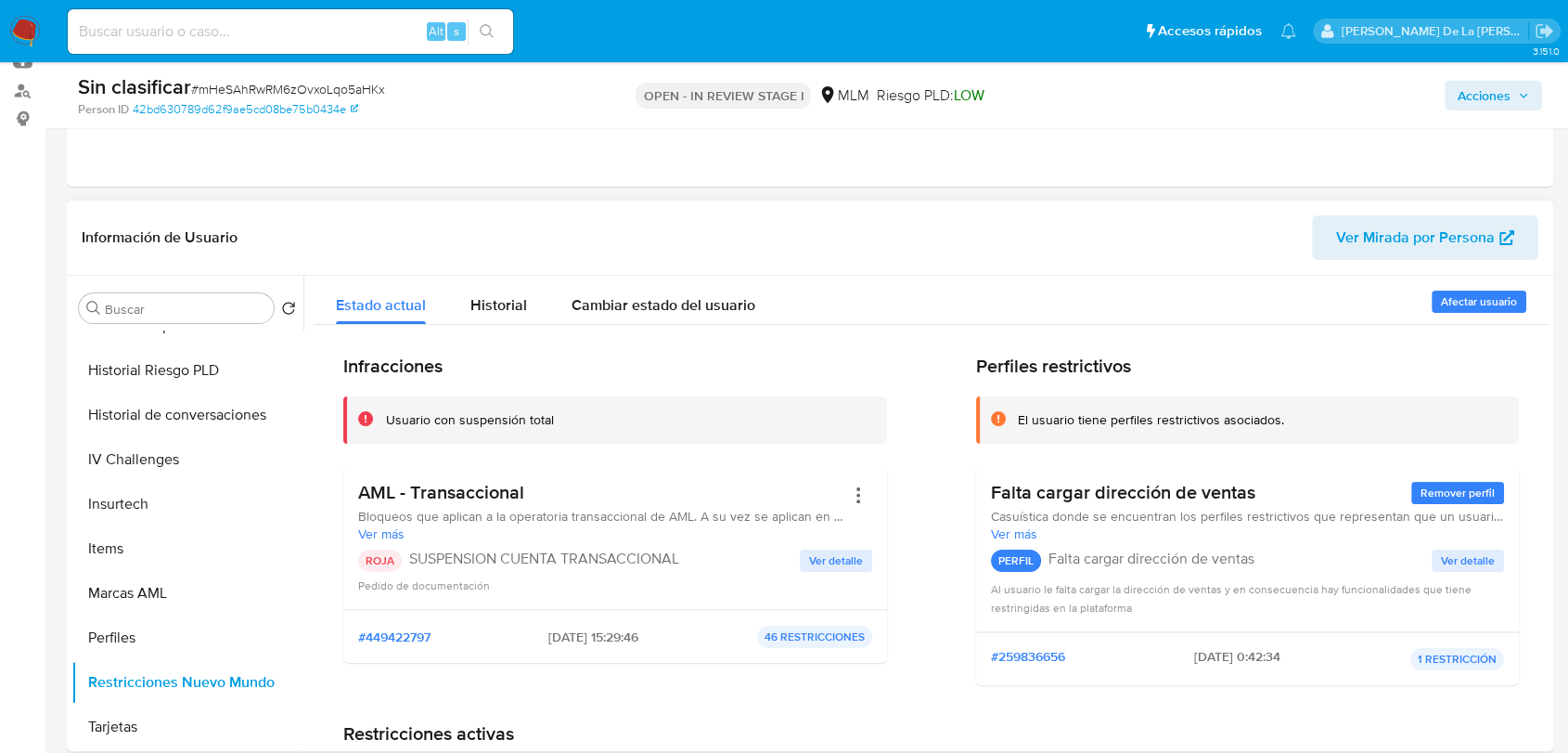
click at [830, 567] on span "Ver detalle" at bounding box center [836, 560] width 54 height 19
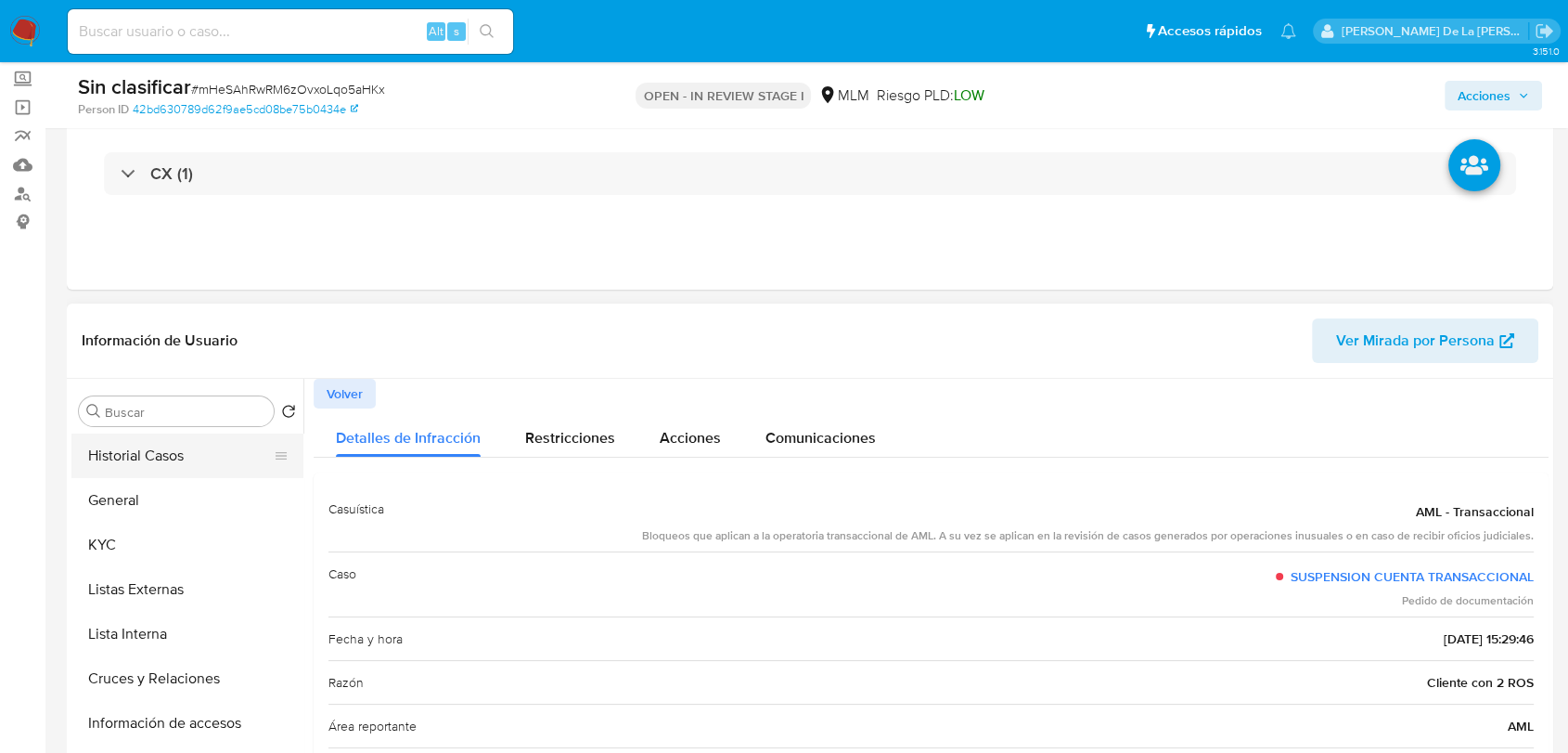
click at [170, 469] on button "Historial Casos" at bounding box center [180, 455] width 217 height 45
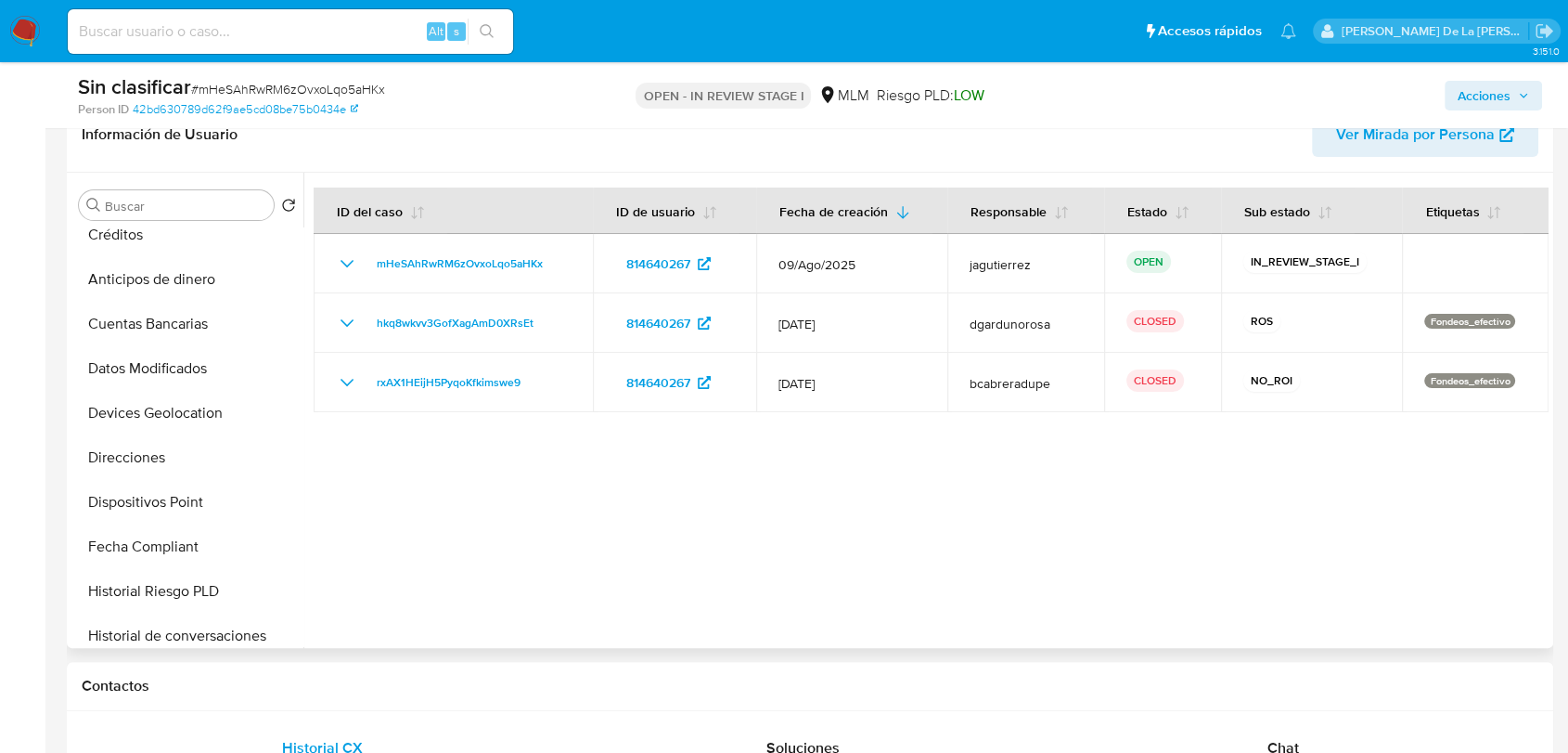
scroll to position [515, 0]
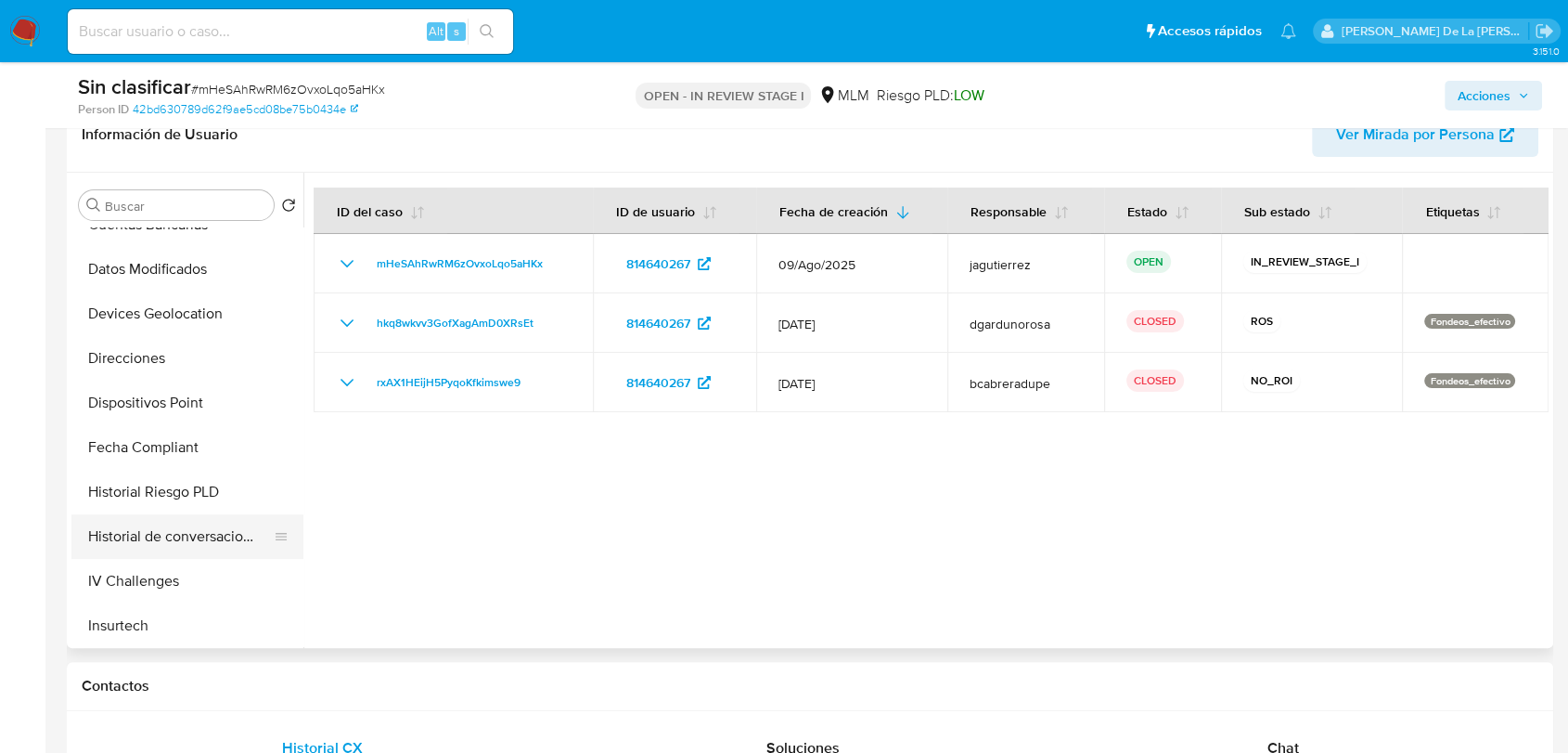
click at [200, 532] on button "Historial de conversaciones" at bounding box center [180, 536] width 217 height 45
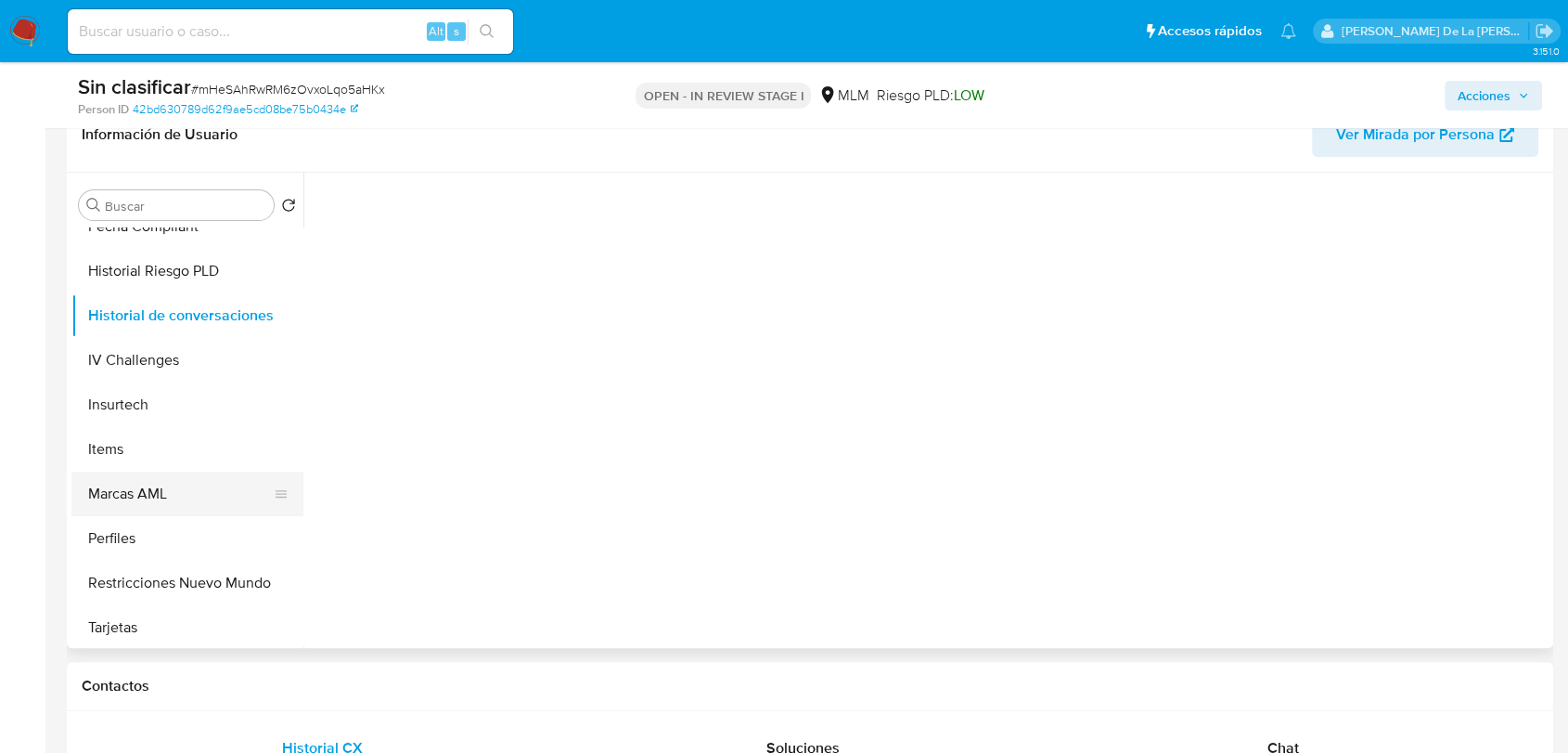
scroll to position [739, 0]
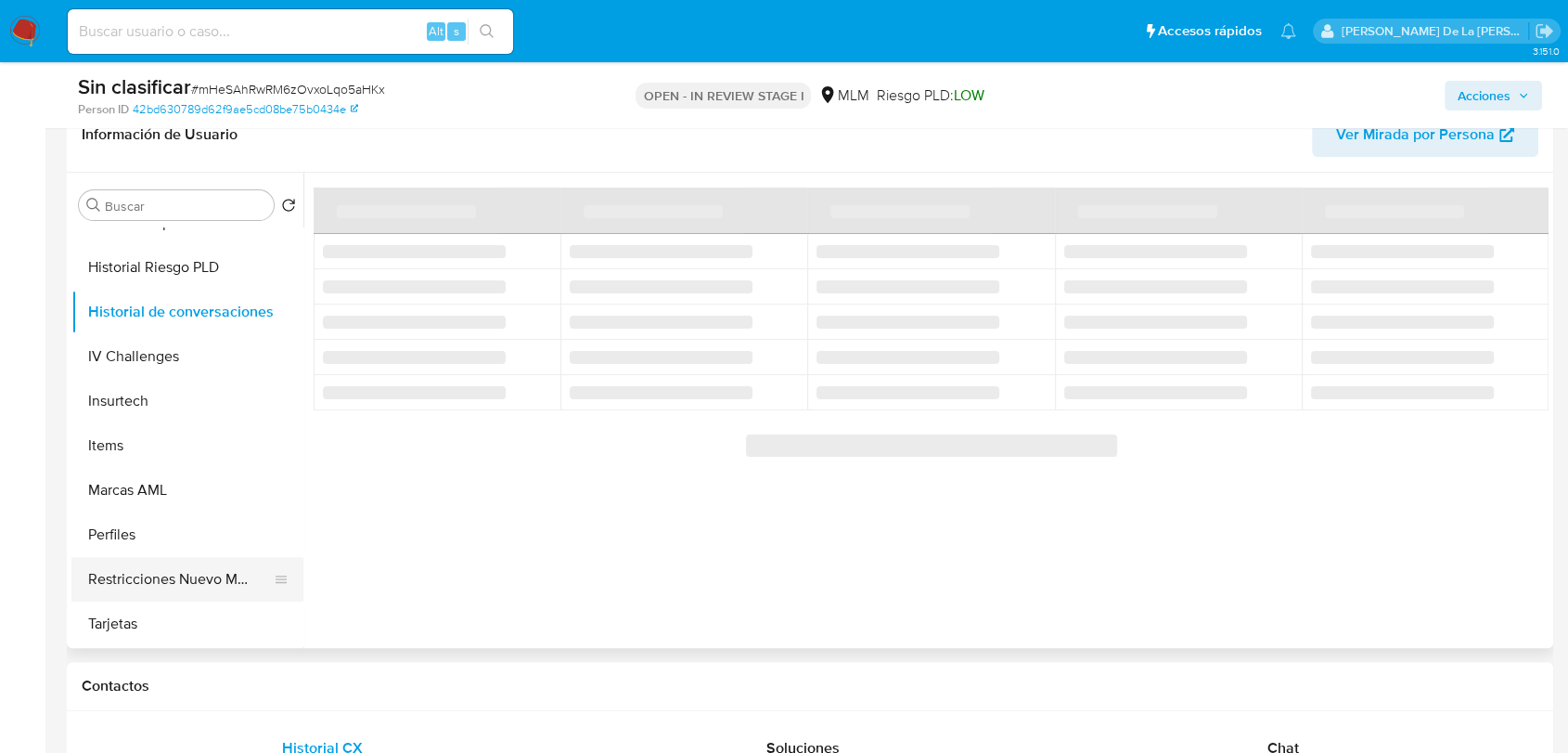
click at [183, 598] on button "Restricciones Nuevo Mundo" at bounding box center [180, 579] width 217 height 45
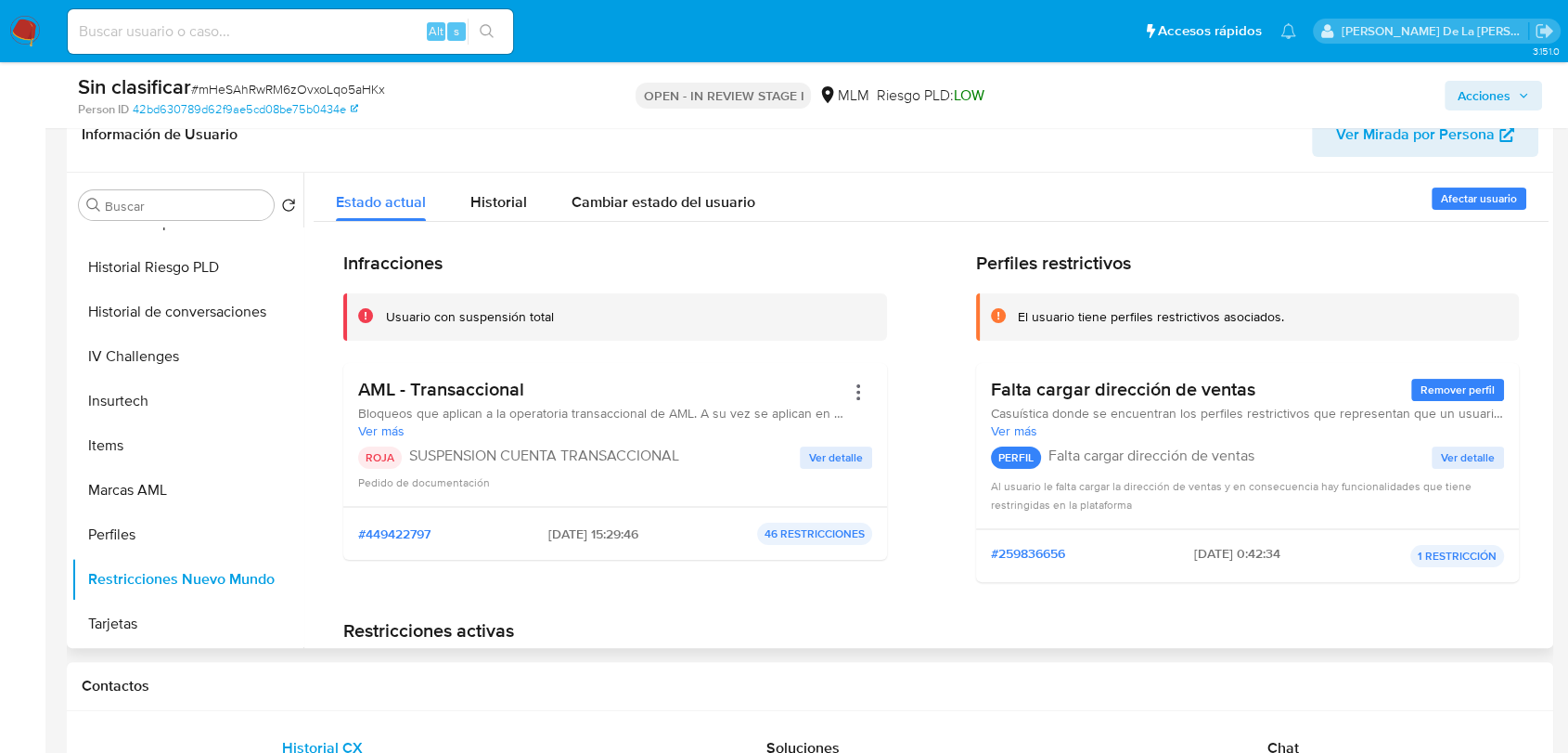
click at [828, 461] on span "Ver detalle" at bounding box center [836, 457] width 54 height 19
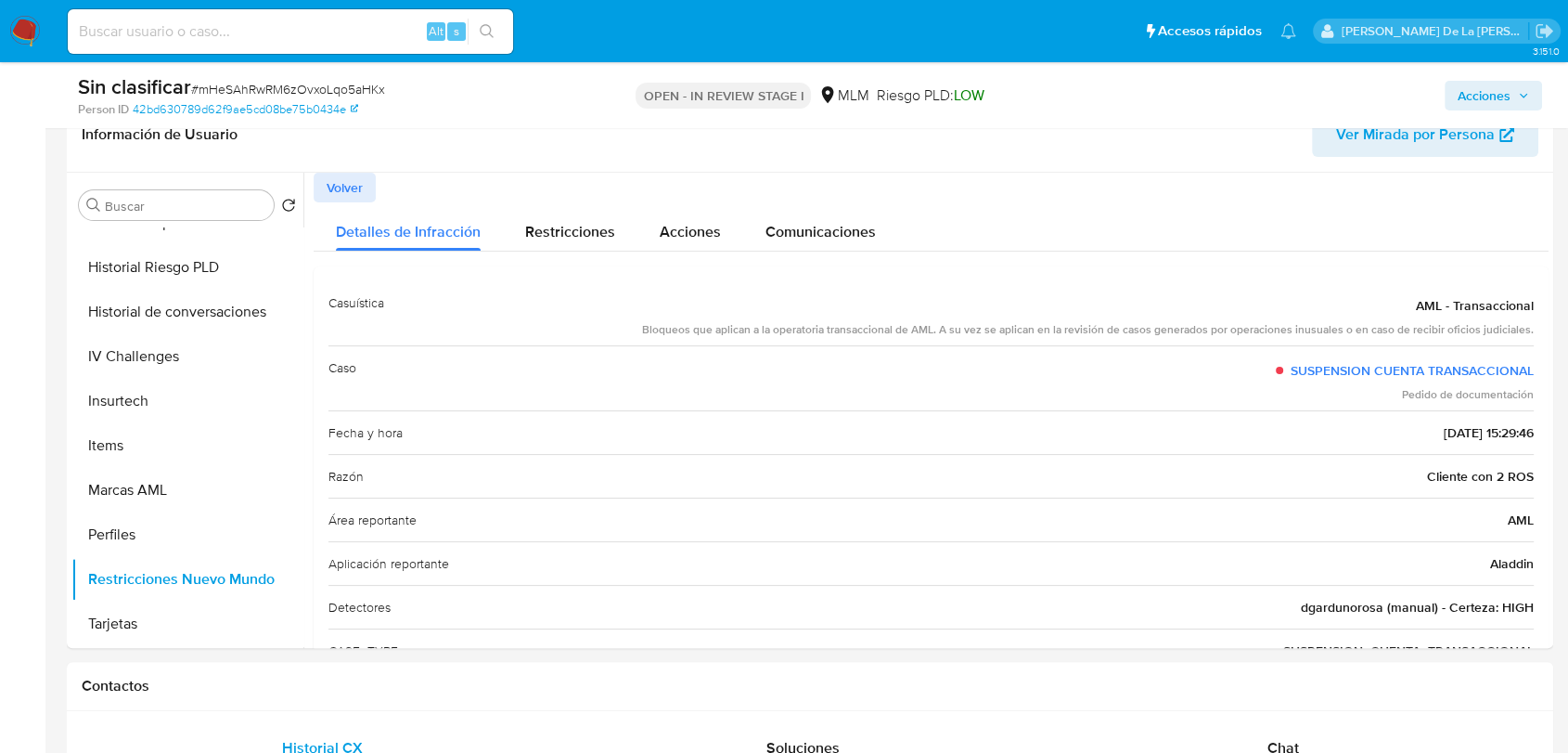
click at [292, 81] on span "# mHeSAhRwRM6zOvxoLqo5aHKx" at bounding box center [288, 89] width 194 height 19
copy span "mHeSAhRwRM6zOvxoLqo5aHKx"
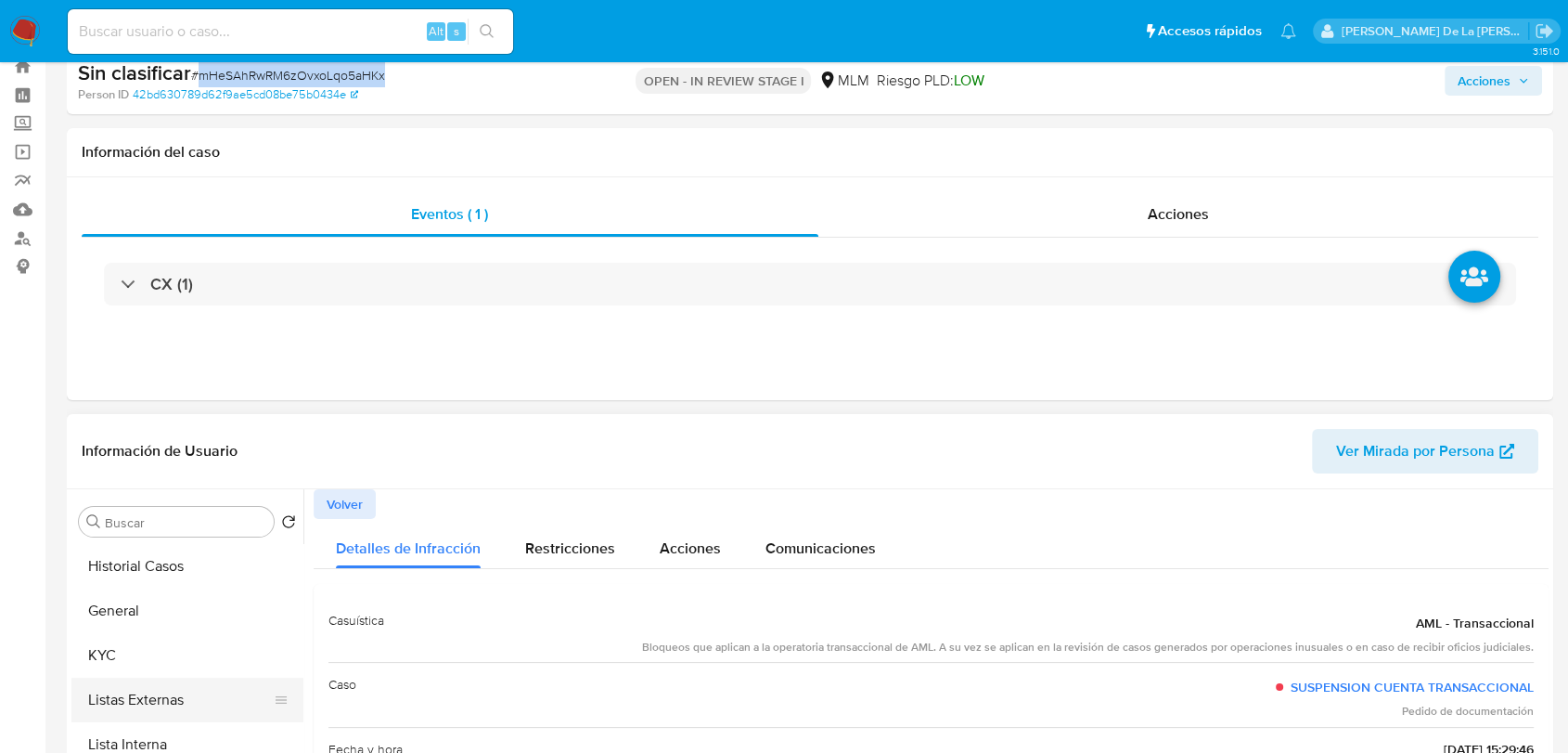
scroll to position [309, 0]
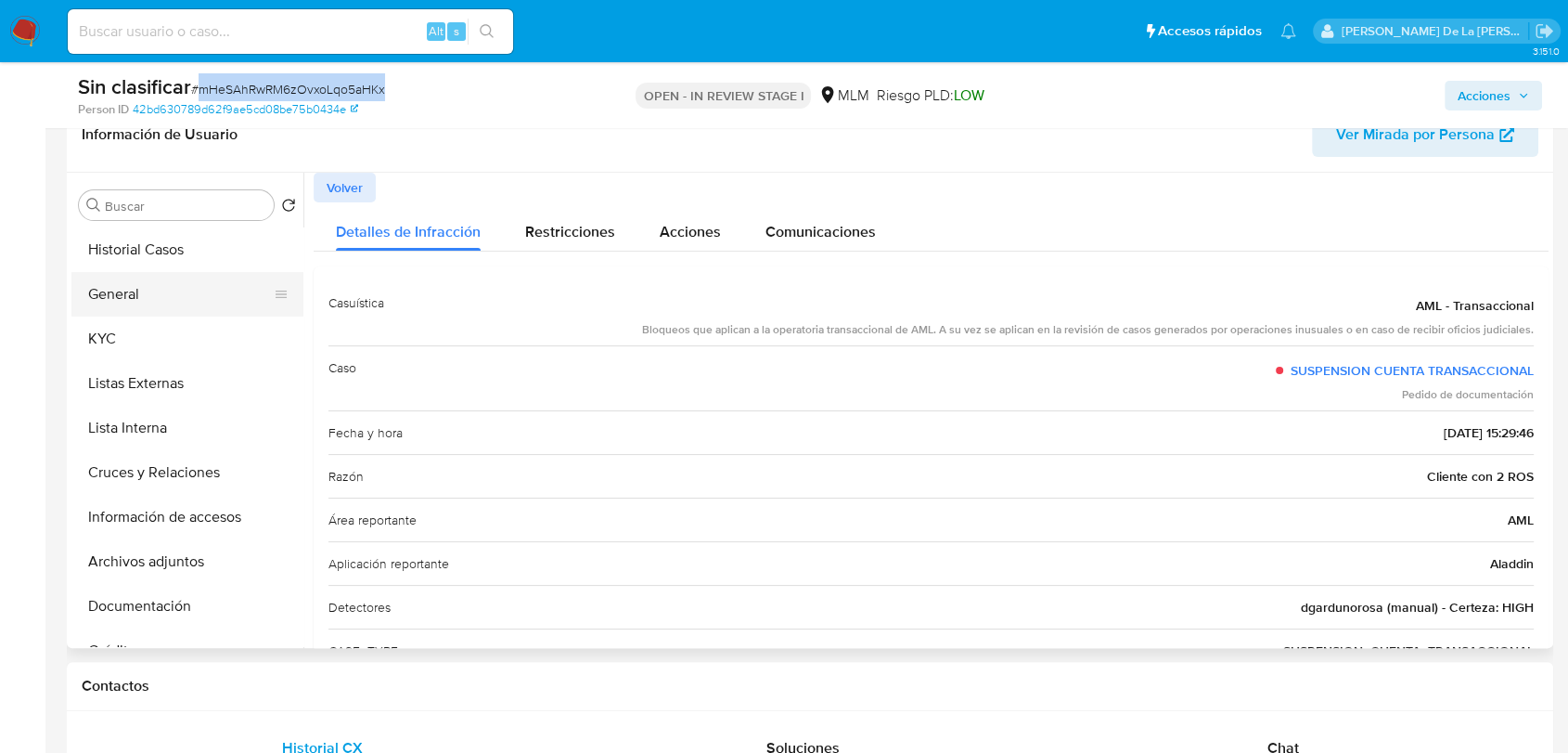
click at [150, 306] on button "General" at bounding box center [180, 294] width 217 height 45
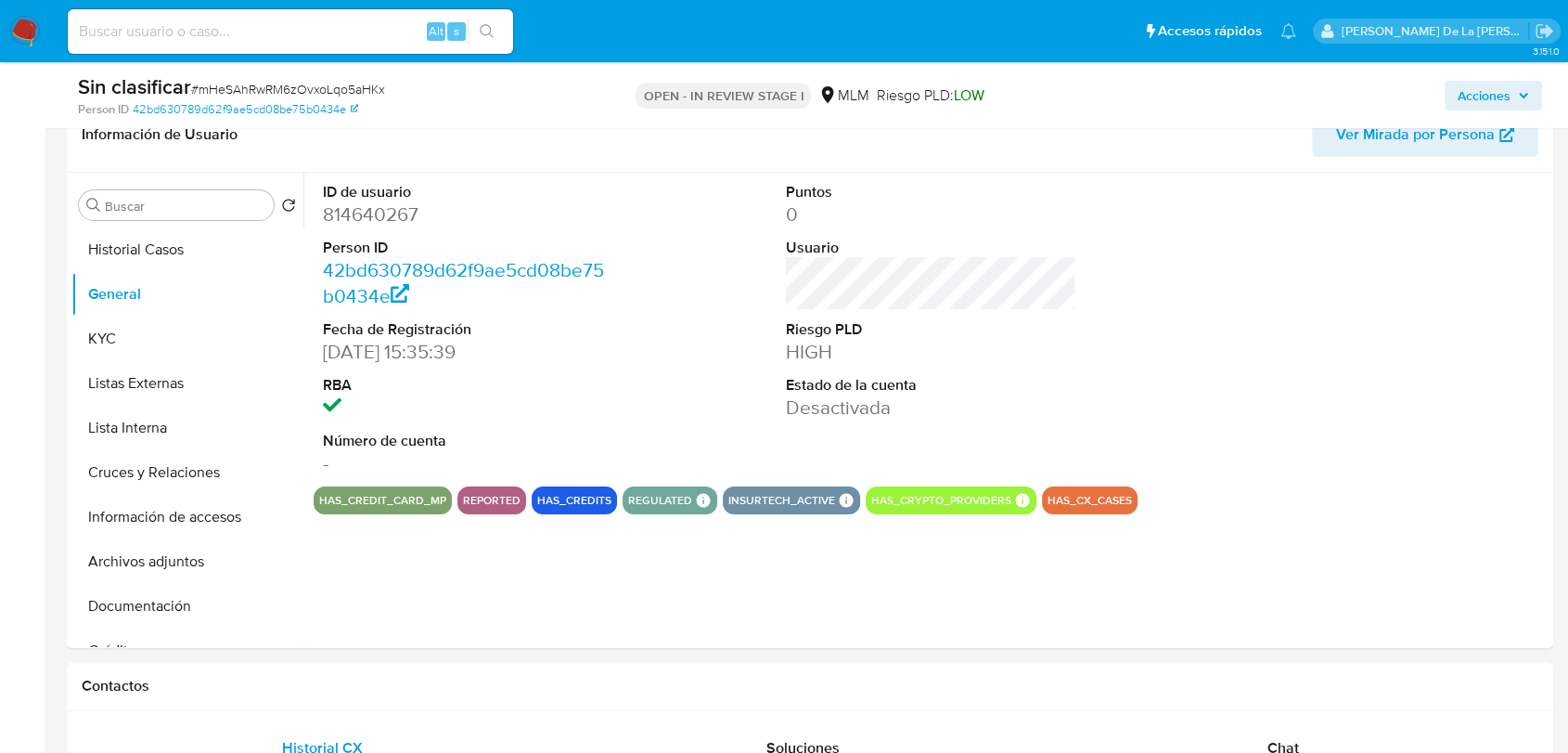
click at [409, 209] on dd "814640267" at bounding box center [468, 214] width 291 height 26
copy dd "814640267"
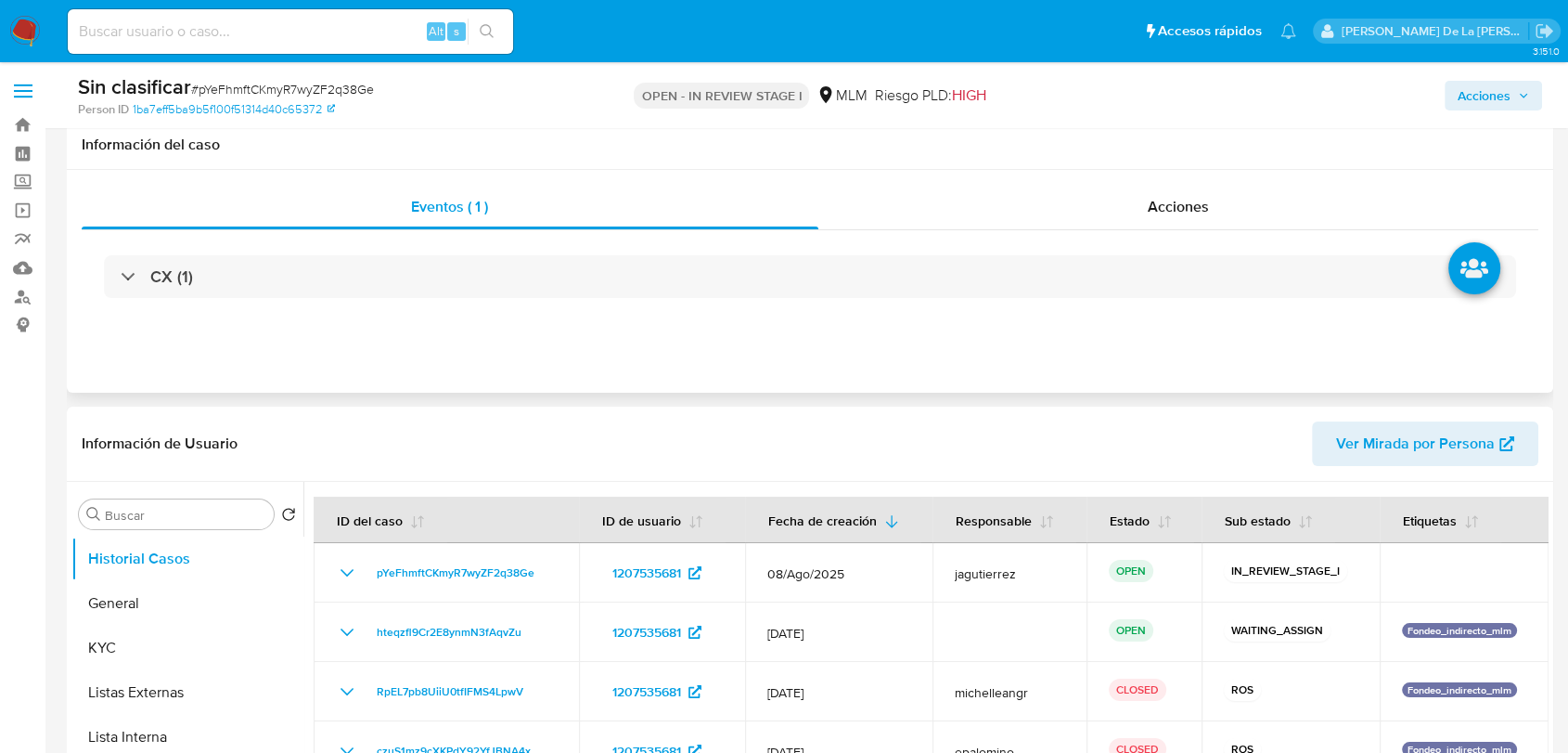
scroll to position [206, 0]
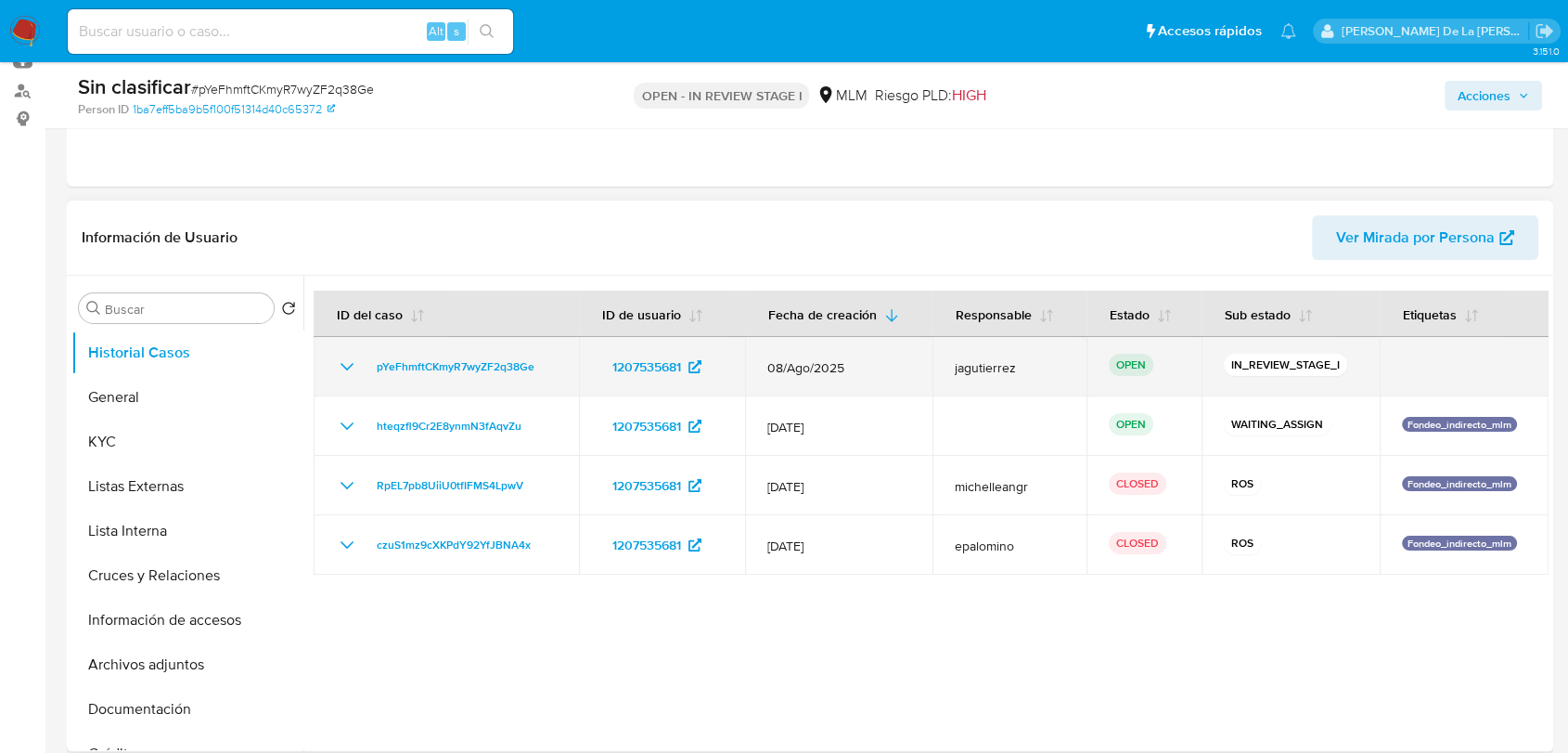
select select "10"
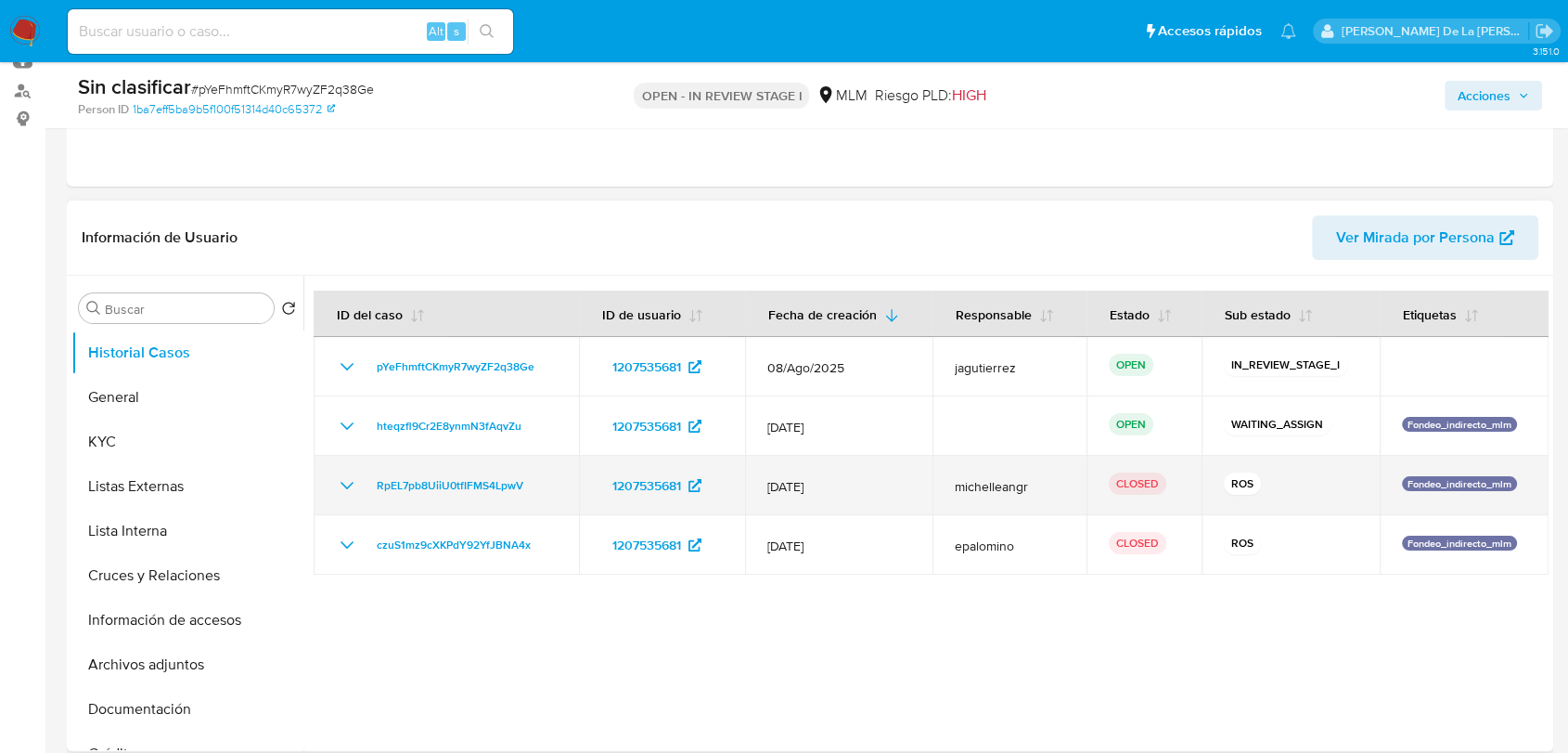
click at [350, 488] on icon "Mostrar/Ocultar" at bounding box center [347, 485] width 22 height 22
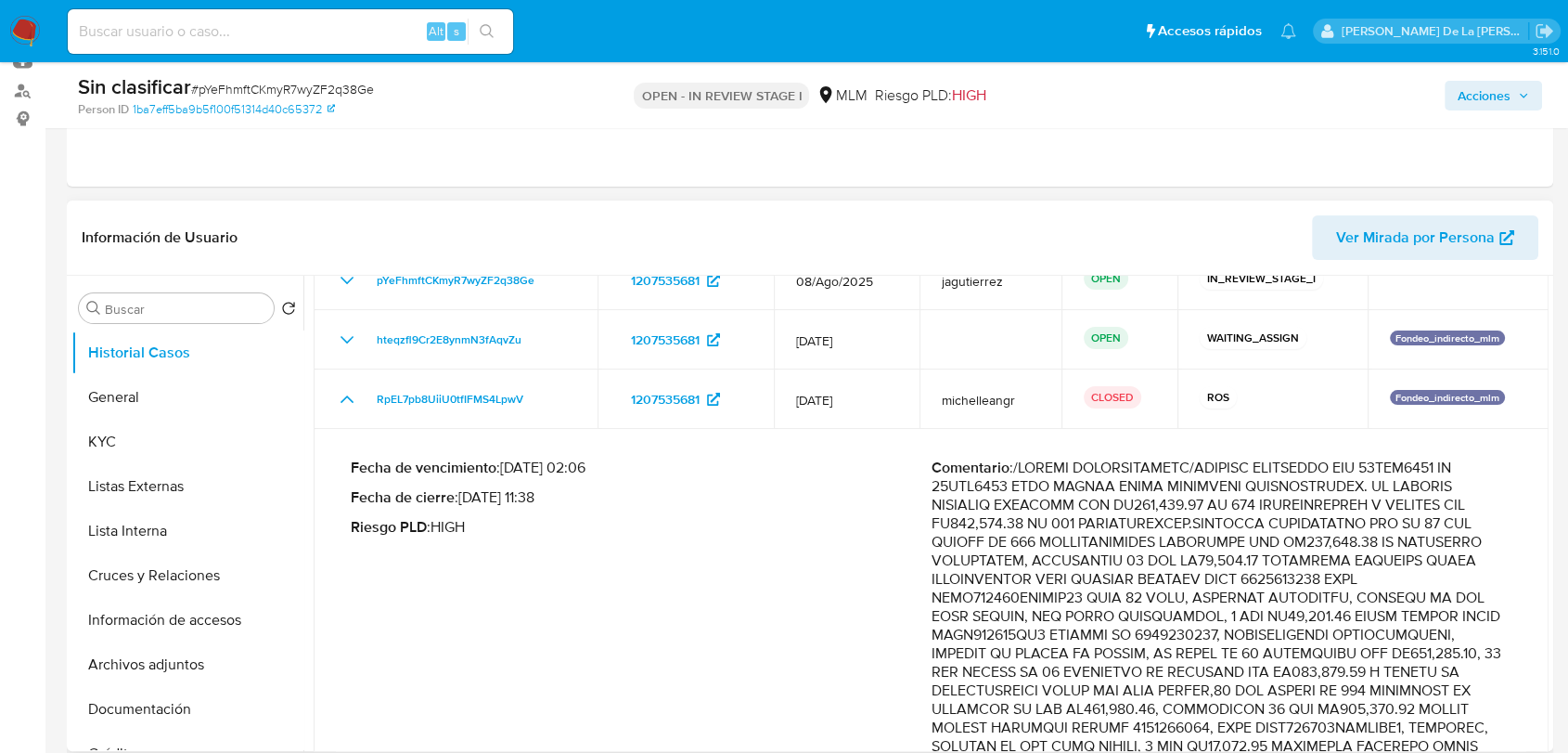
scroll to position [0, 0]
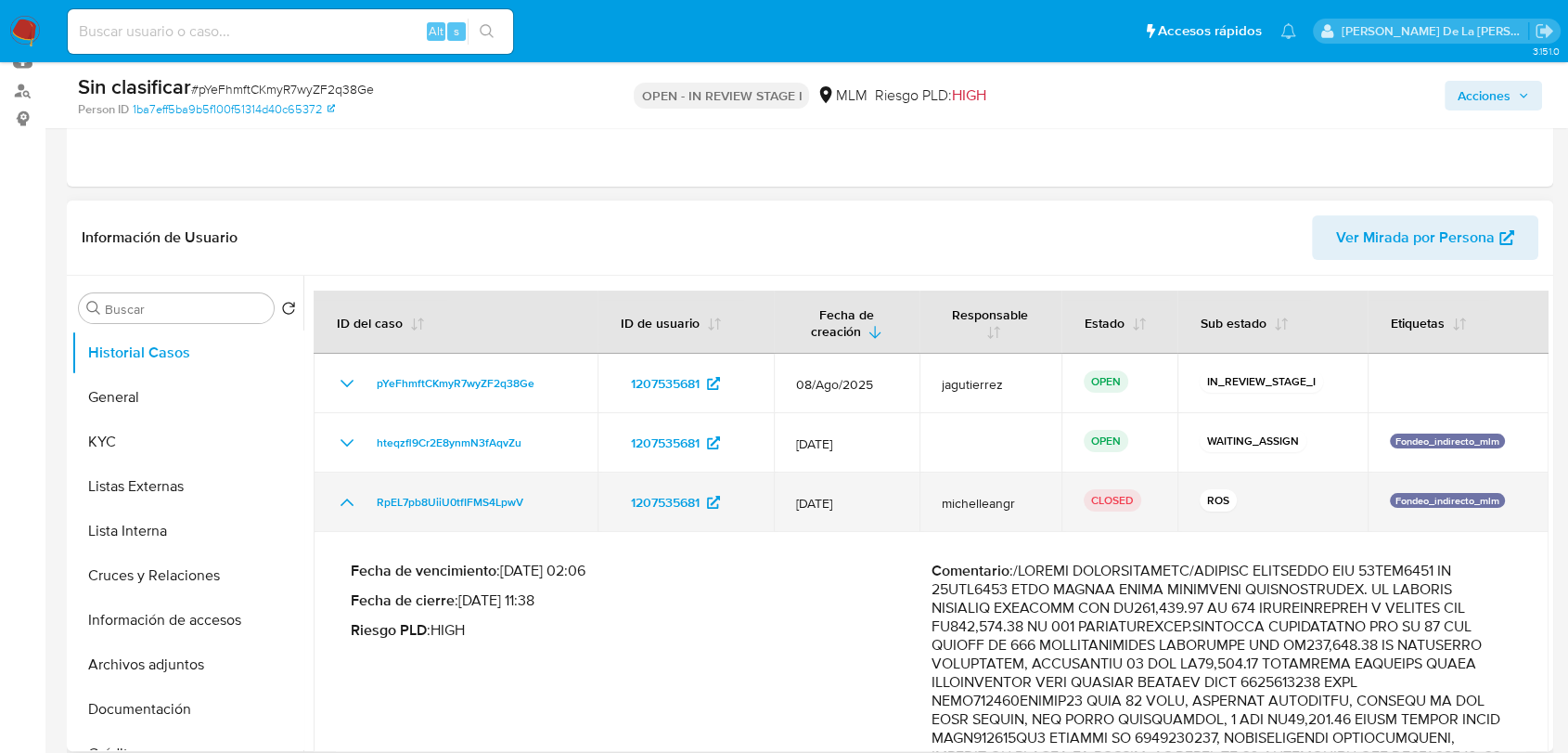
click at [348, 503] on icon "Mostrar/Ocultar" at bounding box center [347, 502] width 22 height 22
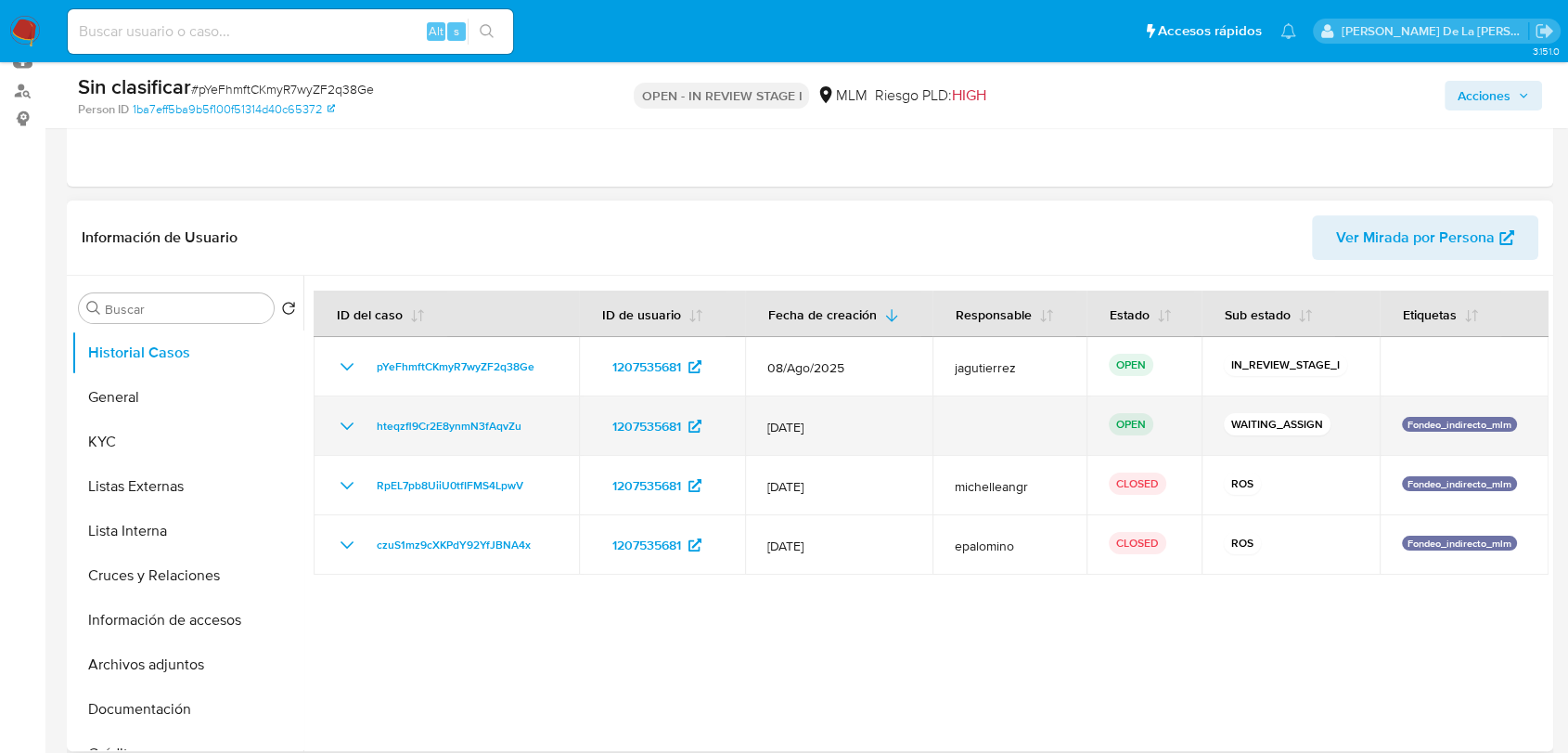
click at [343, 430] on icon "Mostrar/Ocultar" at bounding box center [347, 425] width 22 height 22
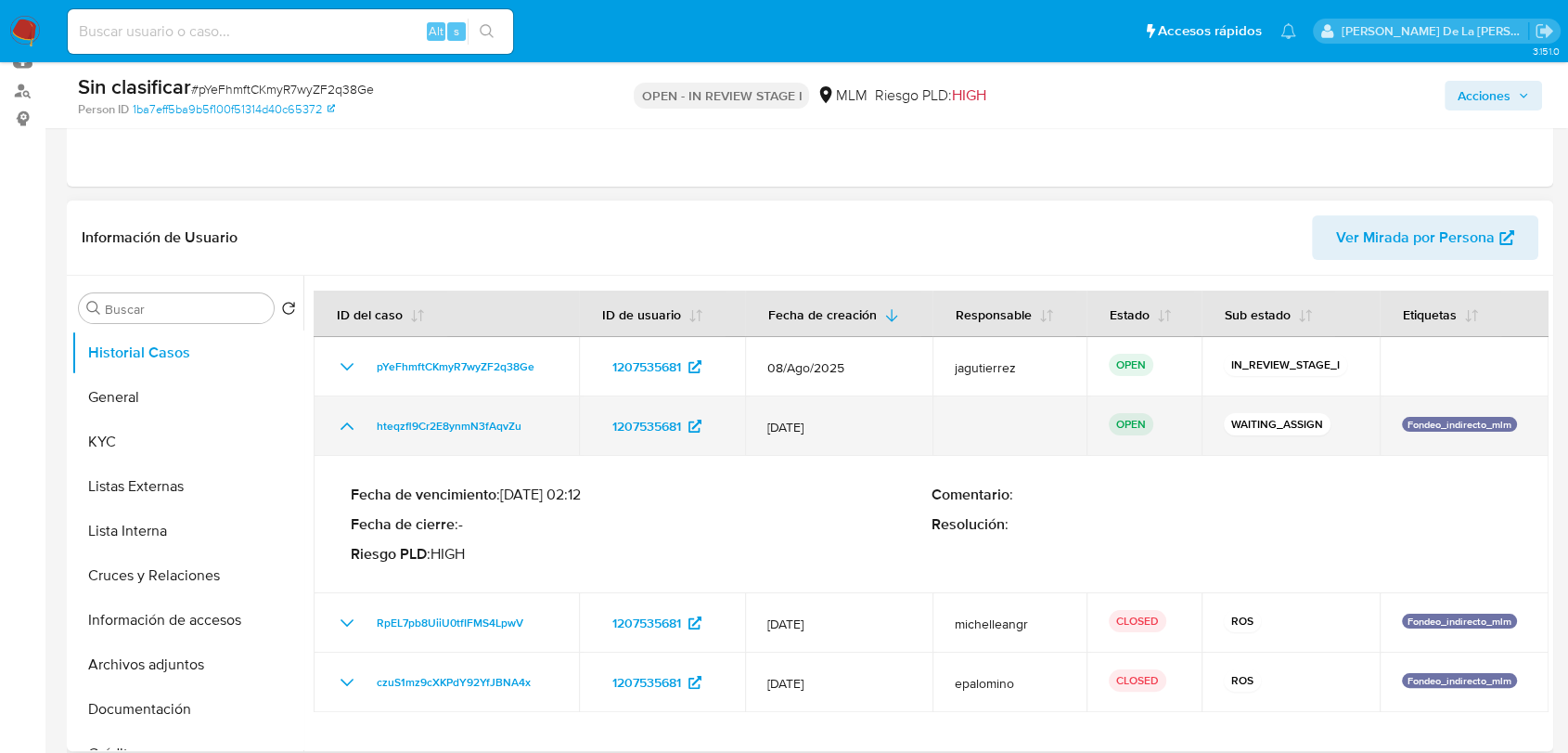
click at [343, 430] on icon "Mostrar/Ocultar" at bounding box center [347, 425] width 22 height 22
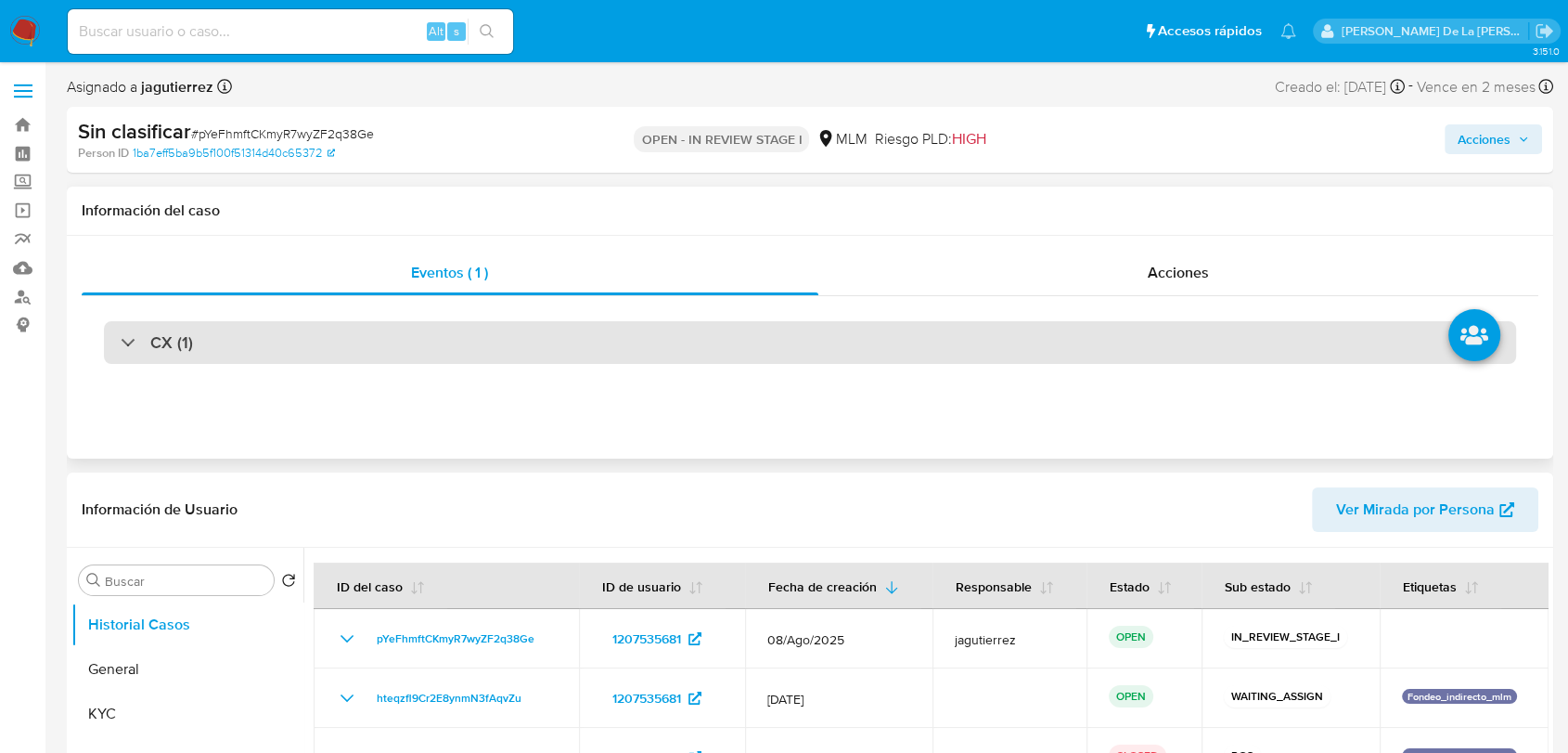
click at [139, 352] on div "CX (1)" at bounding box center [810, 342] width 1413 height 43
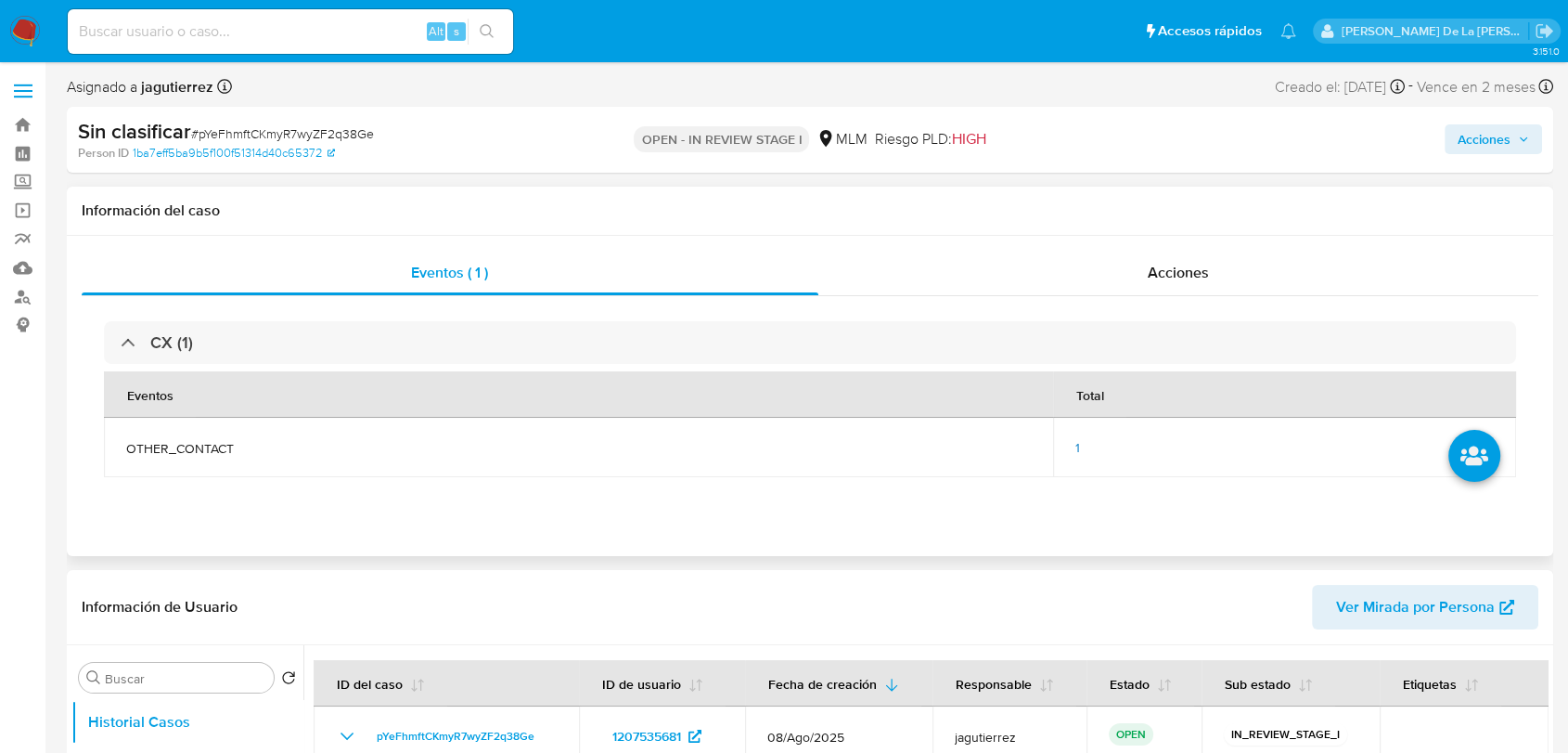
click at [1077, 444] on span "1" at bounding box center [1078, 447] width 5 height 19
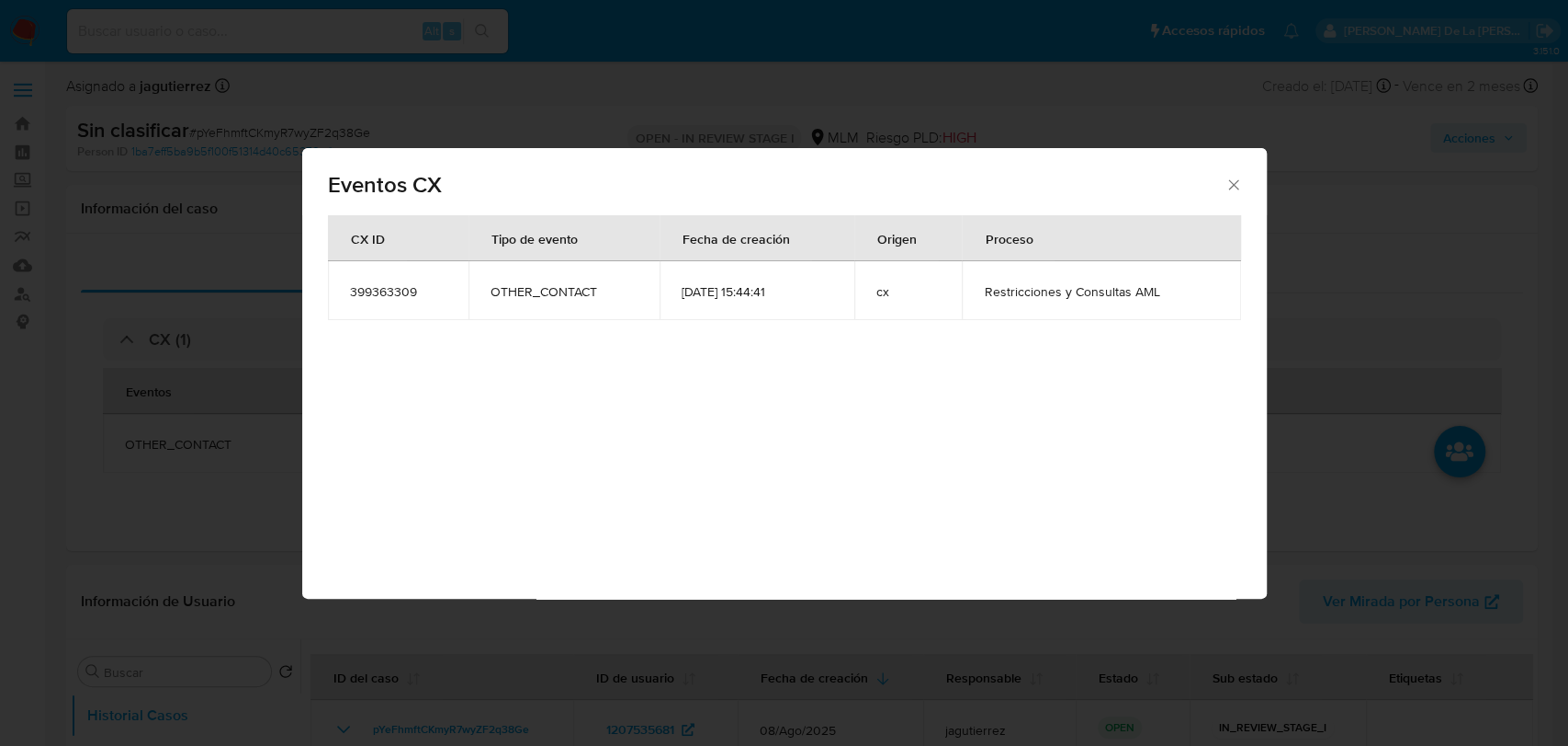
click at [198, 473] on div "Eventos CX CX ID Tipo de evento Fecha de creación Origen Proceso 399363309 OTHE…" at bounding box center [784, 373] width 1568 height 746
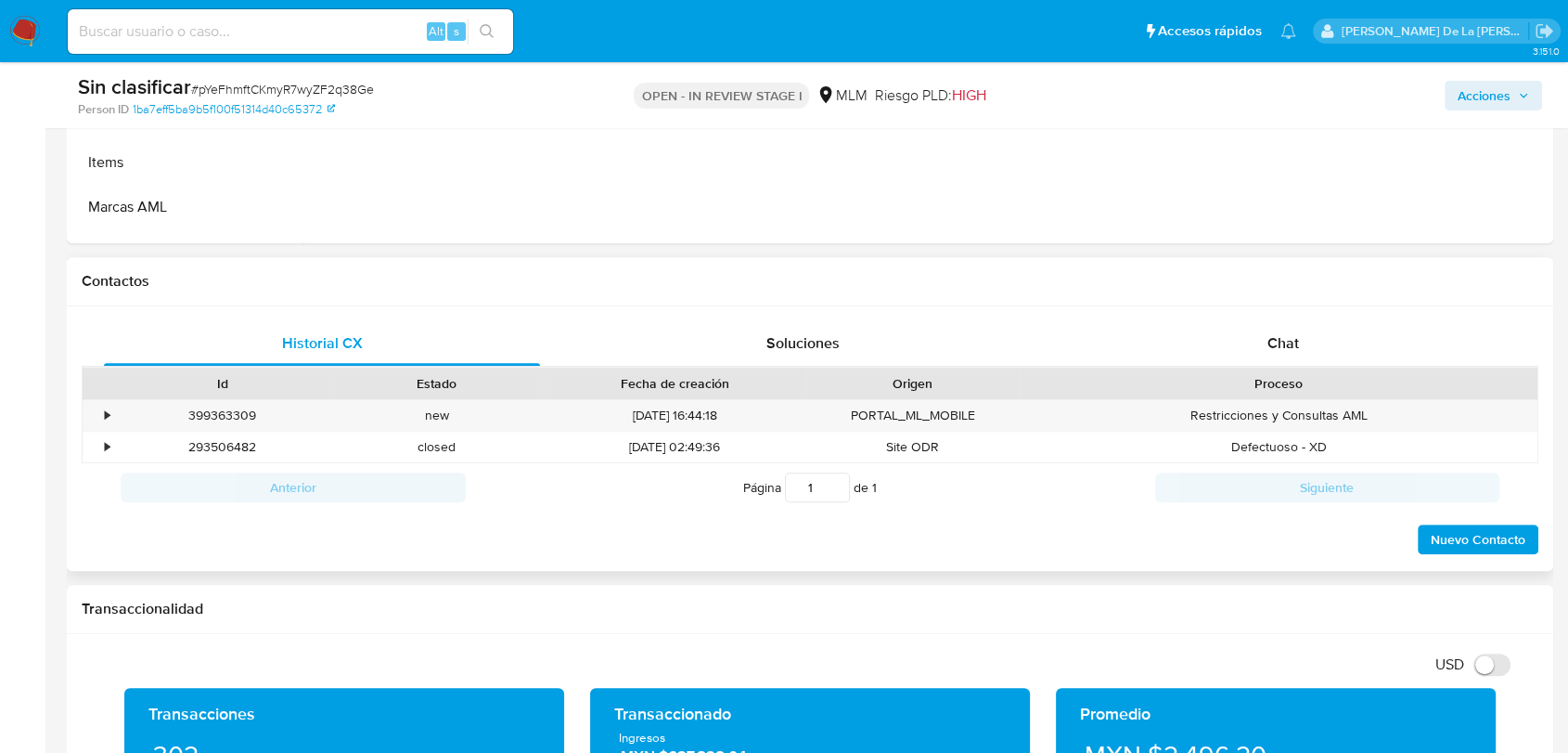
scroll to position [824, 0]
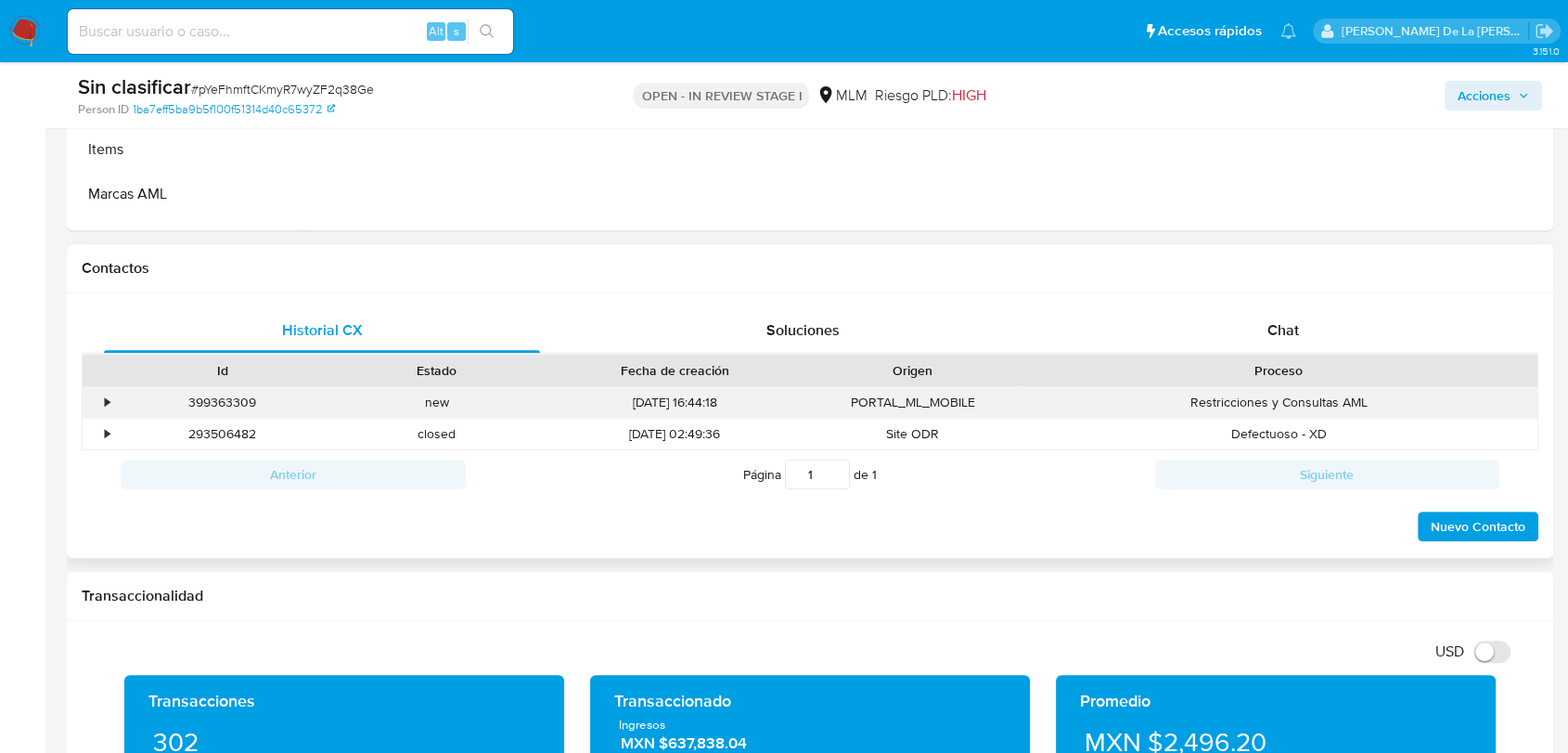
click at [102, 411] on div "•" at bounding box center [99, 401] width 33 height 31
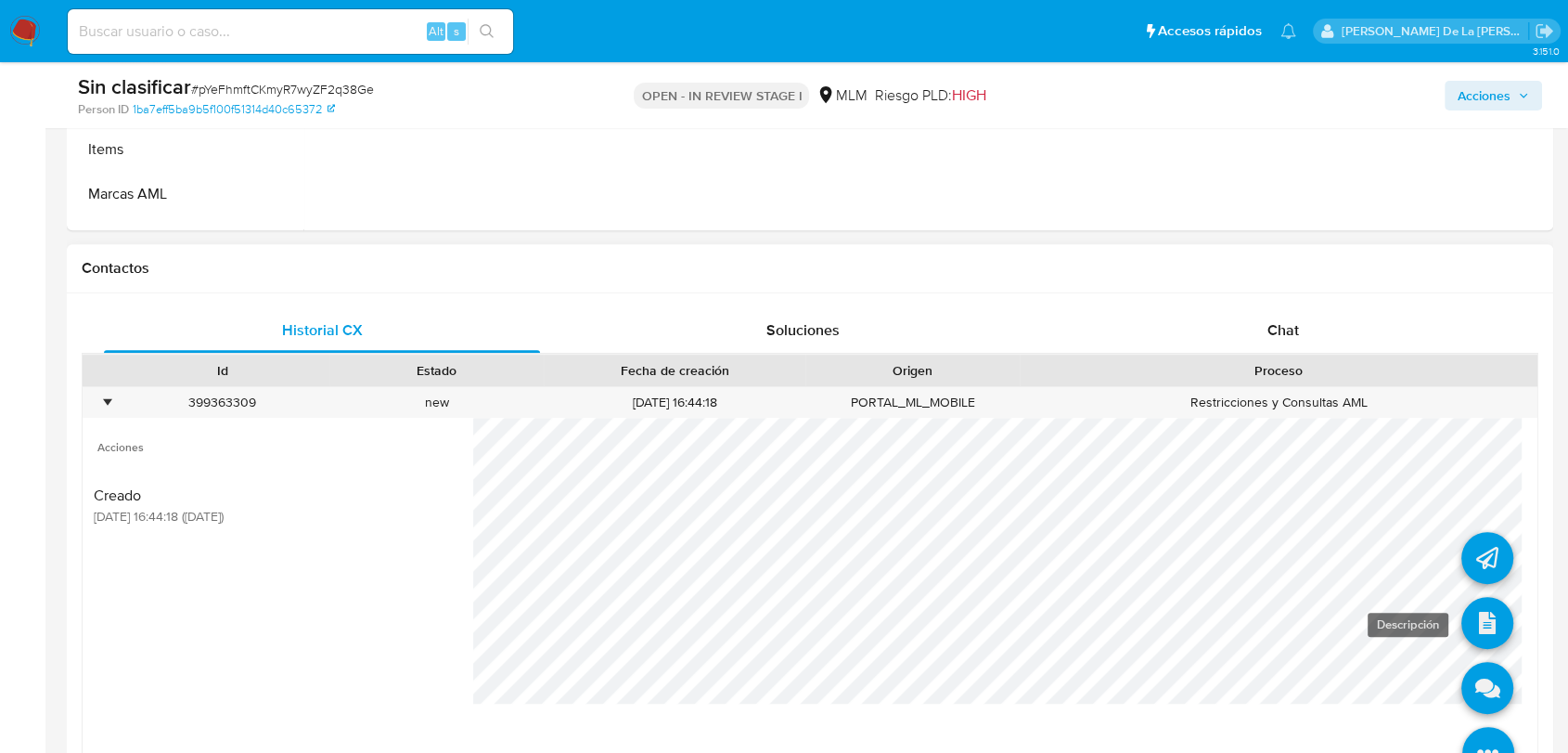
click at [1411, 622] on icon at bounding box center [1487, 623] width 52 height 52
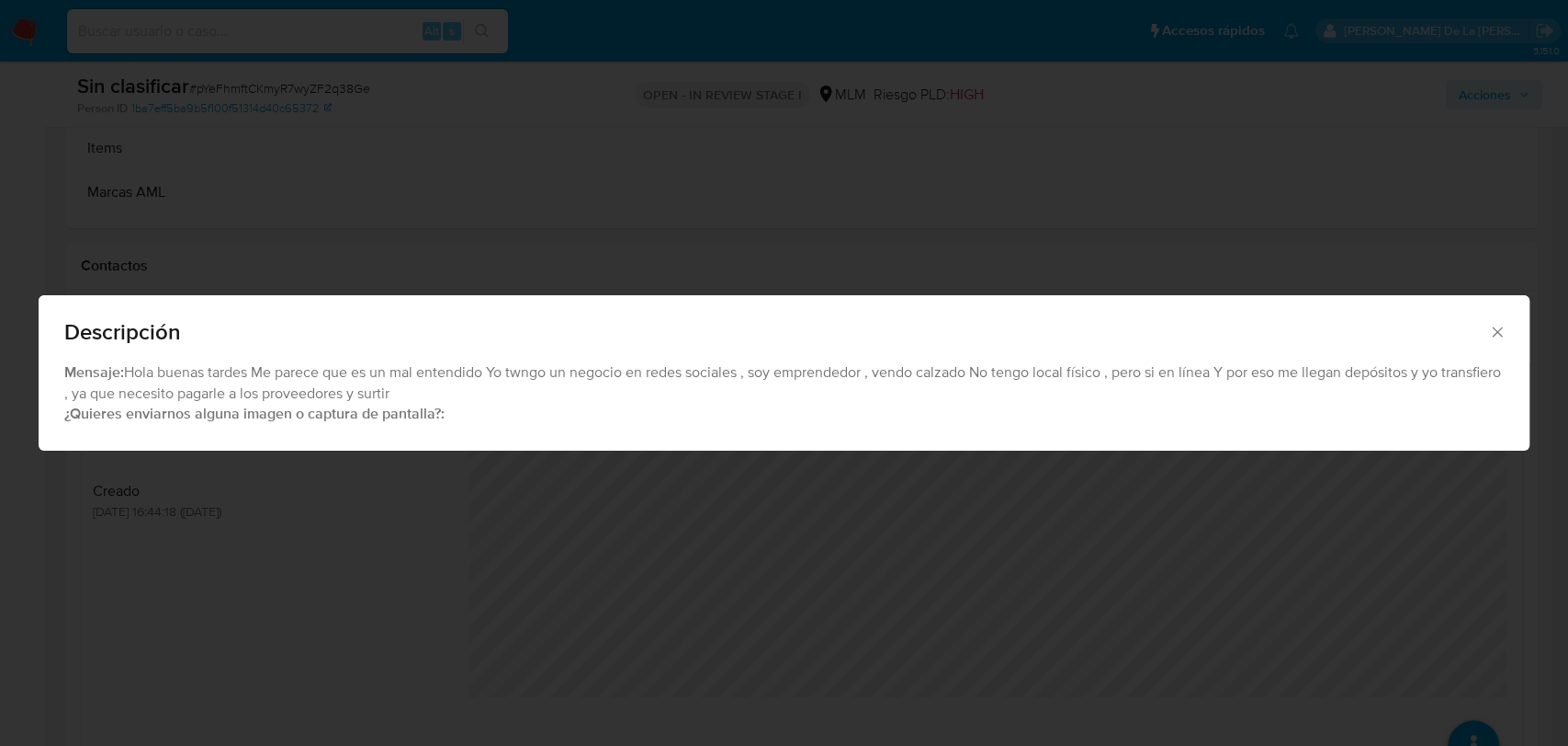
drag, startPoint x: 247, startPoint y: 374, endPoint x: 826, endPoint y: 384, distance: 579.1
click at [826, 384] on div "Mensaje: Hola buenas tardes Me parece que es un mal entendido Yo twngo un negoc…" at bounding box center [784, 393] width 1440 height 61
drag, startPoint x: 563, startPoint y: 369, endPoint x: 891, endPoint y: 372, distance: 328.0
click at [890, 372] on div "Mensaje: Hola buenas tardes Me parece que es un mal entendido Yo twngo un negoc…" at bounding box center [784, 393] width 1440 height 61
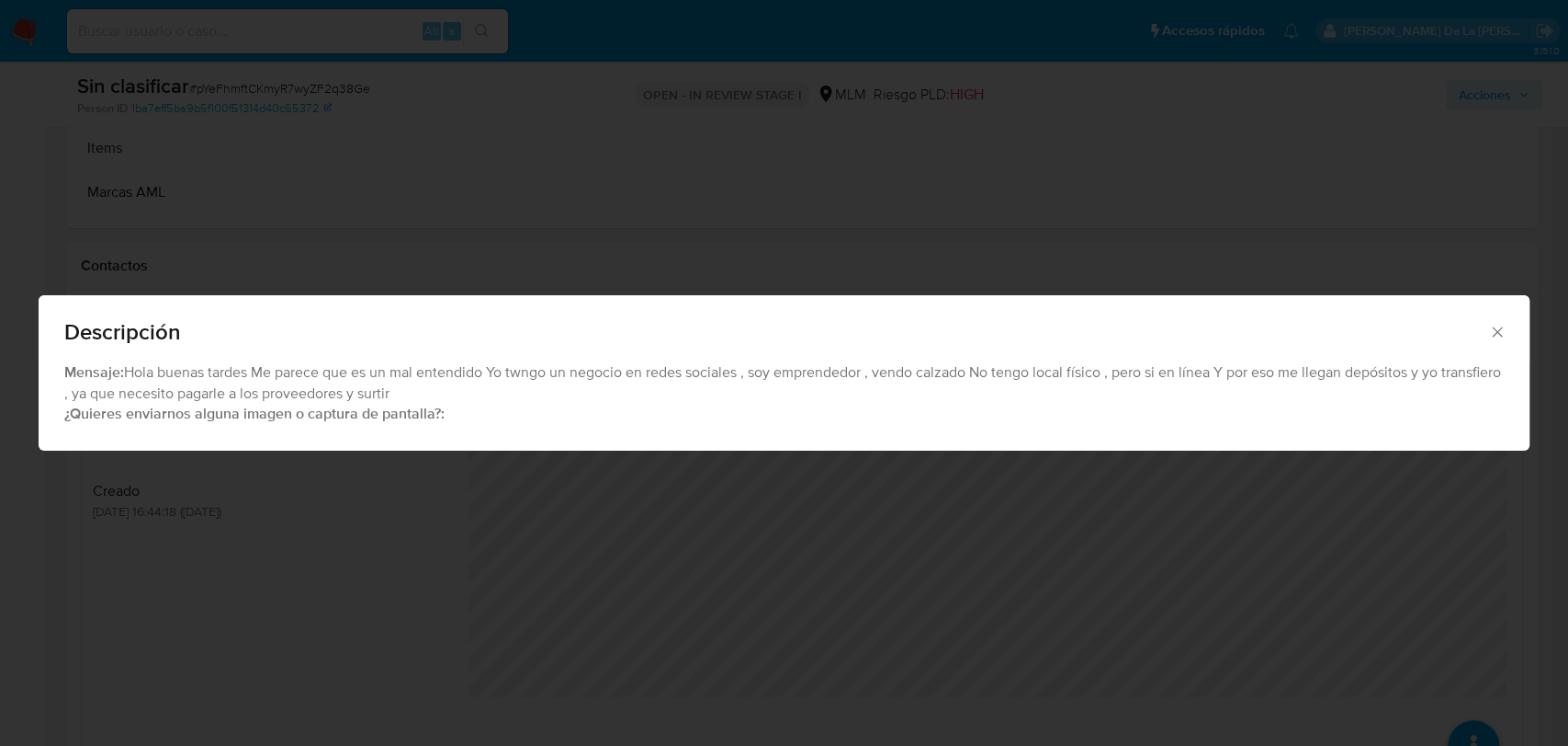
click at [896, 372] on div "Mensaje: Hola buenas tardes Me parece que es un mal entendido Yo twngo un negoc…" at bounding box center [784, 393] width 1440 height 61
click at [1396, 341] on span "Descripción" at bounding box center [776, 332] width 1424 height 22
click at [1396, 334] on span "Descripción" at bounding box center [776, 332] width 1424 height 22
click at [1396, 333] on icon "Cerrar" at bounding box center [1497, 332] width 19 height 19
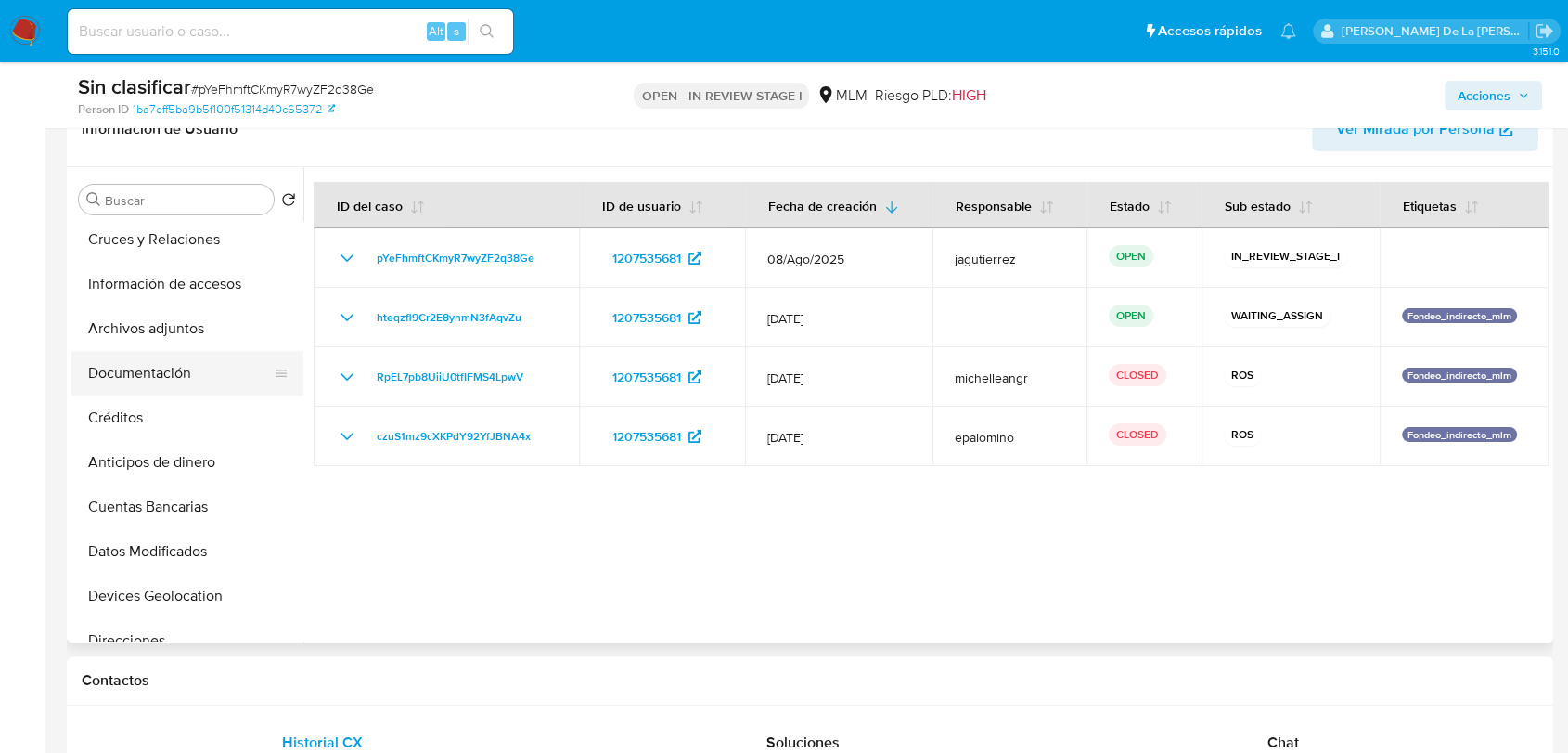
scroll to position [206, 0]
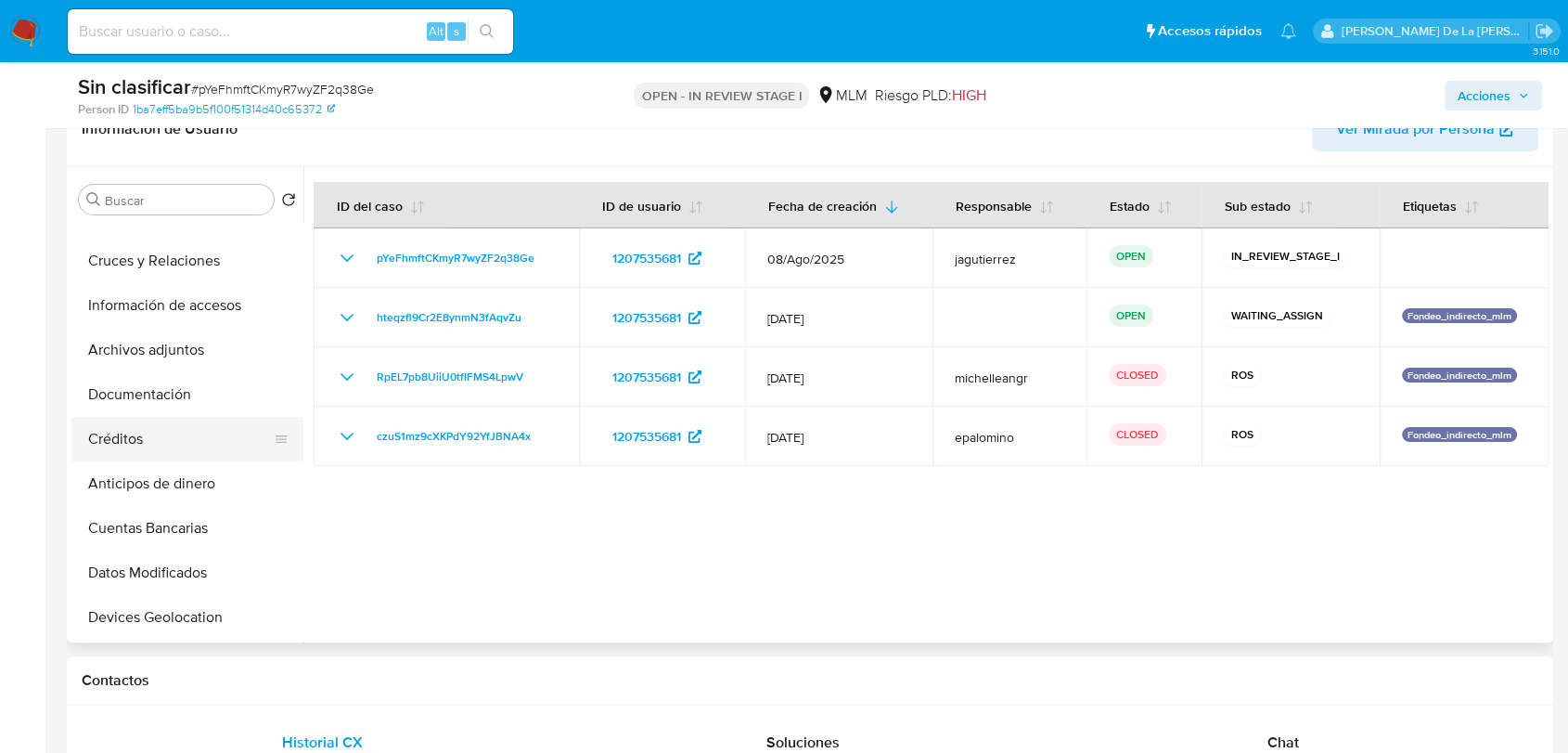
drag, startPoint x: 140, startPoint y: 441, endPoint x: 143, endPoint y: 429, distance: 12.4
click at [141, 441] on button "Créditos" at bounding box center [180, 438] width 217 height 45
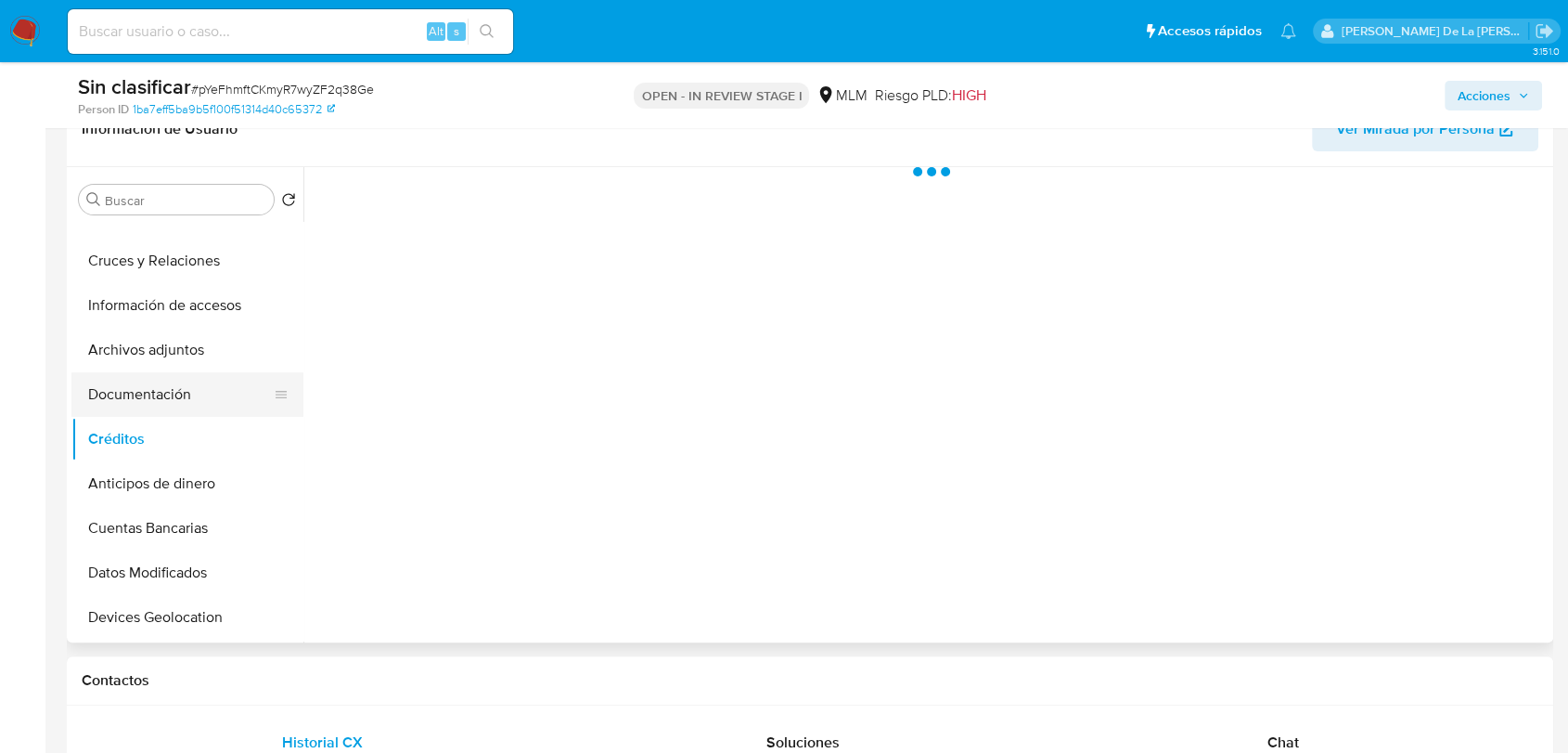
click at [170, 386] on button "Documentación" at bounding box center [180, 394] width 217 height 45
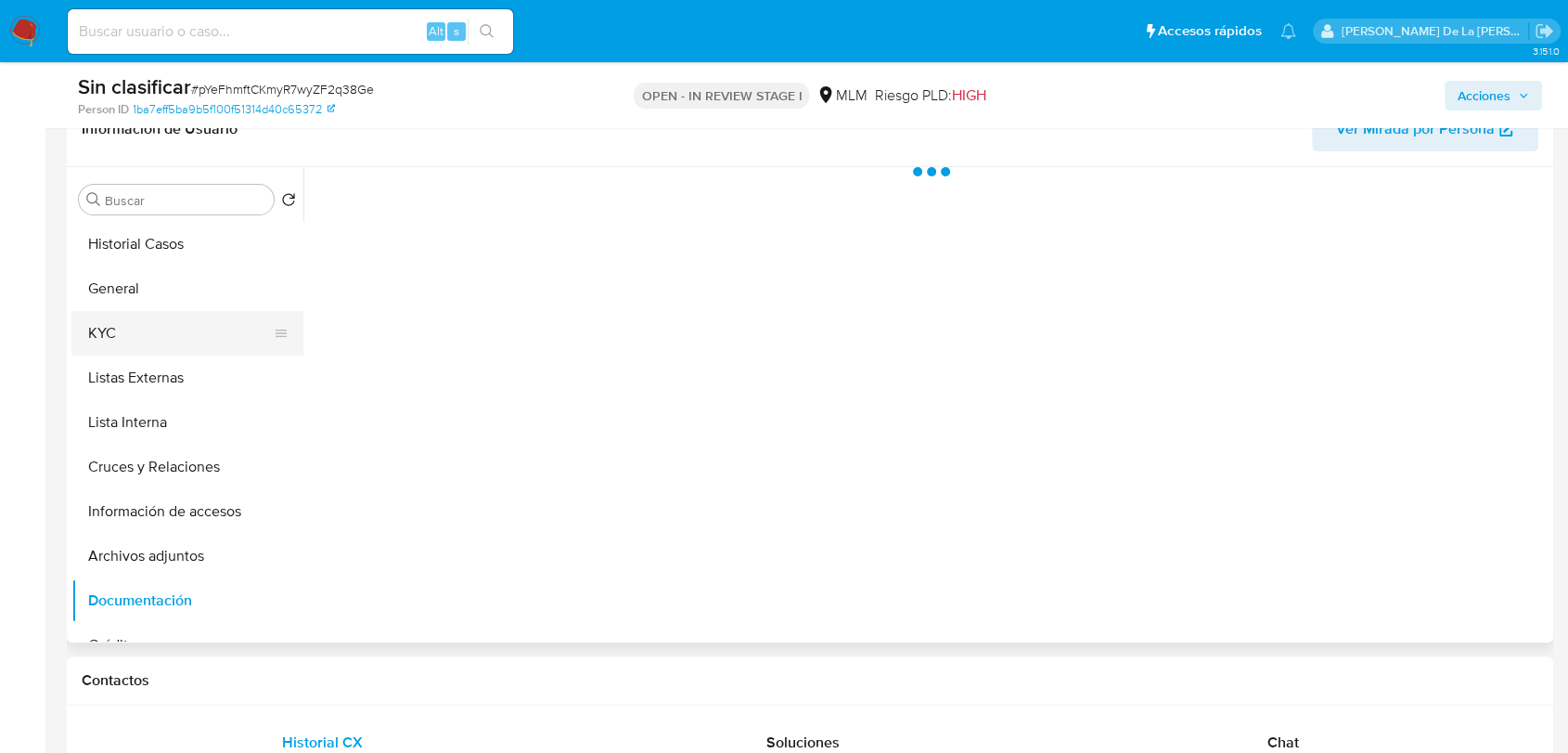
click at [171, 329] on button "KYC" at bounding box center [180, 333] width 217 height 45
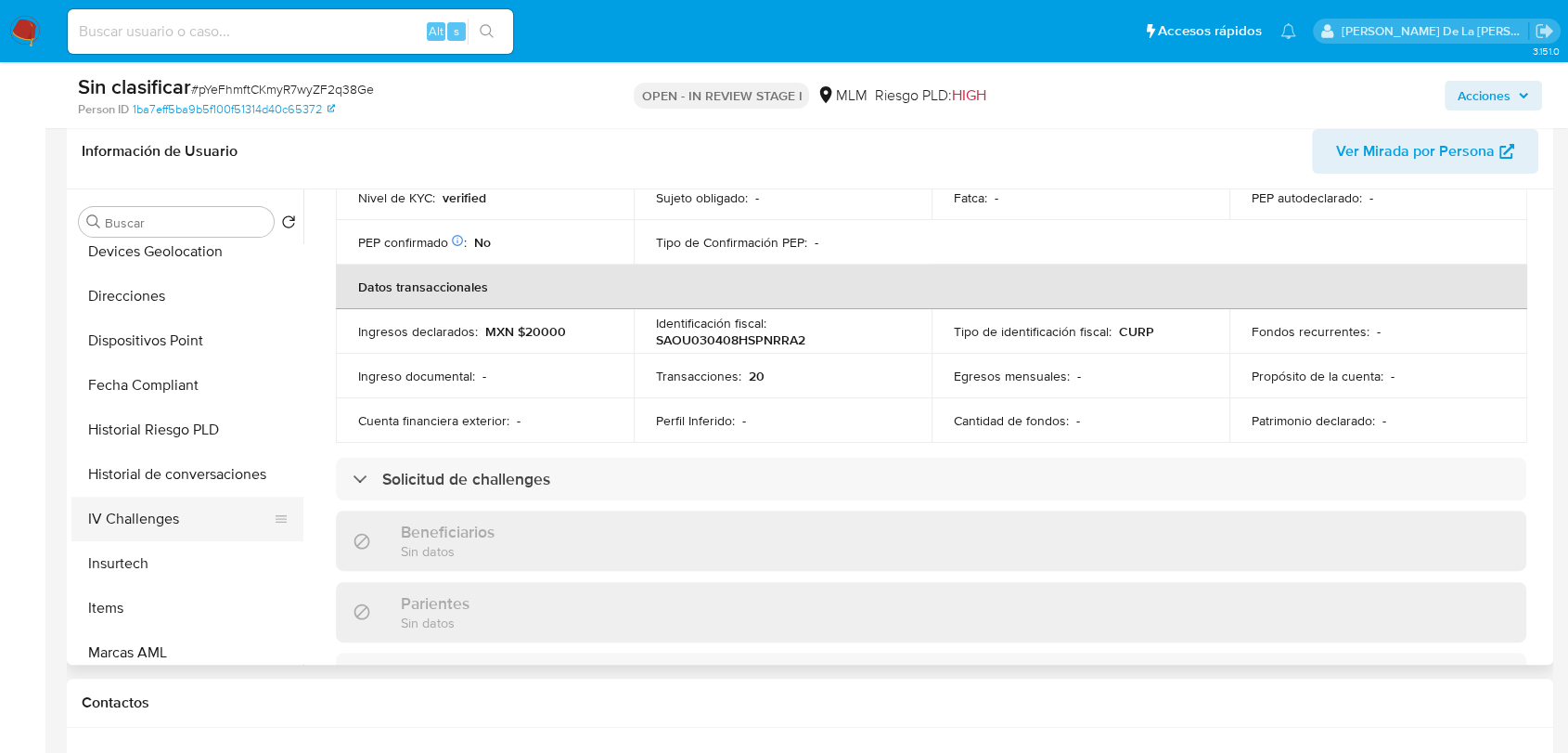
scroll to position [618, 0]
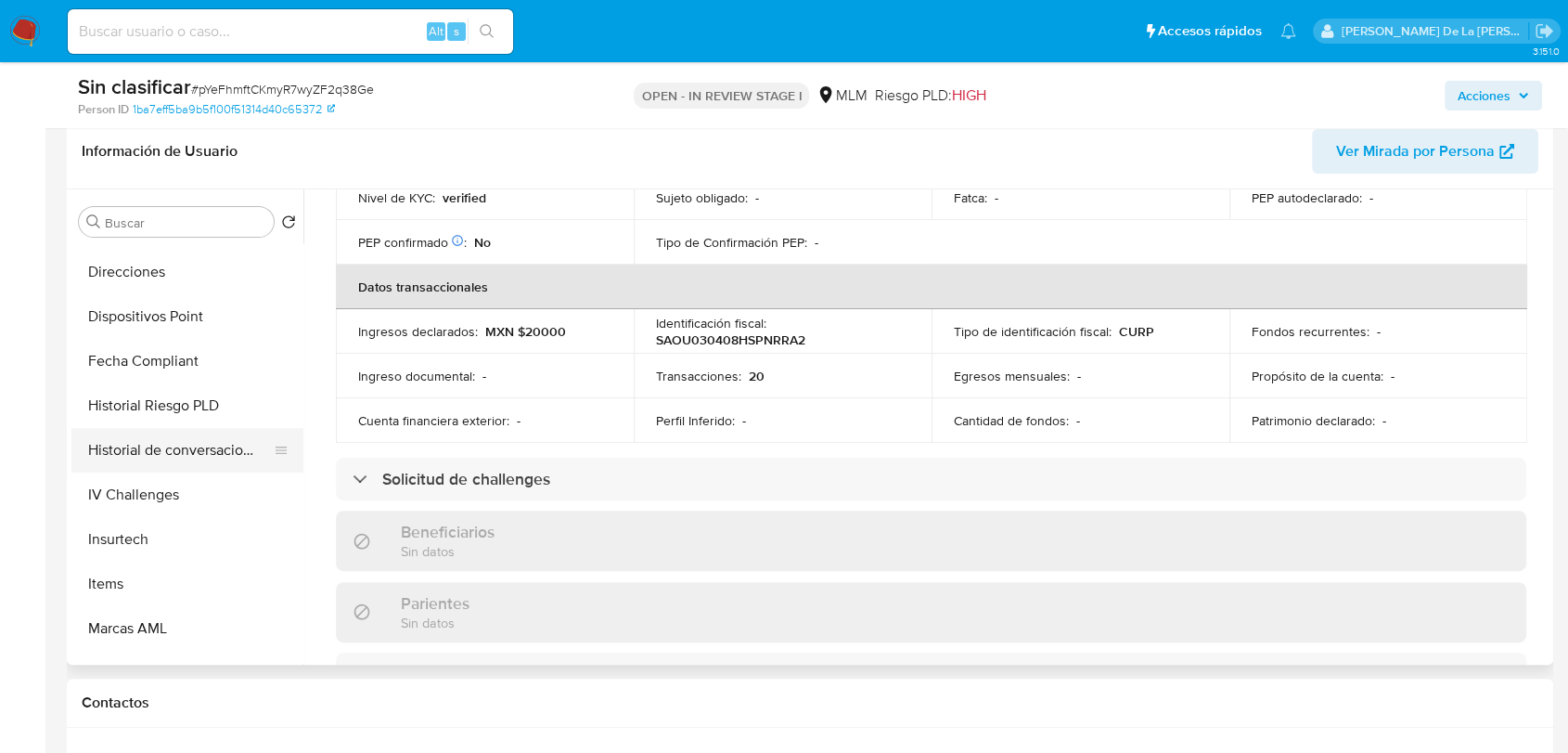
click at [199, 453] on button "Historial de conversaciones" at bounding box center [180, 449] width 217 height 45
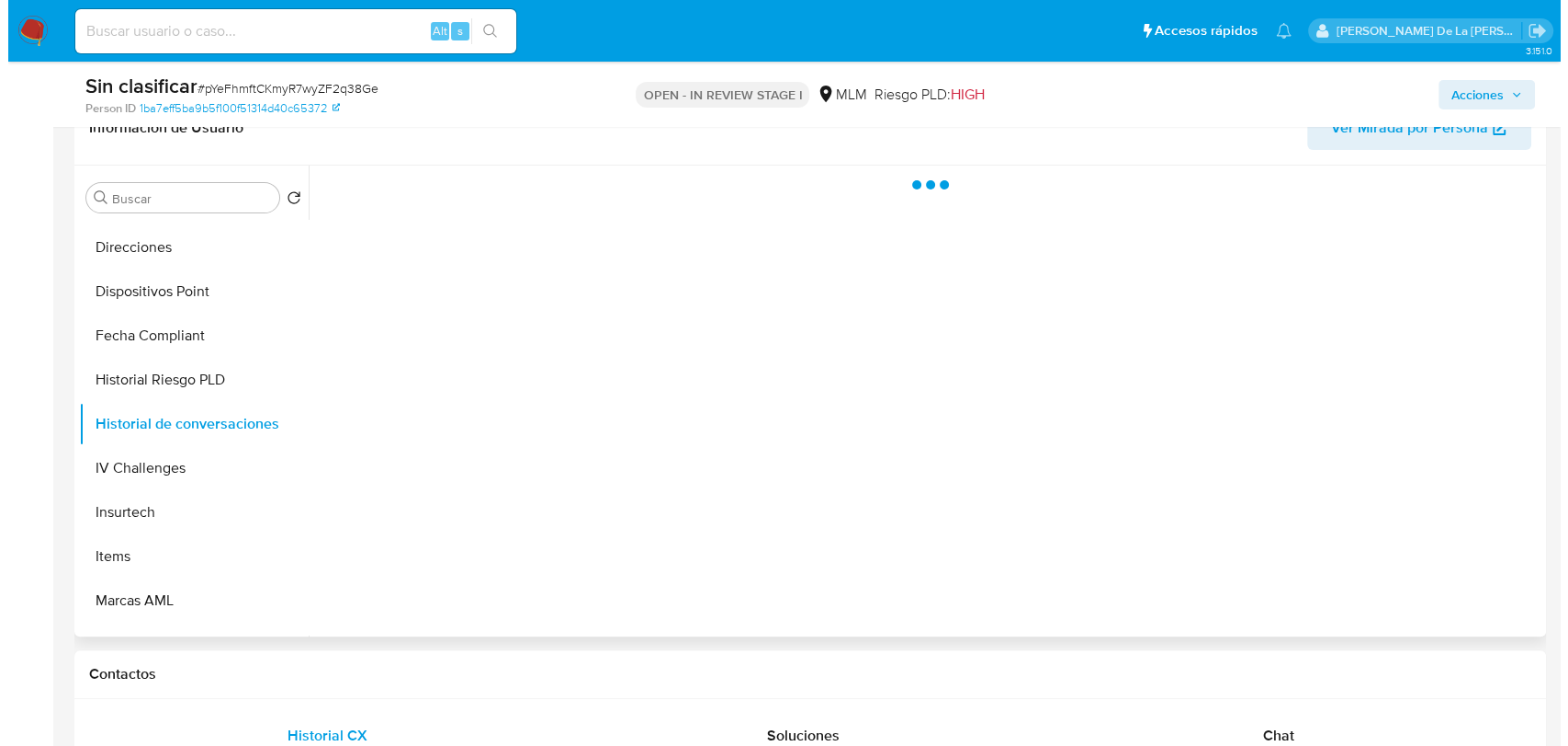
scroll to position [0, 0]
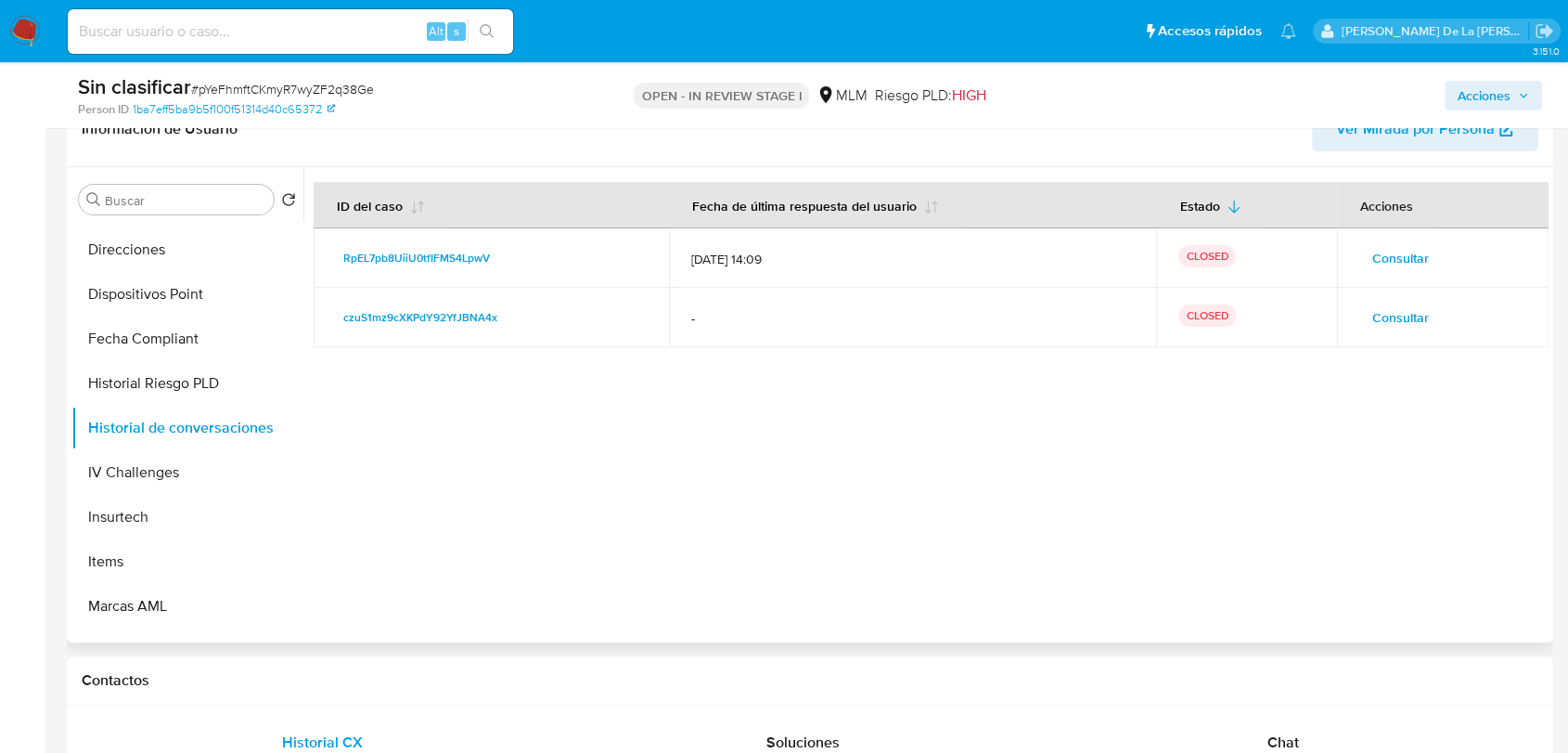
click at [1391, 262] on span "Consultar" at bounding box center [1401, 258] width 57 height 26
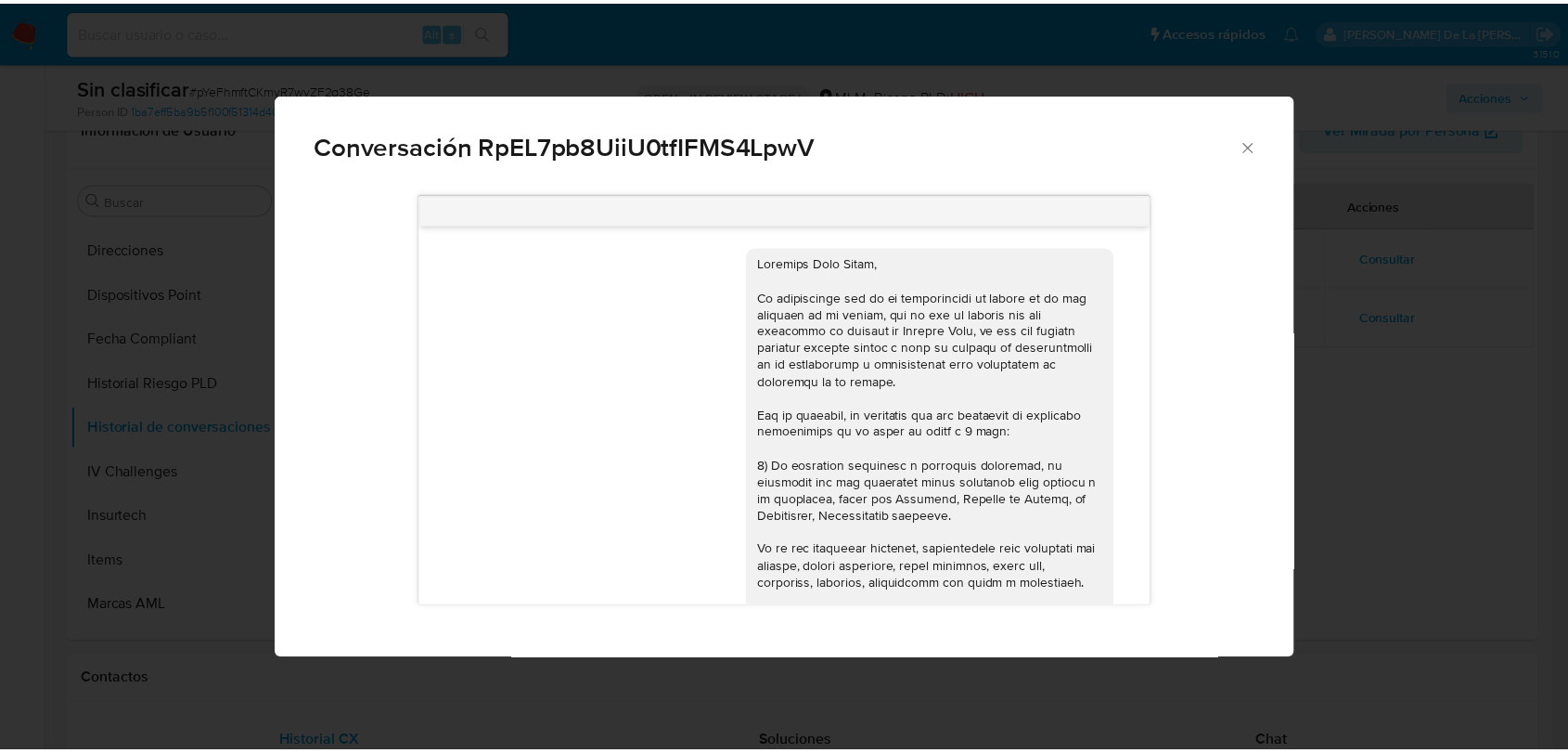
scroll to position [542, 0]
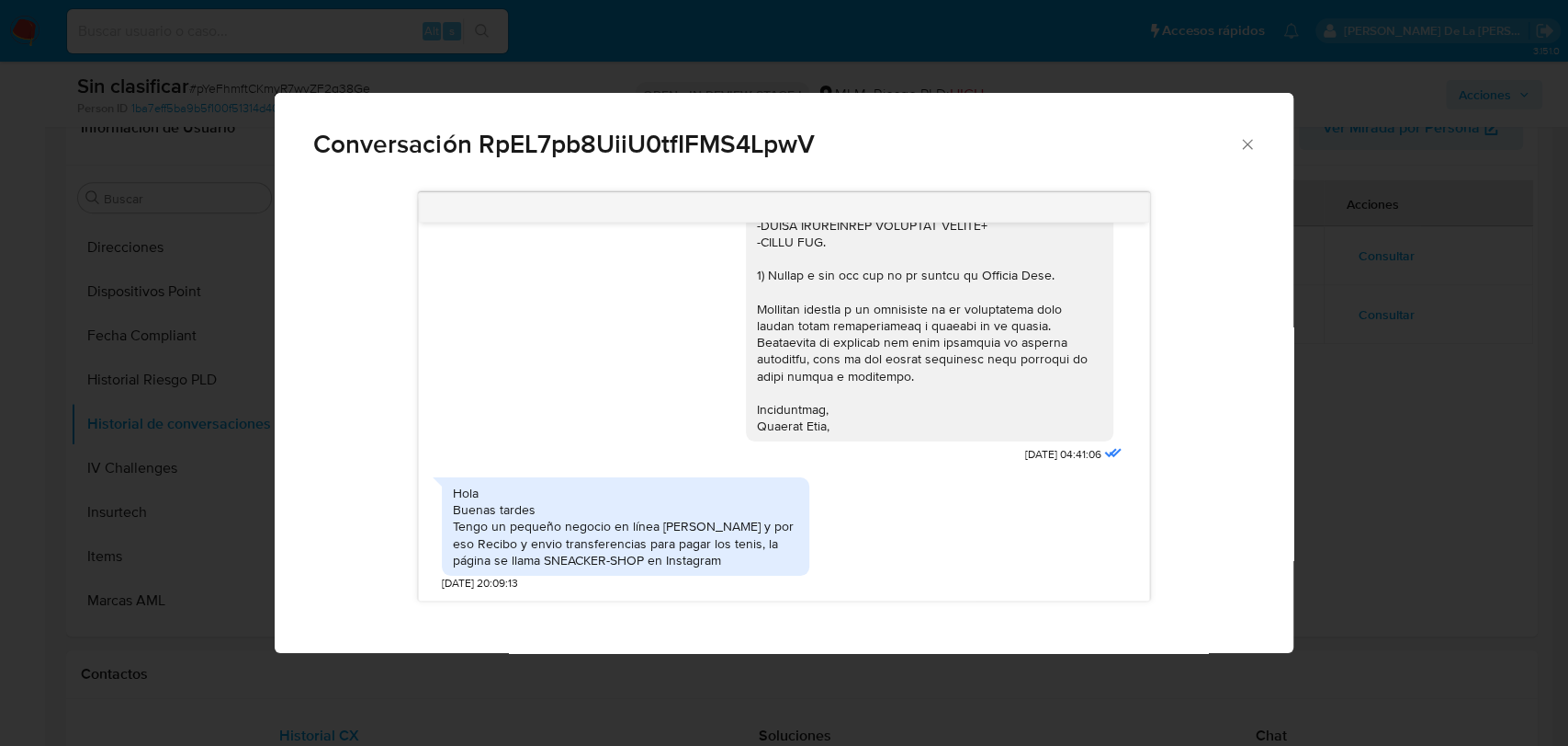
click at [1360, 477] on div "Conversación RpEL7pb8UiiU0tfIFMS4LpwV 16/07/2025 04:41:06 Hola Buenas tardes Te…" at bounding box center [784, 373] width 1568 height 746
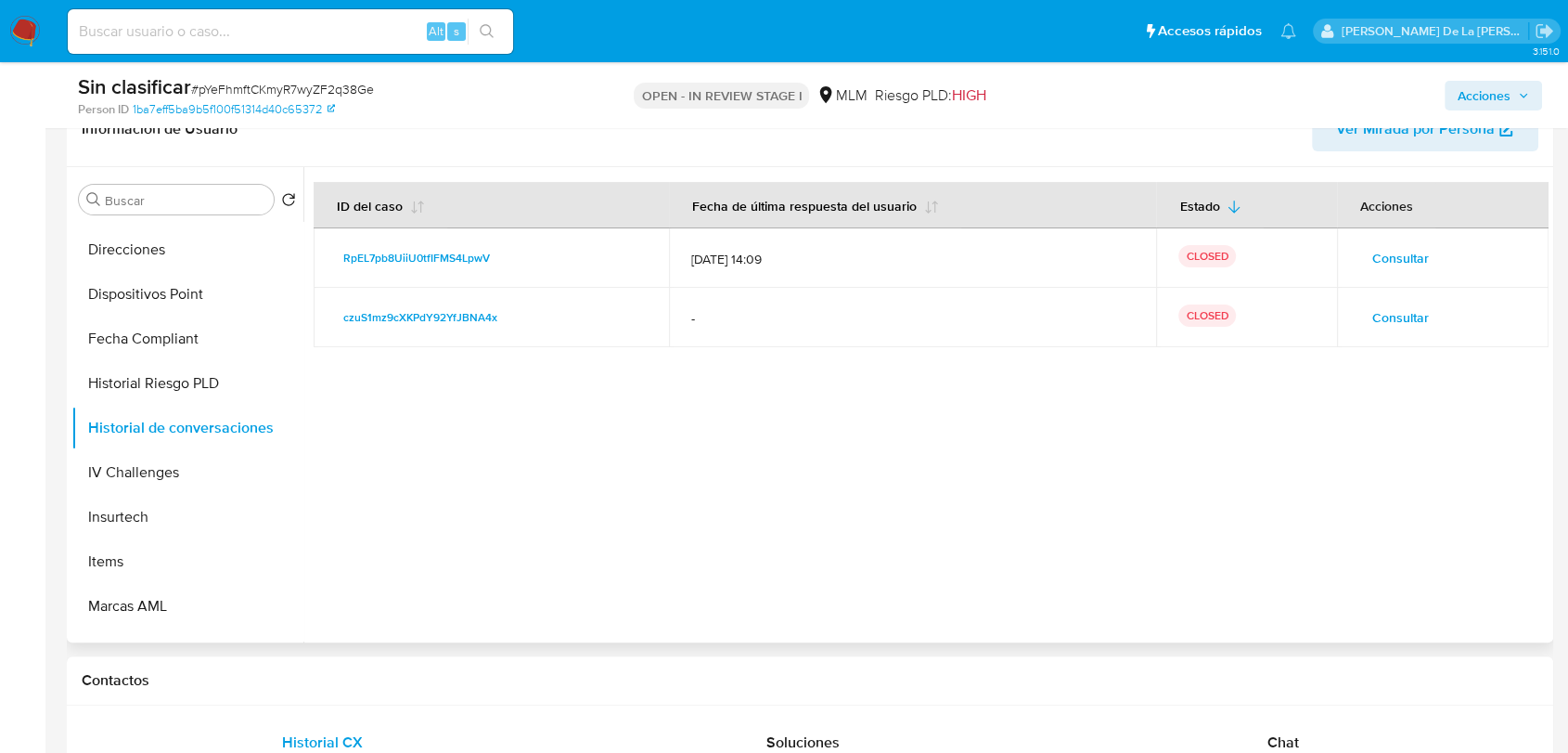
click at [1393, 319] on span "Consultar" at bounding box center [1401, 318] width 57 height 26
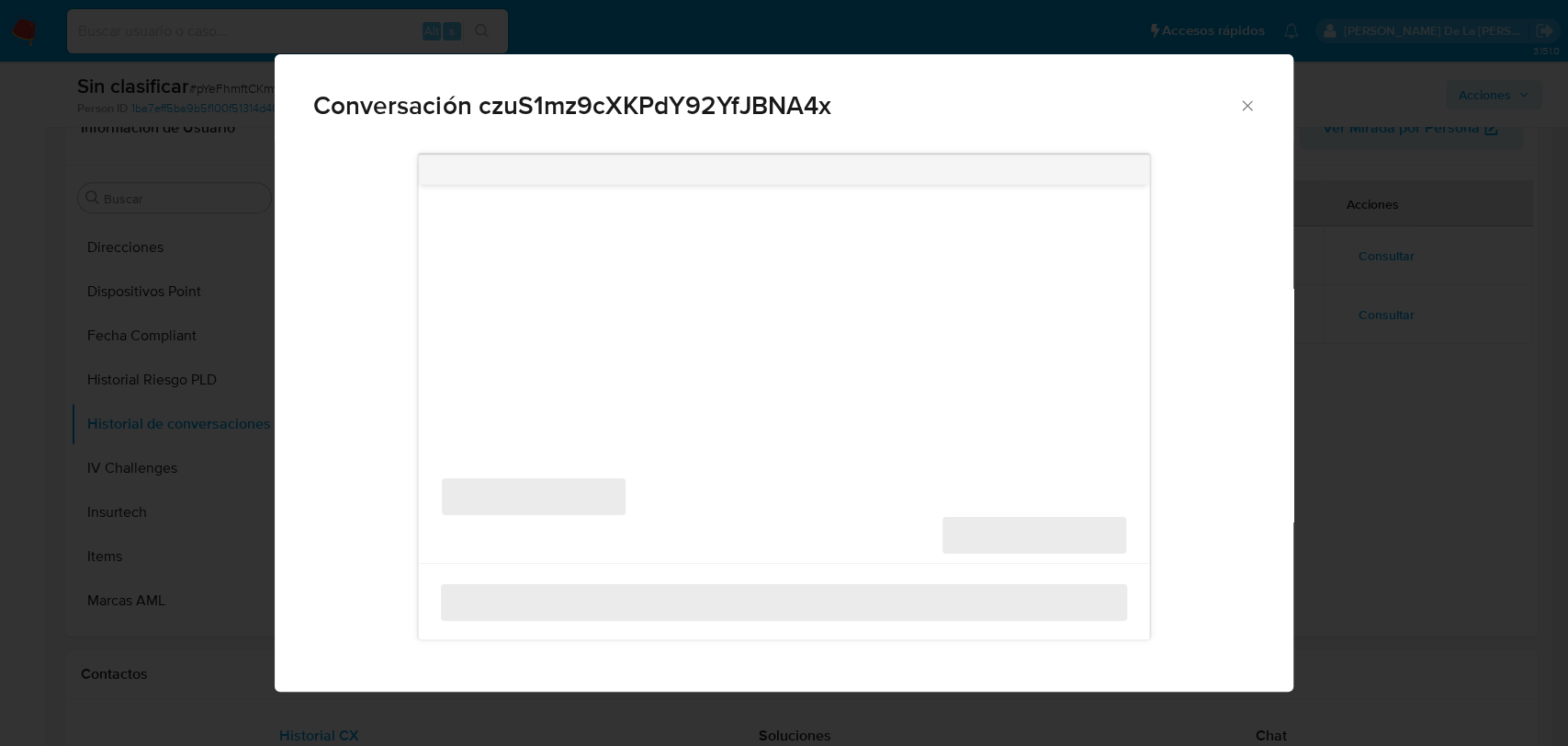
click at [1377, 432] on div "Conversación czuS1mz9cXKPdY92YfJBNA4x ‌ ‌ ‌ ‌" at bounding box center [784, 373] width 1568 height 746
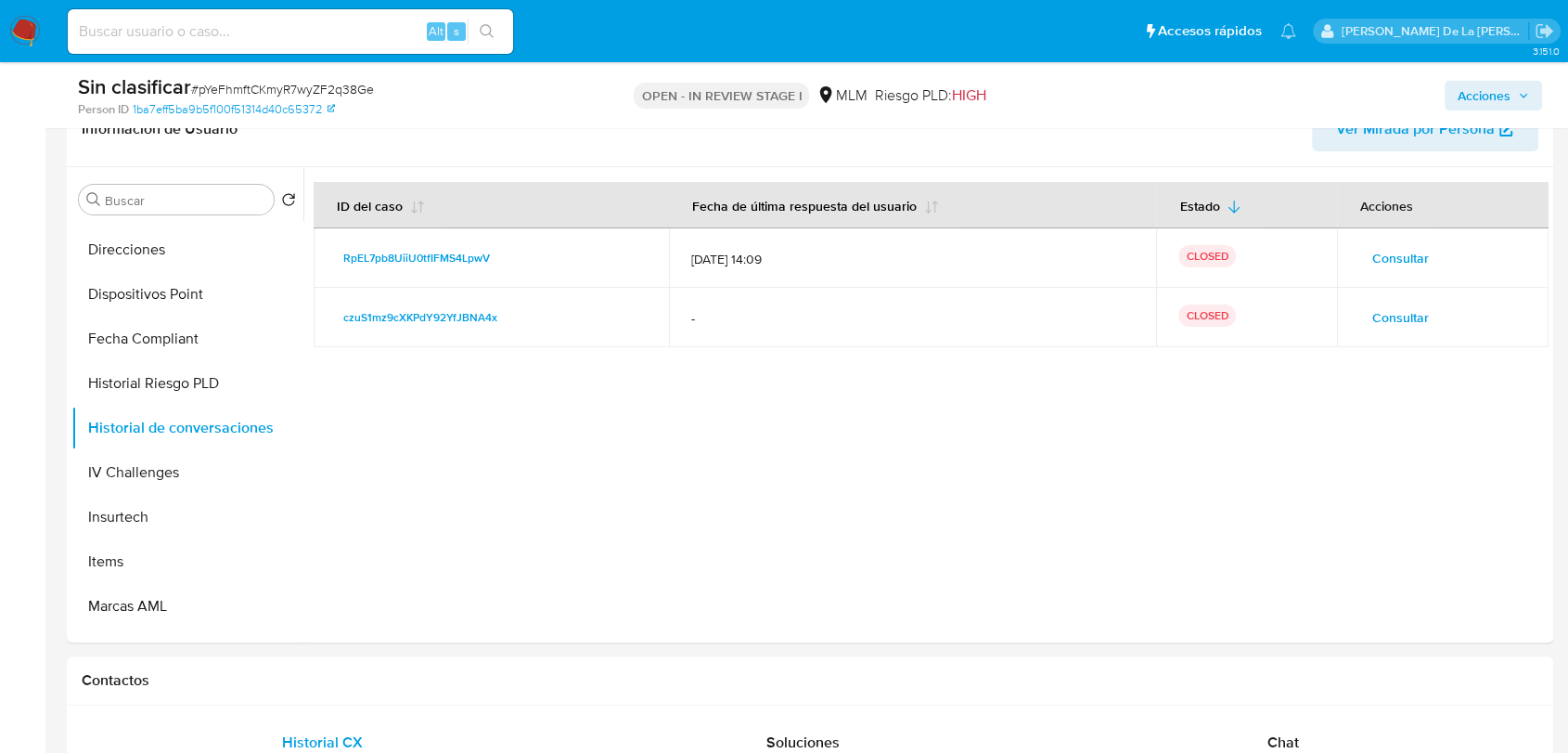
click at [1411, 89] on button "Acciones" at bounding box center [1494, 96] width 98 height 30
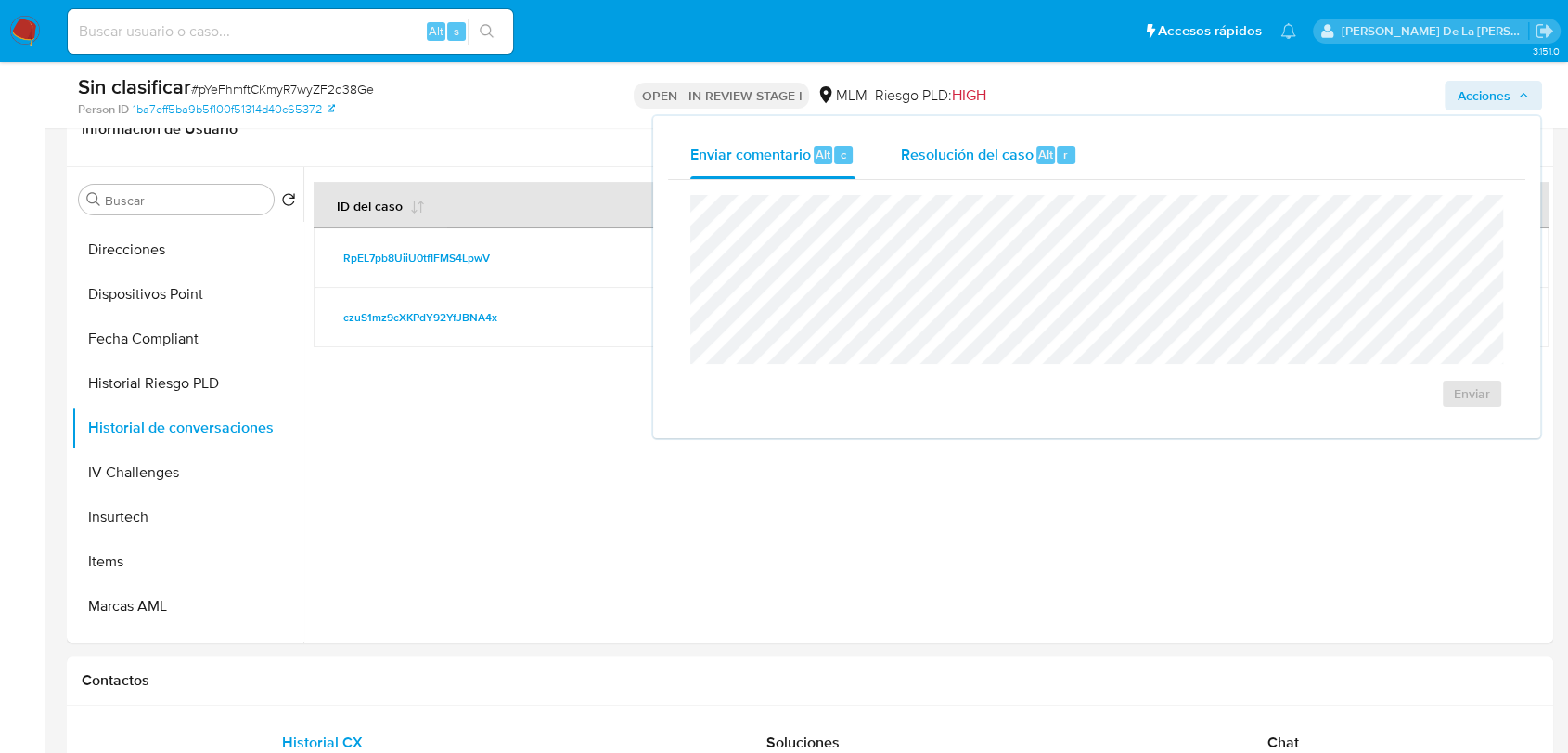
click at [1007, 163] on span "Resolución del caso" at bounding box center [966, 152] width 132 height 21
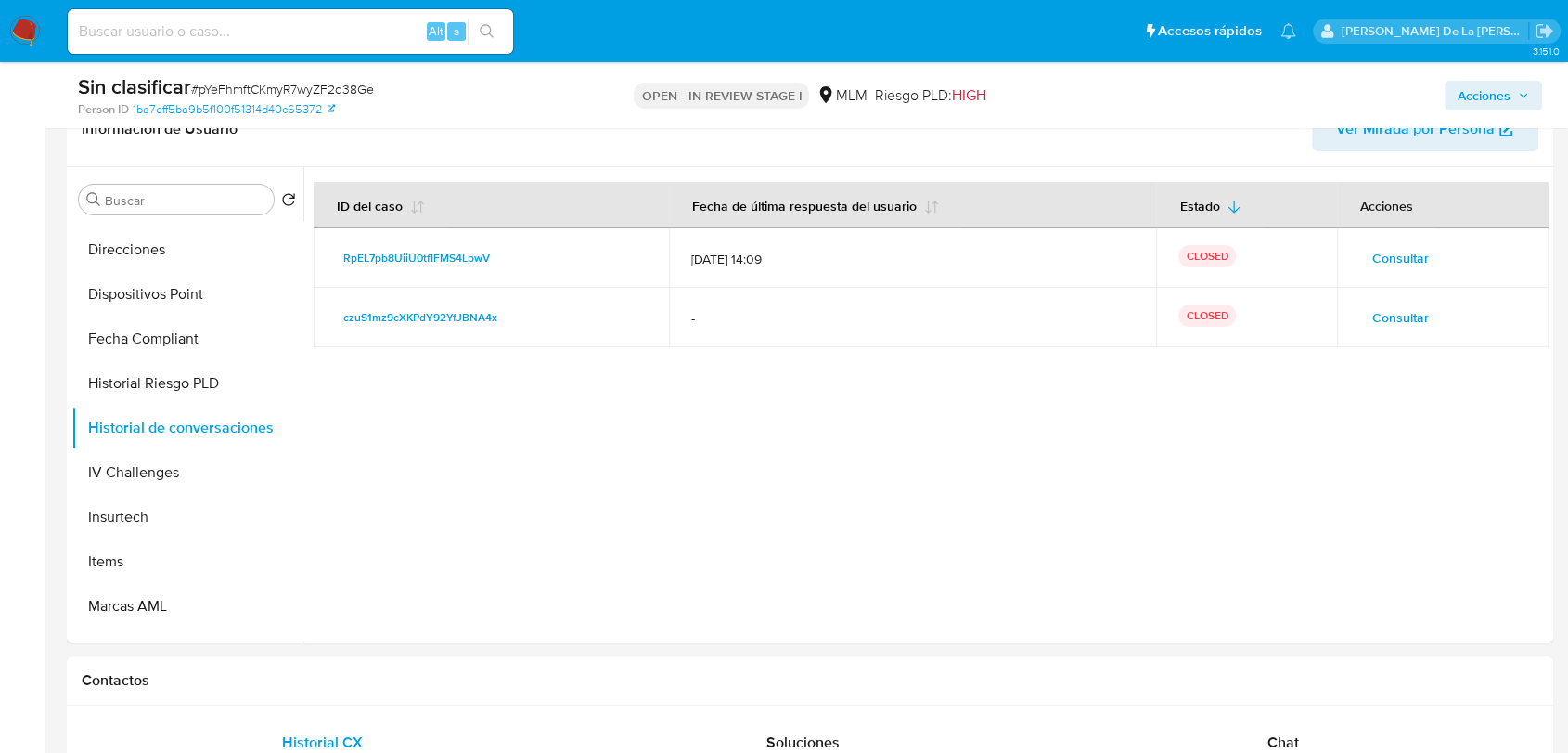
click at [1411, 97] on span "Acciones" at bounding box center [1484, 96] width 53 height 30
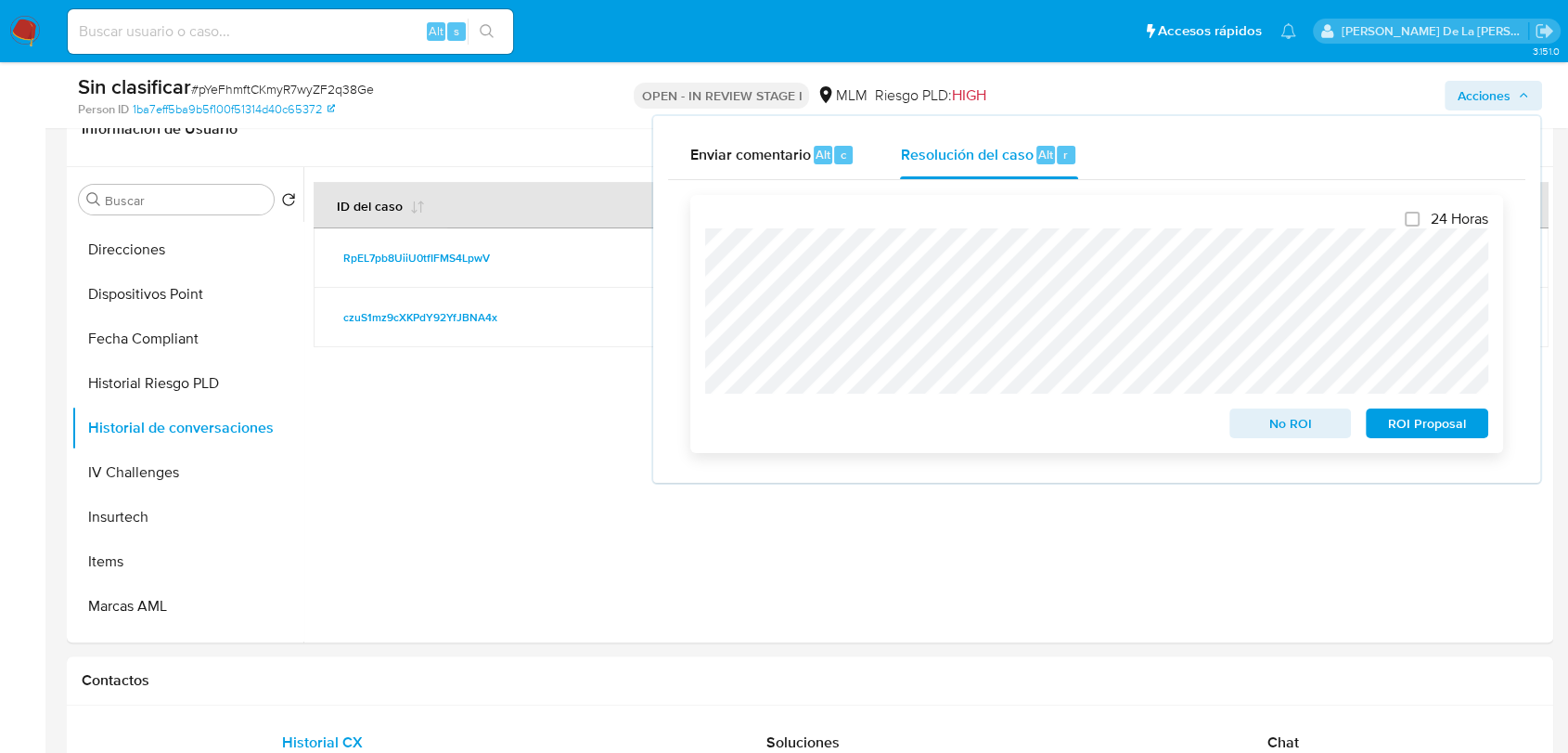
click at [1300, 429] on span "No ROI" at bounding box center [1290, 423] width 97 height 26
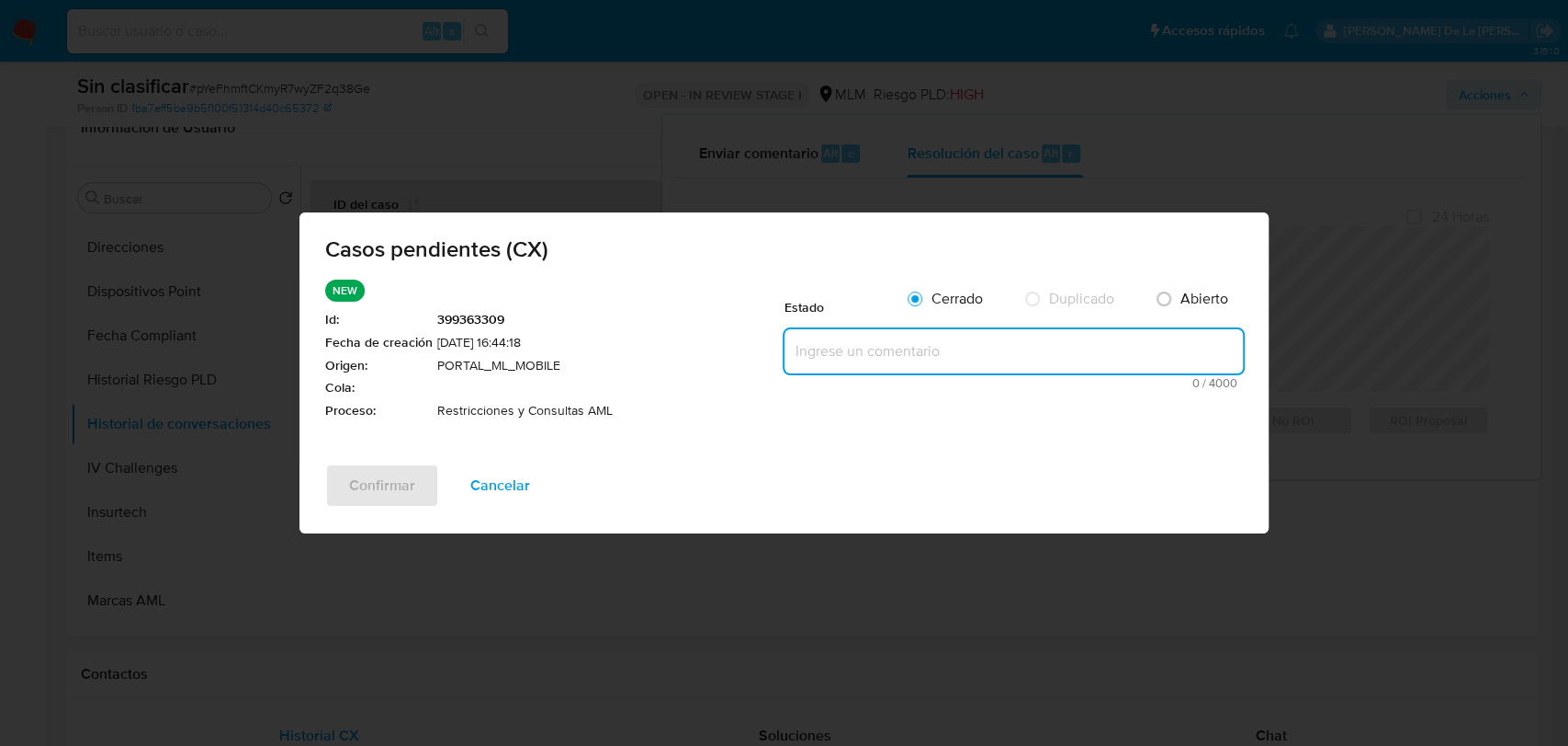
click at [856, 334] on textarea at bounding box center [1014, 351] width 459 height 44
paste textarea "Se valida CX, cliente con dos ros, no se elimina restricción a la cuenta."
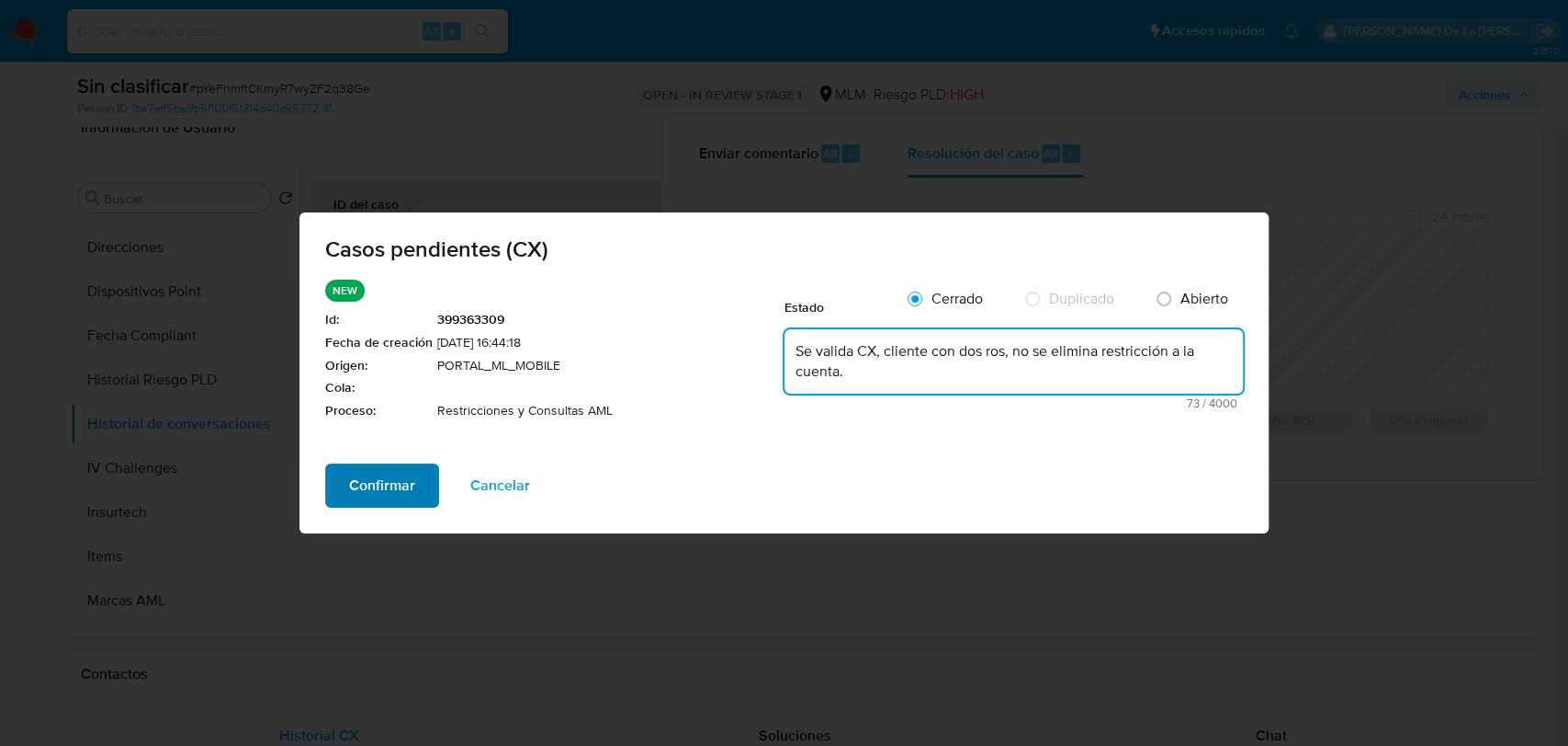
type textarea "Se valida CX, cliente con dos ros, no se elimina restricción a la cuenta."
click at [338, 485] on button "Confirmar" at bounding box center [383, 485] width 114 height 44
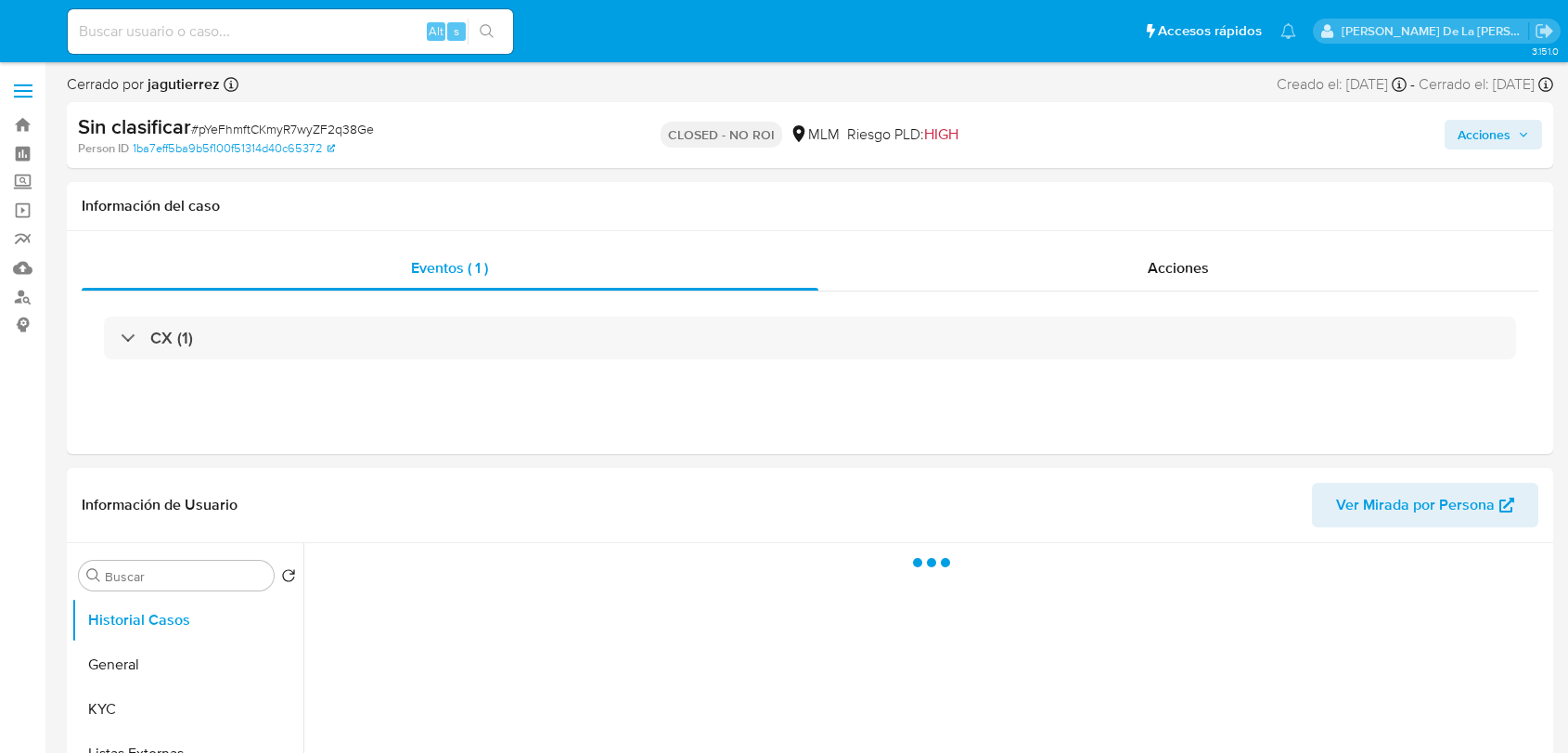
select select "10"
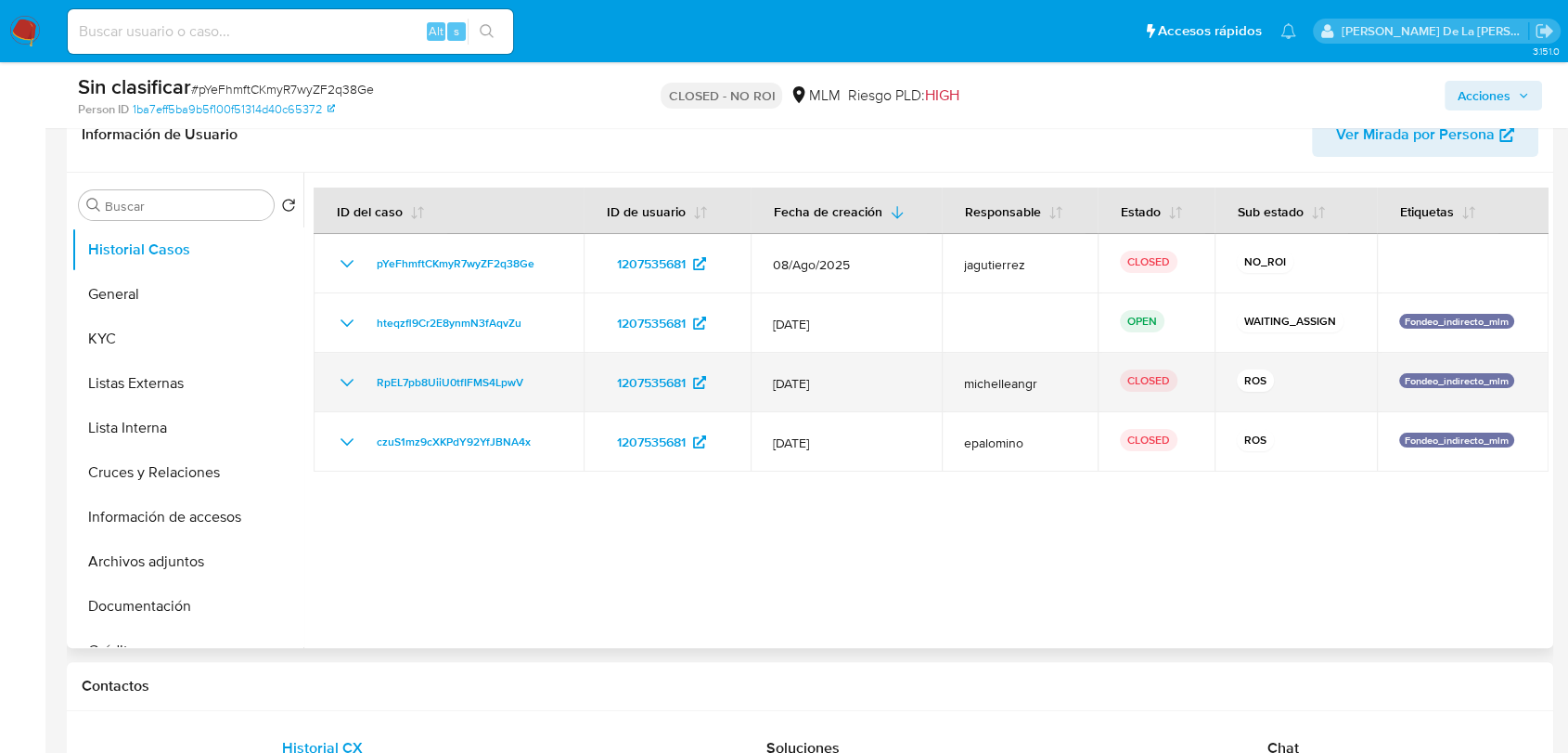
scroll to position [309, 0]
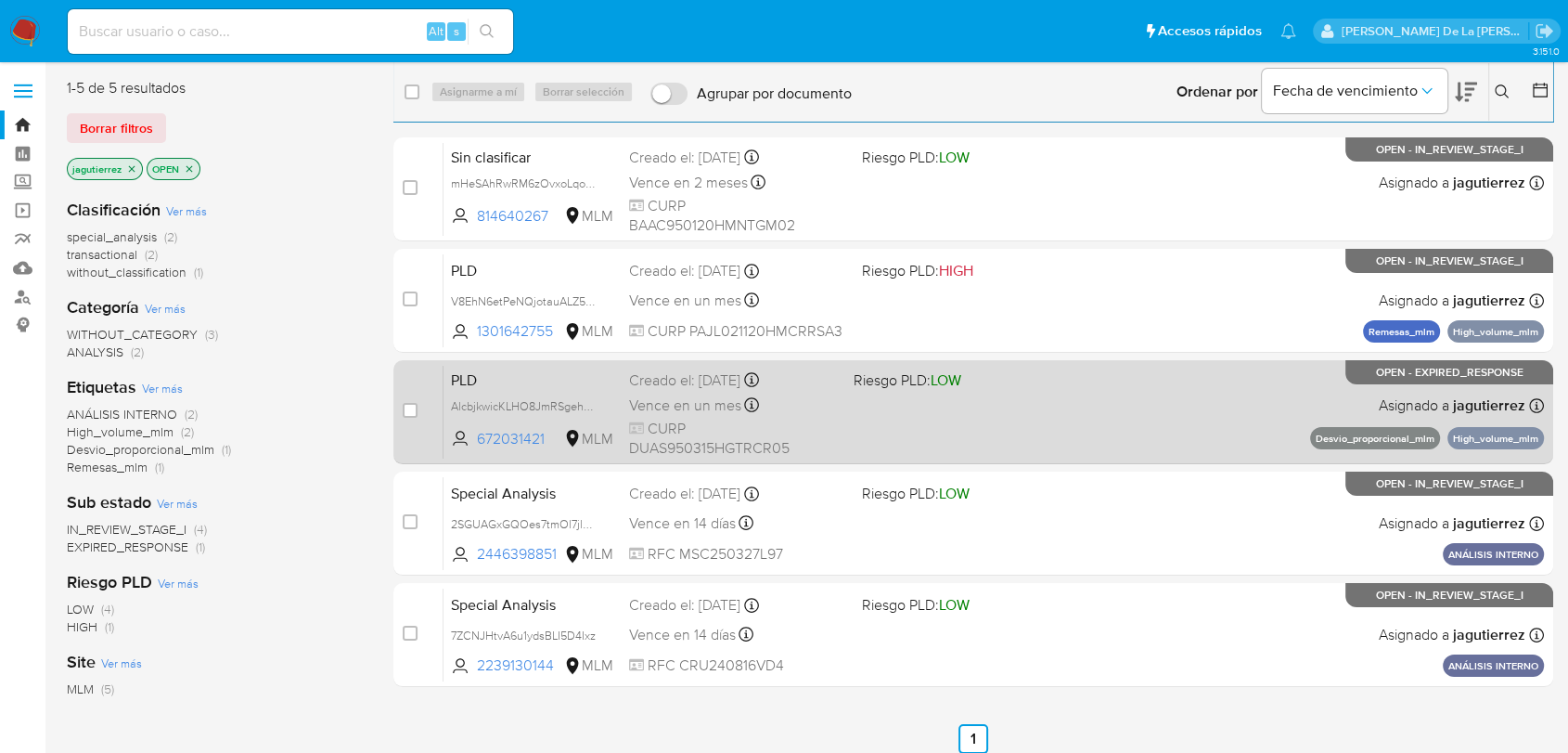
click at [1225, 399] on div "PLD AlcbjkwicKLHO8JmRSgehbqh 672031421 MLM Riesgo PLD: LOW Creado el: 12/07/202…" at bounding box center [993, 411] width 1101 height 94
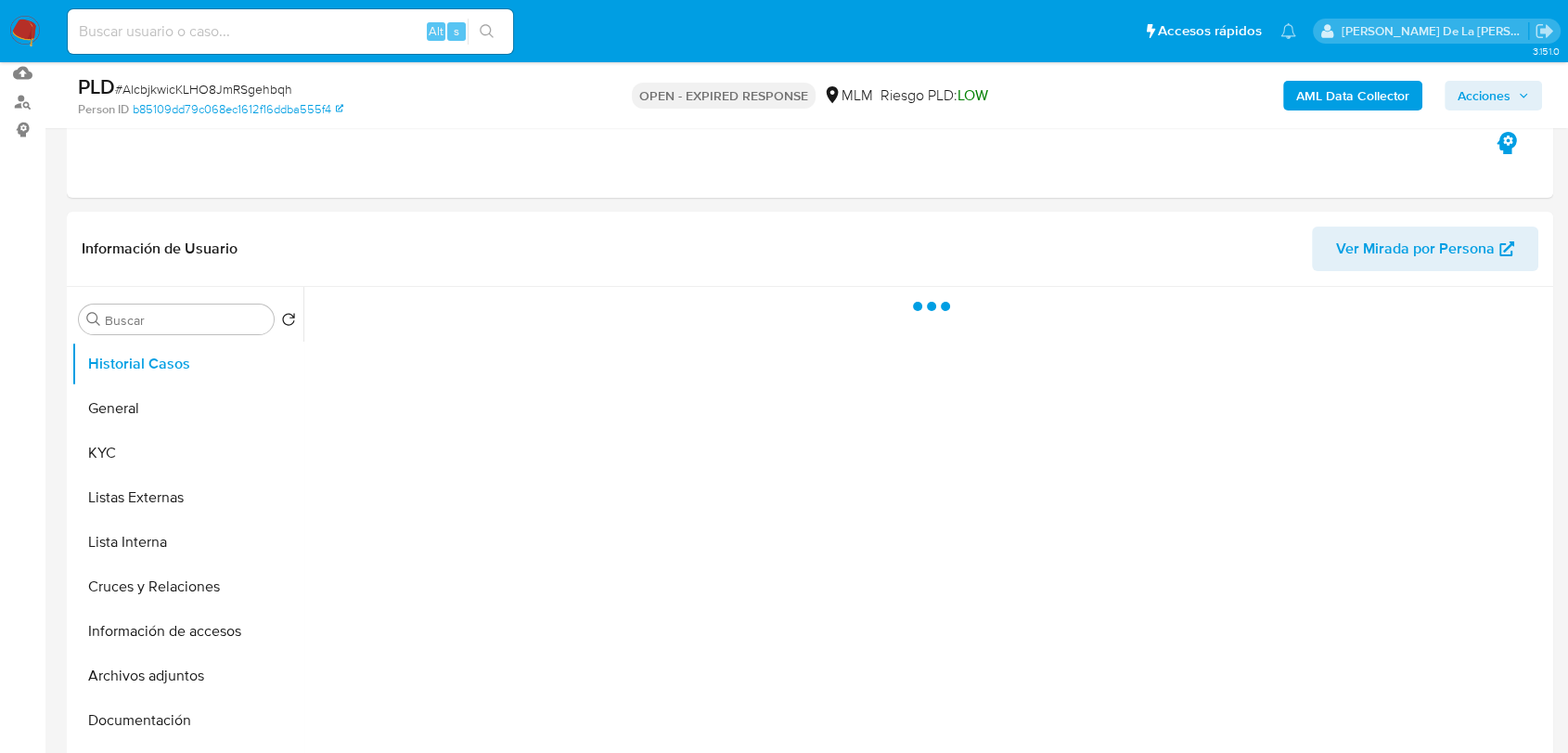
scroll to position [206, 0]
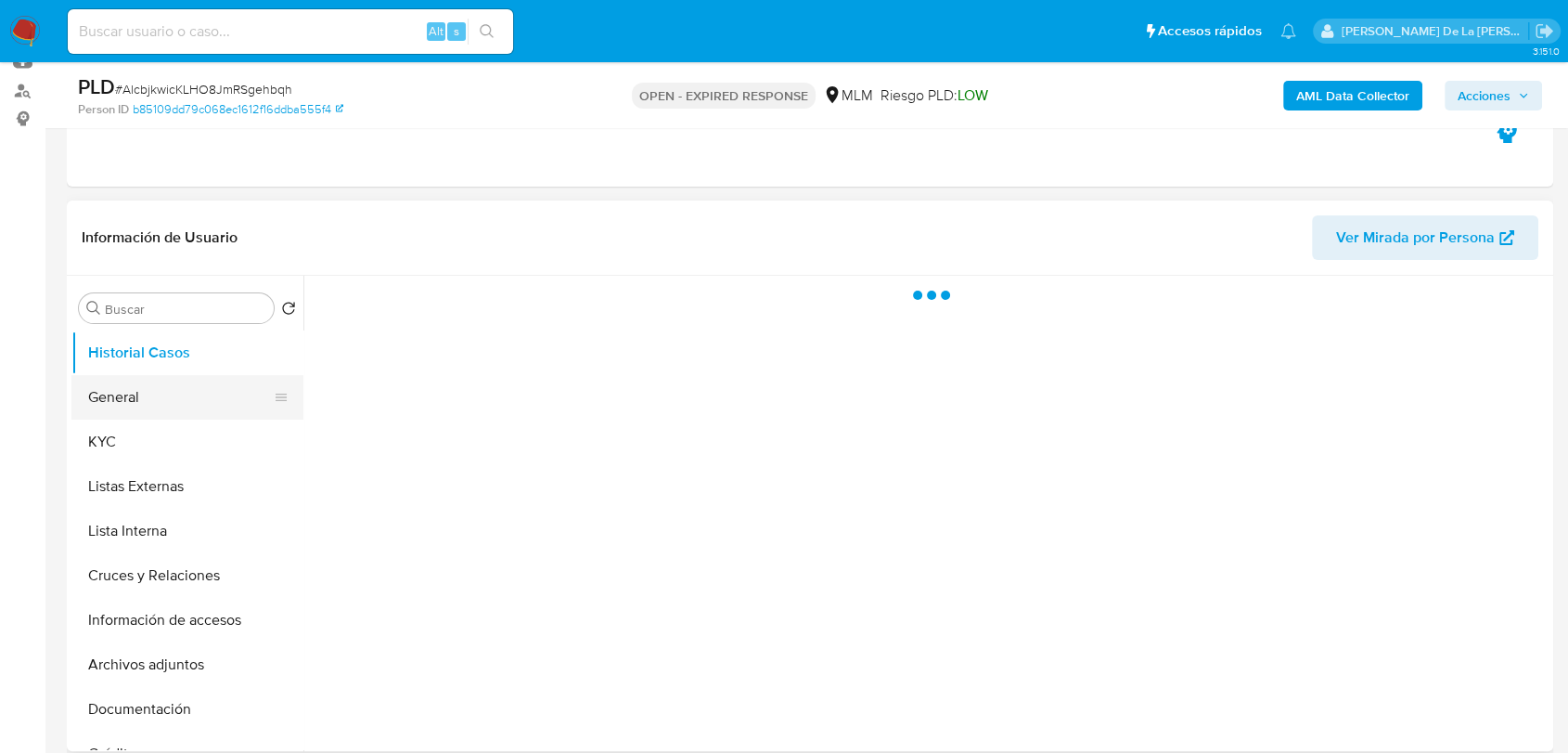
click at [126, 395] on button "General" at bounding box center [180, 396] width 217 height 45
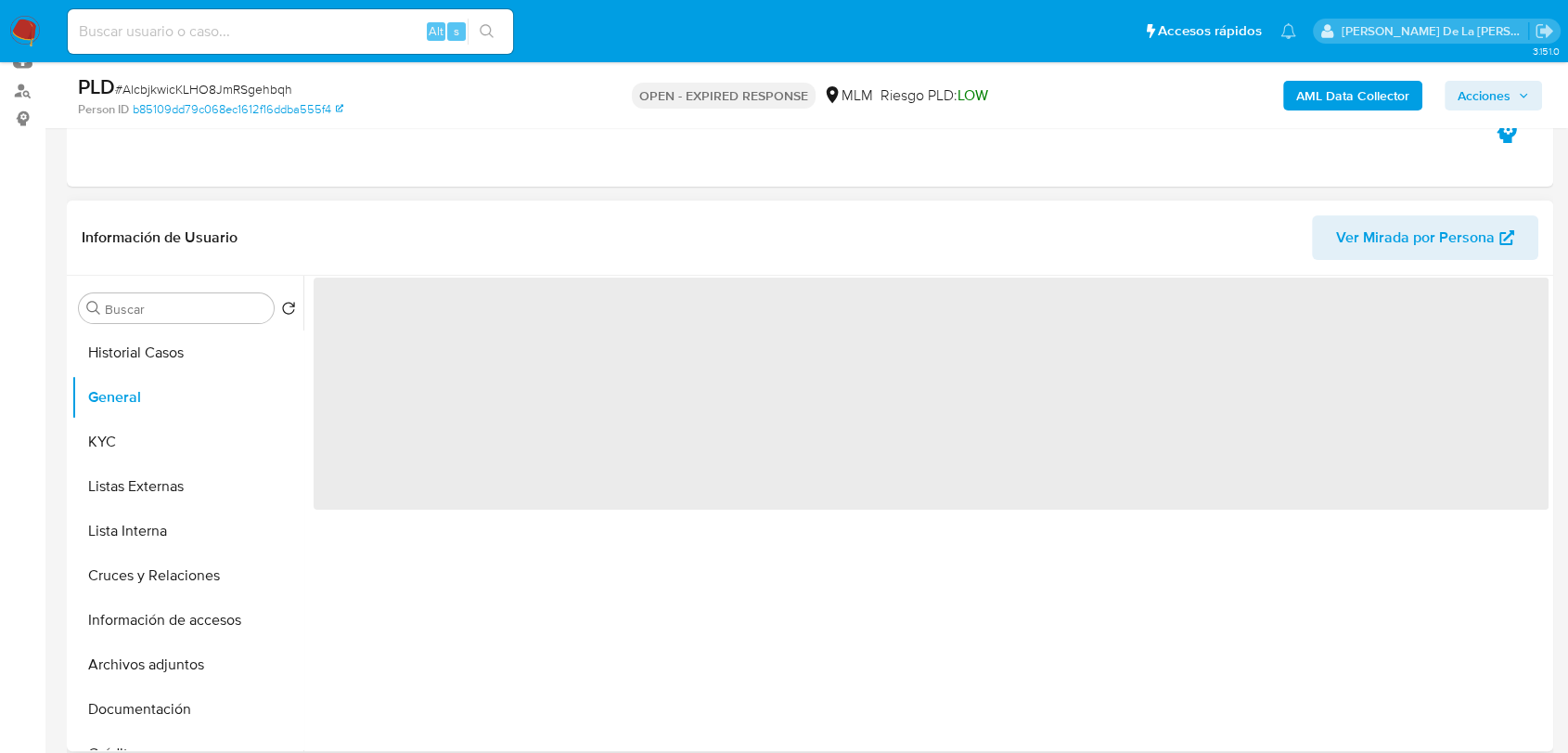
select select "10"
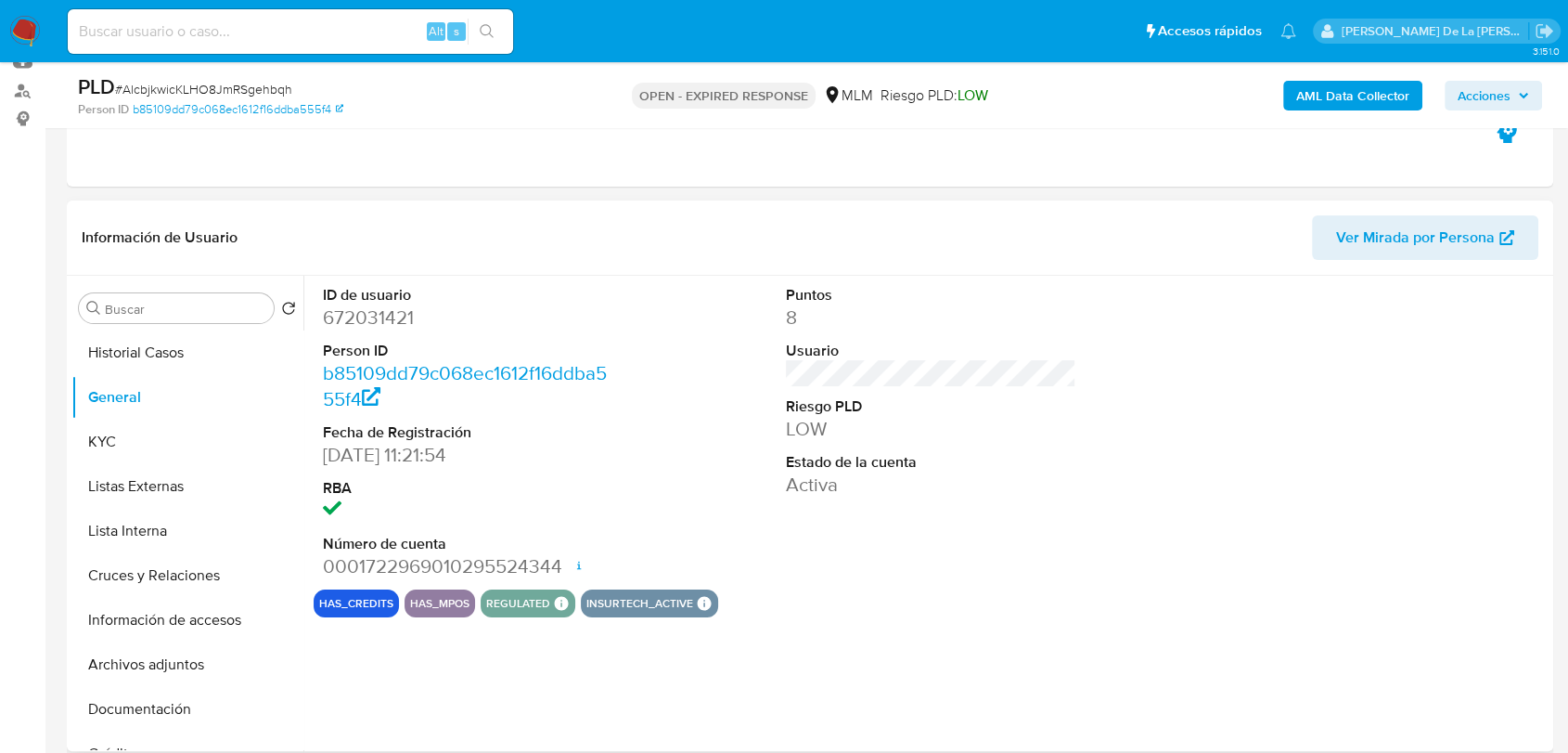
click at [378, 328] on dd "672031421" at bounding box center [468, 318] width 291 height 26
copy dd "672031421"
drag, startPoint x: 698, startPoint y: 417, endPoint x: 759, endPoint y: 455, distance: 71.9
click at [697, 417] on div "ID de usuario 672031421 Person ID b85109dd79c068ec1612f16ddba555f4 Fecha de Reg…" at bounding box center [931, 432] width 1235 height 314
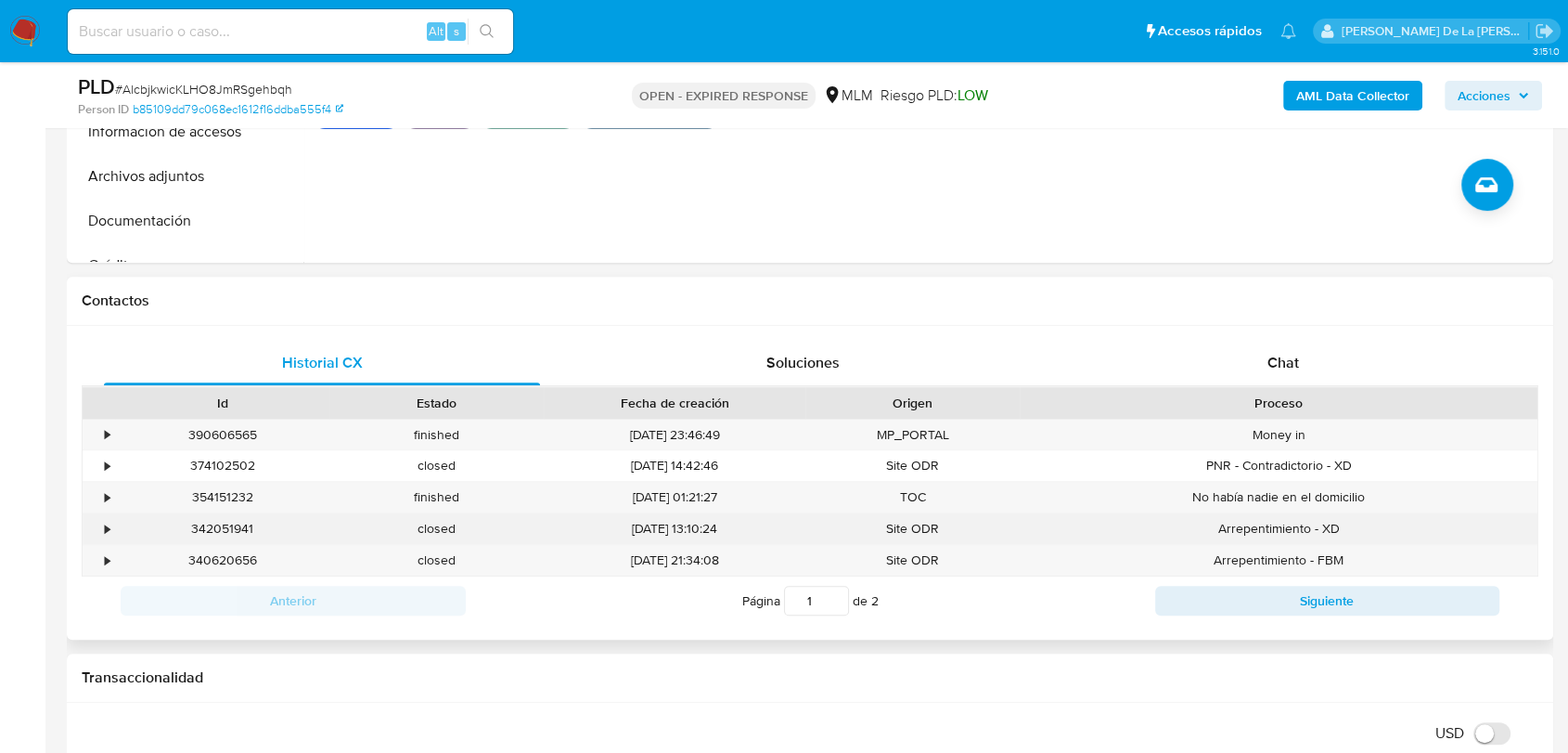
scroll to position [721, 0]
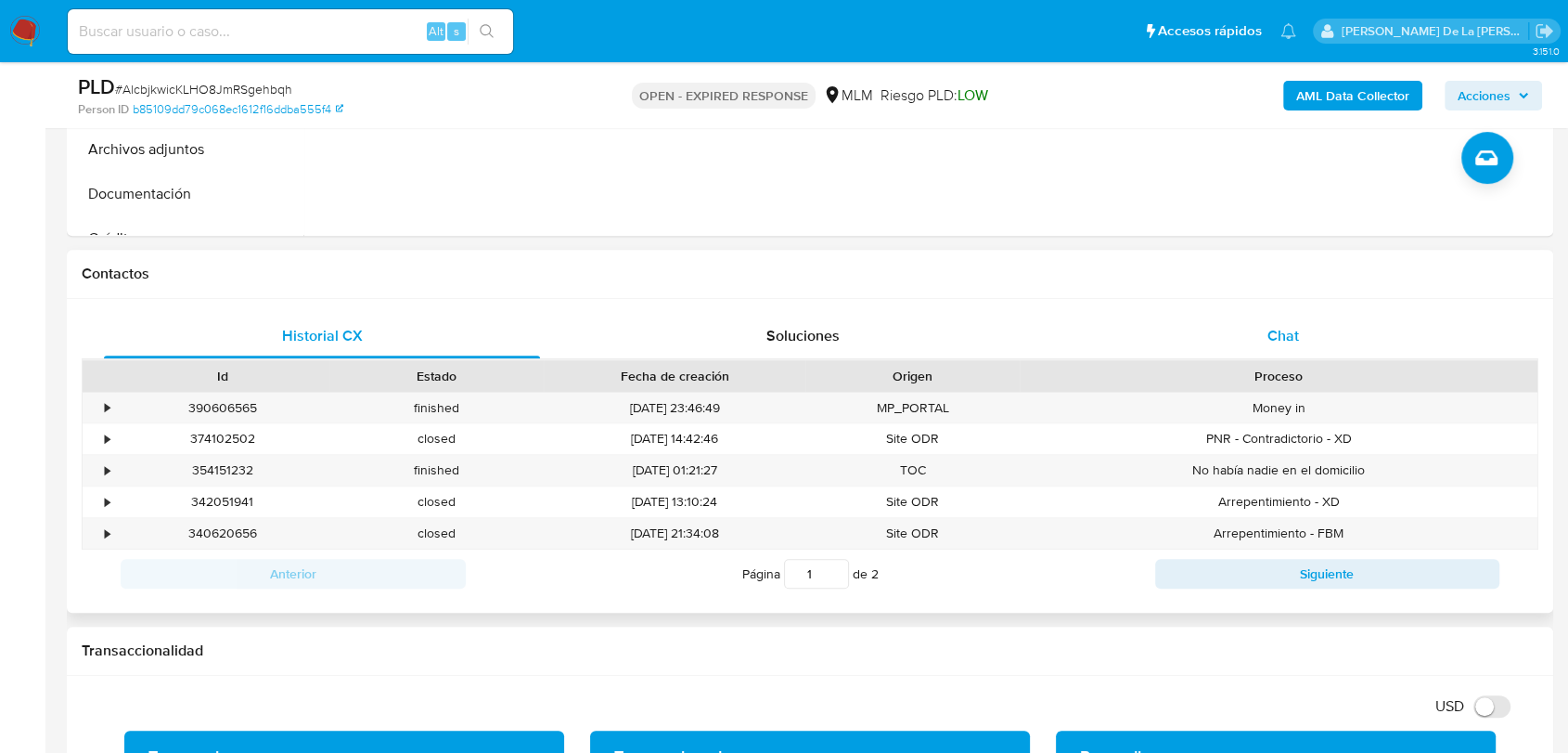
click at [1284, 333] on span "Chat" at bounding box center [1284, 335] width 32 height 21
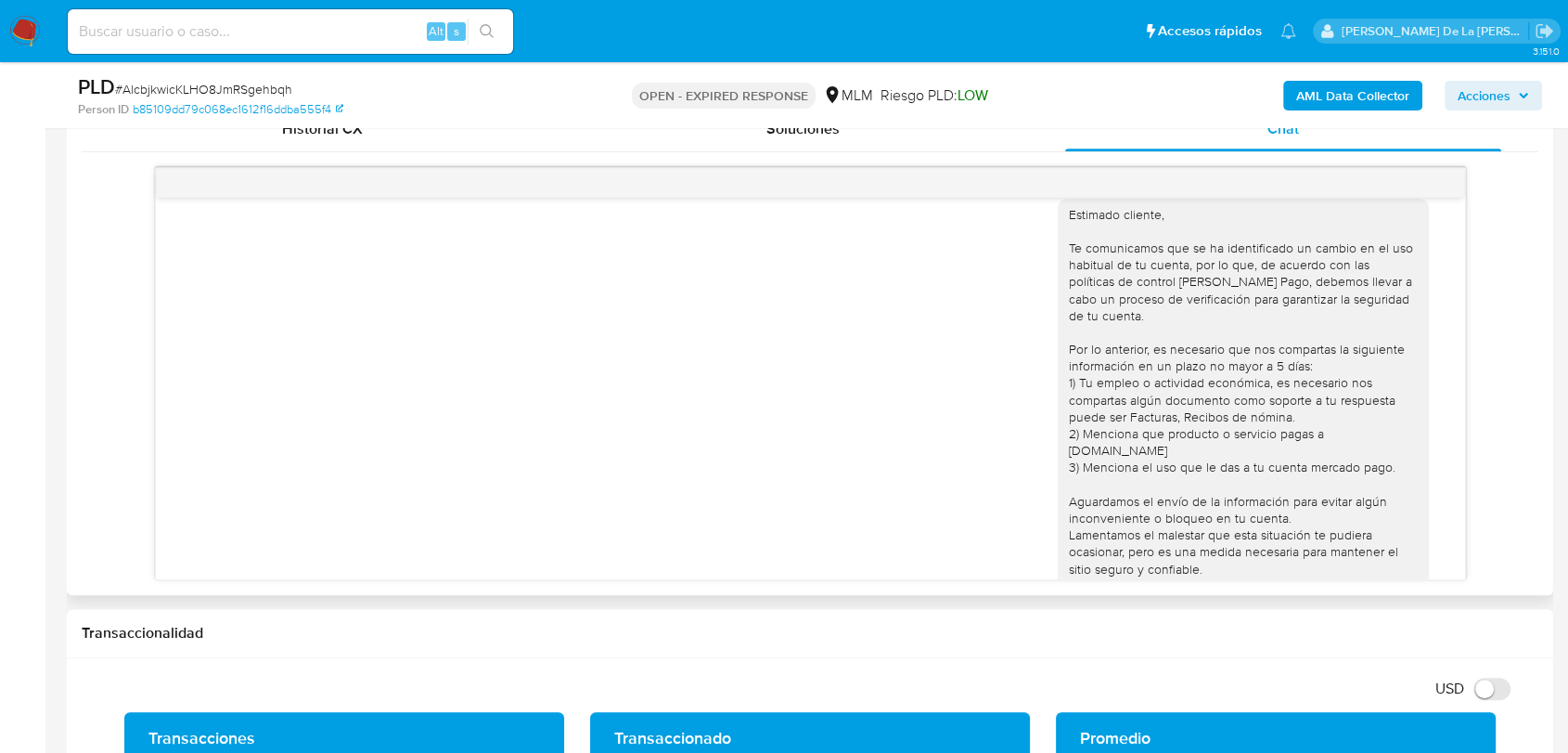
scroll to position [0, 0]
